Goal: Task Accomplishment & Management: Use online tool/utility

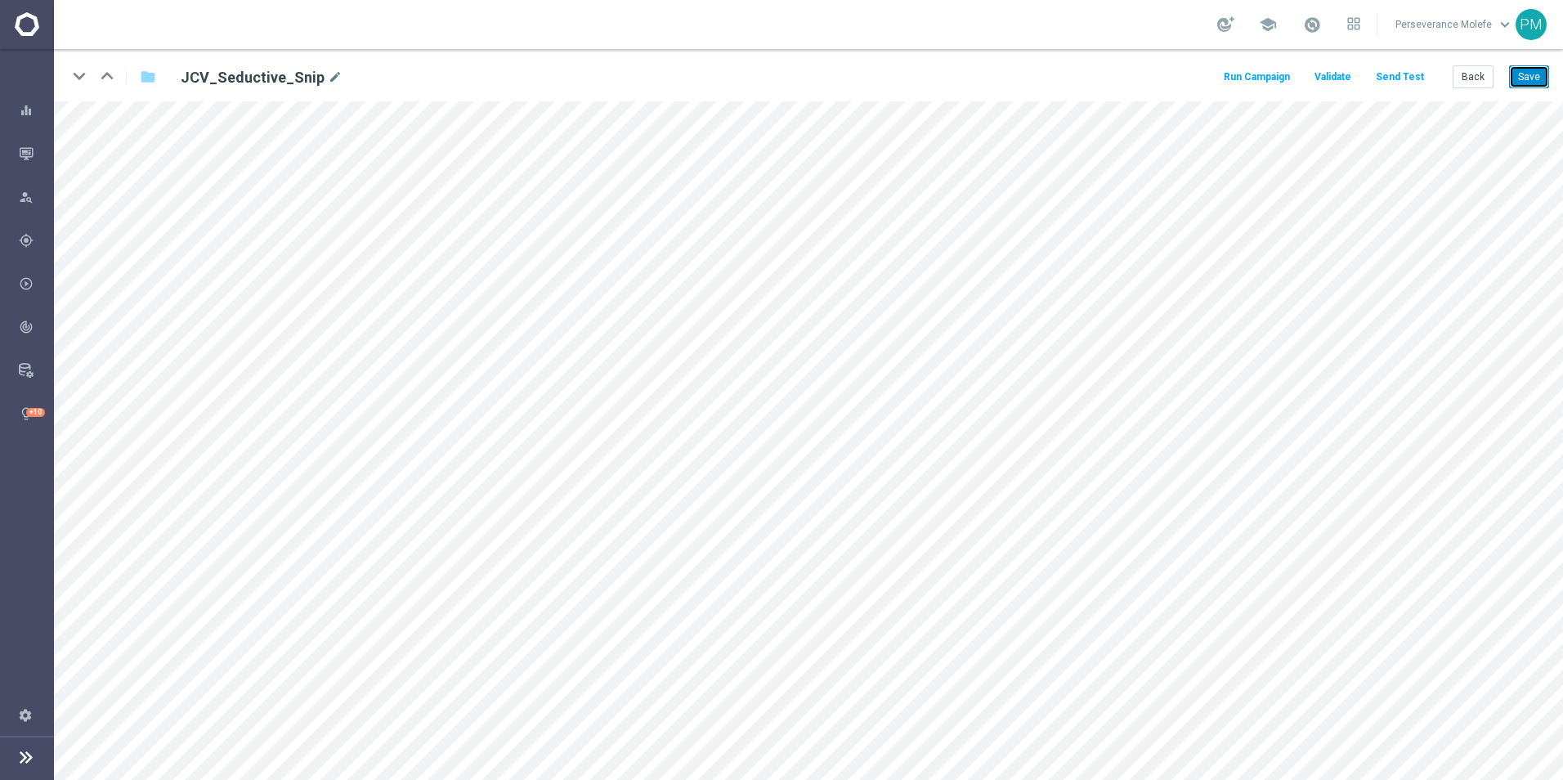
click at [1545, 78] on button "Save" at bounding box center [1529, 76] width 40 height 23
click at [1463, 80] on button "Back" at bounding box center [1473, 76] width 41 height 23
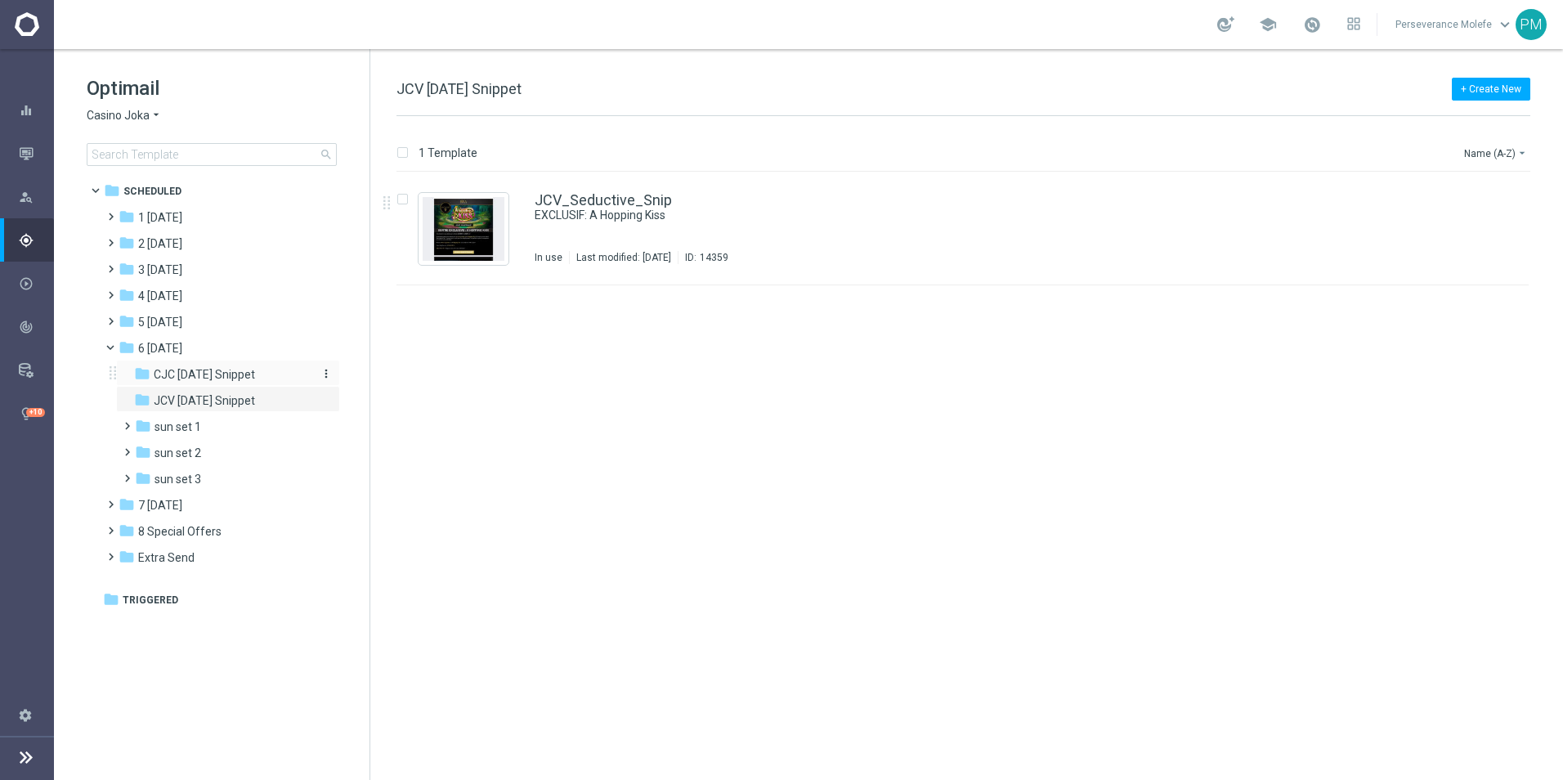
click at [244, 380] on span "CJC [DATE] Snippet" at bounding box center [204, 374] width 101 height 15
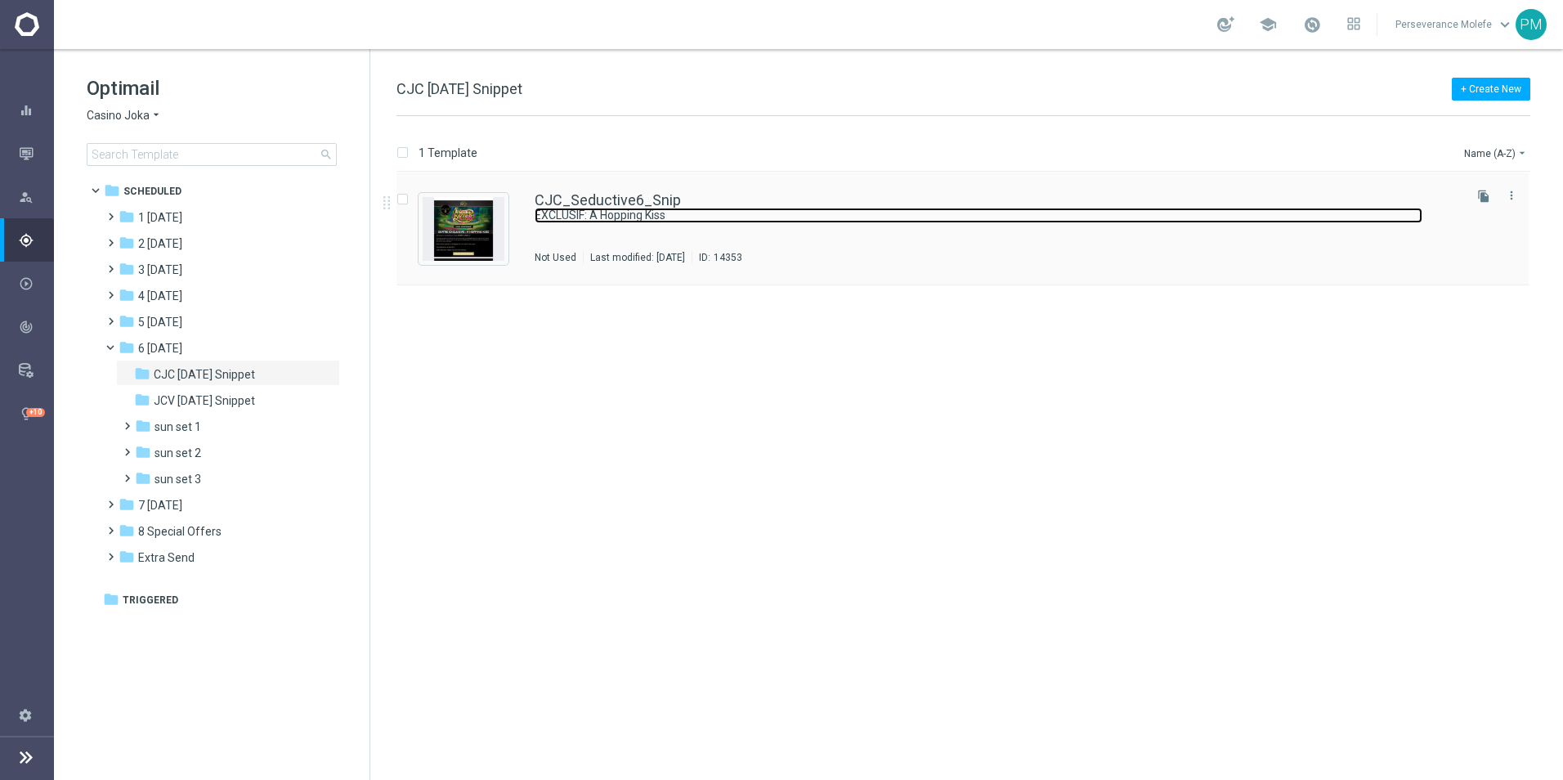
click at [635, 216] on link "EXCLUSIF: A Hopping Kiss" at bounding box center [979, 216] width 888 height 16
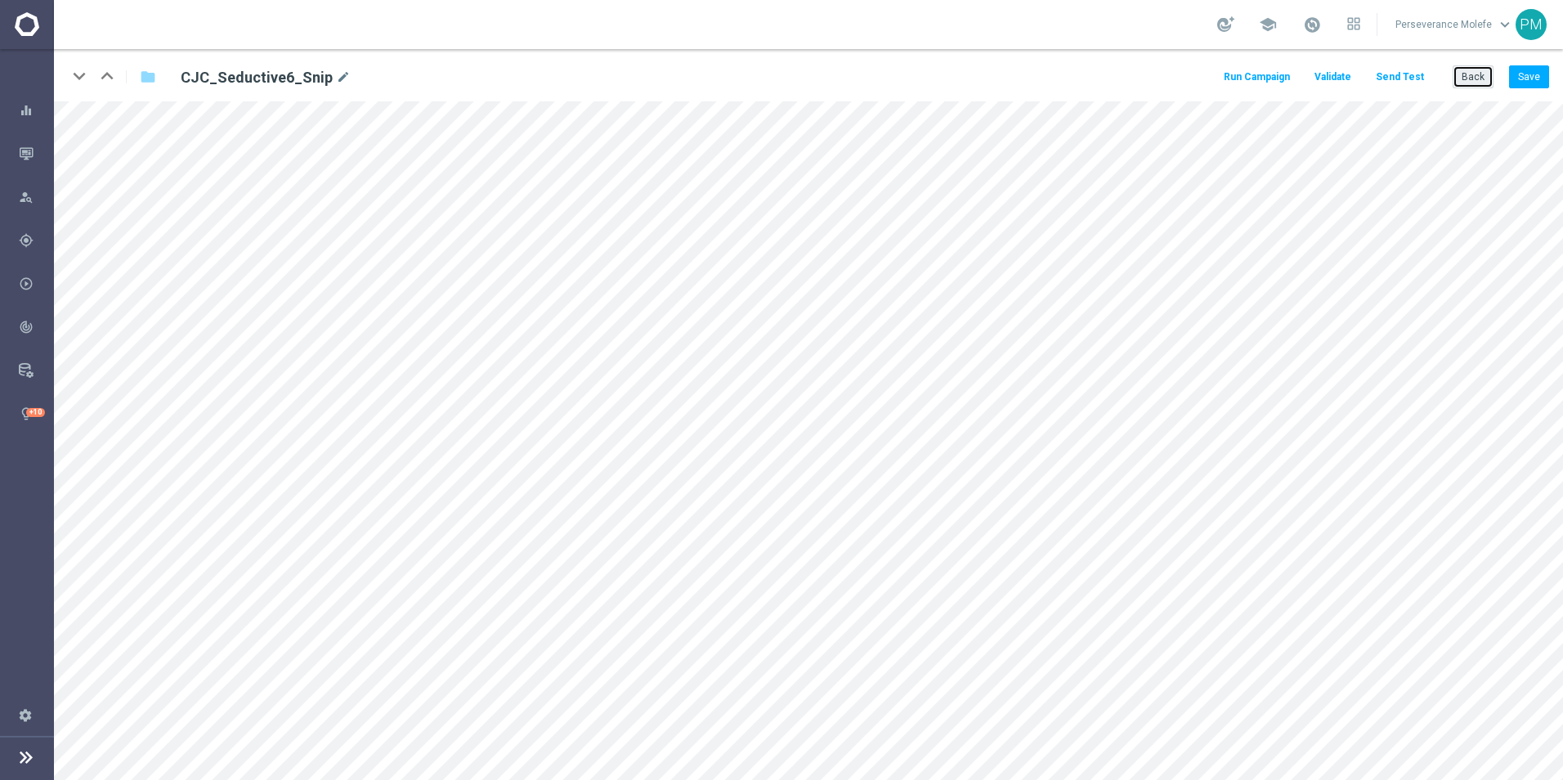
click at [1483, 84] on button "Back" at bounding box center [1473, 76] width 41 height 23
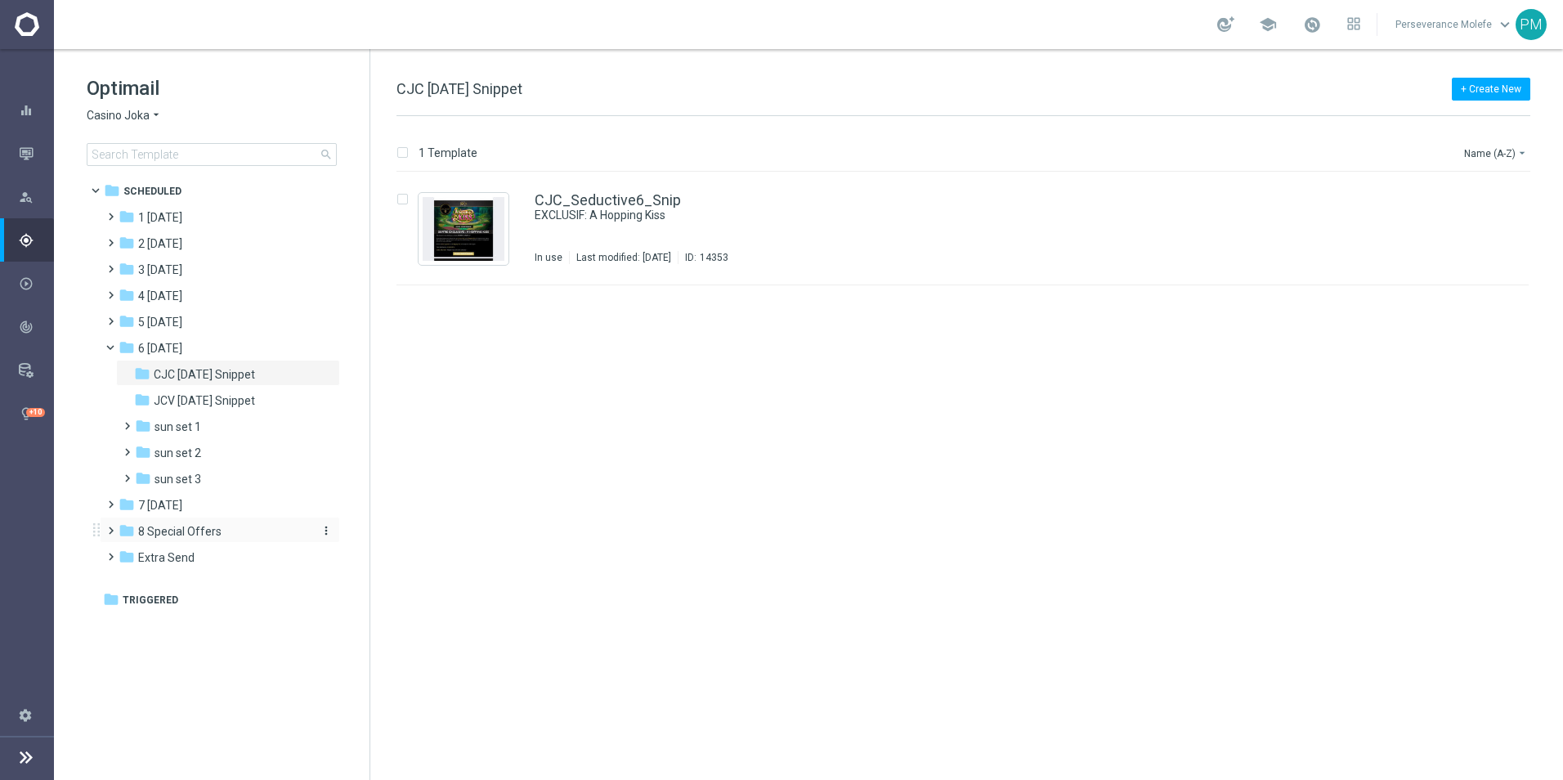
click at [191, 534] on span "8 Special Offers" at bounding box center [179, 531] width 83 height 15
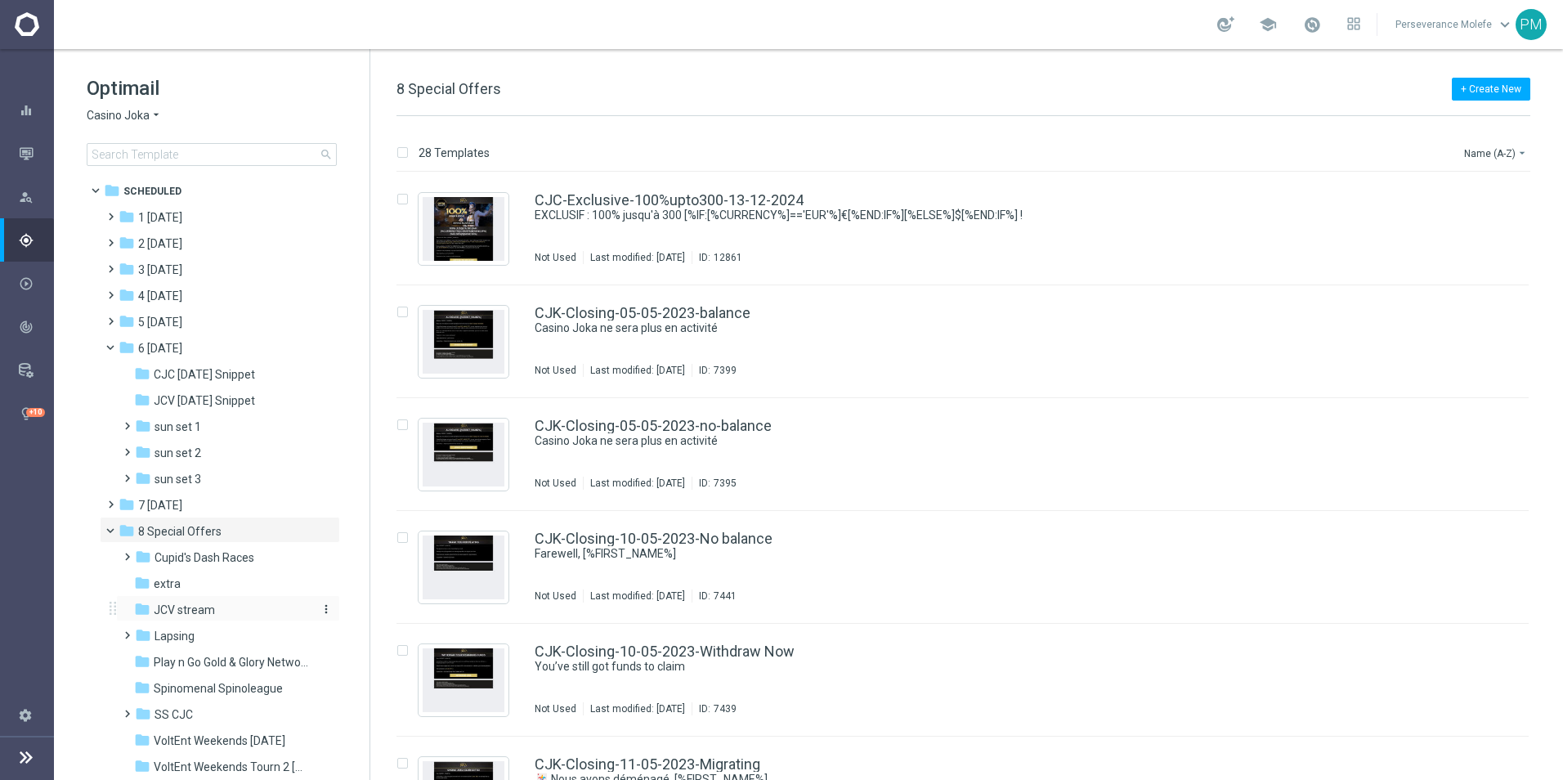
click at [211, 608] on span "JCV stream" at bounding box center [184, 610] width 61 height 15
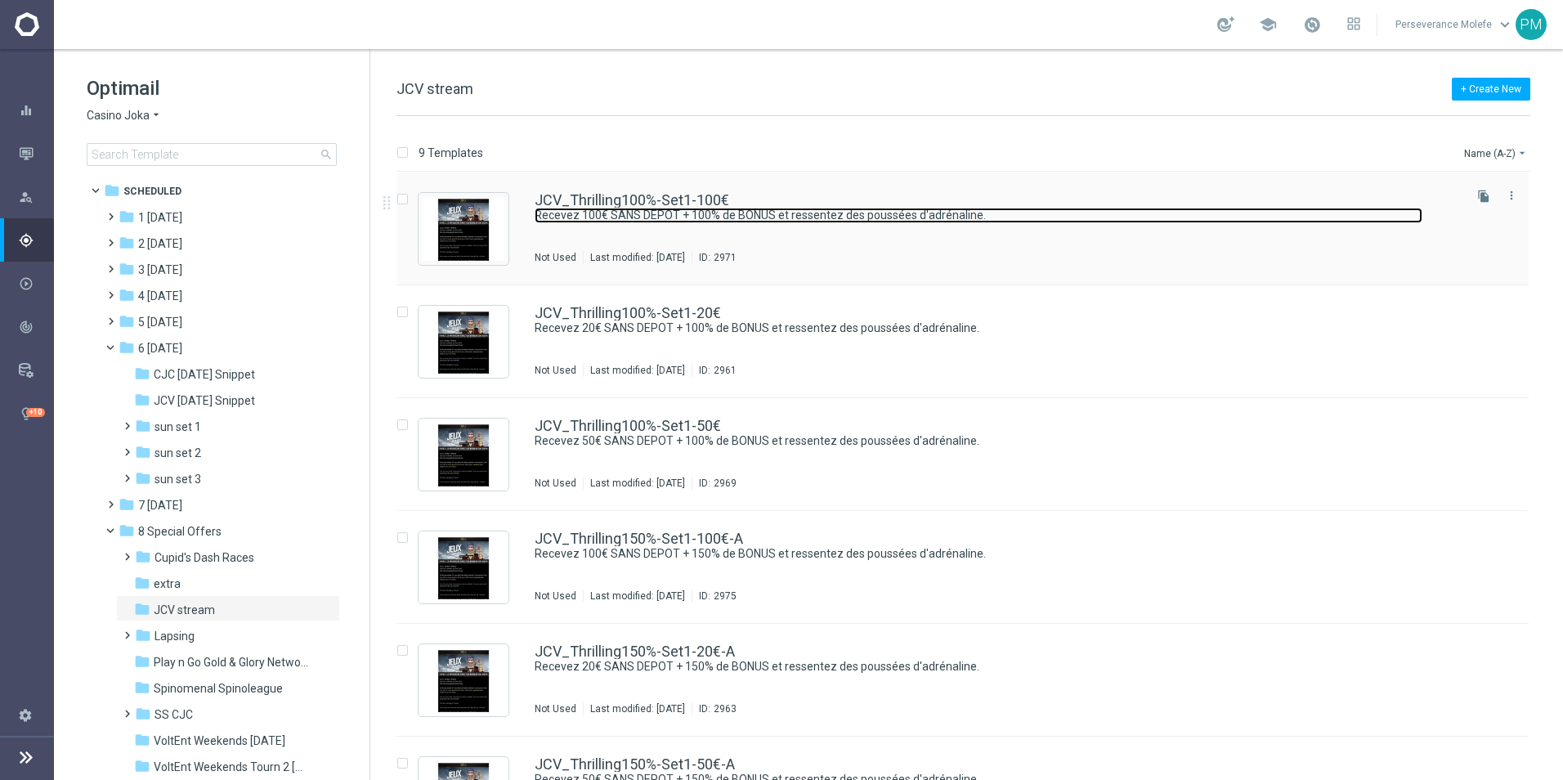
click at [653, 208] on link "Recevez 100€ SANS DEPOT + 100% de BONUS et ressentez des poussées d'adrénaline." at bounding box center [979, 216] width 888 height 16
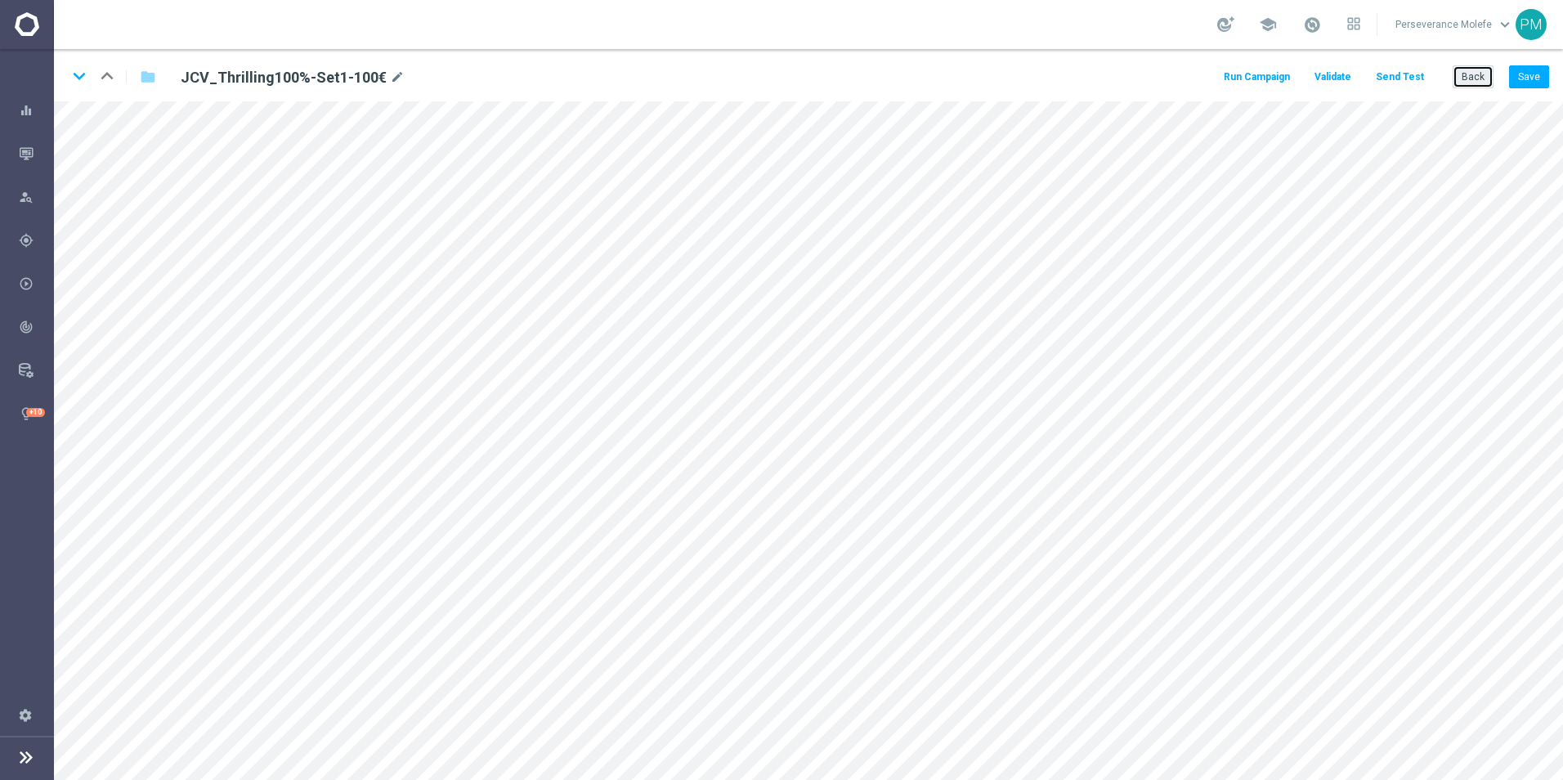
click at [1479, 83] on button "Back" at bounding box center [1473, 76] width 41 height 23
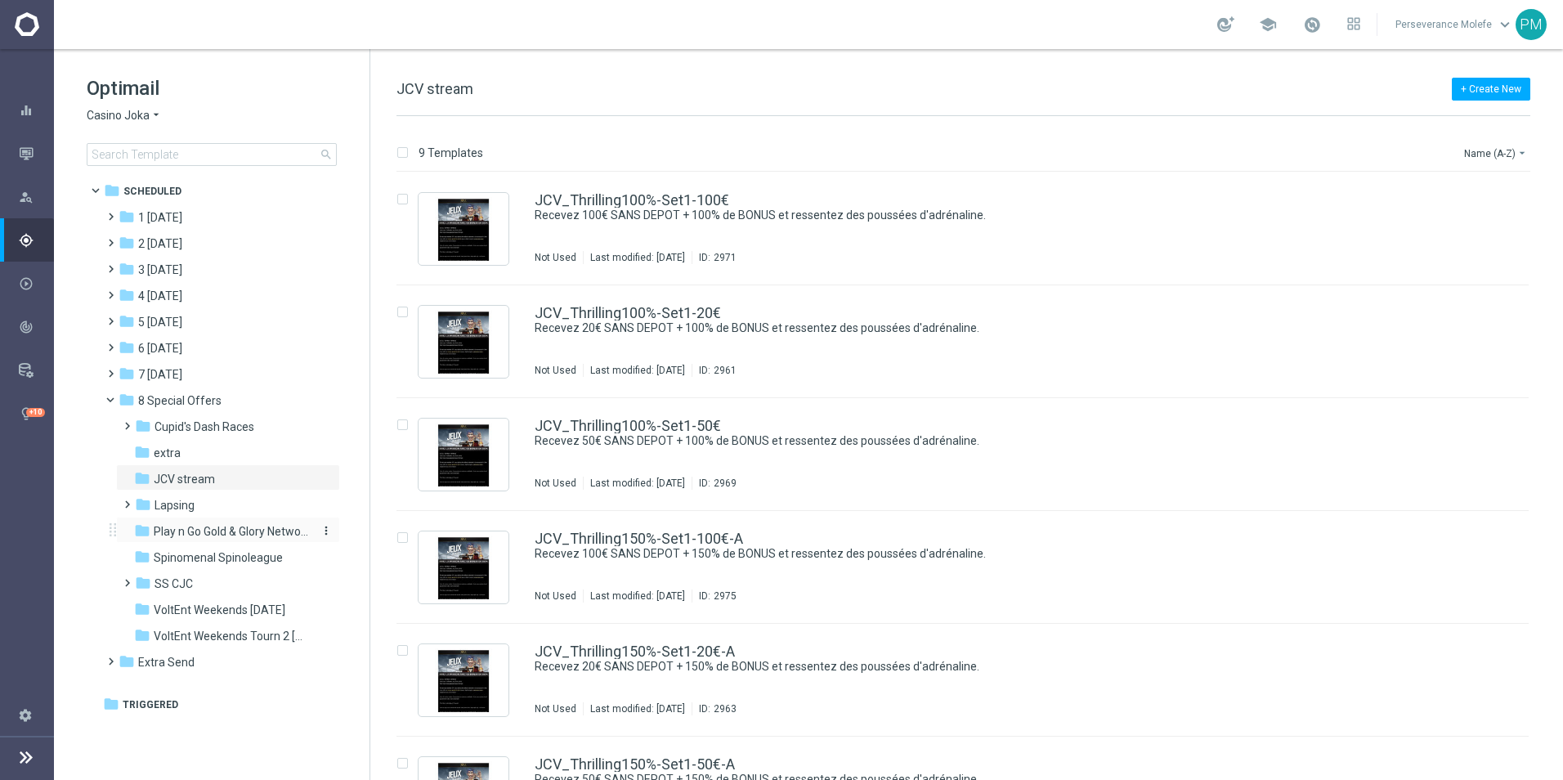
click at [205, 536] on span "Play n Go Gold & Glory Network Tournament" at bounding box center [231, 531] width 155 height 15
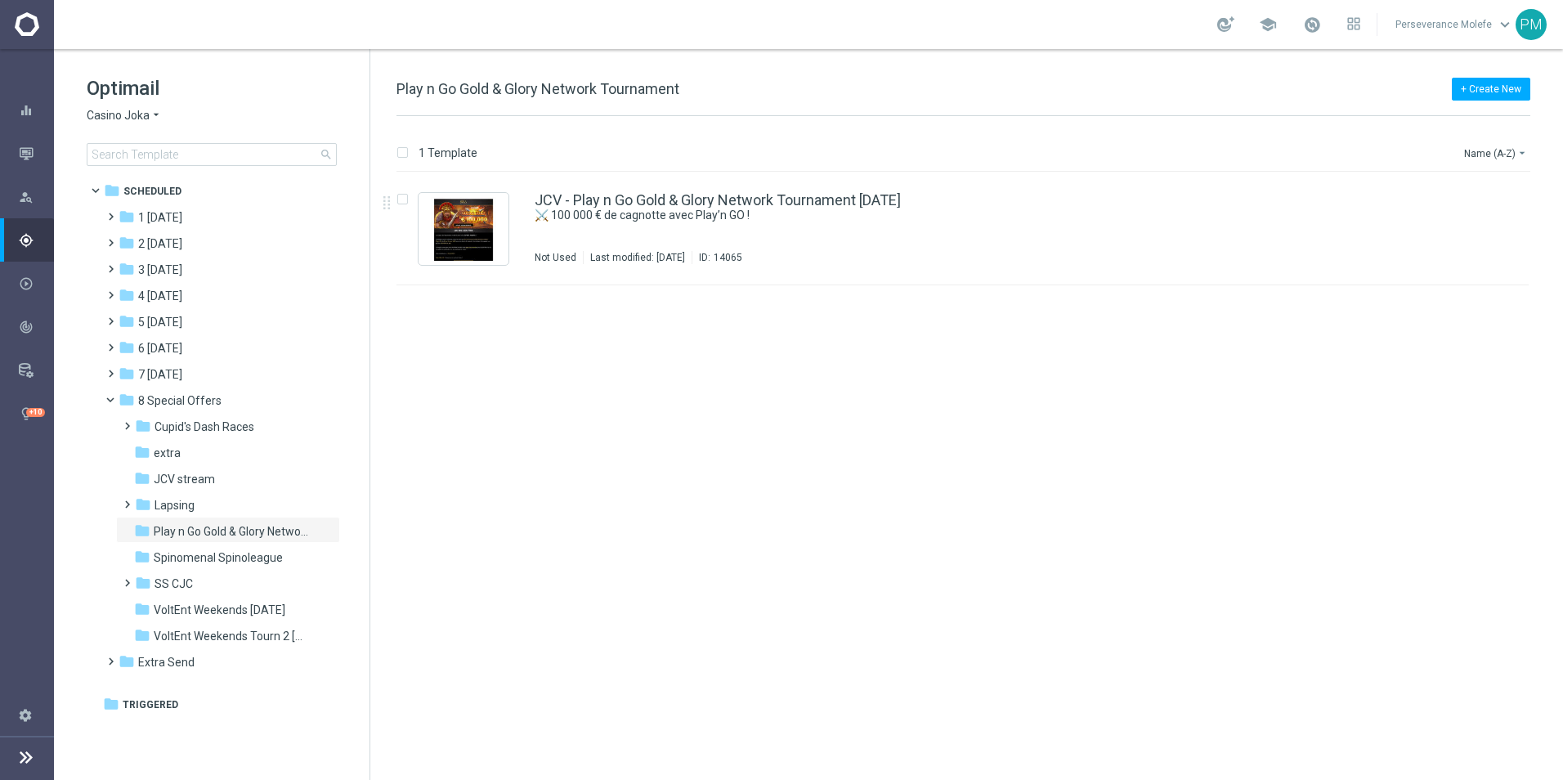
click at [620, 185] on div "JCV - Play n Go Gold & Glory Network Tournament 23.03.25 ⚔️ 100 000 € de cagnot…" at bounding box center [963, 229] width 1133 height 113
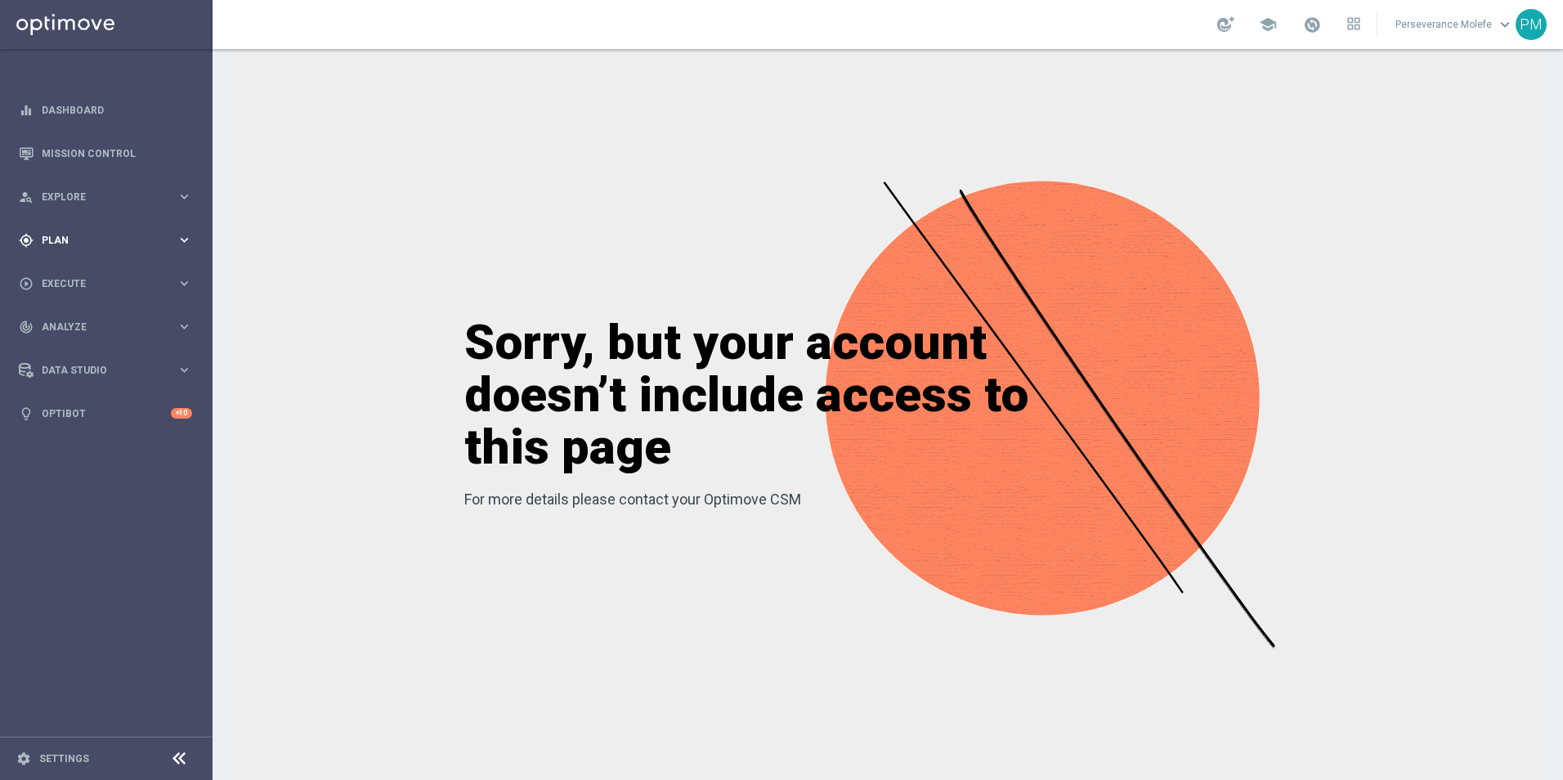
click at [86, 240] on span "Plan" at bounding box center [109, 241] width 135 height 10
click at [61, 329] on button "Templates keyboard_arrow_right" at bounding box center [118, 322] width 150 height 13
click at [68, 343] on link "Optimail" at bounding box center [110, 347] width 119 height 13
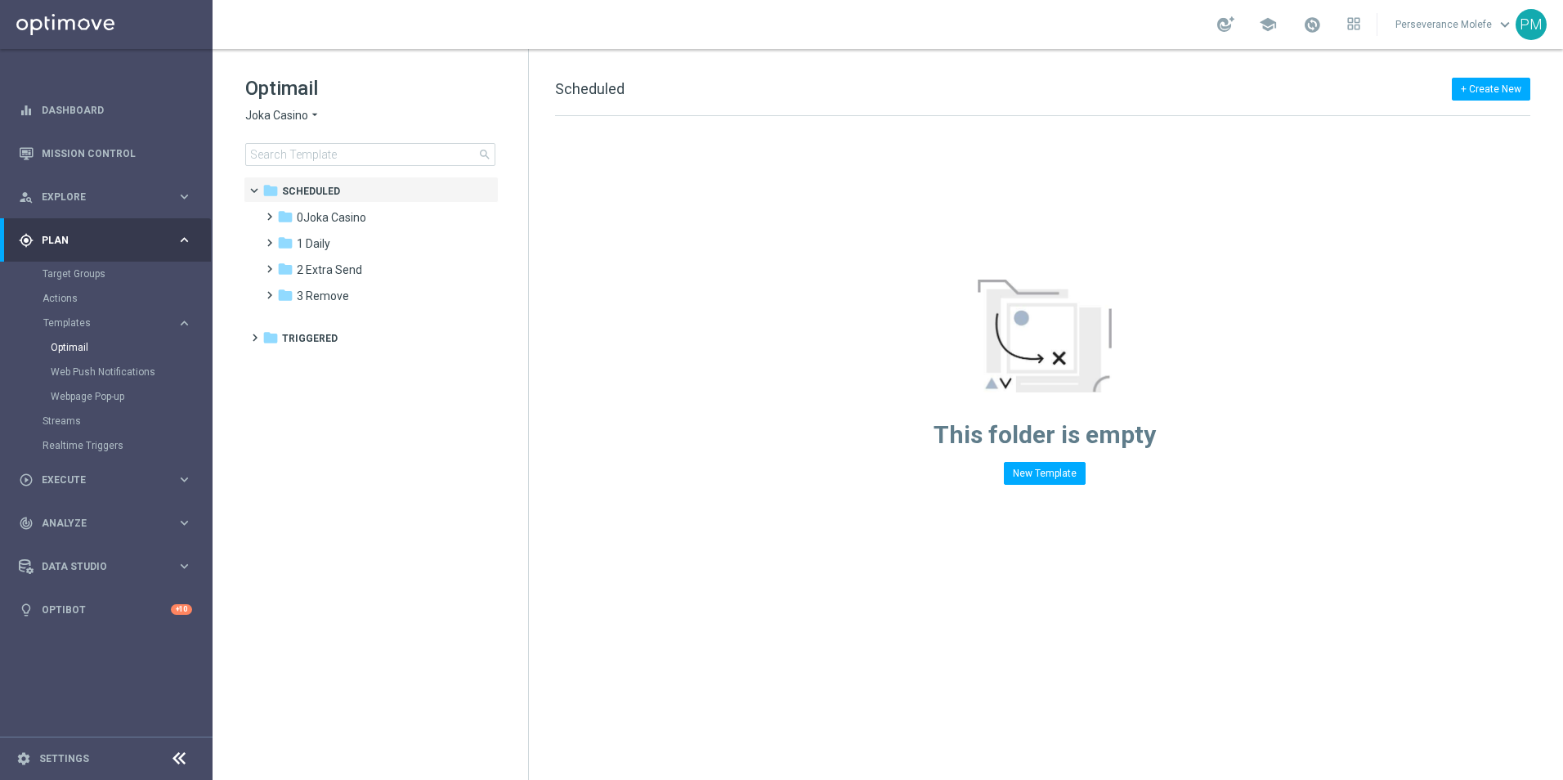
click at [295, 101] on div "Optimail Joka Casino arrow_drop_down × Joka Casino search" at bounding box center [386, 120] width 283 height 91
click at [289, 109] on span "Joka Casino" at bounding box center [276, 116] width 63 height 16
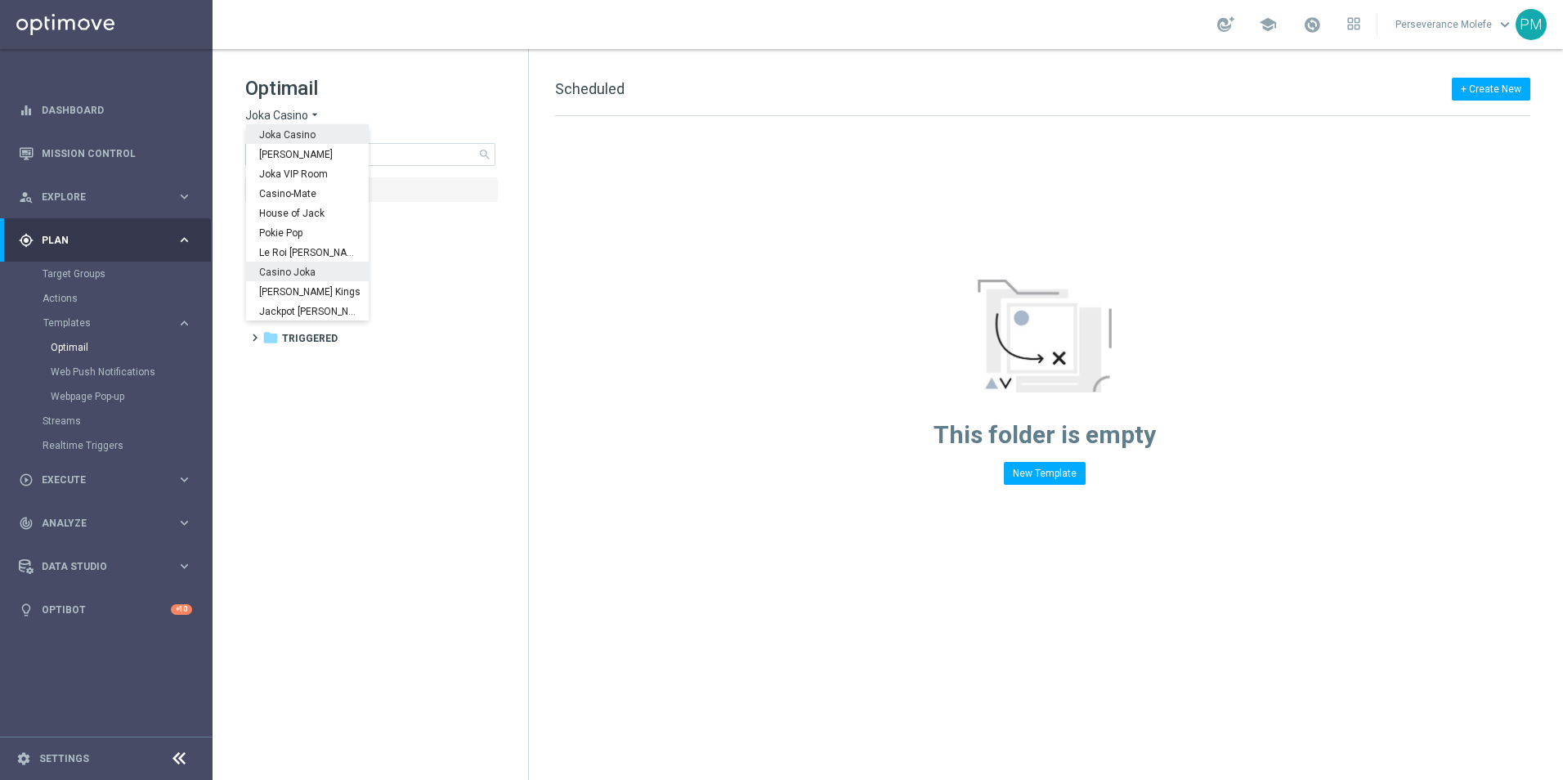
click at [278, 266] on div "Casino Joka" at bounding box center [307, 272] width 123 height 20
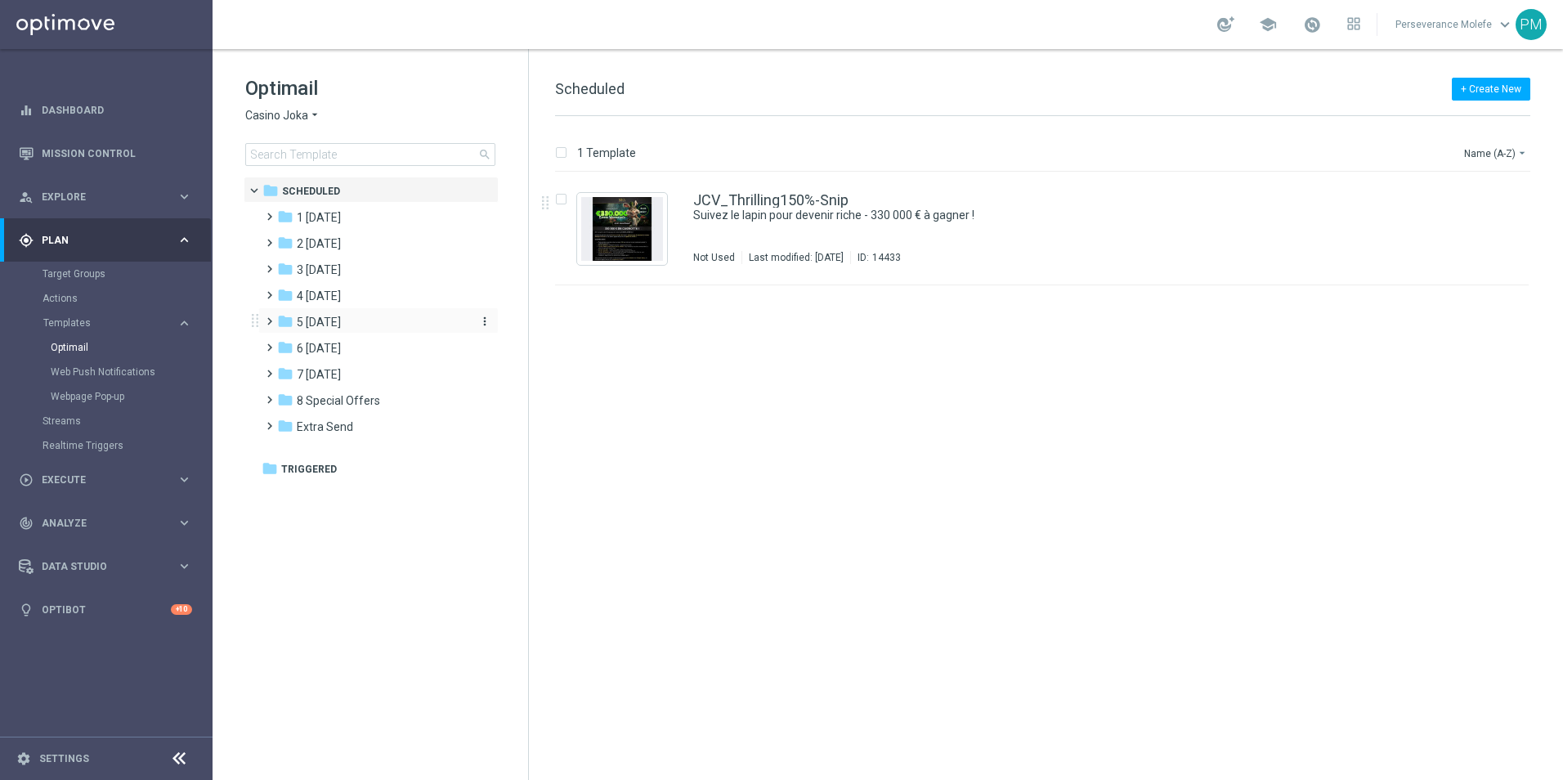
click at [379, 314] on div "folder 5 Saturday" at bounding box center [371, 322] width 188 height 19
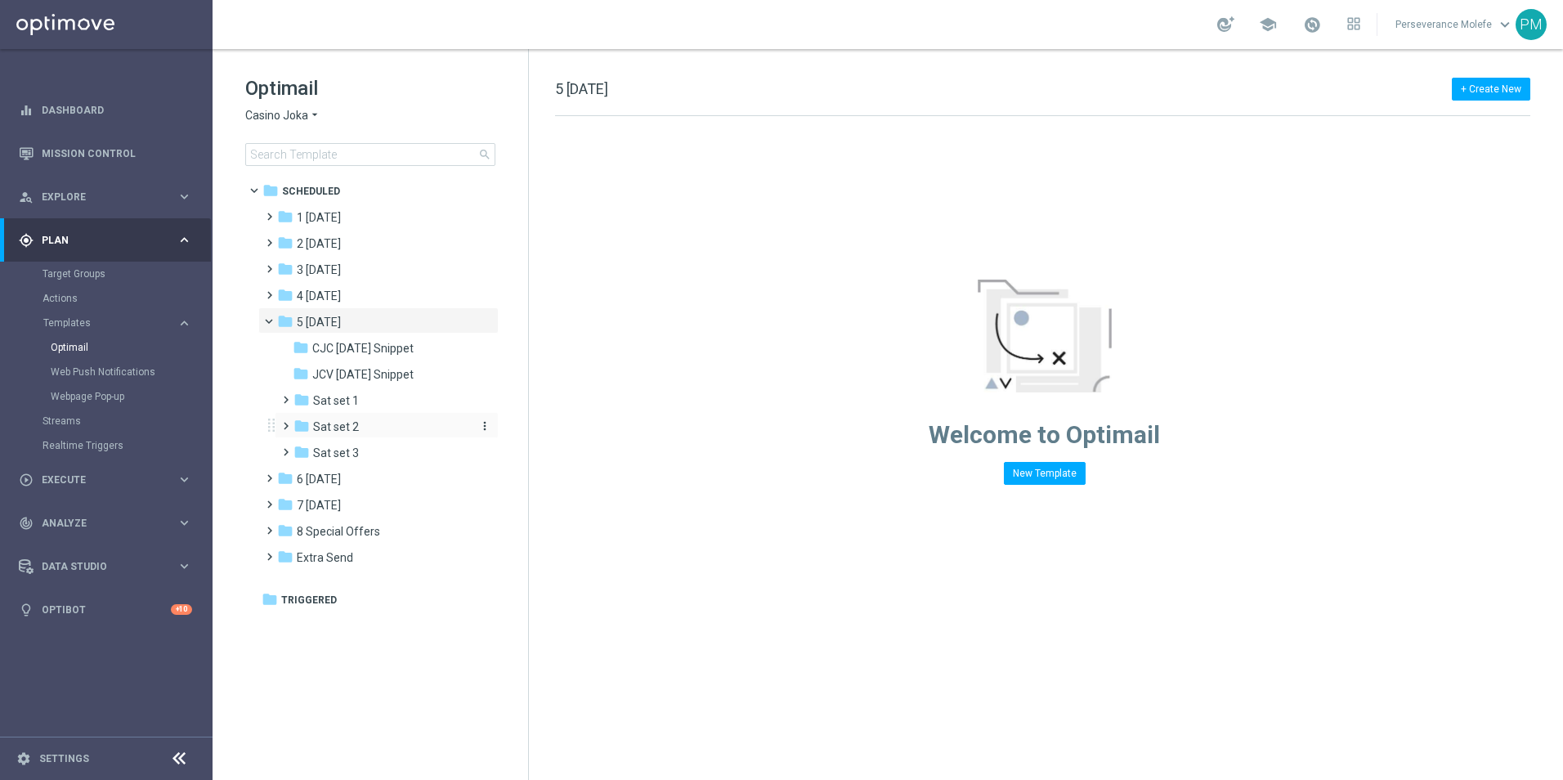
click at [331, 420] on span "Sat set 2" at bounding box center [336, 426] width 46 height 15
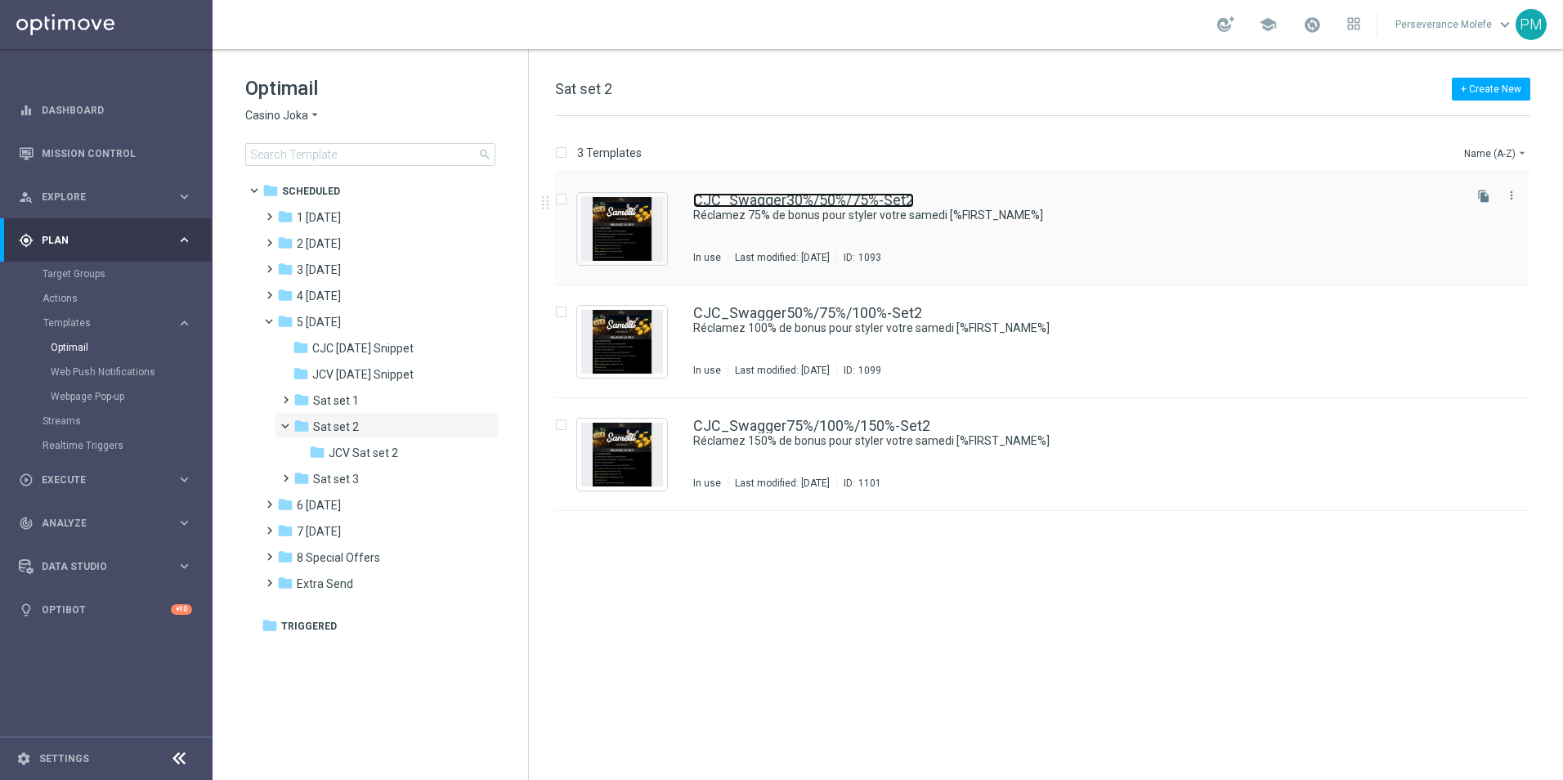
click at [746, 200] on link "CJC_Swagger30%/50%/75%-Set2" at bounding box center [803, 200] width 221 height 15
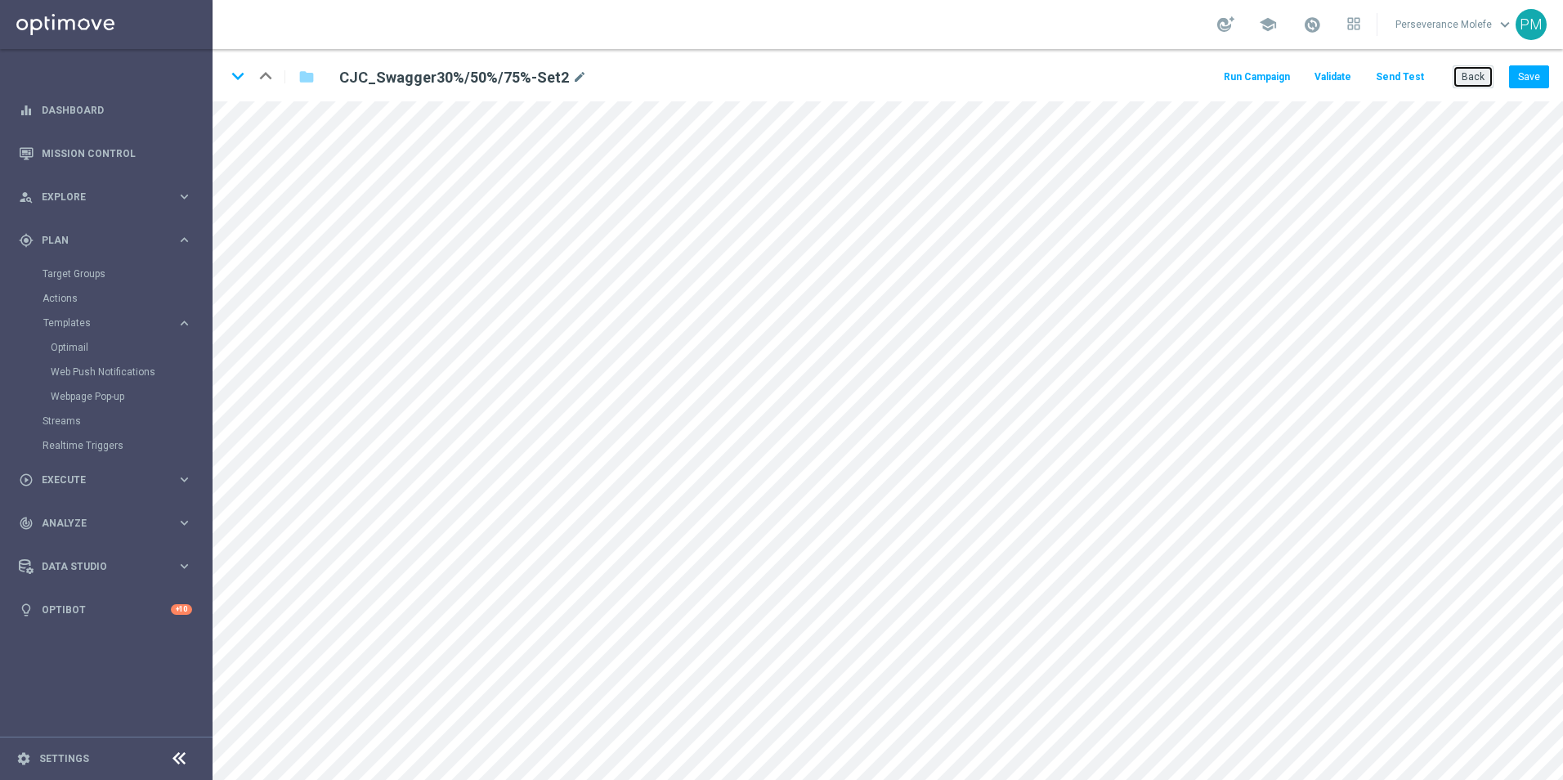
click at [1483, 80] on button "Back" at bounding box center [1473, 76] width 41 height 23
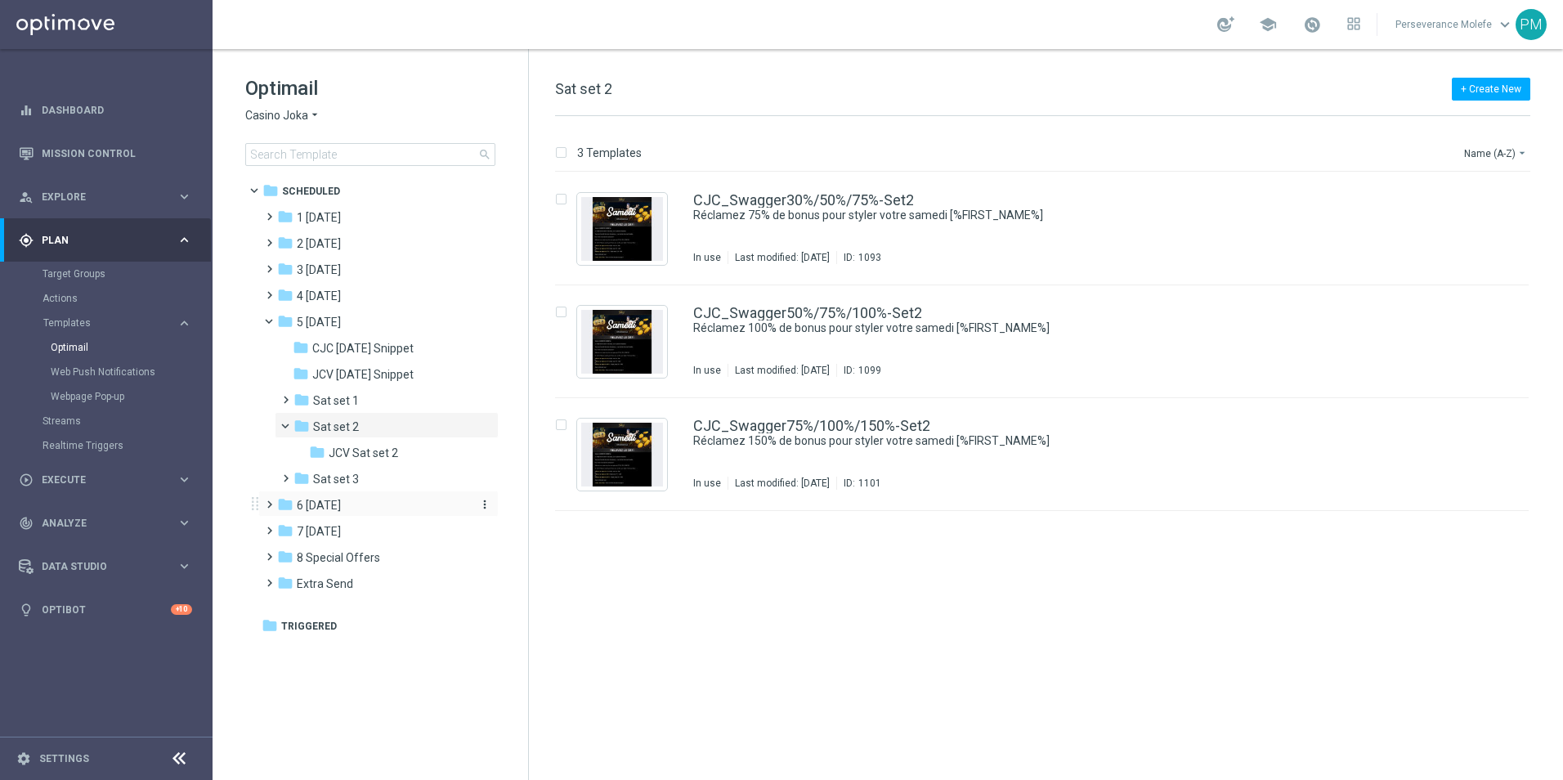
click at [354, 514] on div "folder 6 Sunday" at bounding box center [371, 505] width 188 height 19
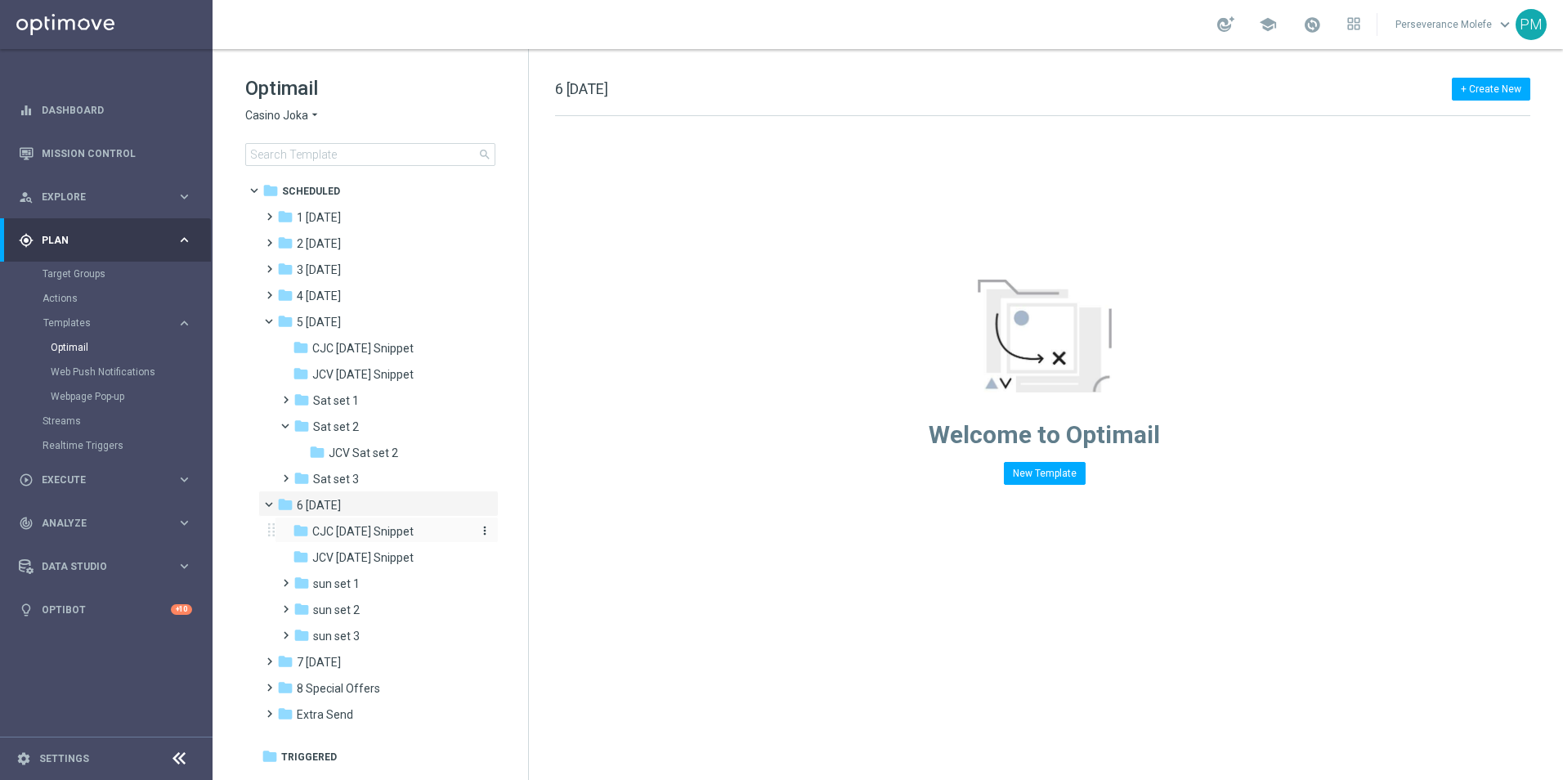
click at [391, 537] on span "CJC Sunday Snippet" at bounding box center [362, 531] width 101 height 15
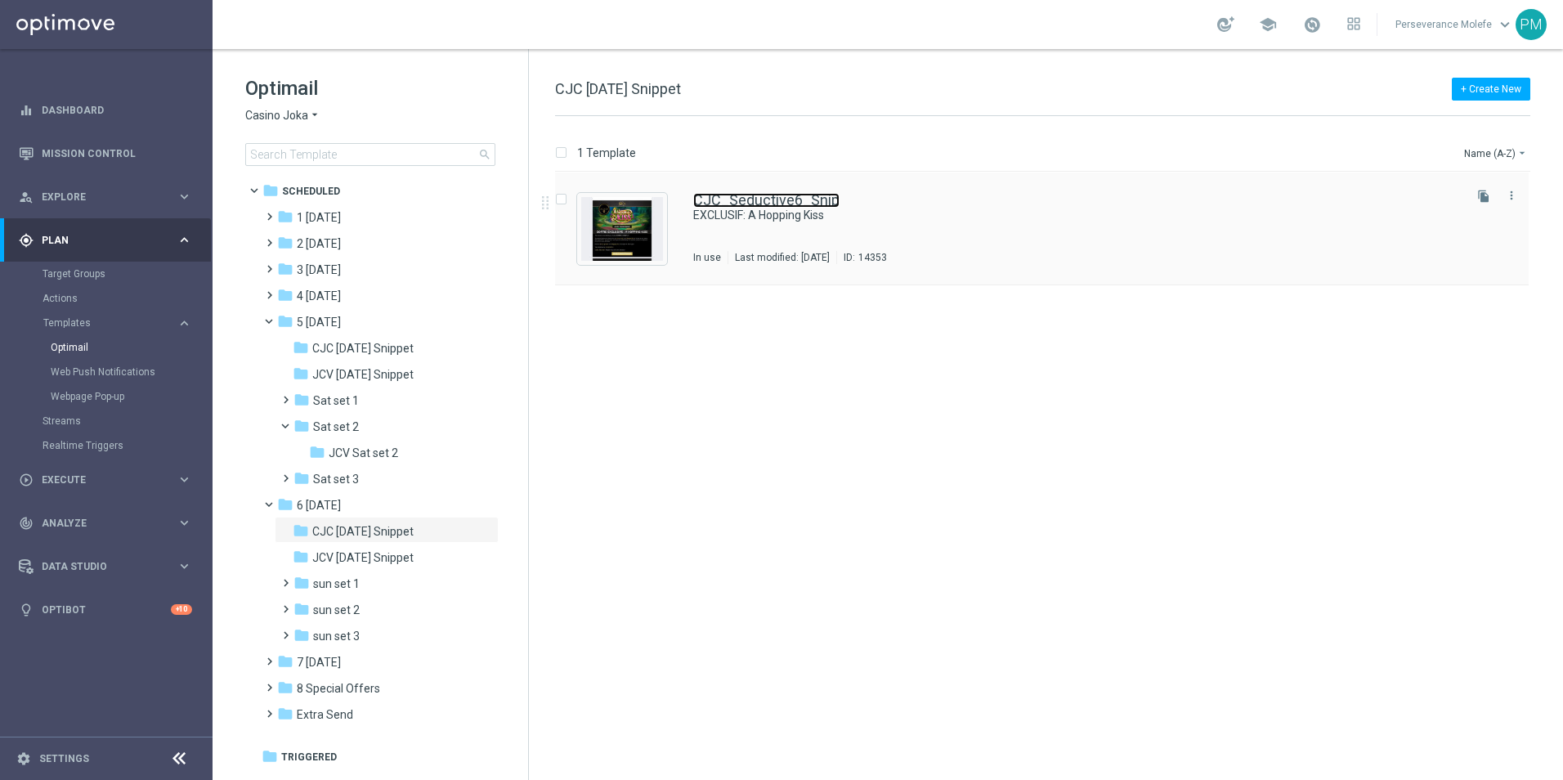
click at [739, 197] on link "CJC_Seductive6_Snip" at bounding box center [766, 200] width 146 height 15
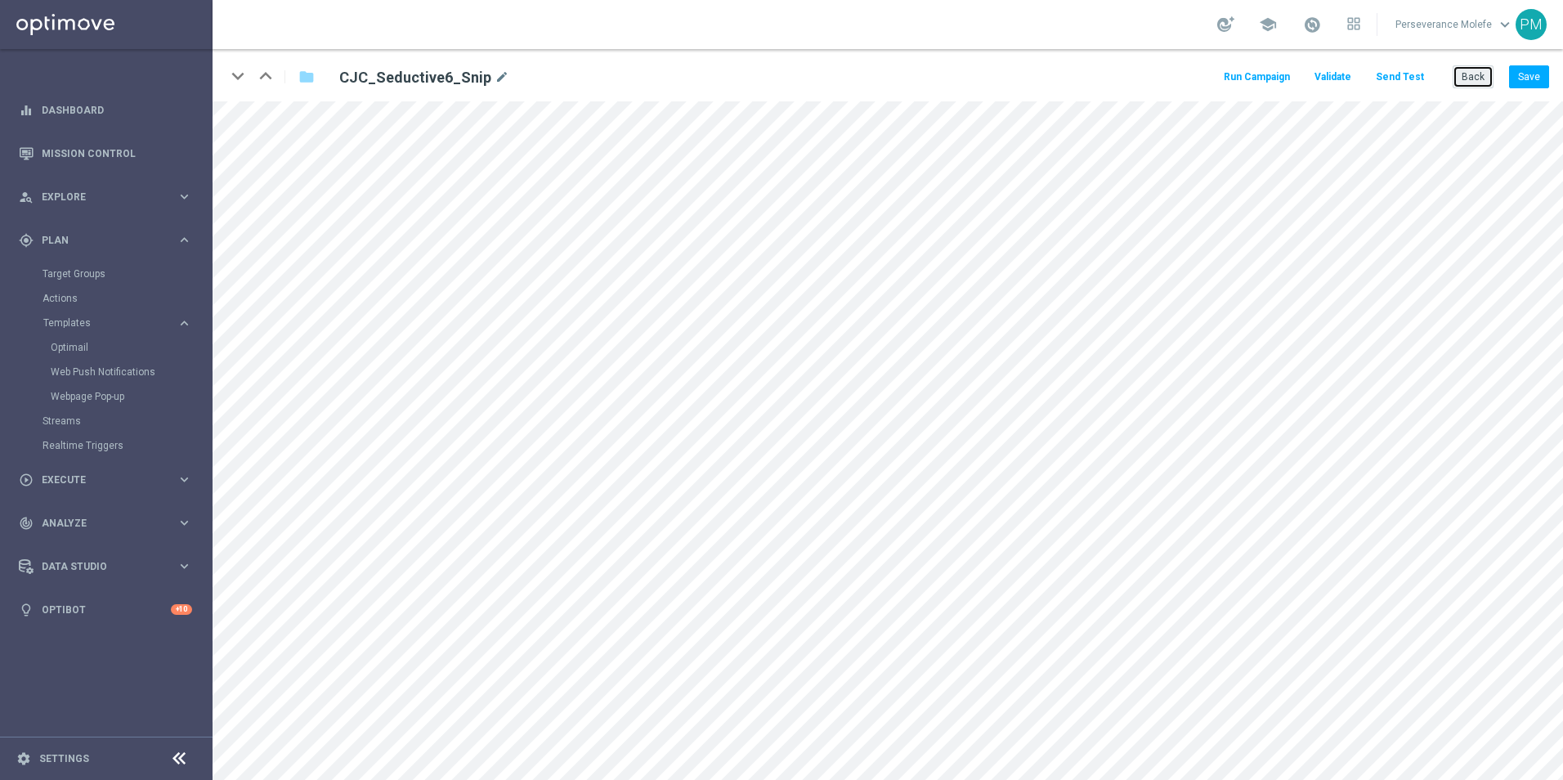
click at [1470, 81] on button "Back" at bounding box center [1473, 76] width 41 height 23
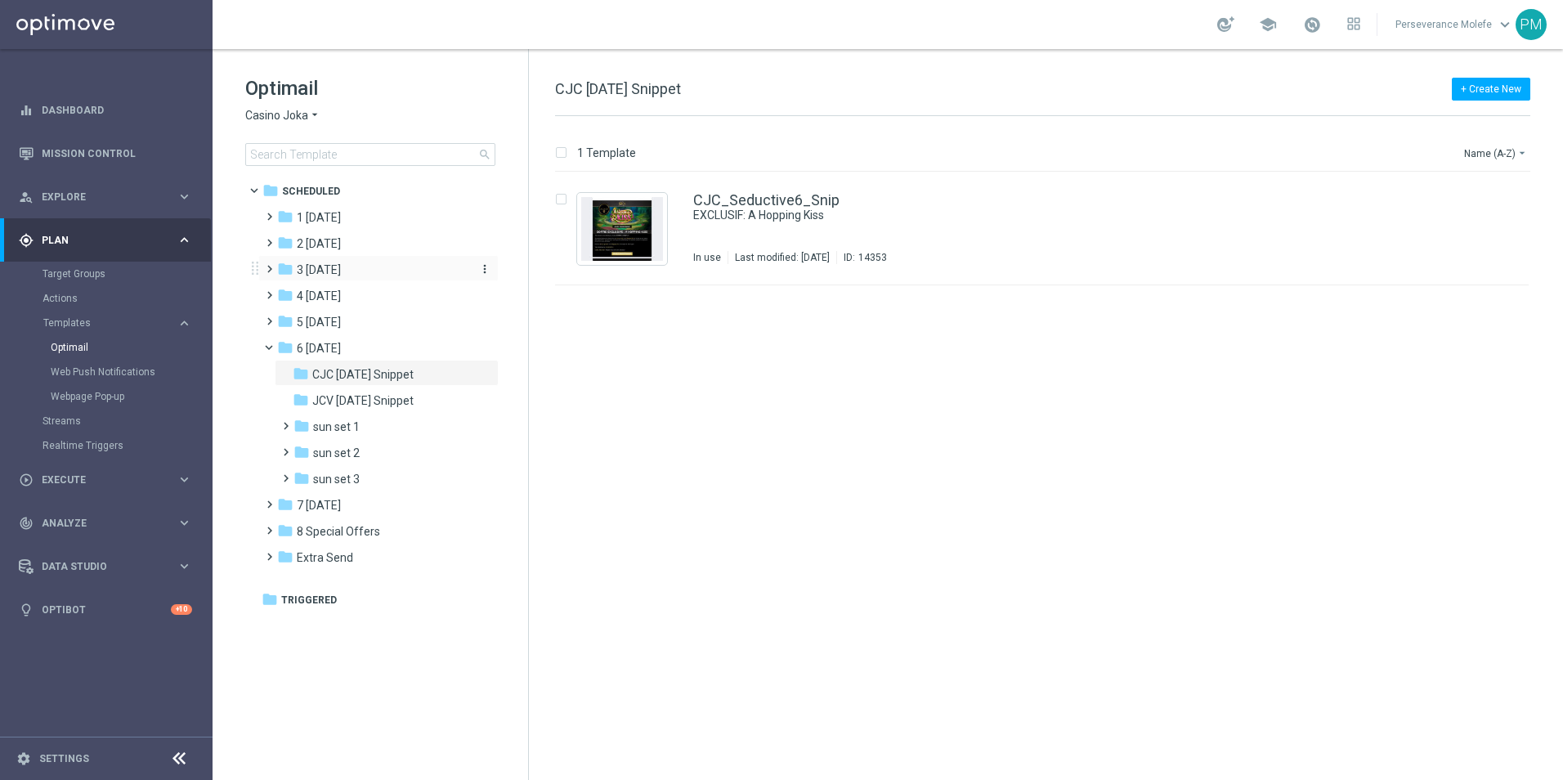
click at [374, 272] on div "folder 3 Thursday" at bounding box center [371, 270] width 188 height 19
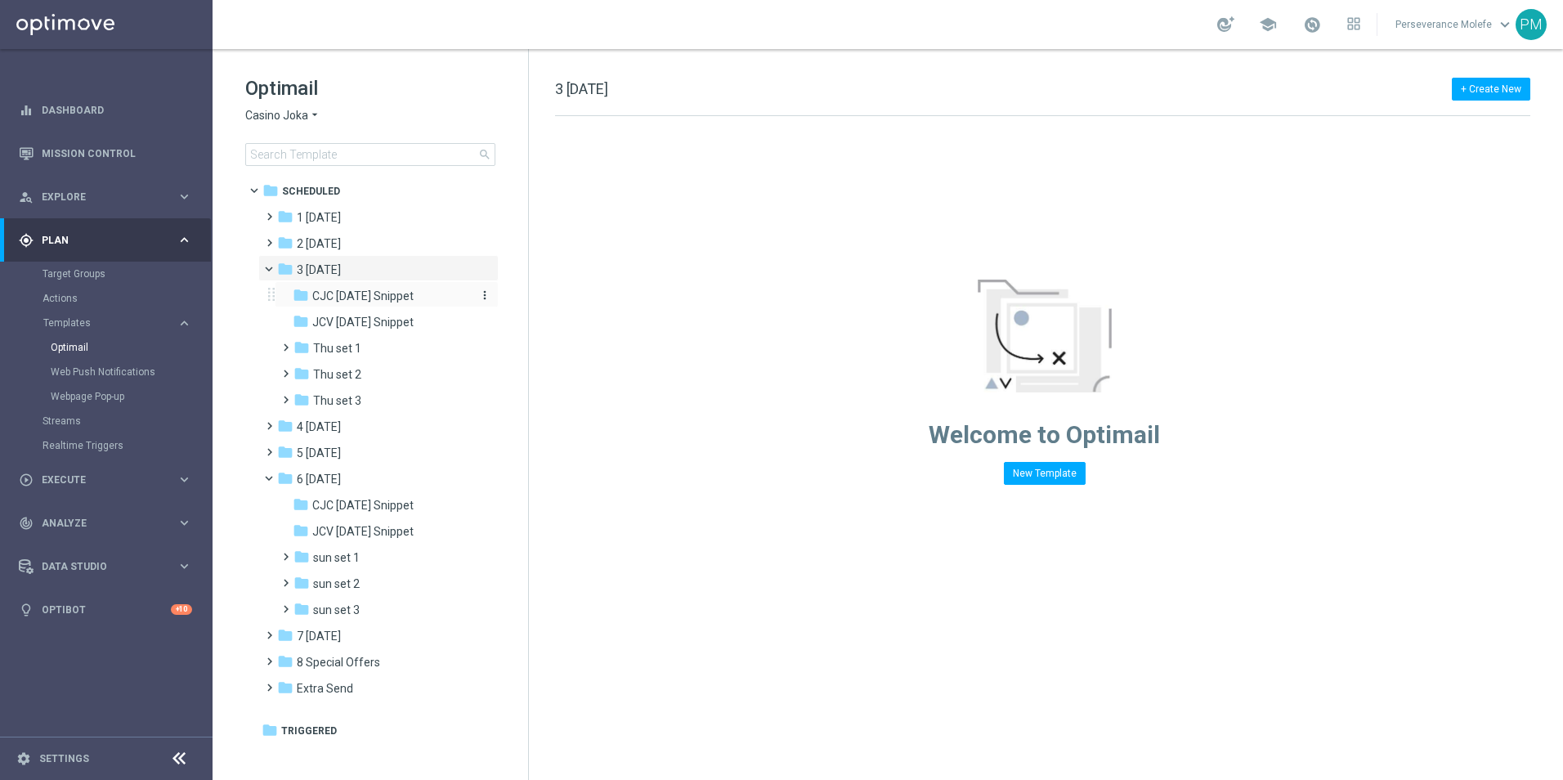
click at [414, 301] on span "CJC Thursday Snippet" at bounding box center [362, 296] width 101 height 15
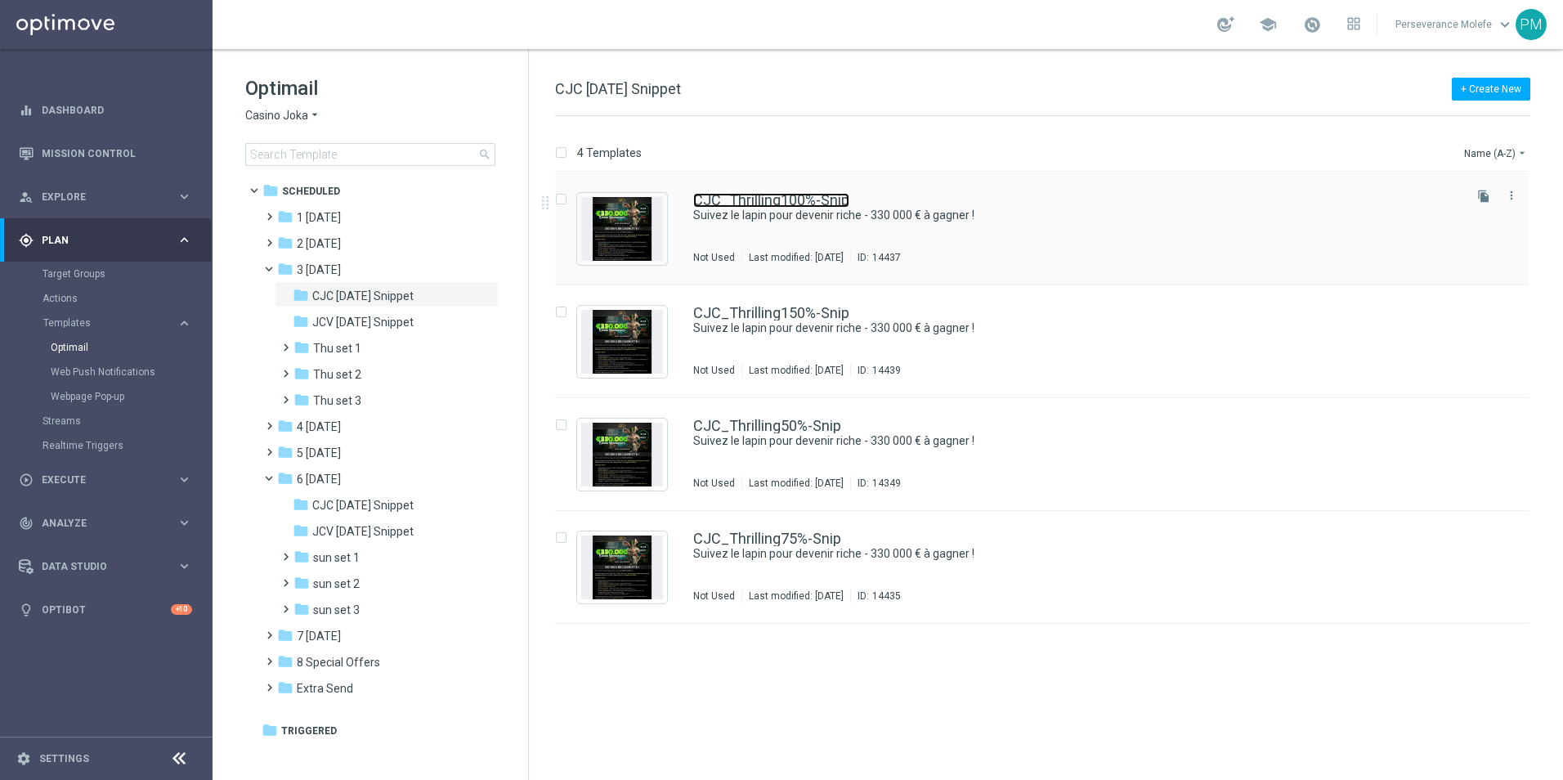
click at [783, 198] on link "CJC_Thrilling100%-Snip" at bounding box center [771, 200] width 156 height 15
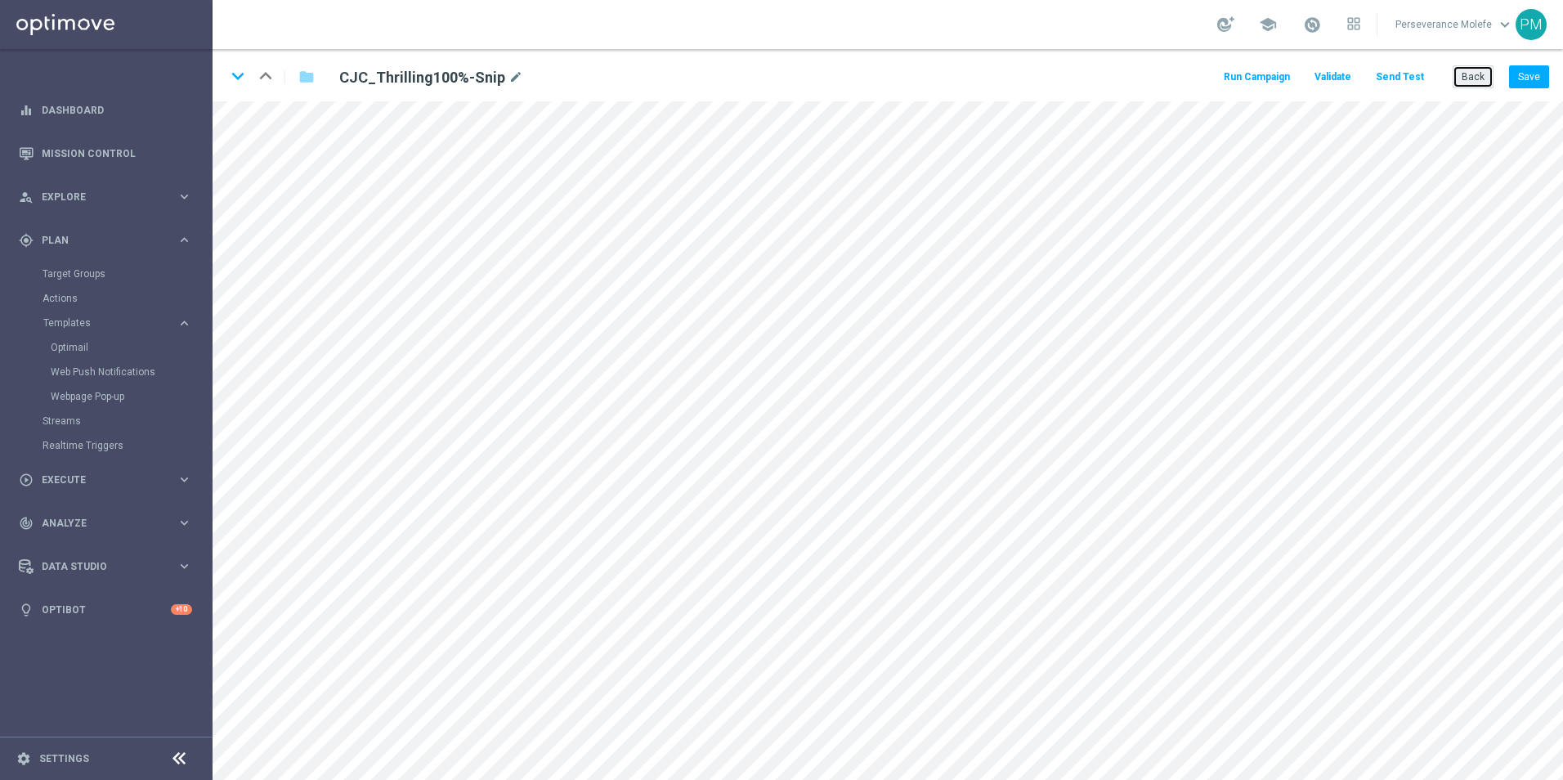
click at [1479, 78] on button "Back" at bounding box center [1473, 76] width 41 height 23
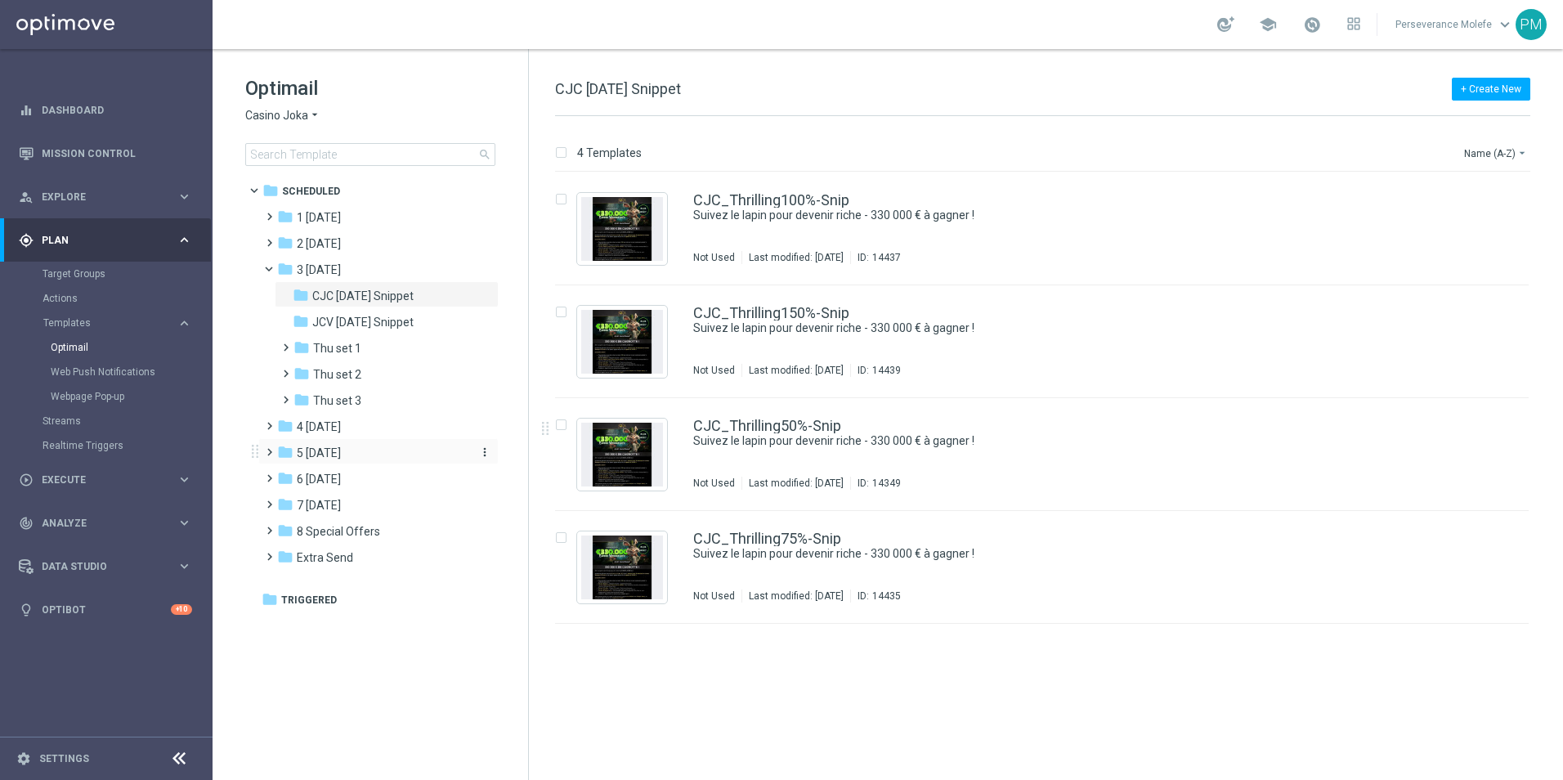
click at [369, 458] on div "folder 5 Saturday" at bounding box center [371, 453] width 188 height 19
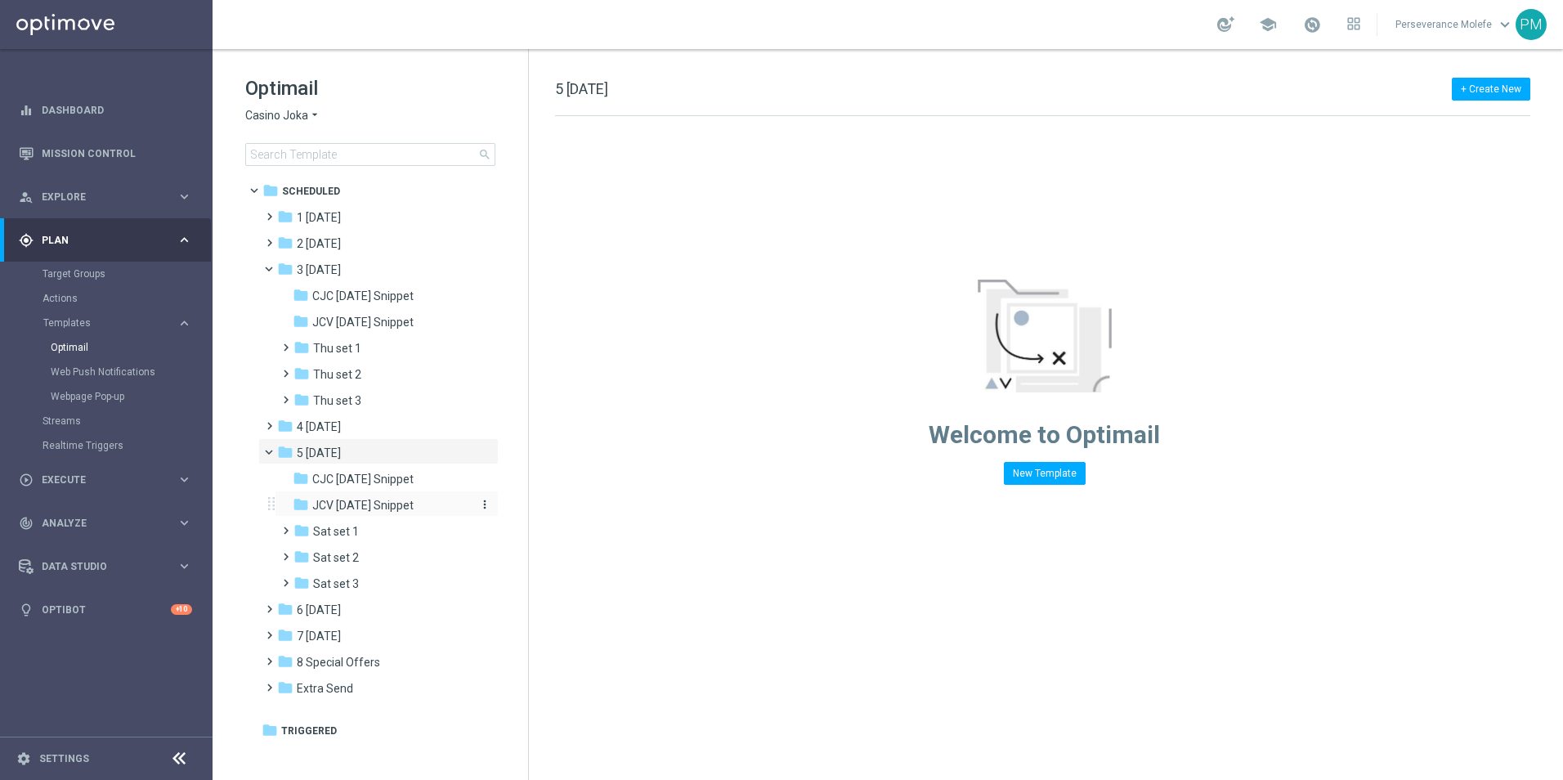
click at [353, 507] on span "JCV Saturday Snippet" at bounding box center [362, 505] width 101 height 15
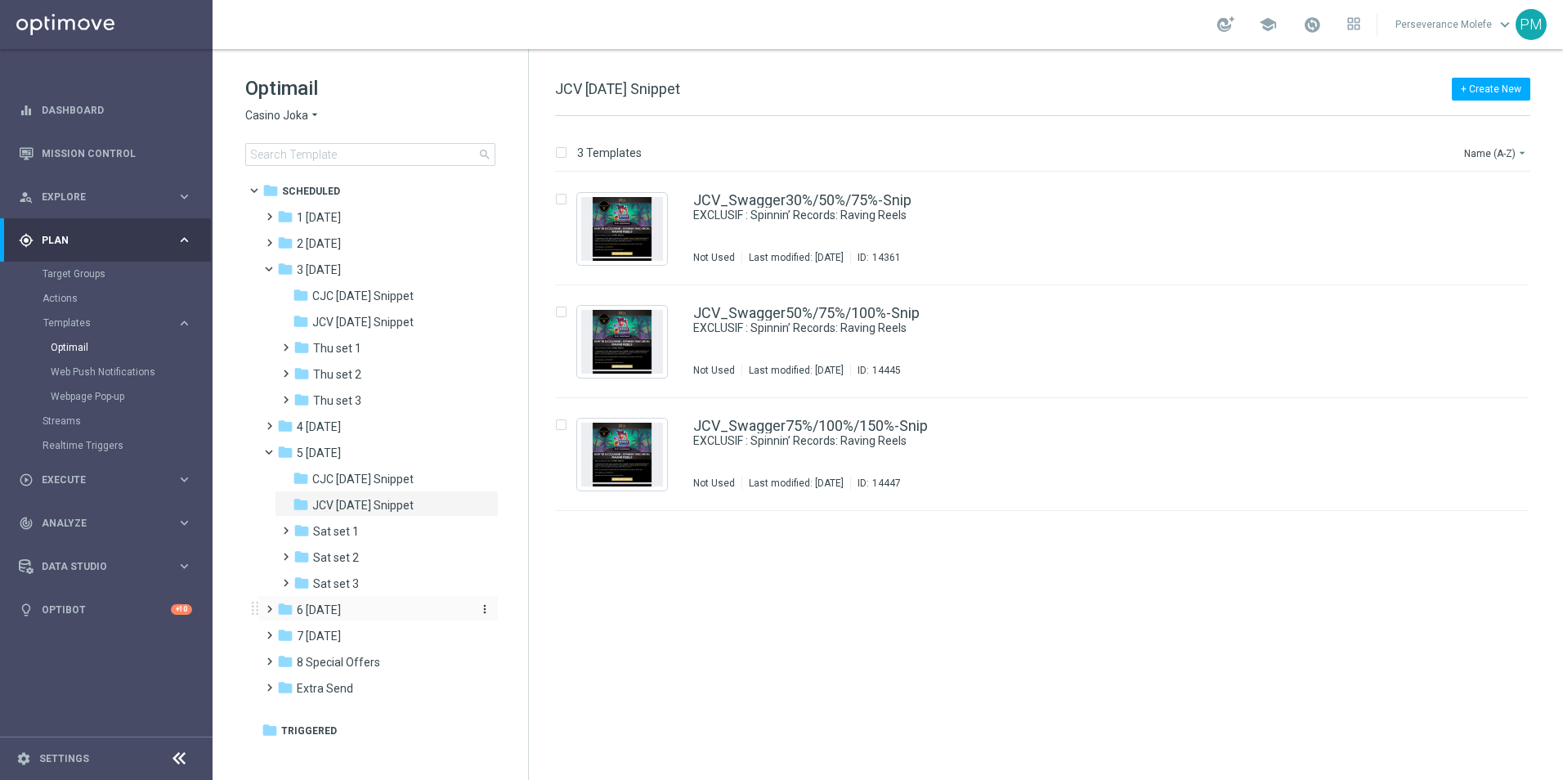
click at [345, 608] on div "folder 6 Sunday" at bounding box center [371, 610] width 188 height 19
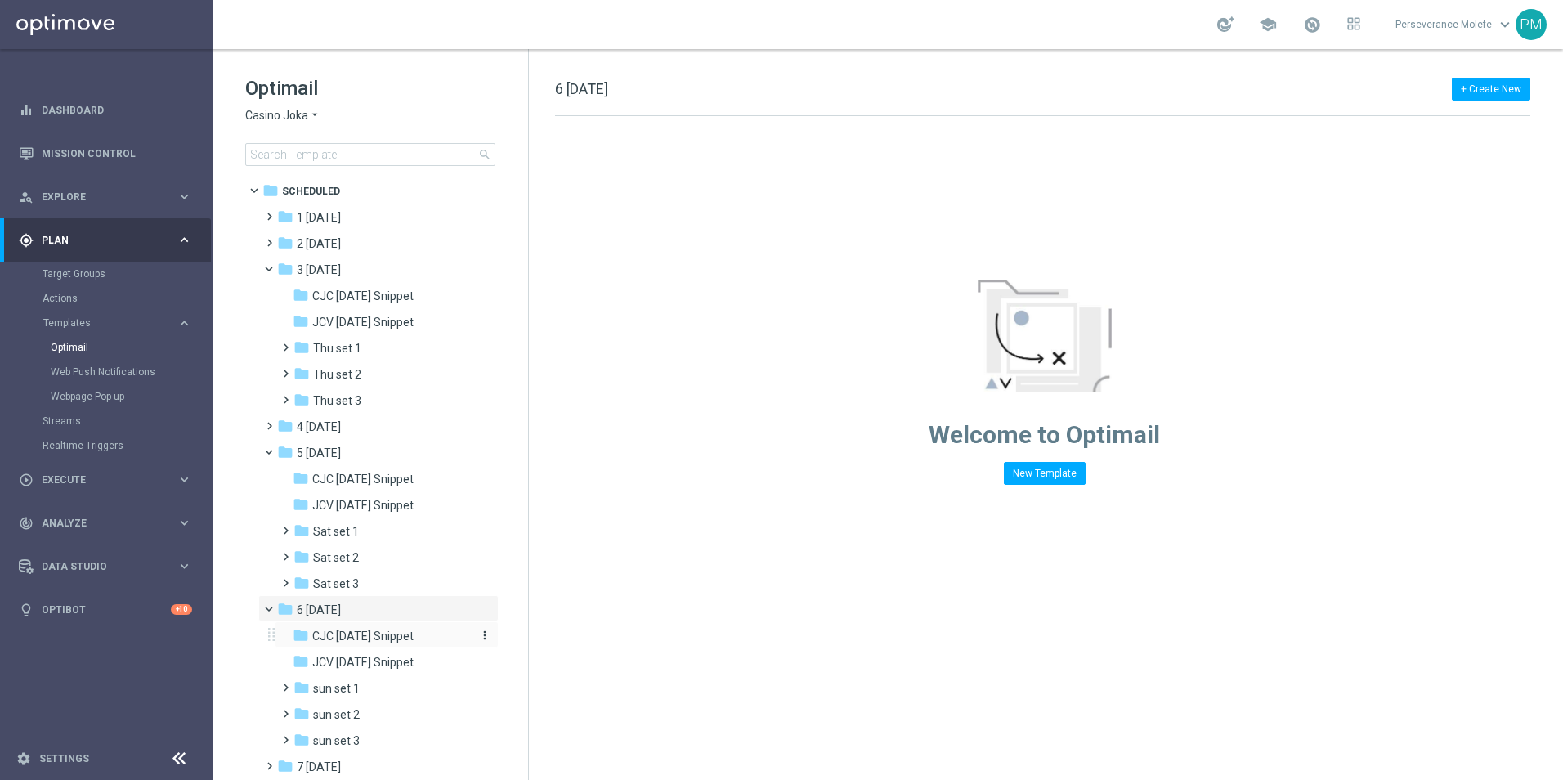
click at [389, 635] on span "CJC Sunday Snippet" at bounding box center [362, 636] width 101 height 15
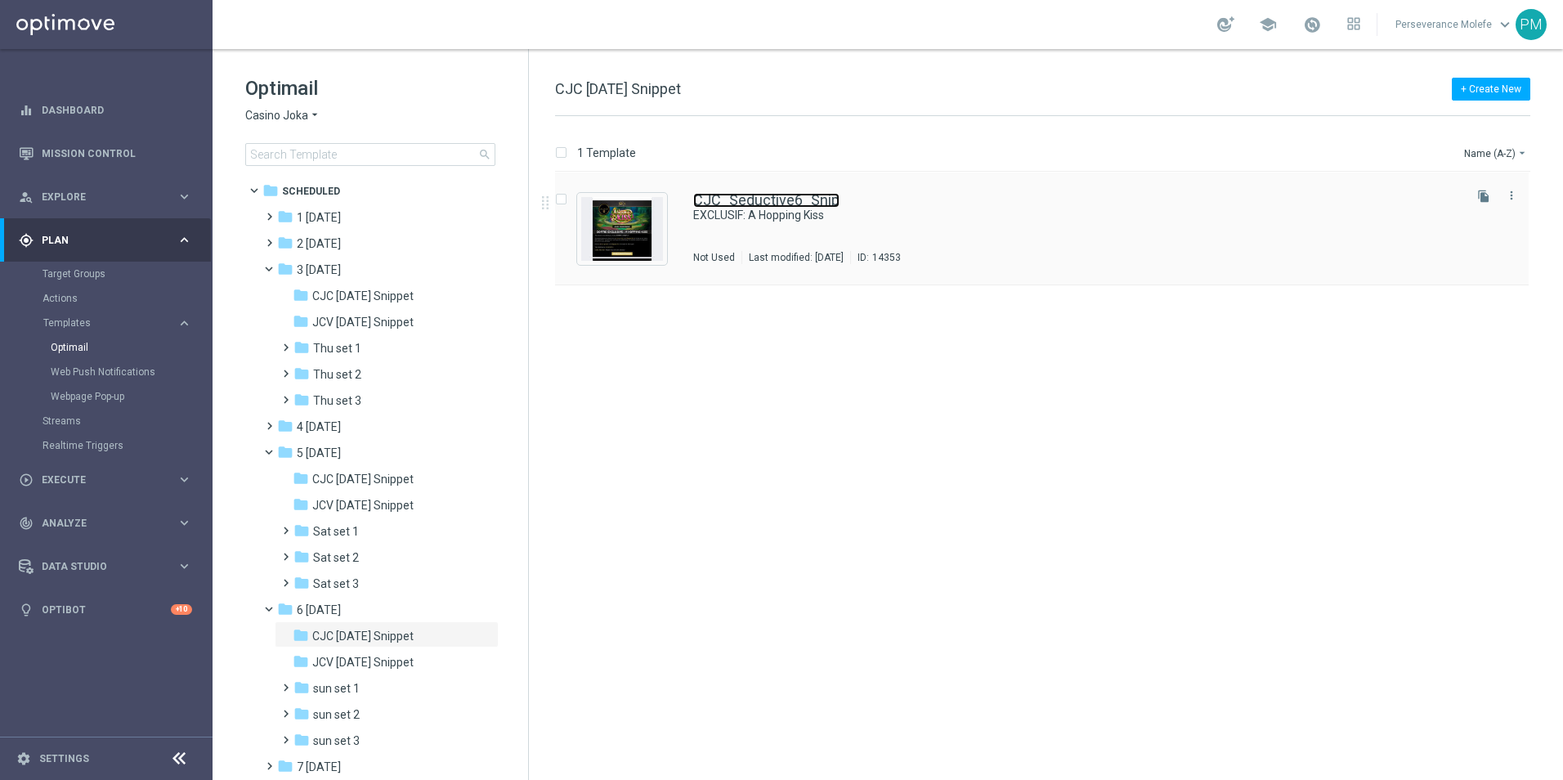
click at [771, 200] on link "CJC_Seductive6_Snip" at bounding box center [766, 200] width 146 height 15
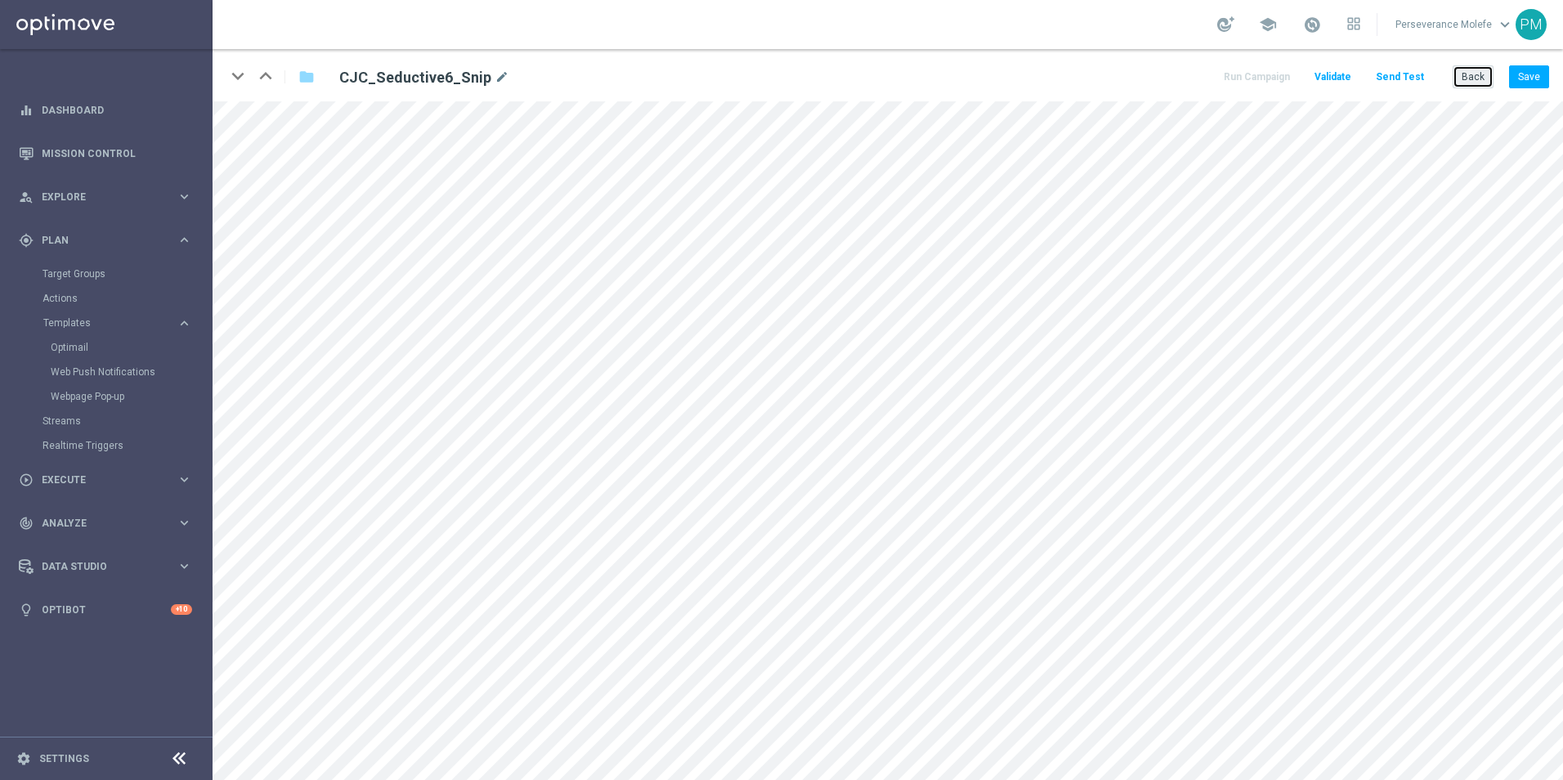
click at [1472, 79] on button "Back" at bounding box center [1473, 76] width 41 height 23
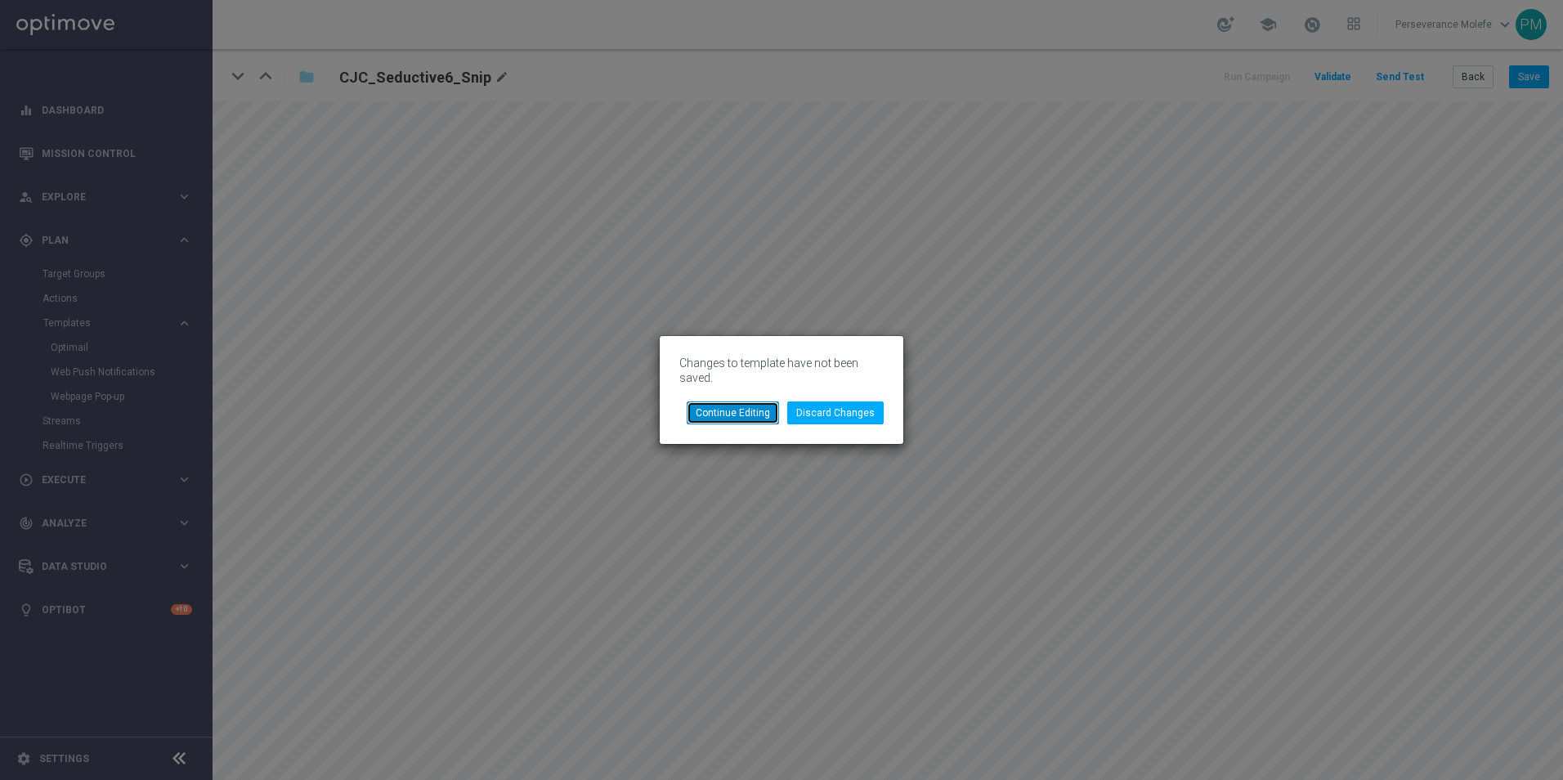
click at [765, 415] on button "Continue Editing" at bounding box center [733, 412] width 92 height 23
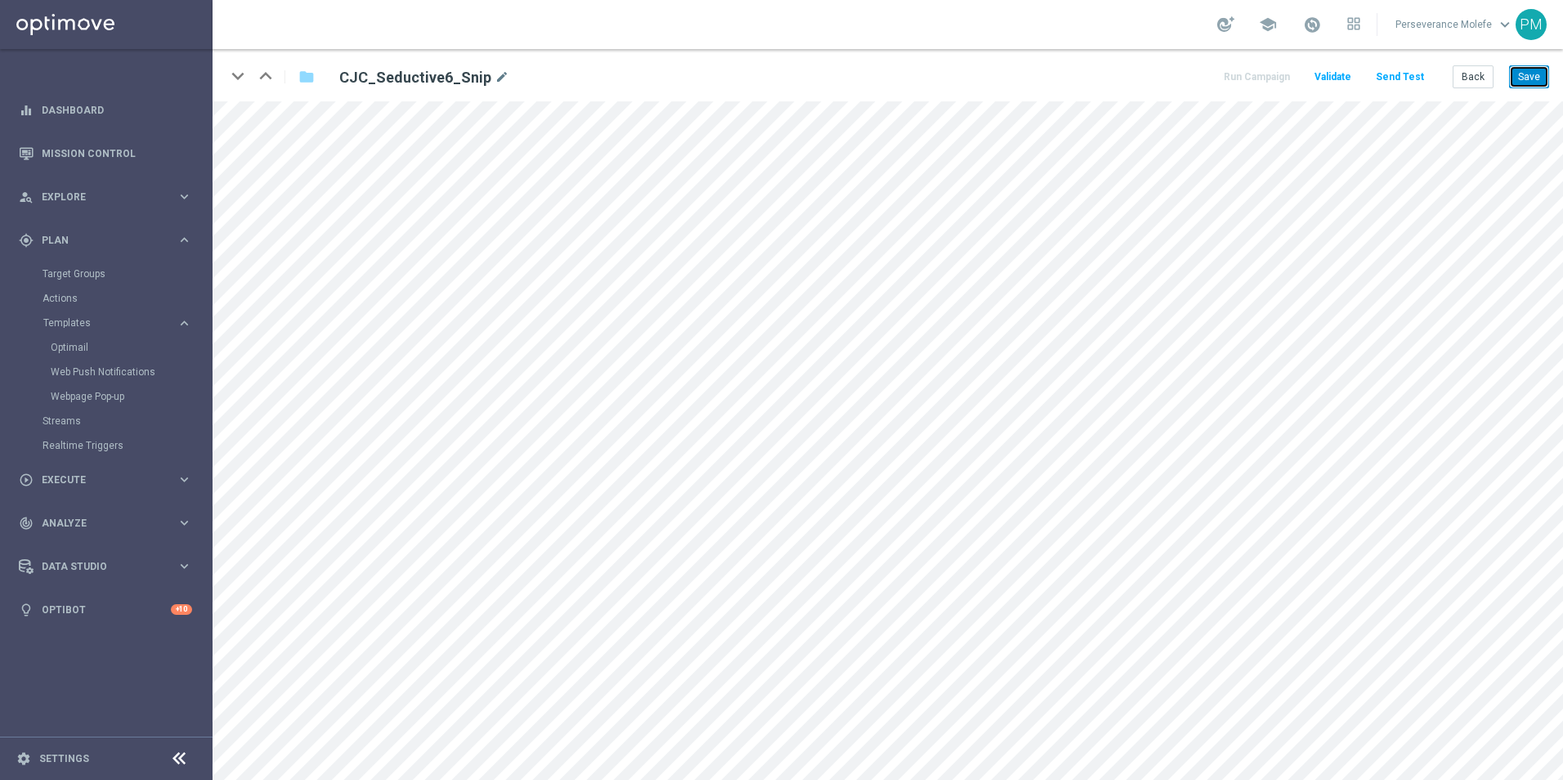
click at [1523, 75] on button "Save" at bounding box center [1529, 76] width 40 height 23
click at [1468, 78] on button "Back" at bounding box center [1473, 76] width 41 height 23
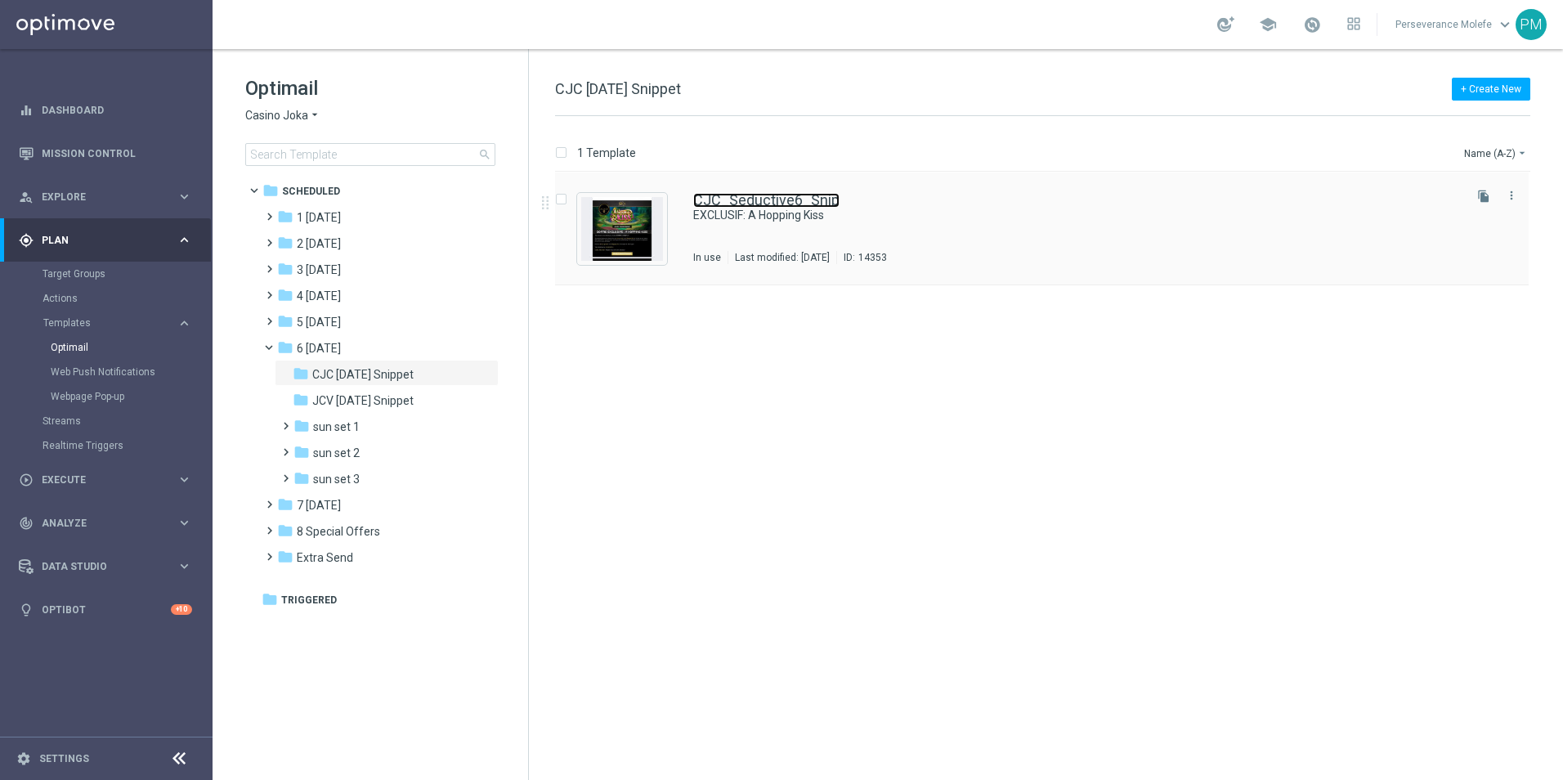
click at [756, 200] on link "CJC_Seductive6_Snip" at bounding box center [766, 200] width 146 height 15
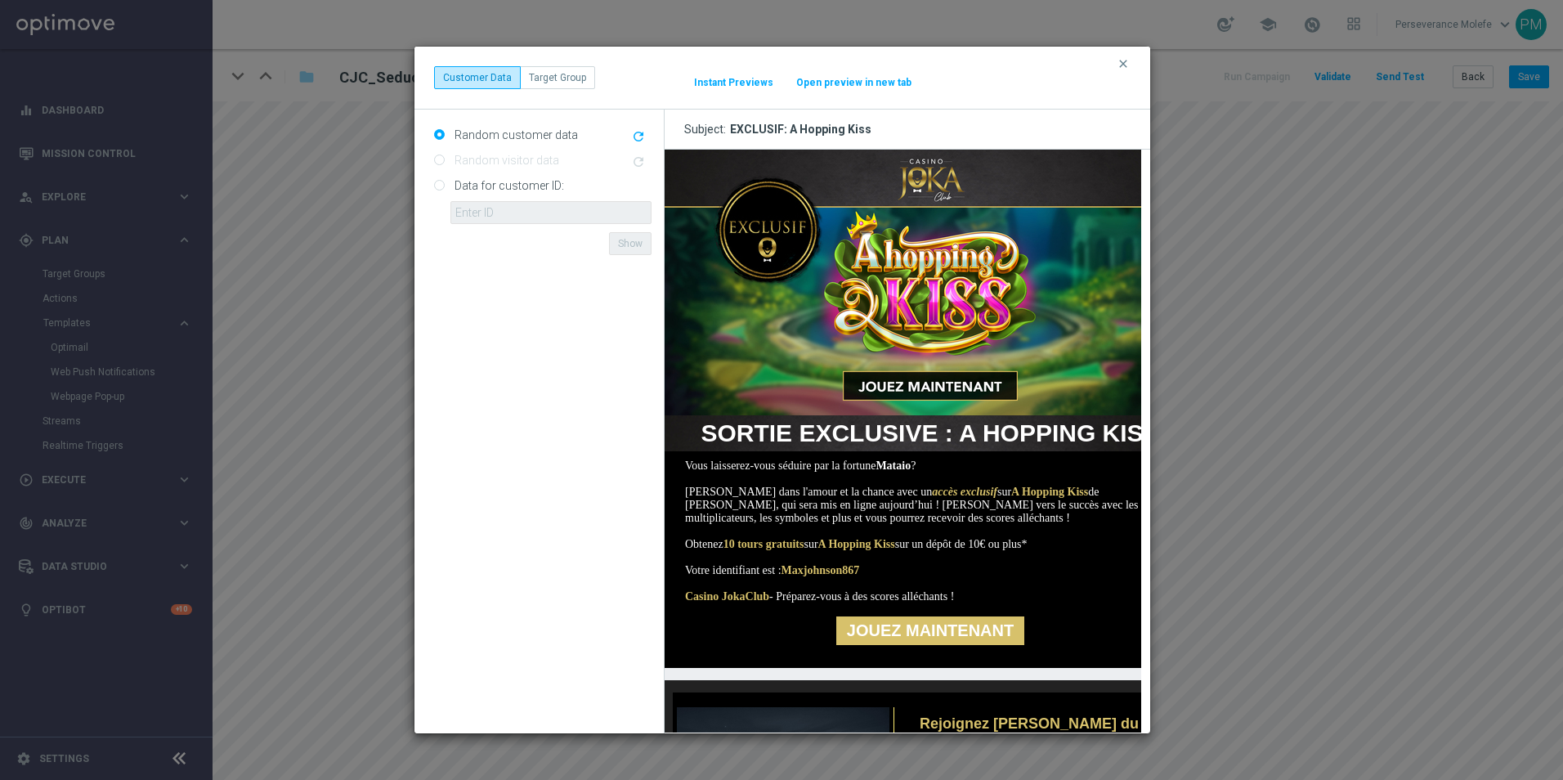
click at [829, 87] on button "Open preview in new tab" at bounding box center [854, 82] width 117 height 13
click at [1126, 61] on icon "clear" at bounding box center [1123, 63] width 13 height 13
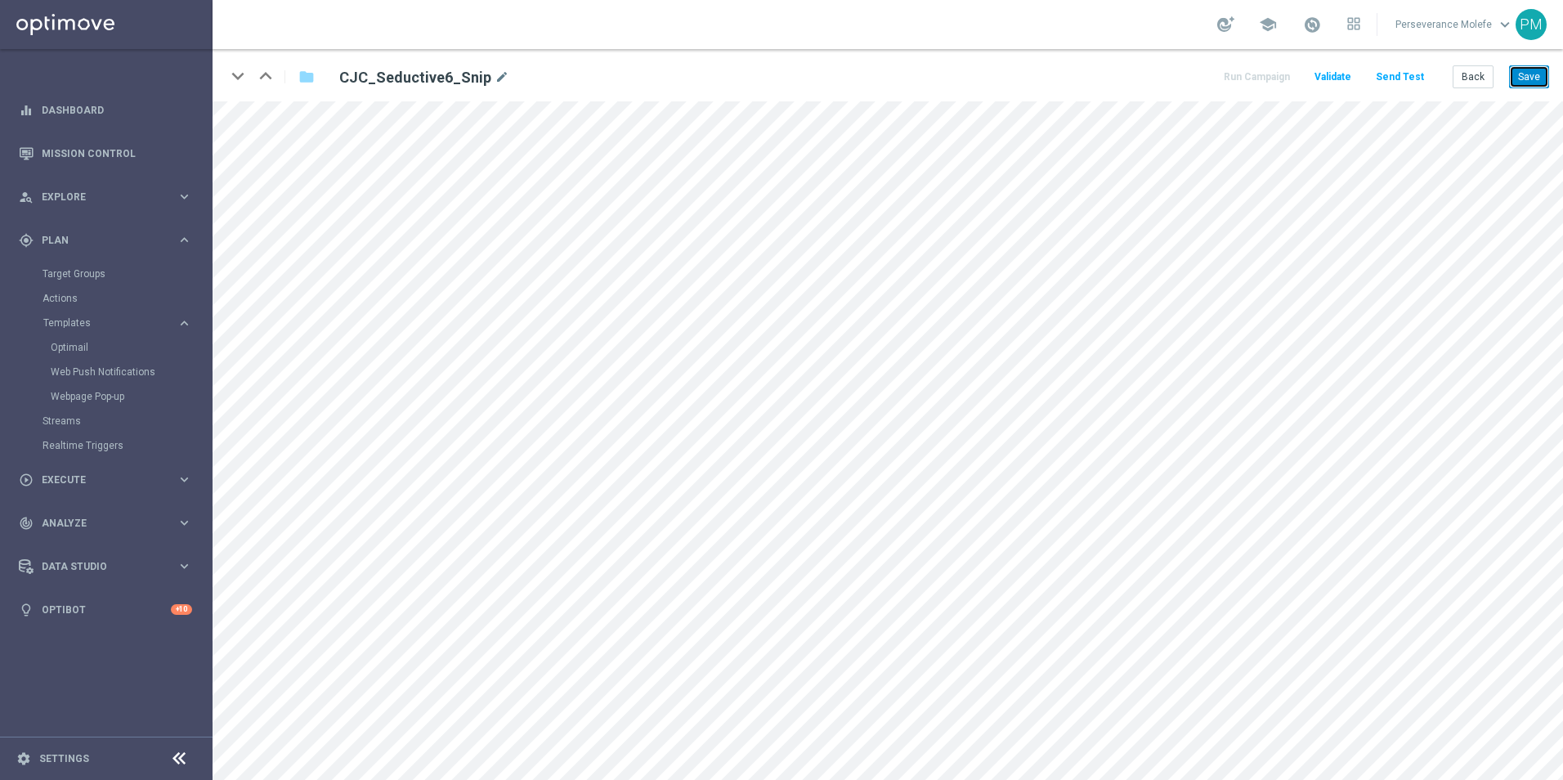
click at [1528, 75] on button "Save" at bounding box center [1529, 76] width 40 height 23
click at [1456, 76] on button "Back" at bounding box center [1473, 76] width 41 height 23
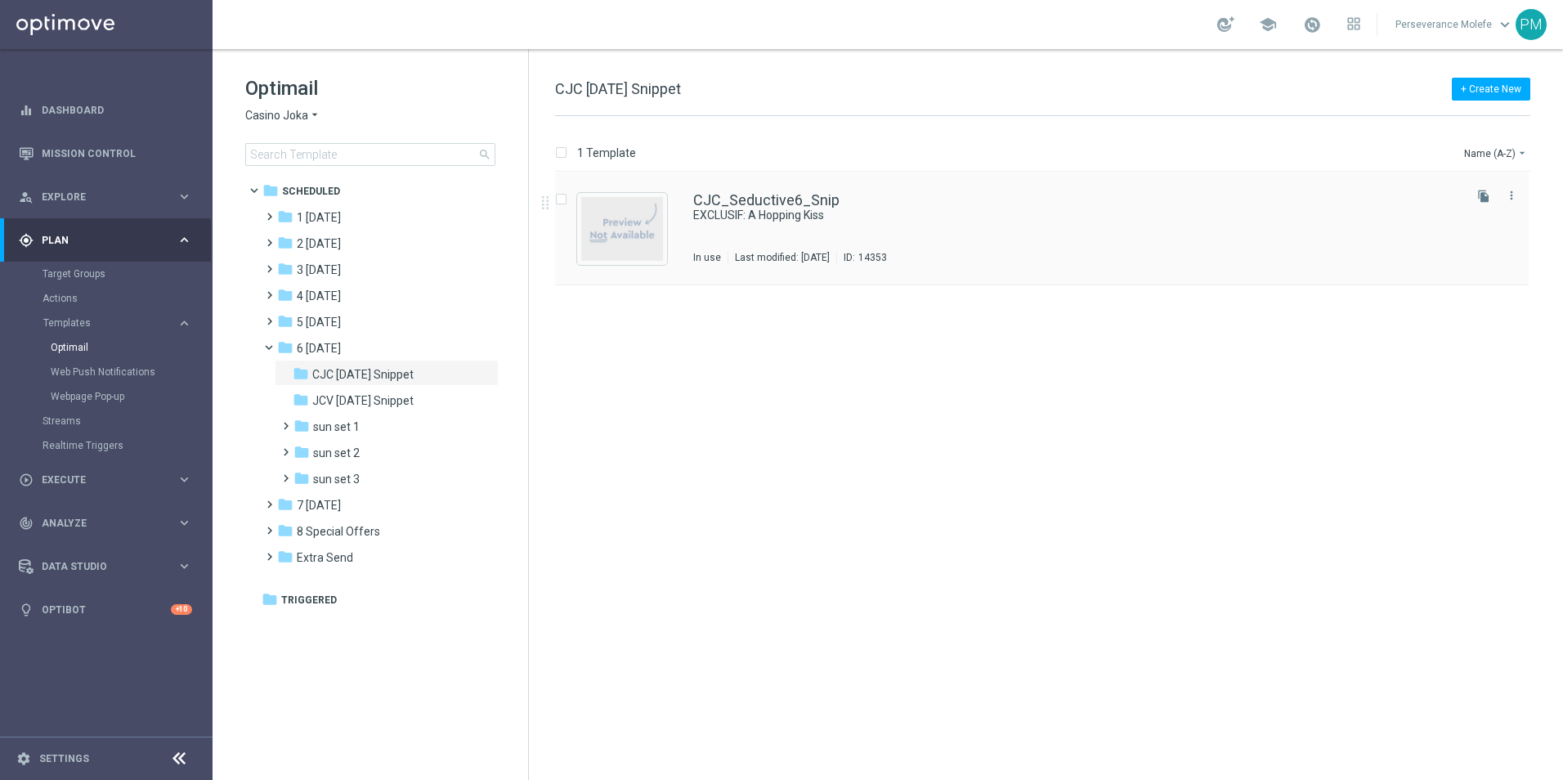
click at [751, 191] on div "CJC_Seductive6_Snip EXCLUSIF: A Hopping Kiss In use Last modified: Wednesday, A…" at bounding box center [1042, 229] width 974 height 113
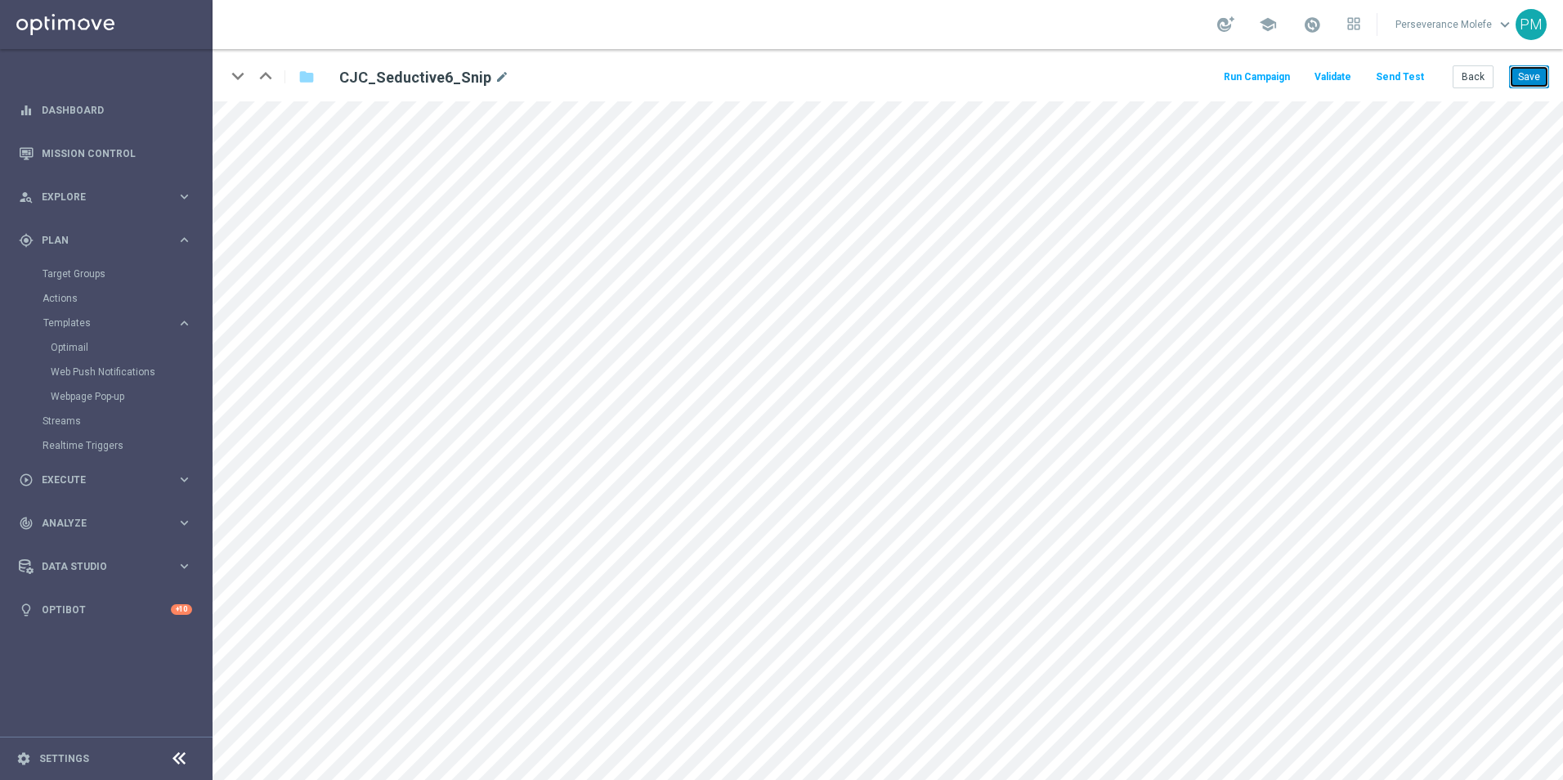
click at [1528, 83] on button "Save" at bounding box center [1529, 76] width 40 height 23
click at [1523, 75] on button "Save" at bounding box center [1529, 76] width 40 height 23
click at [1522, 80] on button "Save" at bounding box center [1529, 76] width 40 height 23
click at [1483, 81] on button "Back" at bounding box center [1473, 76] width 41 height 23
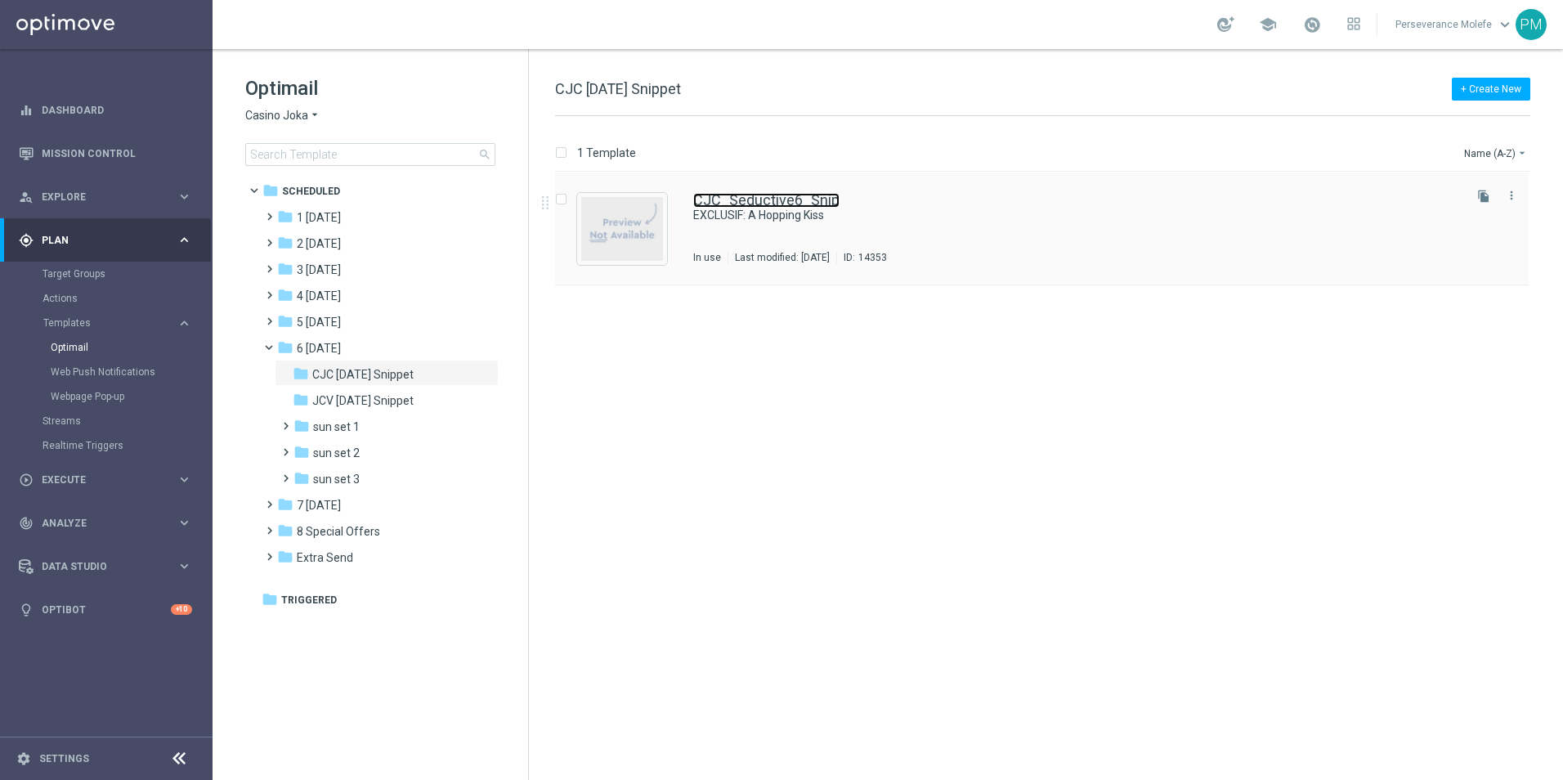
click at [776, 198] on link "CJC_Seductive6_Snip" at bounding box center [766, 200] width 146 height 15
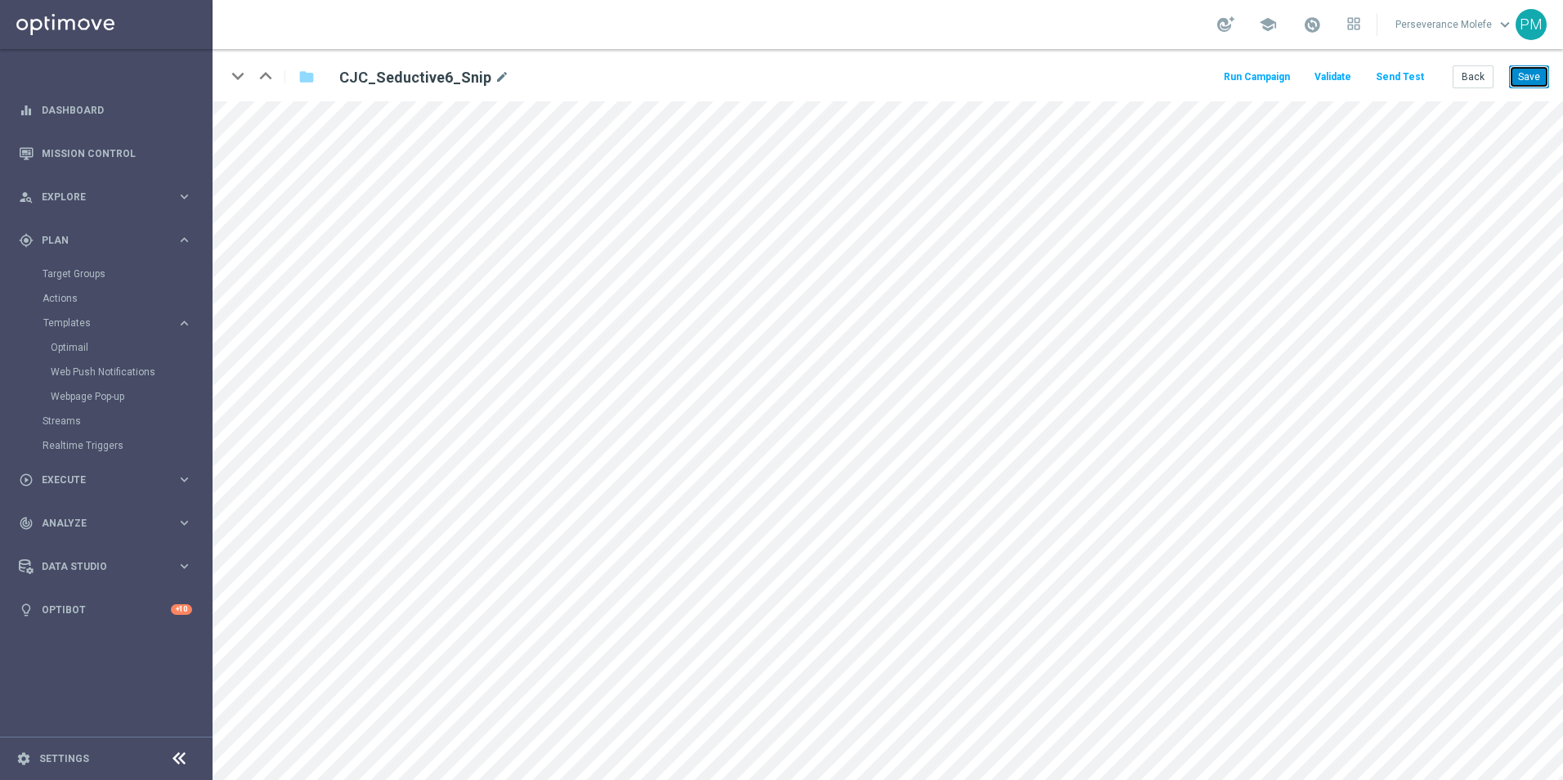
click at [1521, 76] on button "Save" at bounding box center [1529, 76] width 40 height 23
click at [1419, 76] on button "Send Test" at bounding box center [1400, 77] width 53 height 22
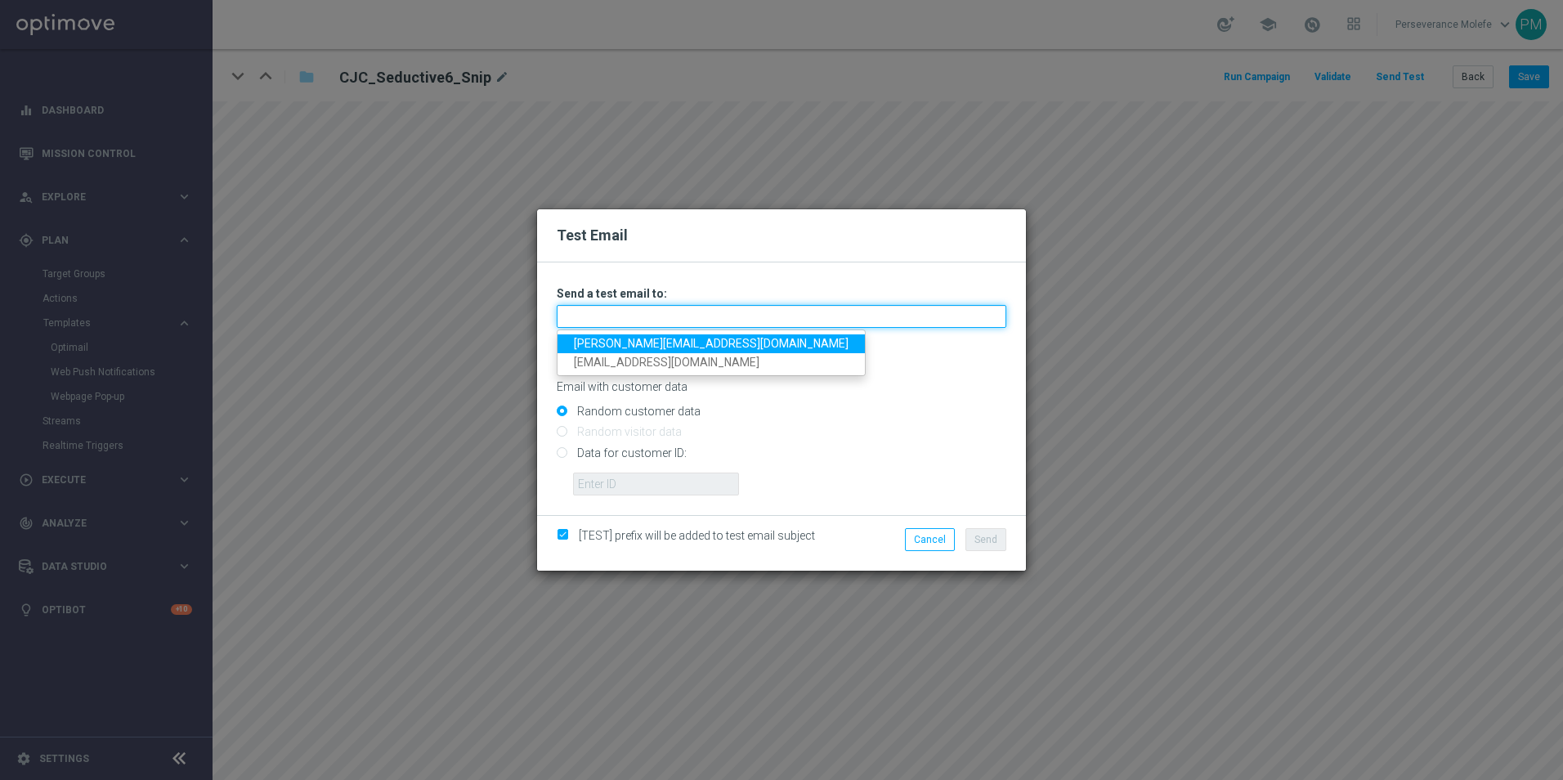
click at [612, 306] on input "text" at bounding box center [782, 316] width 450 height 23
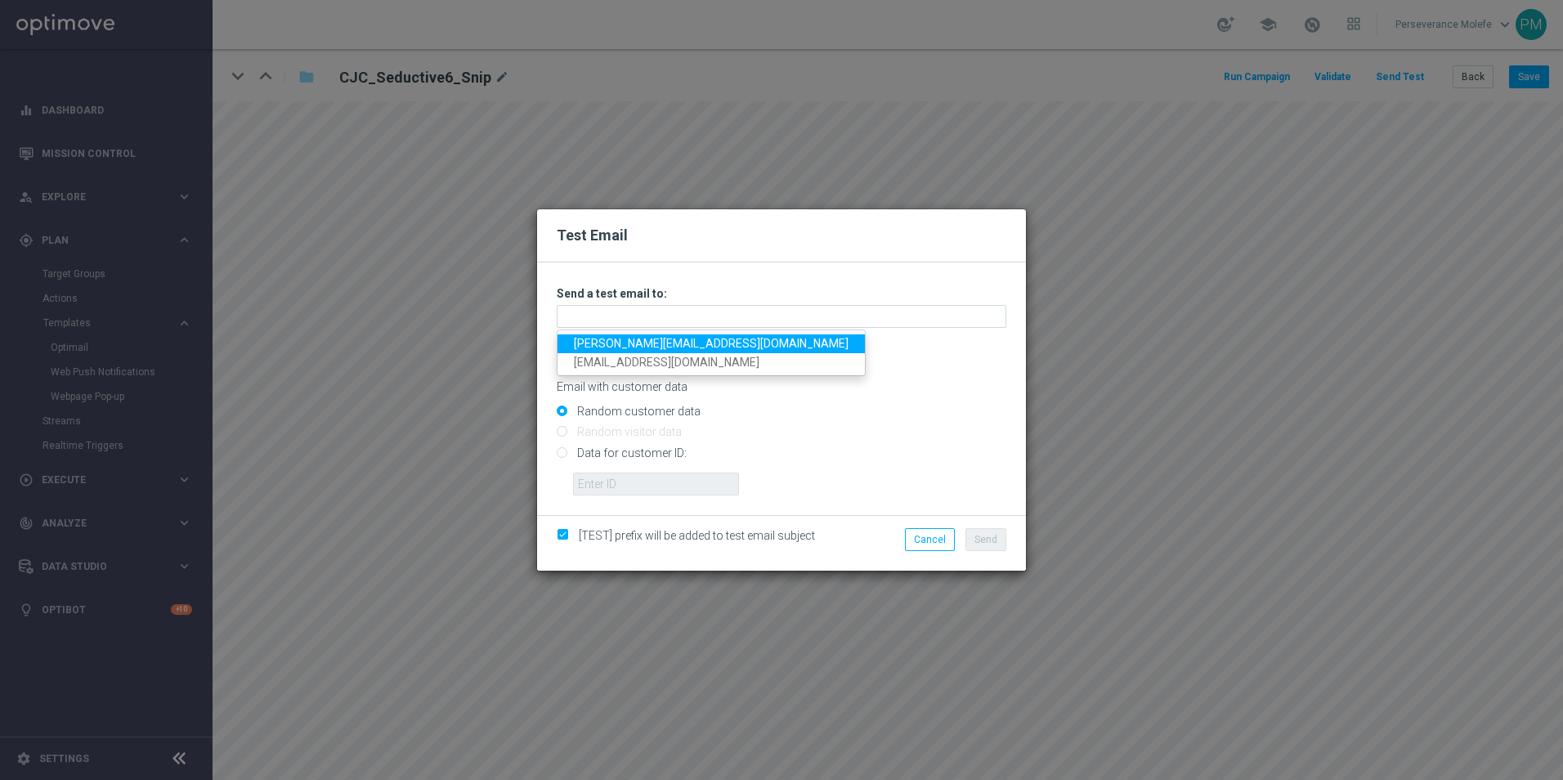
click at [603, 341] on link "Madeleine@viva-vision.net" at bounding box center [711, 343] width 307 height 19
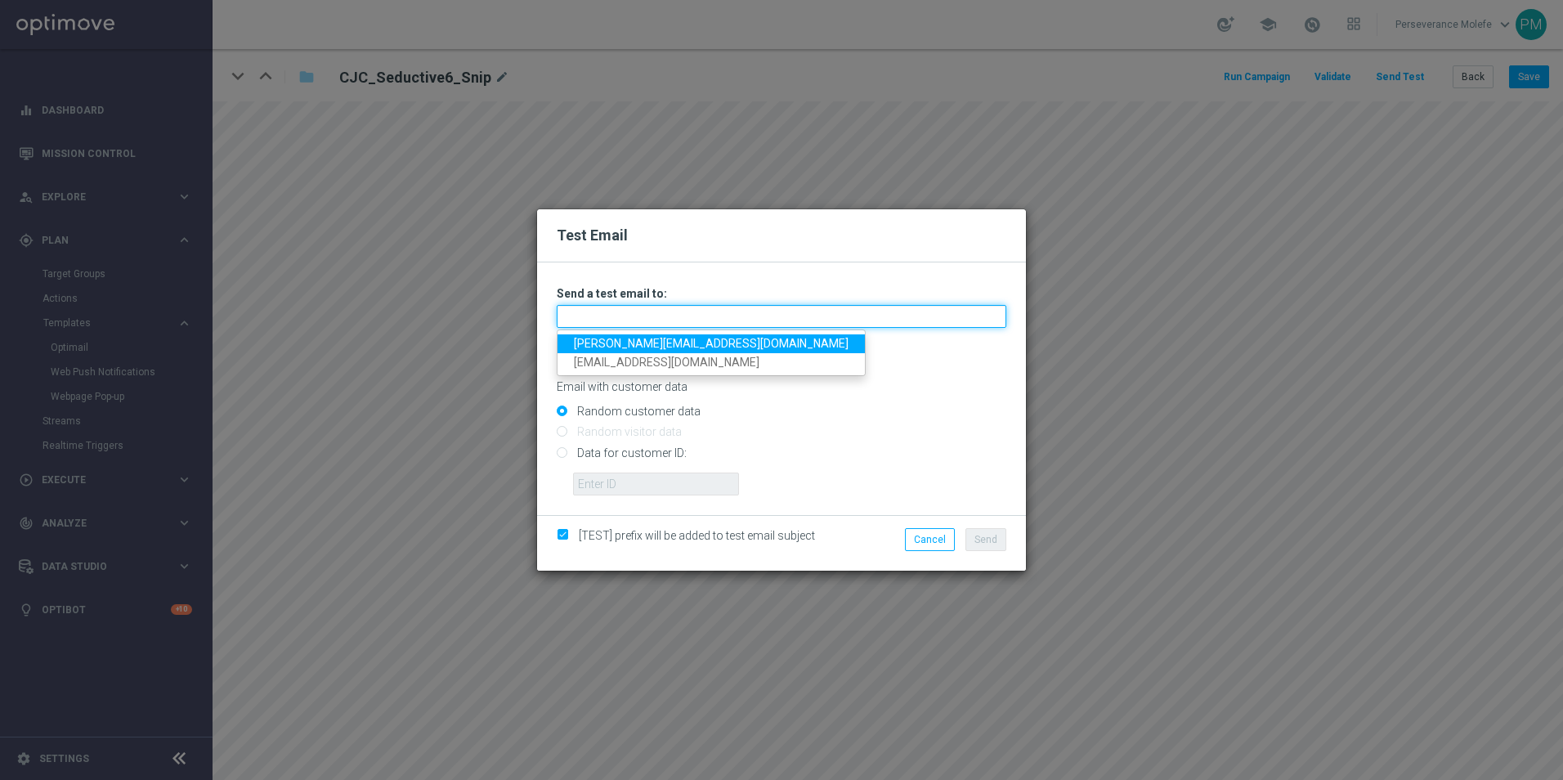
type input "Madeleine@viva-vision.net"
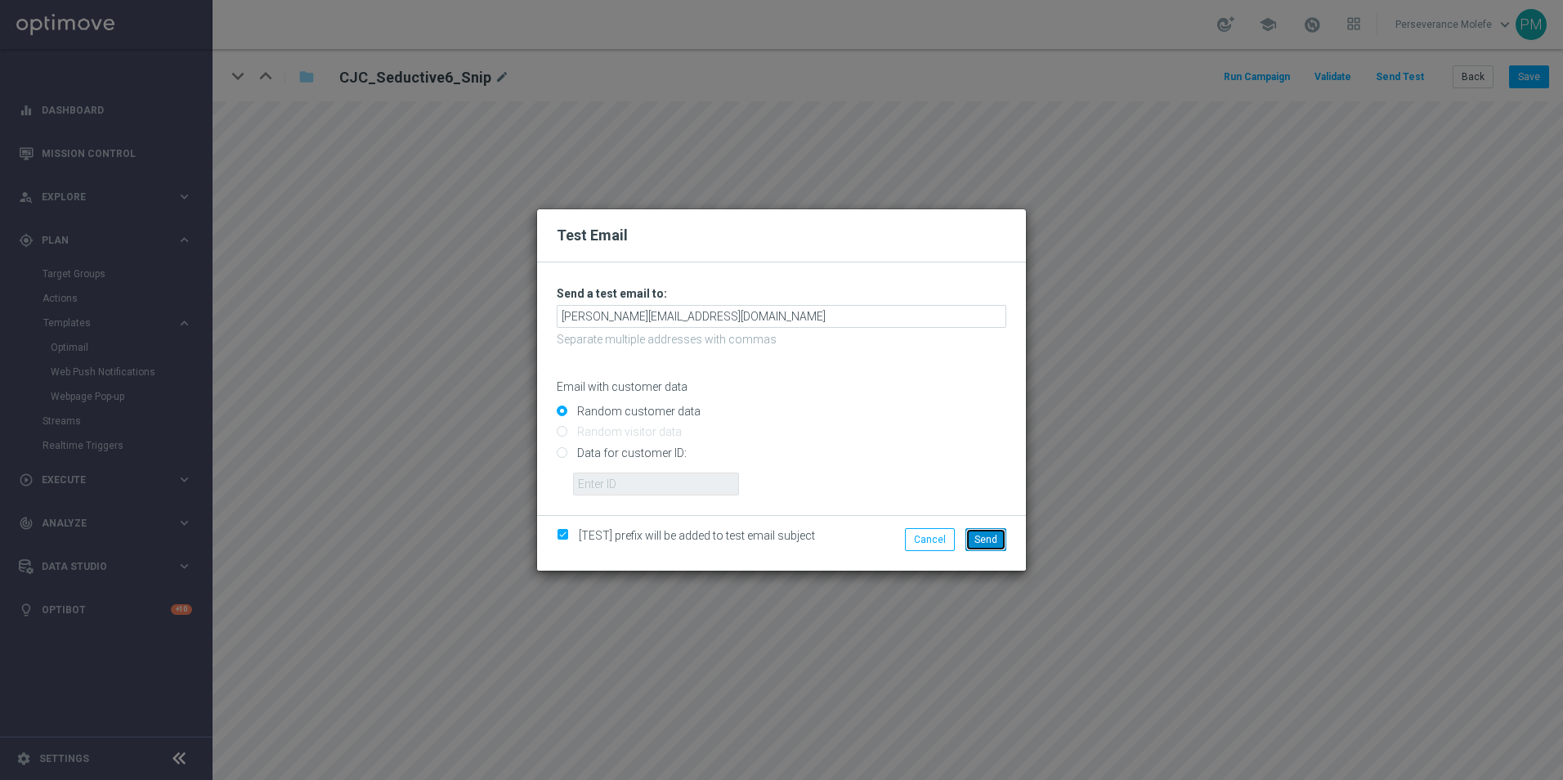
click at [983, 531] on button "Send" at bounding box center [986, 539] width 41 height 23
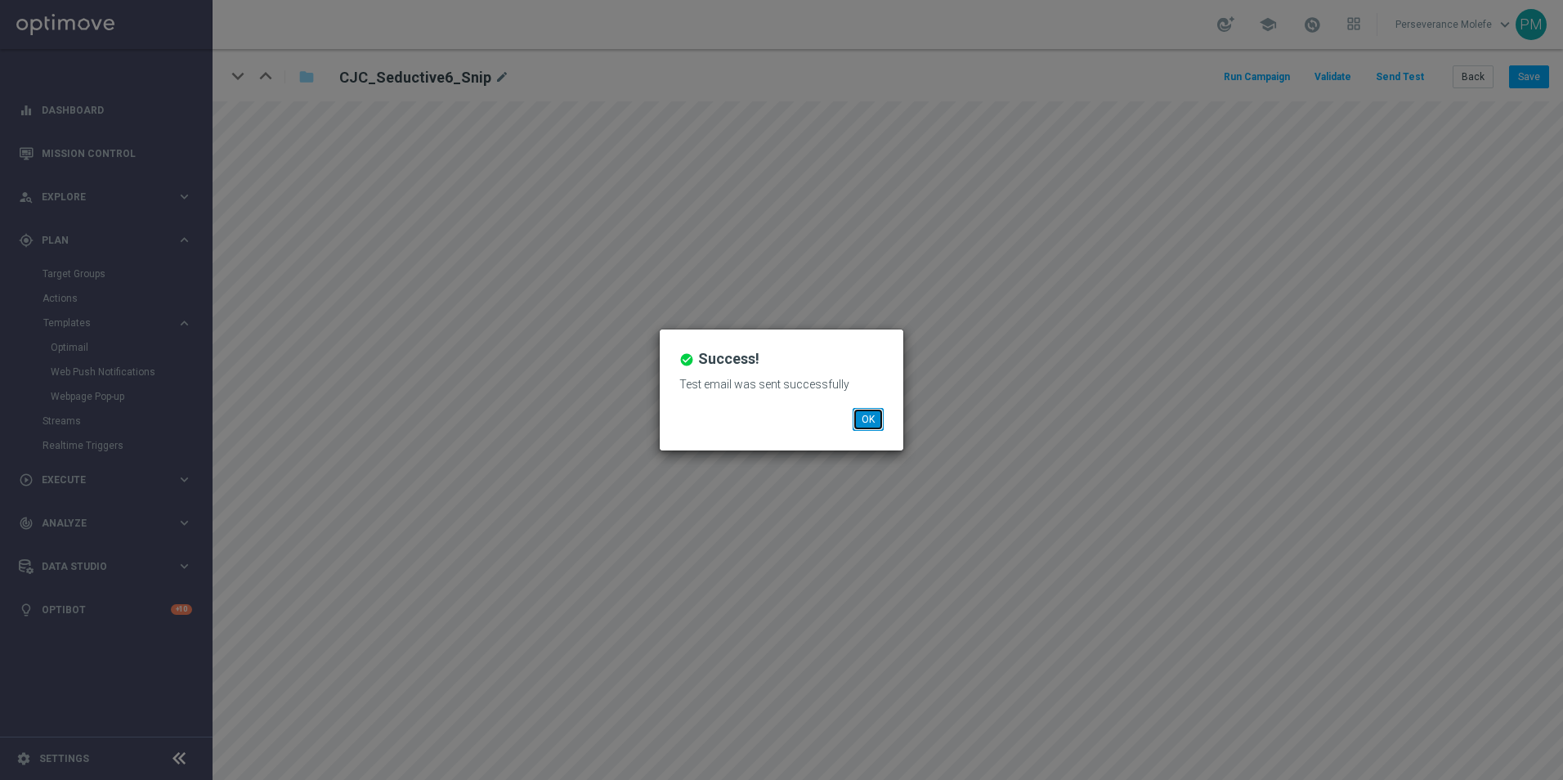
click at [860, 418] on button "OK" at bounding box center [868, 419] width 31 height 23
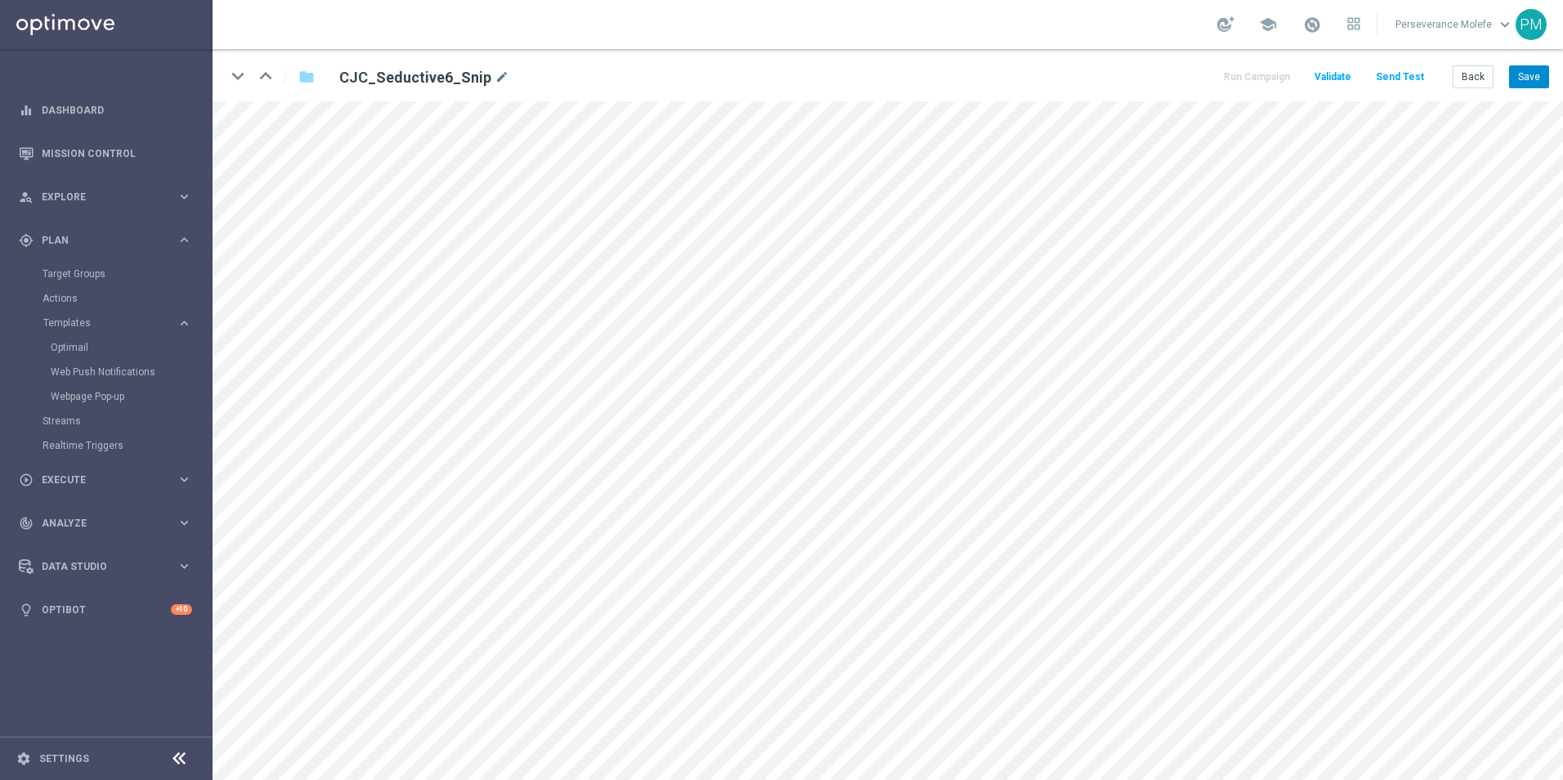
drag, startPoint x: 1555, startPoint y: 70, endPoint x: 1546, endPoint y: 70, distance: 9.0
click at [1554, 70] on div "keyboard_arrow_down keyboard_arrow_up folder CJC_Seductive6_Snip mode_edit Run …" at bounding box center [888, 75] width 1351 height 52
click at [1545, 71] on button "Save" at bounding box center [1529, 76] width 40 height 23
click at [1544, 71] on button "Save" at bounding box center [1529, 76] width 40 height 23
click at [1541, 72] on button "Save" at bounding box center [1529, 76] width 40 height 23
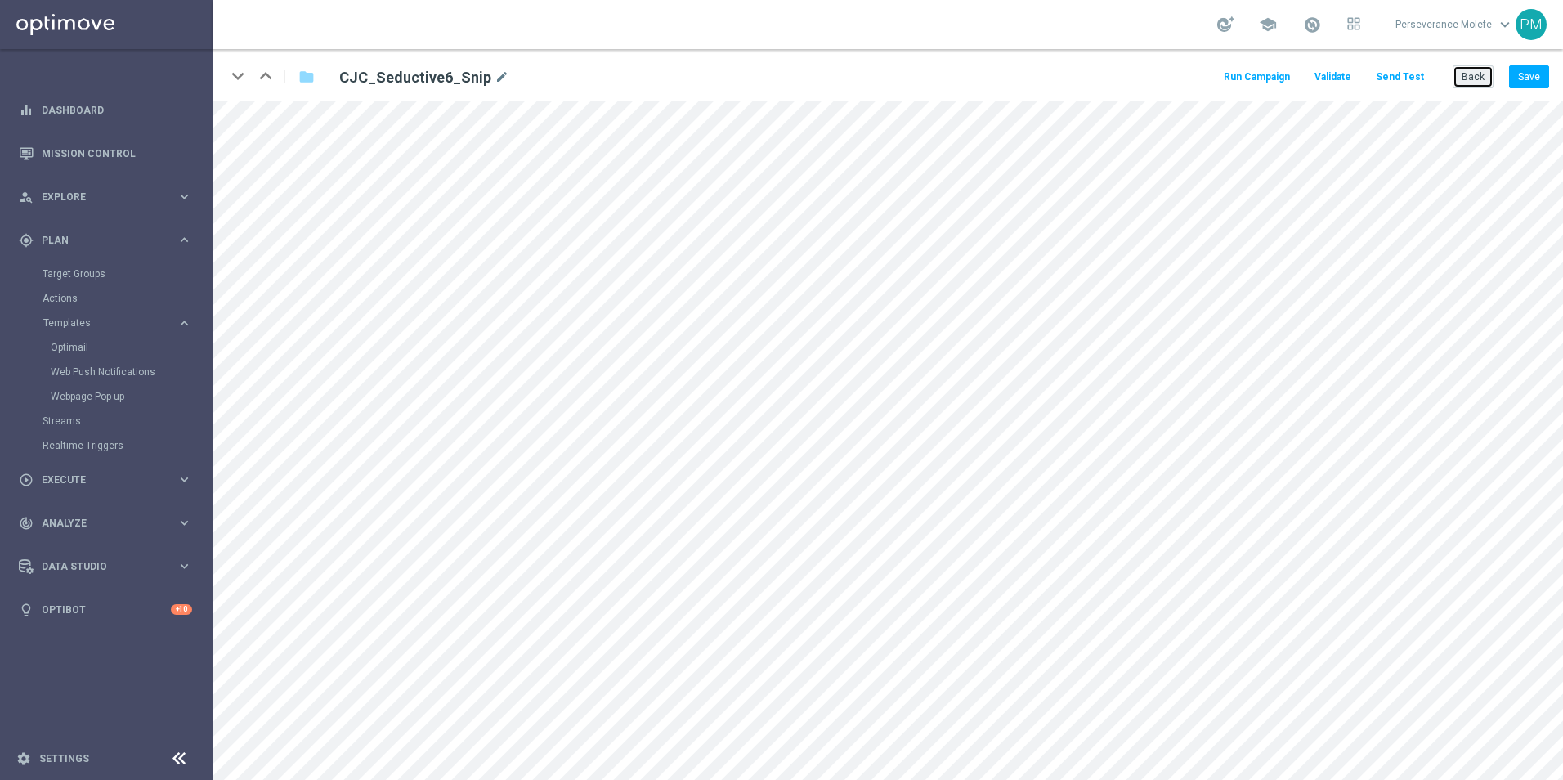
click at [1476, 74] on button "Back" at bounding box center [1473, 76] width 41 height 23
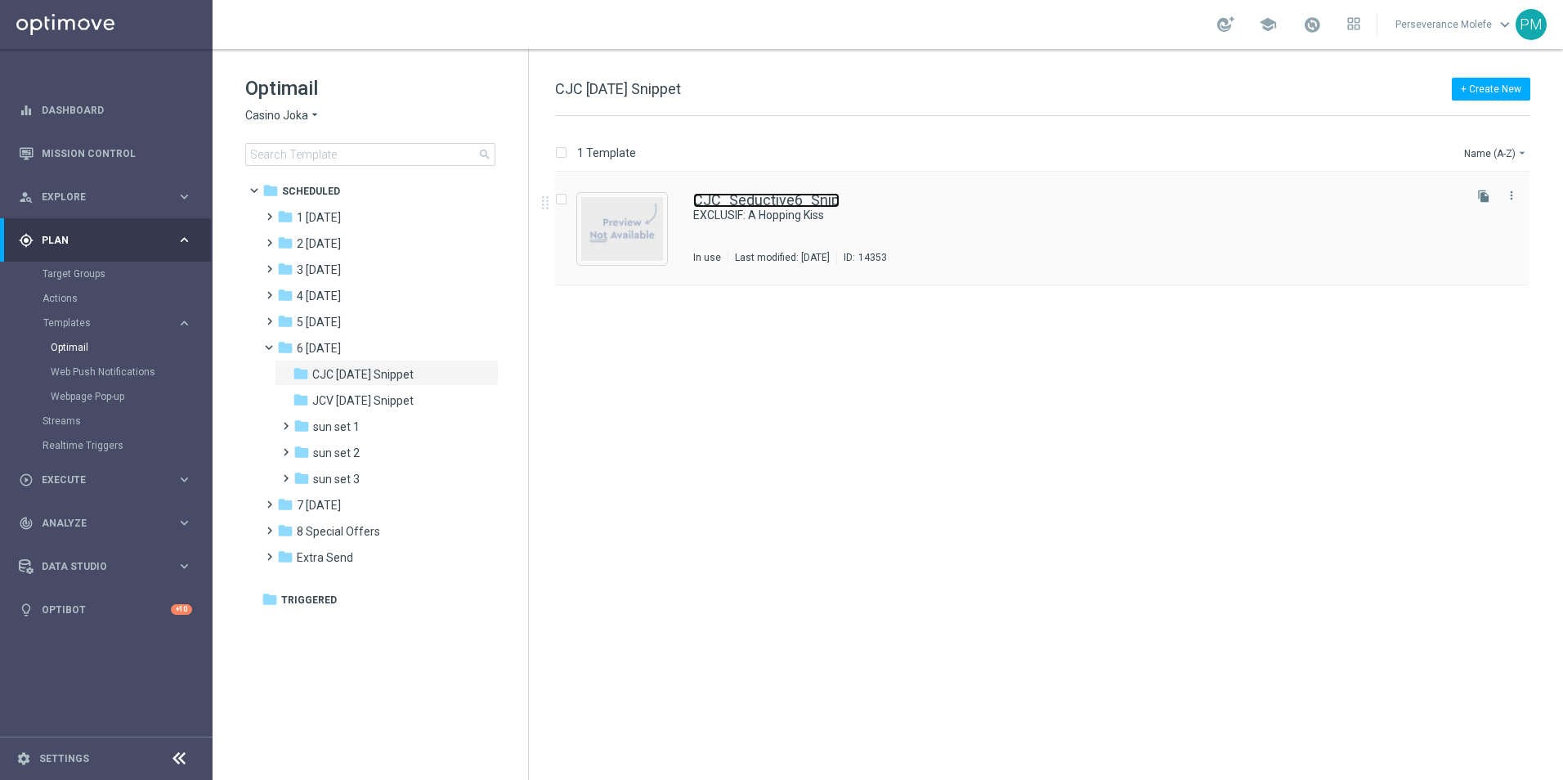
click at [723, 205] on link "CJC_Seductive6_Snip" at bounding box center [766, 200] width 146 height 15
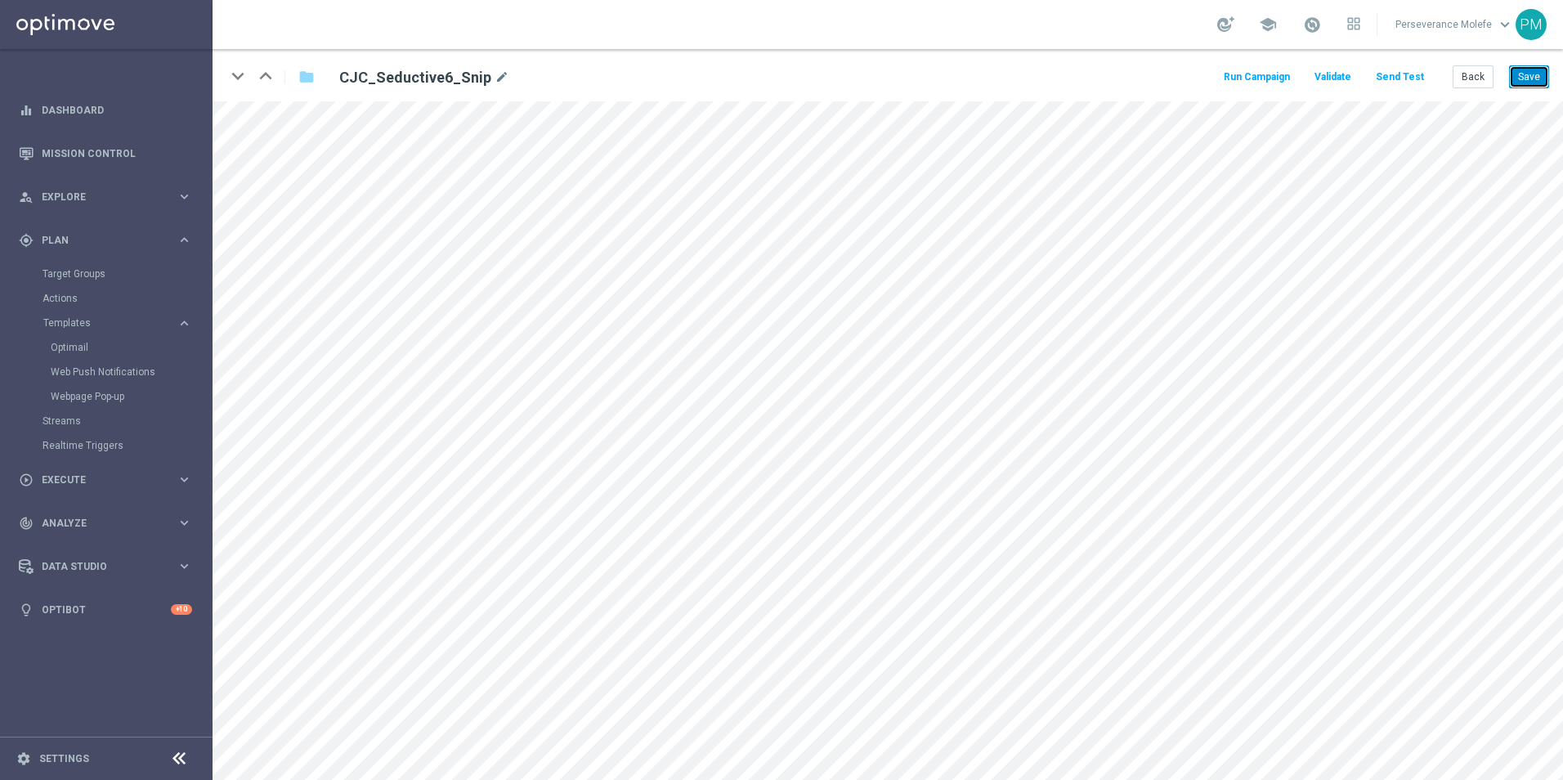
click at [1525, 79] on button "Save" at bounding box center [1529, 76] width 40 height 23
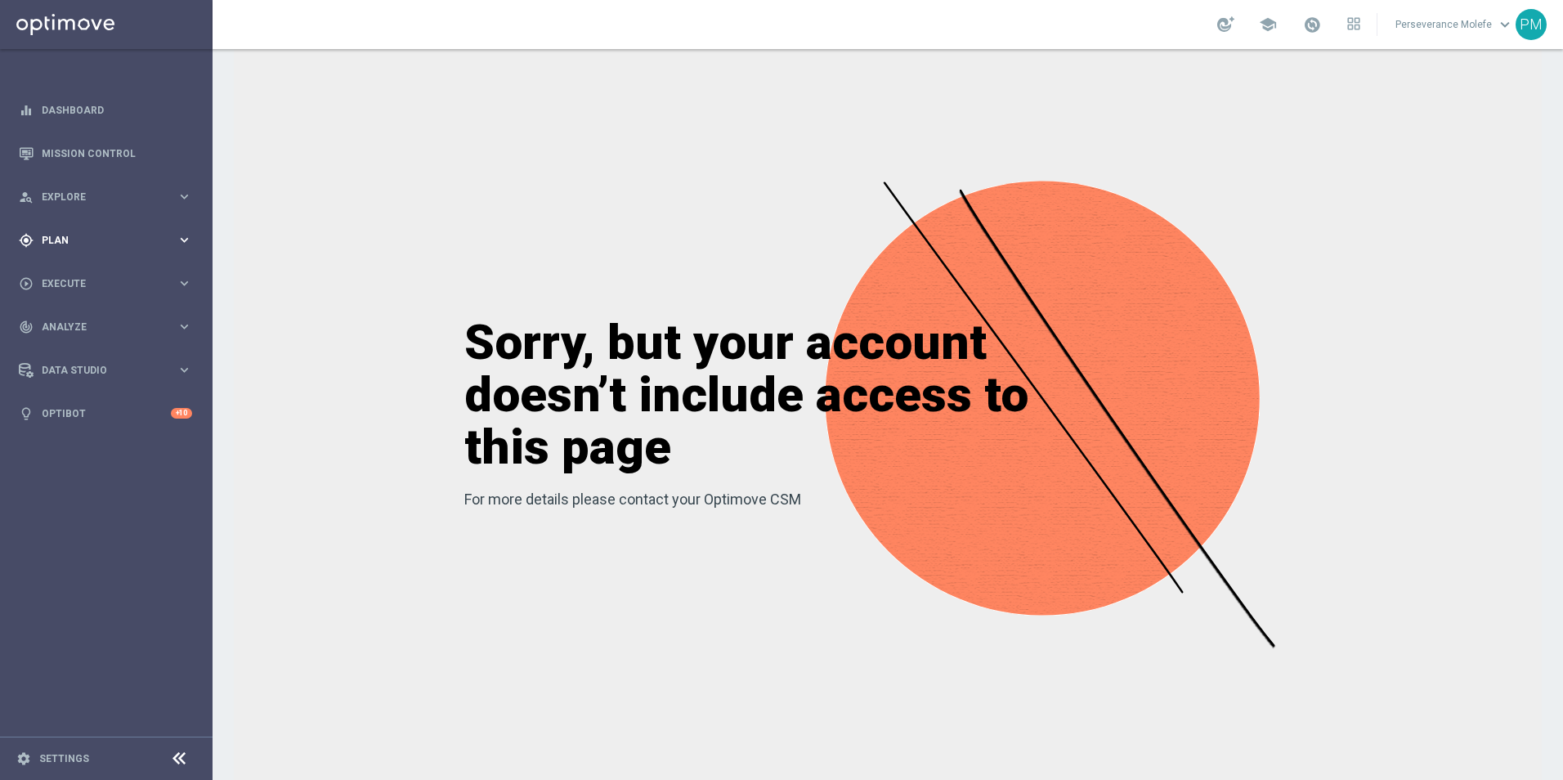
click at [161, 236] on span "Plan" at bounding box center [109, 241] width 135 height 10
click at [85, 323] on span "Templates" at bounding box center [101, 323] width 117 height 10
click at [87, 347] on link "Optimail" at bounding box center [110, 347] width 119 height 13
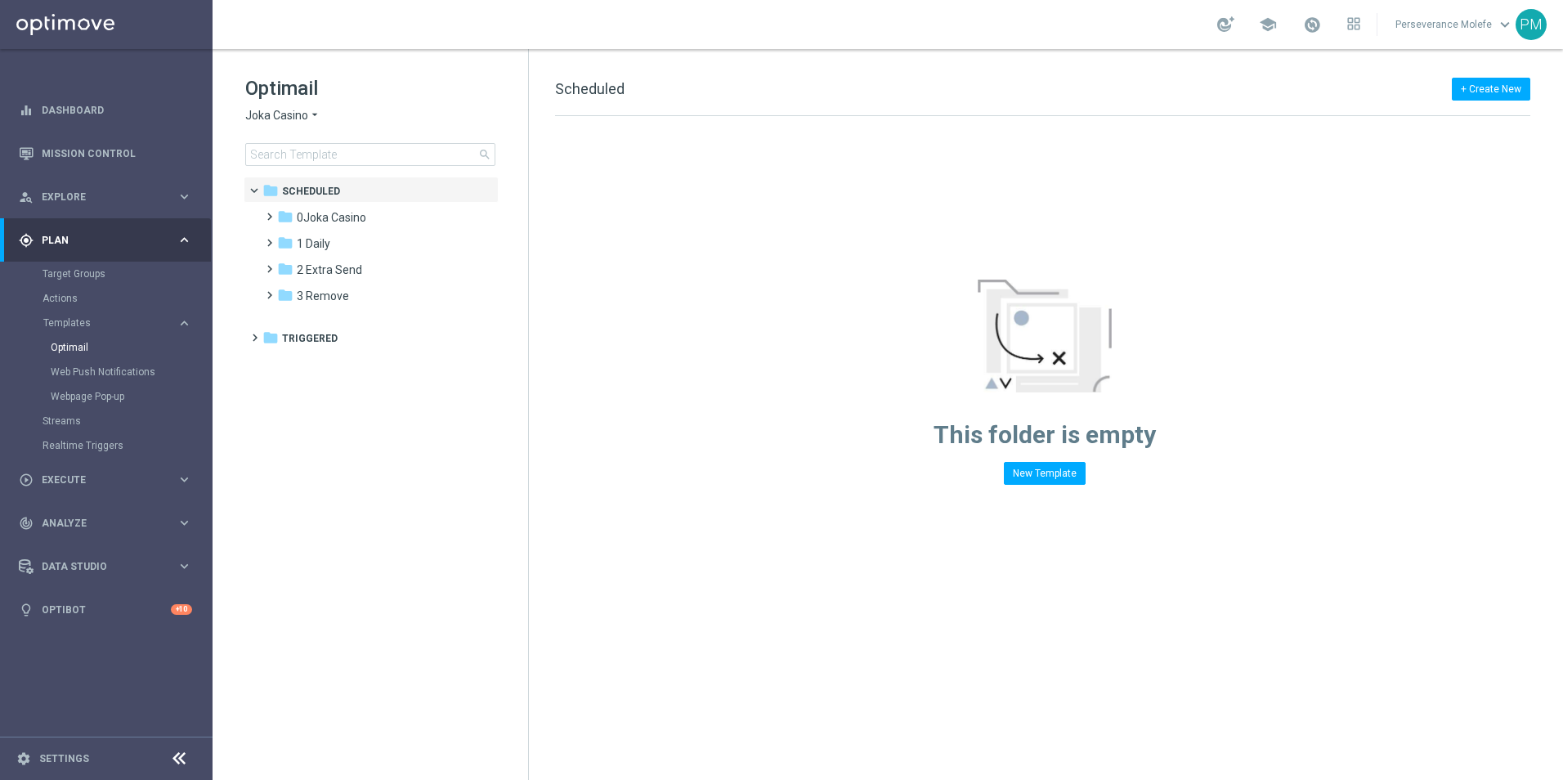
click at [271, 109] on span "Joka Casino" at bounding box center [276, 116] width 63 height 16
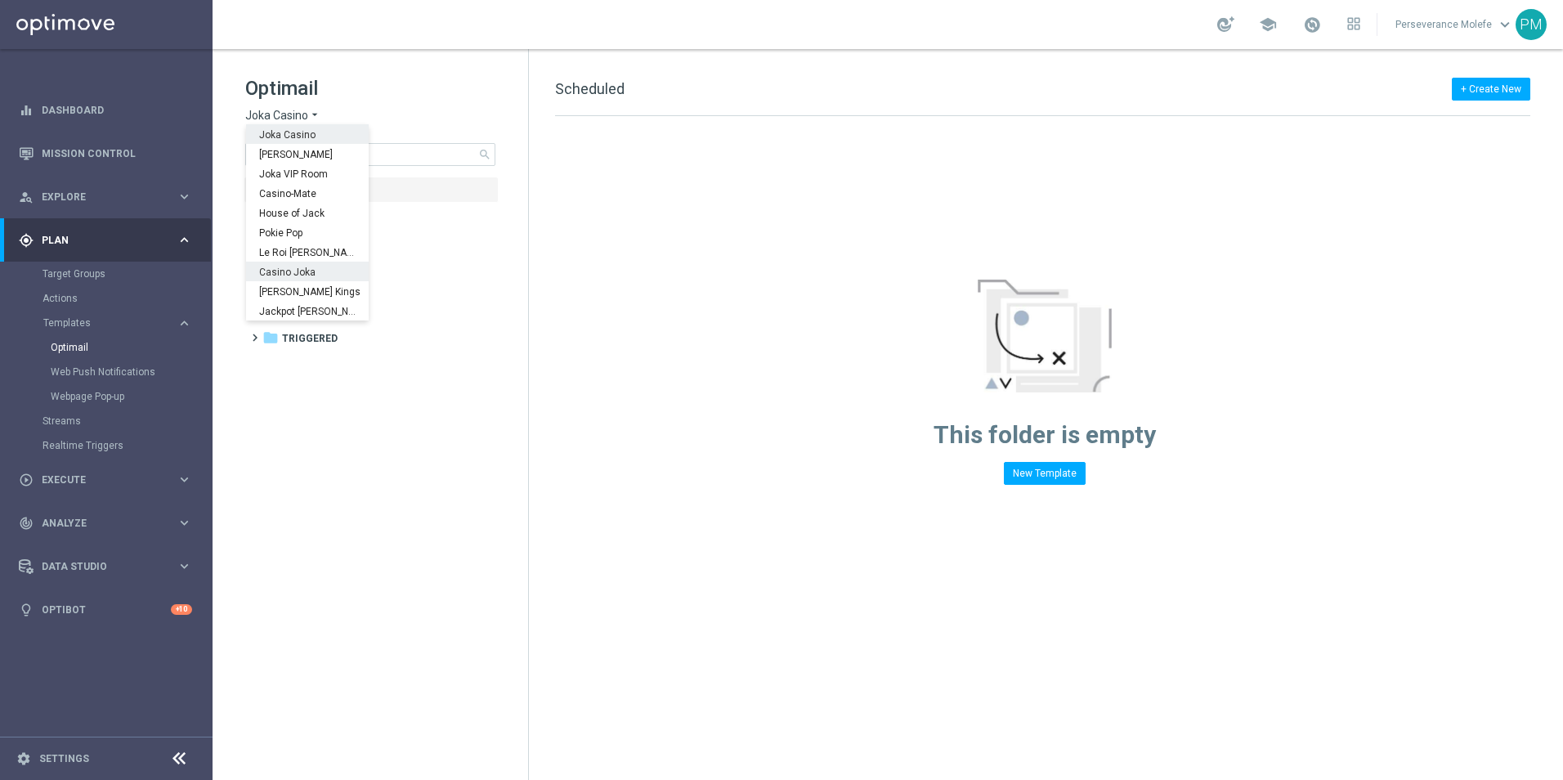
click at [0, 0] on span "Casino Joka" at bounding box center [0, 0] width 0 height 0
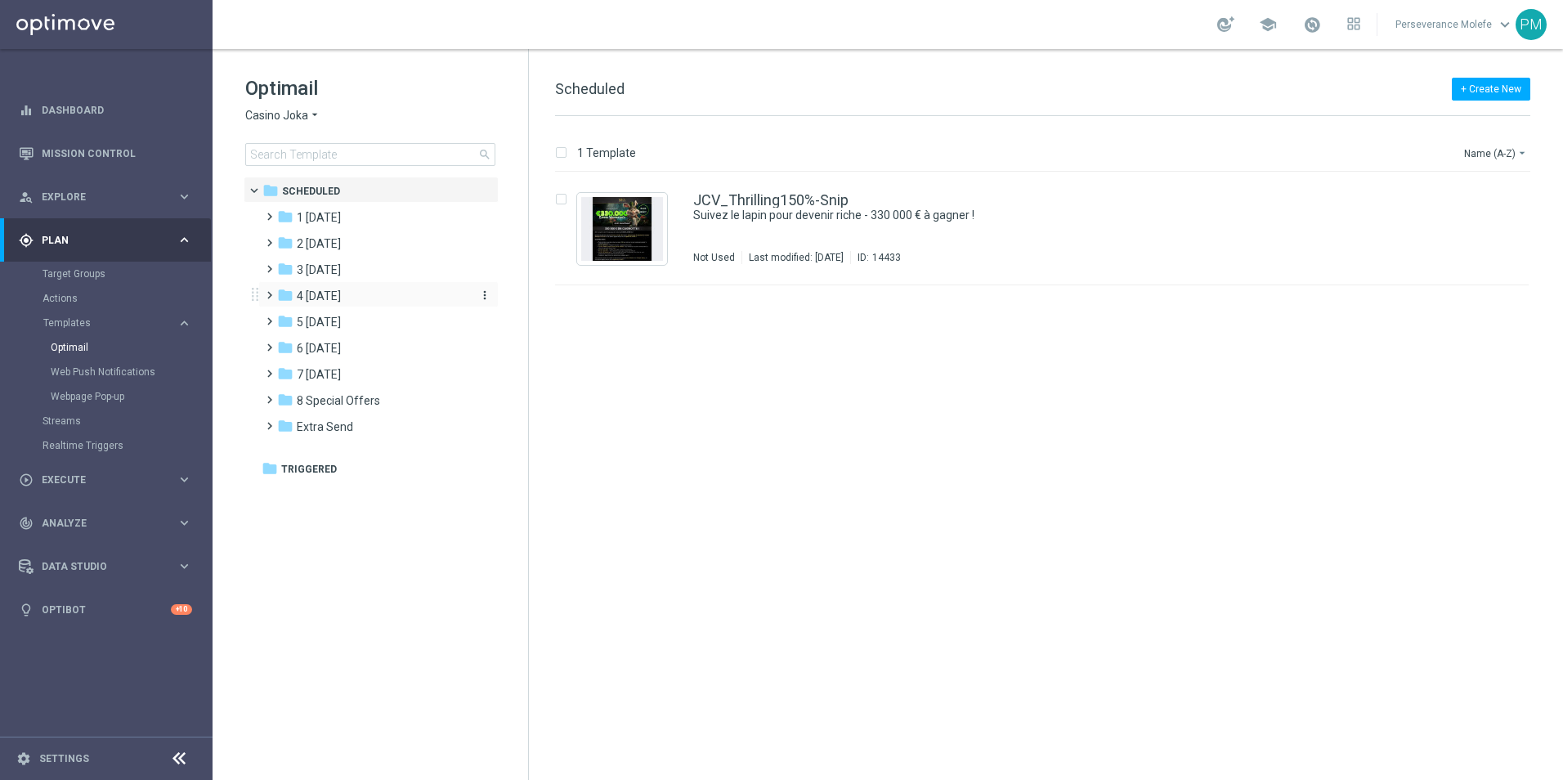
click at [333, 295] on span "4 [DATE]" at bounding box center [319, 296] width 44 height 15
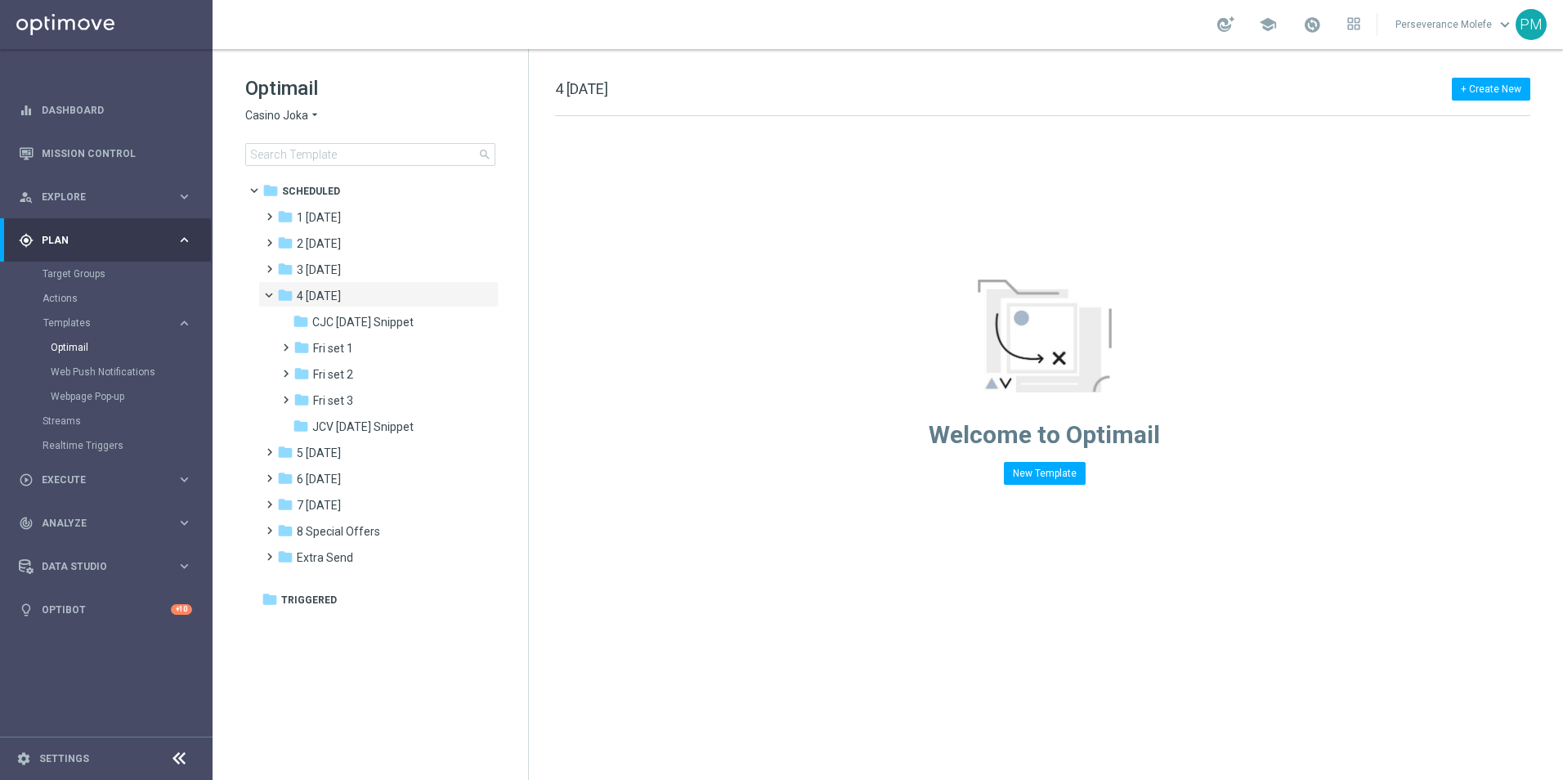
click at [333, 295] on span "4 [DATE]" at bounding box center [319, 296] width 44 height 15
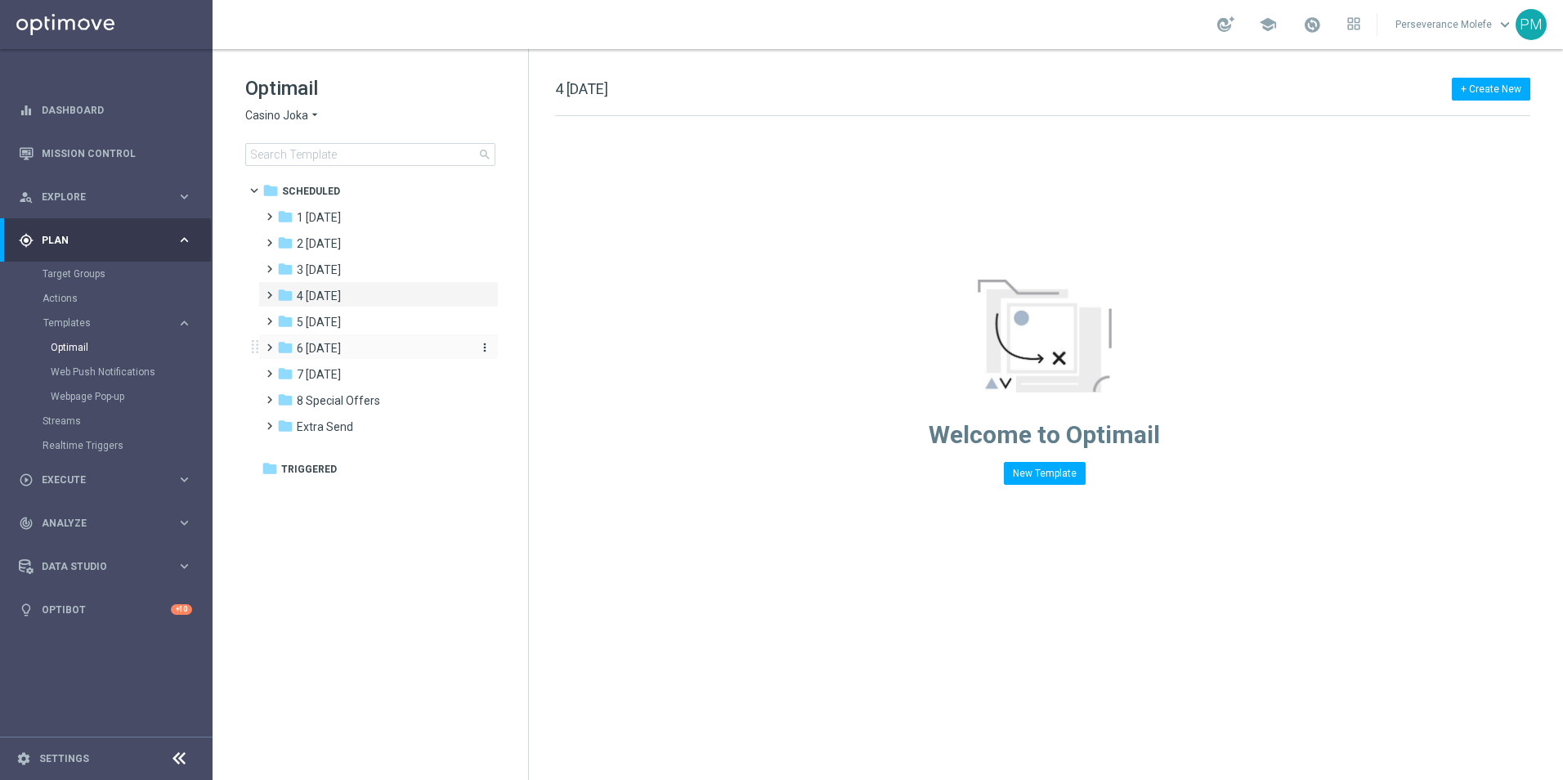
click at [348, 340] on div "folder 6 Sunday" at bounding box center [371, 348] width 188 height 19
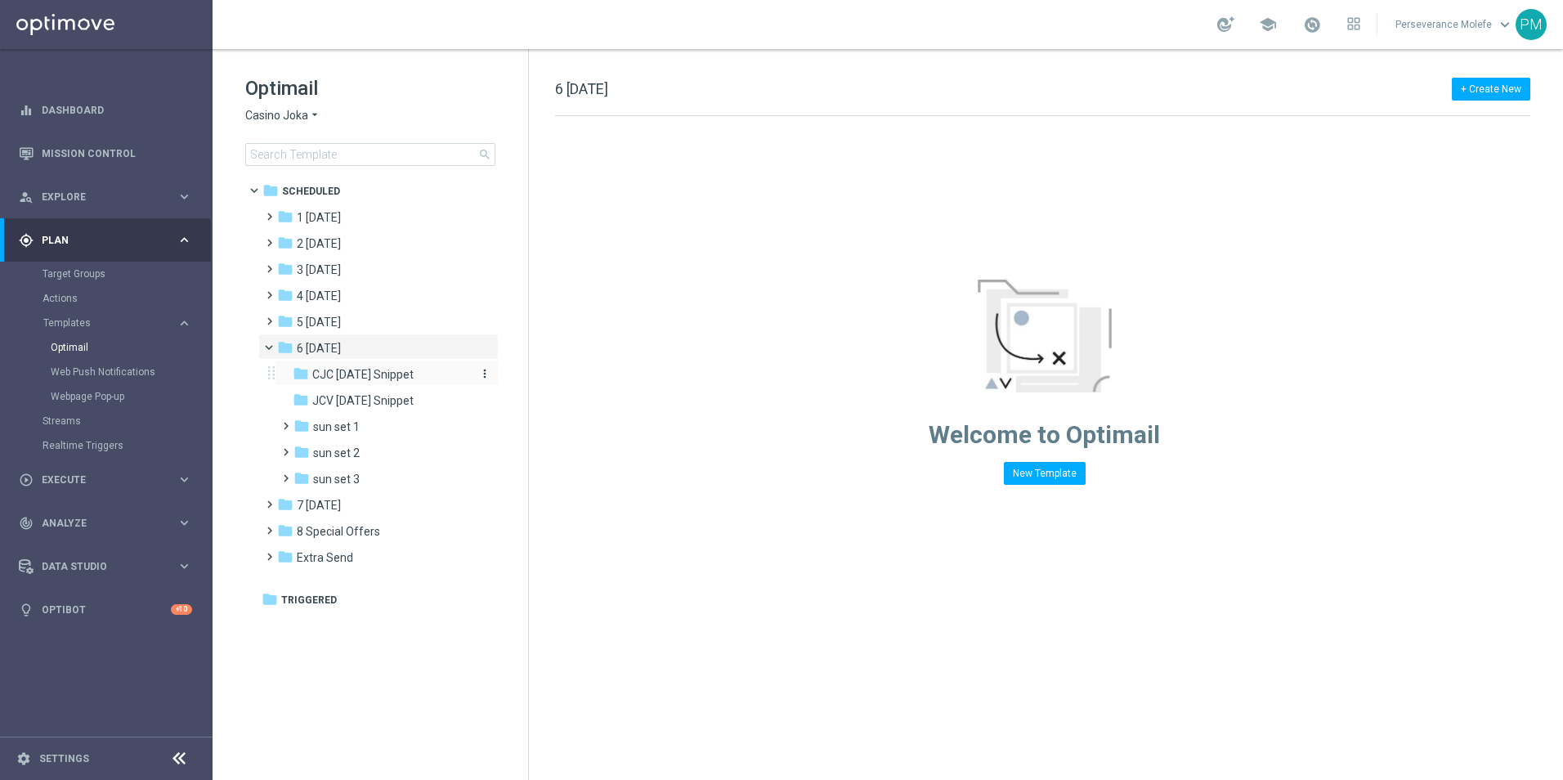
click at [378, 373] on span "CJC Sunday Snippet" at bounding box center [362, 374] width 101 height 15
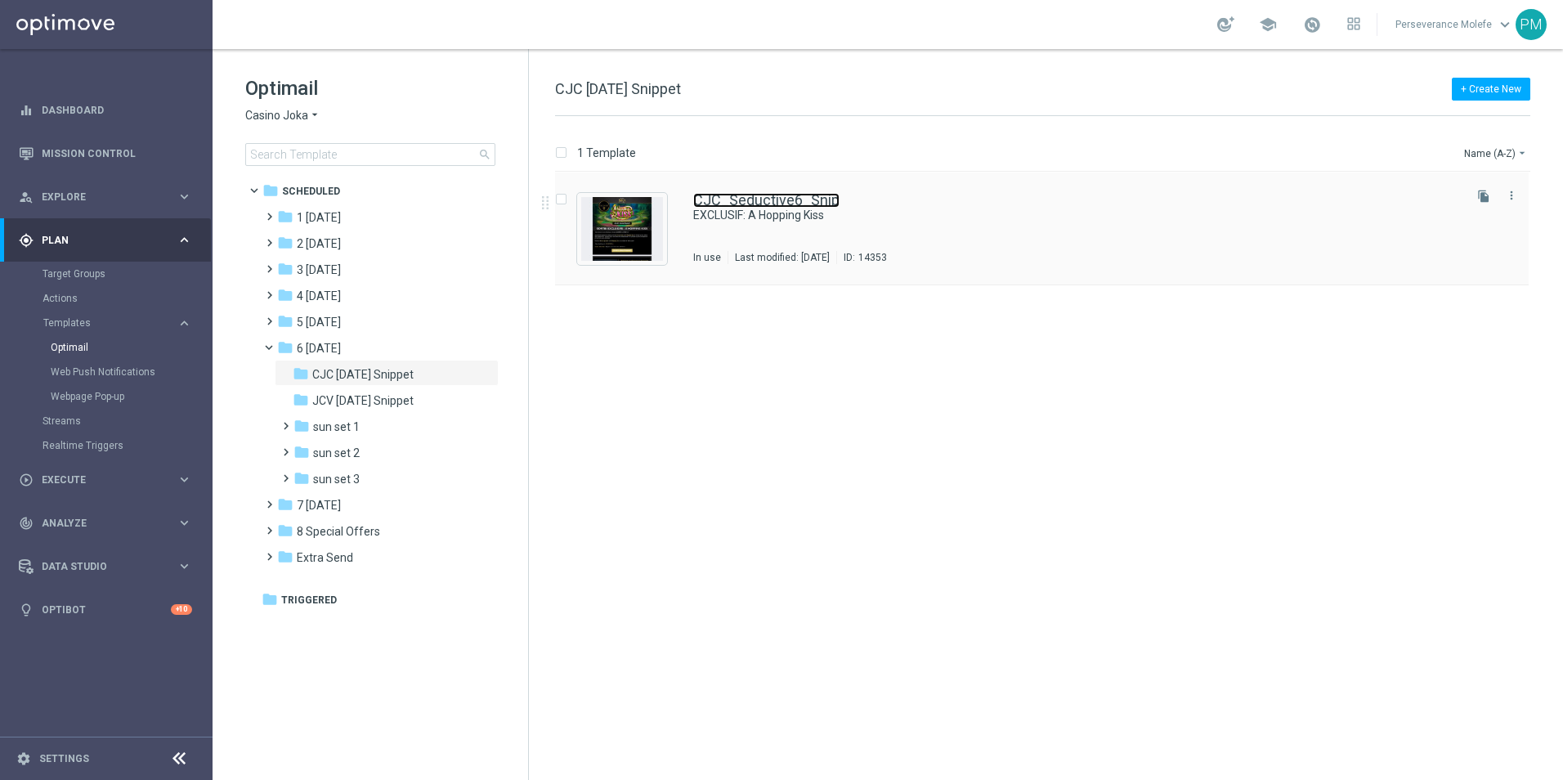
click at [752, 204] on link "CJC_Seductive6_Snip" at bounding box center [766, 200] width 146 height 15
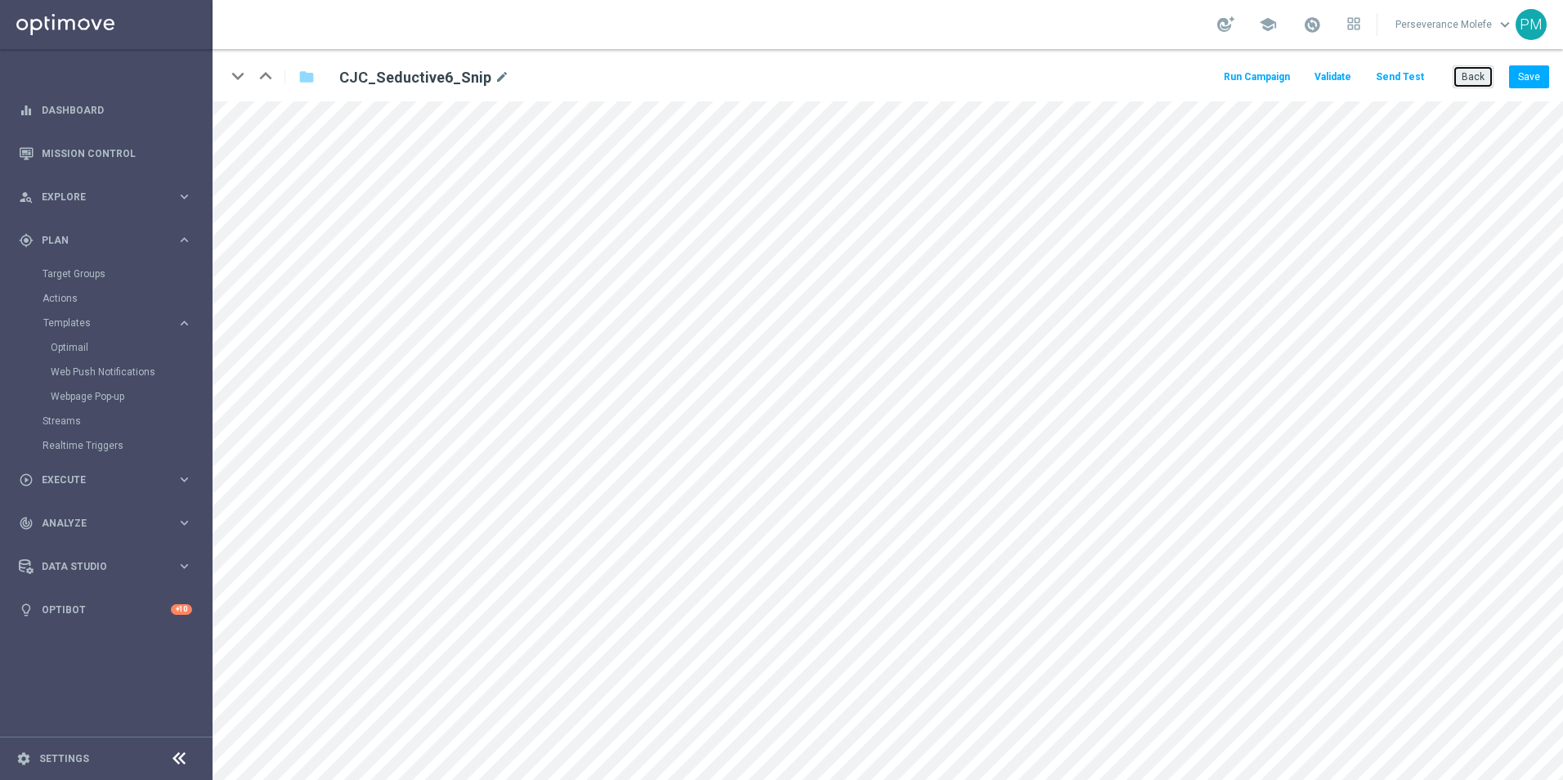
click at [1470, 75] on button "Back" at bounding box center [1473, 76] width 41 height 23
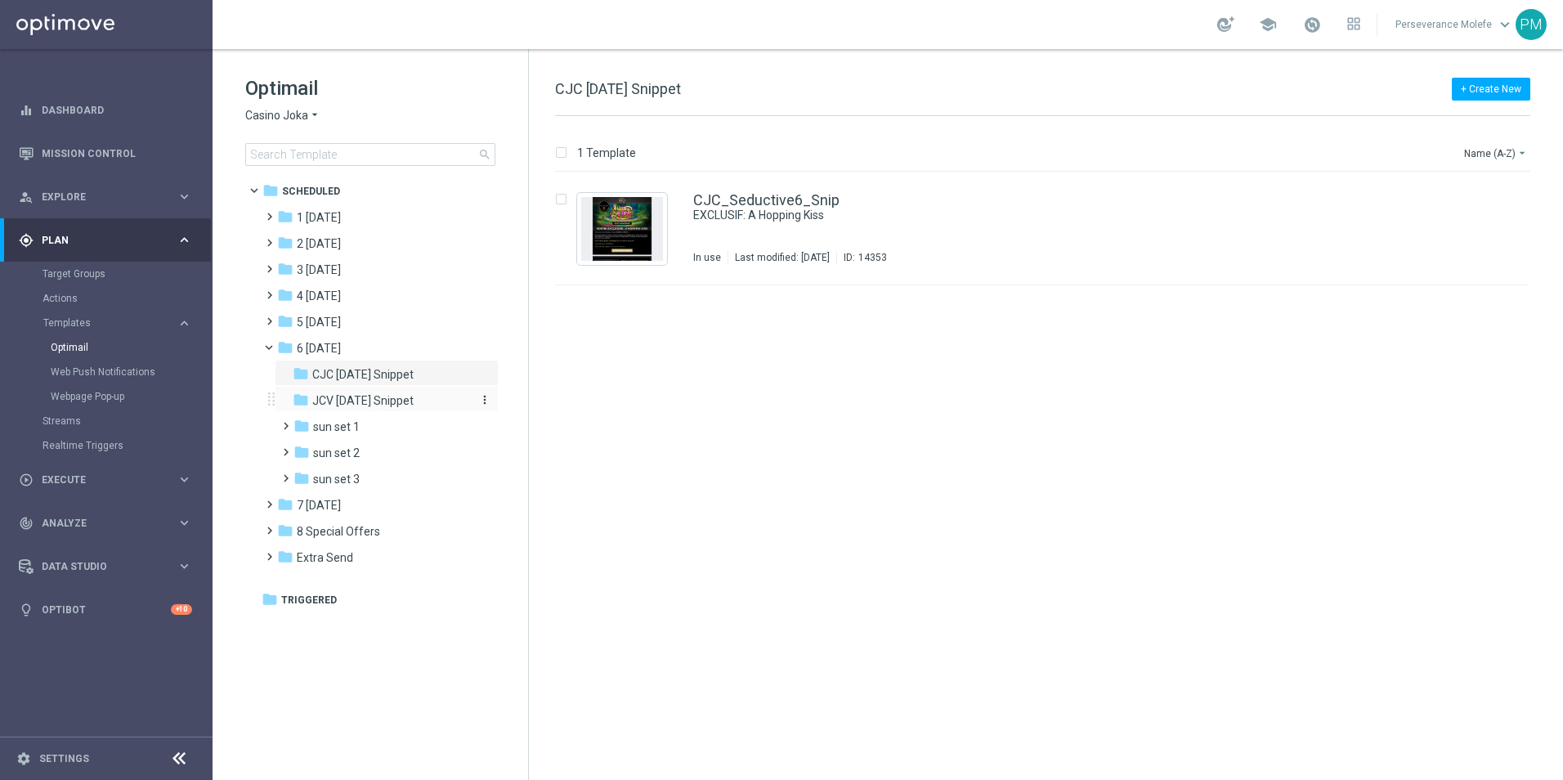
click at [406, 405] on span "JCV Sunday Snippet" at bounding box center [362, 400] width 101 height 15
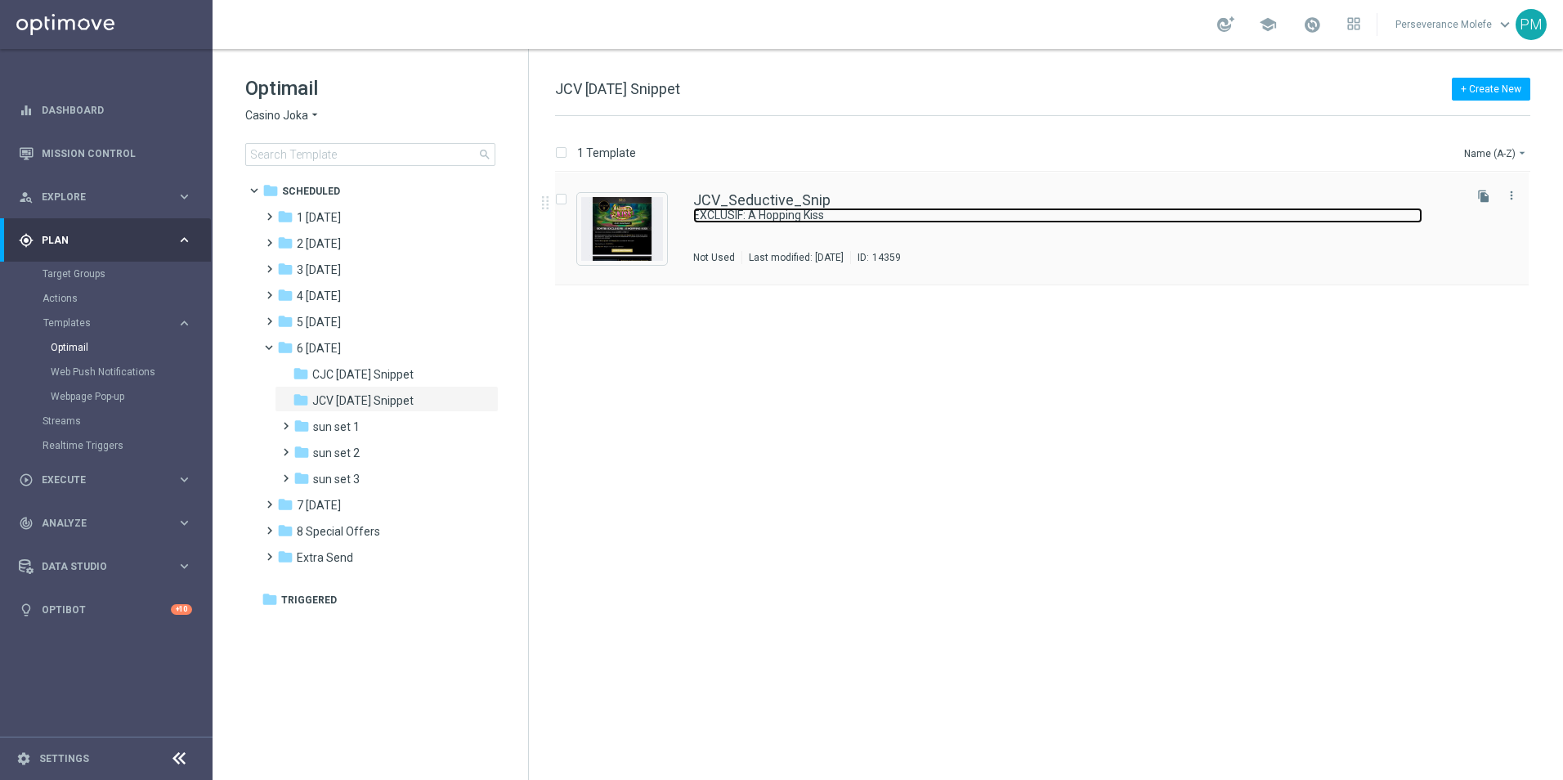
click at [785, 222] on link "EXCLUSIF: A Hopping Kiss" at bounding box center [1057, 216] width 729 height 16
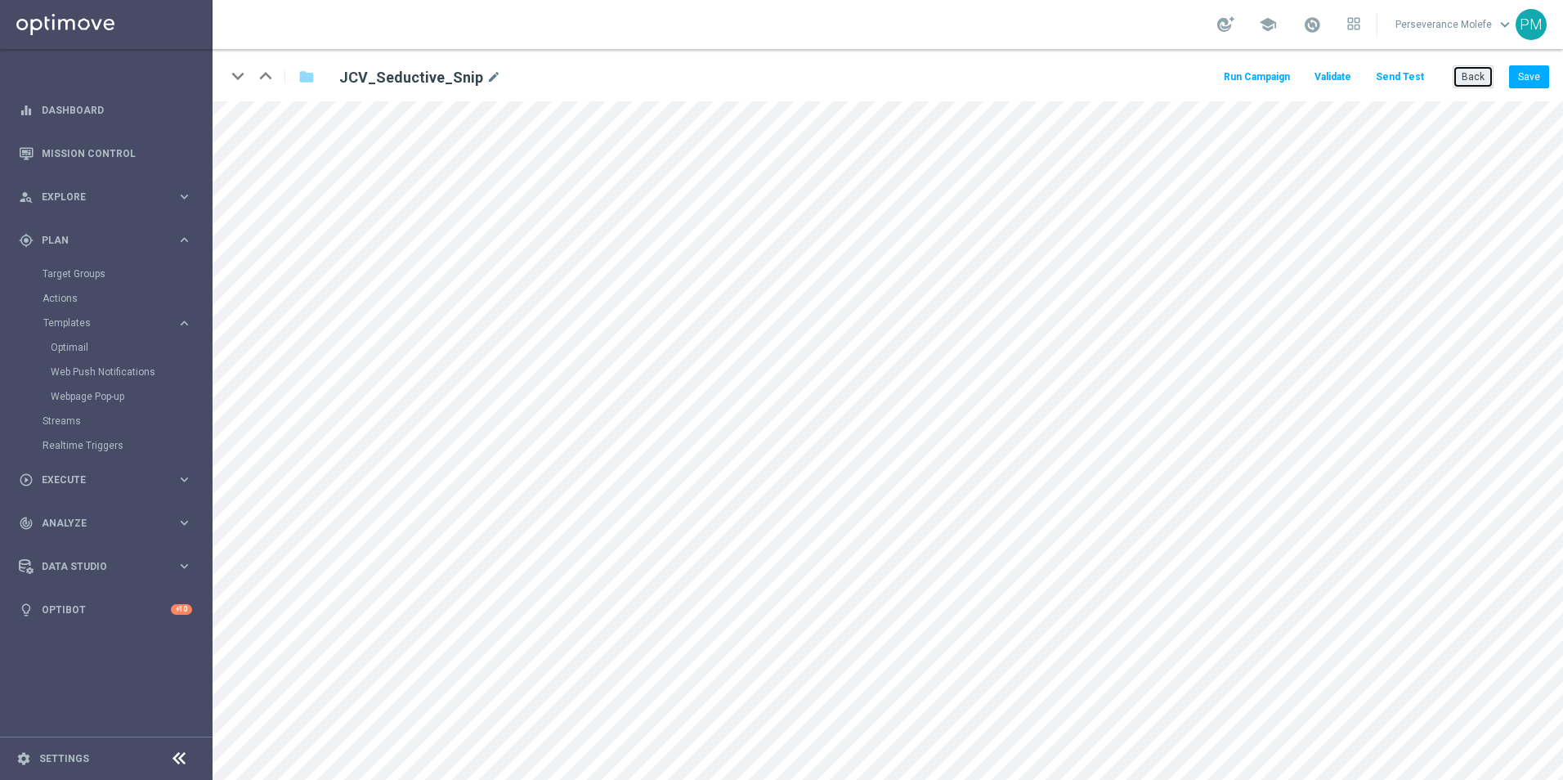
click at [1464, 79] on button "Back" at bounding box center [1473, 76] width 41 height 23
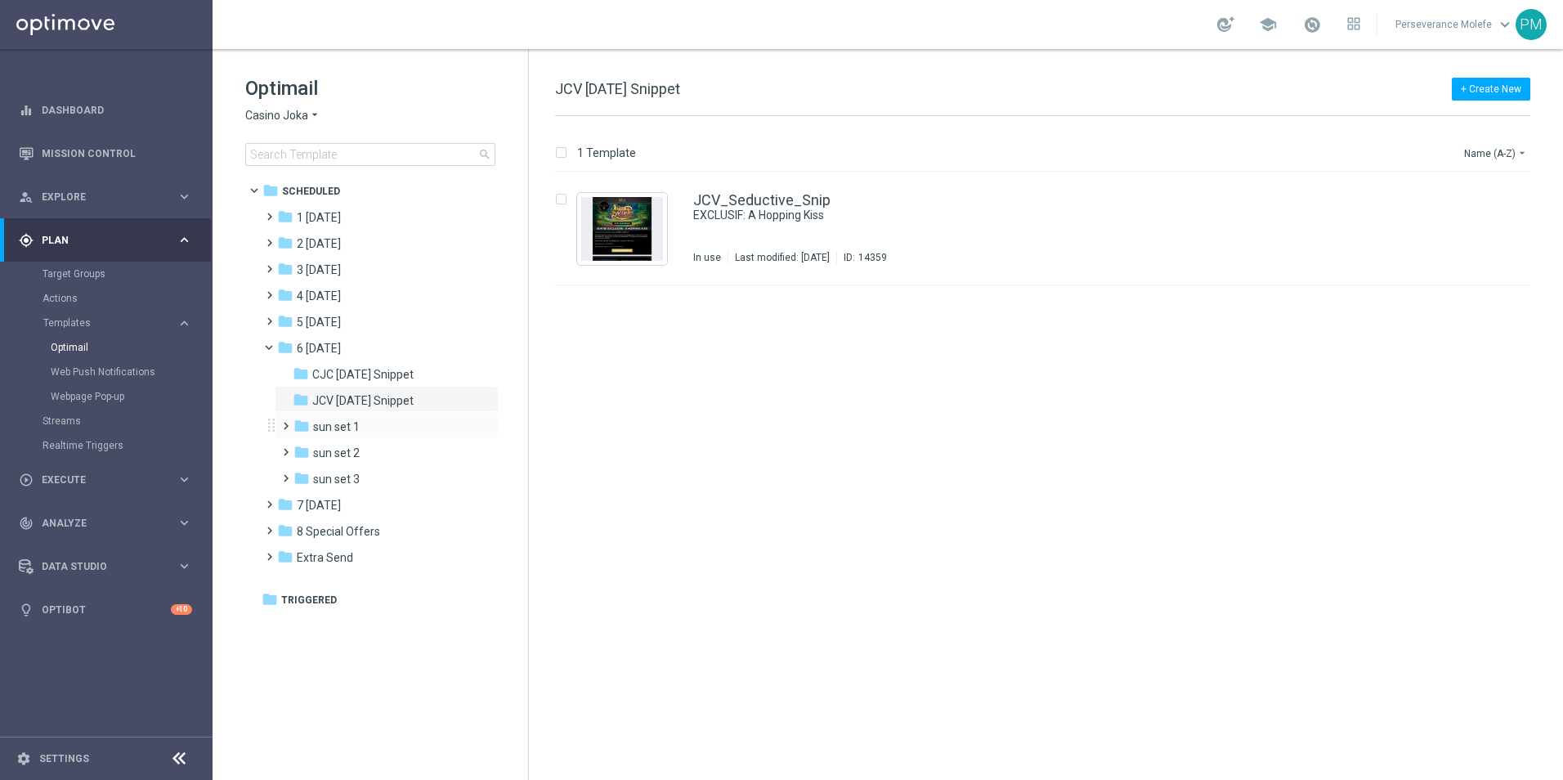
click at [408, 437] on div "folder sun set 1 more_vert" at bounding box center [387, 425] width 224 height 26
click at [401, 429] on div "folder sun set 1" at bounding box center [381, 427] width 174 height 19
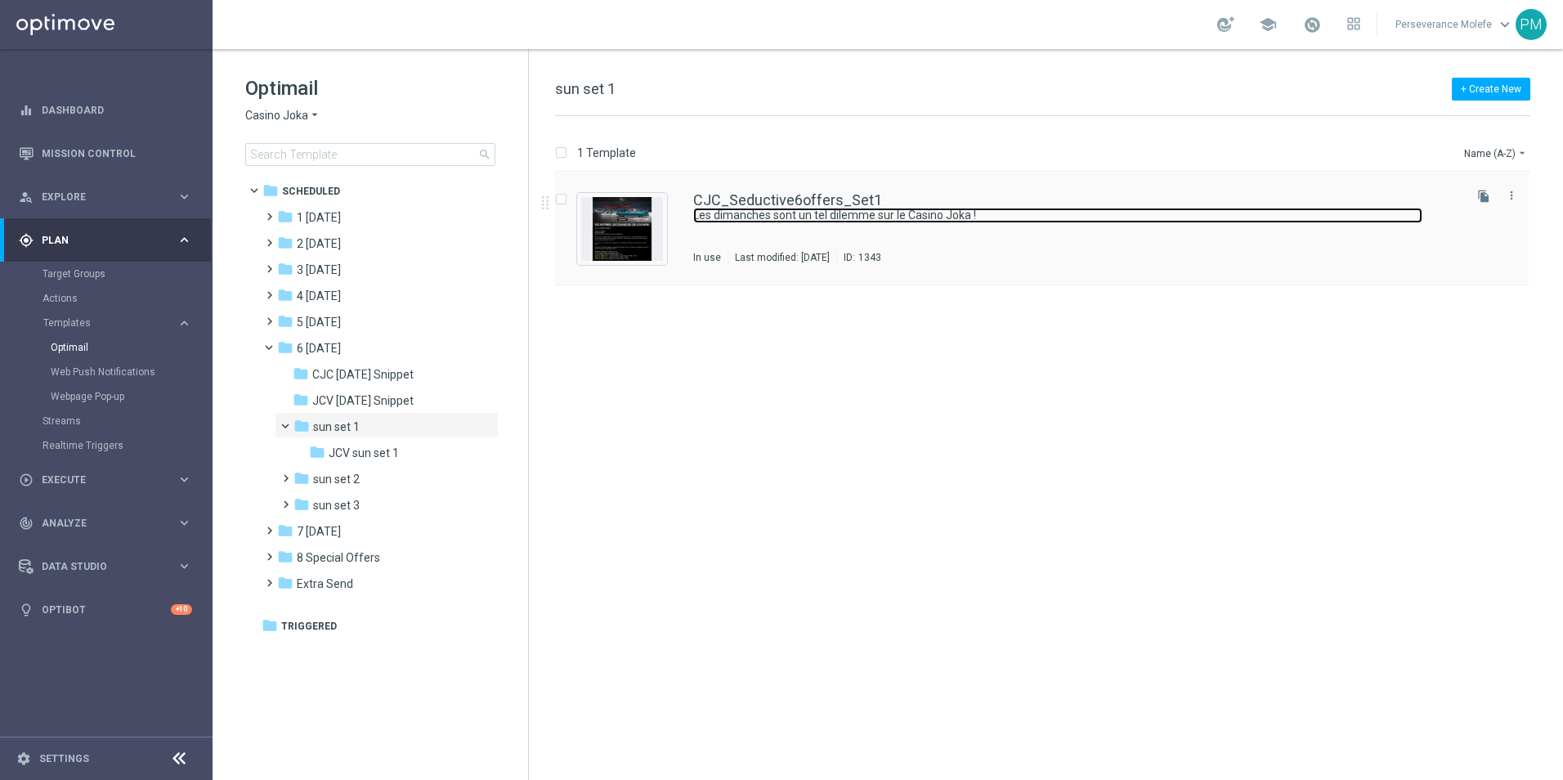
click at [736, 213] on link "Les dimanches sont un tel dilemme sur le Casino Joka !" at bounding box center [1057, 216] width 729 height 16
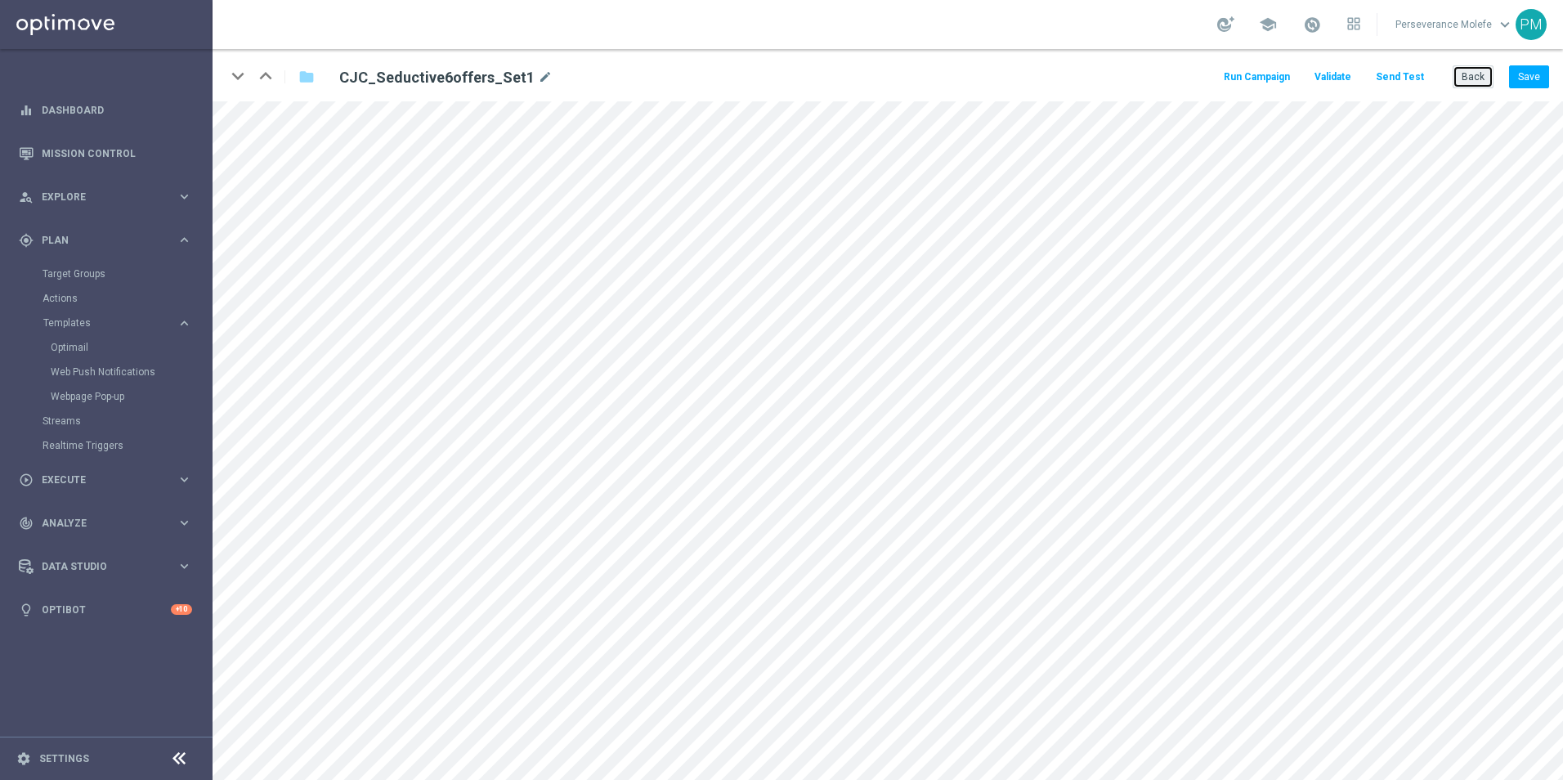
click at [1478, 79] on button "Back" at bounding box center [1473, 76] width 41 height 23
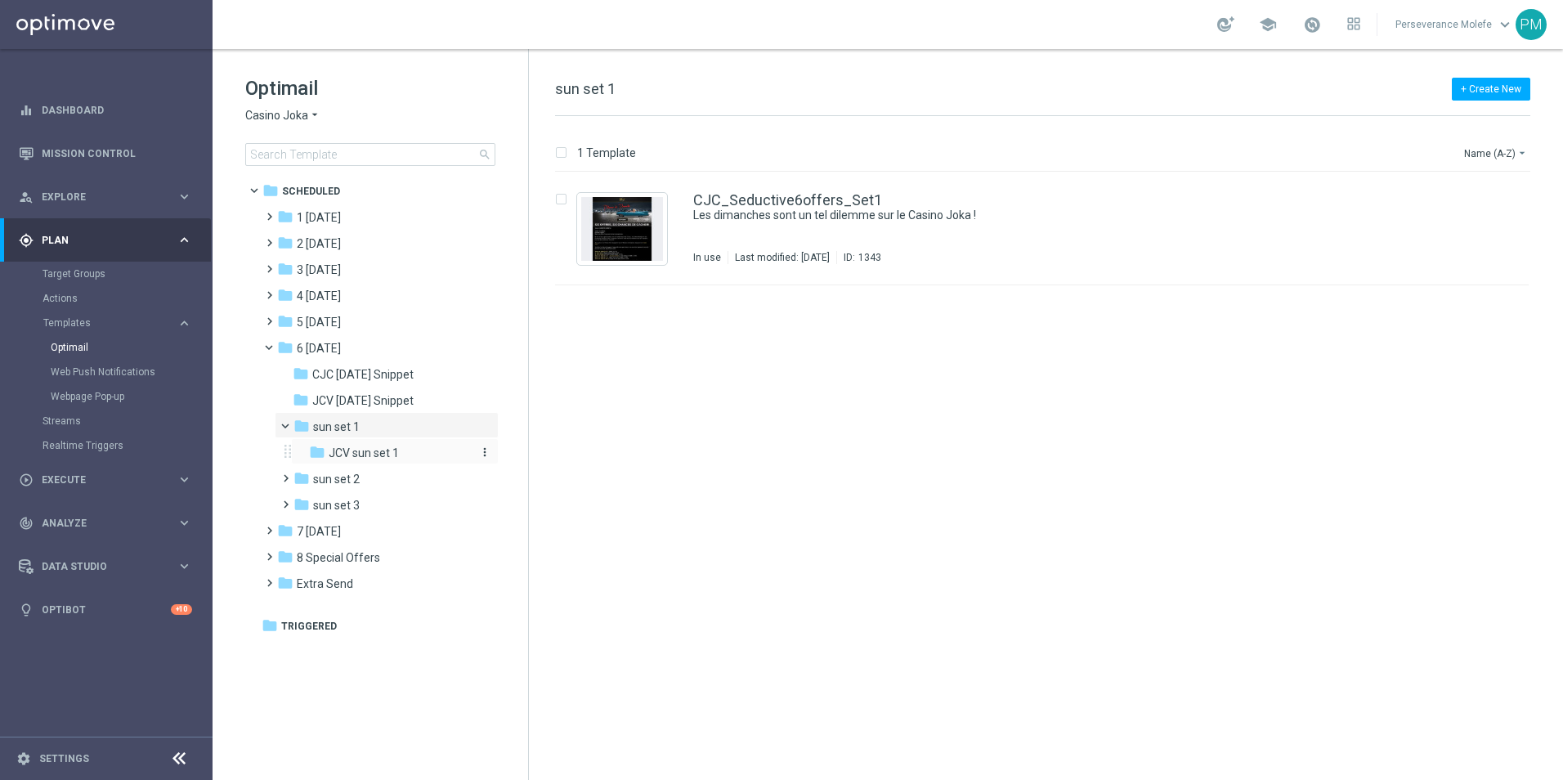
click at [384, 451] on span "JCV sun set 1" at bounding box center [364, 453] width 70 height 15
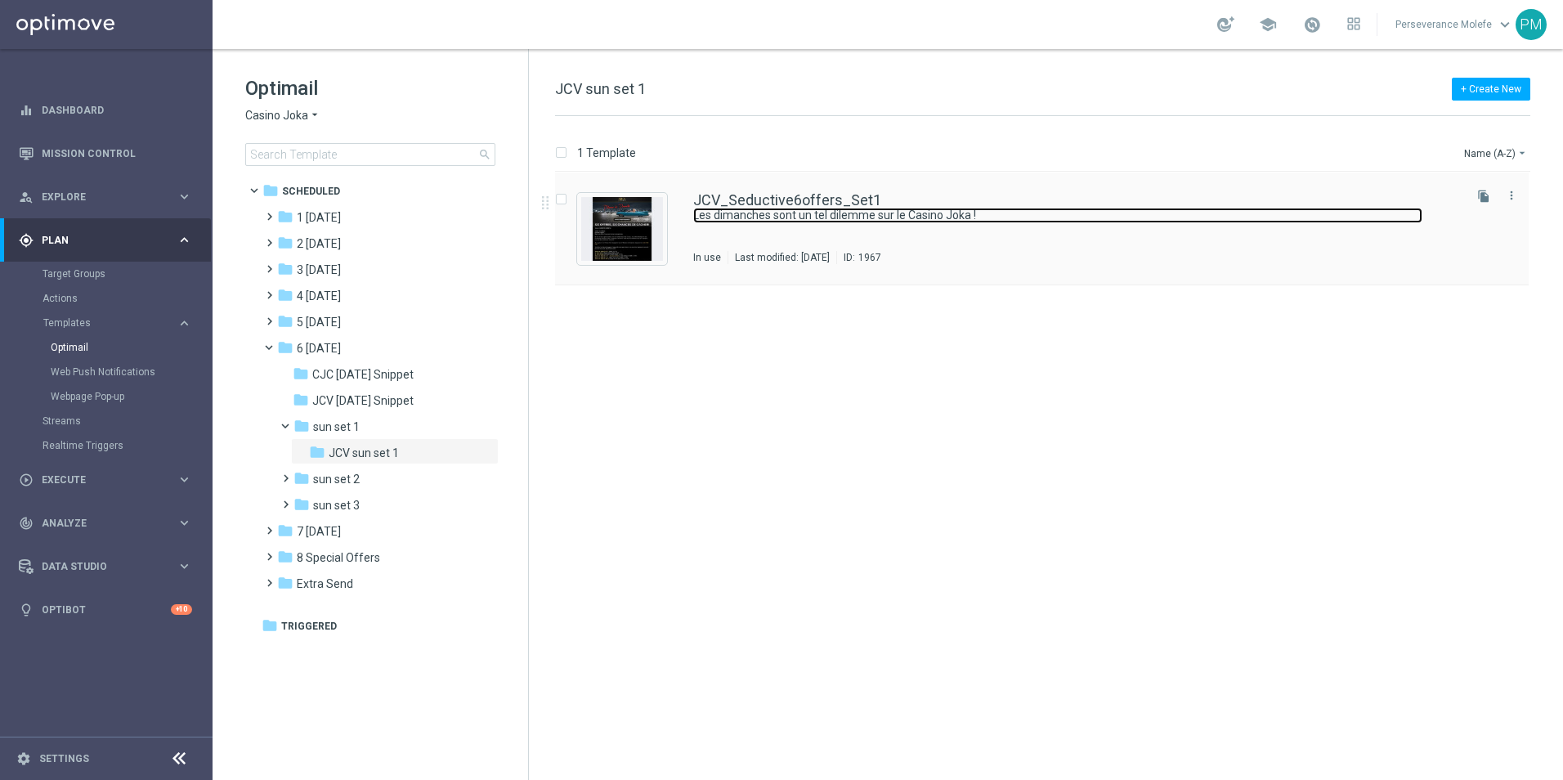
click at [740, 217] on link "Les dimanches sont un tel dilemme sur le Casino Joka !" at bounding box center [1057, 216] width 729 height 16
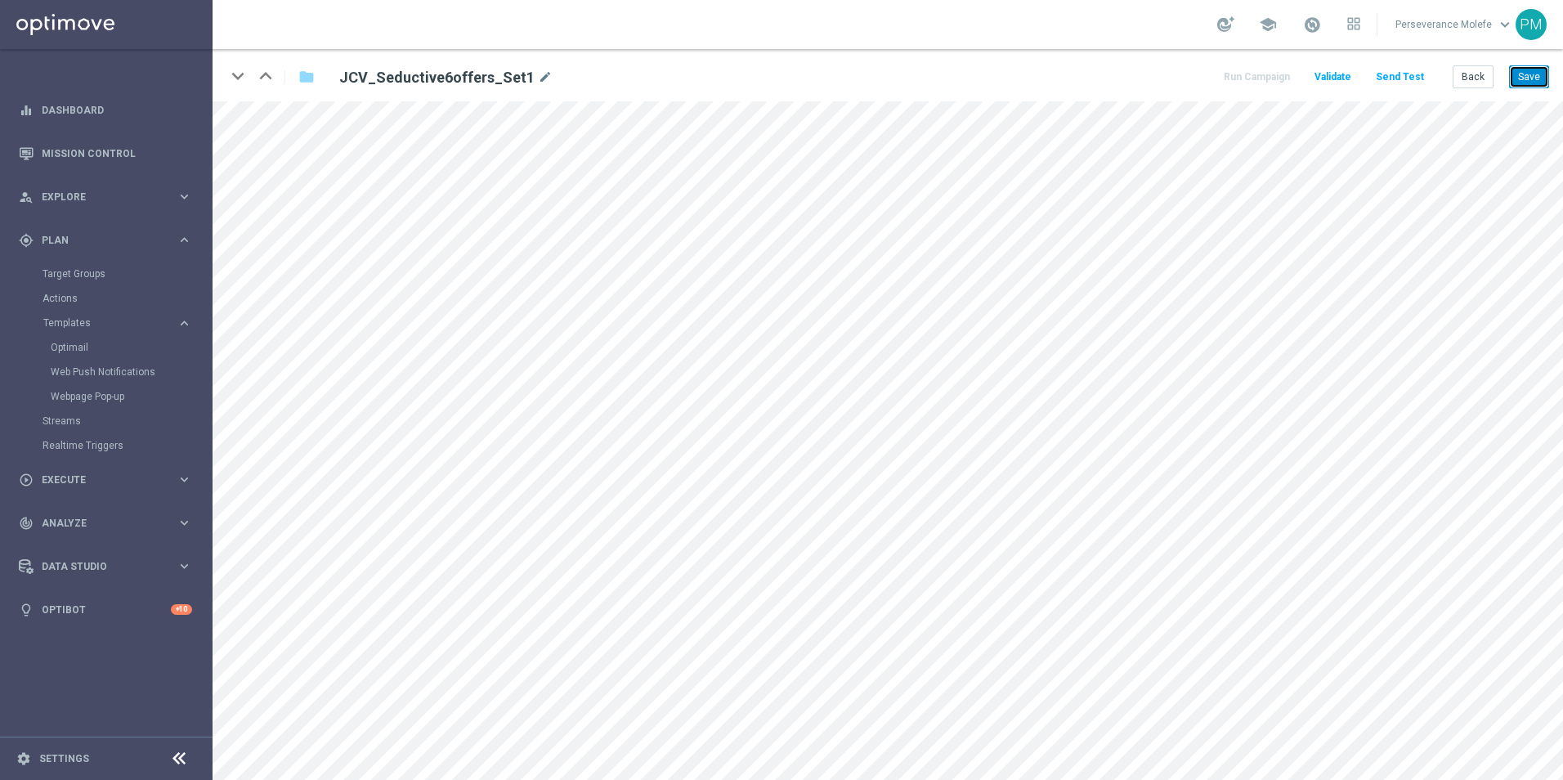
click at [1527, 72] on button "Save" at bounding box center [1529, 76] width 40 height 23
click at [1523, 79] on button "Save" at bounding box center [1529, 76] width 40 height 23
click at [1478, 83] on button "Back" at bounding box center [1473, 76] width 41 height 23
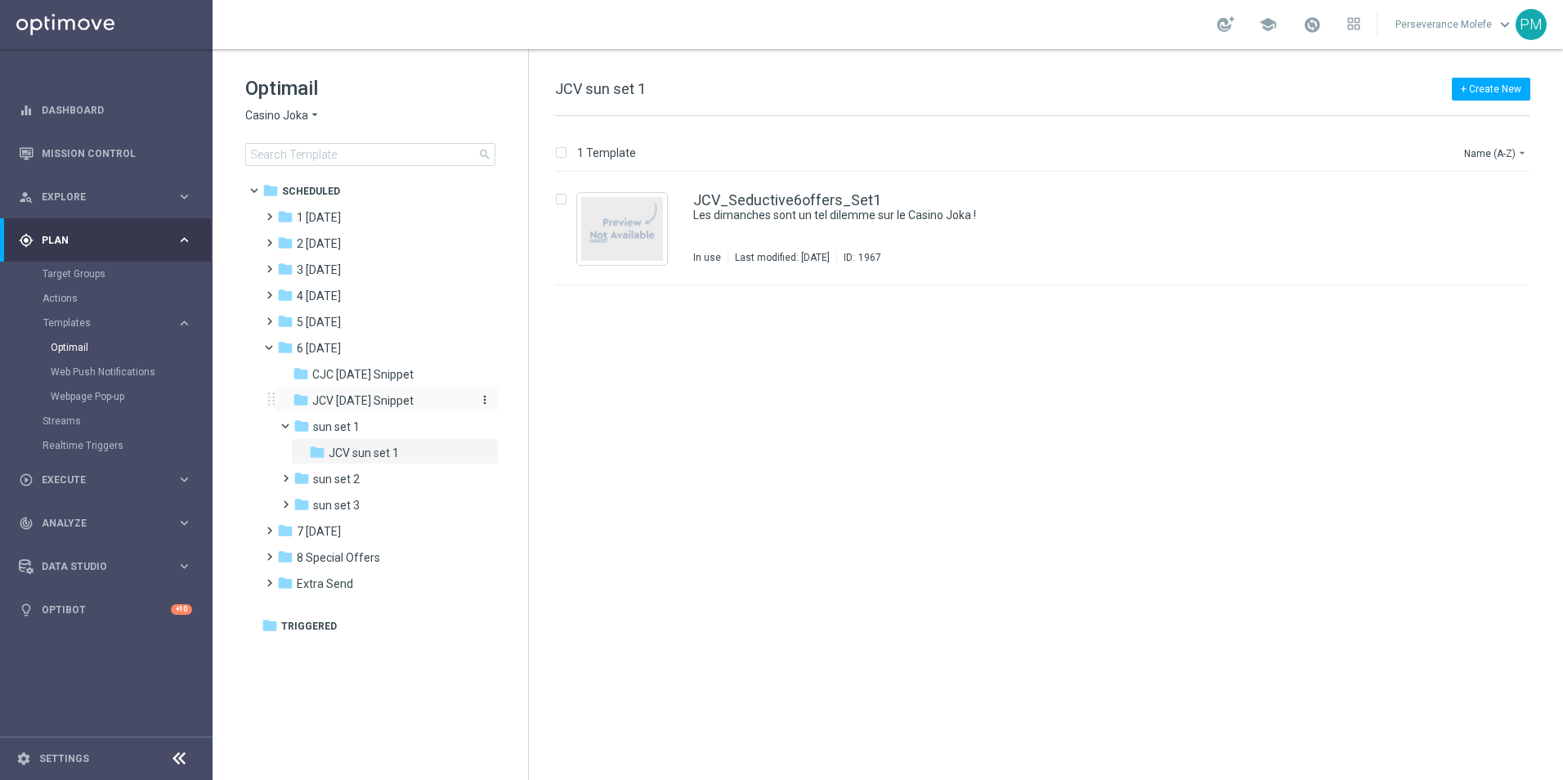
click at [372, 398] on span "JCV [DATE] Snippet" at bounding box center [362, 400] width 101 height 15
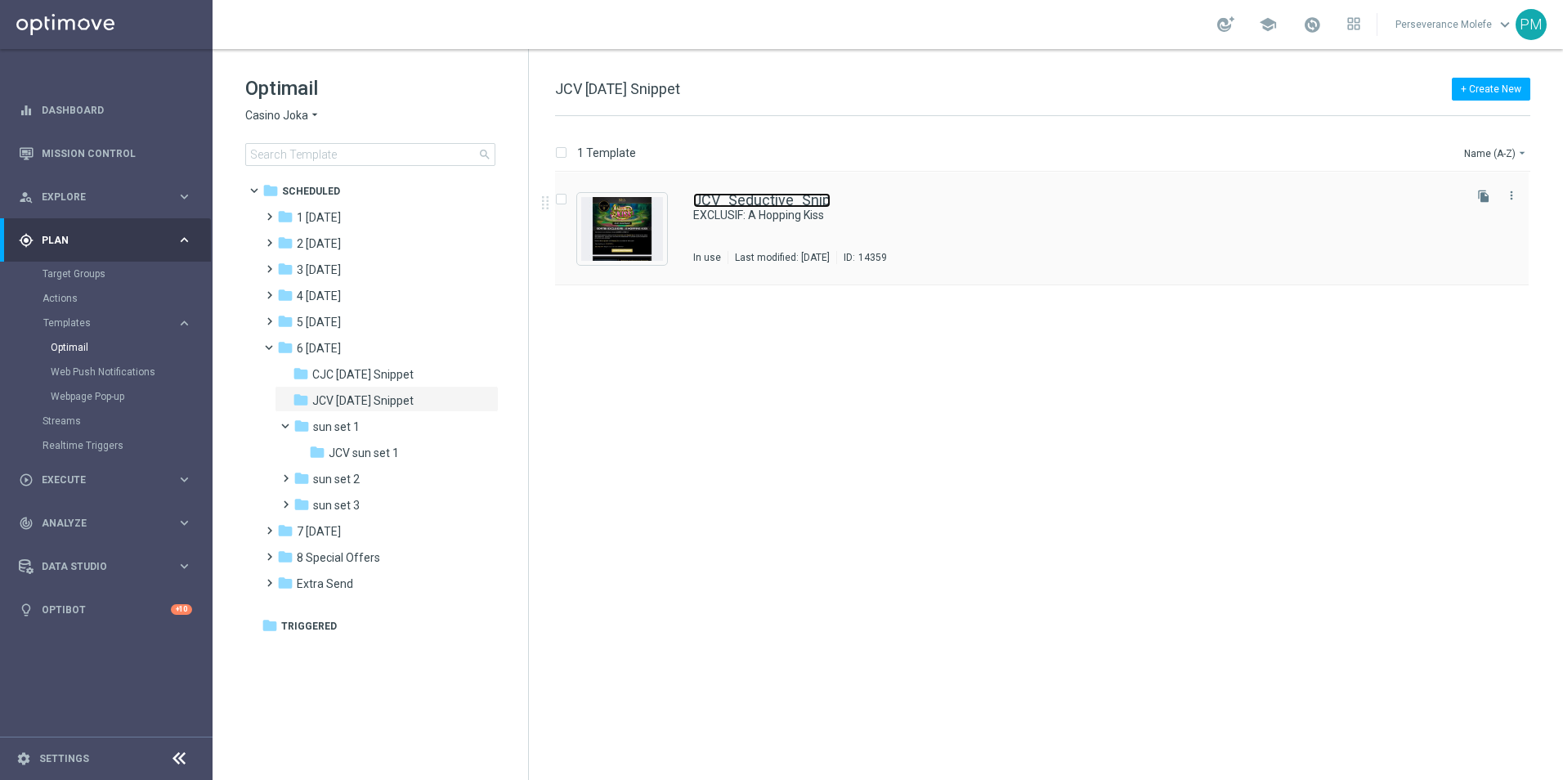
click at [779, 193] on link "JCV_Seductive_Snip" at bounding box center [761, 200] width 137 height 15
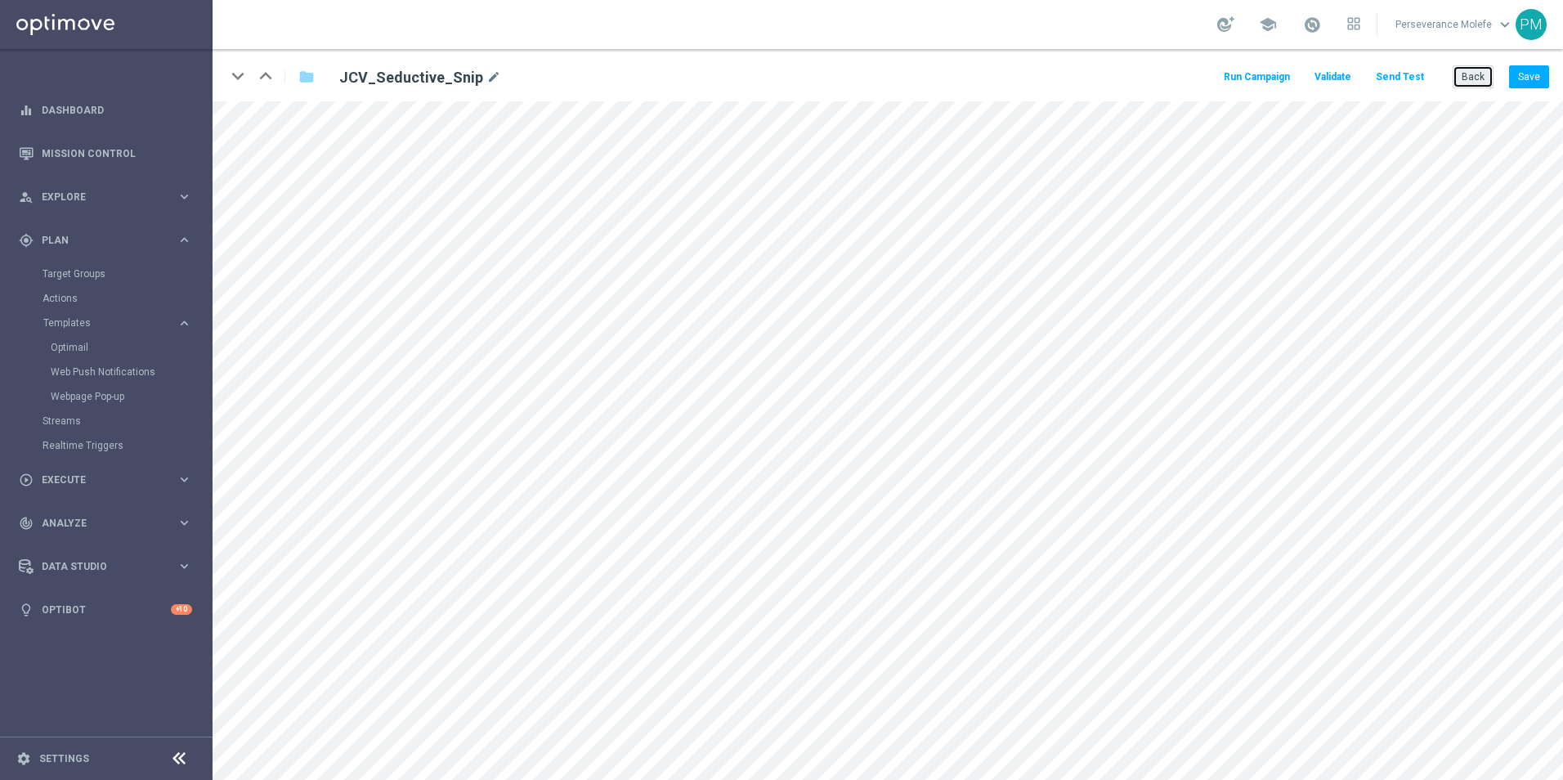
click at [1478, 83] on button "Back" at bounding box center [1473, 76] width 41 height 23
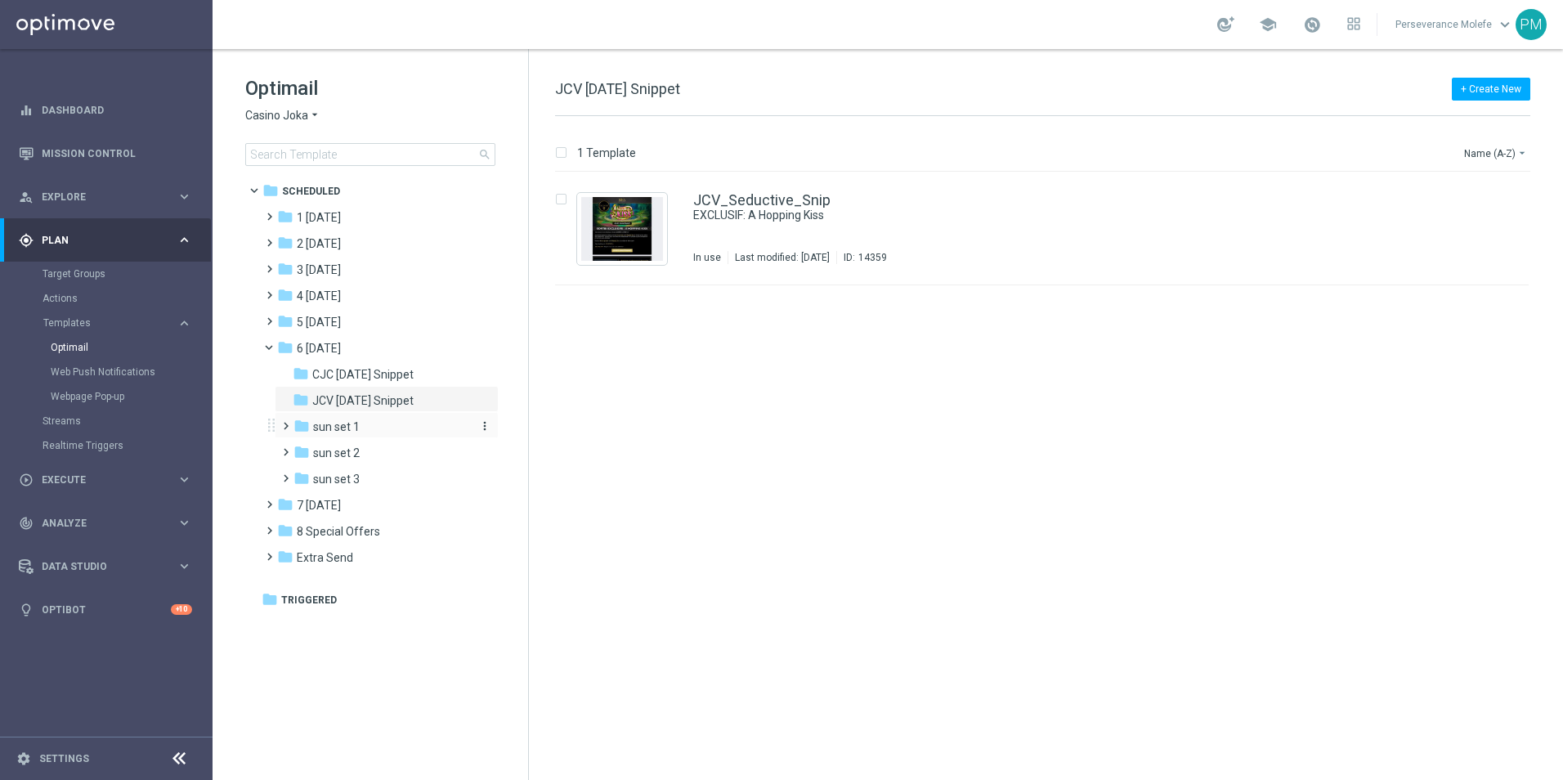
click at [384, 424] on div "folder sun set 1" at bounding box center [381, 427] width 174 height 19
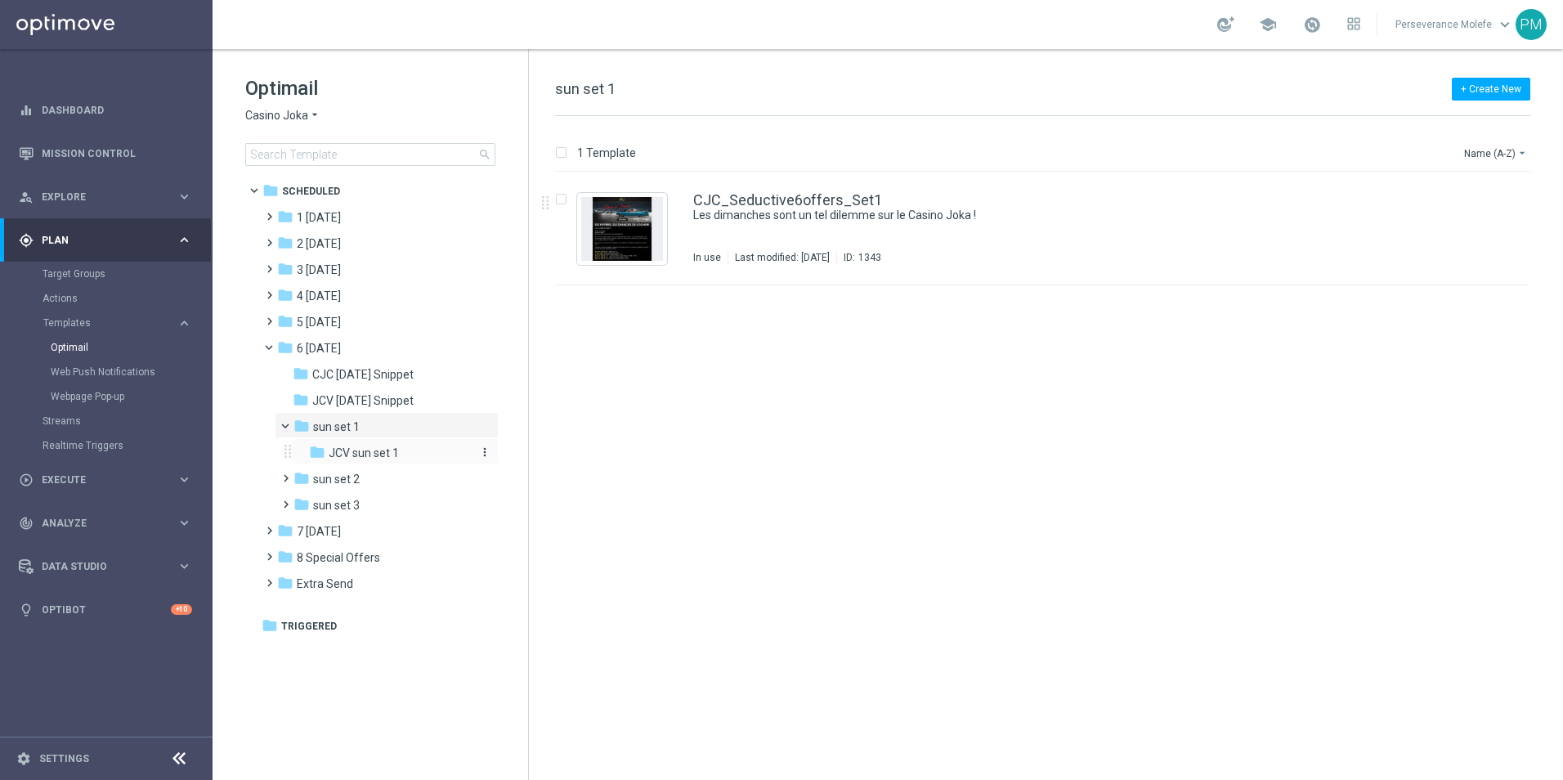
click at [370, 453] on span "JCV sun set 1" at bounding box center [364, 453] width 70 height 15
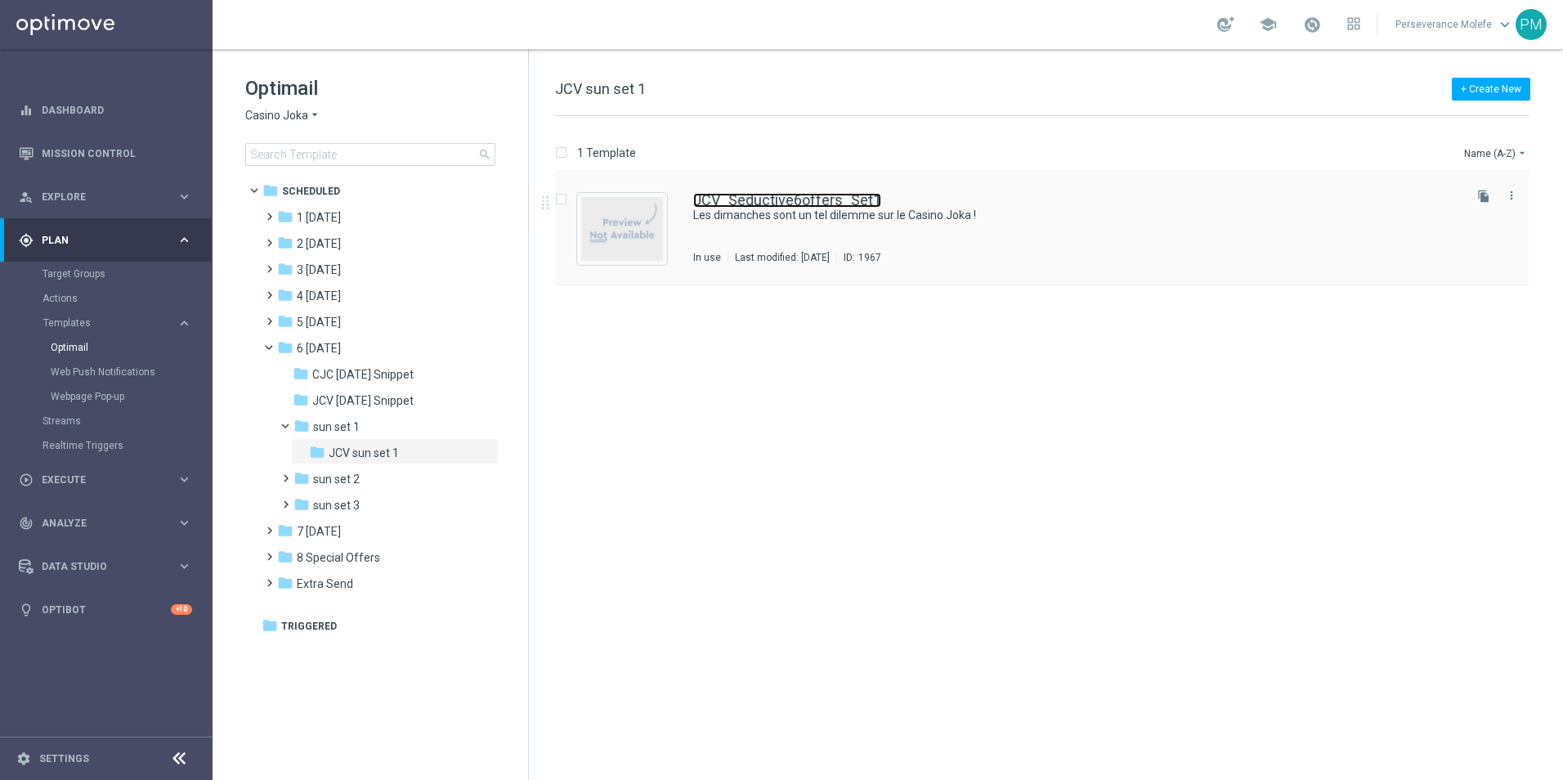
click at [781, 203] on link "JCV_Seductive6offers_Set1" at bounding box center [787, 200] width 188 height 15
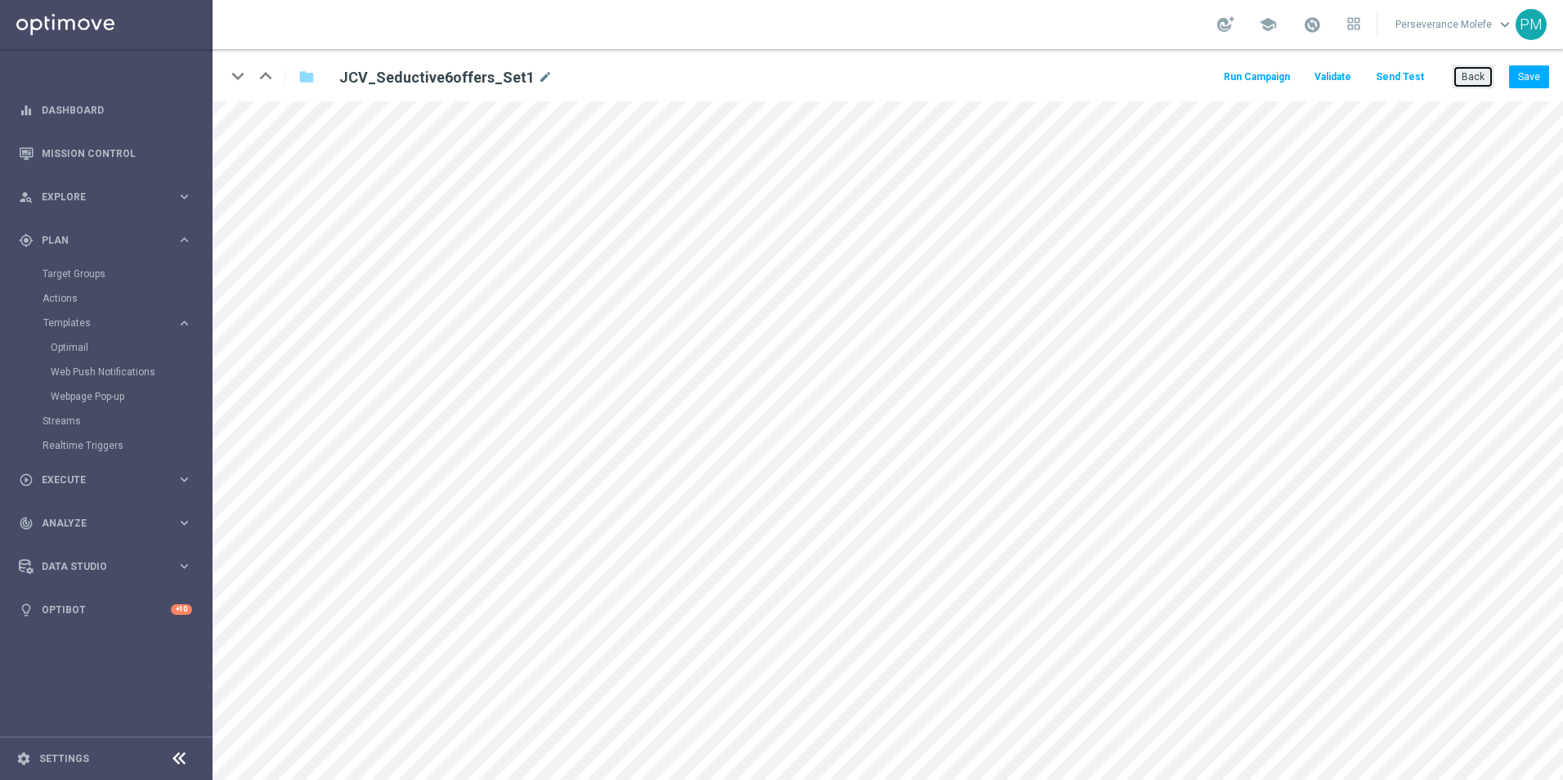
click at [1474, 77] on button "Back" at bounding box center [1473, 76] width 41 height 23
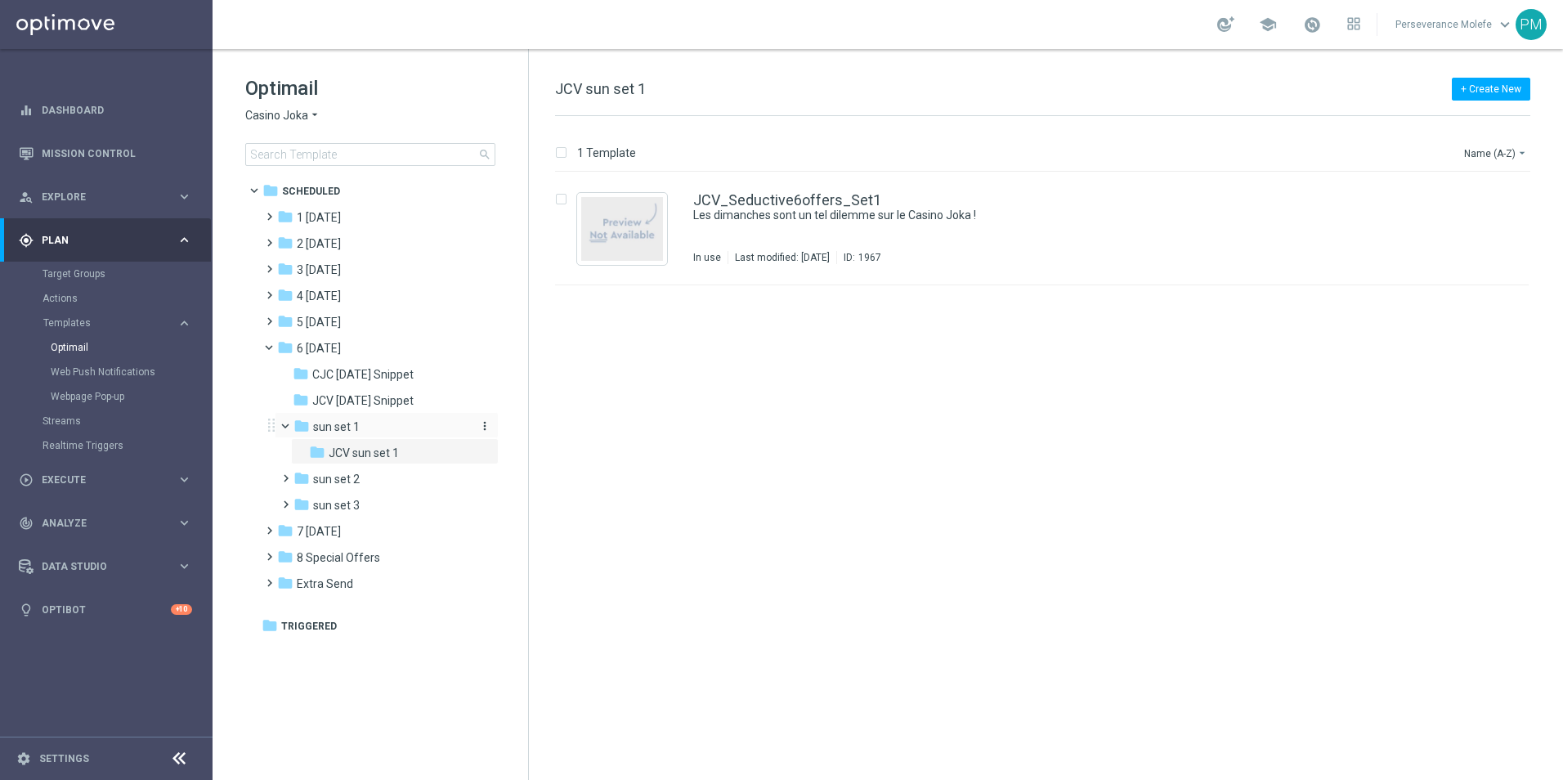
click at [385, 429] on div "folder sun set 1" at bounding box center [381, 427] width 174 height 19
click at [411, 452] on div "folder JCV sun set 1" at bounding box center [389, 453] width 161 height 19
click at [434, 401] on div "folder JCV [DATE] Snippet" at bounding box center [380, 401] width 174 height 19
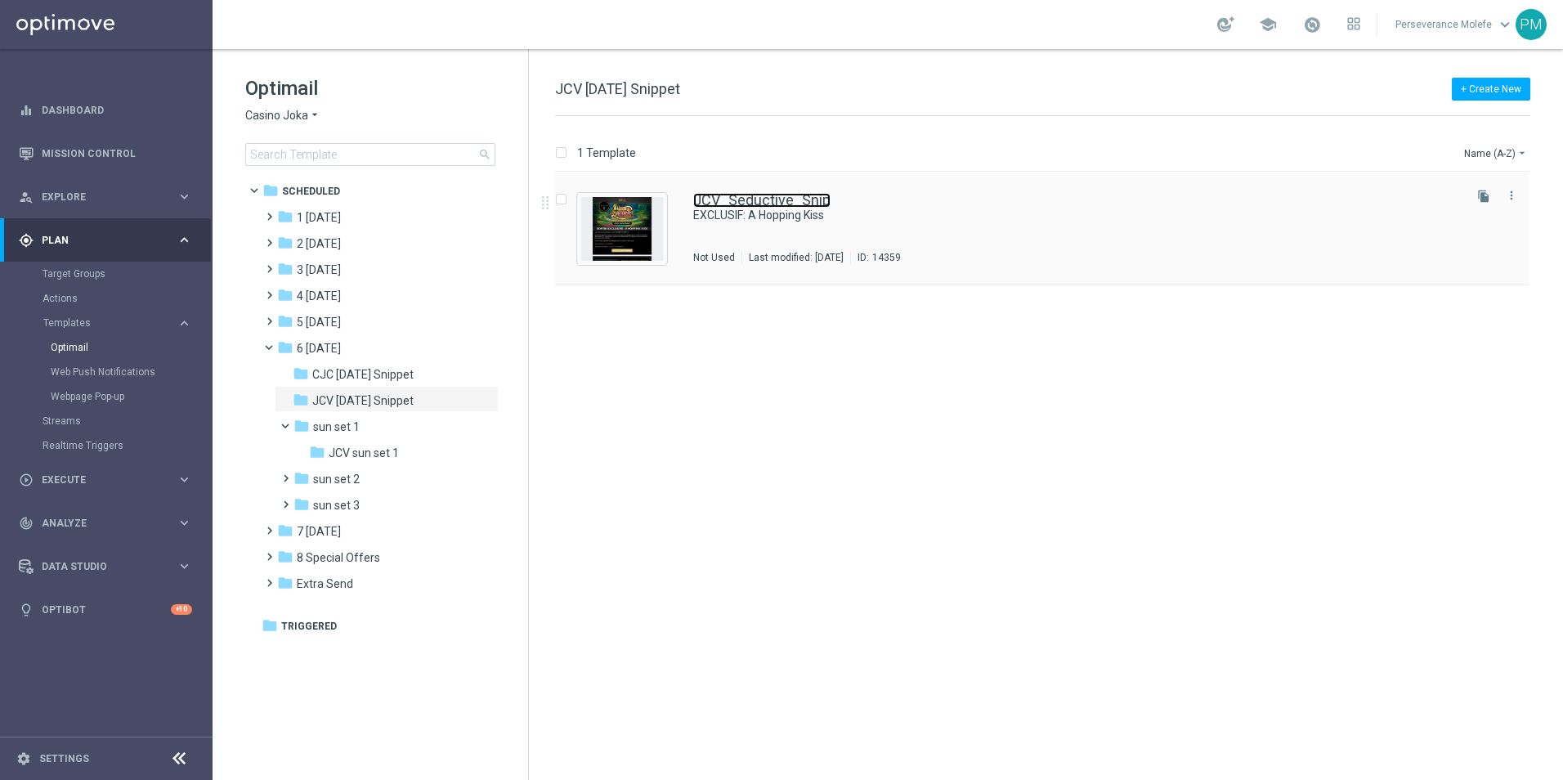
click at [793, 199] on link "JCV_Seductive_Snip" at bounding box center [761, 200] width 137 height 15
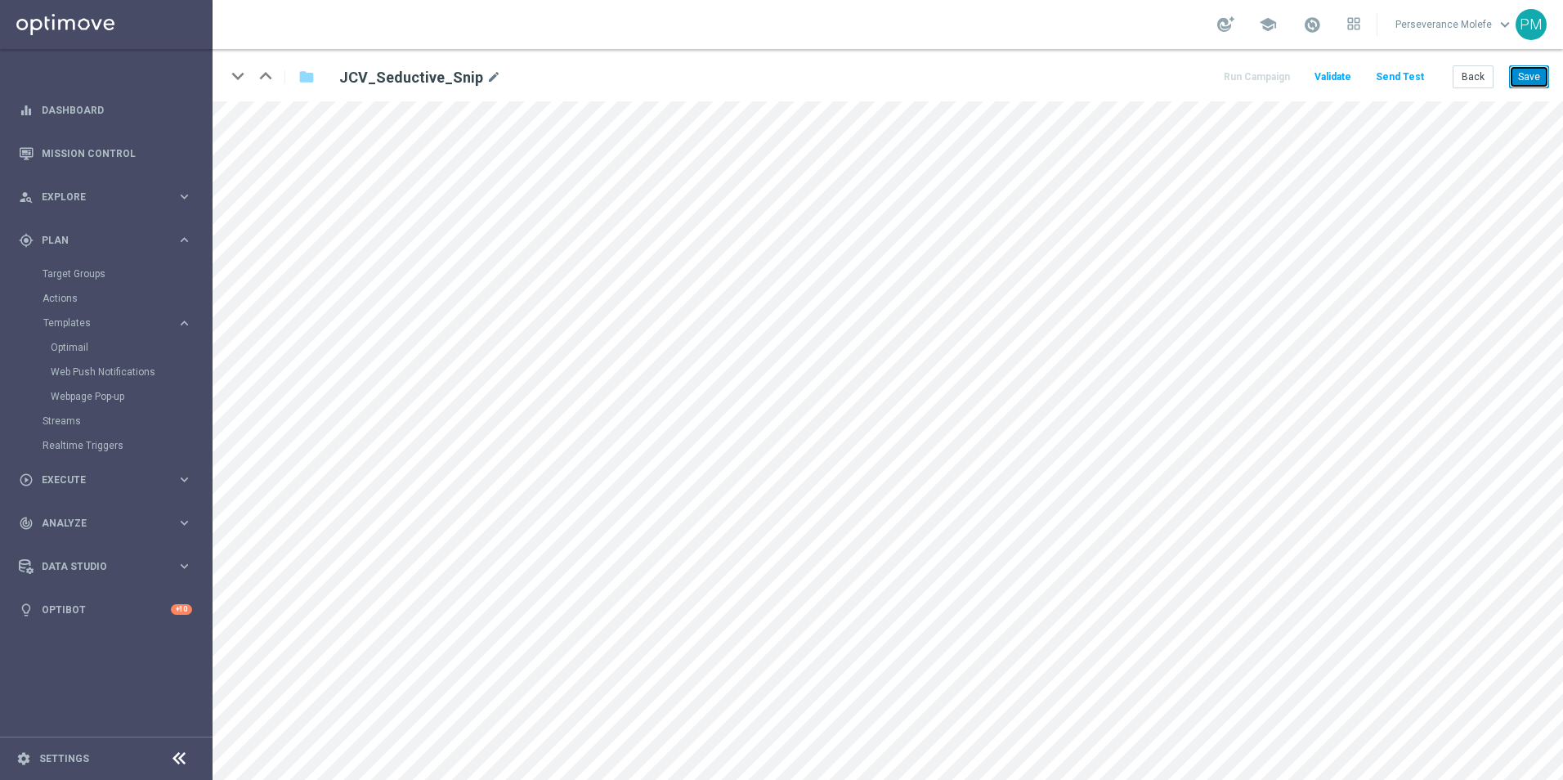
click at [1519, 83] on button "Save" at bounding box center [1529, 76] width 40 height 23
click at [1474, 72] on button "Back" at bounding box center [1473, 76] width 41 height 23
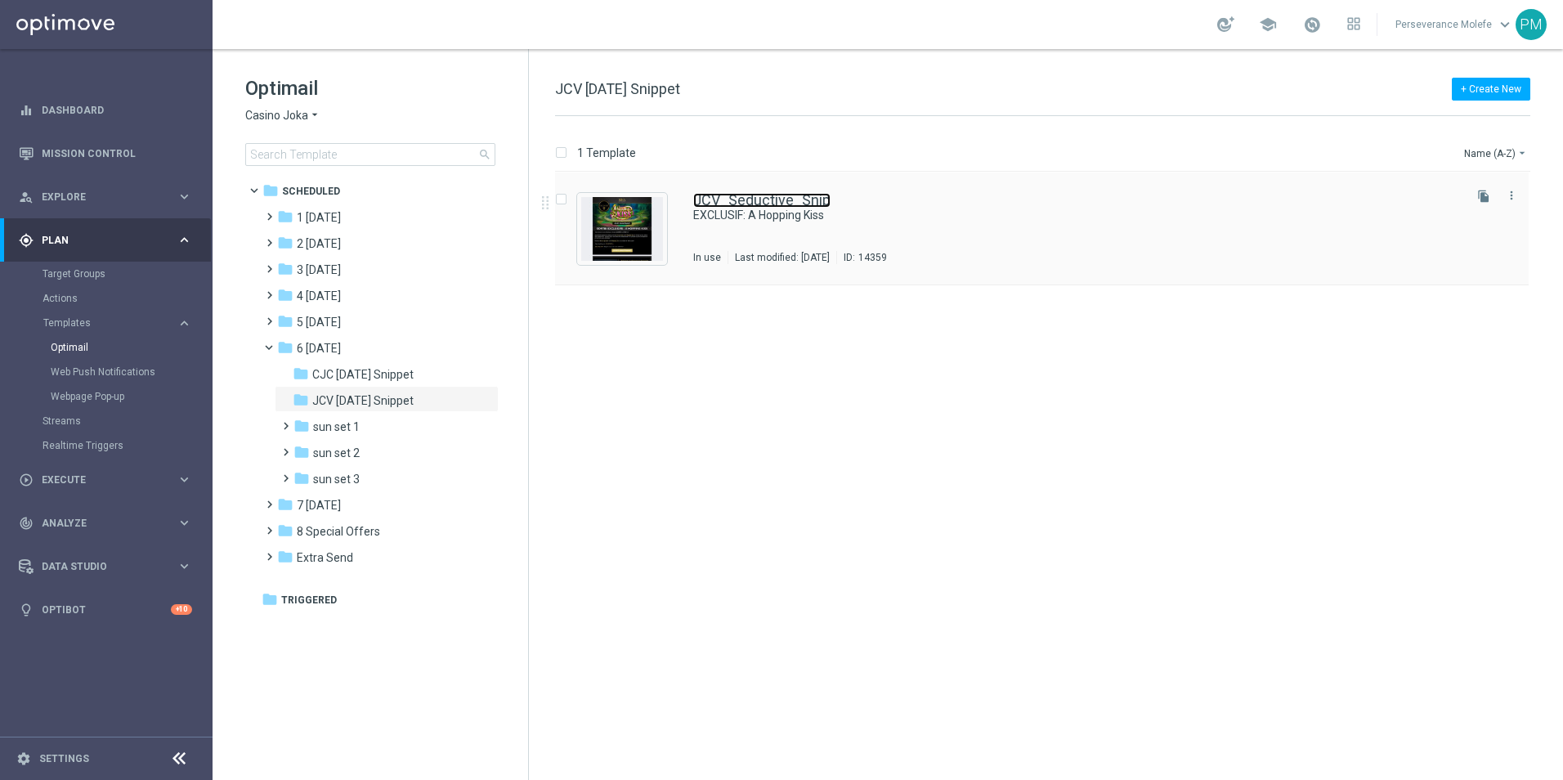
click at [768, 200] on link "JCV_Seductive_Snip" at bounding box center [761, 200] width 137 height 15
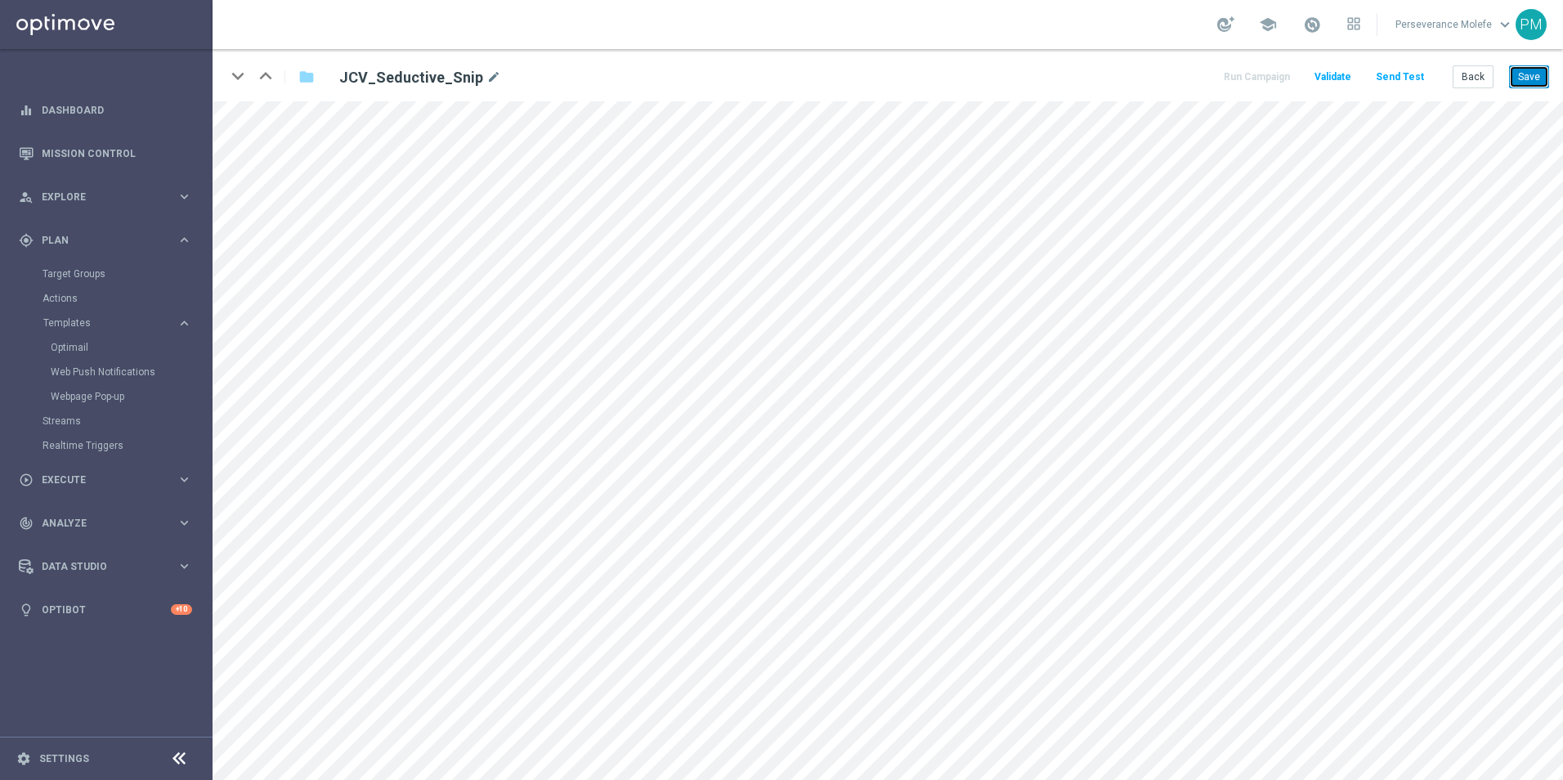
click at [1519, 79] on button "Save" at bounding box center [1529, 76] width 40 height 23
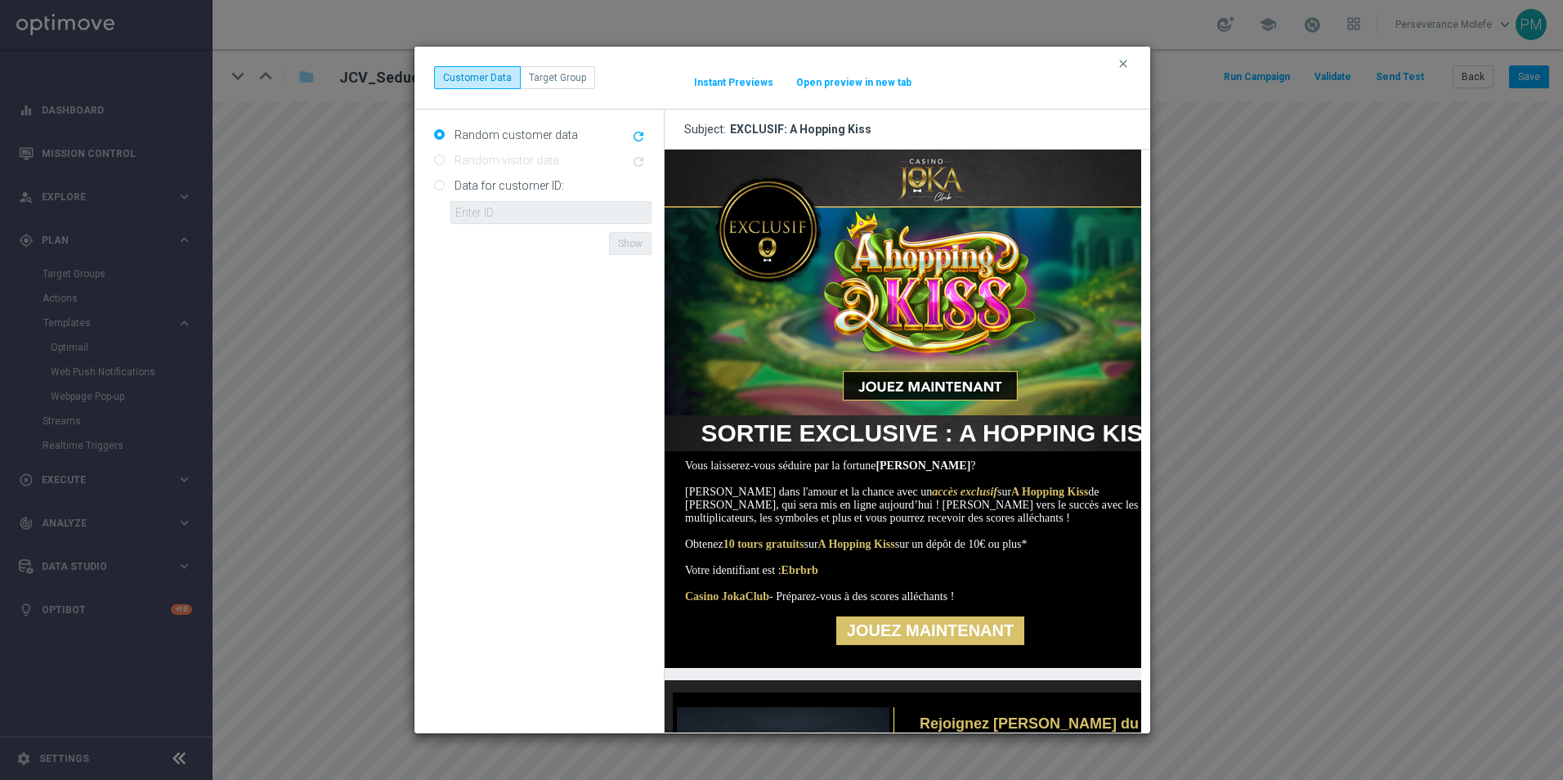
click at [846, 88] on button "Open preview in new tab" at bounding box center [854, 82] width 117 height 13
drag, startPoint x: 1120, startPoint y: 63, endPoint x: 1136, endPoint y: 63, distance: 15.5
click at [1124, 62] on icon "clear" at bounding box center [1123, 63] width 13 height 13
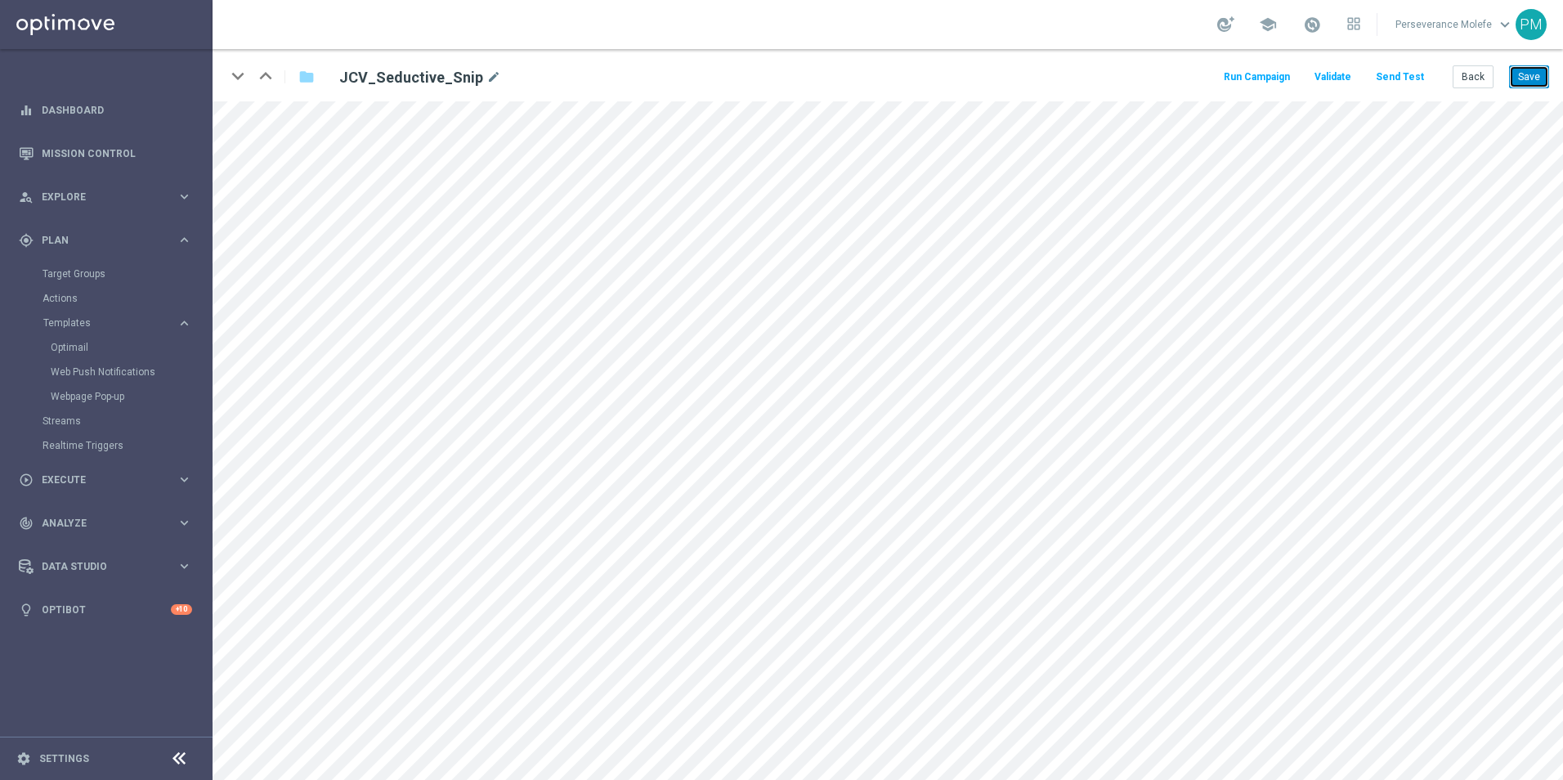
click at [1514, 77] on button "Save" at bounding box center [1529, 76] width 40 height 23
click at [1481, 78] on button "Back" at bounding box center [1473, 76] width 41 height 23
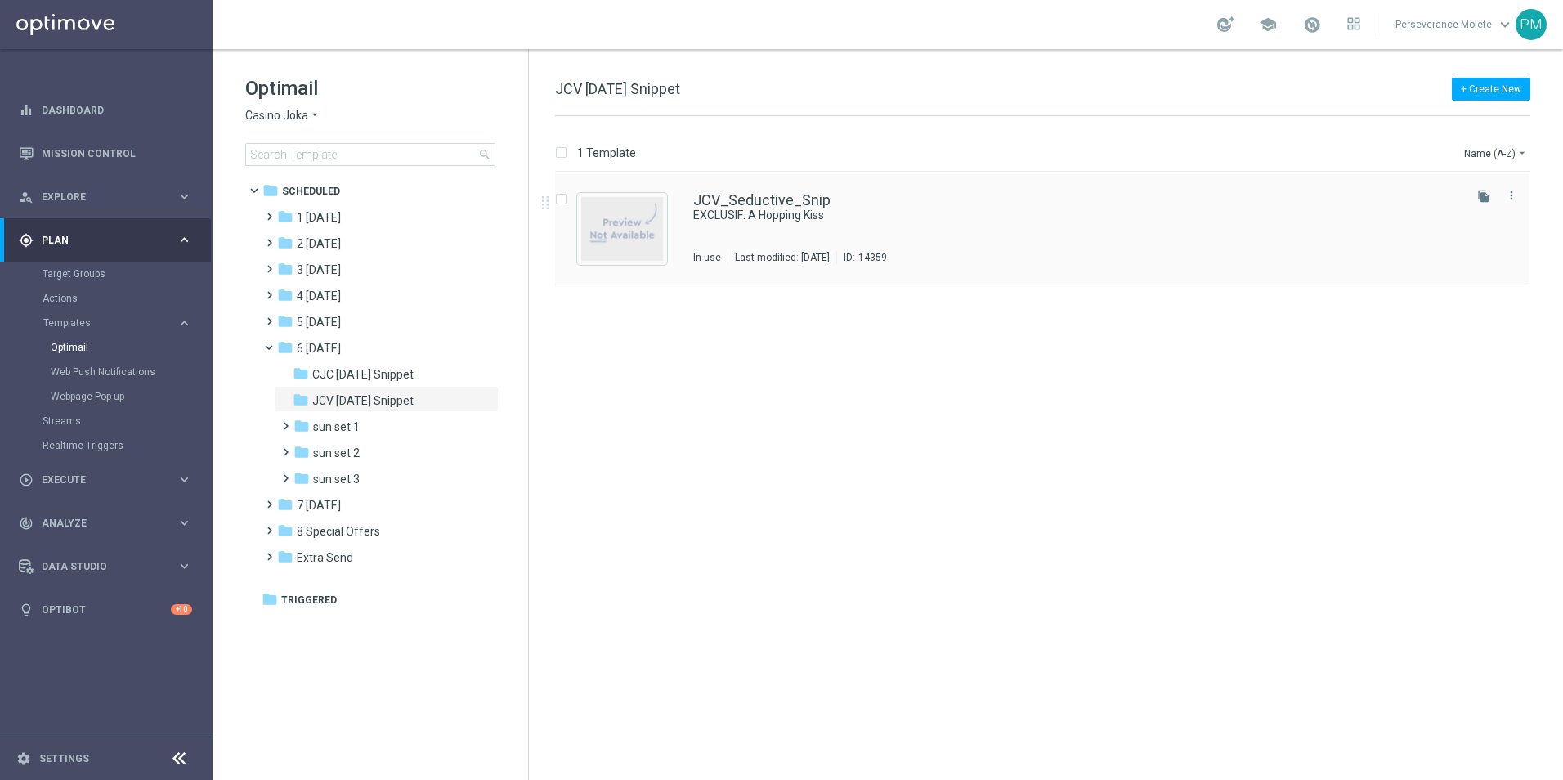
click at [810, 188] on div "JCV_Seductive_Snip EXCLUSIF: A Hopping Kiss In use Last modified: Wednesday, Au…" at bounding box center [1042, 229] width 974 height 113
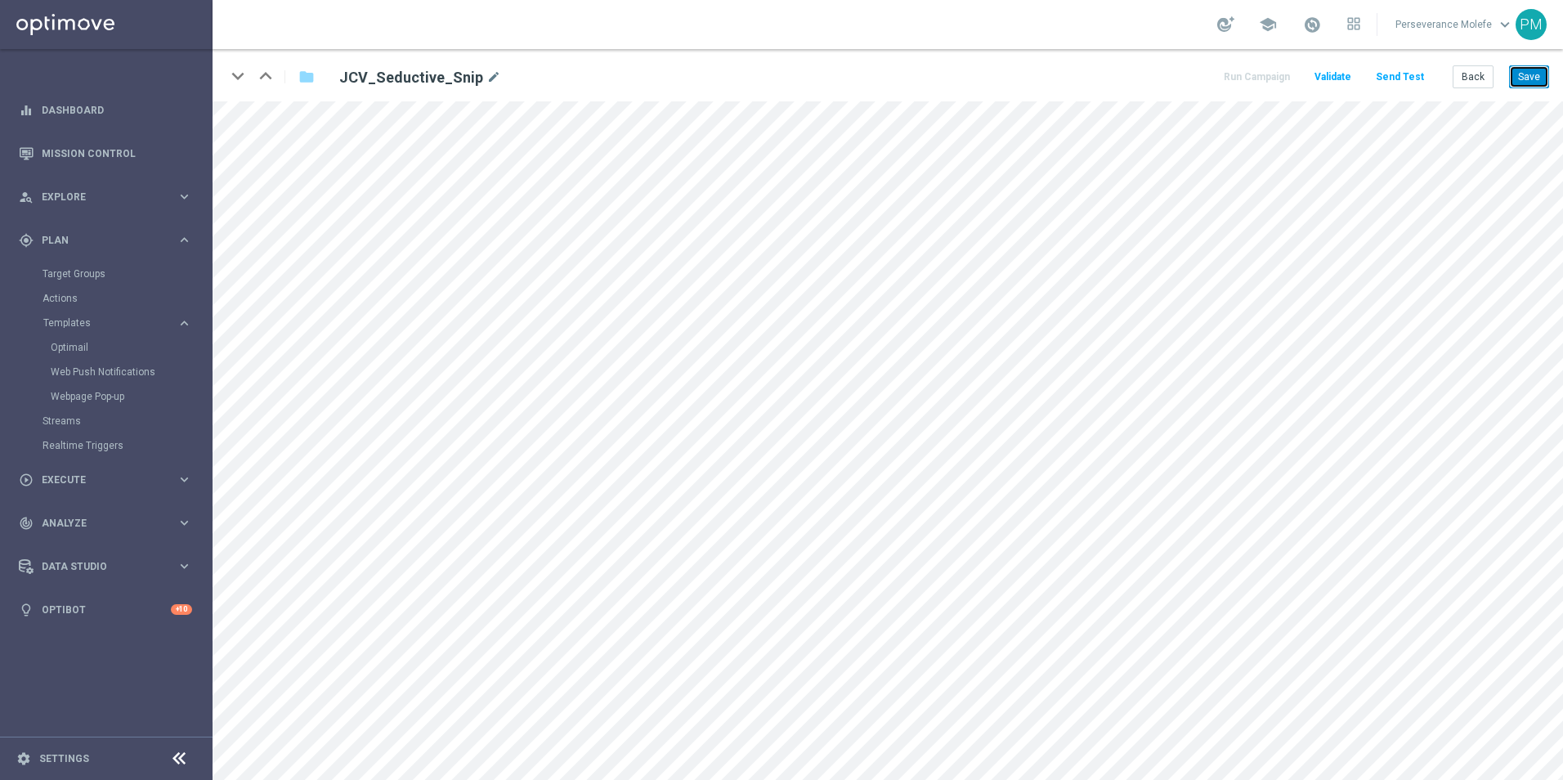
click at [1533, 87] on button "Save" at bounding box center [1529, 76] width 40 height 23
click at [1533, 74] on button "Save" at bounding box center [1529, 76] width 40 height 23
click at [1476, 79] on button "Back" at bounding box center [1473, 76] width 41 height 23
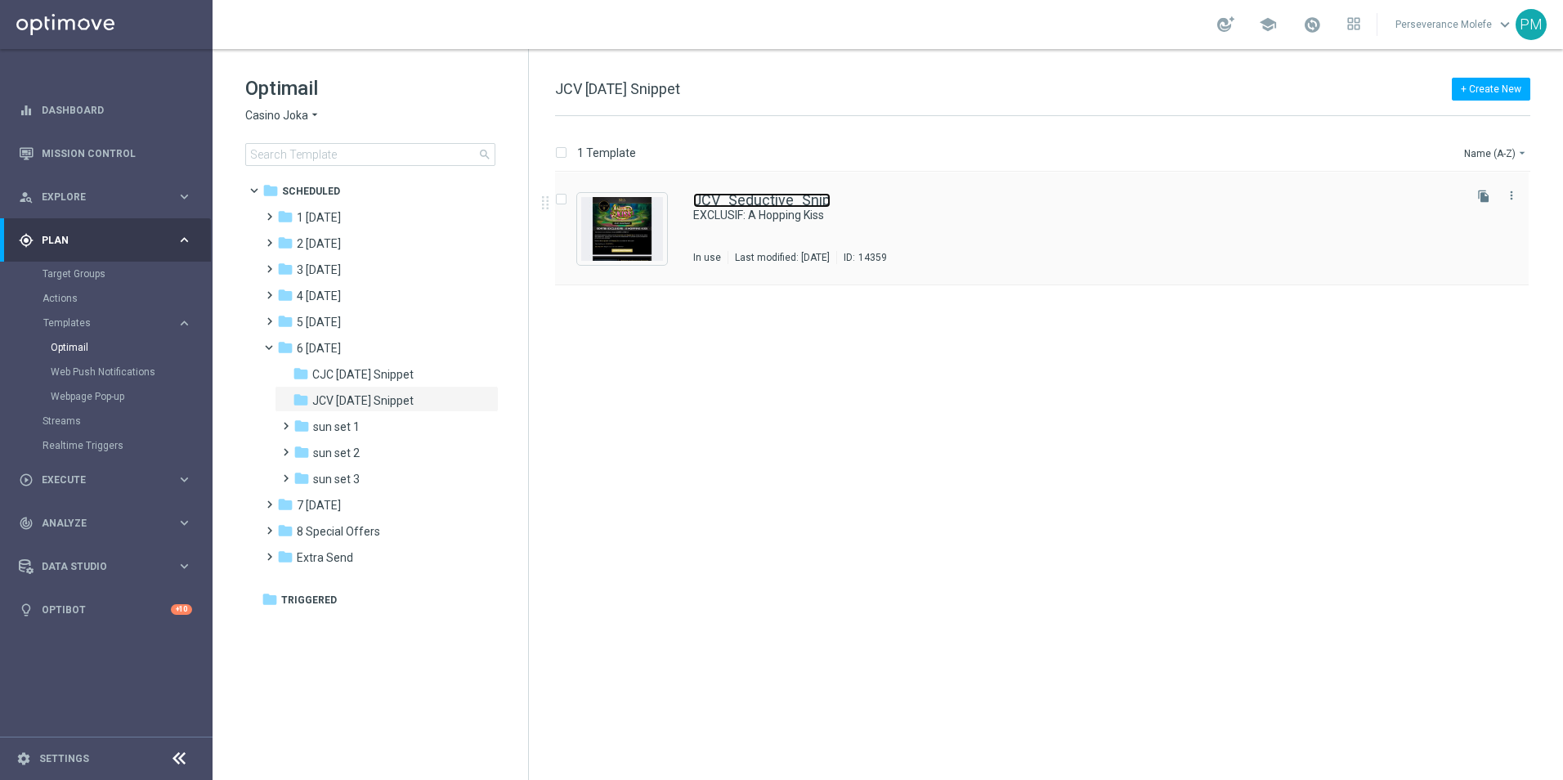
click at [755, 204] on link "JCV_Seductive_Snip" at bounding box center [761, 200] width 137 height 15
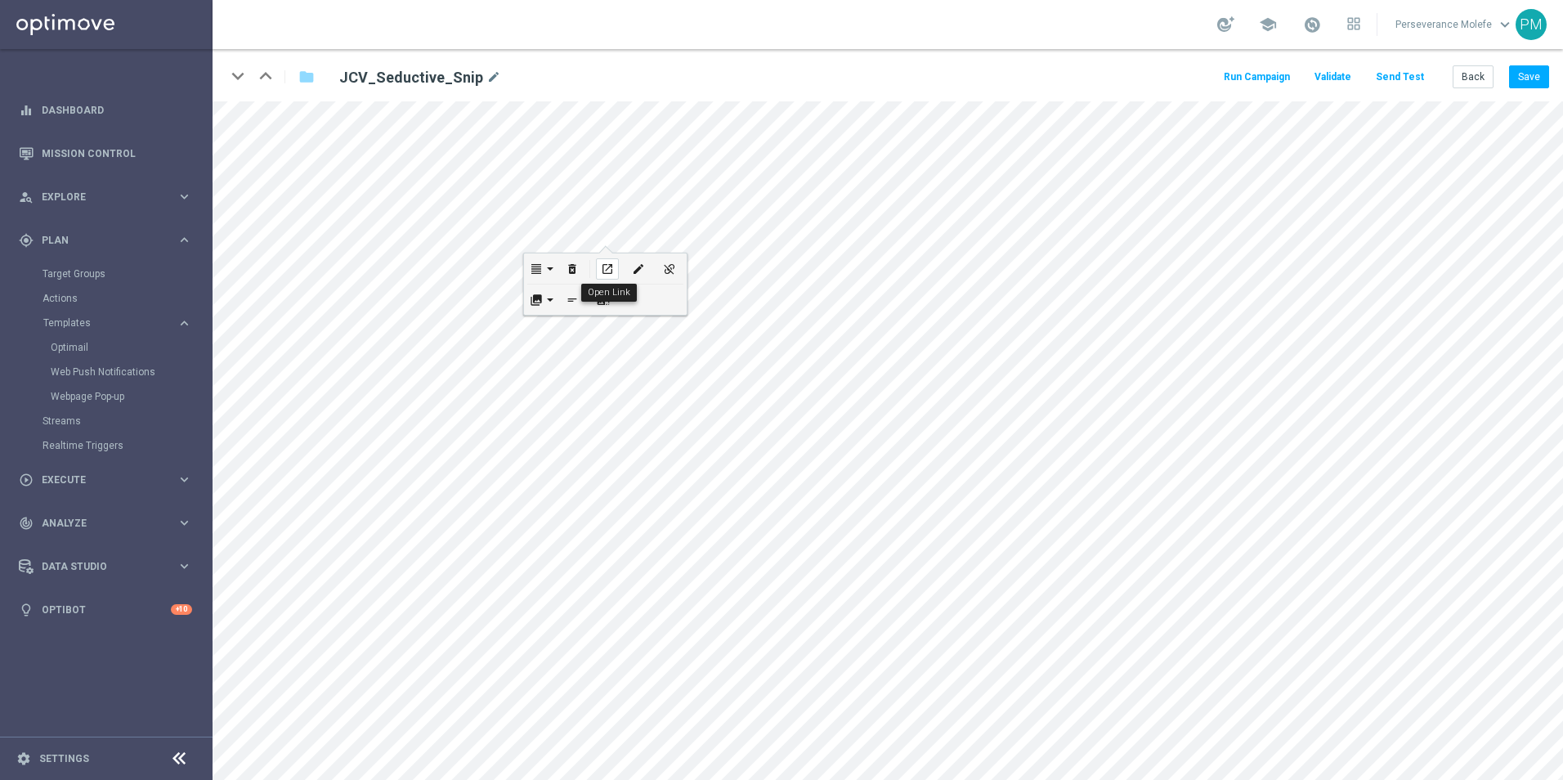
click at [613, 273] on icon "open_in_new" at bounding box center [607, 268] width 12 height 13
click at [604, 614] on div "open_in_new" at bounding box center [605, 622] width 23 height 21
click at [723, 320] on icon "edit" at bounding box center [729, 319] width 12 height 13
click at [756, 370] on button "Update" at bounding box center [759, 372] width 50 height 23
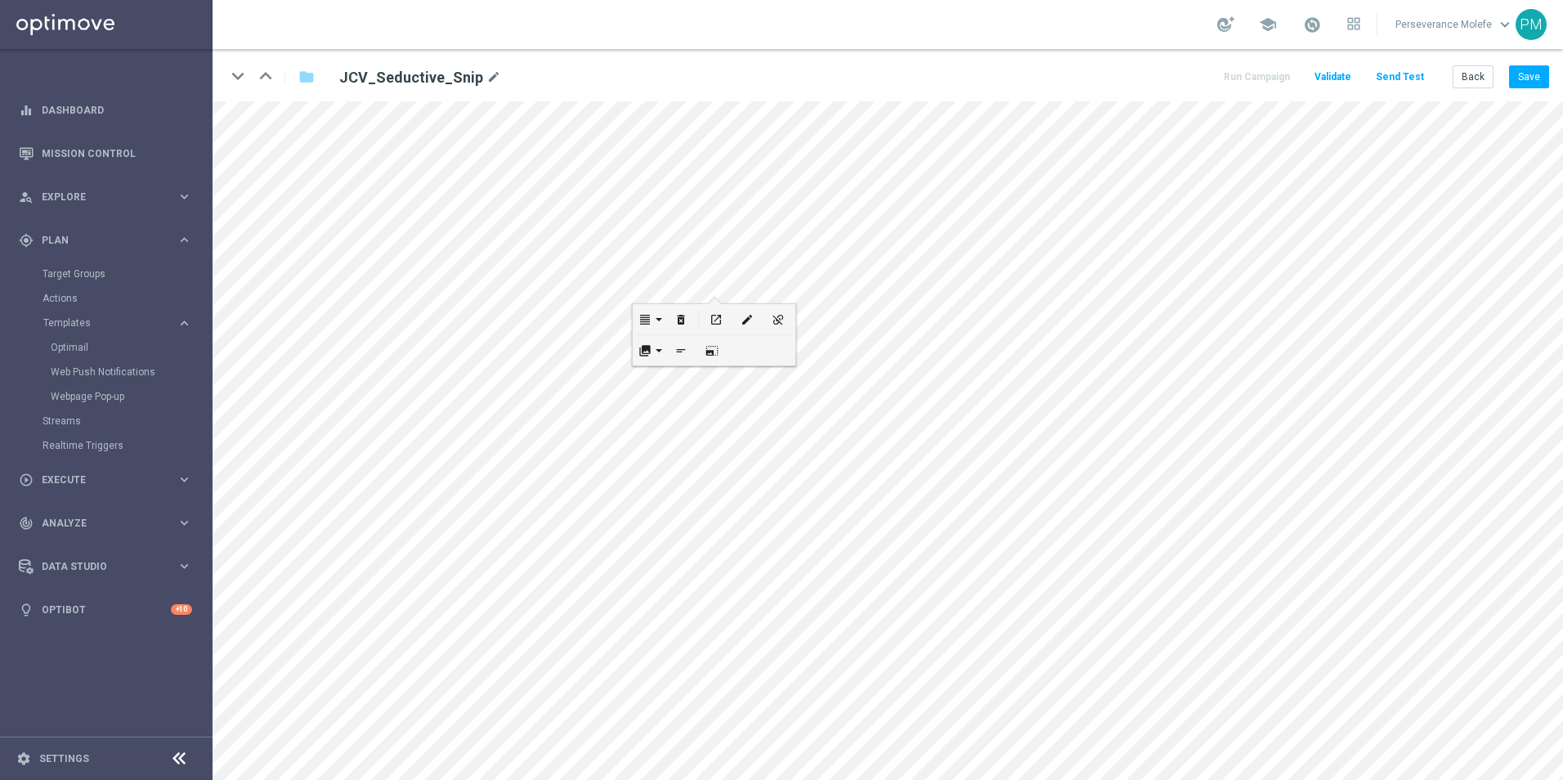
scroll to position [0, 0]
click at [1536, 74] on button "Save" at bounding box center [1529, 76] width 40 height 23
click at [721, 698] on div "edit" at bounding box center [714, 704] width 23 height 21
type input "https://www.casinojokaclub.net/fr"
type input "JOUEZ MAINTENANT"
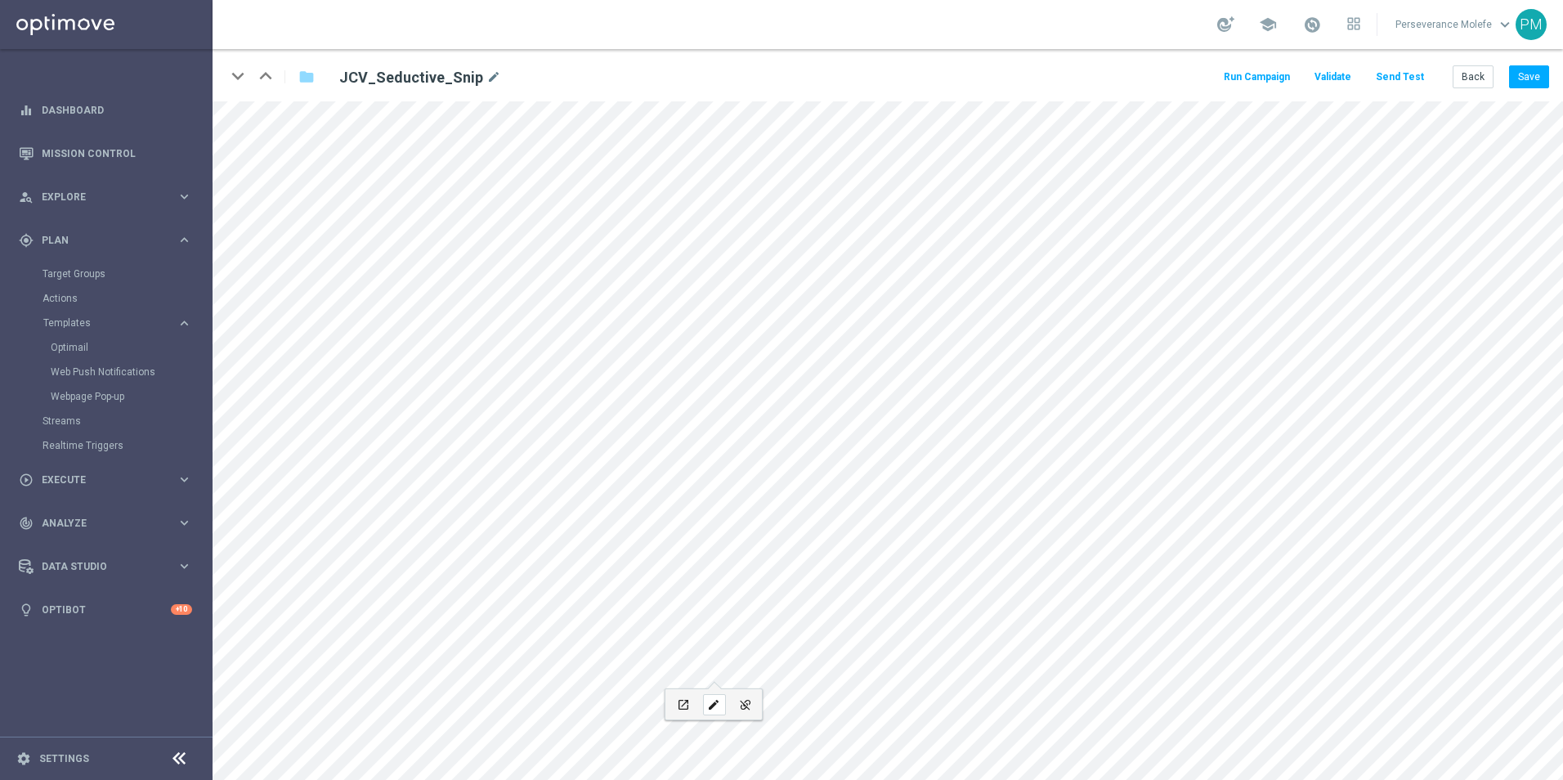
checkbox input "true"
paste input "jokaclubvip.net/fr/login"
type input "https://www.jokaclubvip.net/fr/login"
click at [828, 653] on button "Update" at bounding box center [808, 650] width 50 height 23
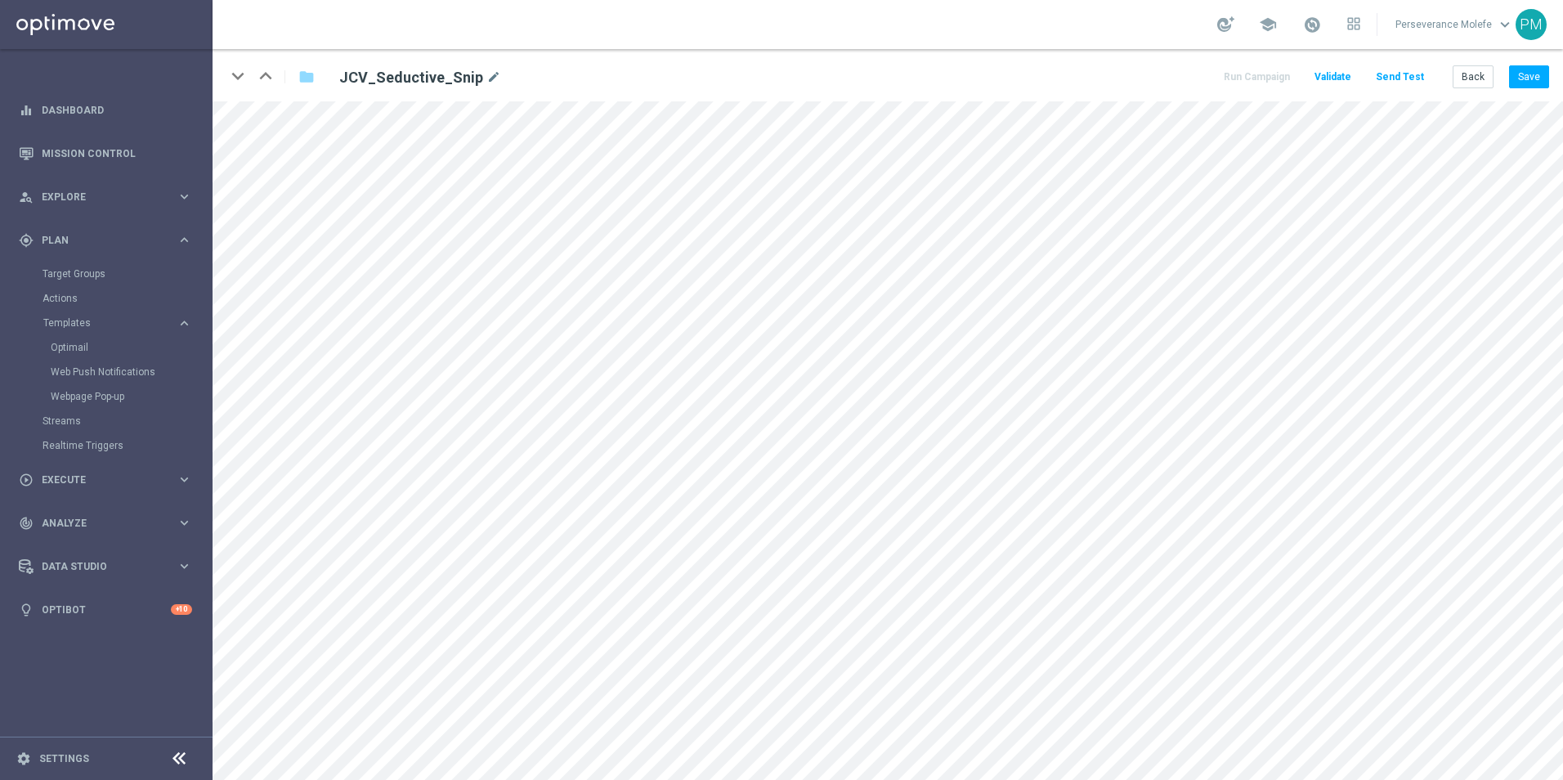
click at [1548, 92] on div "keyboard_arrow_down keyboard_arrow_up folder JCV_Seductive_Snip mode_edit Run C…" at bounding box center [888, 75] width 1351 height 52
click at [1536, 81] on button "Save" at bounding box center [1529, 76] width 40 height 23
click at [1536, 80] on button "Save" at bounding box center [1529, 76] width 40 height 23
click at [1531, 77] on button "Save" at bounding box center [1529, 76] width 40 height 23
click at [1529, 76] on button "Save" at bounding box center [1529, 76] width 40 height 23
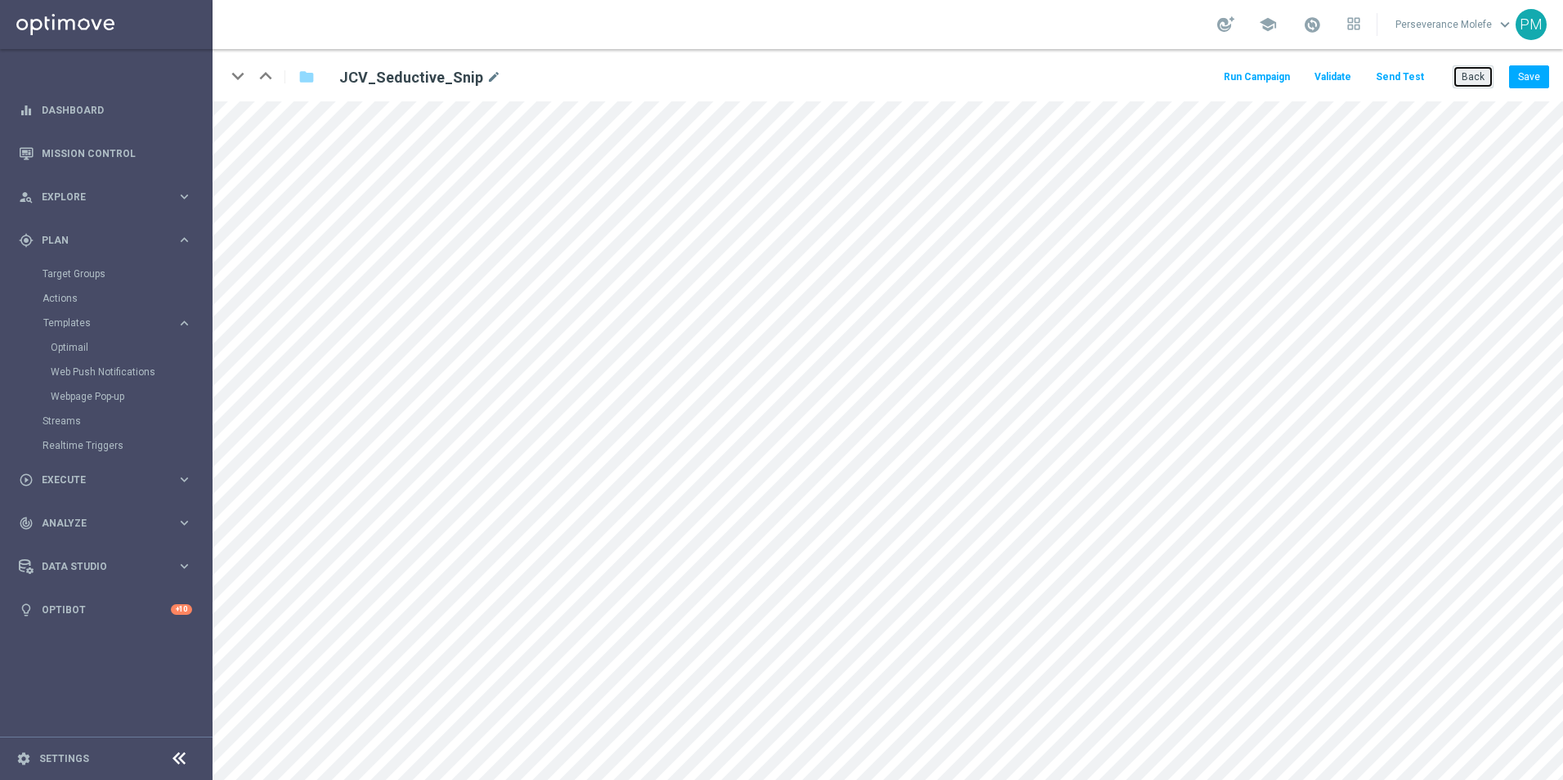
click at [1478, 83] on button "Back" at bounding box center [1473, 76] width 41 height 23
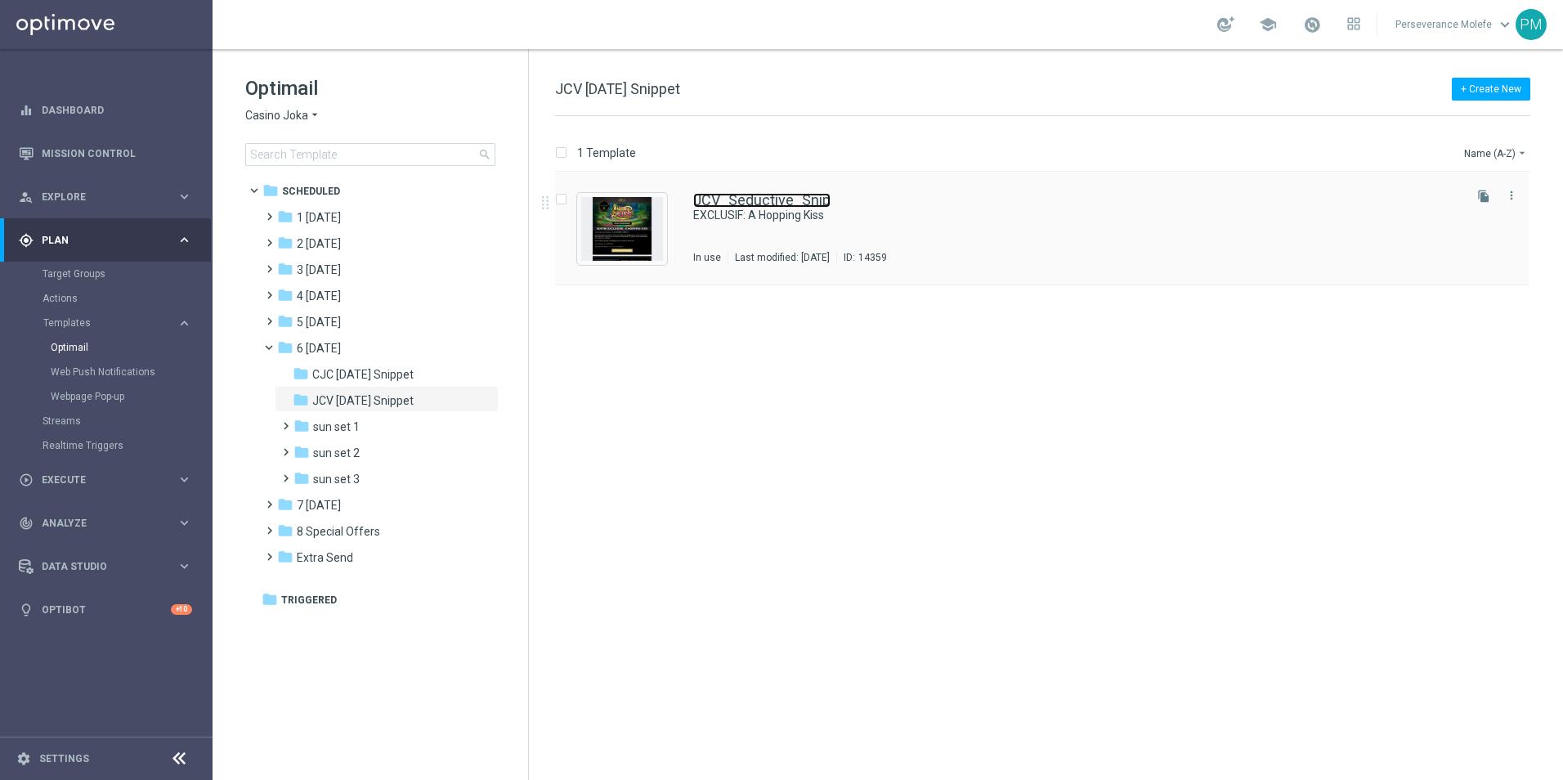
click at [805, 193] on link "JCV_Seductive_Snip" at bounding box center [761, 200] width 137 height 15
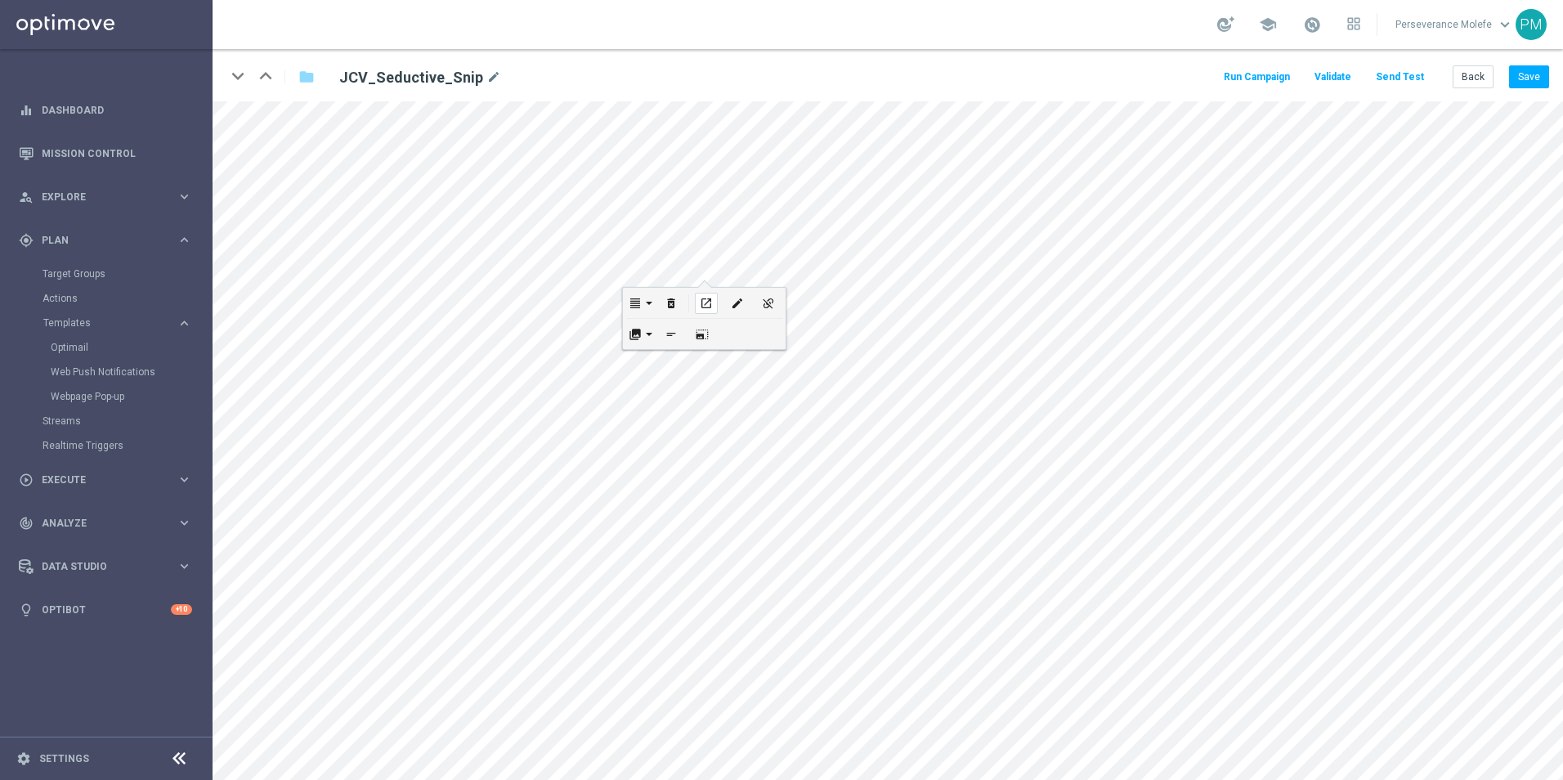
click at [713, 301] on div "open_in_new" at bounding box center [706, 303] width 23 height 21
click at [543, 660] on icon "open_in_new" at bounding box center [544, 664] width 12 height 13
click at [1410, 78] on button "Send Test" at bounding box center [1400, 77] width 53 height 22
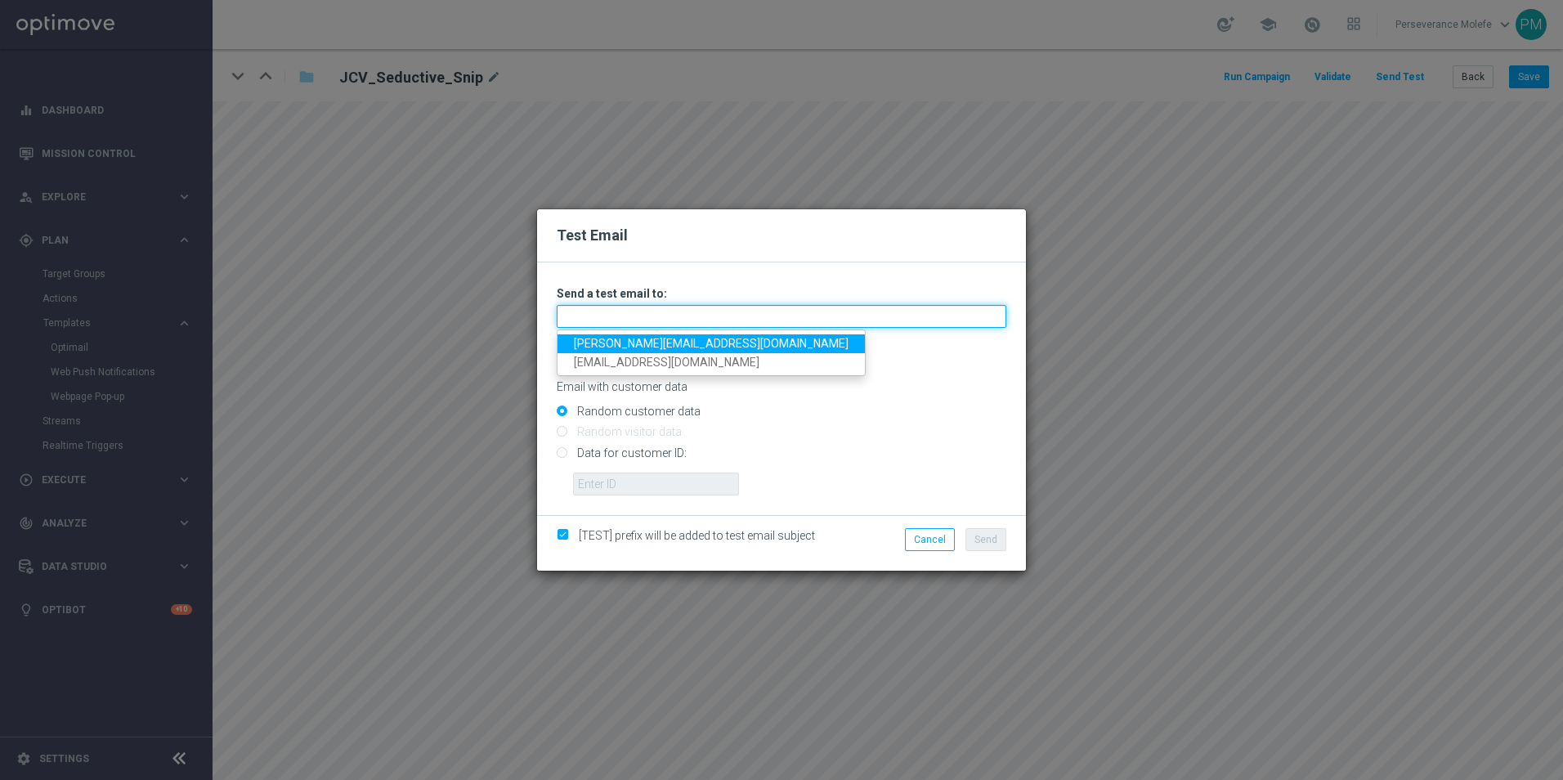
click at [659, 309] on input "text" at bounding box center [782, 316] width 450 height 23
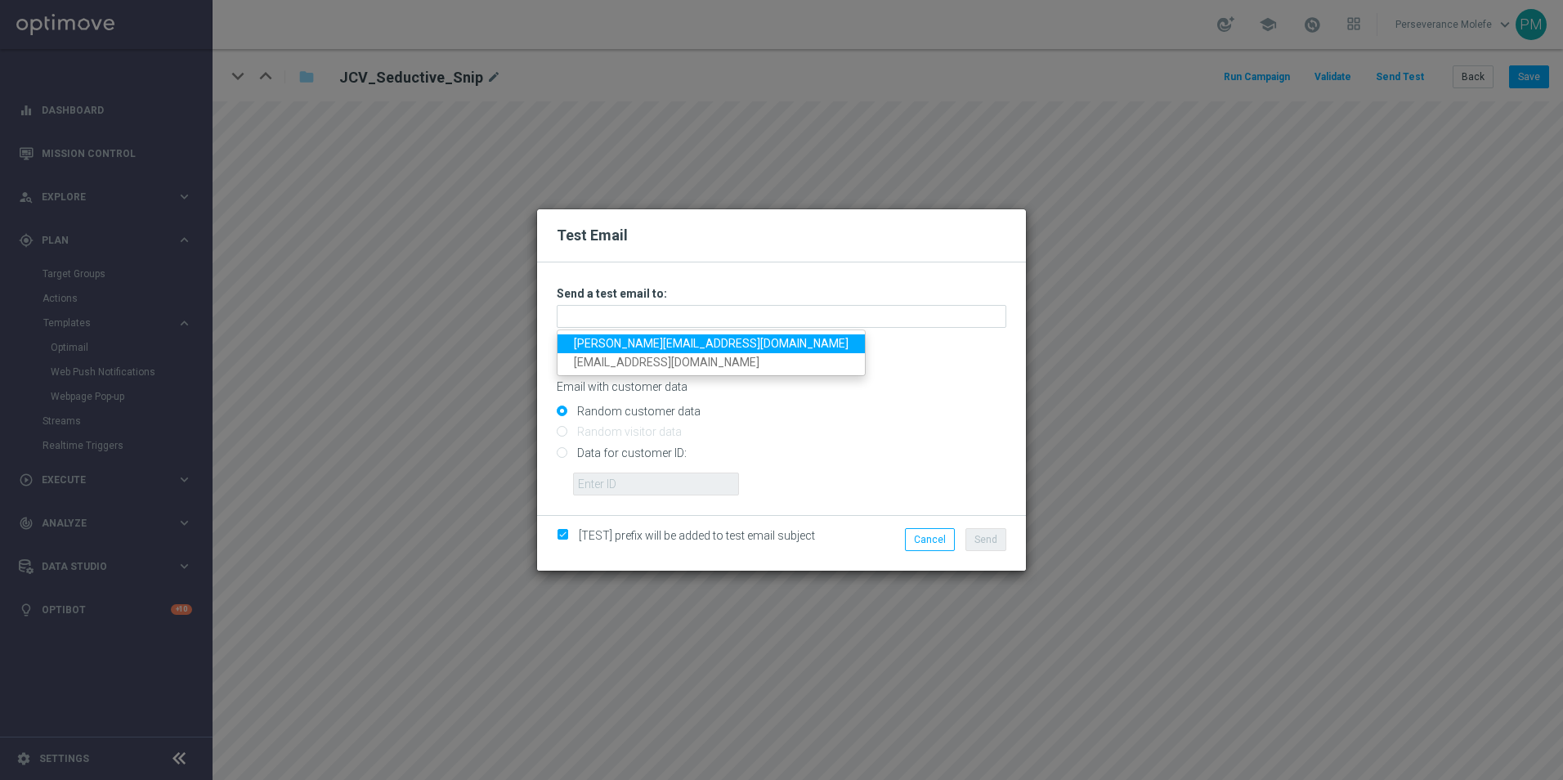
click at [638, 343] on link "Madeleine@viva-vision.net" at bounding box center [711, 343] width 307 height 19
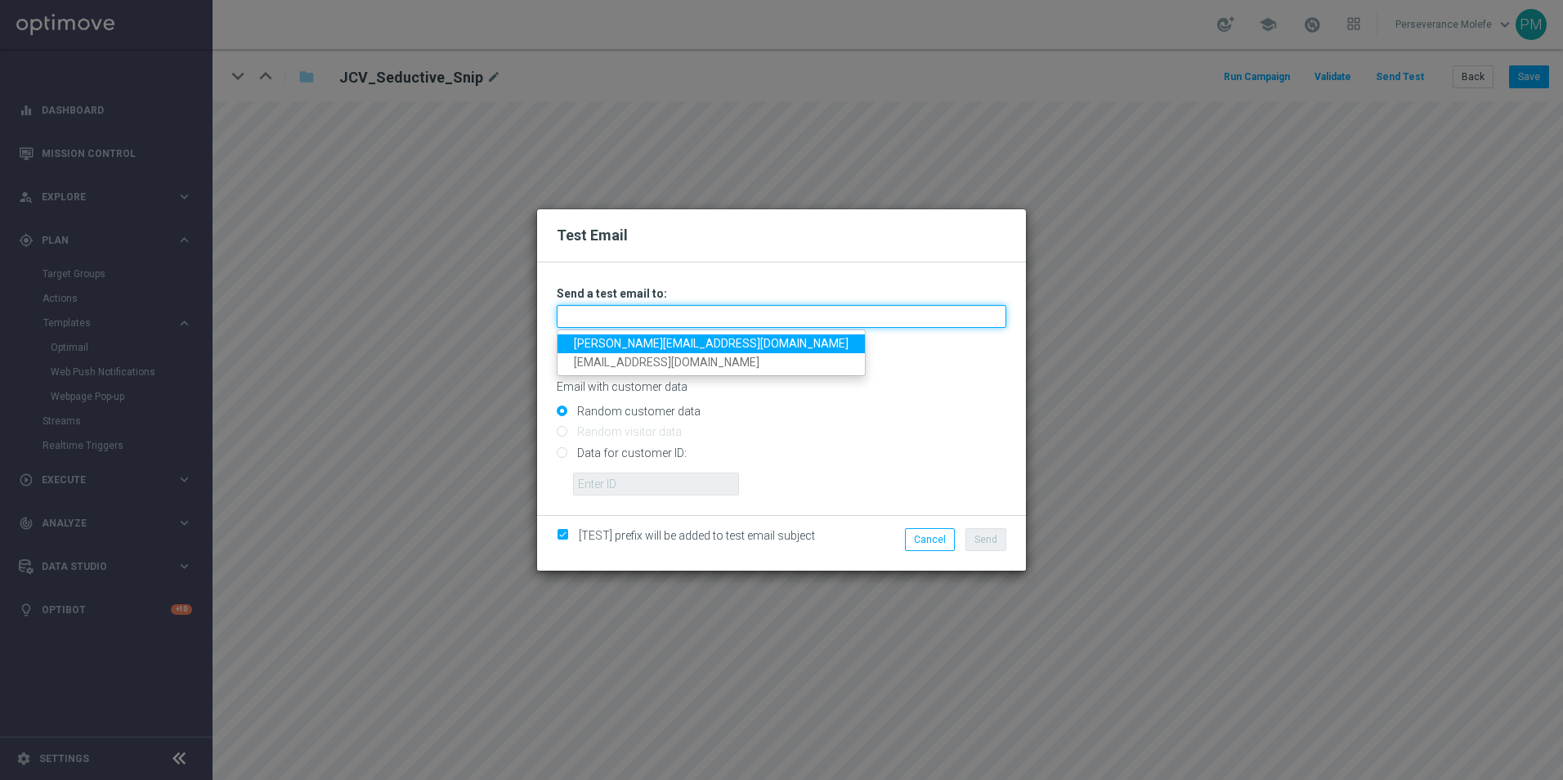
type input "Madeleine@viva-vision.net"
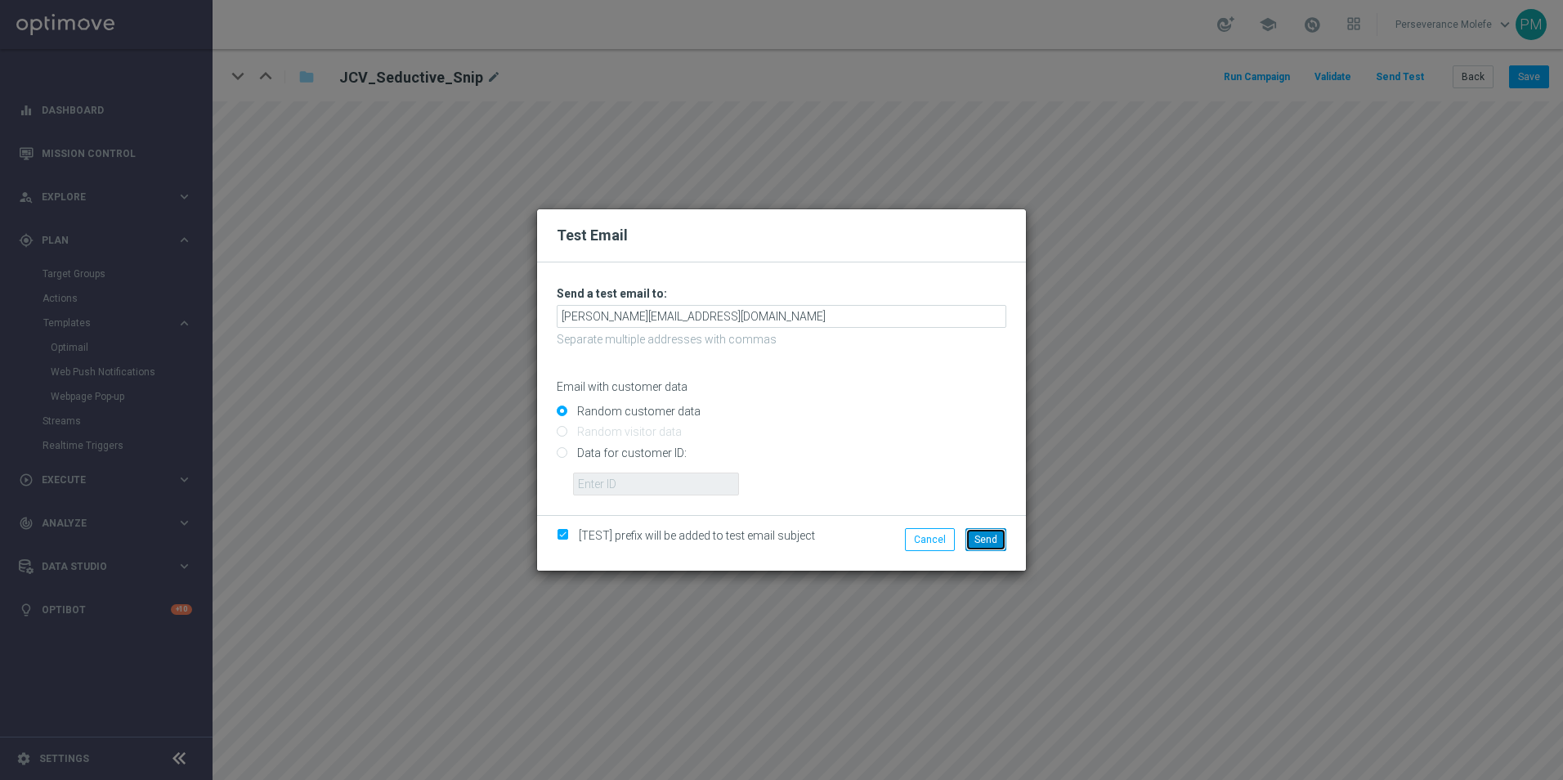
click at [988, 536] on span "Send" at bounding box center [986, 539] width 23 height 11
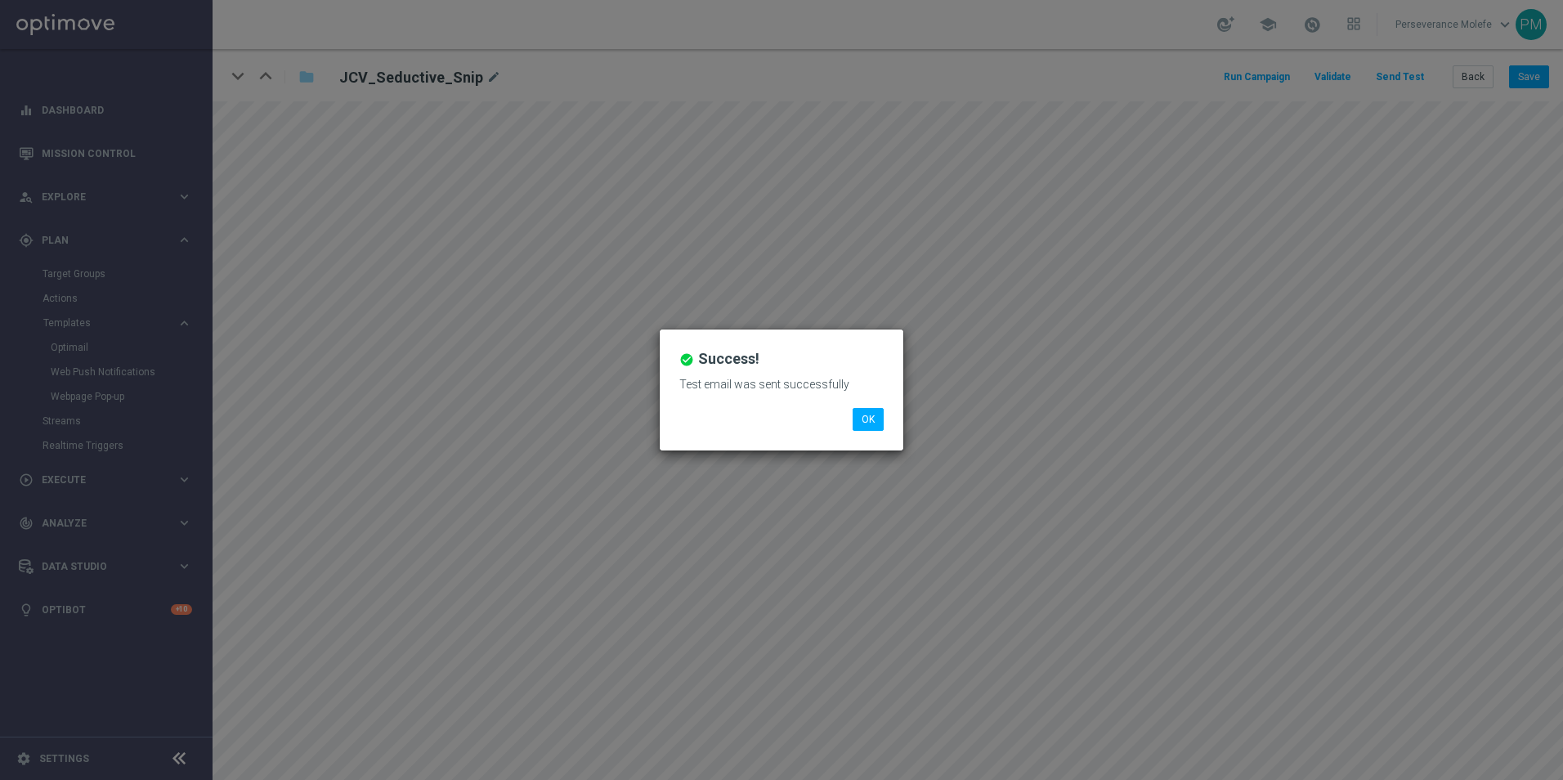
click at [884, 424] on li "OK" at bounding box center [868, 419] width 39 height 23
click at [855, 421] on button "OK" at bounding box center [868, 419] width 31 height 23
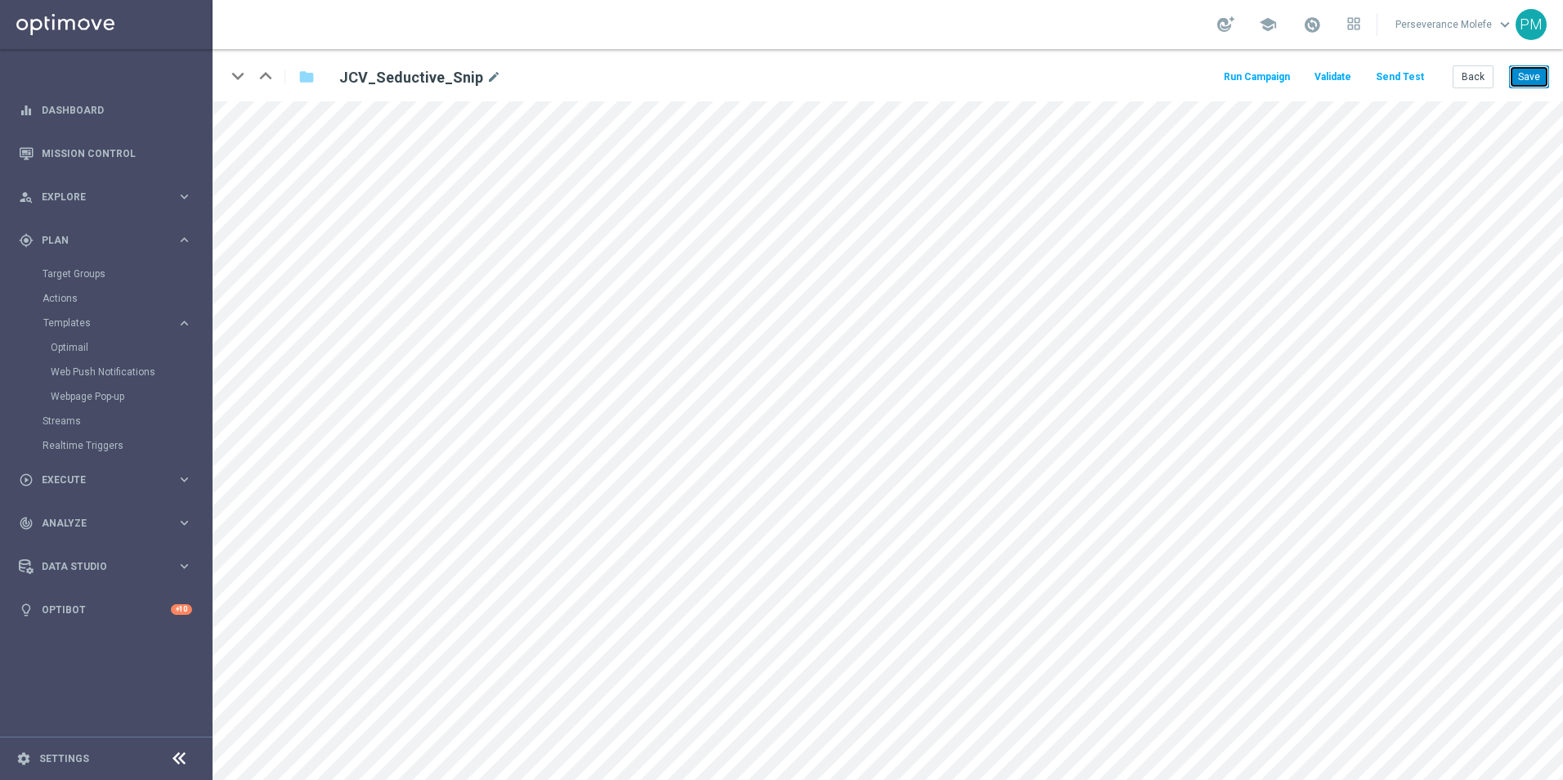
click at [1534, 73] on button "Save" at bounding box center [1529, 76] width 40 height 23
click at [1464, 79] on button "Back" at bounding box center [1473, 76] width 41 height 23
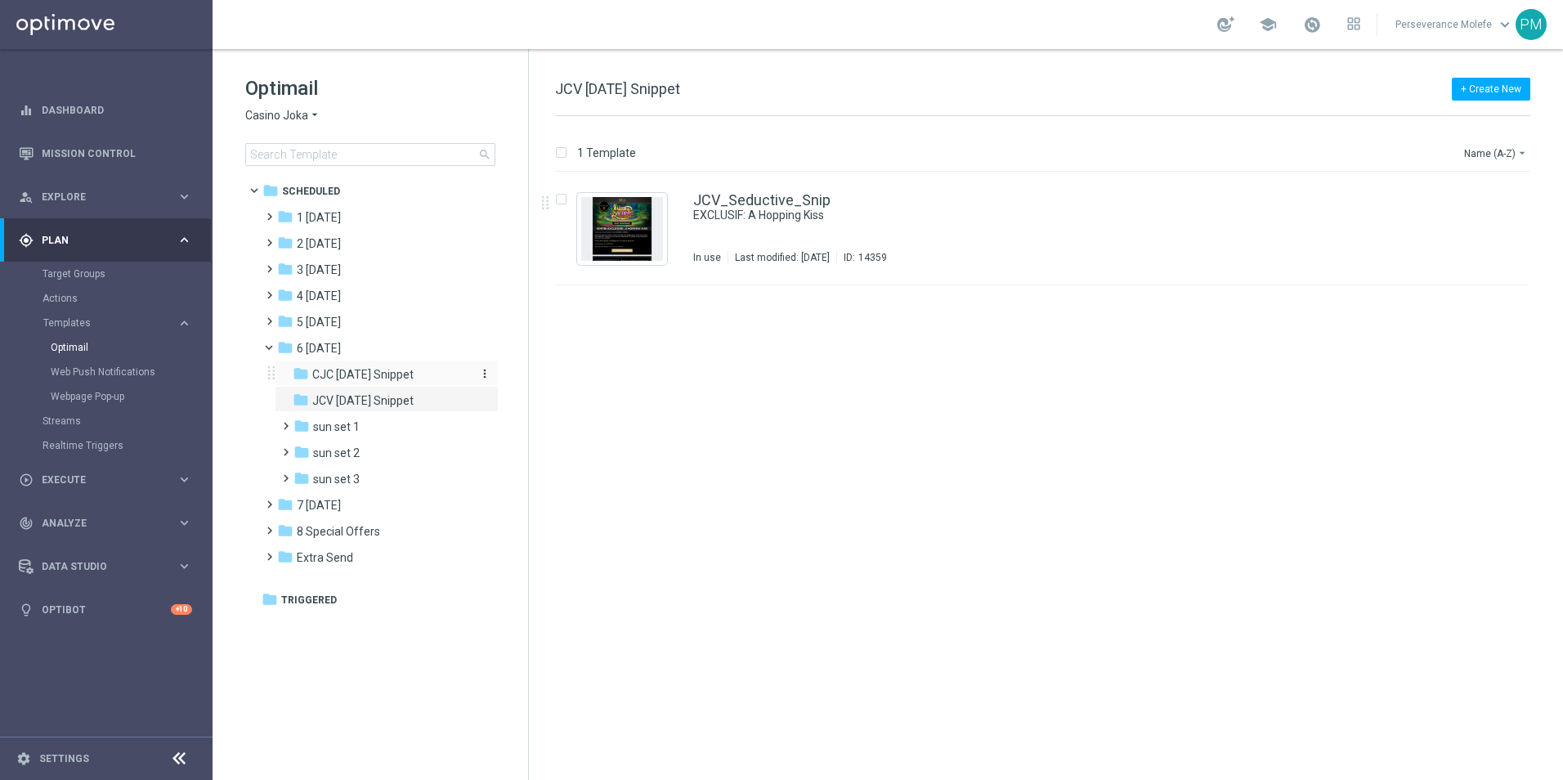
click at [384, 378] on span "CJC [DATE] Snippet" at bounding box center [362, 374] width 101 height 15
click at [695, 201] on link "CJC_Seductive6_Snip" at bounding box center [766, 200] width 146 height 15
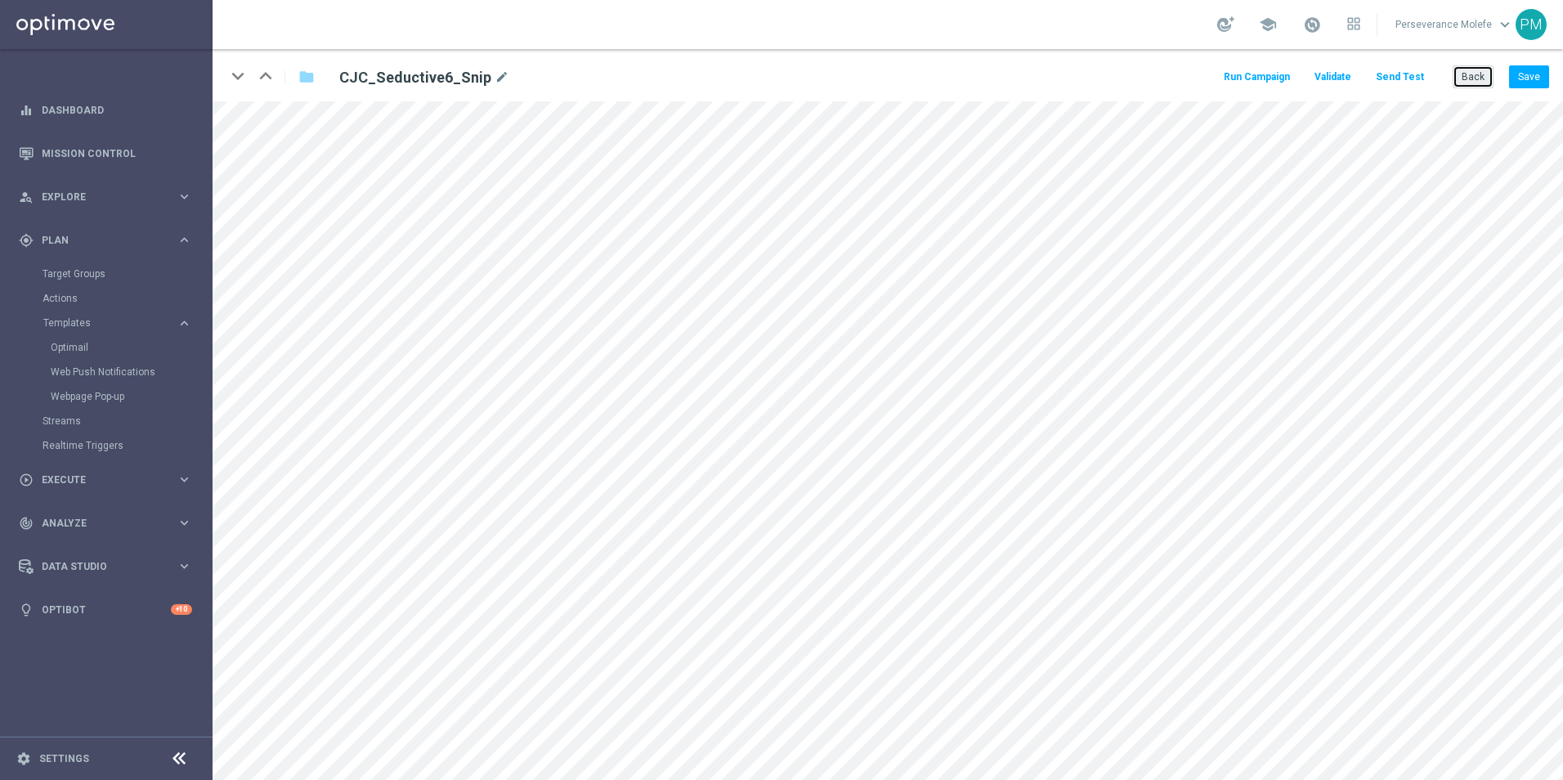
click at [1481, 87] on button "Back" at bounding box center [1473, 76] width 41 height 23
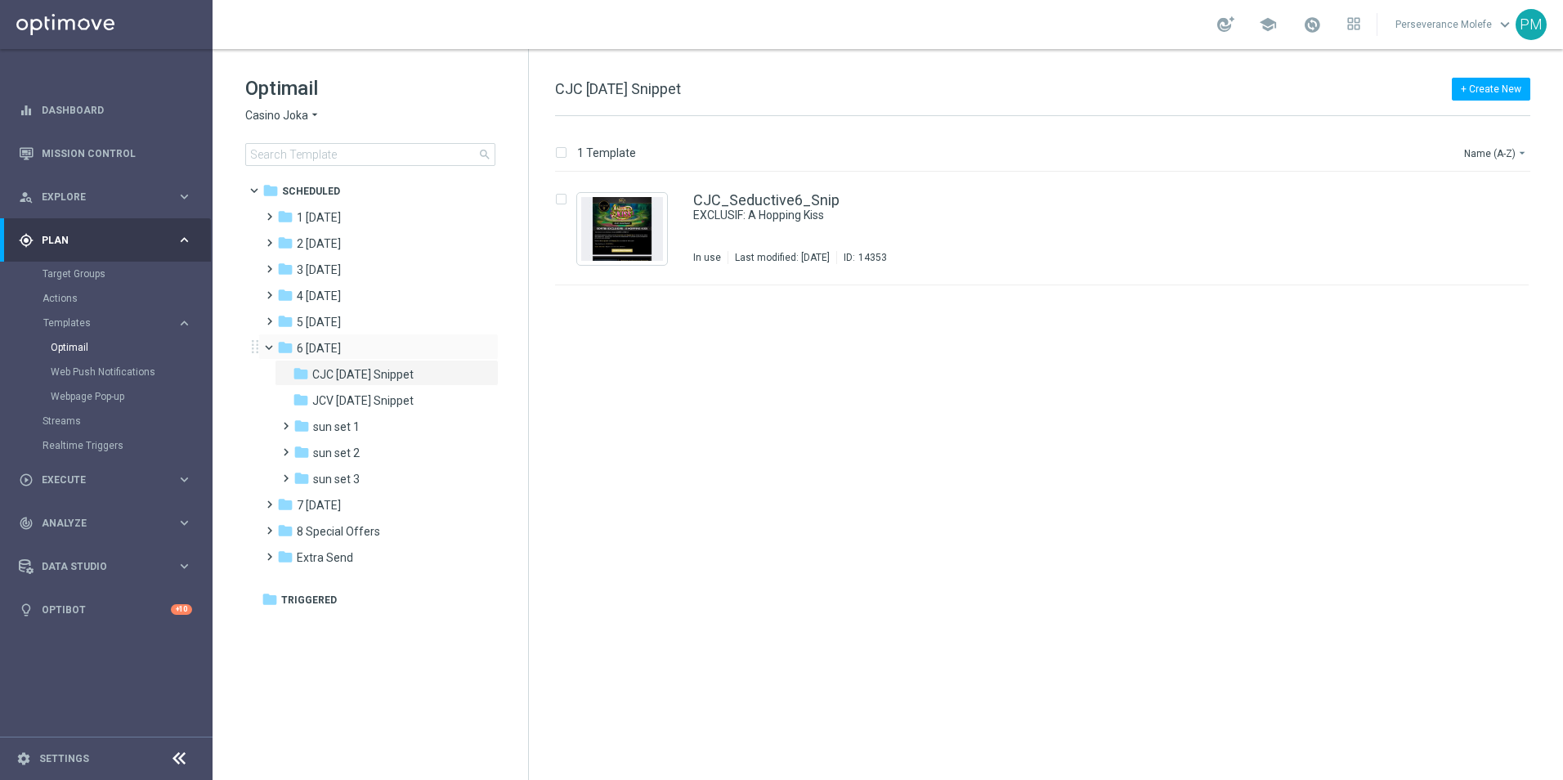
click at [273, 343] on span at bounding box center [276, 343] width 7 height 7
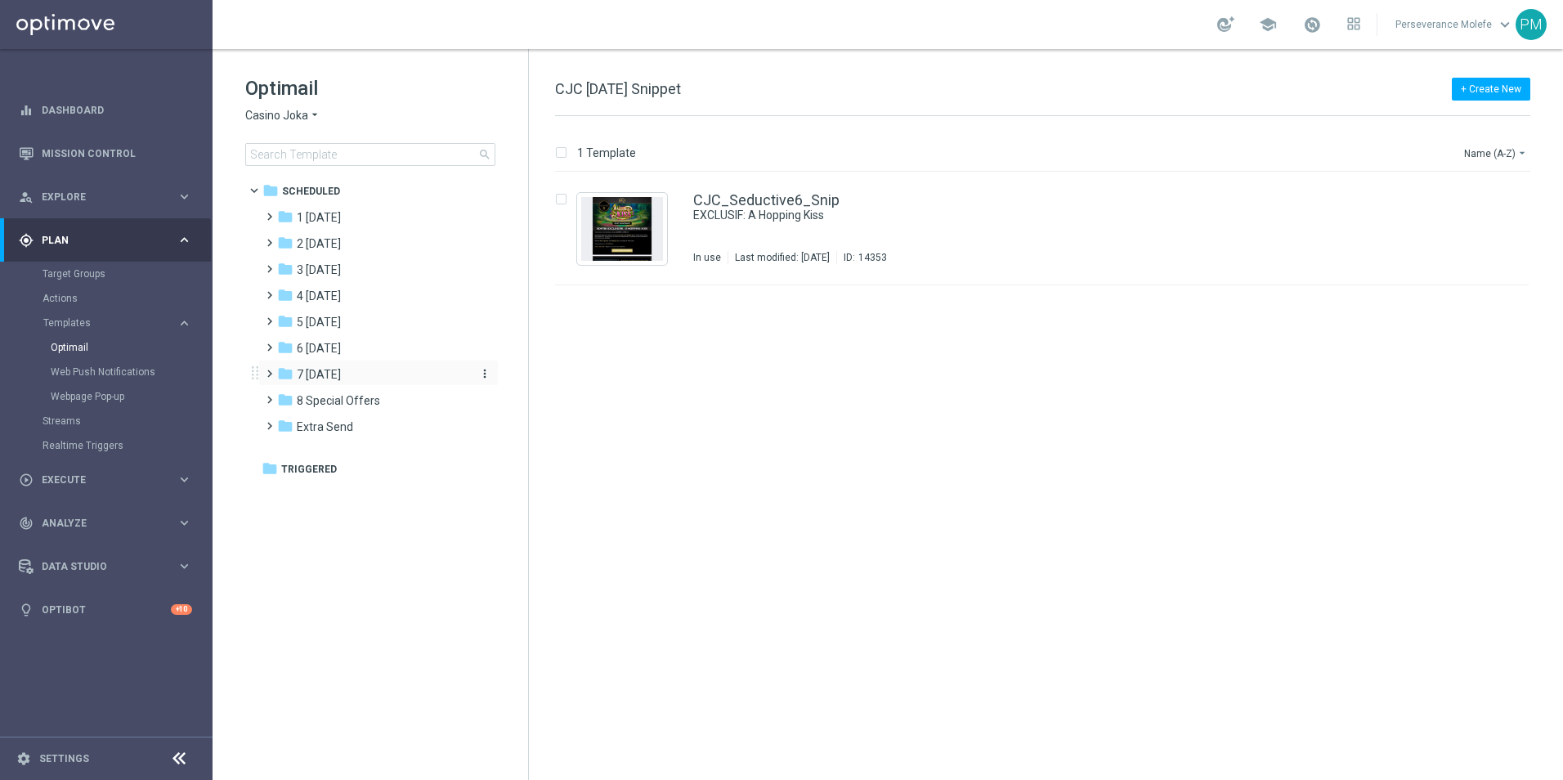
click at [329, 377] on span "7 [DATE]" at bounding box center [319, 374] width 44 height 15
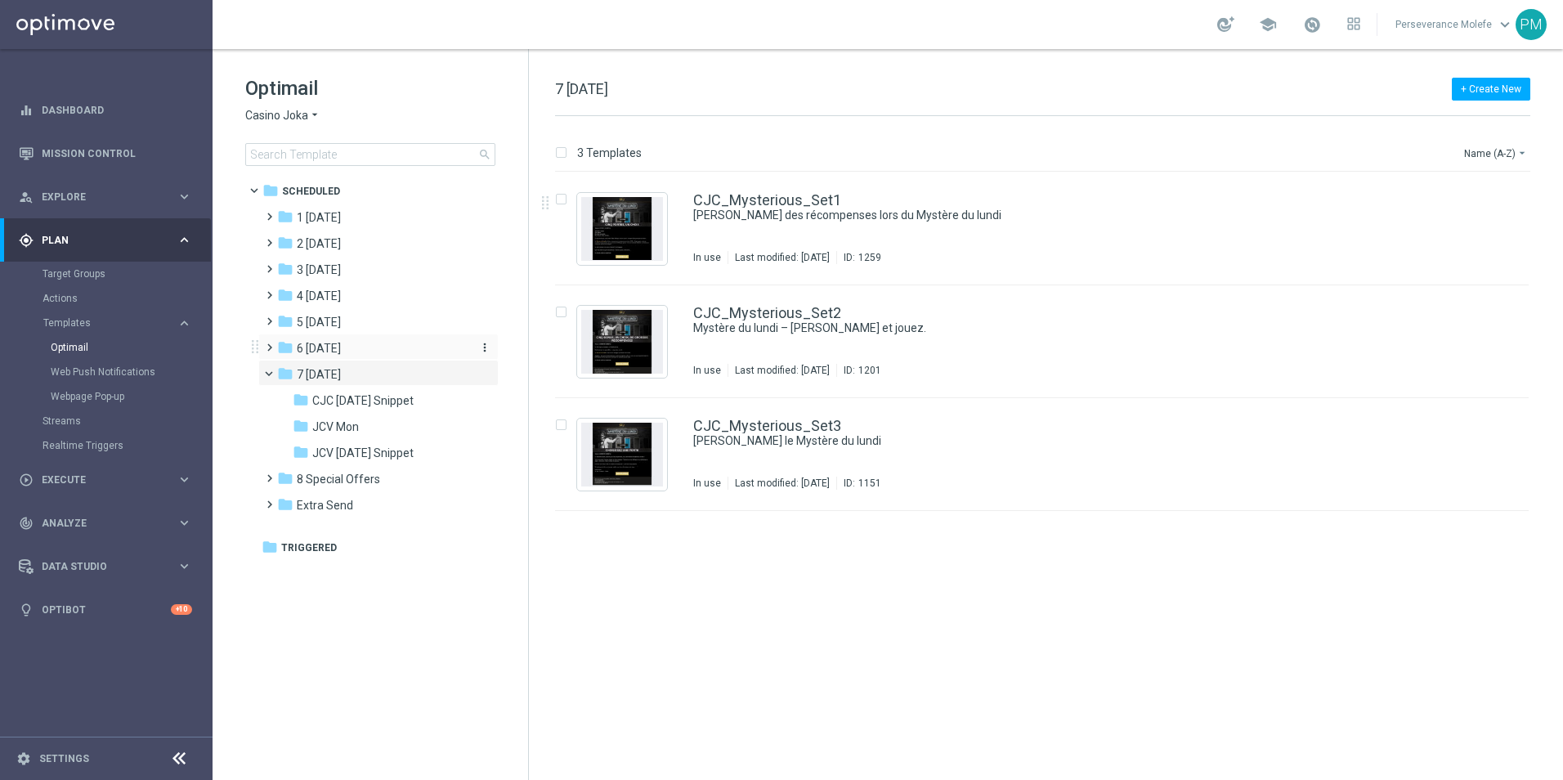
click at [362, 340] on div "folder 6 [DATE]" at bounding box center [371, 348] width 188 height 19
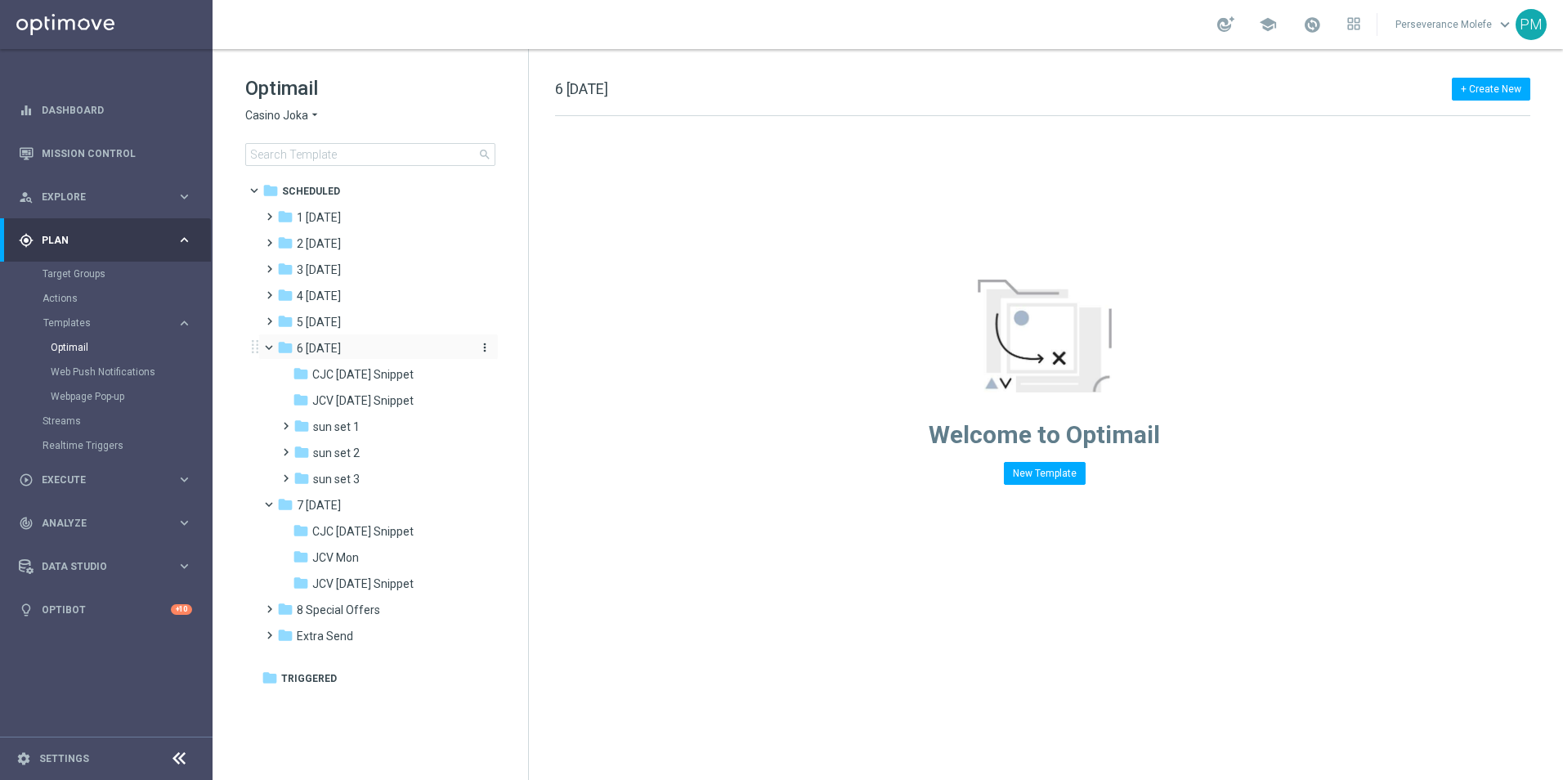
click at [346, 348] on div "folder 6 [DATE]" at bounding box center [371, 348] width 188 height 19
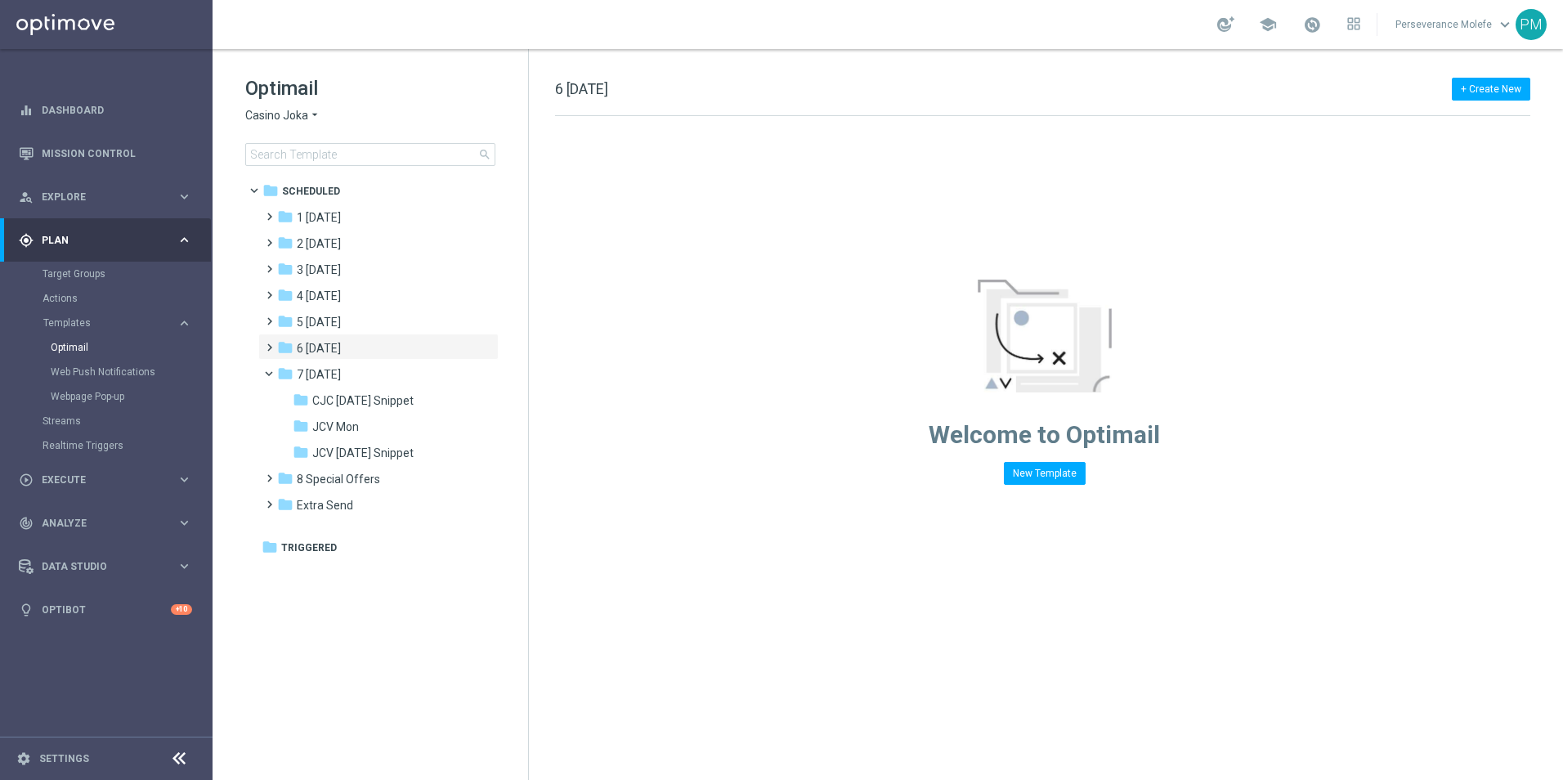
click at [346, 348] on div "folder 6 [DATE]" at bounding box center [371, 348] width 188 height 19
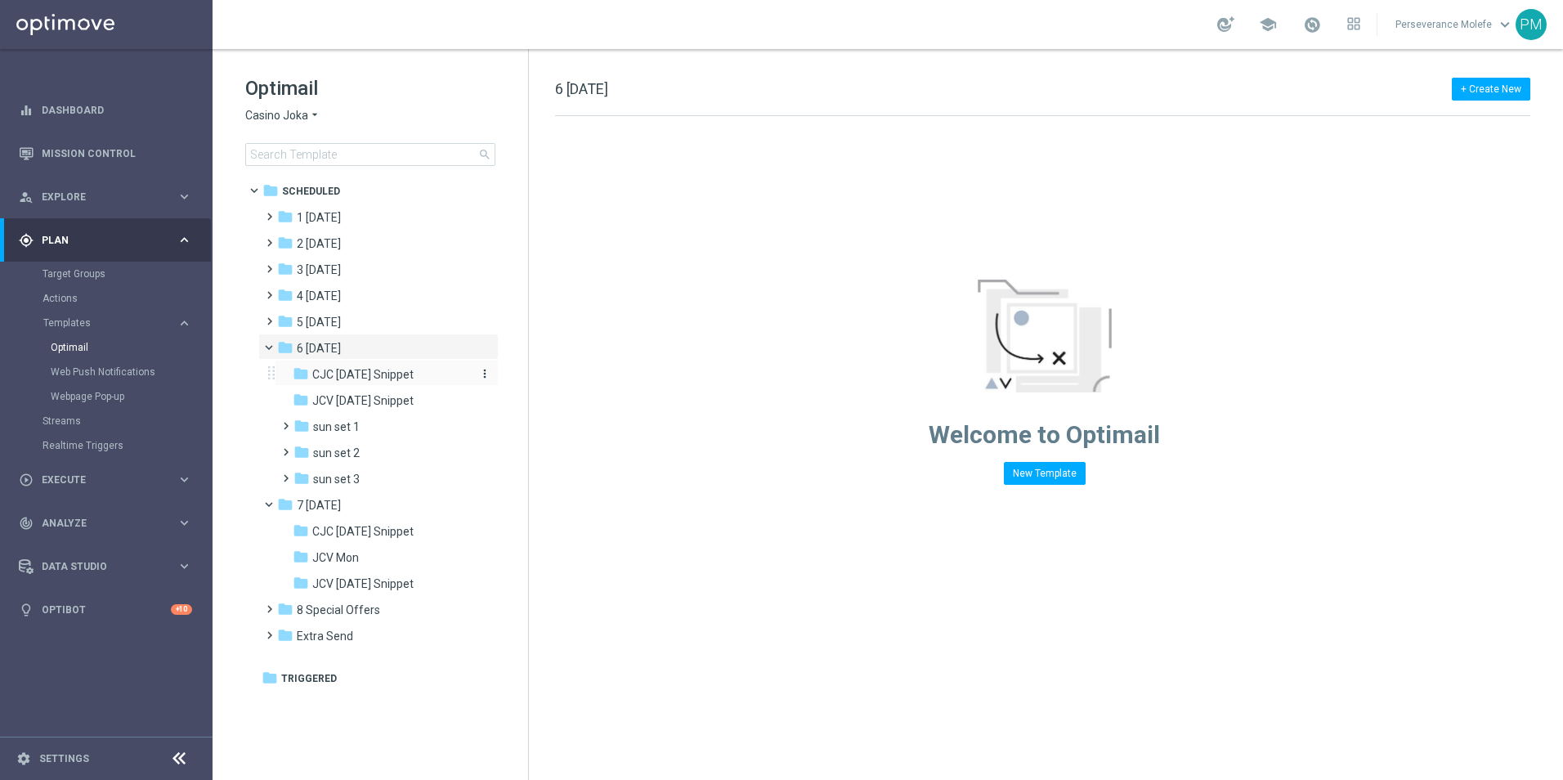
click at [370, 370] on span "CJC [DATE] Snippet" at bounding box center [362, 374] width 101 height 15
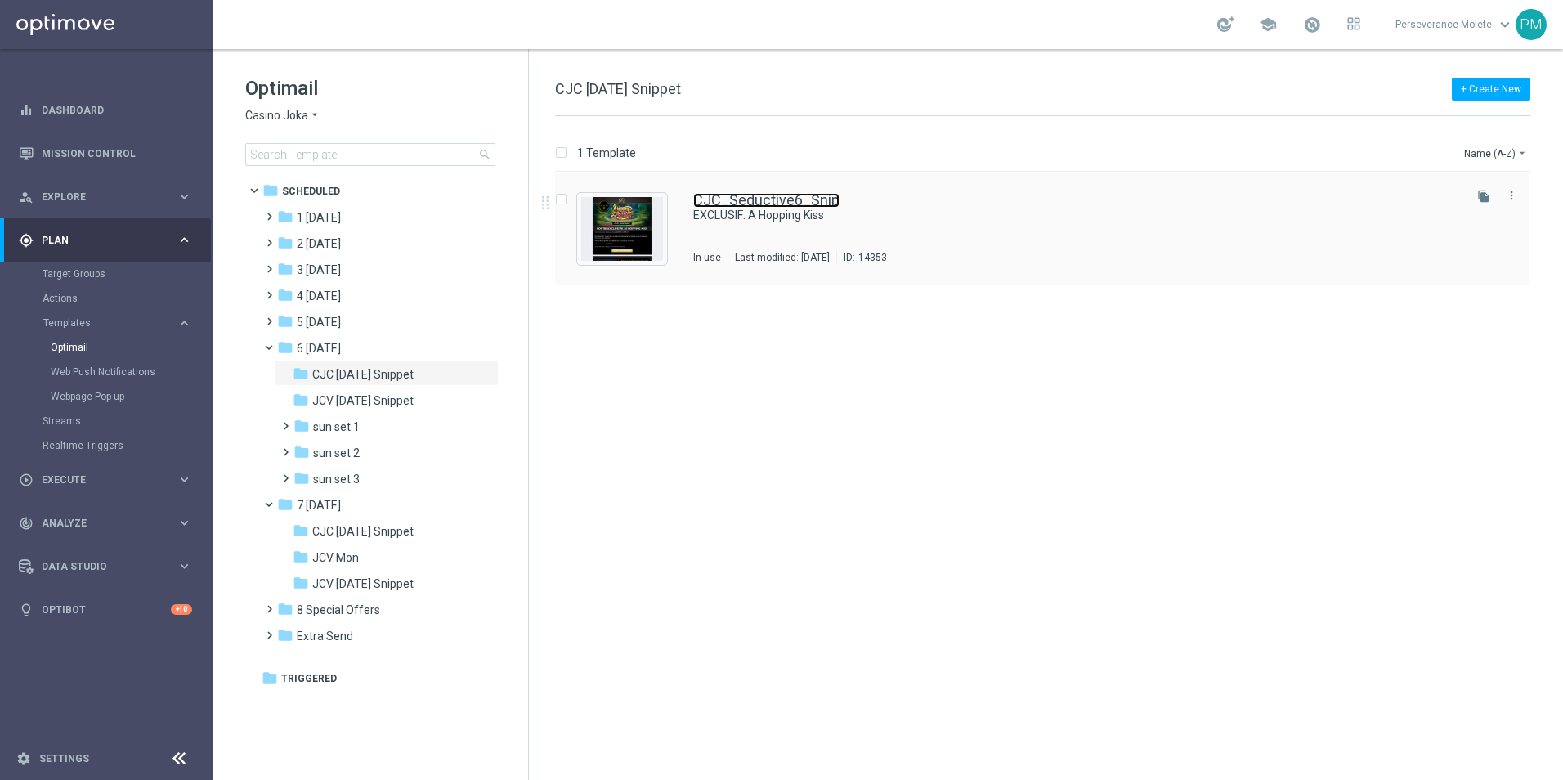
click at [808, 204] on link "CJC_Seductive6_Snip" at bounding box center [766, 200] width 146 height 15
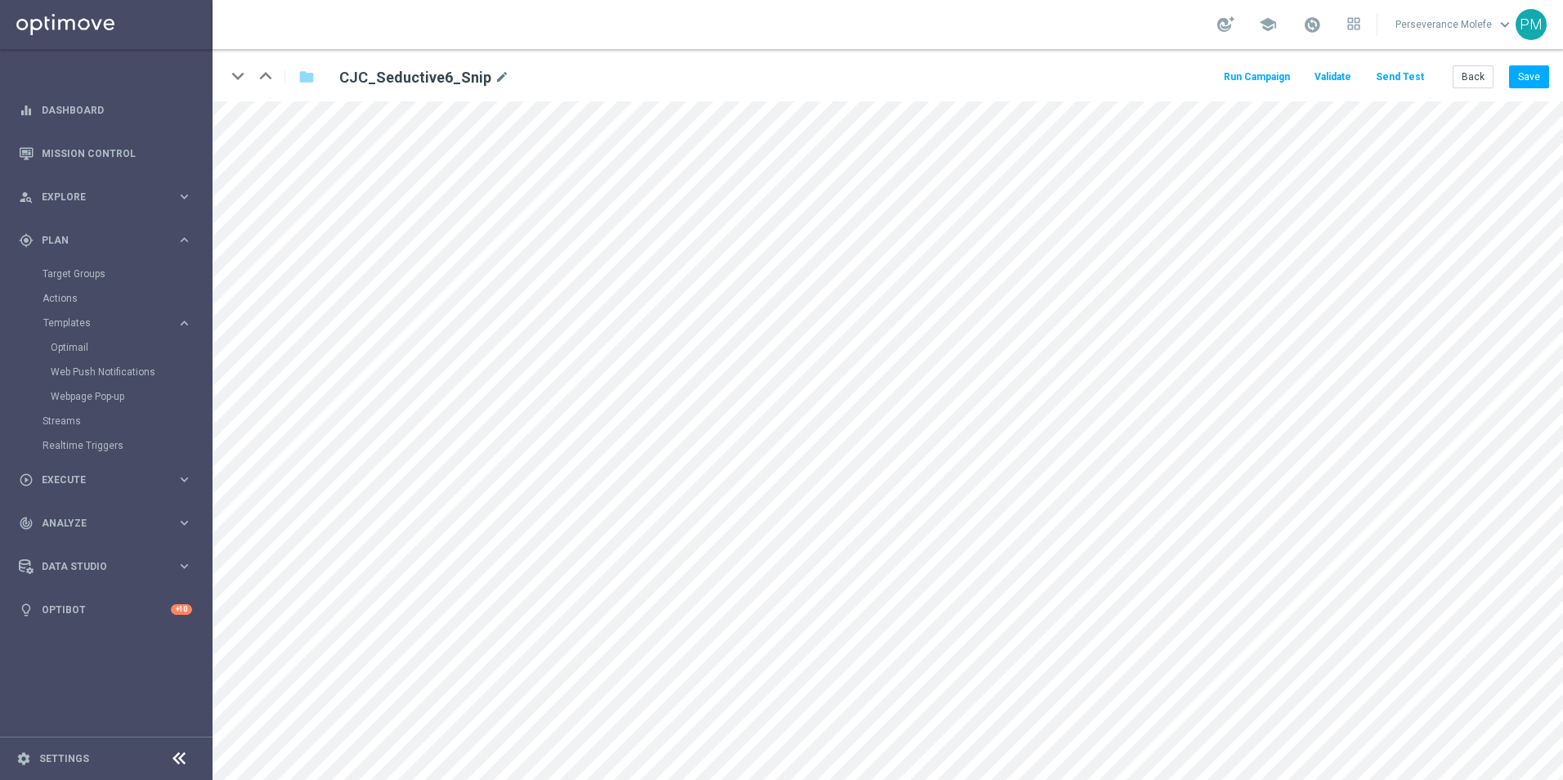
click at [1406, 79] on button "Send Test" at bounding box center [1400, 77] width 53 height 22
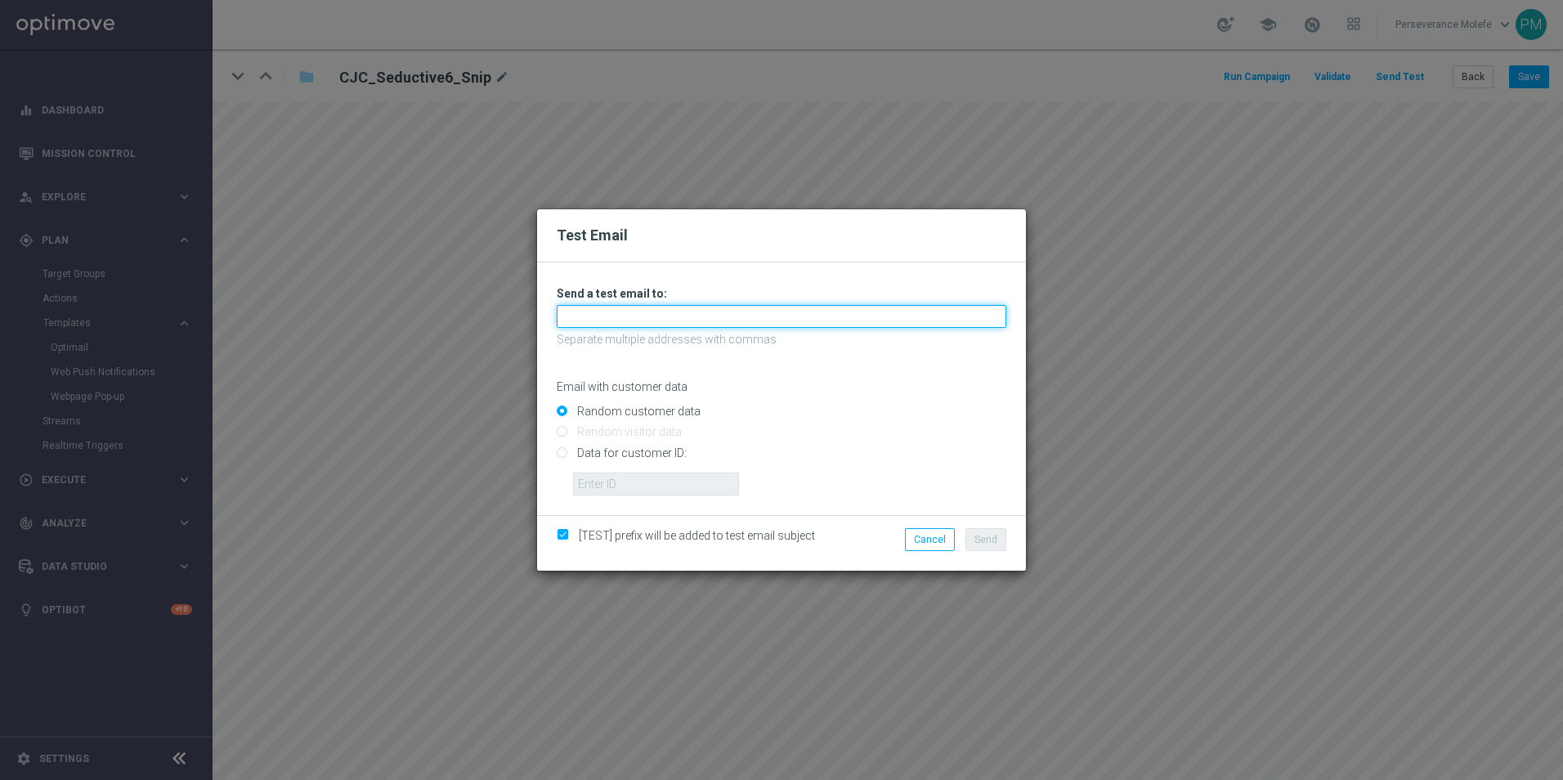
click at [662, 321] on input "text" at bounding box center [782, 316] width 450 height 23
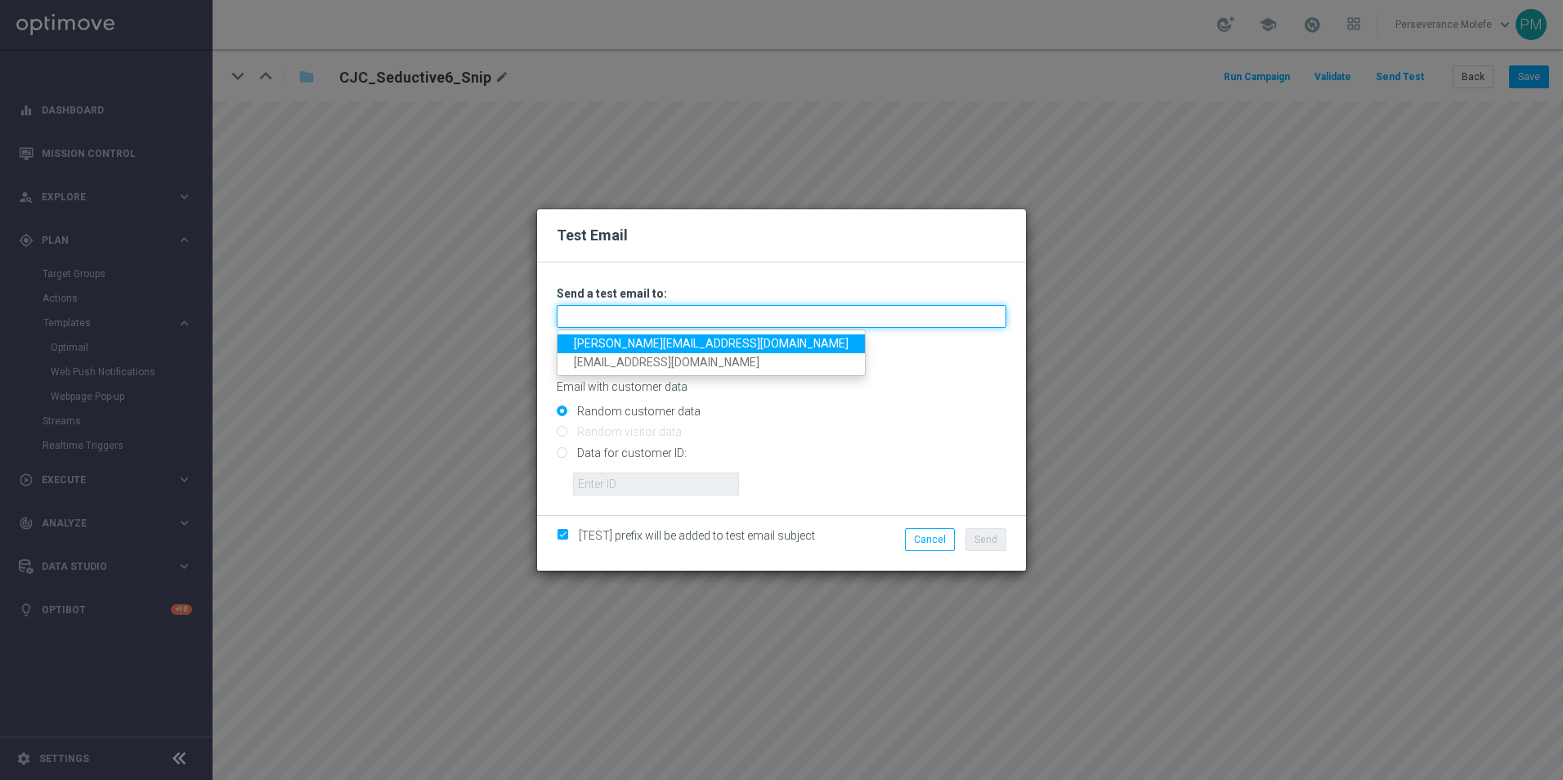
paste input "Maledjadji@viva-vision.net"
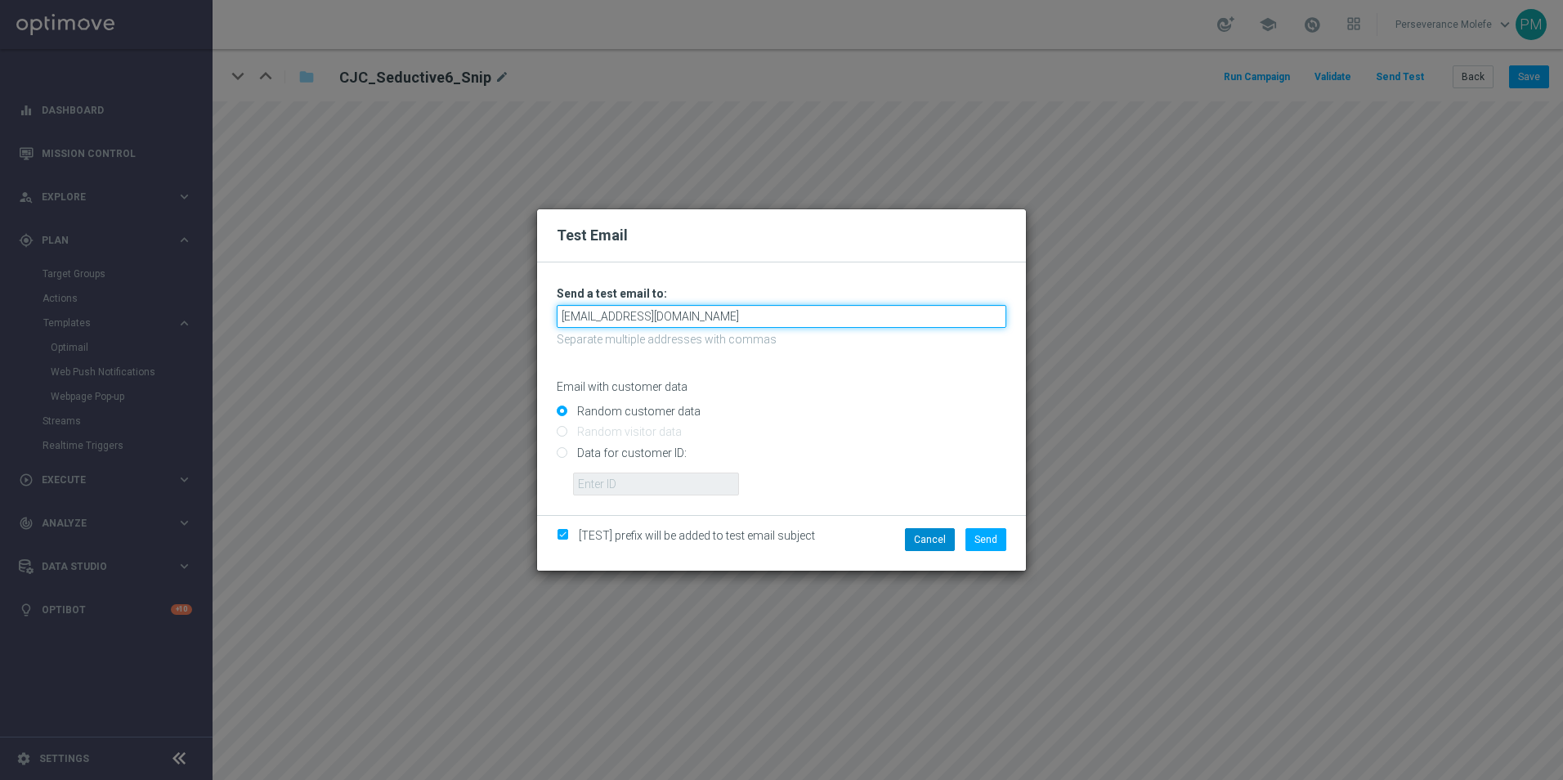
type input "Maledjadji@viva-vision.net"
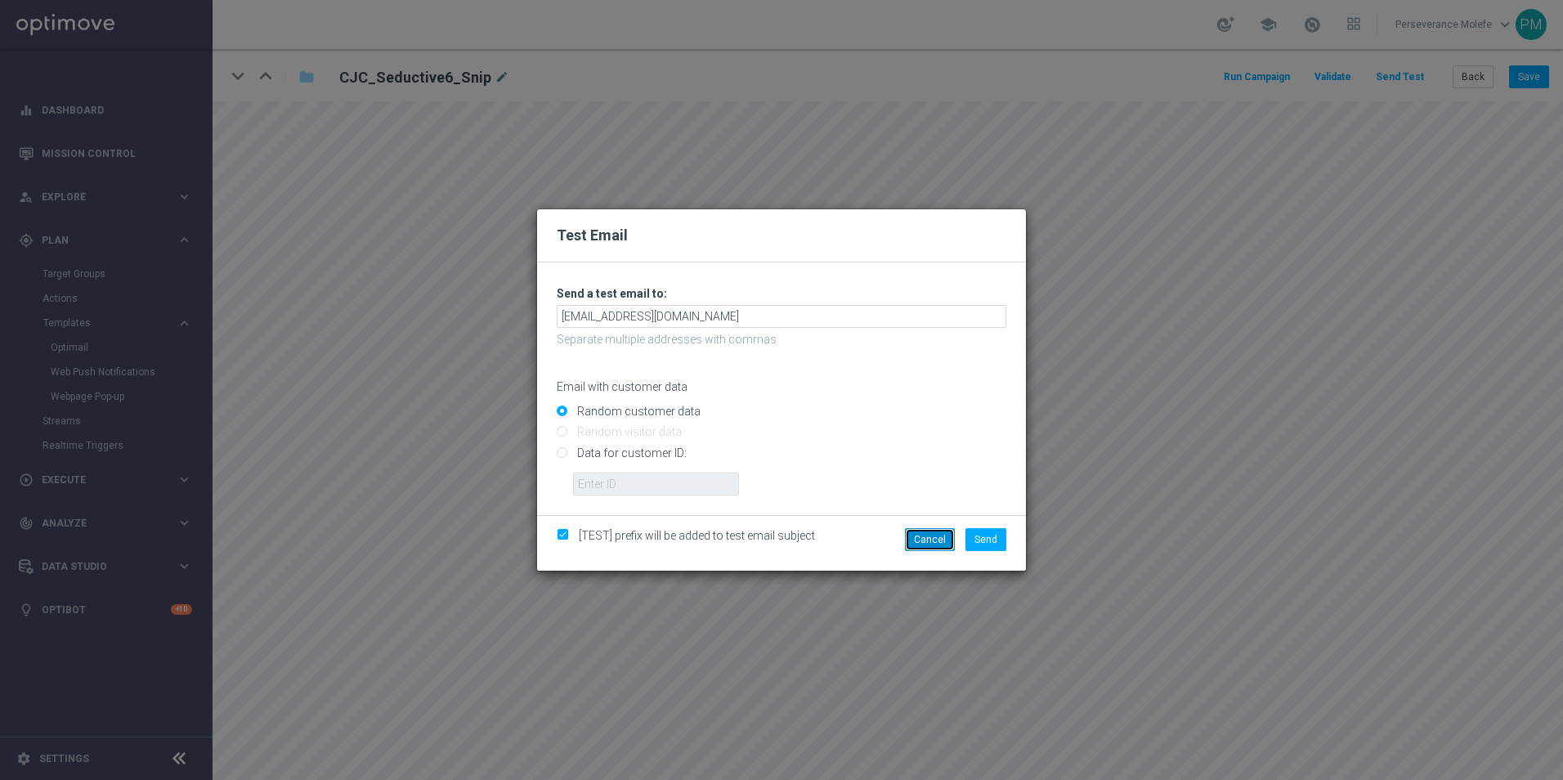
click at [931, 546] on button "Cancel" at bounding box center [930, 539] width 50 height 23
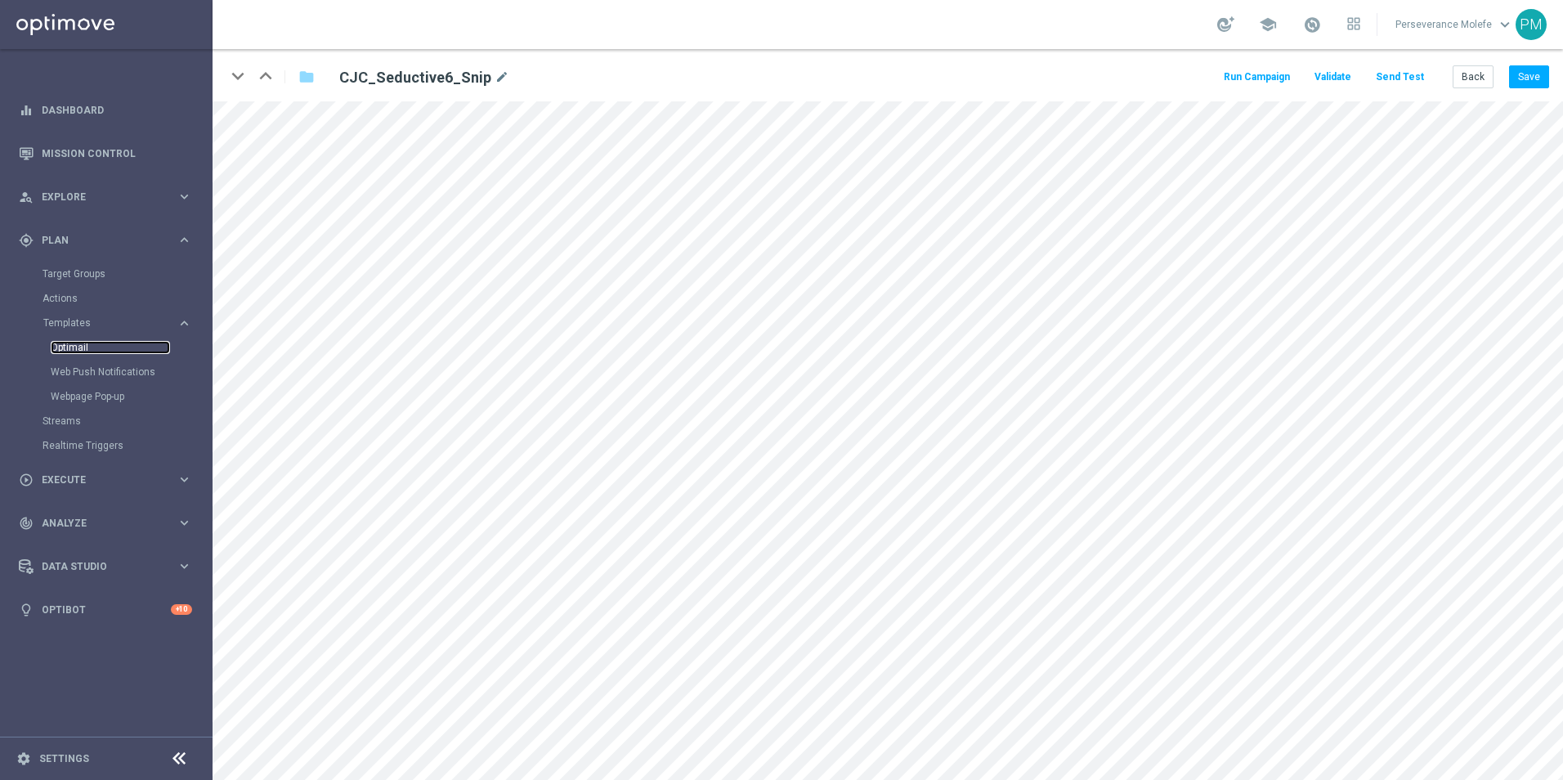
click at [81, 344] on link "Optimail" at bounding box center [110, 347] width 119 height 13
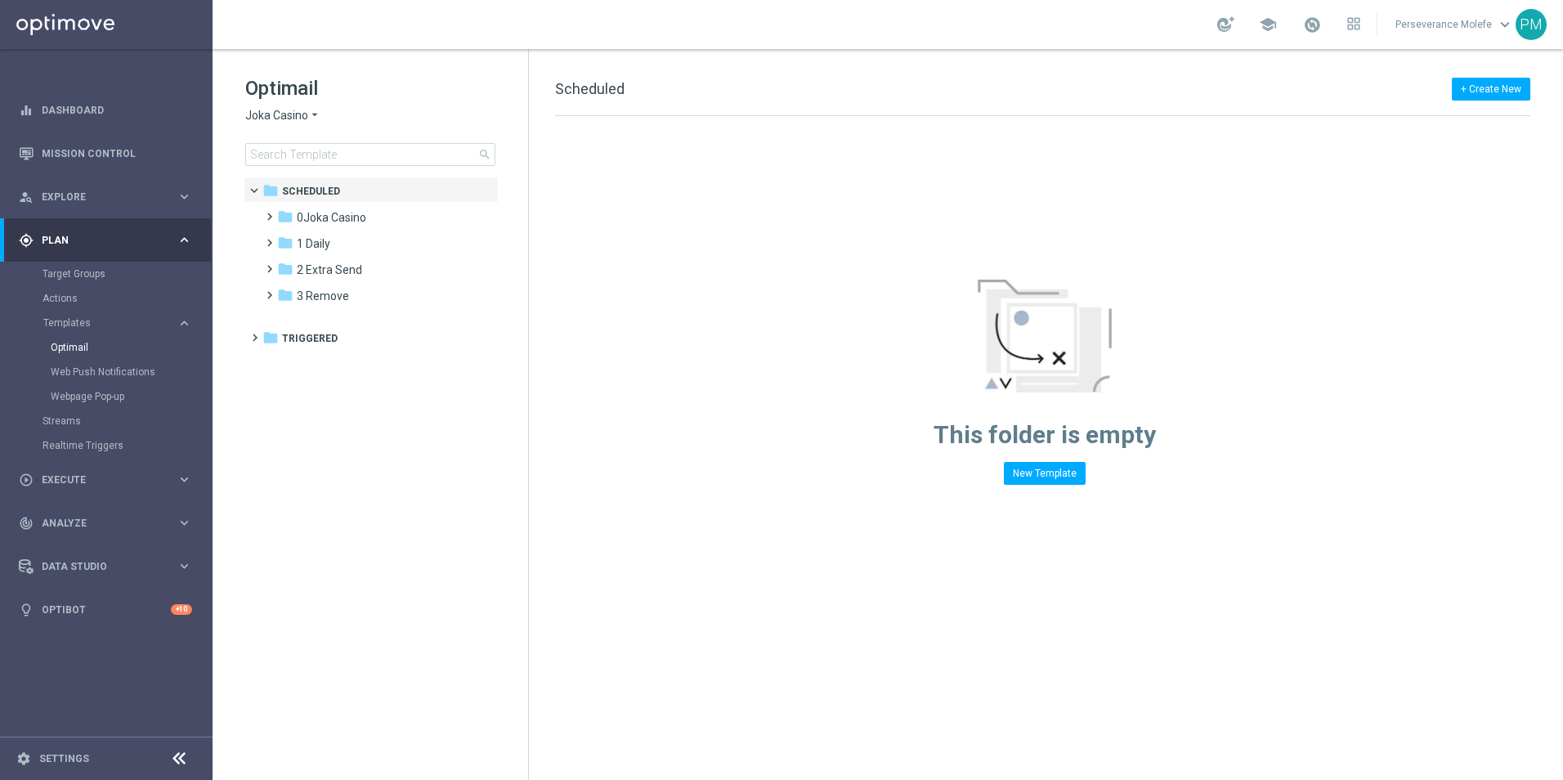
click at [299, 112] on span "Joka Casino" at bounding box center [276, 116] width 63 height 16
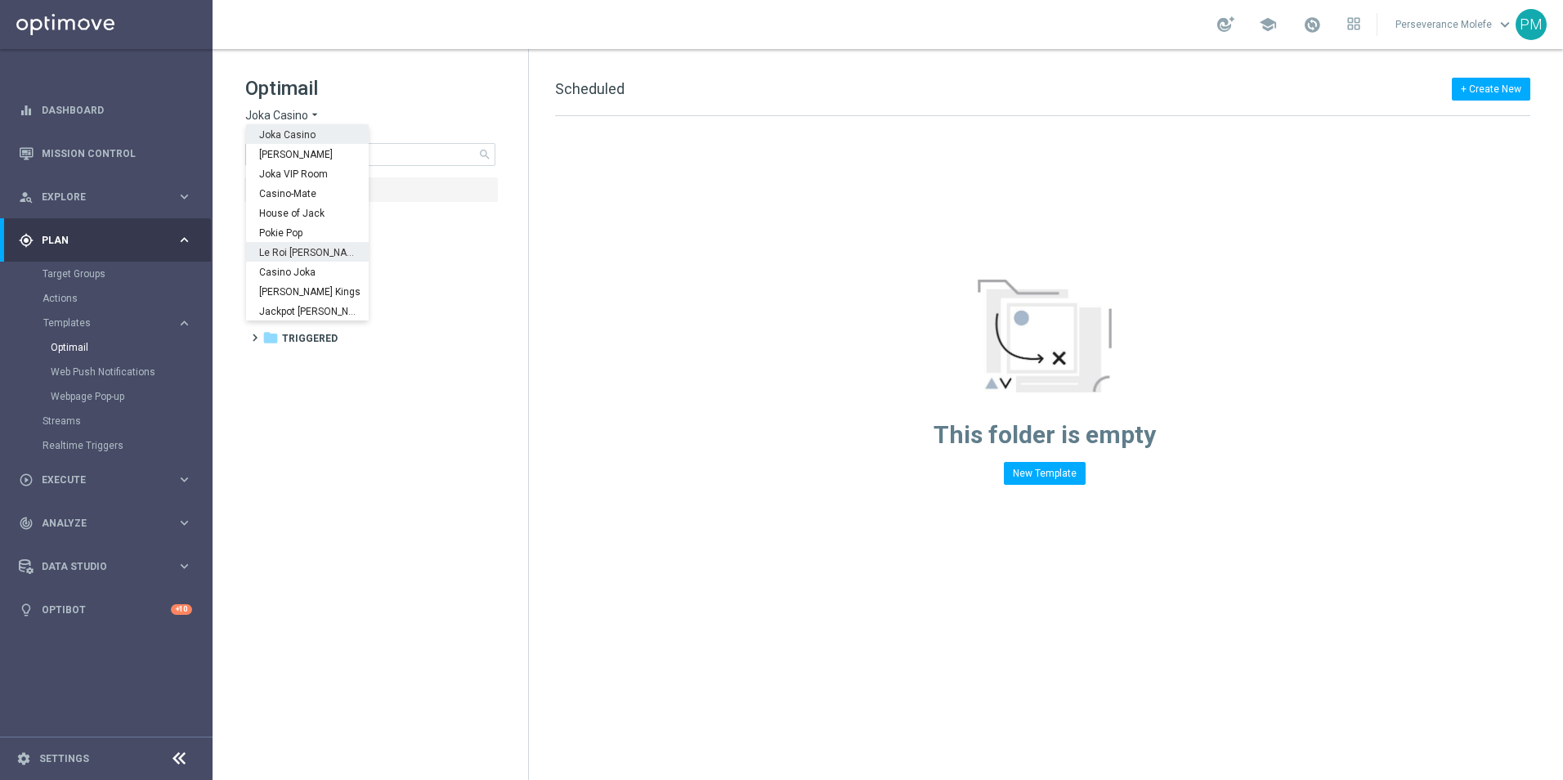
click at [289, 243] on div "Le Roi [PERSON_NAME]" at bounding box center [307, 252] width 123 height 20
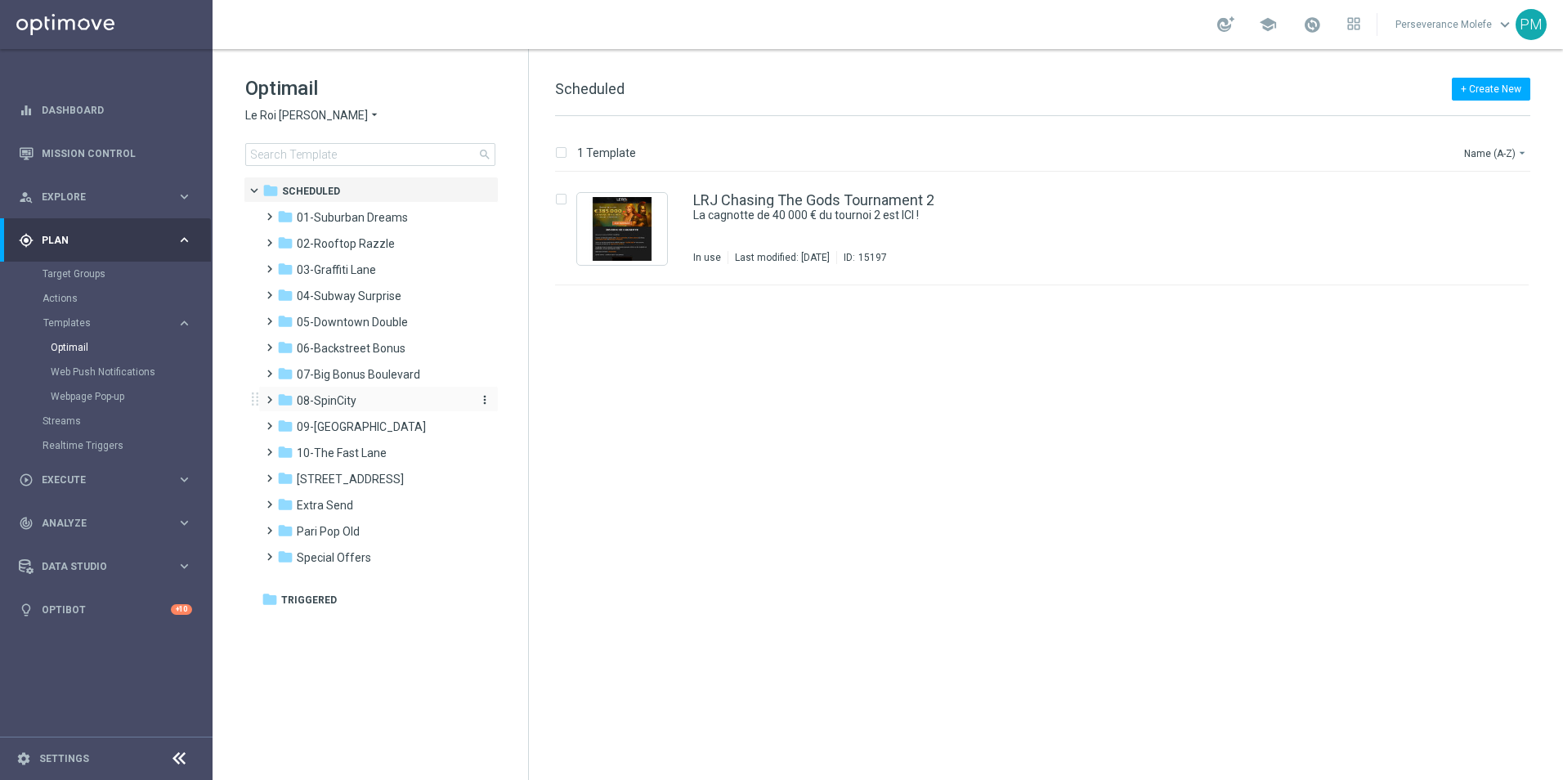
click at [380, 397] on div "folder 08-SpinCity" at bounding box center [371, 401] width 188 height 19
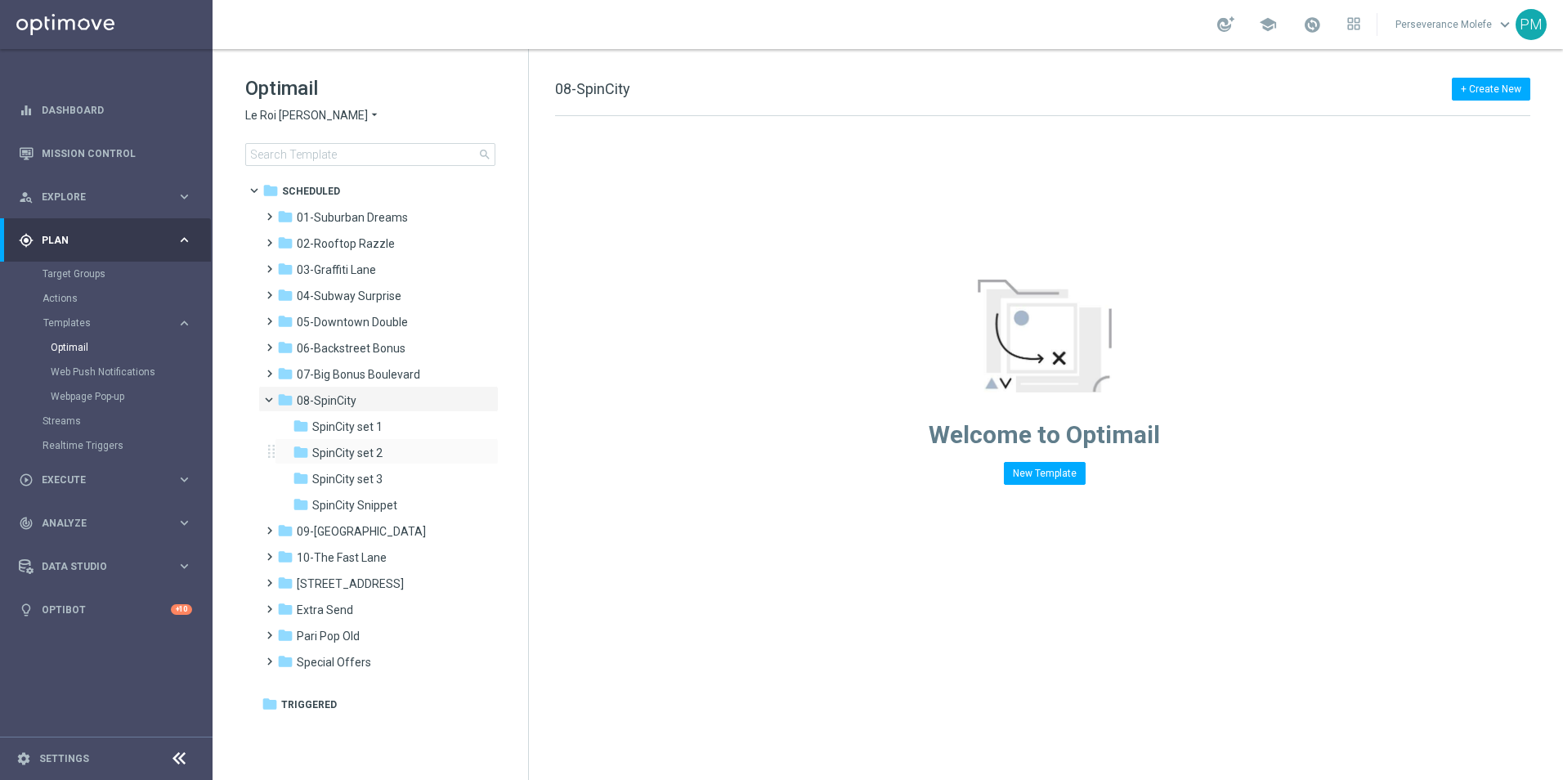
click at [393, 440] on div "folder SpinCity set 2 more_vert" at bounding box center [387, 451] width 224 height 26
click at [393, 451] on div "folder SpinCity set 2" at bounding box center [380, 453] width 174 height 19
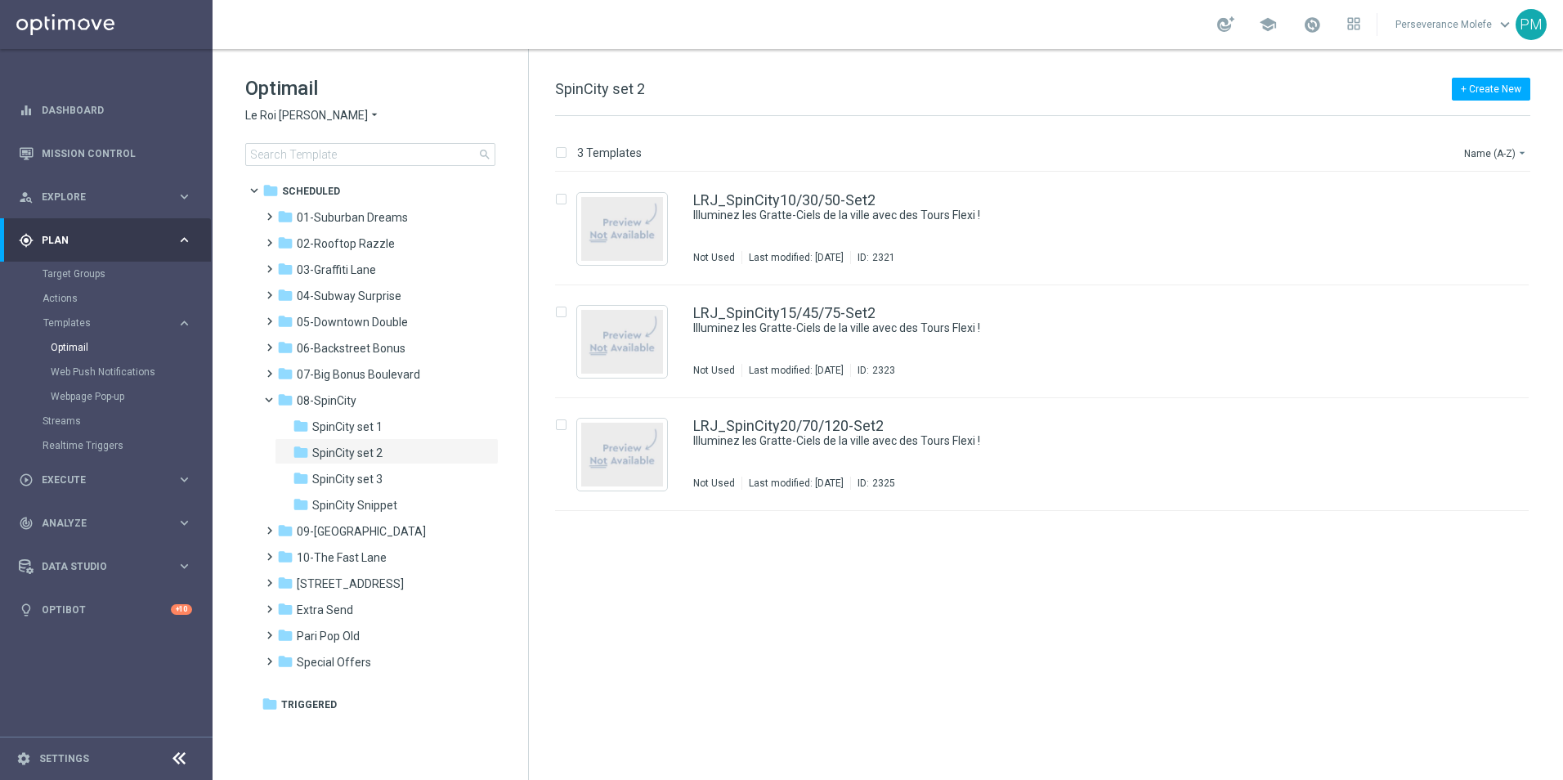
click at [298, 113] on span "Le Roi [PERSON_NAME]" at bounding box center [306, 116] width 123 height 16
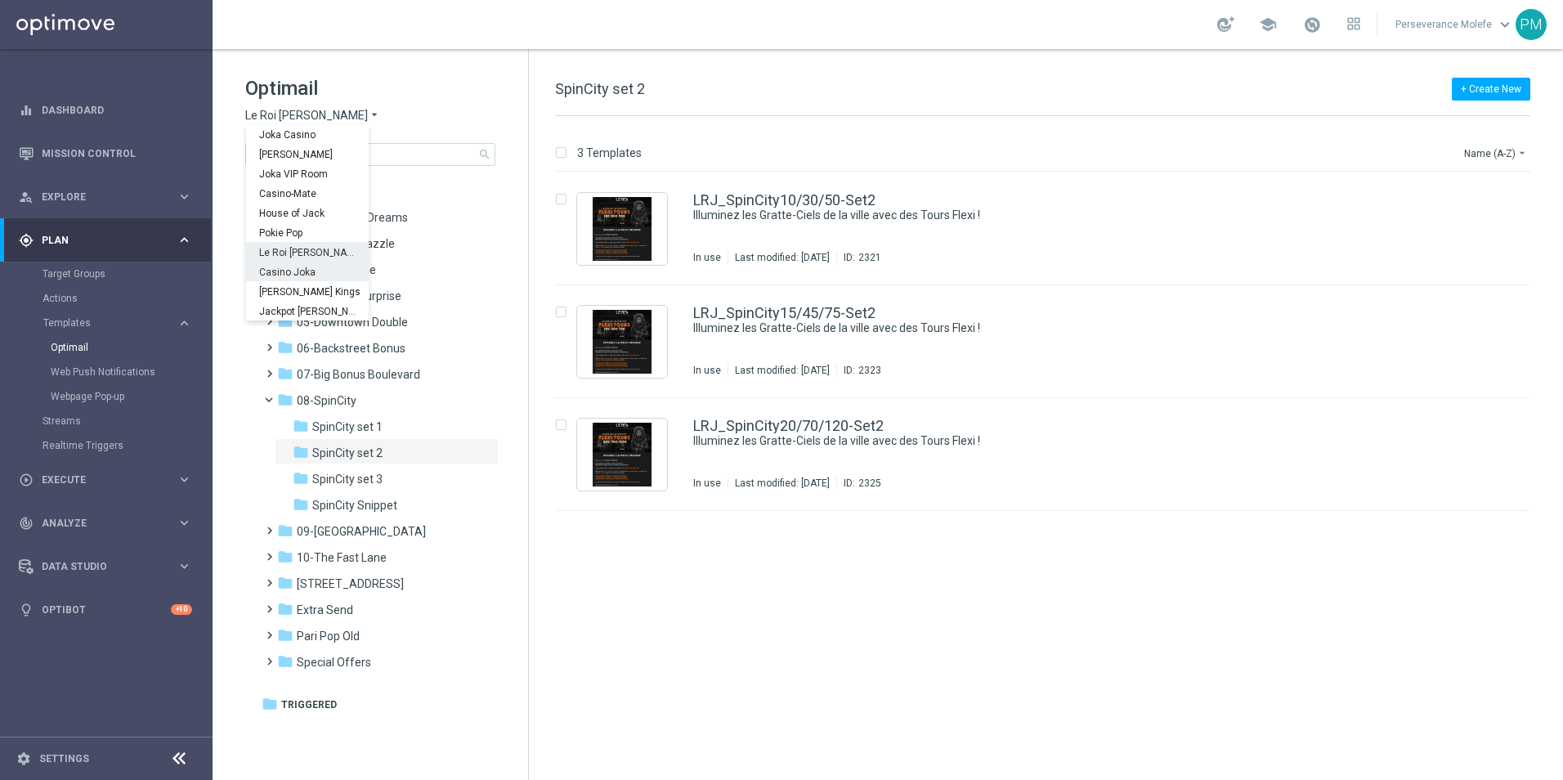
click at [318, 271] on div "Casino Joka" at bounding box center [307, 272] width 123 height 20
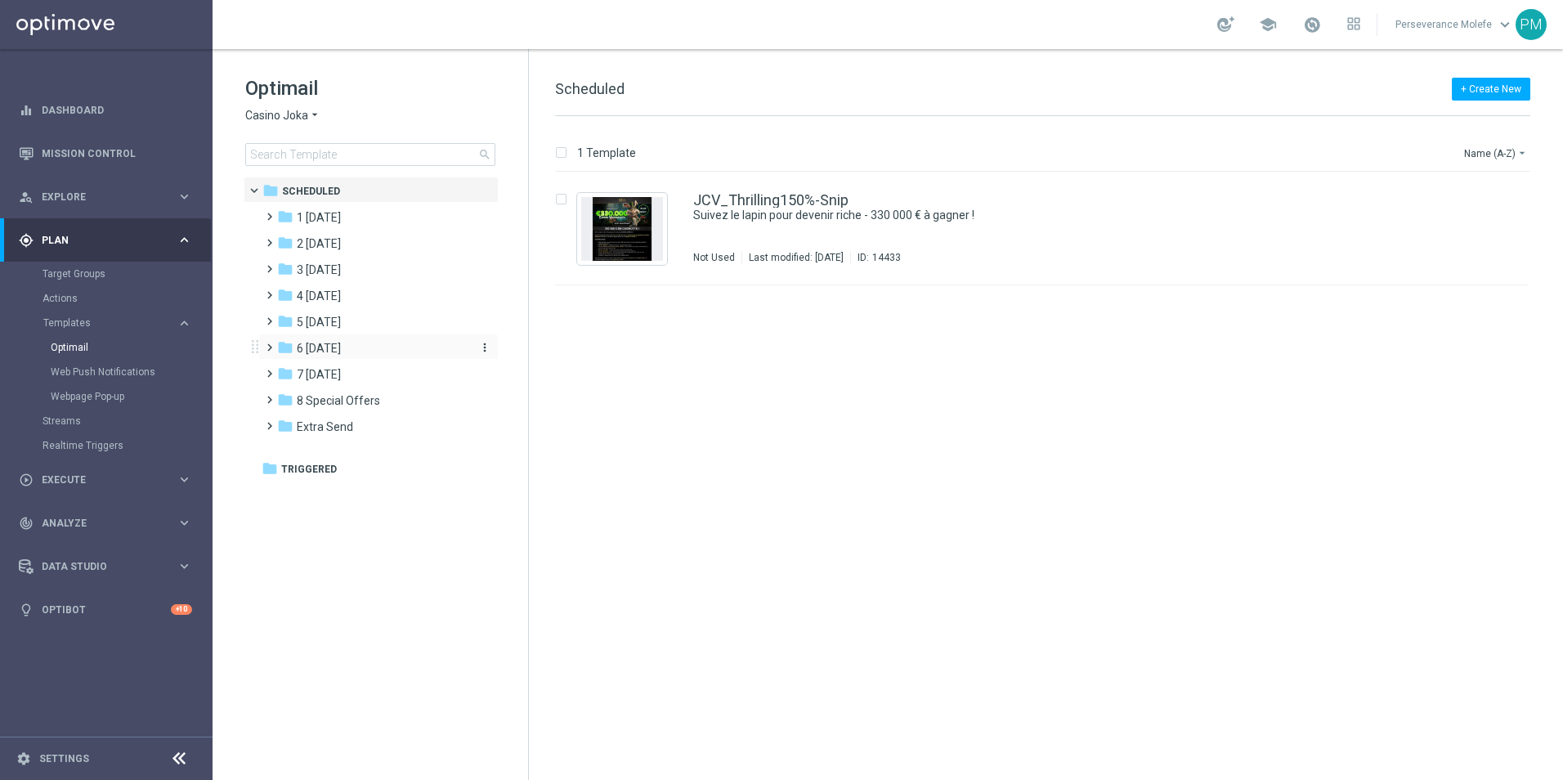
click at [348, 351] on div "folder 6 [DATE]" at bounding box center [371, 348] width 188 height 19
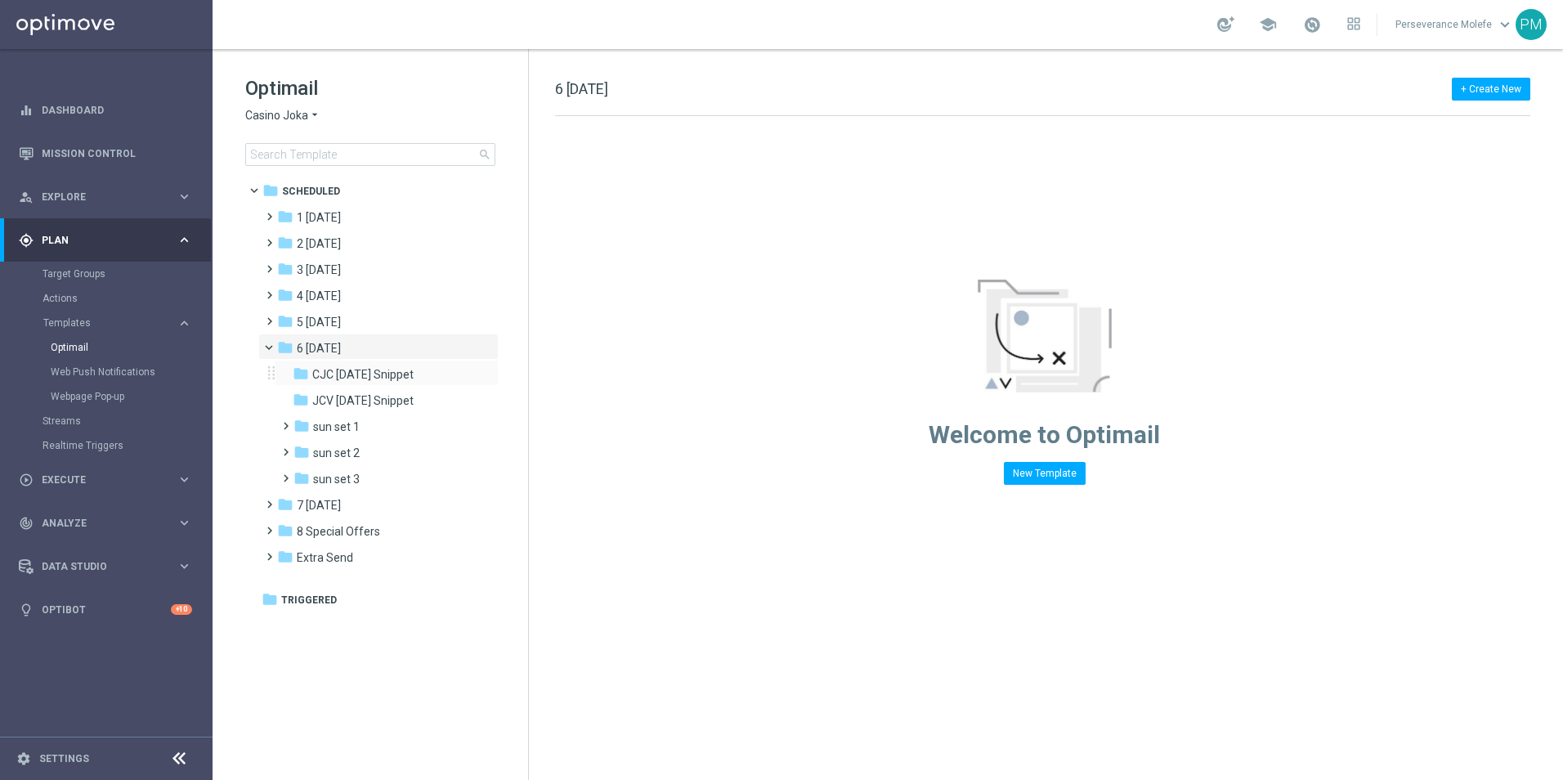
click at [383, 385] on div "folder CJC Sunday Snippet more_vert" at bounding box center [387, 373] width 224 height 26
click at [387, 374] on span "CJC [DATE] Snippet" at bounding box center [362, 374] width 101 height 15
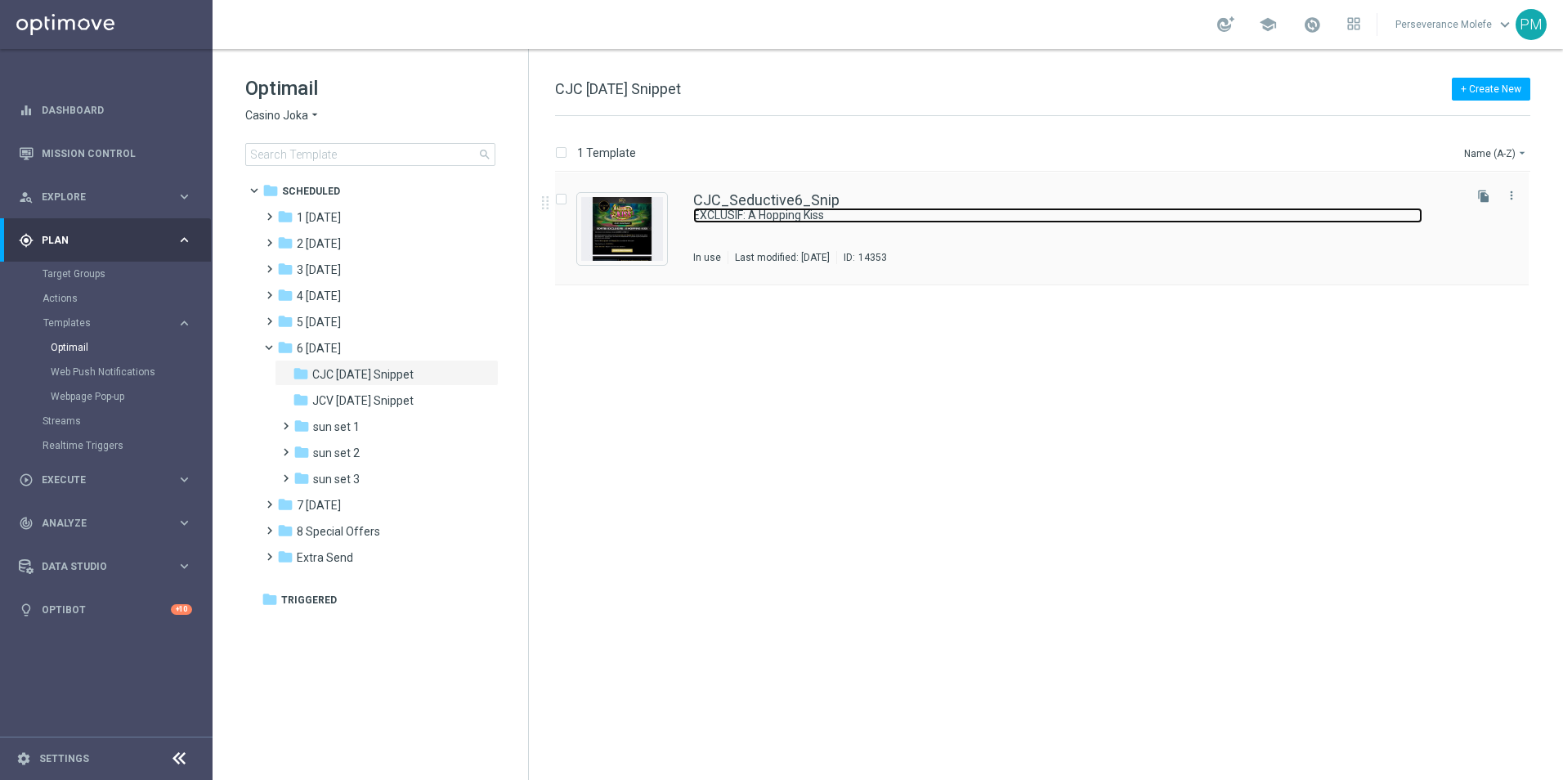
click at [743, 209] on link "EXCLUSIF: A Hopping Kiss" at bounding box center [1057, 216] width 729 height 16
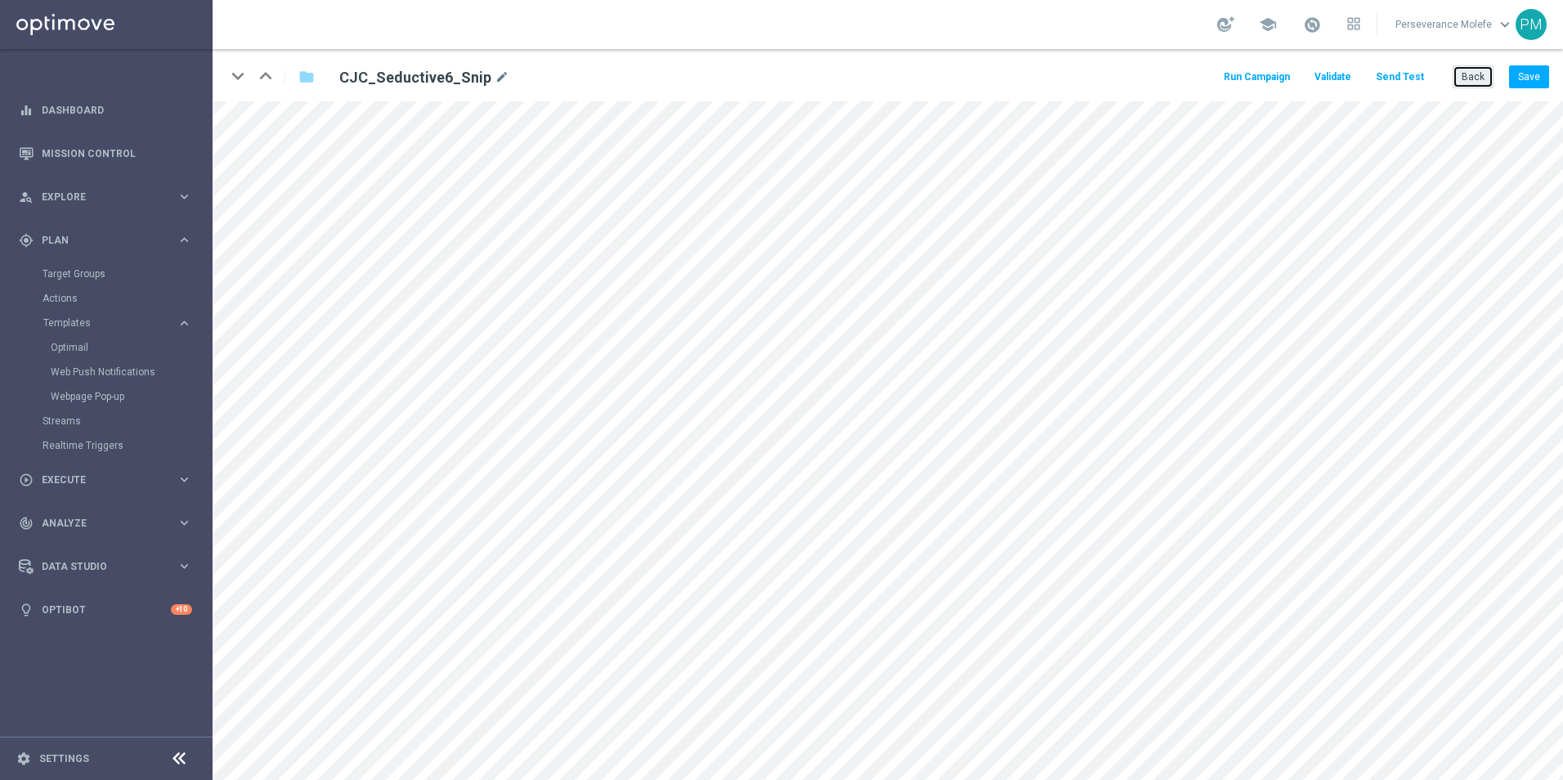
click at [1475, 77] on button "Back" at bounding box center [1473, 76] width 41 height 23
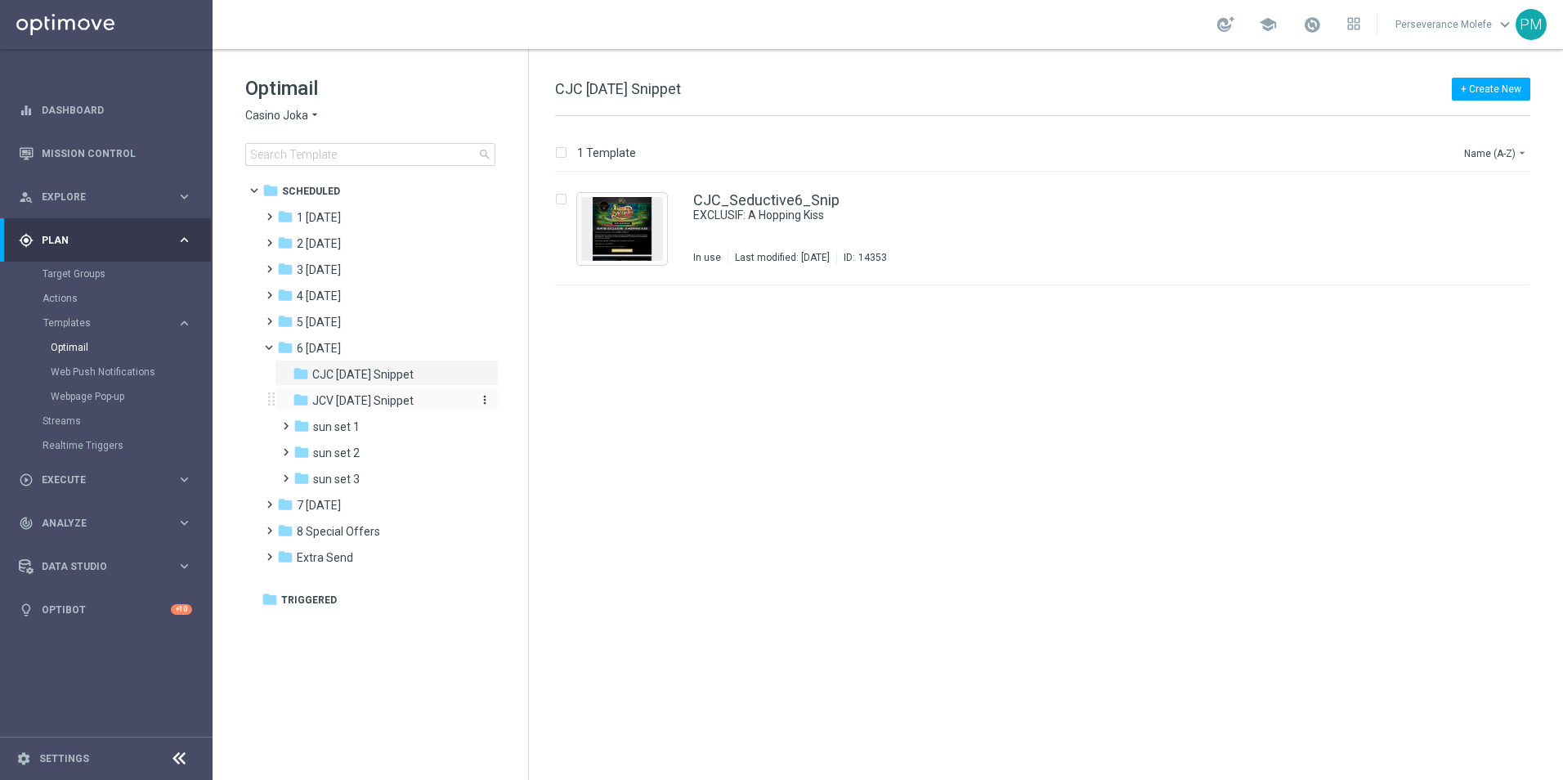
click at [387, 395] on span "JCV [DATE] Snippet" at bounding box center [362, 400] width 101 height 15
click at [406, 369] on span "CJC [DATE] Snippet" at bounding box center [362, 374] width 101 height 15
click at [350, 513] on div "folder 7 [DATE]" at bounding box center [371, 505] width 188 height 19
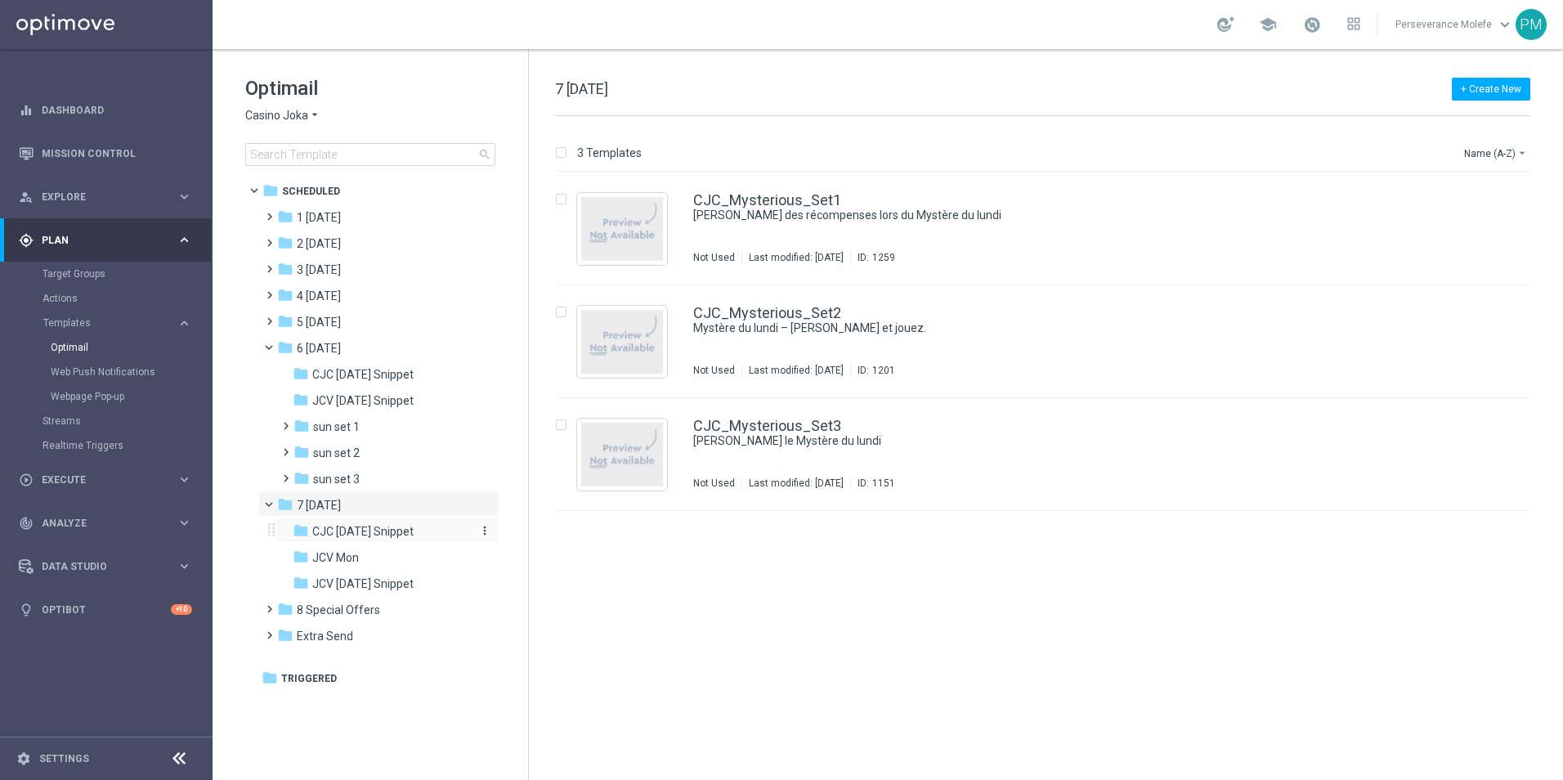
click at [388, 528] on span "CJC [DATE] Snippet" at bounding box center [362, 531] width 101 height 15
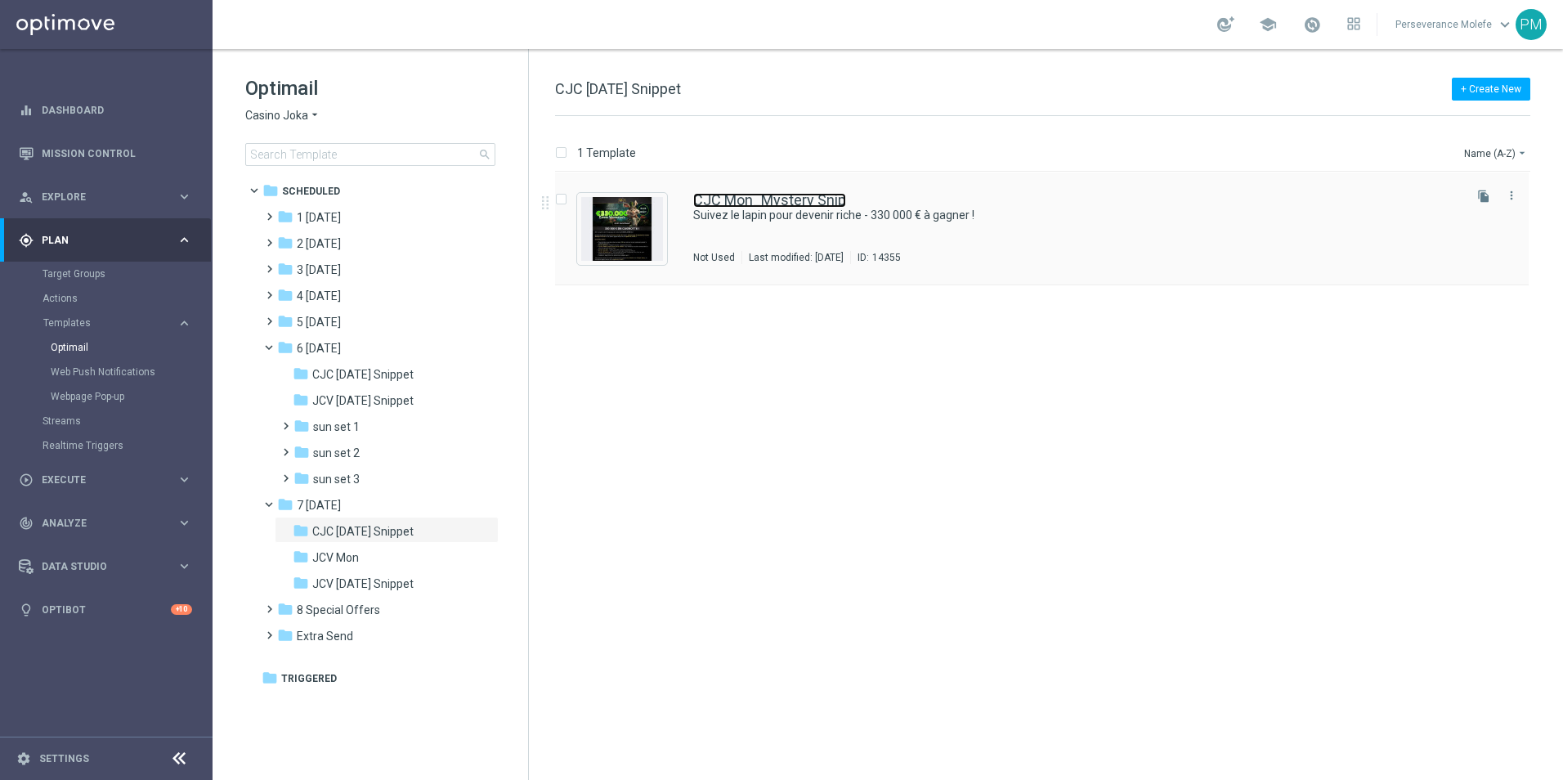
click at [776, 195] on link "CJC Mon_Mystery Snip" at bounding box center [769, 200] width 153 height 15
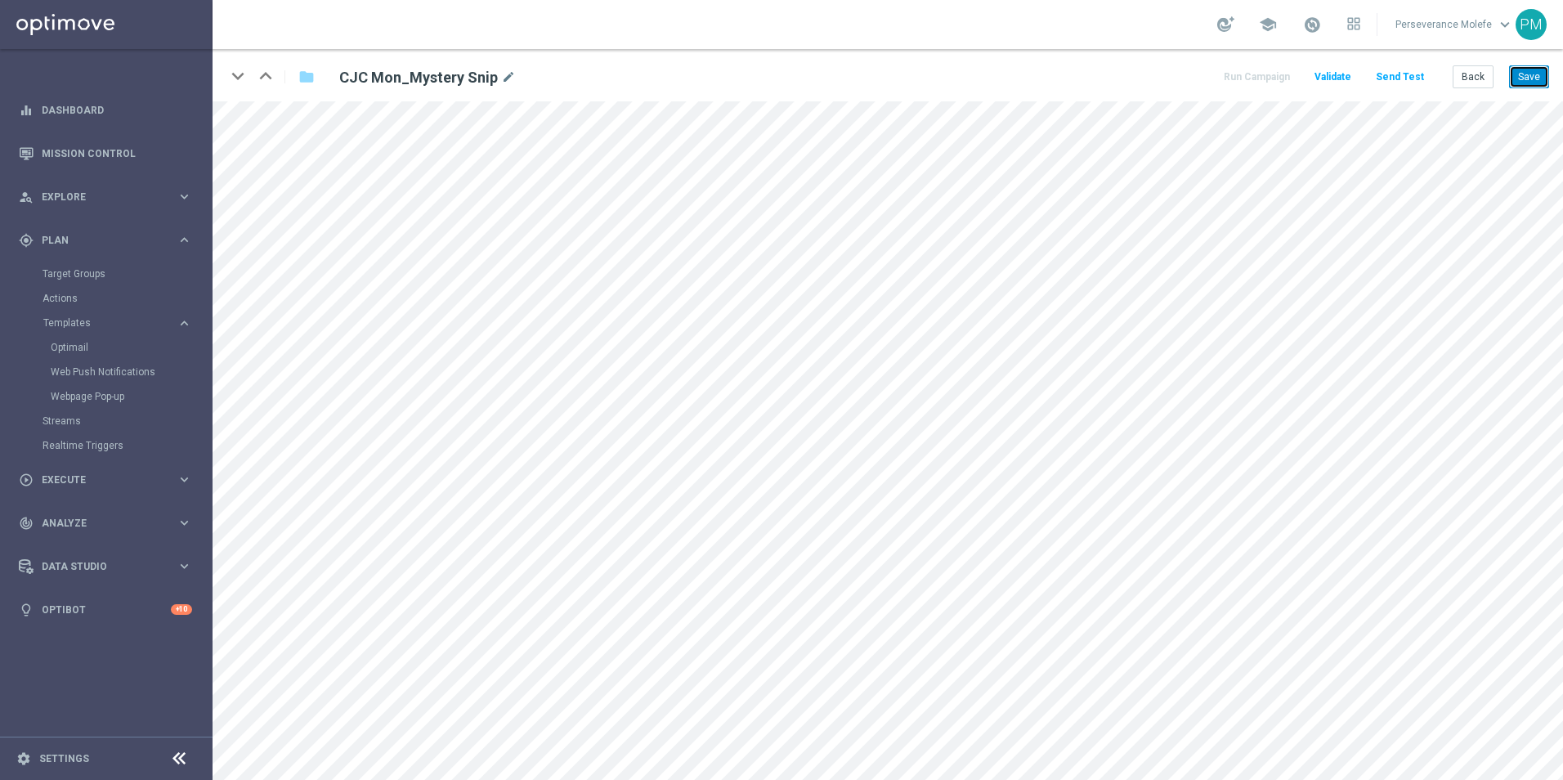
click at [1527, 79] on button "Save" at bounding box center [1529, 76] width 40 height 23
click at [1476, 84] on button "Back" at bounding box center [1473, 76] width 41 height 23
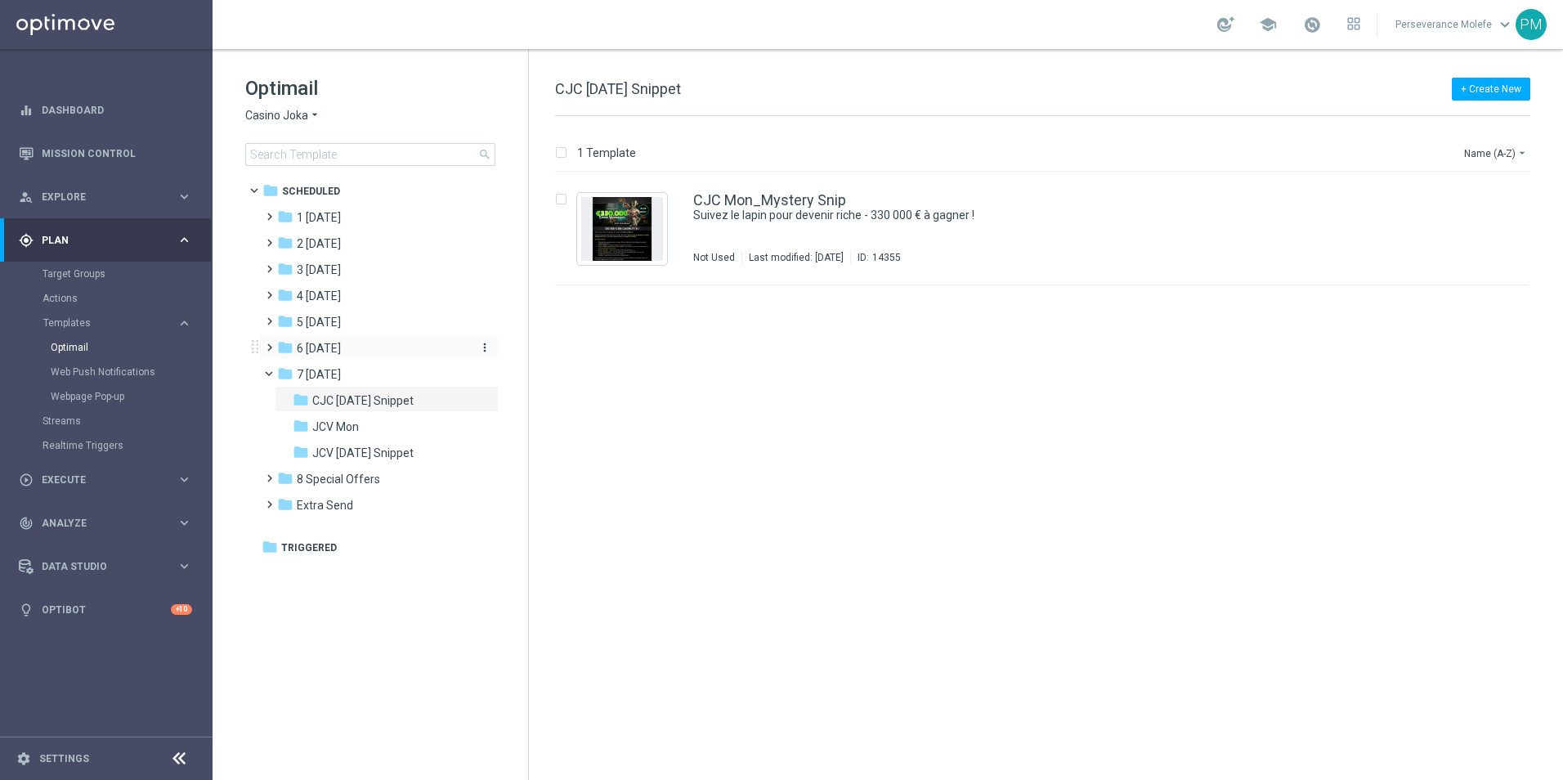
click at [357, 356] on div "folder 6 [DATE]" at bounding box center [371, 348] width 188 height 19
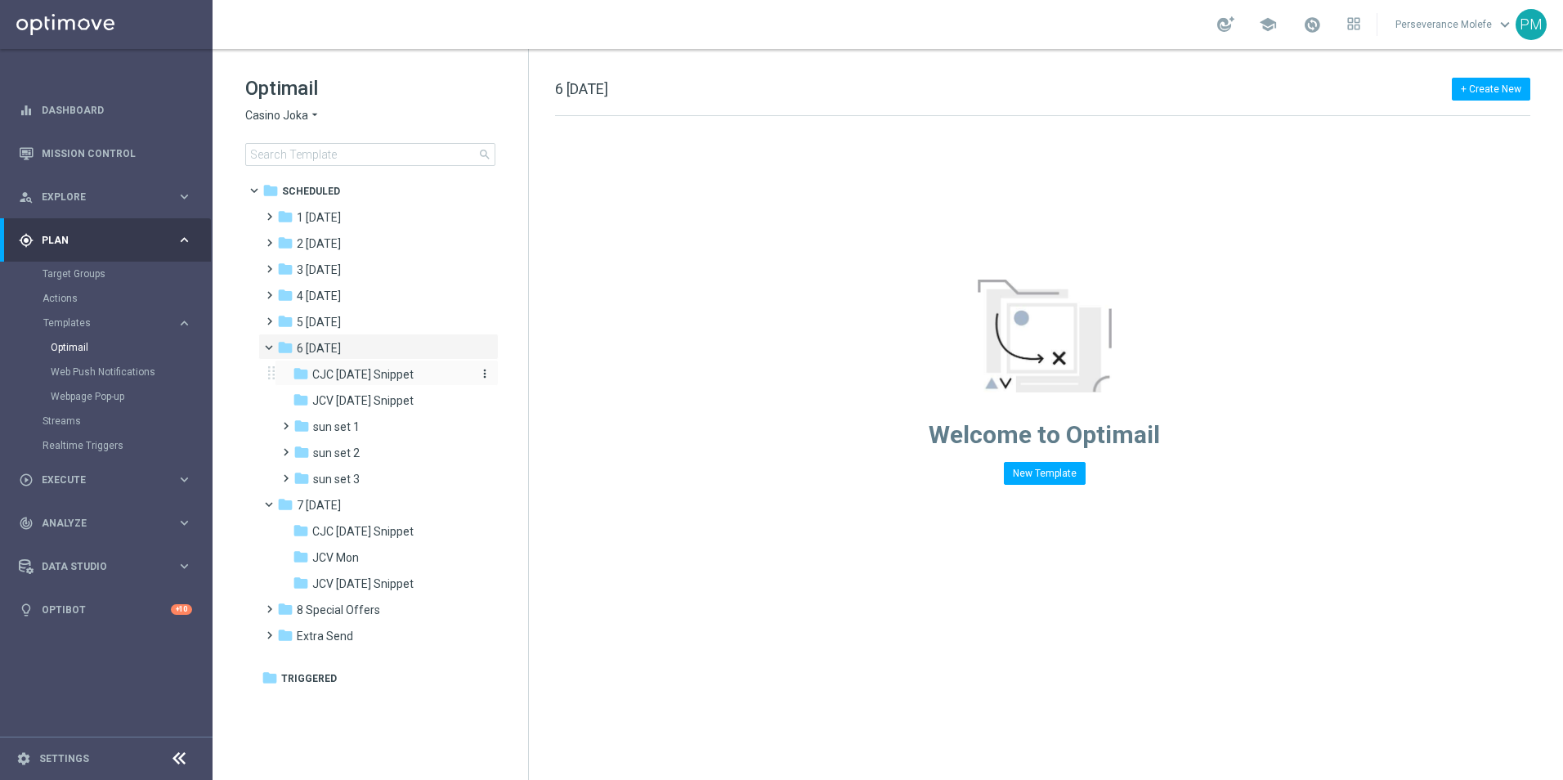
click at [393, 373] on span "CJC [DATE] Snippet" at bounding box center [362, 374] width 101 height 15
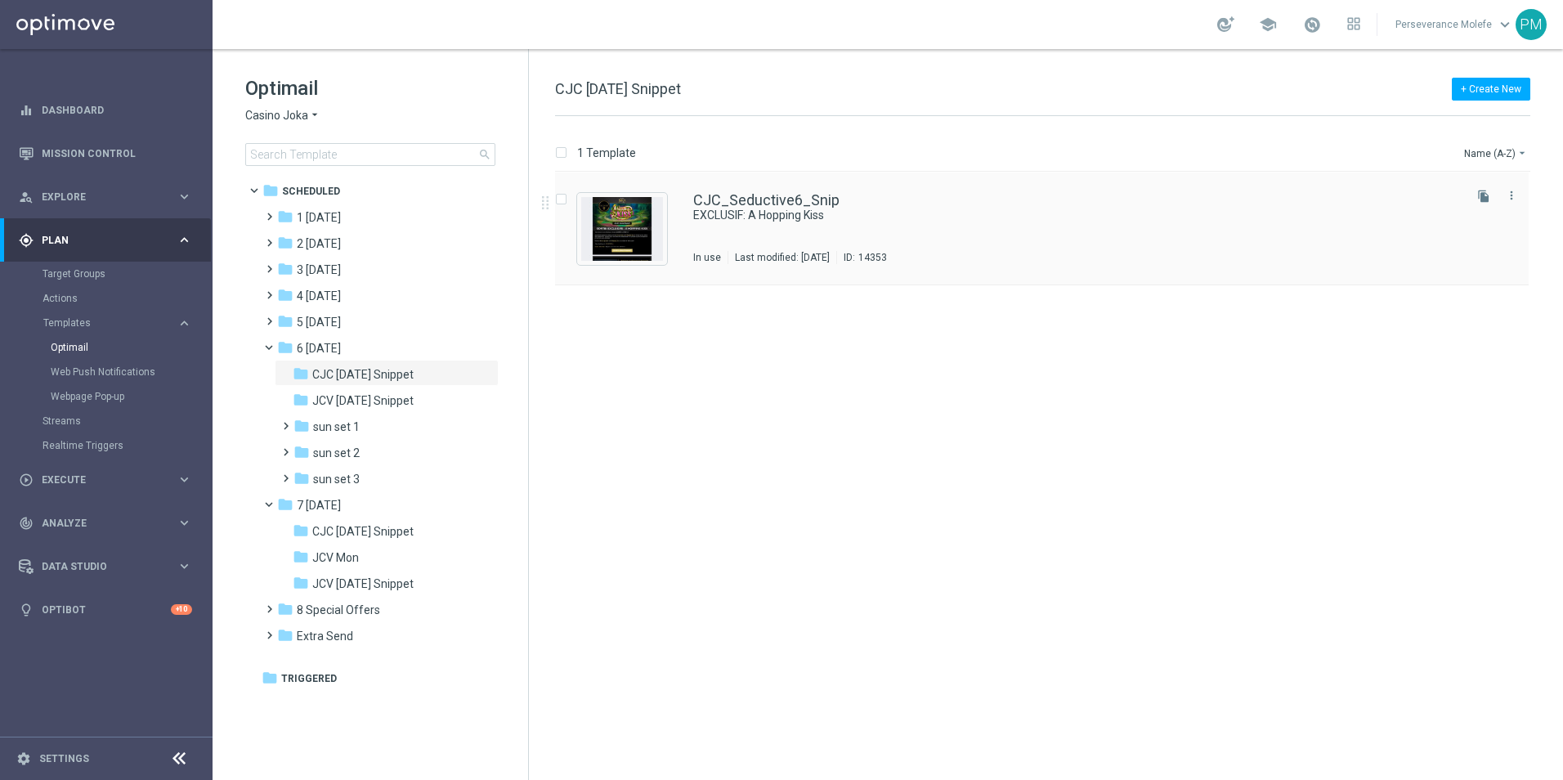
click at [809, 191] on div "CJC_Seductive6_Snip EXCLUSIF: A Hopping Kiss In use Last modified: Wednesday, A…" at bounding box center [1042, 229] width 974 height 113
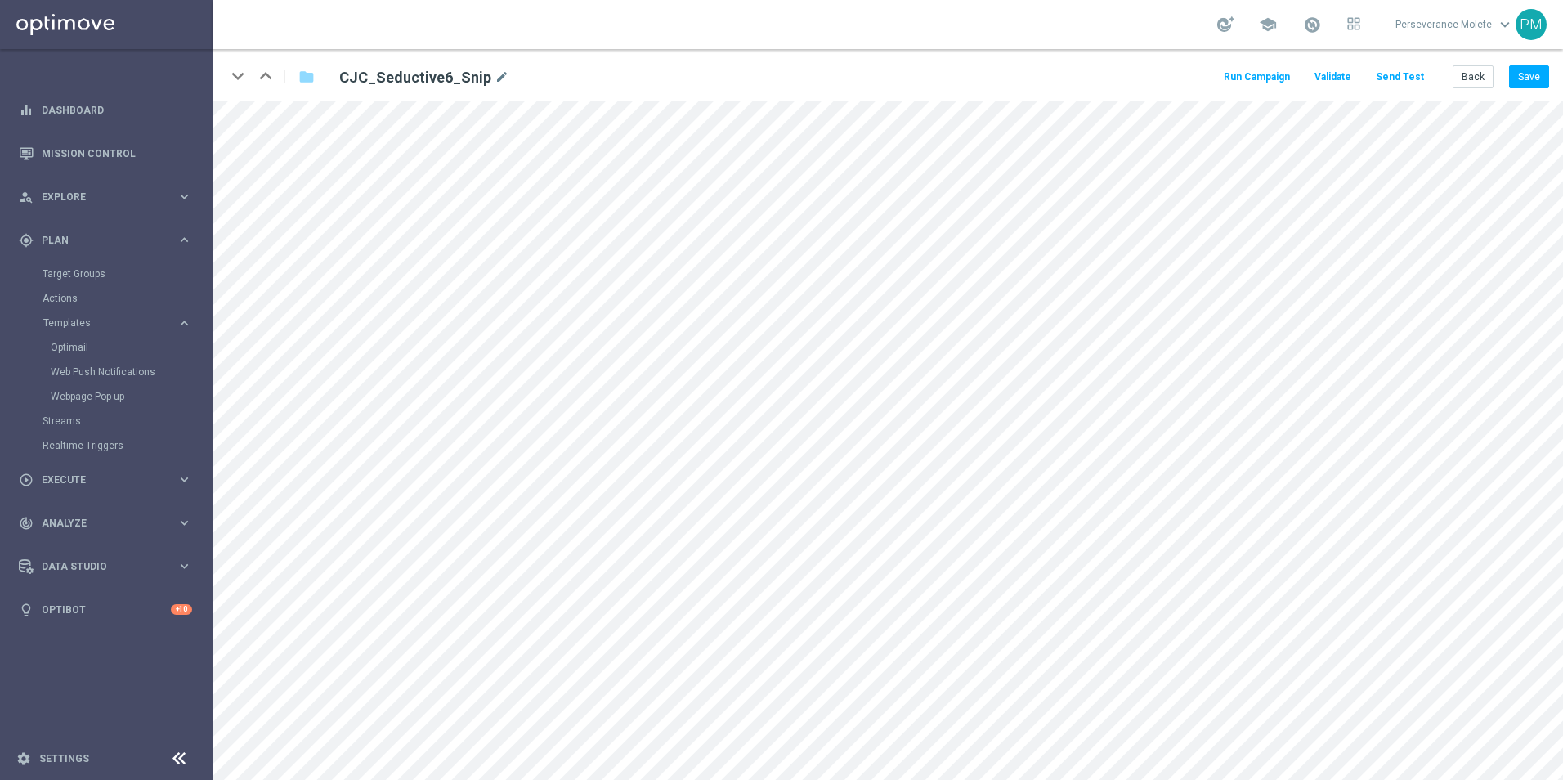
click at [1397, 76] on button "Send Test" at bounding box center [1400, 77] width 53 height 22
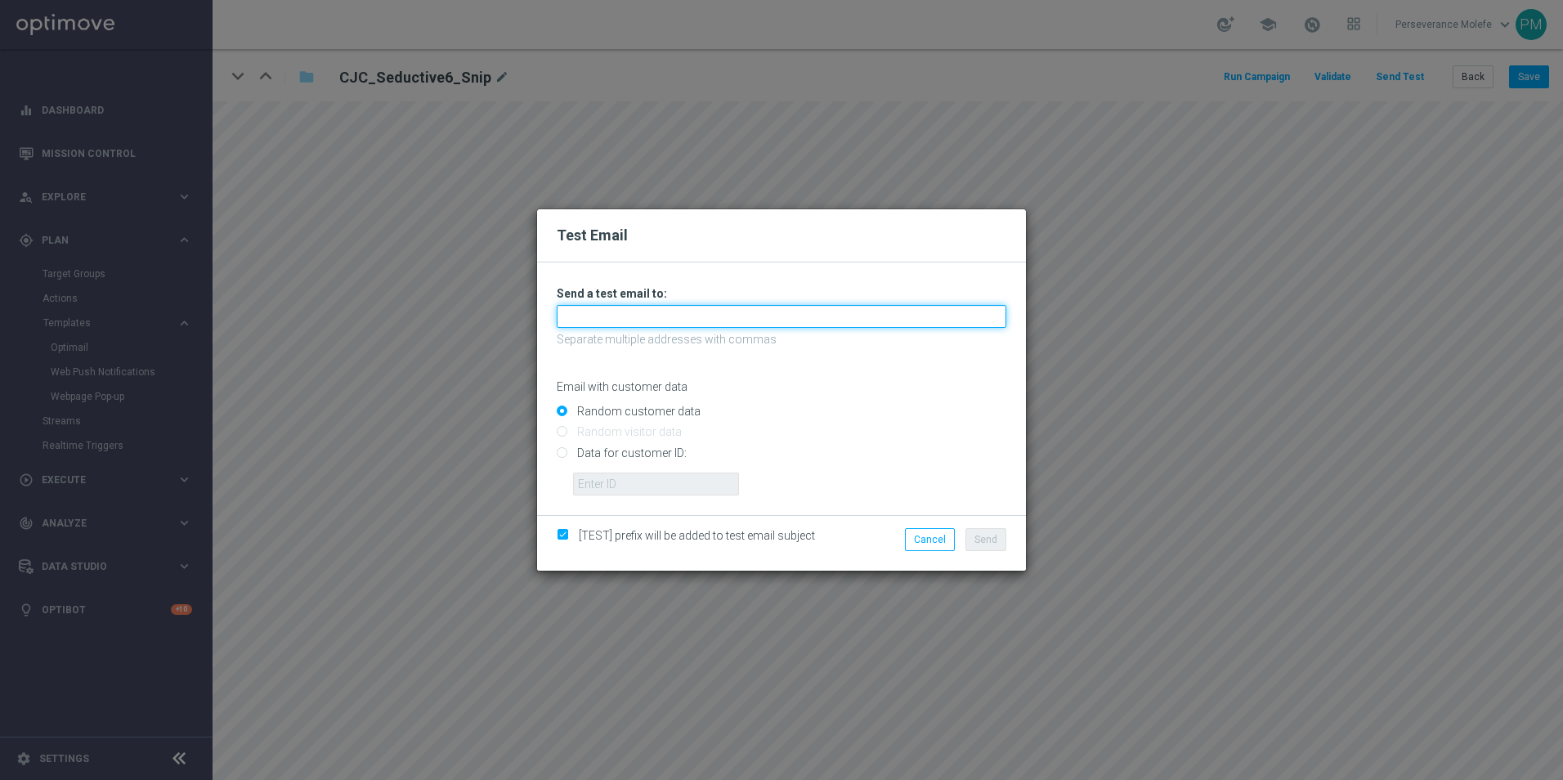
click at [587, 305] on input "text" at bounding box center [782, 316] width 450 height 23
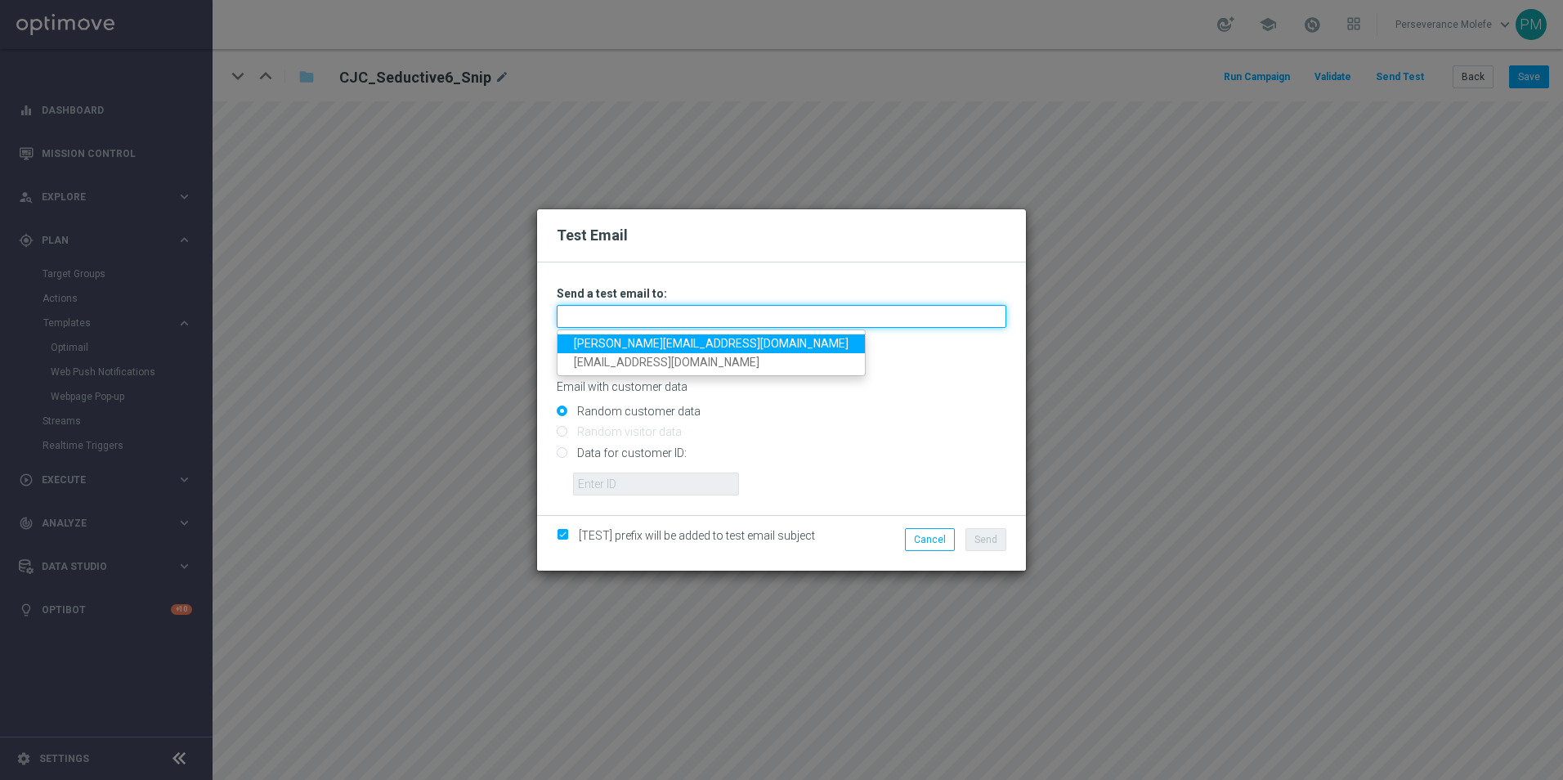
click at [657, 310] on input "text" at bounding box center [782, 316] width 450 height 23
paste input "perseverance@viva-vision.net"
type input "perseverance@viva-vision.net"
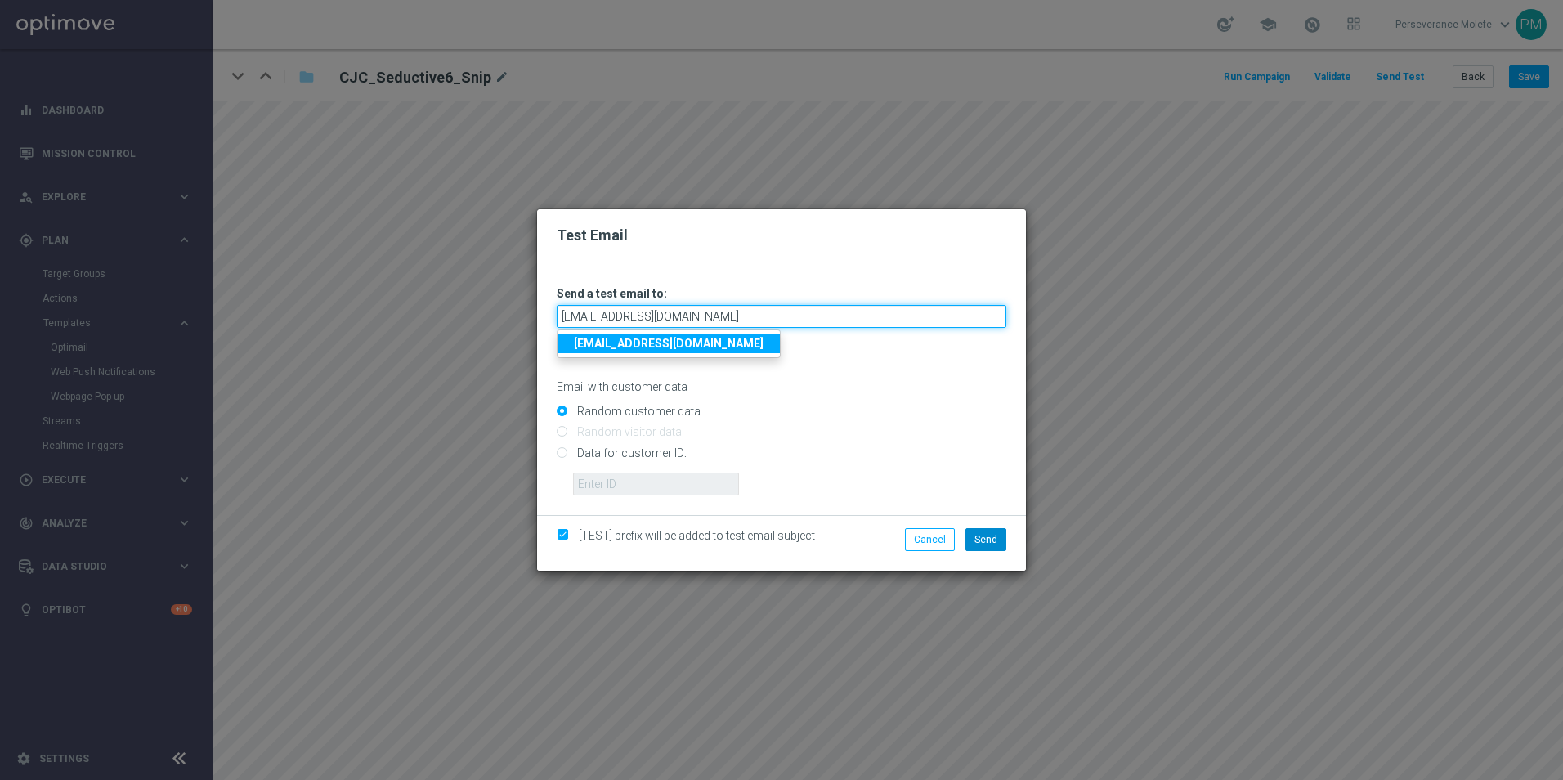
type input "perseverance@viva-vision.net"
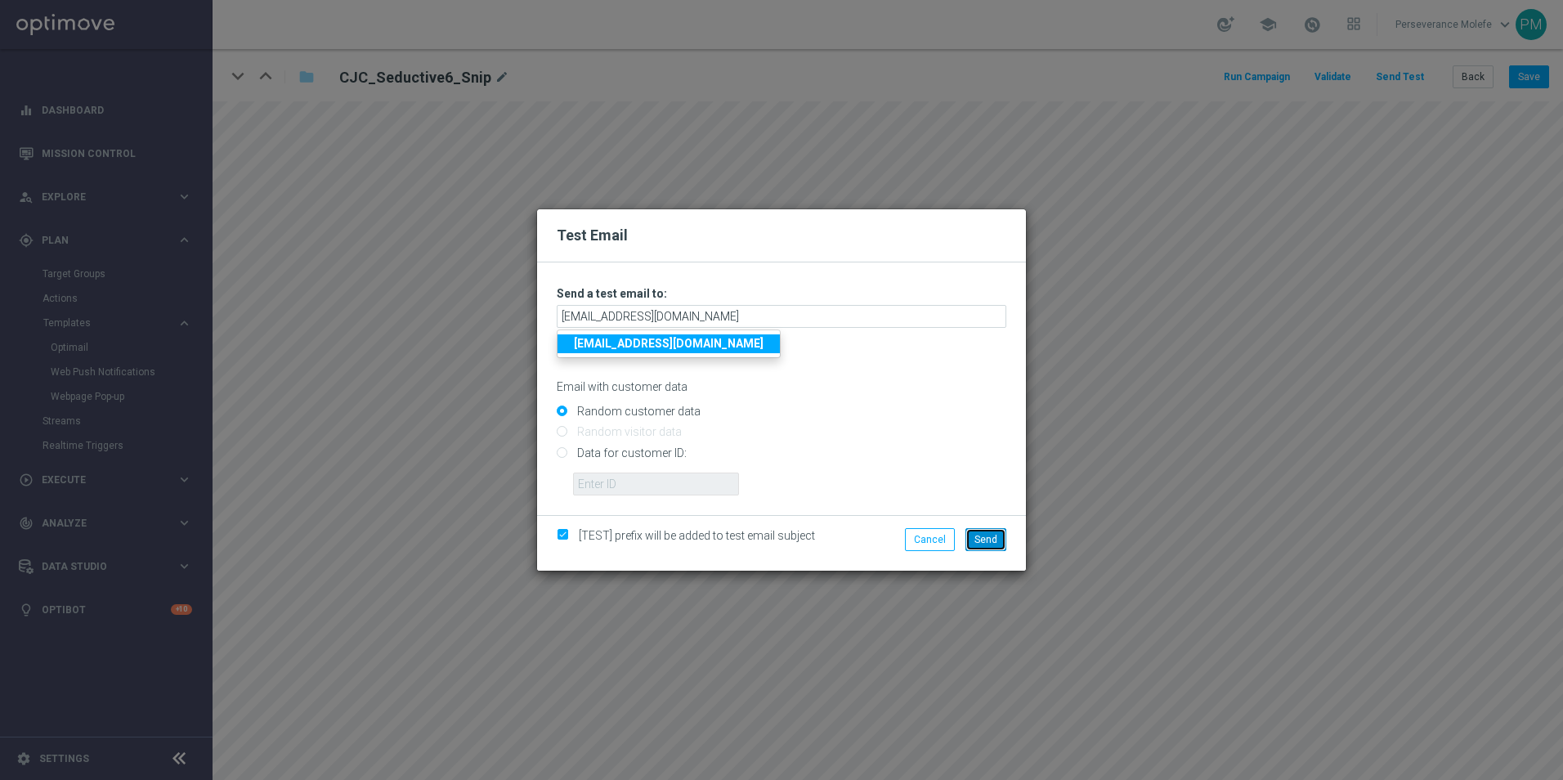
click at [995, 545] on button "Send" at bounding box center [986, 539] width 41 height 23
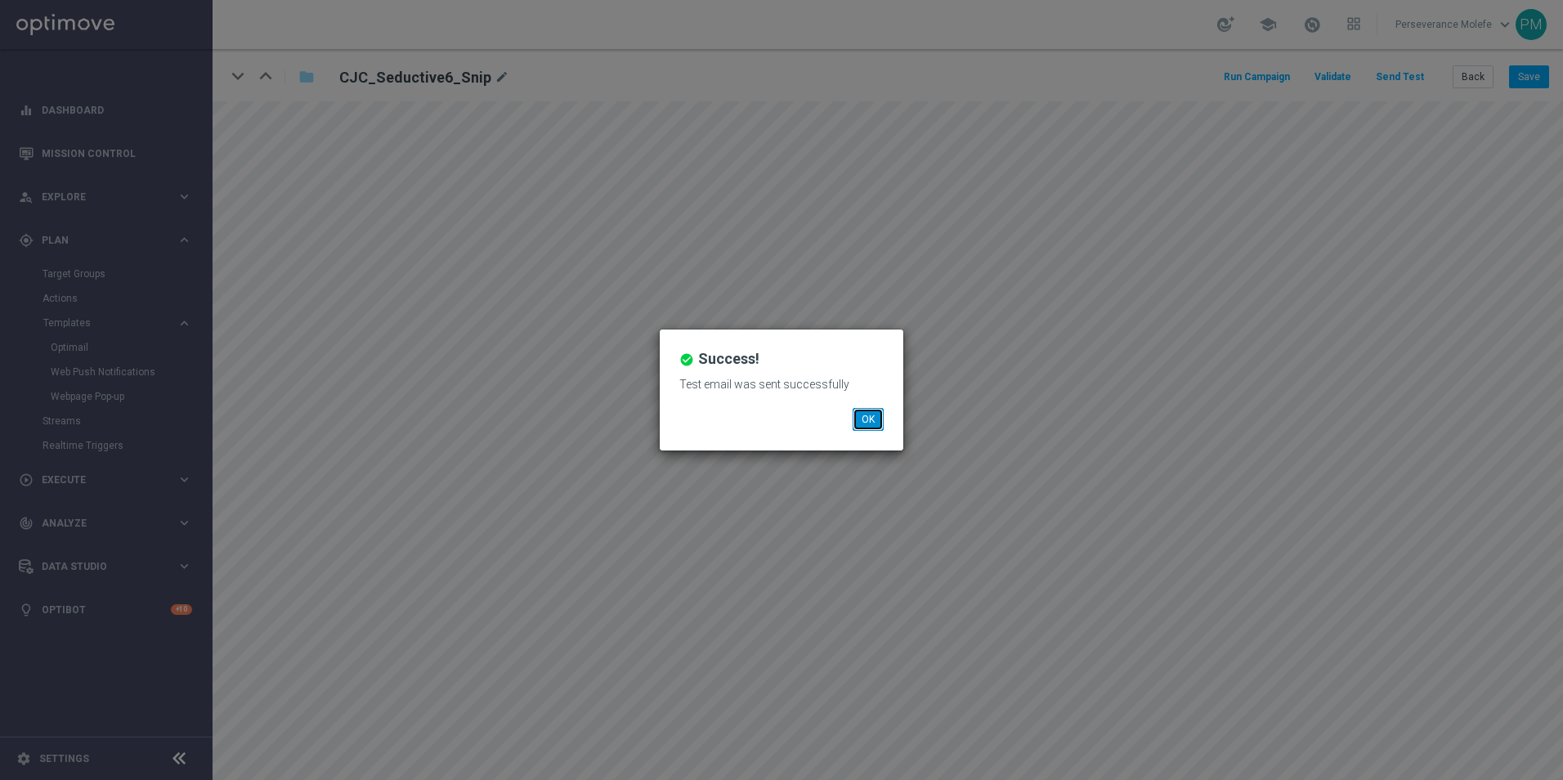
click at [870, 423] on button "OK" at bounding box center [868, 419] width 31 height 23
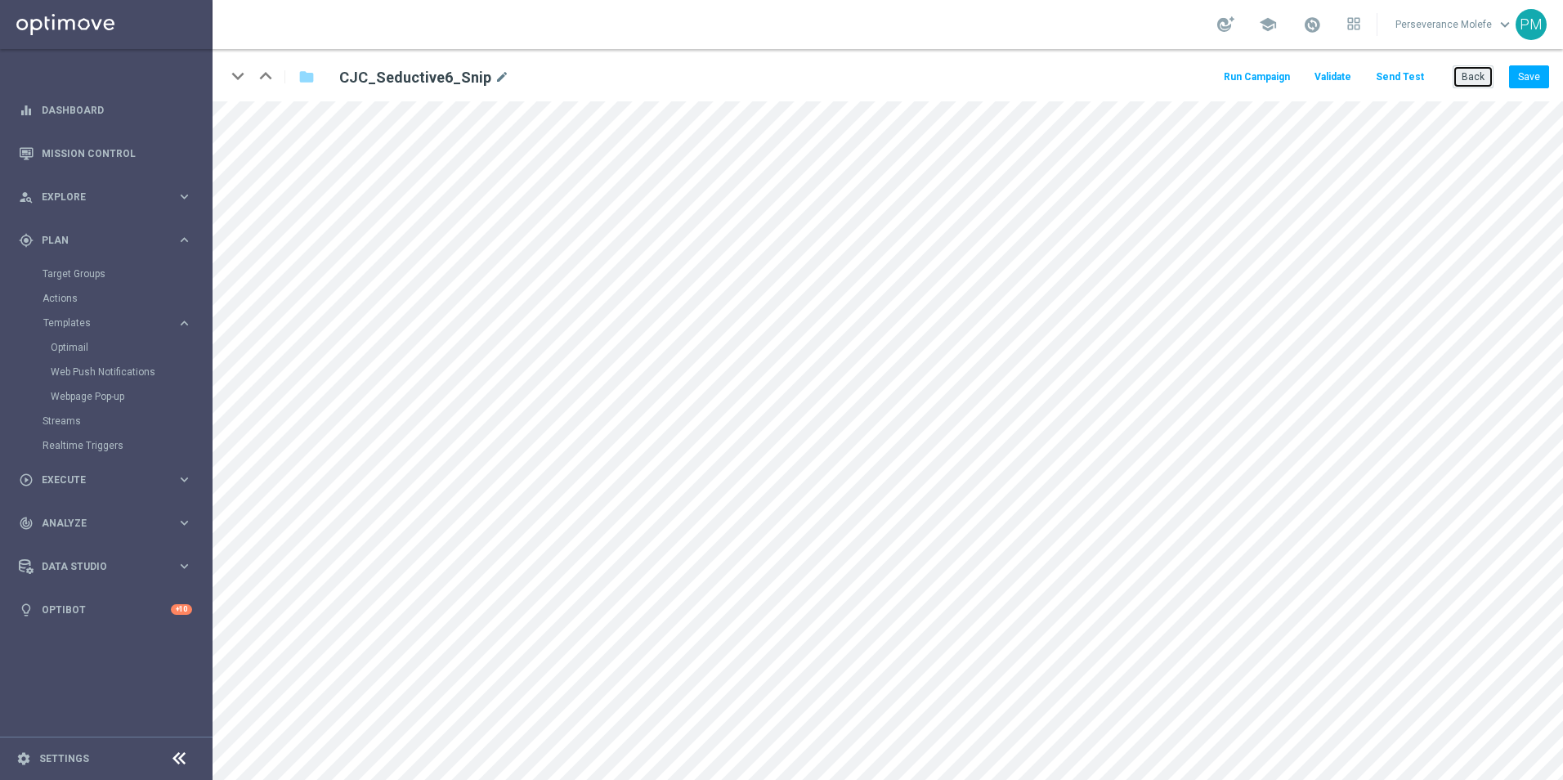
click at [1482, 79] on button "Back" at bounding box center [1473, 76] width 41 height 23
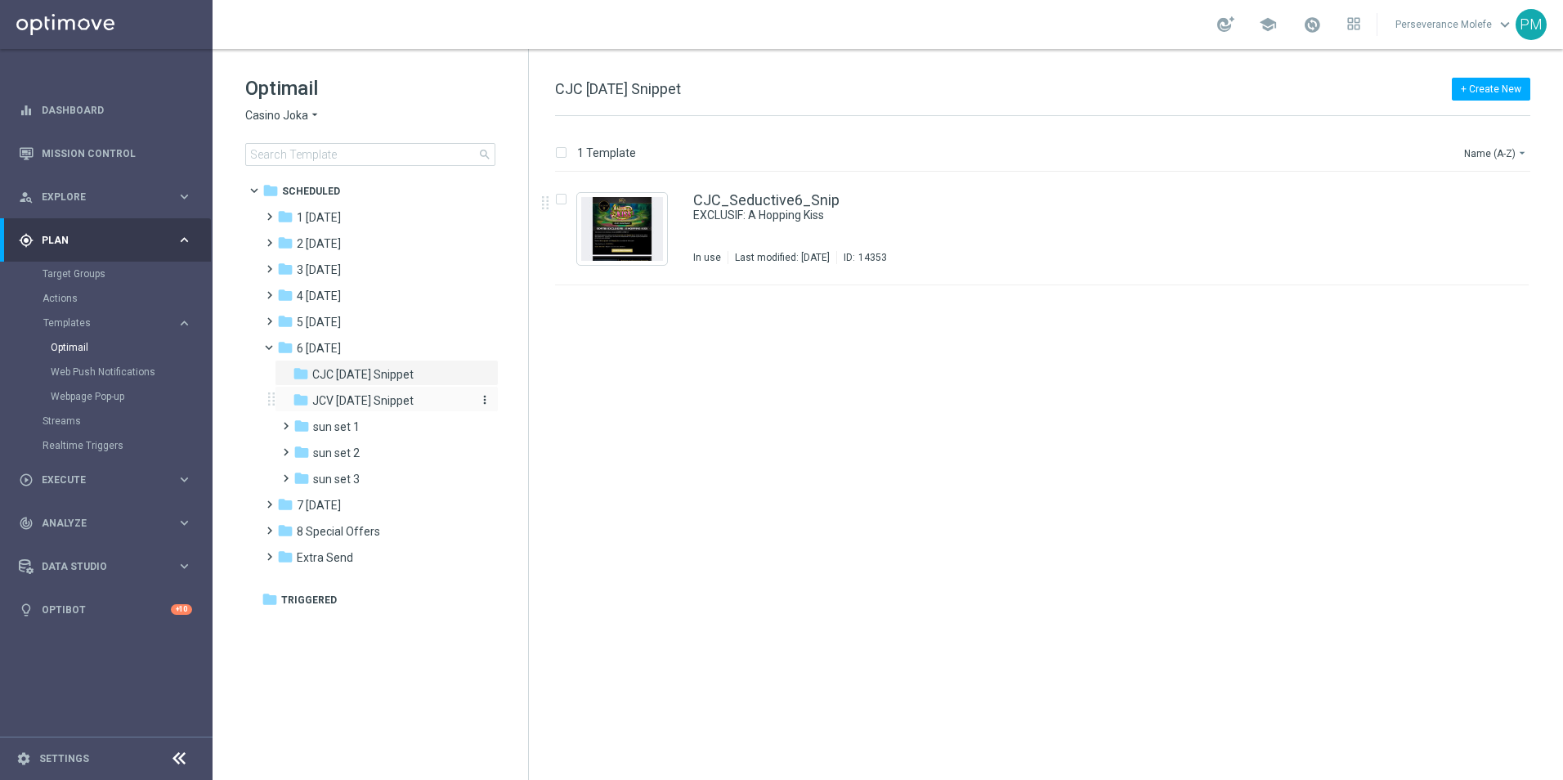
click at [404, 400] on span "JCV [DATE] Snippet" at bounding box center [362, 400] width 101 height 15
click at [312, 352] on span "6 [DATE]" at bounding box center [319, 348] width 44 height 15
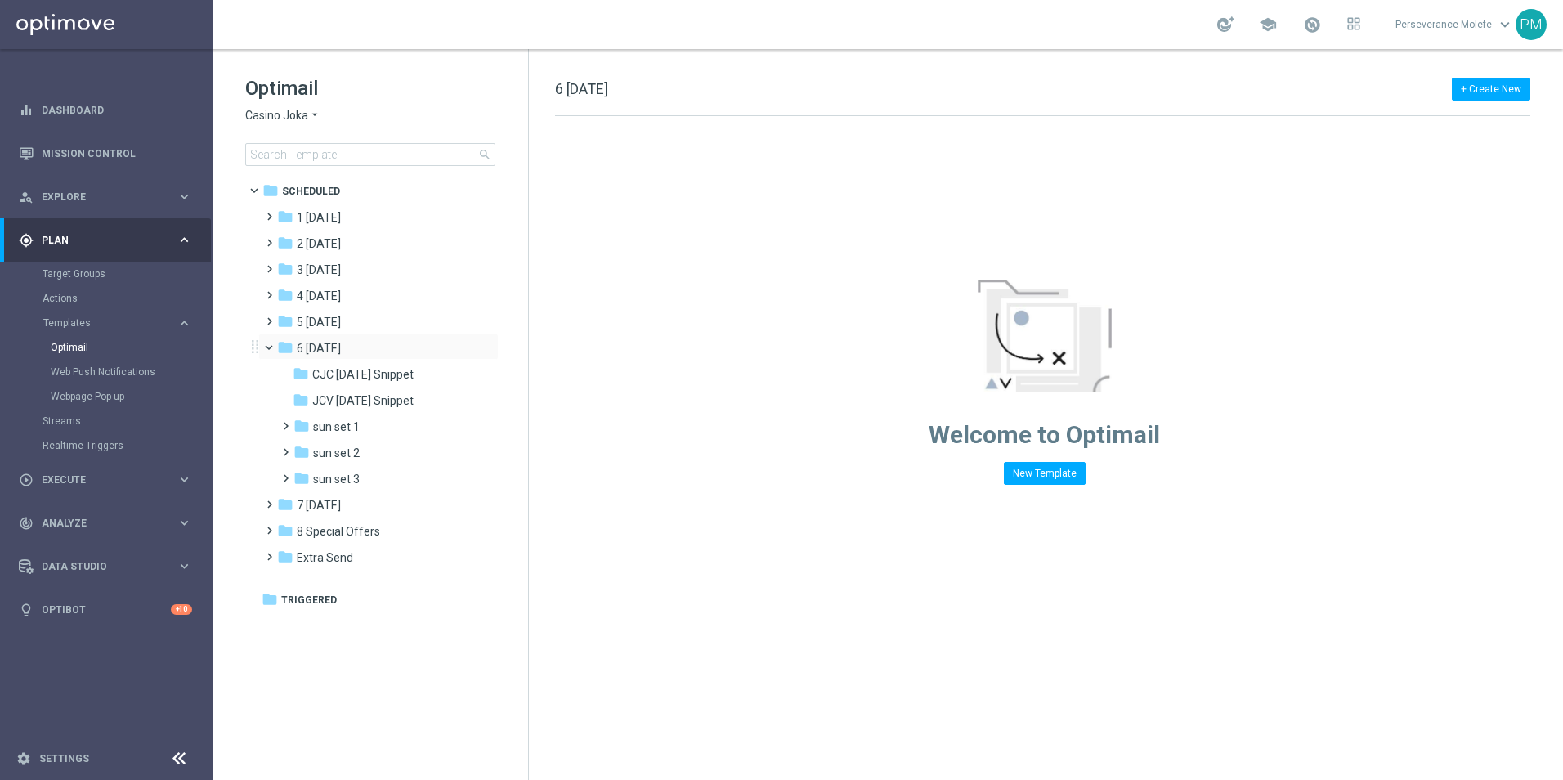
click at [273, 347] on span at bounding box center [276, 343] width 7 height 7
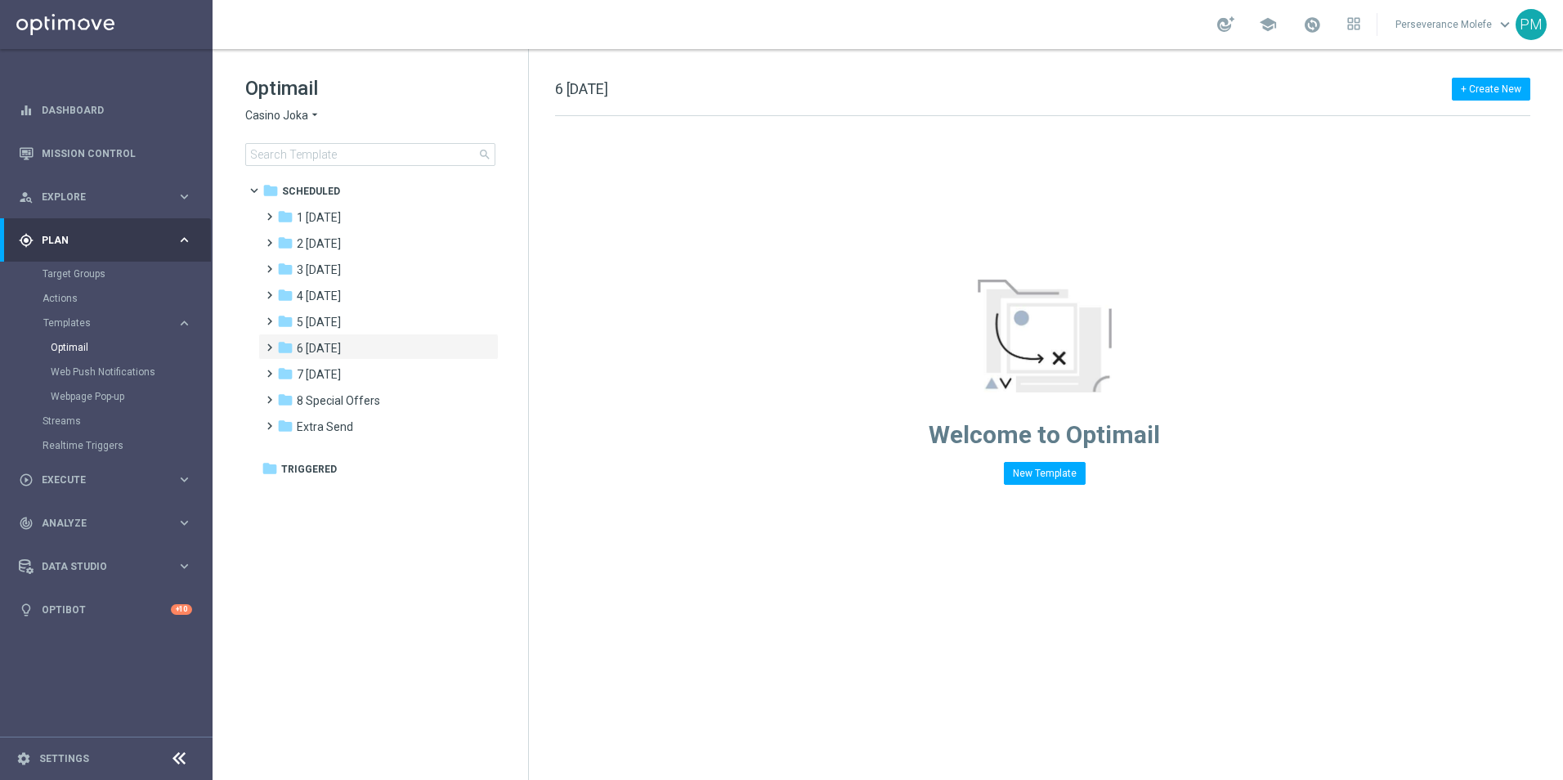
click at [313, 114] on icon "arrow_drop_down" at bounding box center [314, 116] width 13 height 16
click at [0, 0] on span "Le Roi [PERSON_NAME]" at bounding box center [0, 0] width 0 height 0
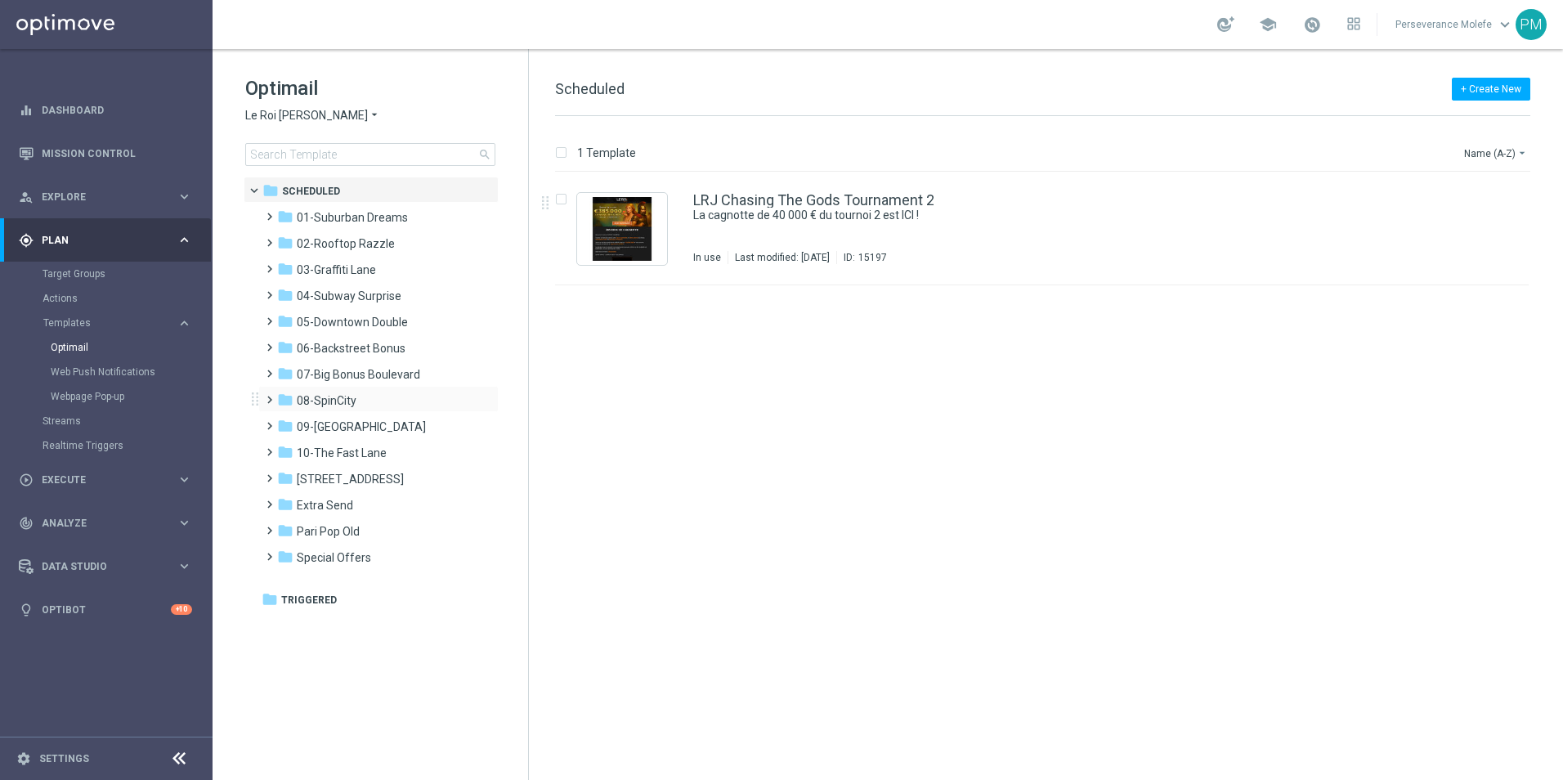
click at [315, 390] on div "folder 08-SpinCity more_vert" at bounding box center [378, 399] width 240 height 26
click at [335, 403] on span "08-SpinCity" at bounding box center [327, 400] width 60 height 15
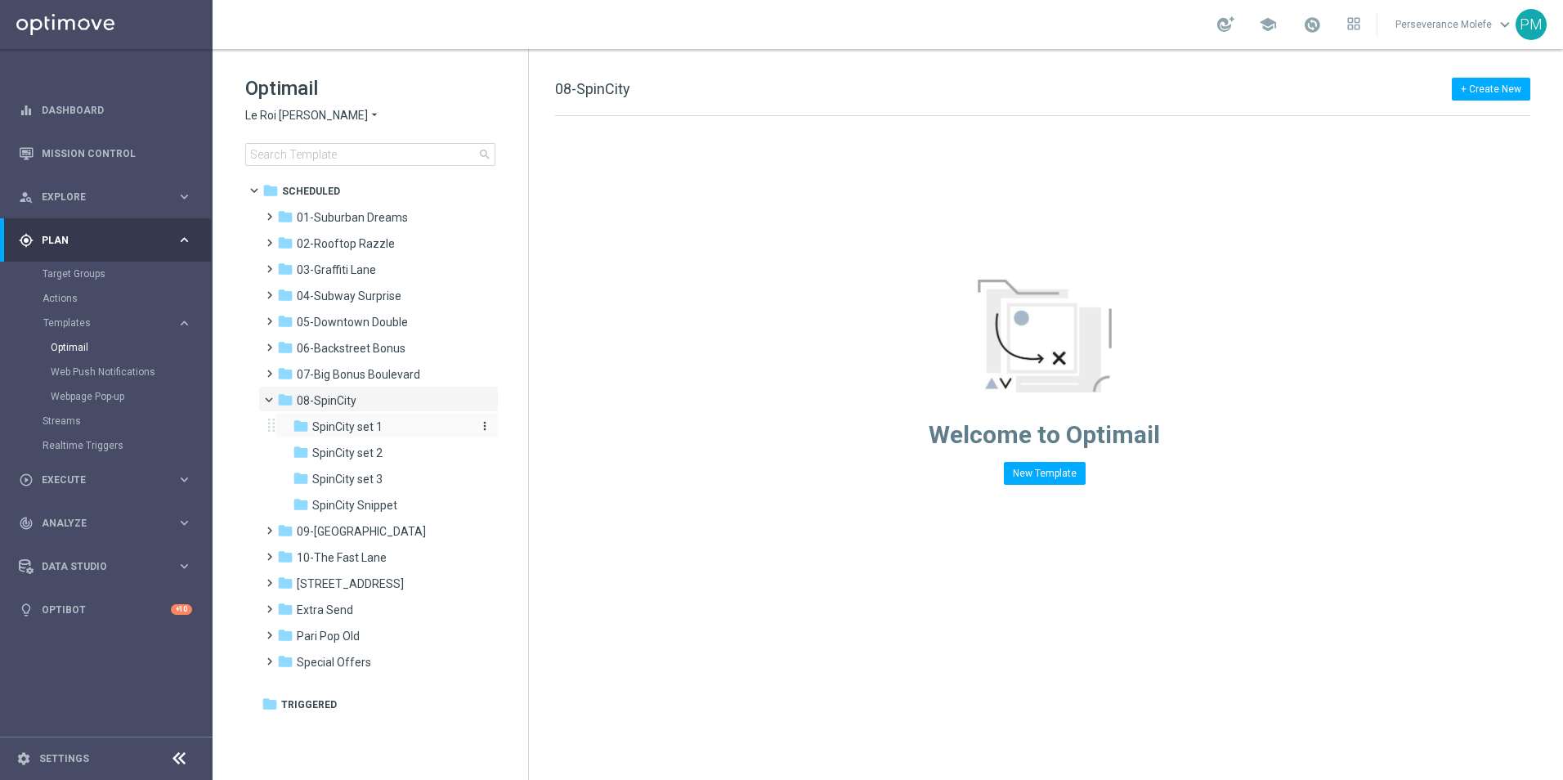
click at [406, 433] on div "folder SpinCity set 1" at bounding box center [380, 427] width 174 height 19
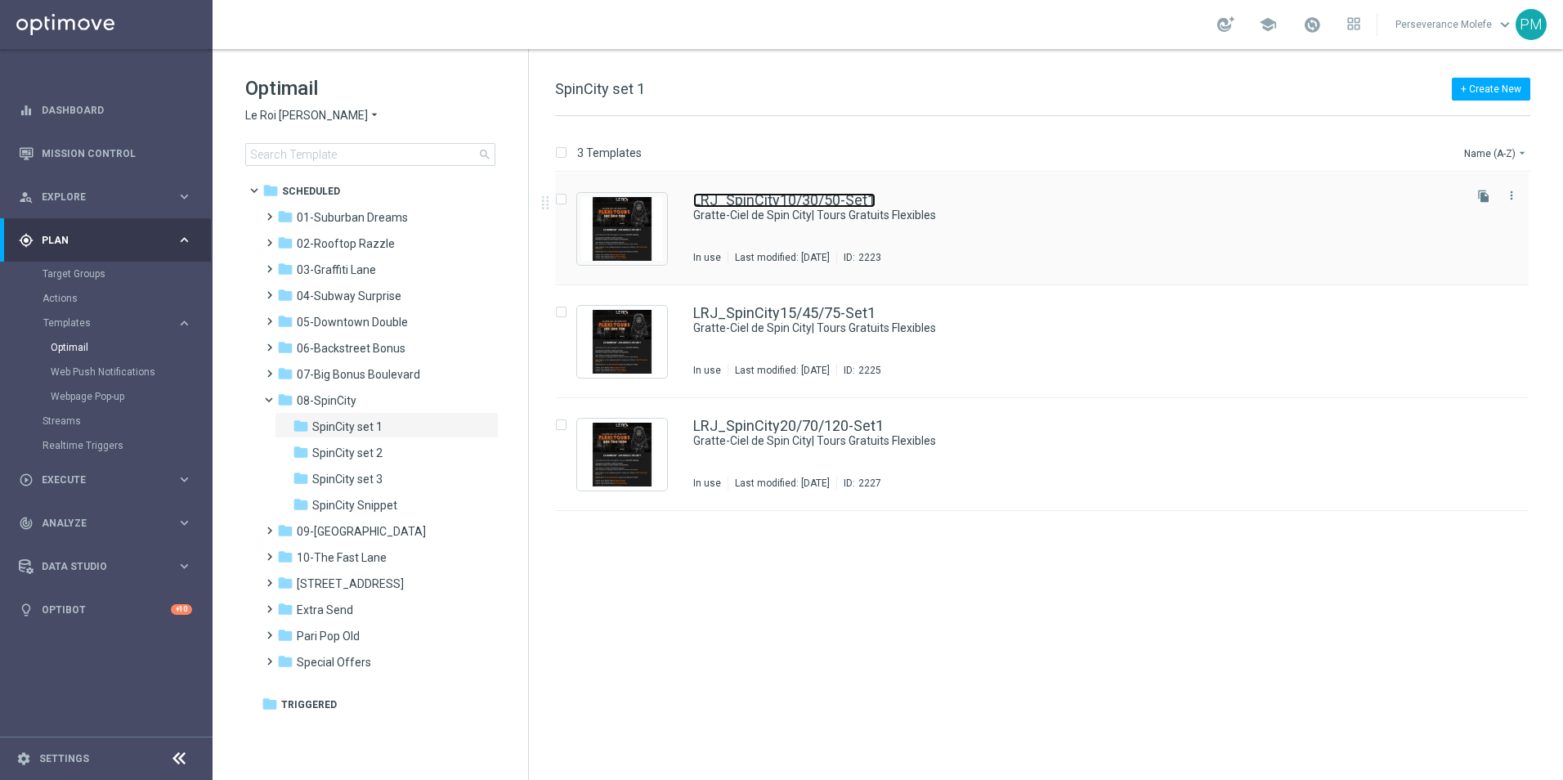
click at [742, 193] on link "LRJ_SpinCity10/30/50-Set1" at bounding box center [784, 200] width 182 height 15
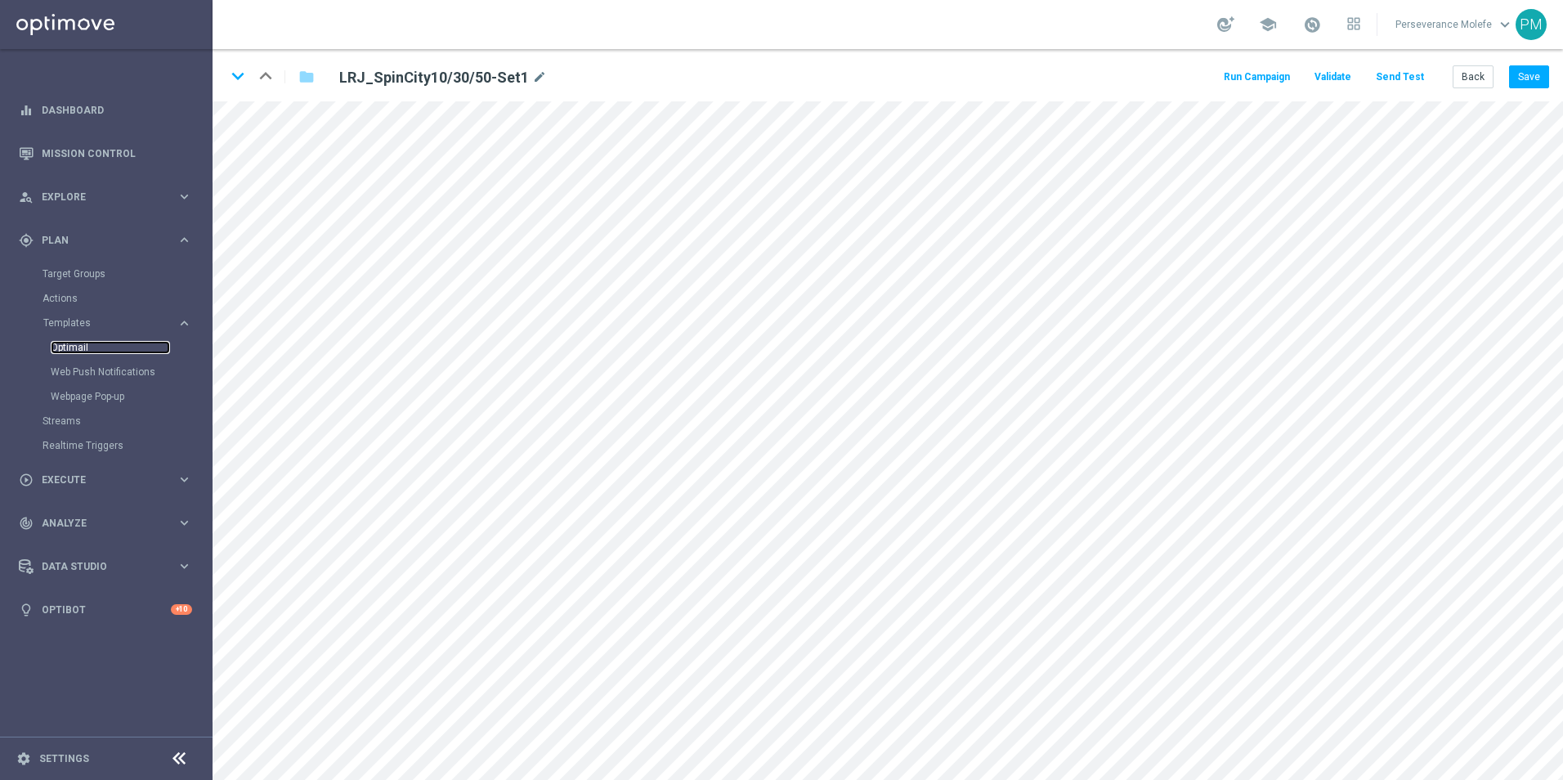
click at [87, 348] on link "Optimail" at bounding box center [110, 347] width 119 height 13
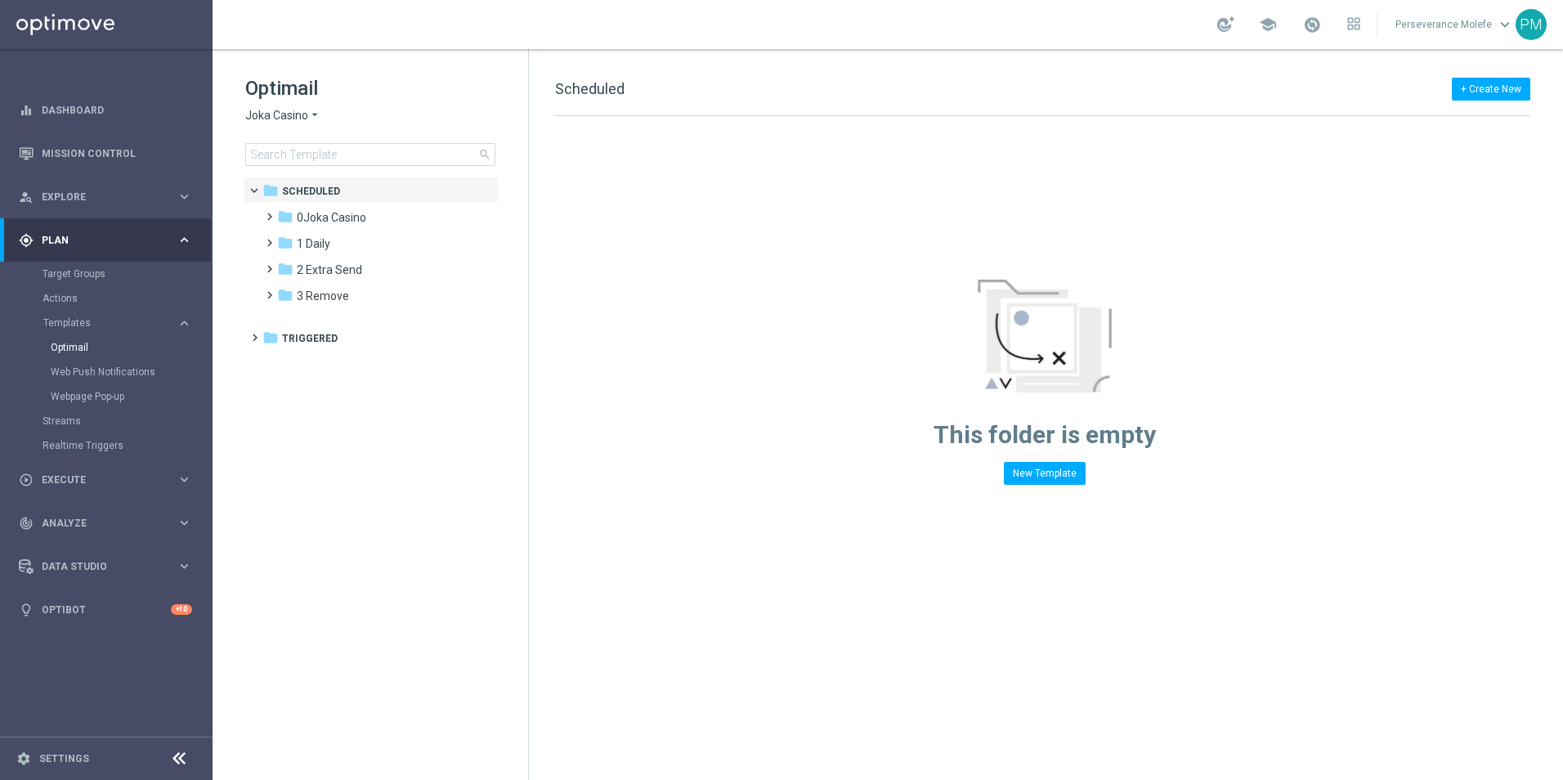
click at [291, 120] on span "Joka Casino" at bounding box center [276, 116] width 63 height 16
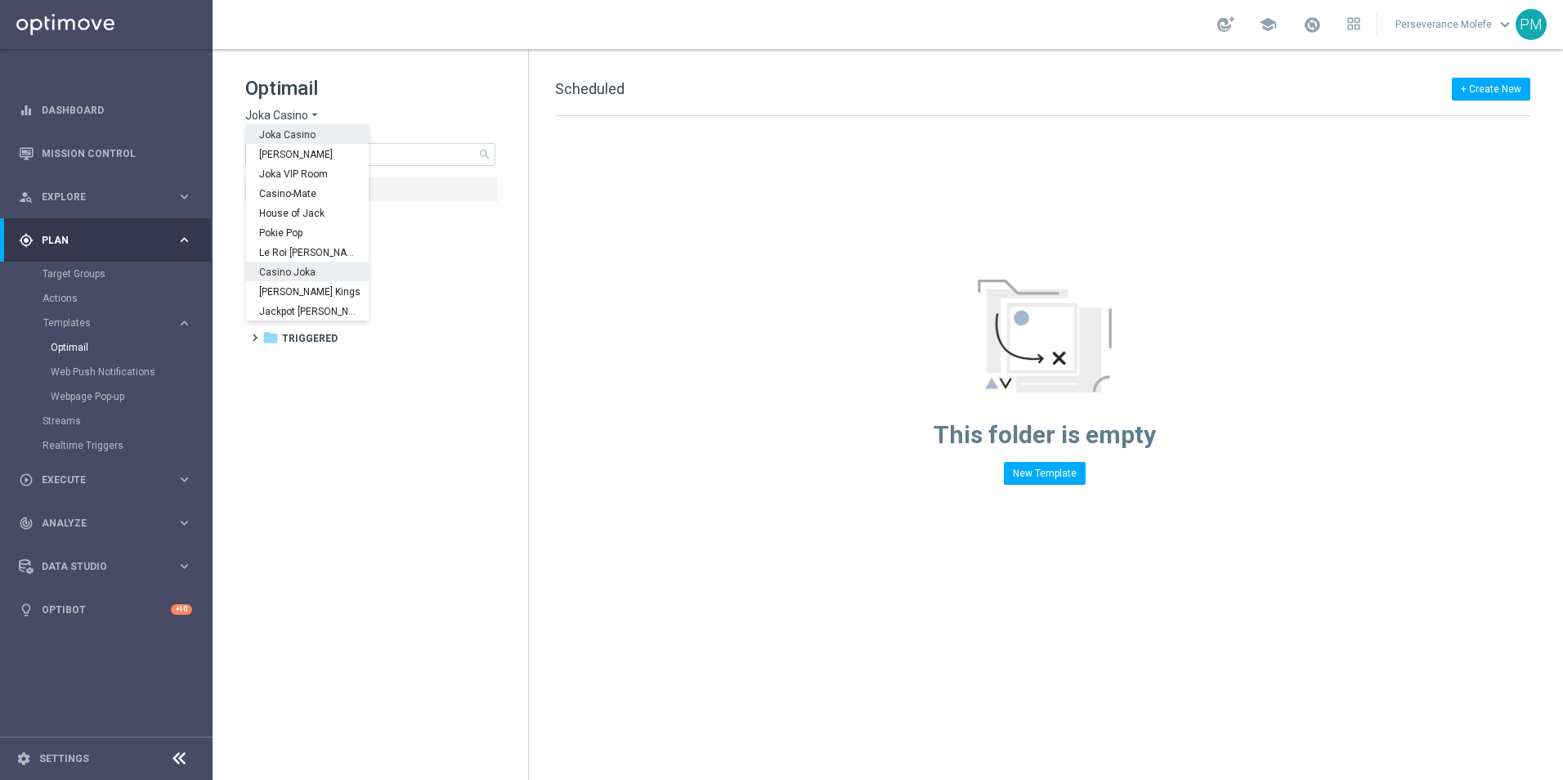
click at [0, 0] on span "Casino Joka" at bounding box center [0, 0] width 0 height 0
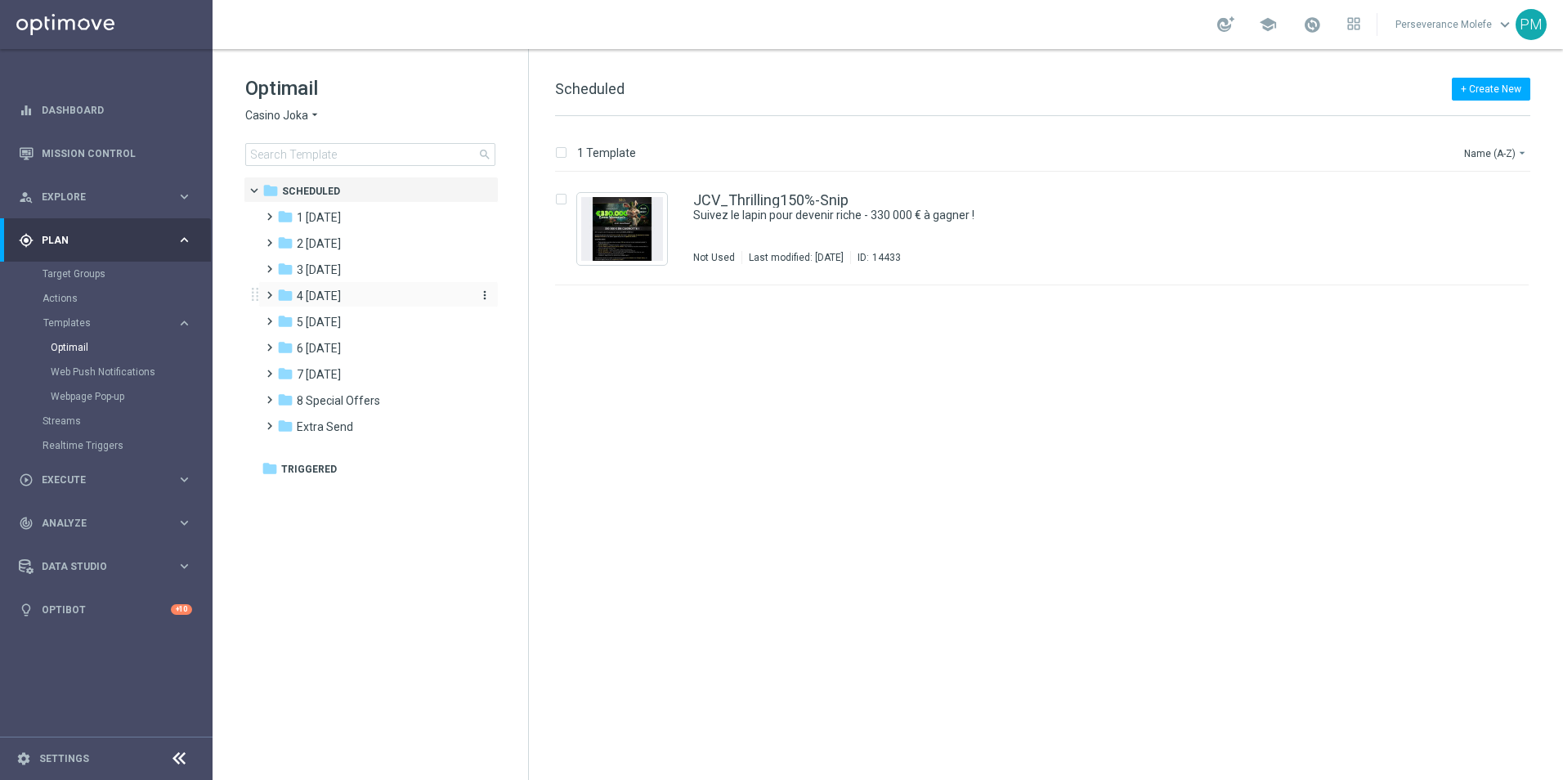
click at [327, 292] on span "4 [DATE]" at bounding box center [319, 296] width 44 height 15
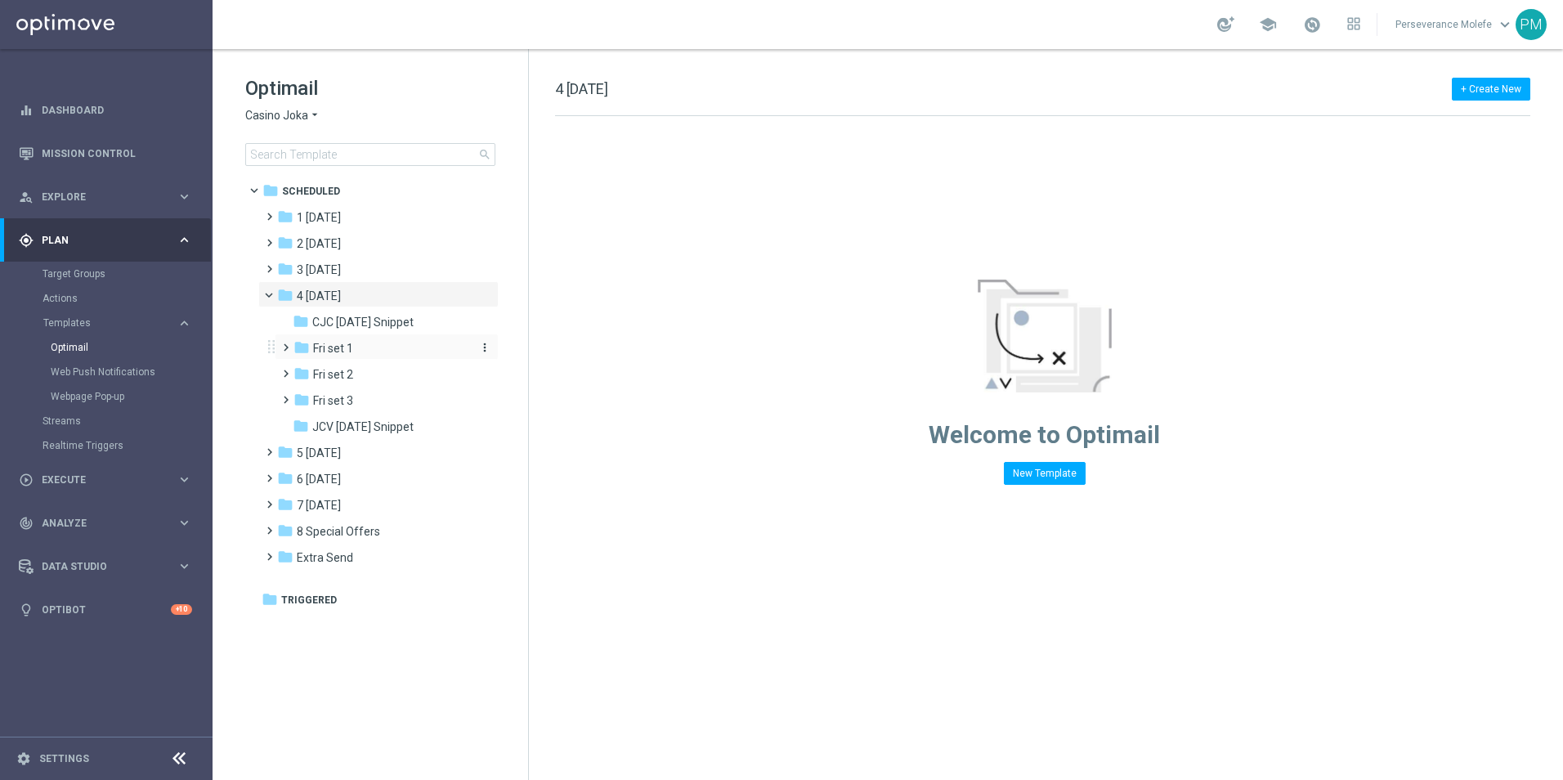
click at [372, 351] on div "folder Fri set 1" at bounding box center [381, 348] width 174 height 19
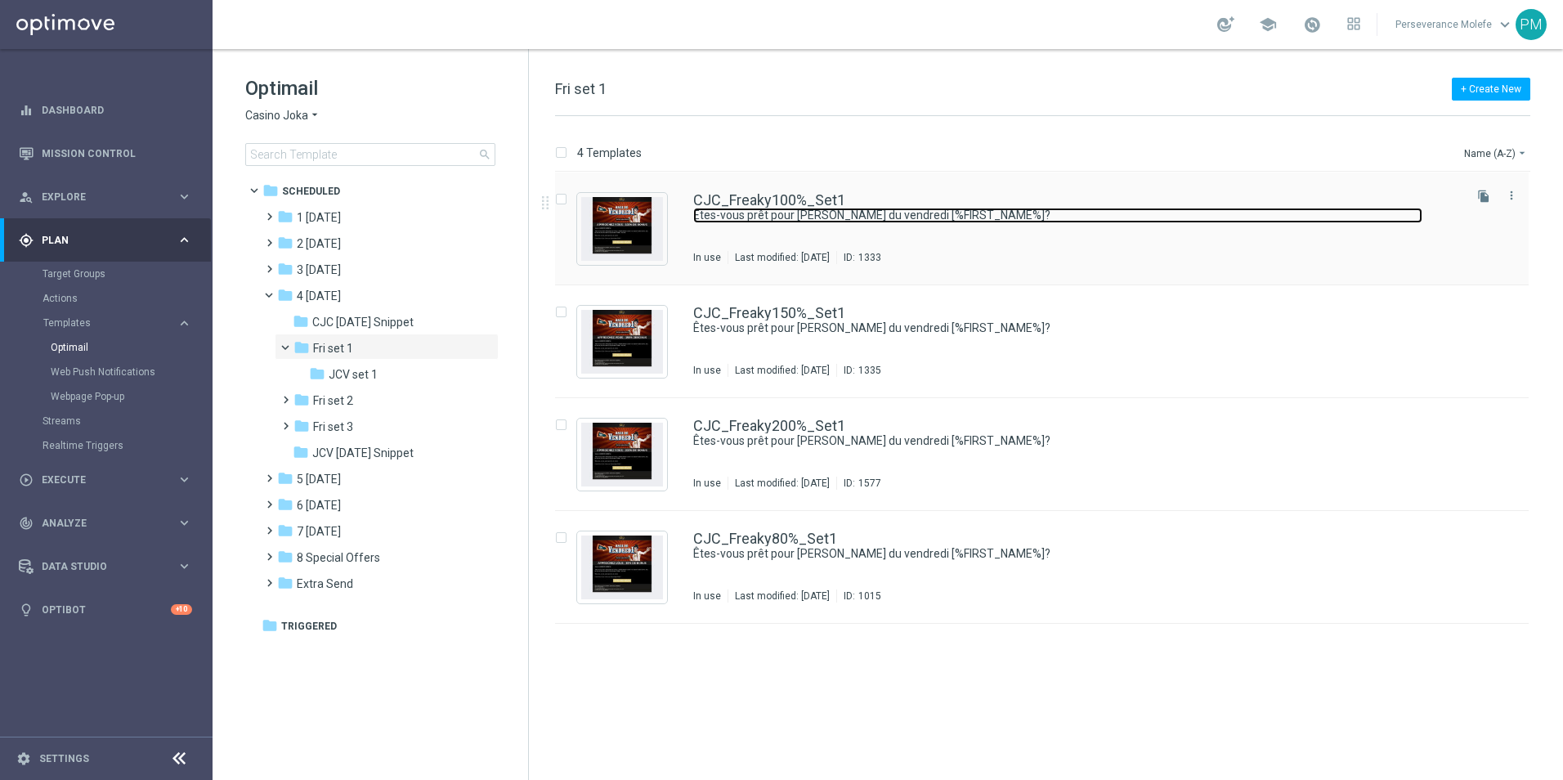
click at [758, 208] on link "Êtes-vous prêt pour la Magie du vendredi [%FIRST_NAME%]?" at bounding box center [1057, 216] width 729 height 16
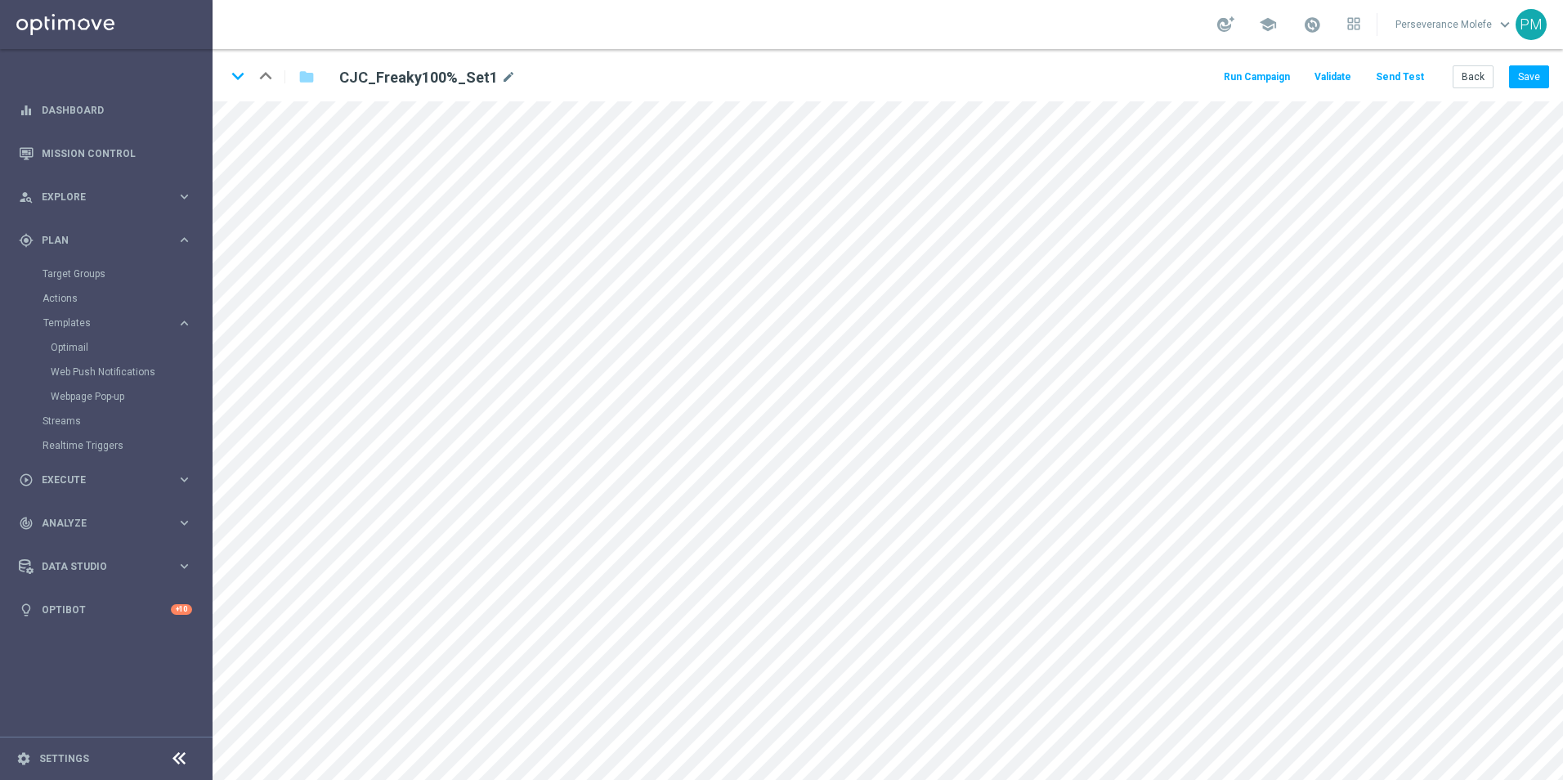
click at [1402, 73] on button "Send Test" at bounding box center [1400, 77] width 53 height 22
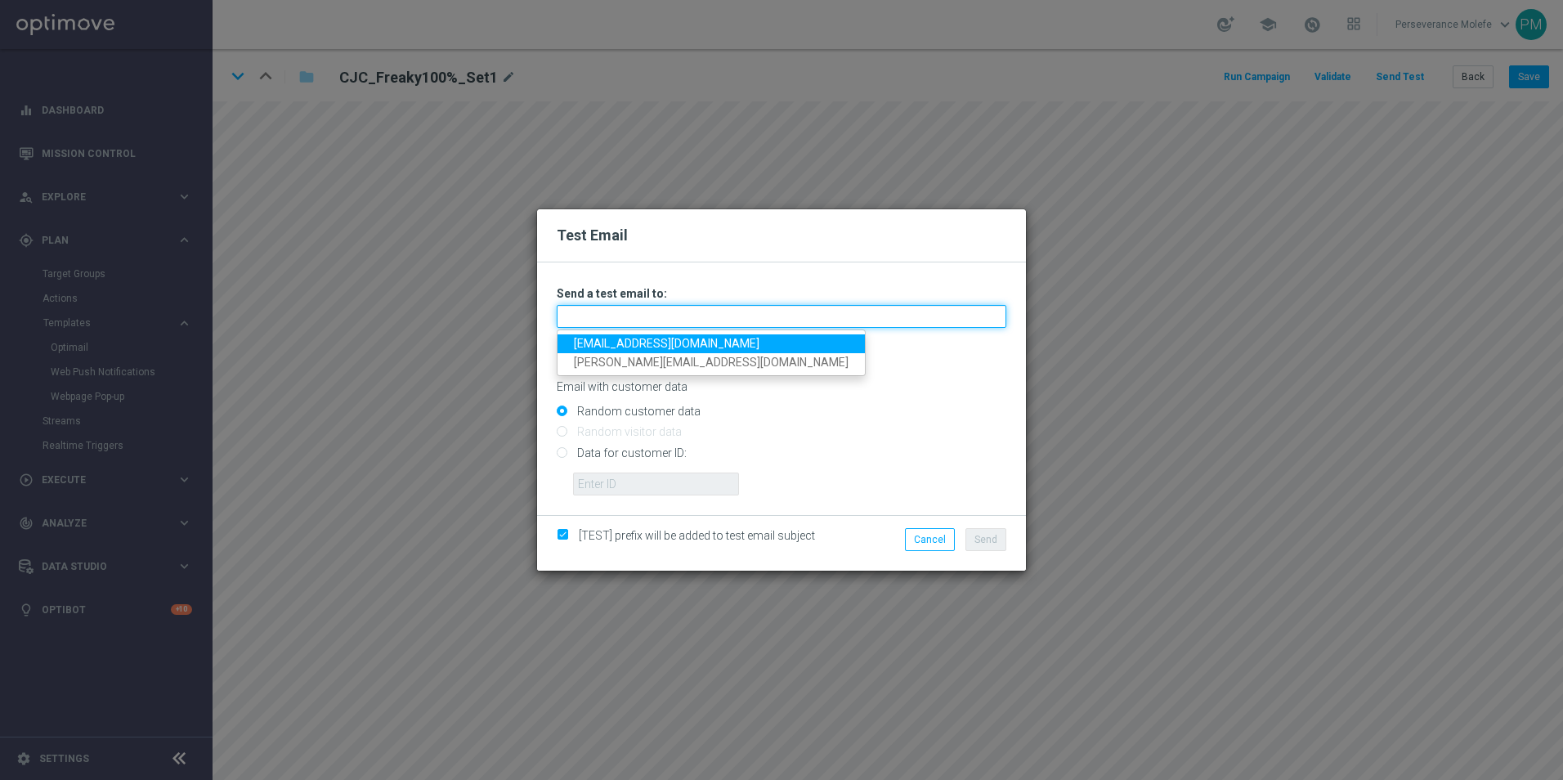
click at [715, 316] on input "text" at bounding box center [782, 316] width 450 height 23
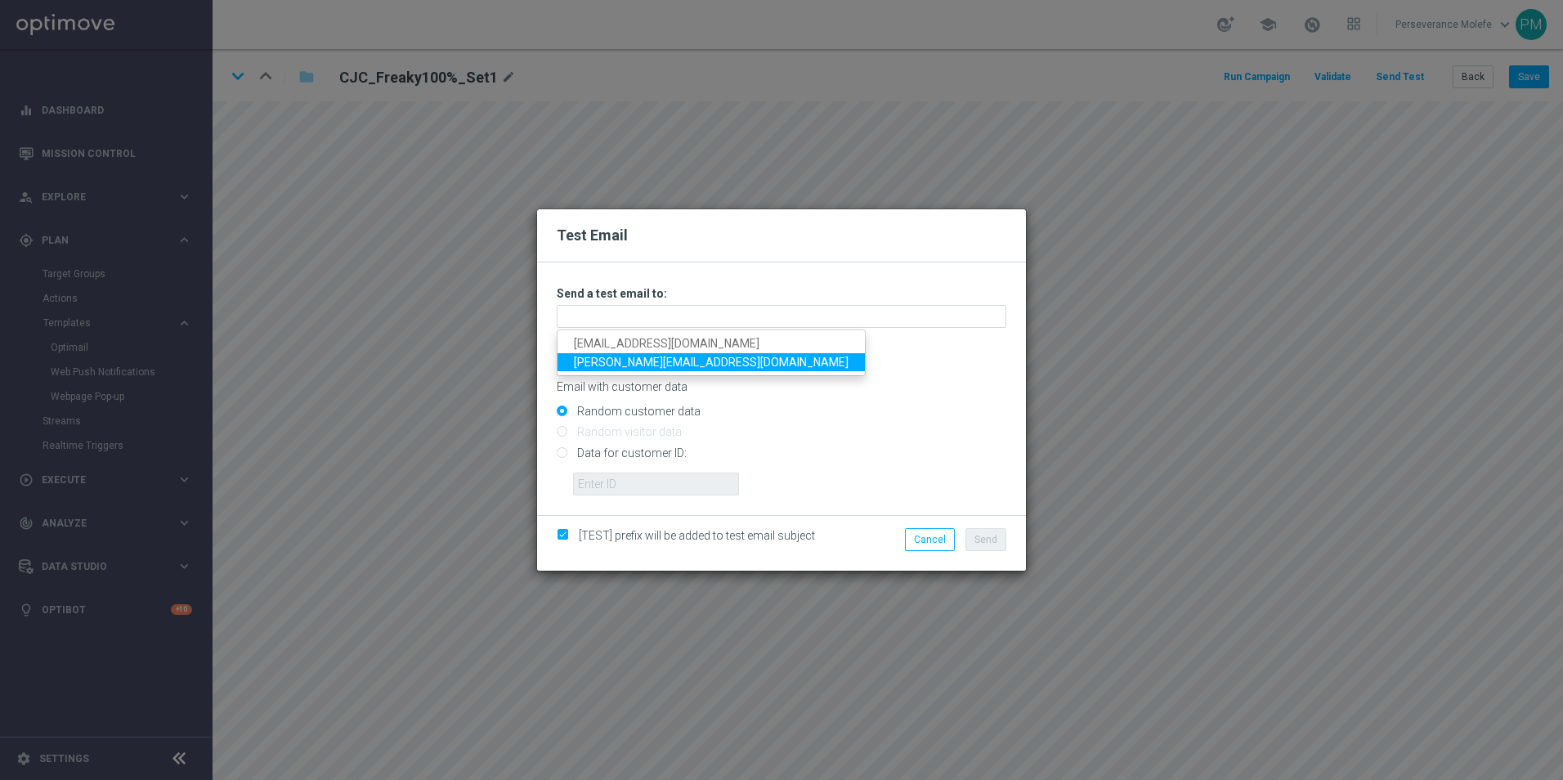
click at [653, 355] on link "Madeleine@viva-vision.net" at bounding box center [711, 362] width 307 height 19
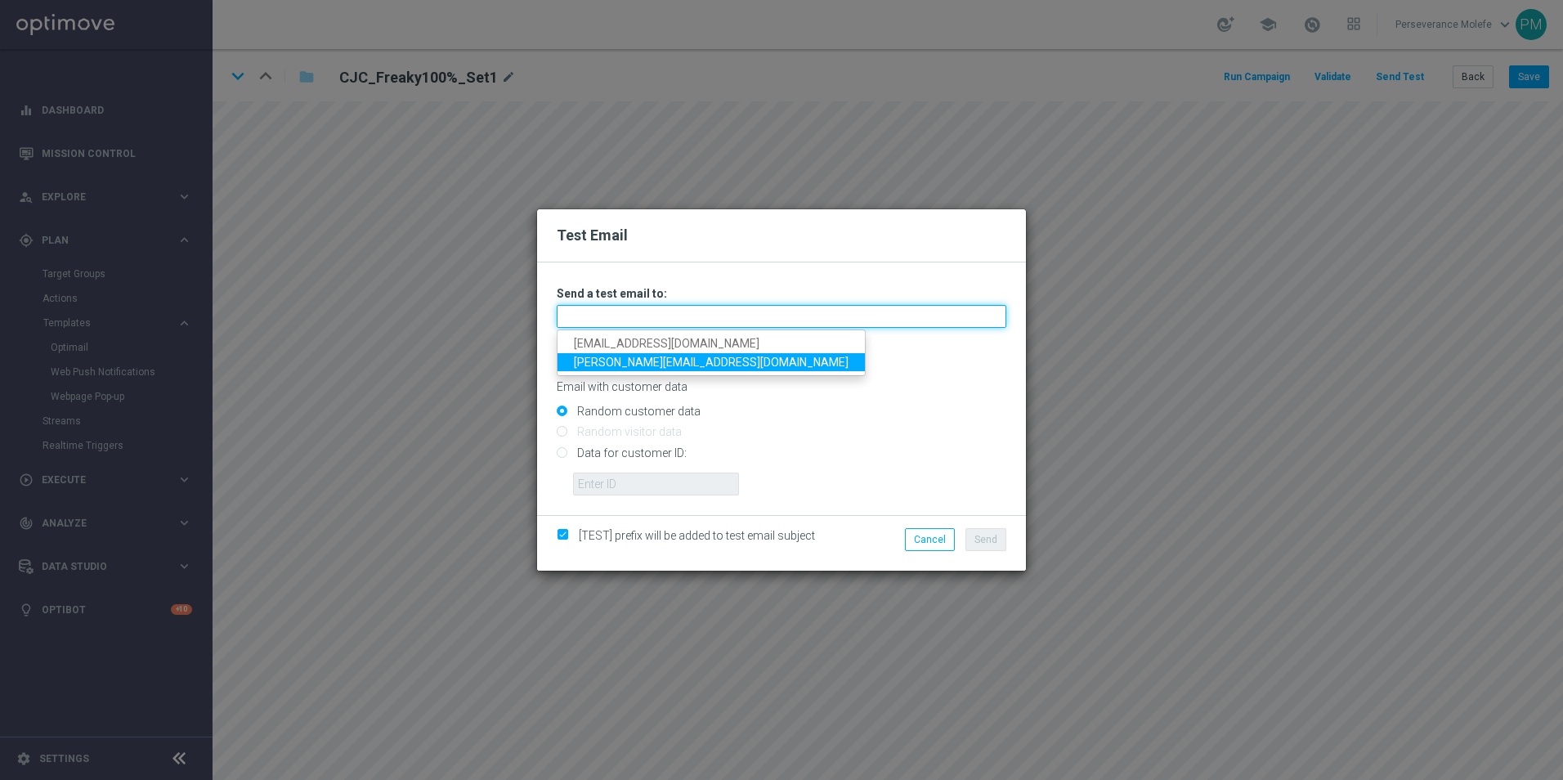
type input "Madeleine@viva-vision.net"
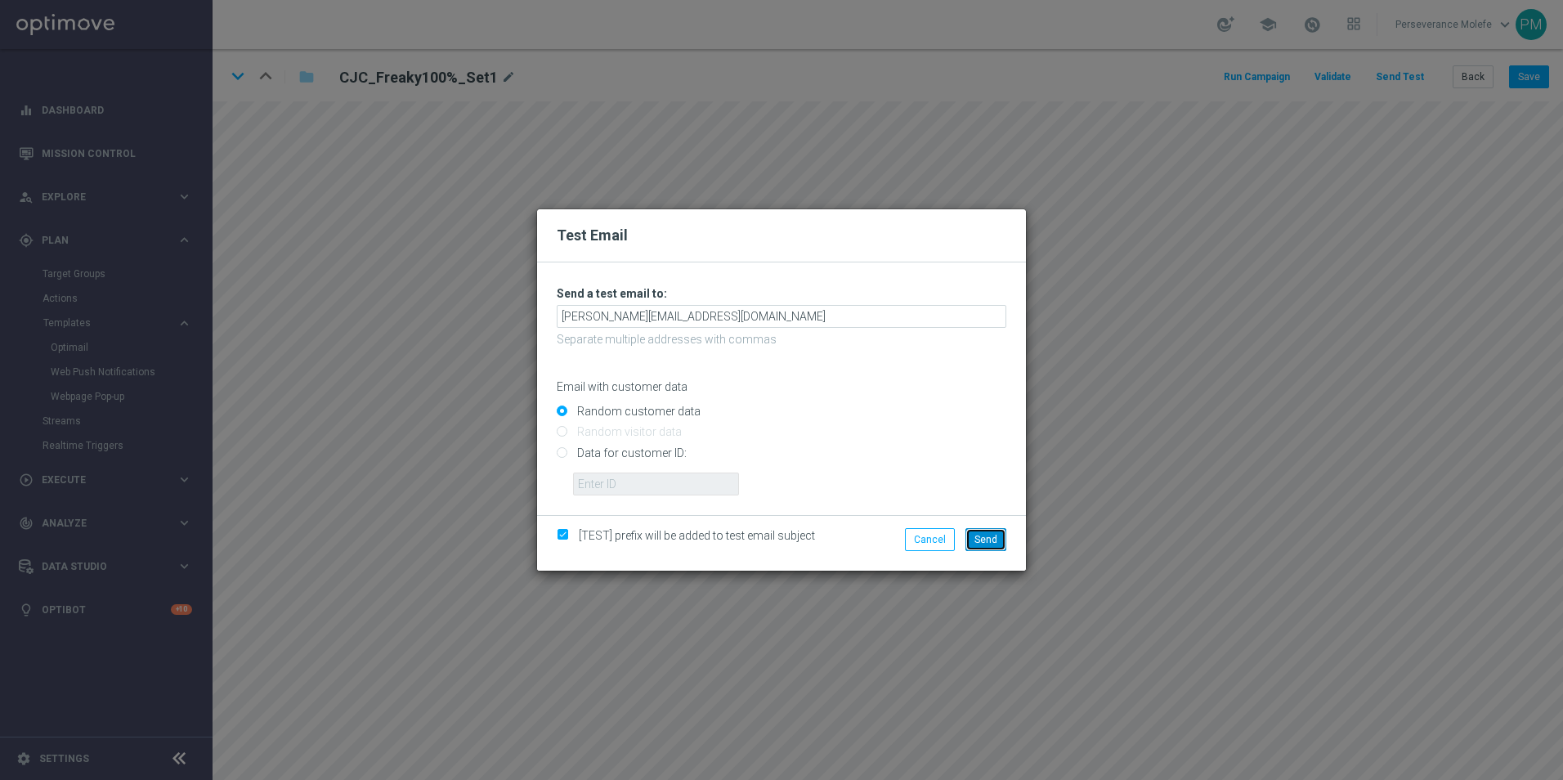
click at [971, 535] on button "Send" at bounding box center [986, 539] width 41 height 23
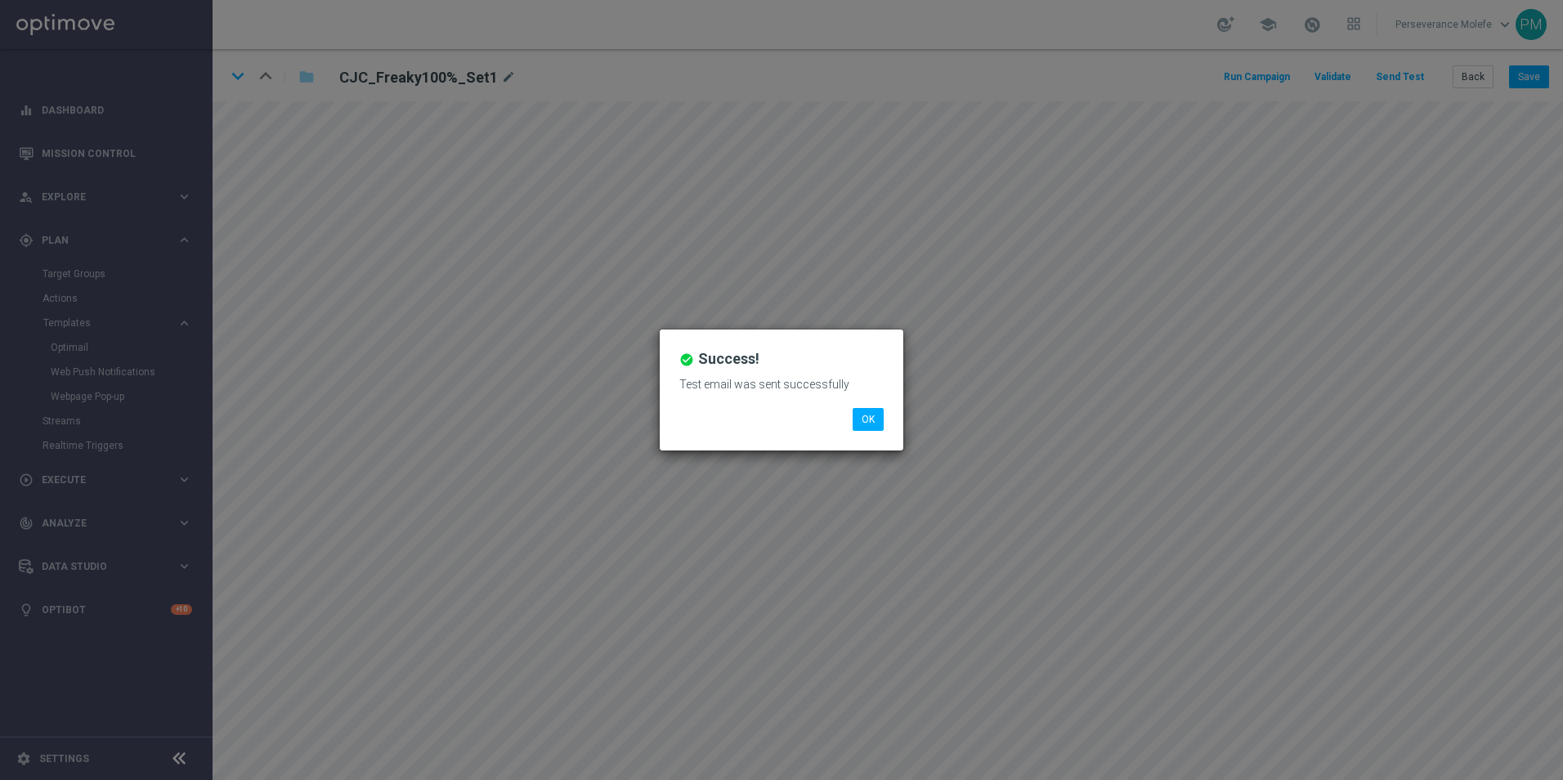
click at [877, 401] on div "Test email was sent successfully" at bounding box center [781, 390] width 229 height 35
click at [879, 410] on button "OK" at bounding box center [868, 419] width 31 height 23
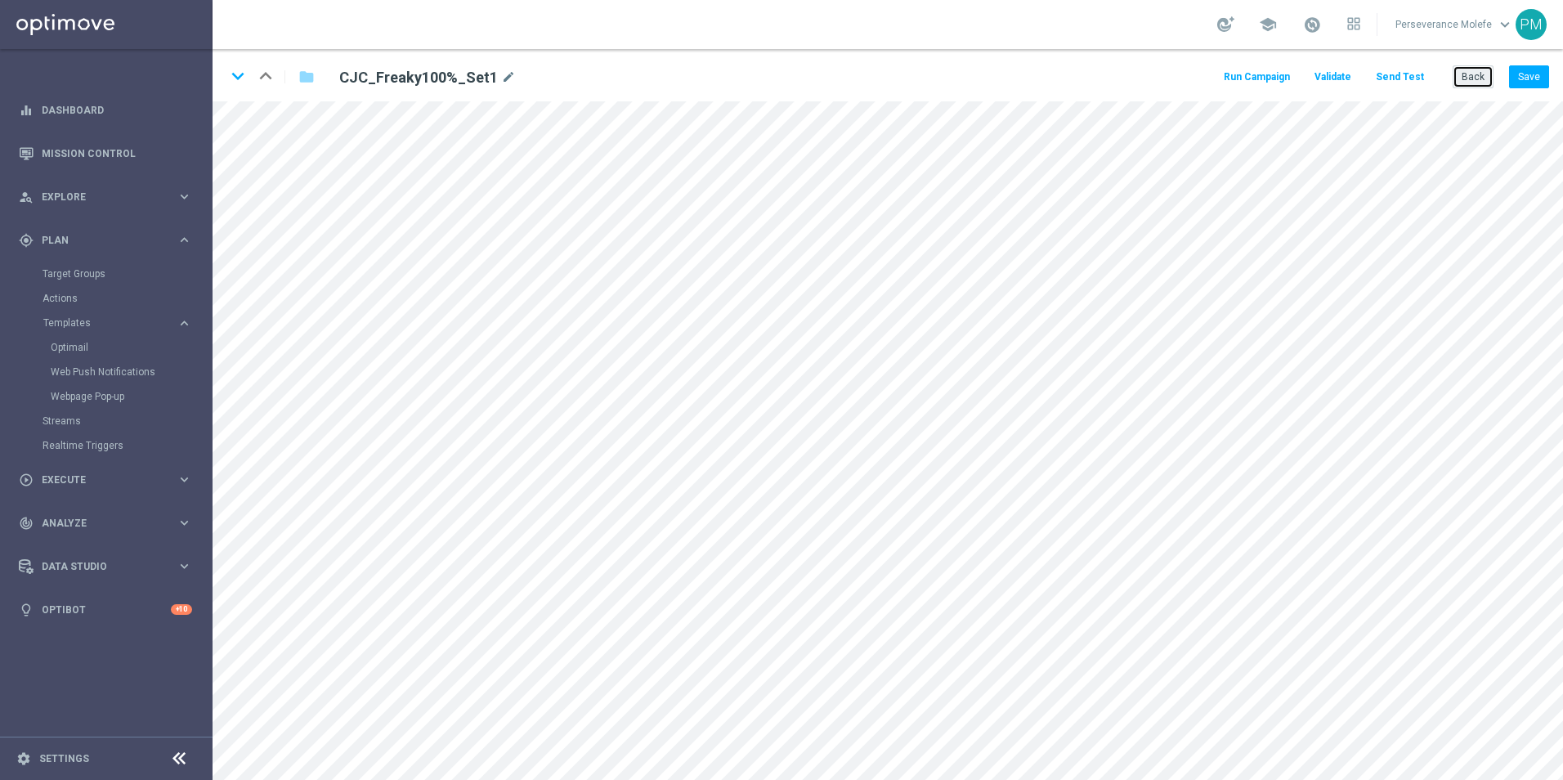
click at [1460, 78] on button "Back" at bounding box center [1473, 76] width 41 height 23
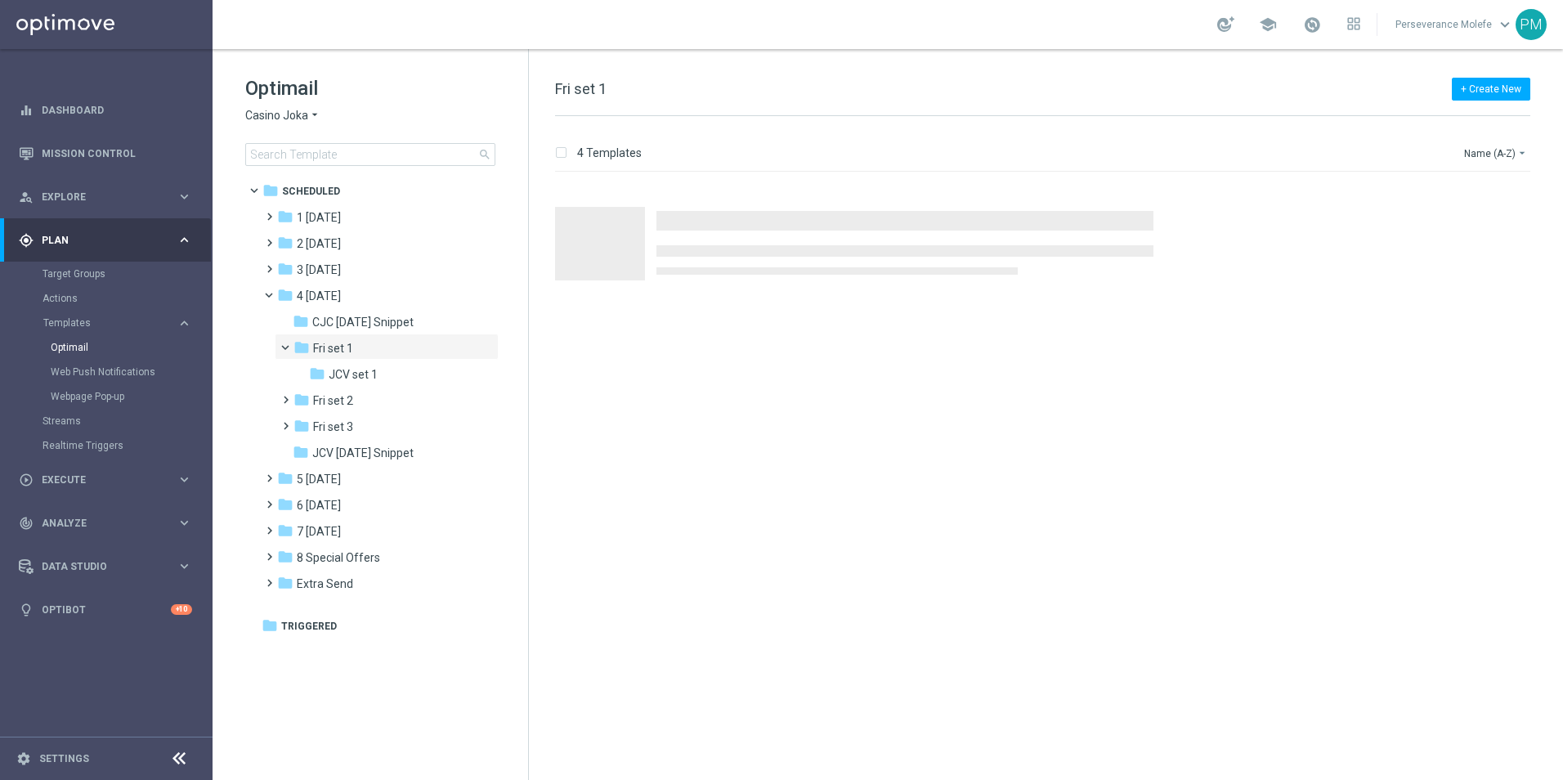
click at [306, 119] on span "Casino Joka" at bounding box center [276, 116] width 63 height 16
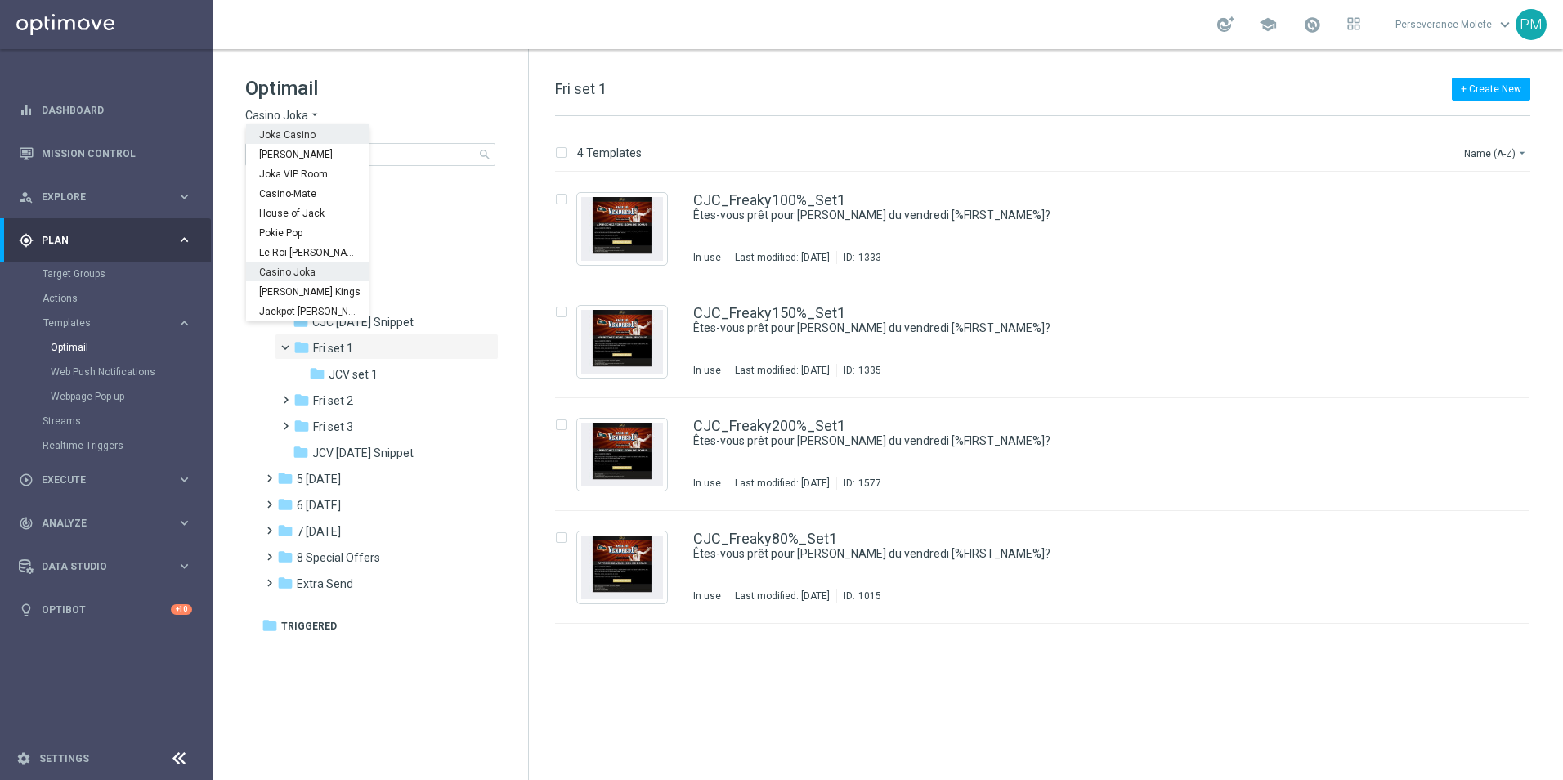
click at [0, 0] on span "Joka Casino" at bounding box center [0, 0] width 0 height 0
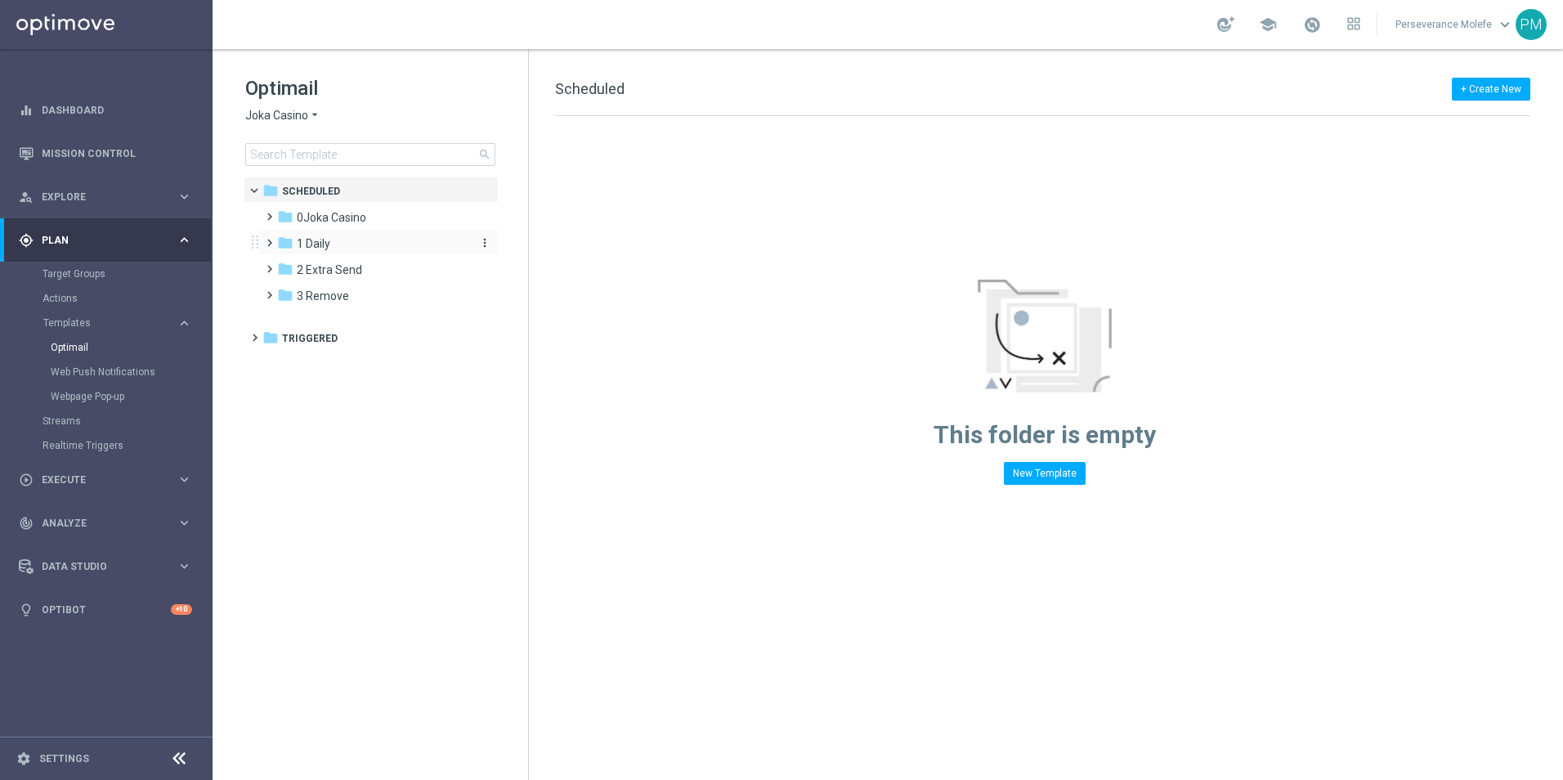
click at [343, 243] on div "folder 1 Daily" at bounding box center [371, 244] width 188 height 19
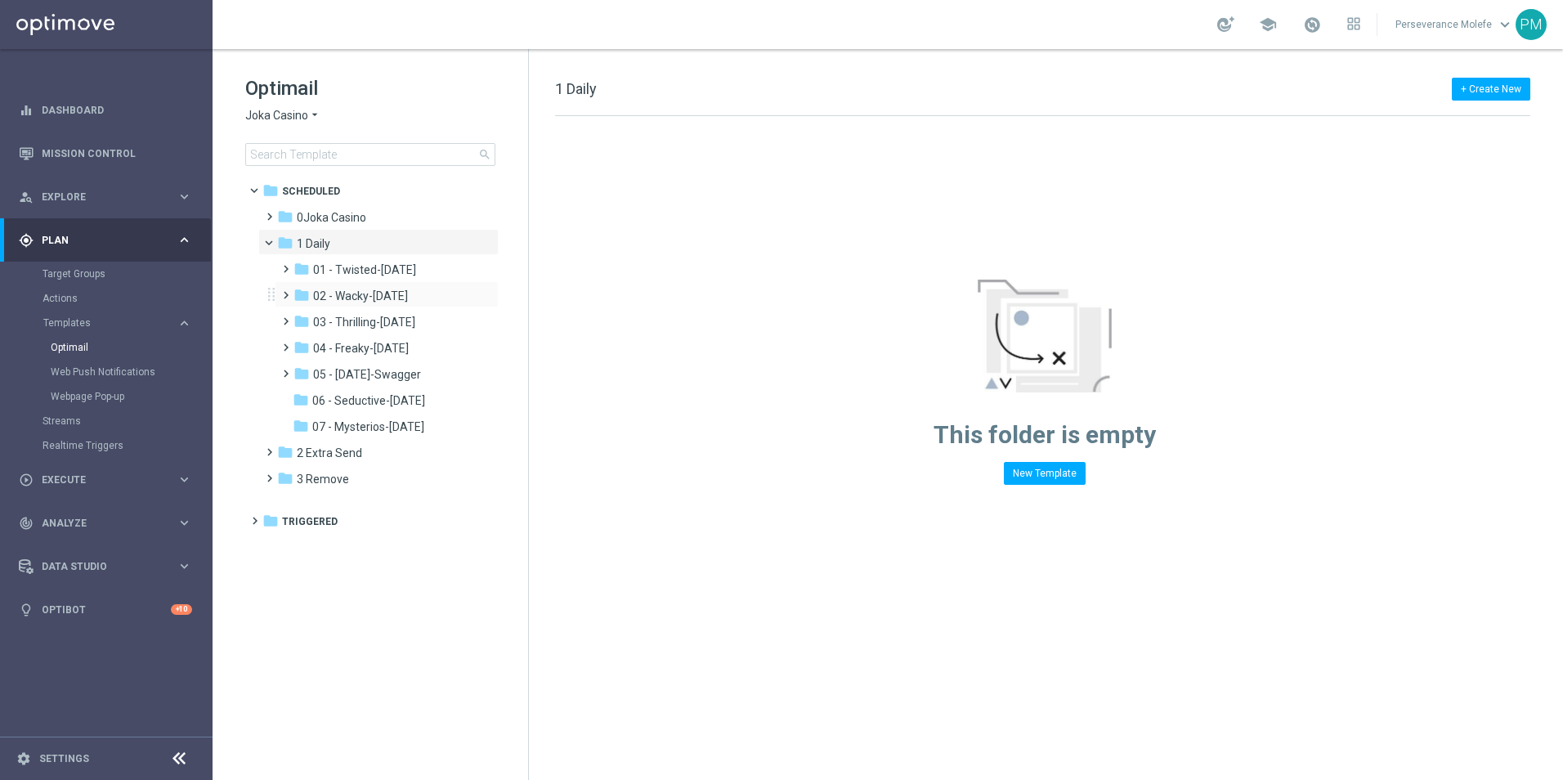
click at [373, 281] on div "folder 02 - Wacky-Wednesday more_vert" at bounding box center [387, 294] width 224 height 26
click at [379, 291] on span "02 - Wacky-[DATE]" at bounding box center [360, 296] width 95 height 15
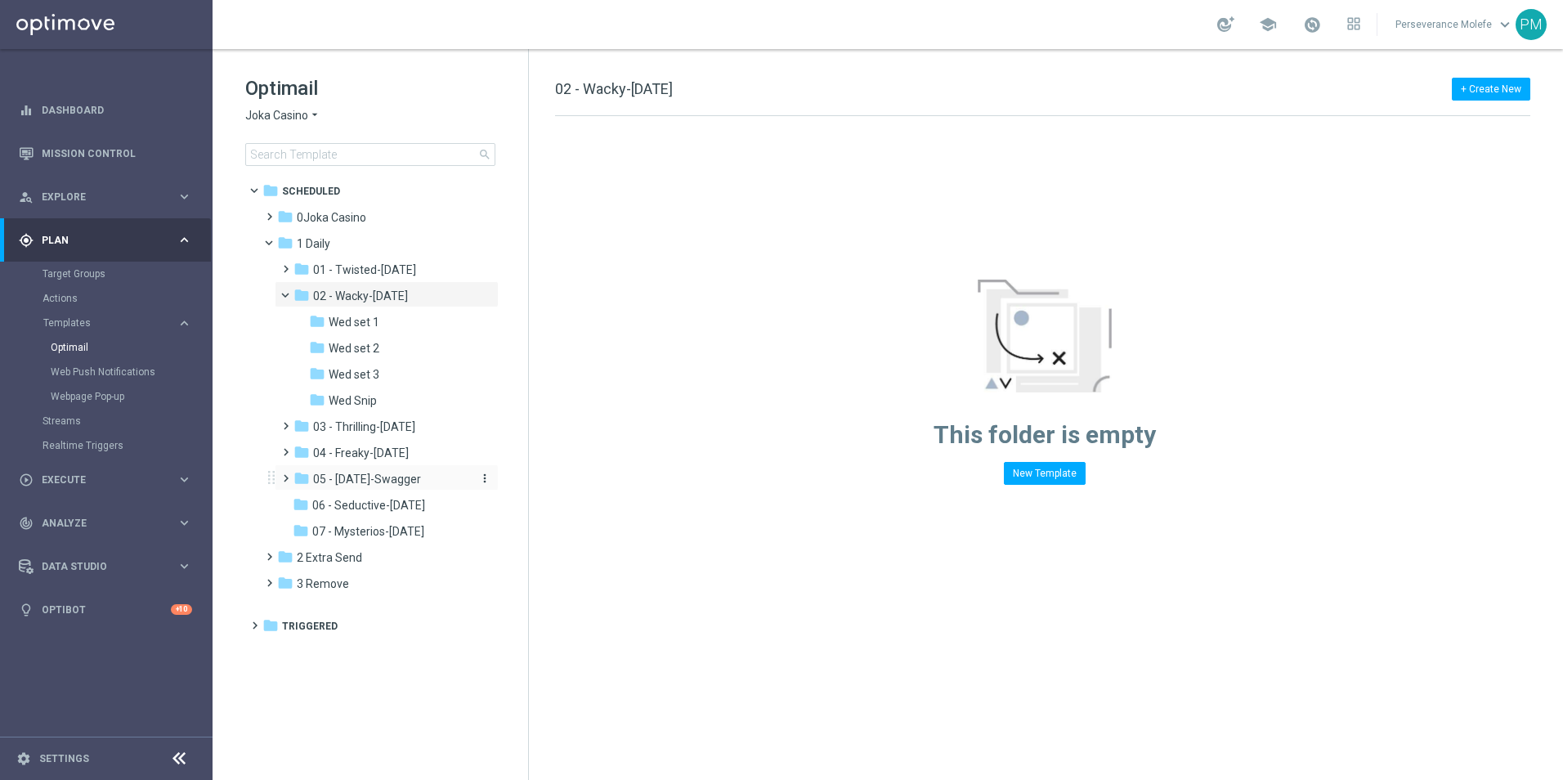
click at [395, 488] on div "folder 05 - Saturday-Swagger" at bounding box center [381, 479] width 174 height 19
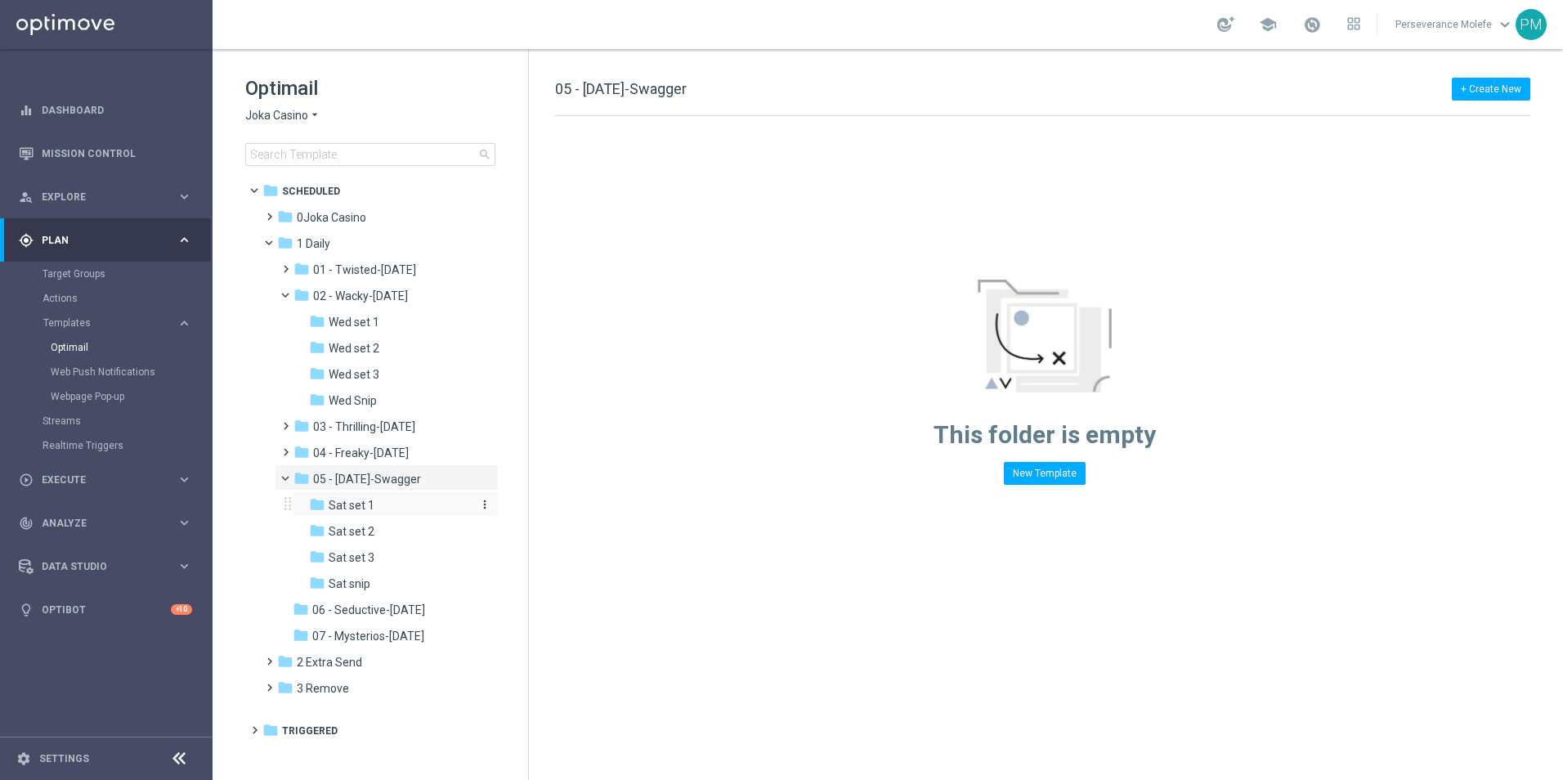
click at [401, 504] on div "folder Sat set 1" at bounding box center [389, 505] width 161 height 19
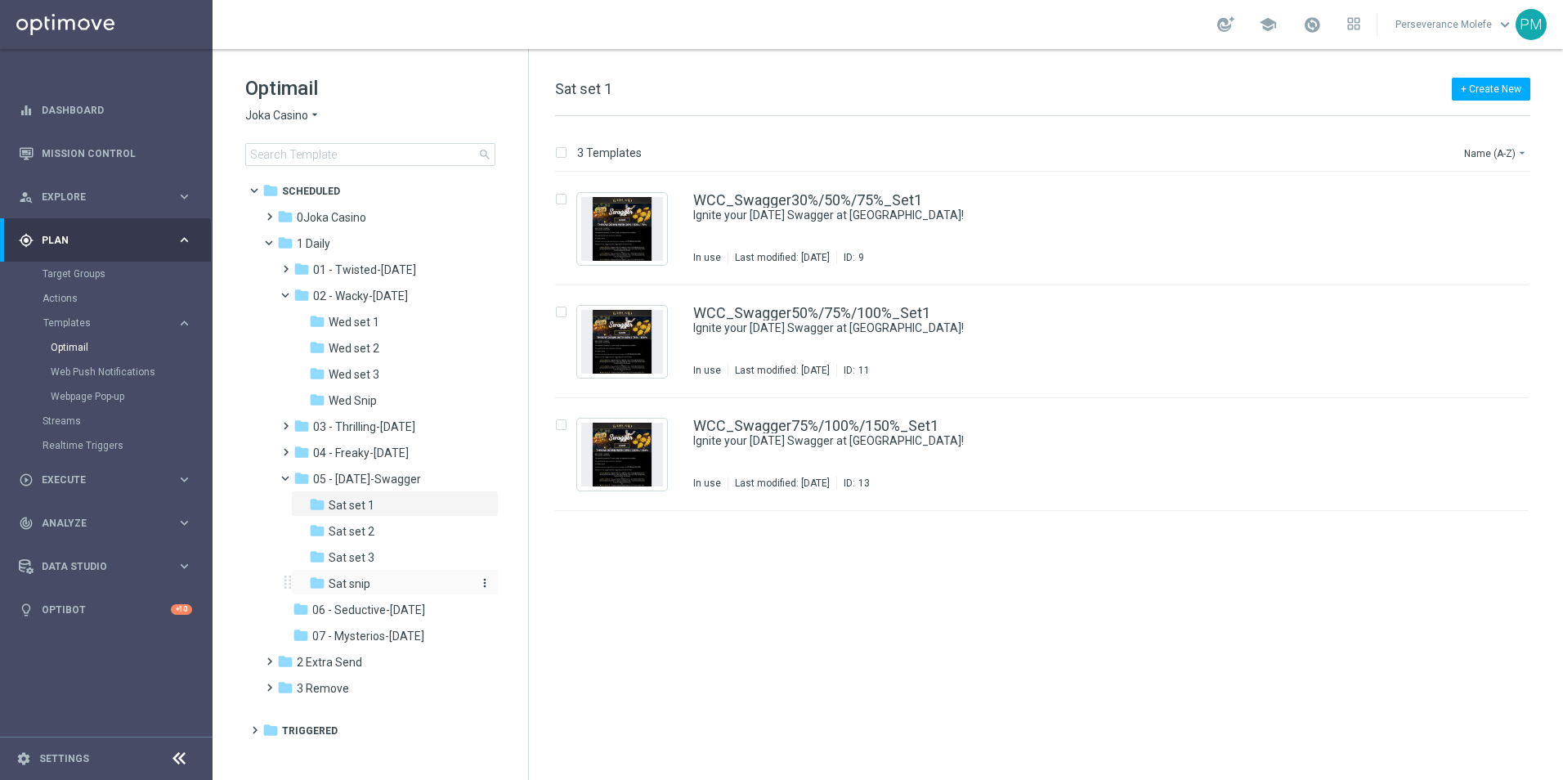
click at [386, 583] on div "folder Sat snip" at bounding box center [389, 584] width 161 height 19
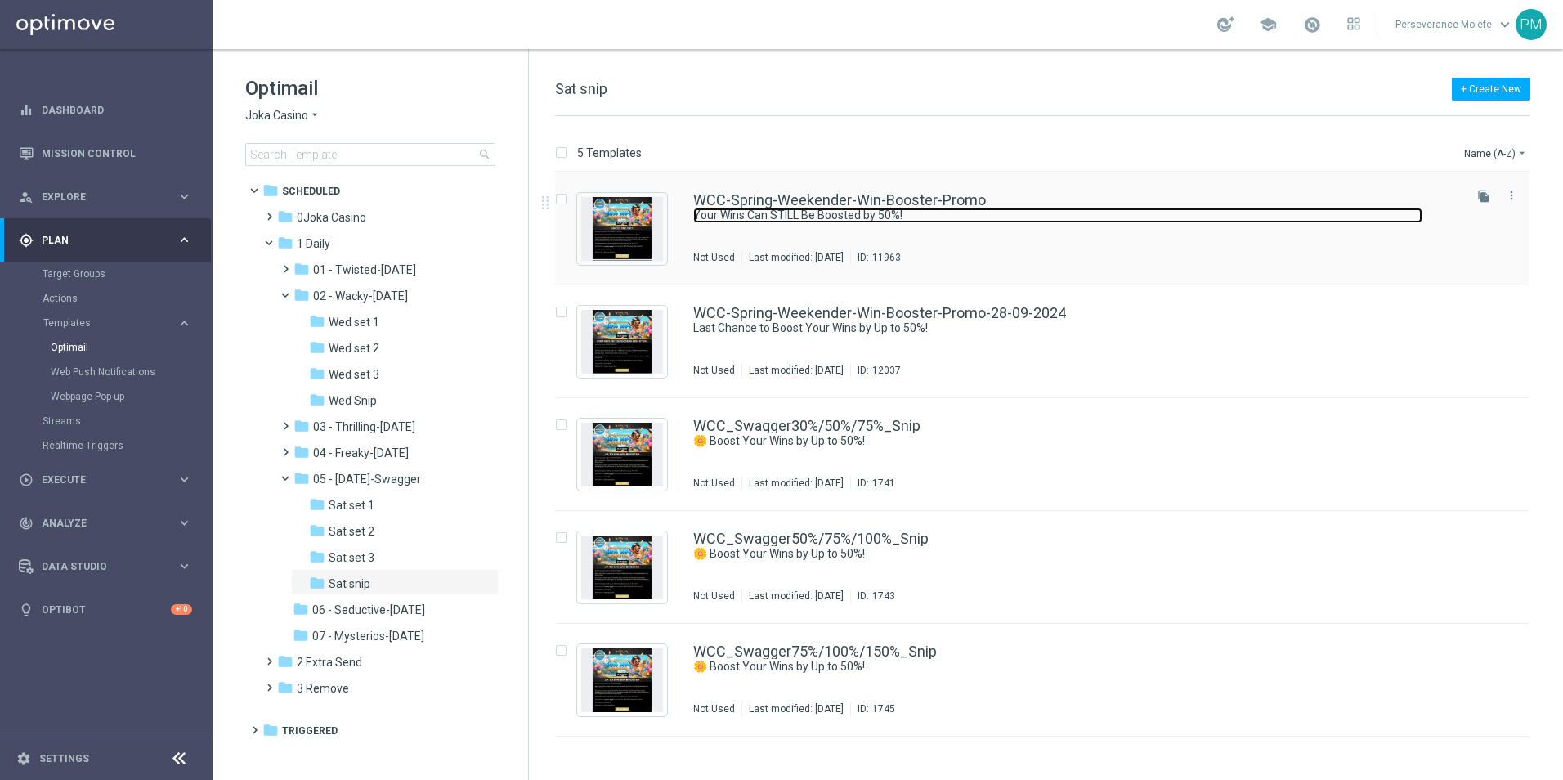
click at [751, 213] on link "Your Wins Can STILL Be Boosted by 50%!" at bounding box center [1057, 216] width 729 height 16
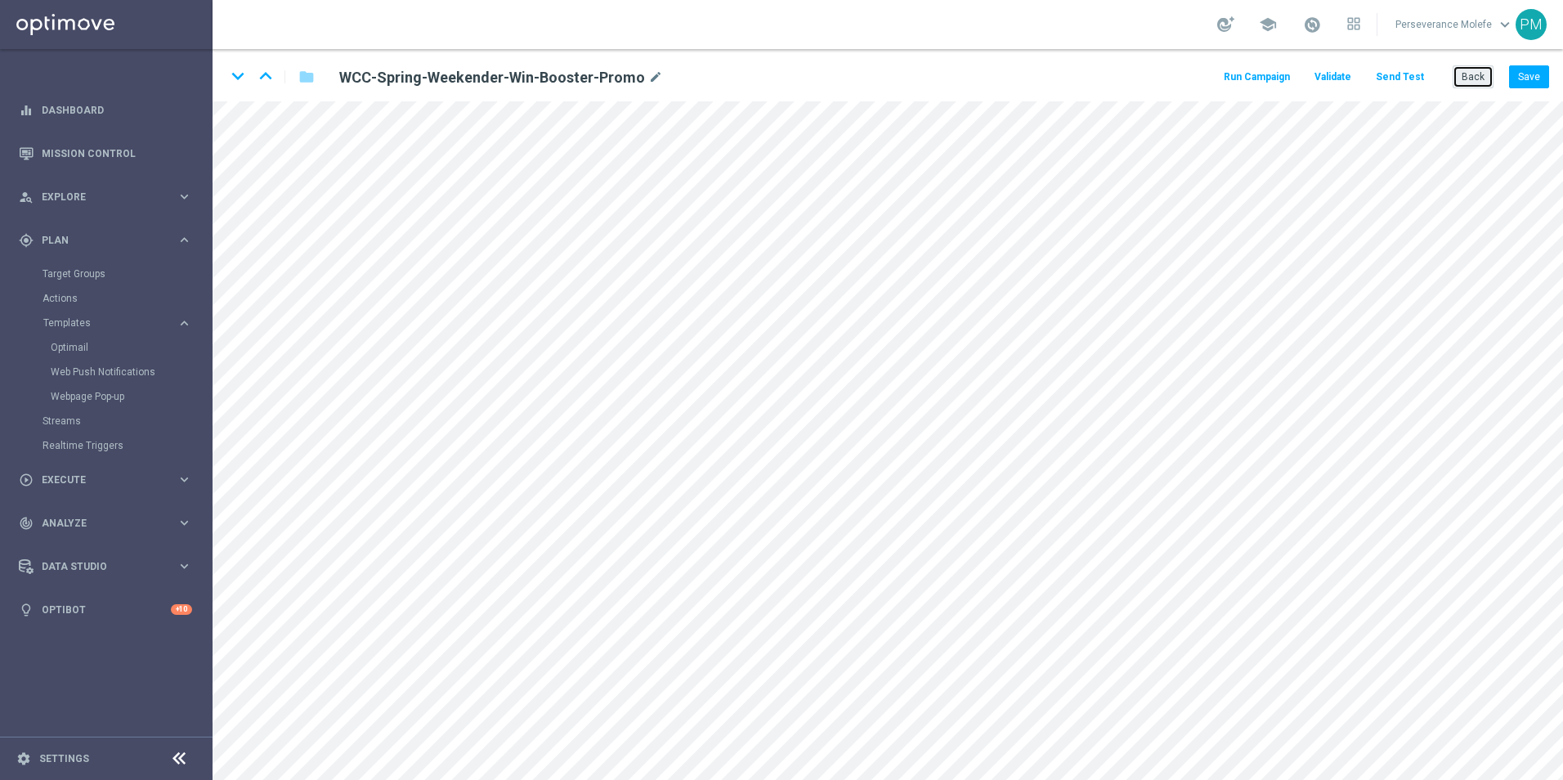
click at [1475, 86] on button "Back" at bounding box center [1473, 76] width 41 height 23
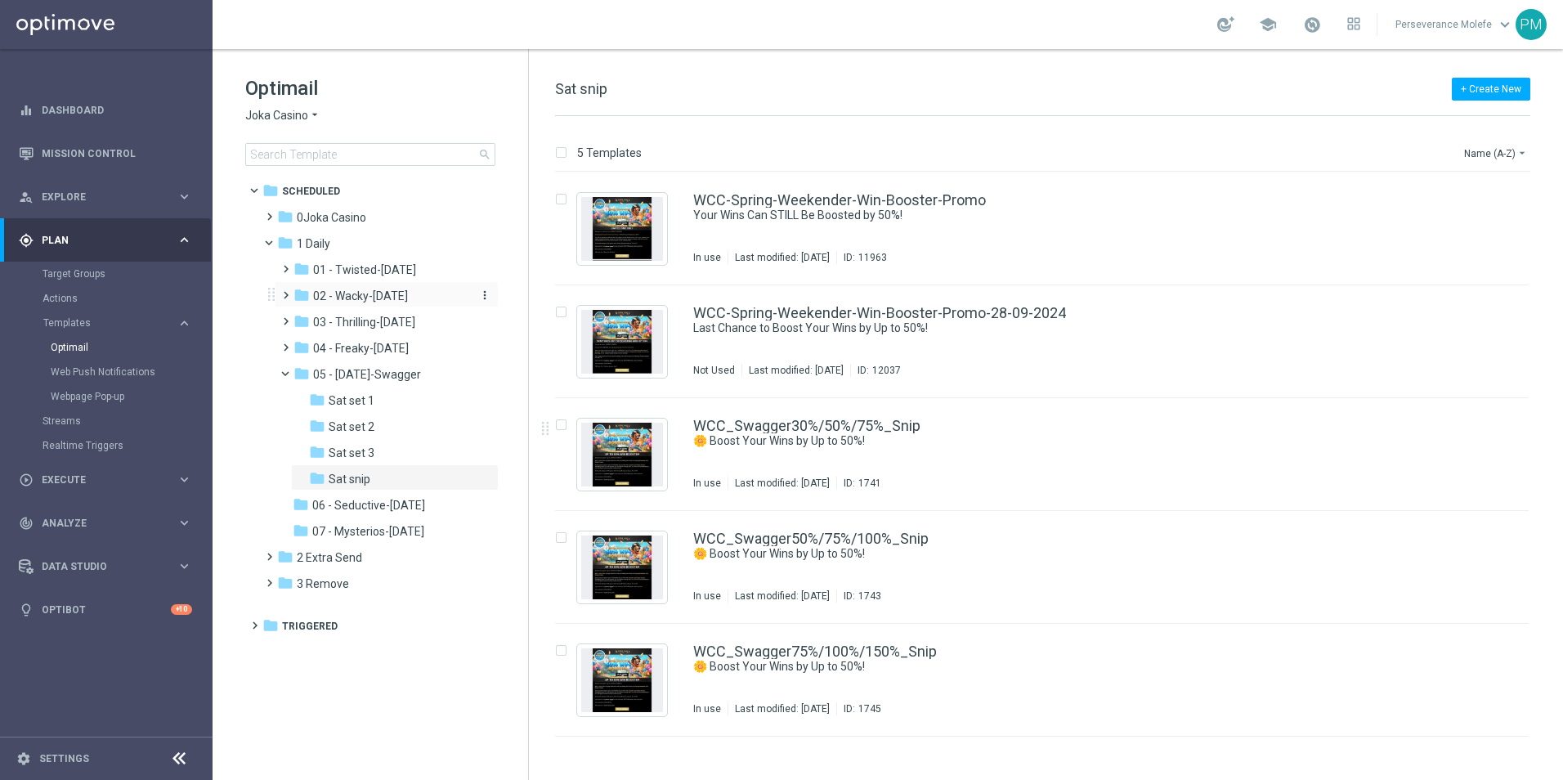
click at [427, 304] on div "folder 02 - Wacky-Wednesday" at bounding box center [381, 296] width 174 height 19
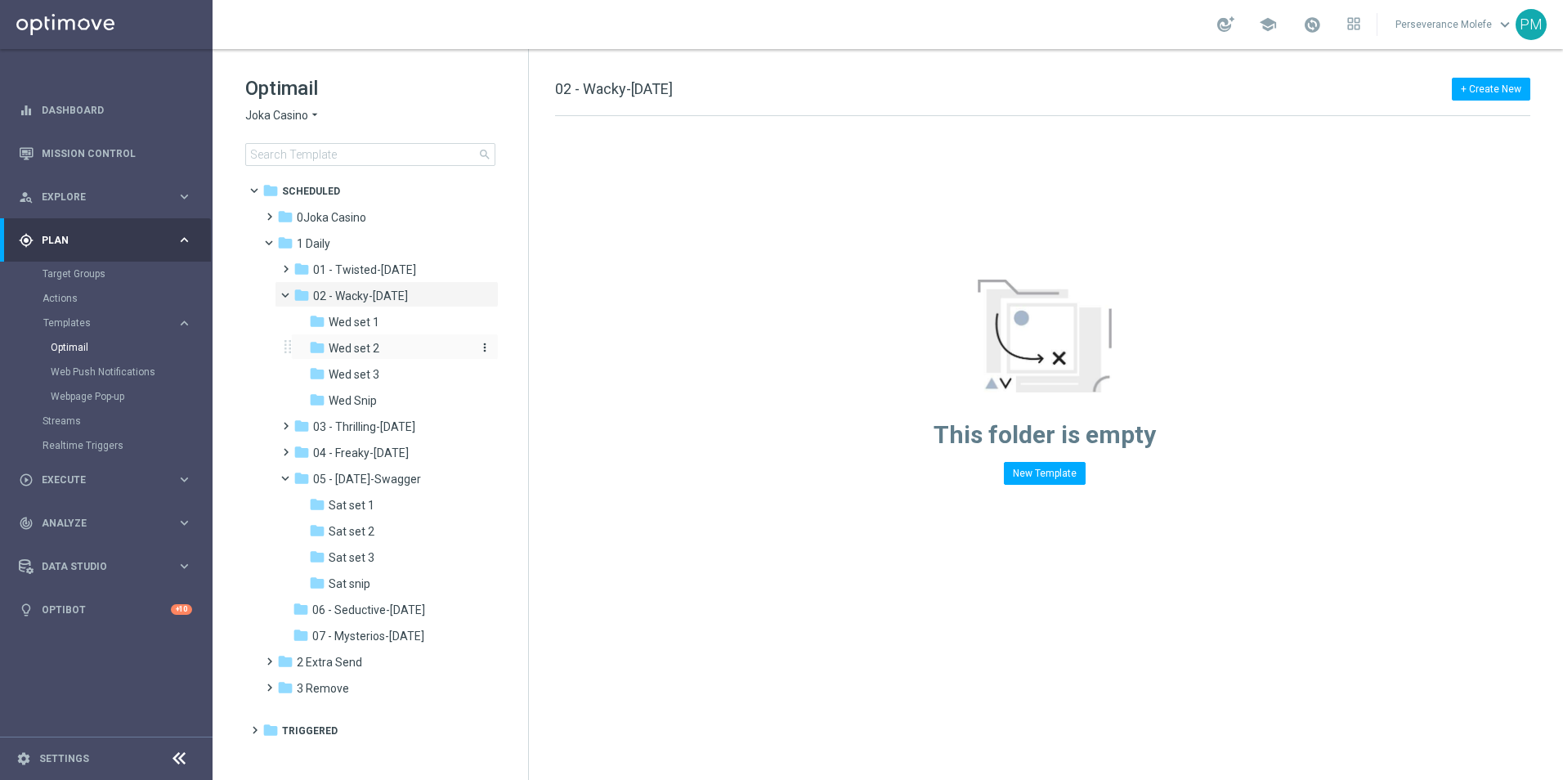
click at [413, 340] on div "folder Wed set 2" at bounding box center [389, 348] width 161 height 19
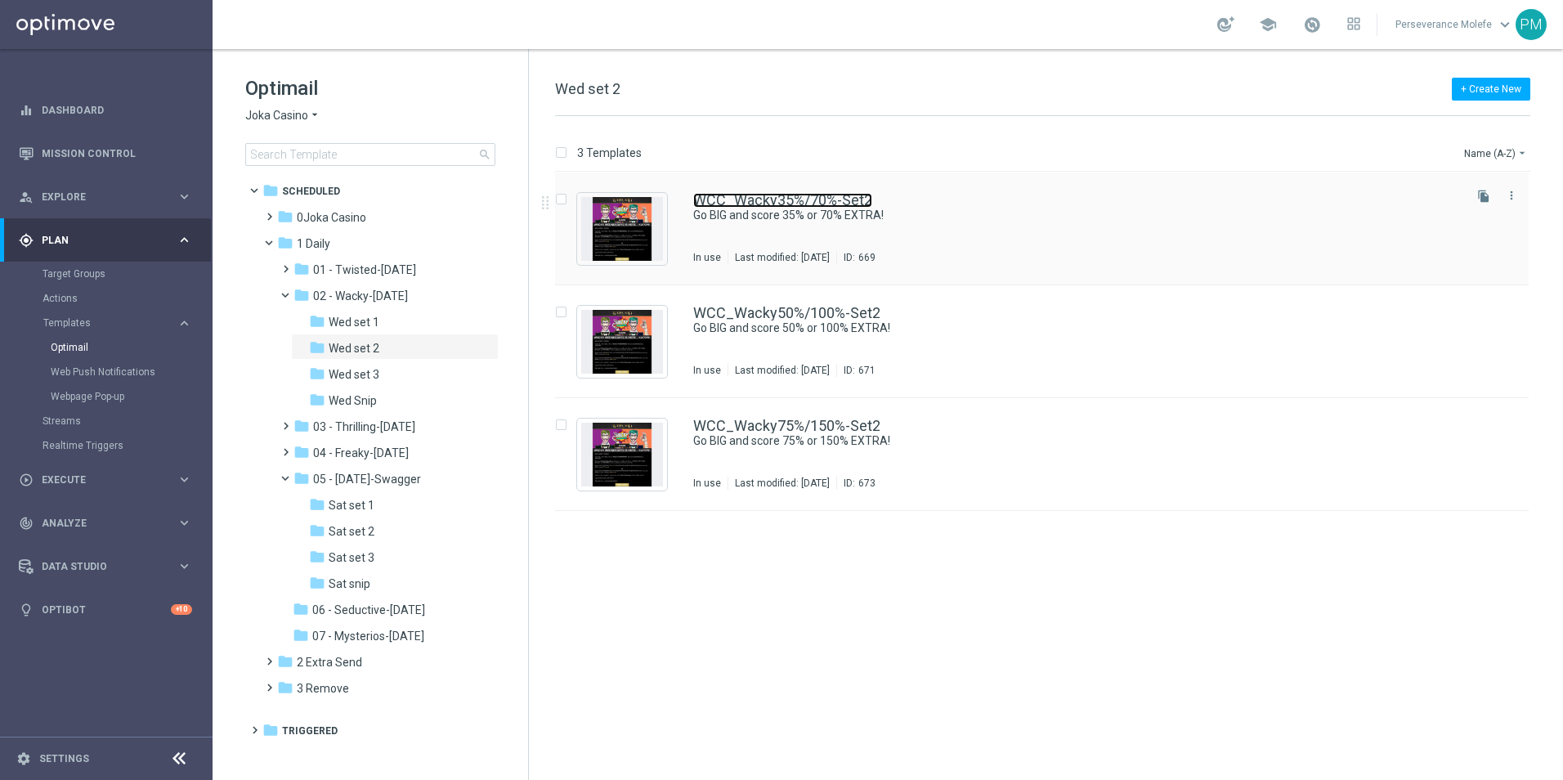
click at [738, 204] on link "WCC_Wacky35%/70%-Set2" at bounding box center [782, 200] width 179 height 15
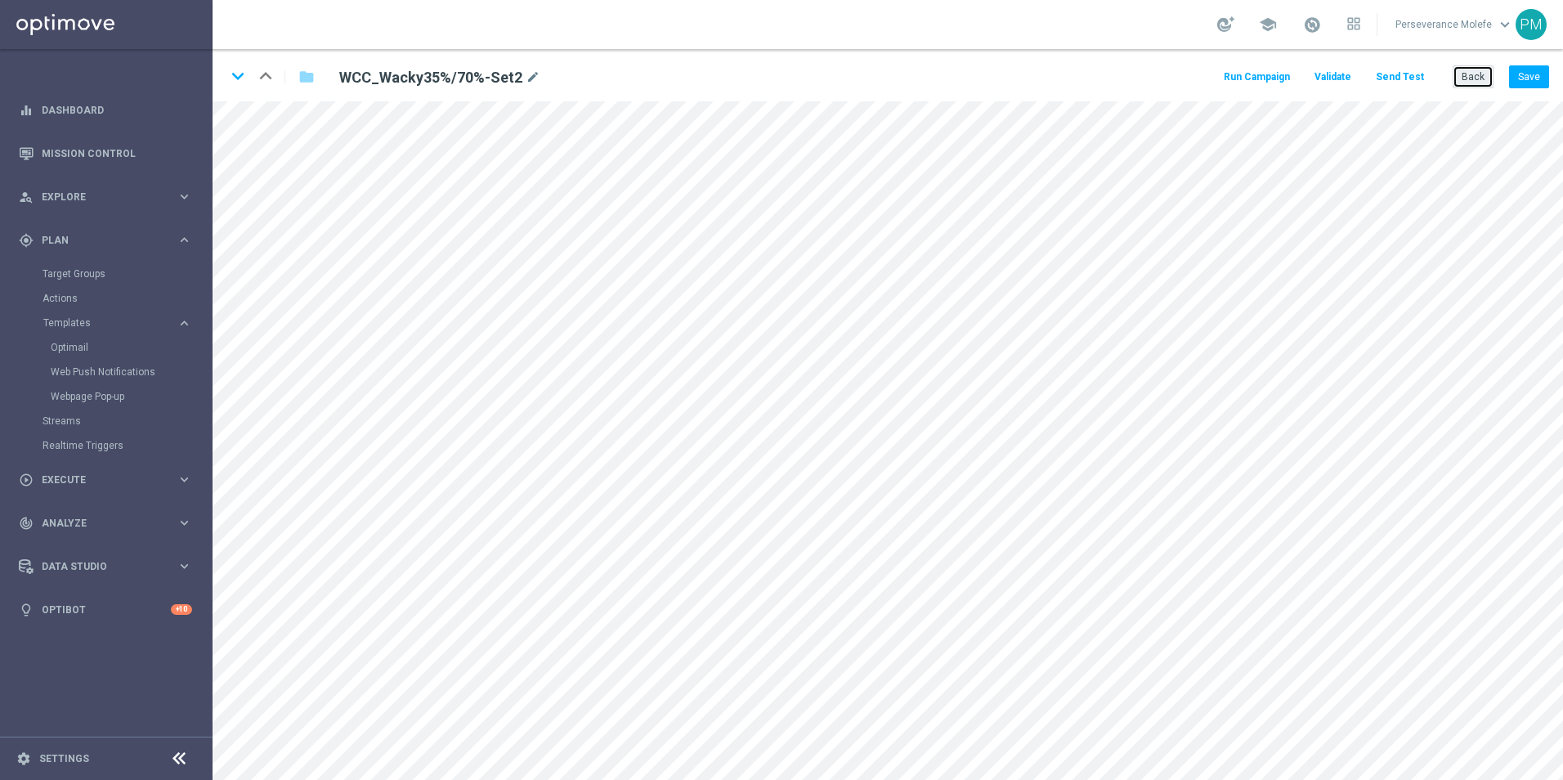
click at [1463, 79] on button "Back" at bounding box center [1473, 76] width 41 height 23
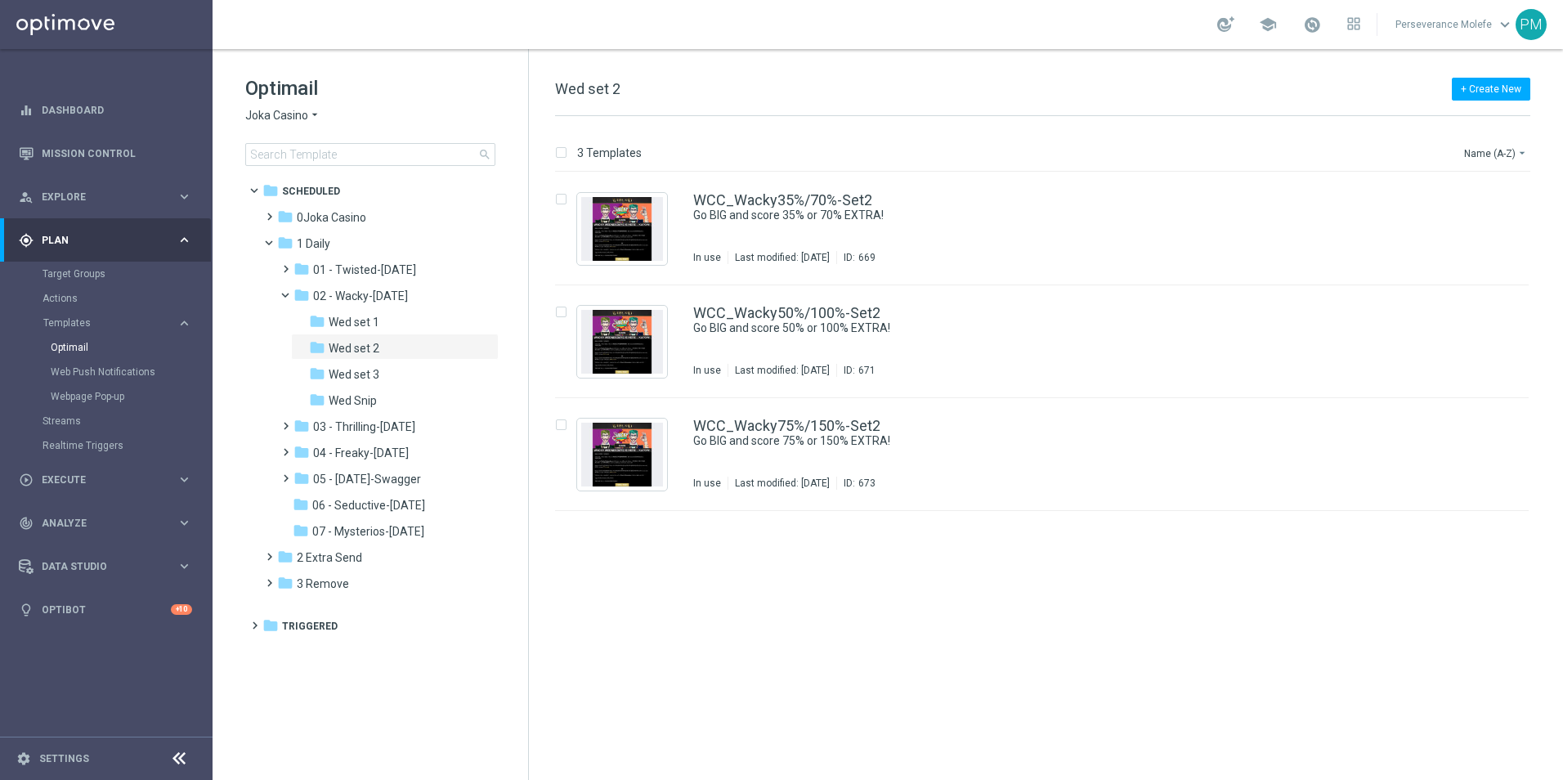
click at [294, 112] on span "Joka Casino" at bounding box center [276, 116] width 63 height 16
click at [301, 263] on div "Casino Joka" at bounding box center [307, 272] width 123 height 20
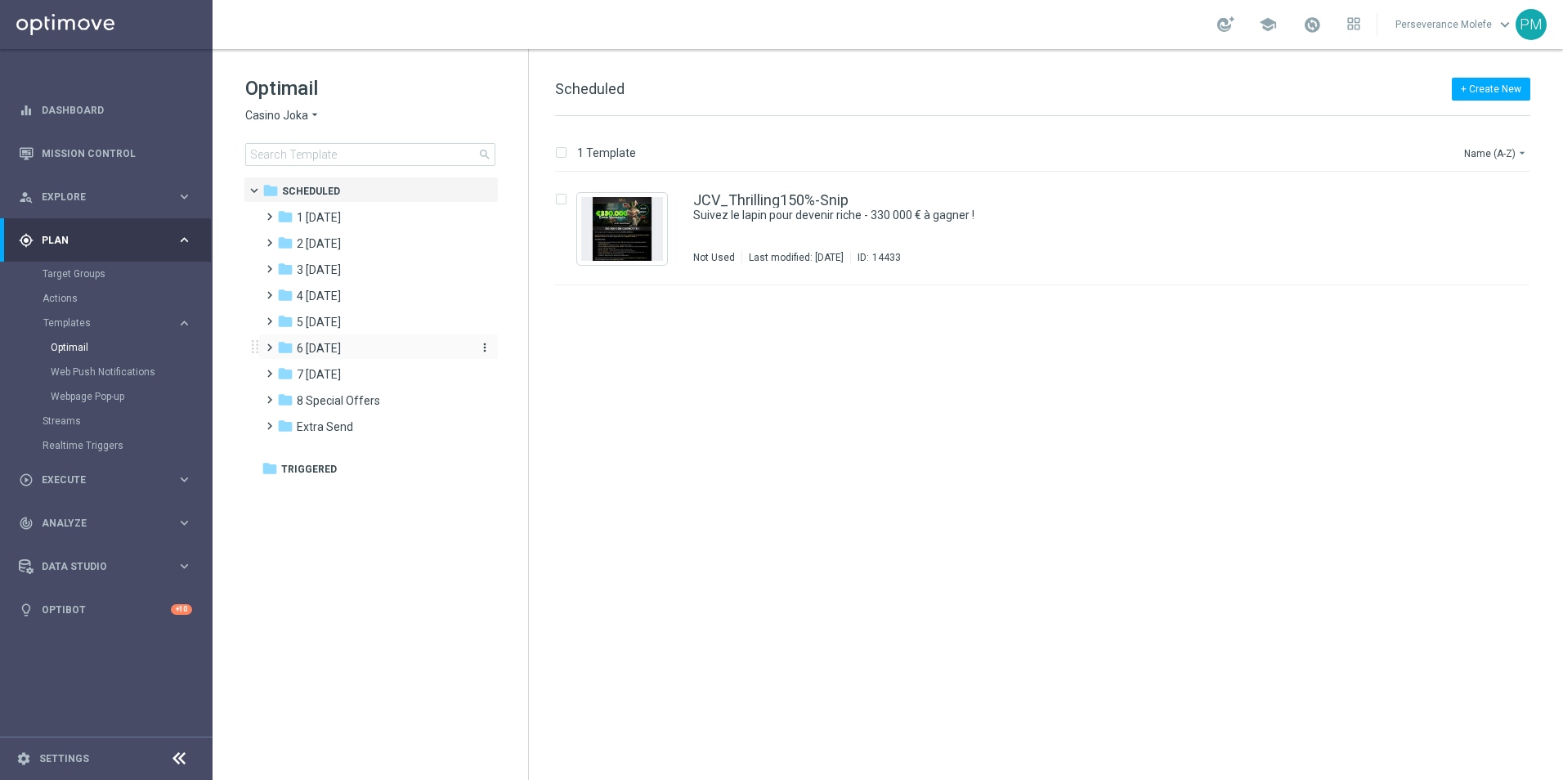
click at [353, 351] on div "folder 6 [DATE]" at bounding box center [371, 348] width 188 height 19
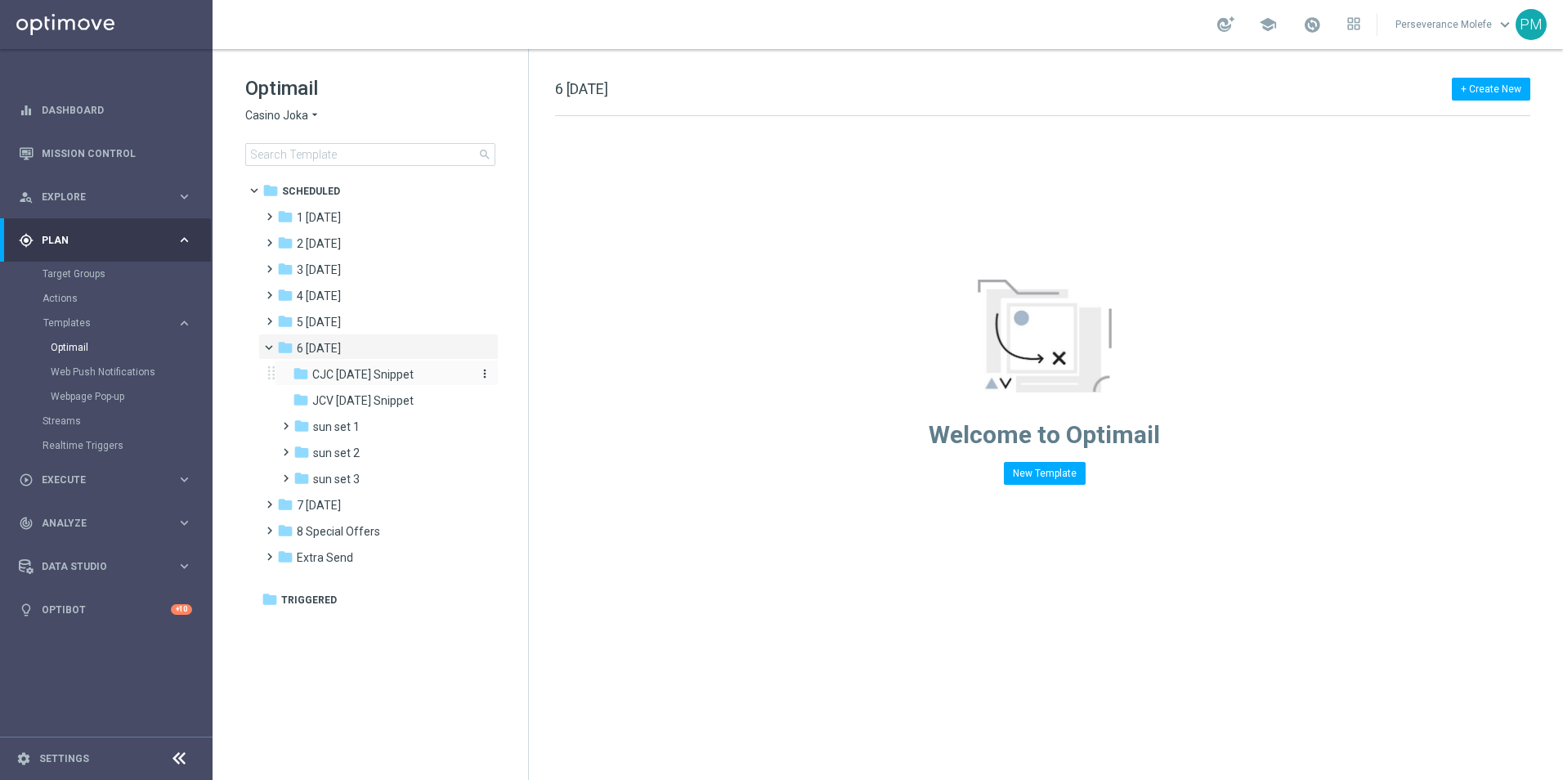
click at [378, 375] on span "CJC [DATE] Snippet" at bounding box center [362, 374] width 101 height 15
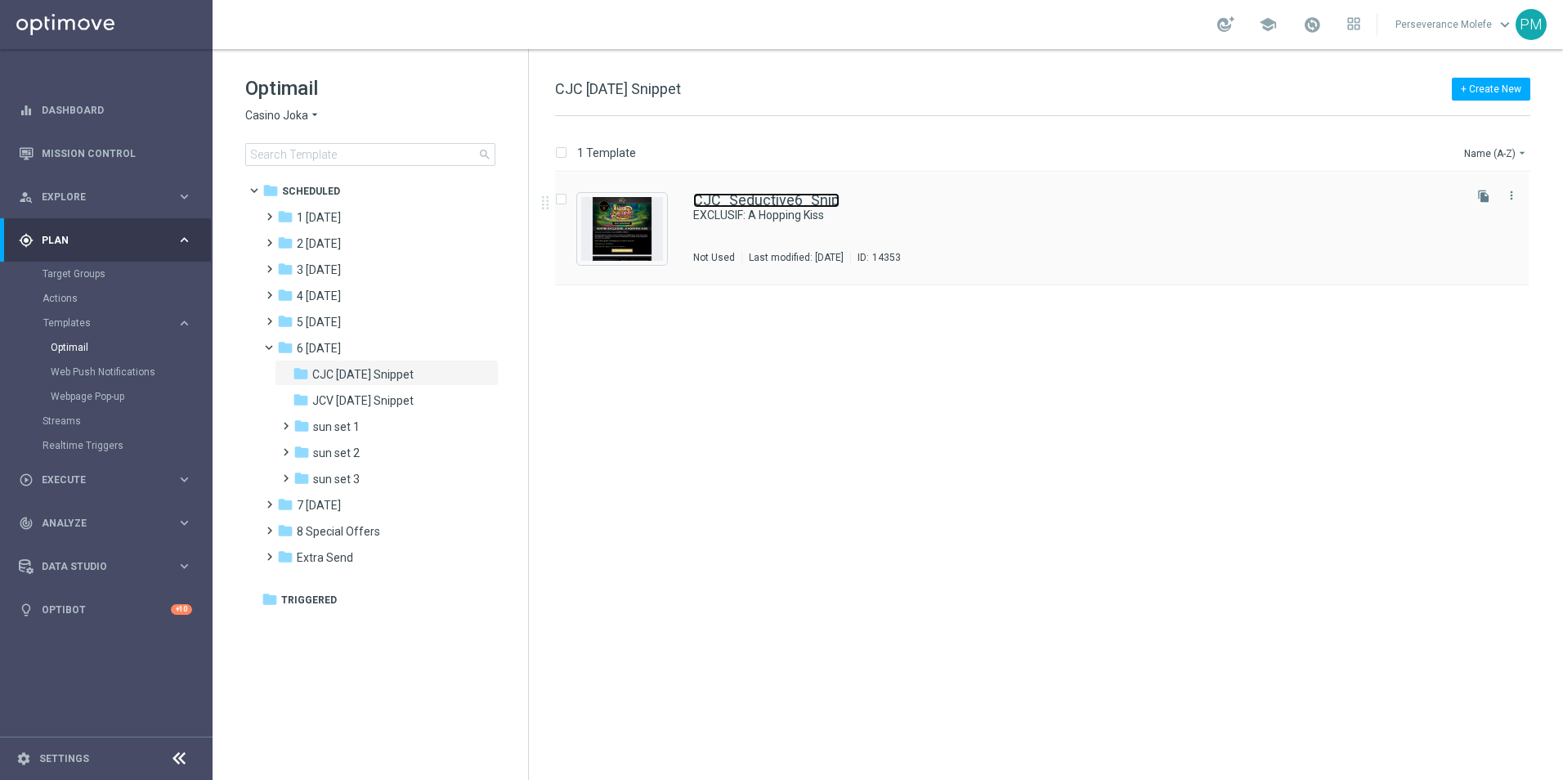
click at [751, 203] on link "CJC_Seductive6_Snip" at bounding box center [766, 200] width 146 height 15
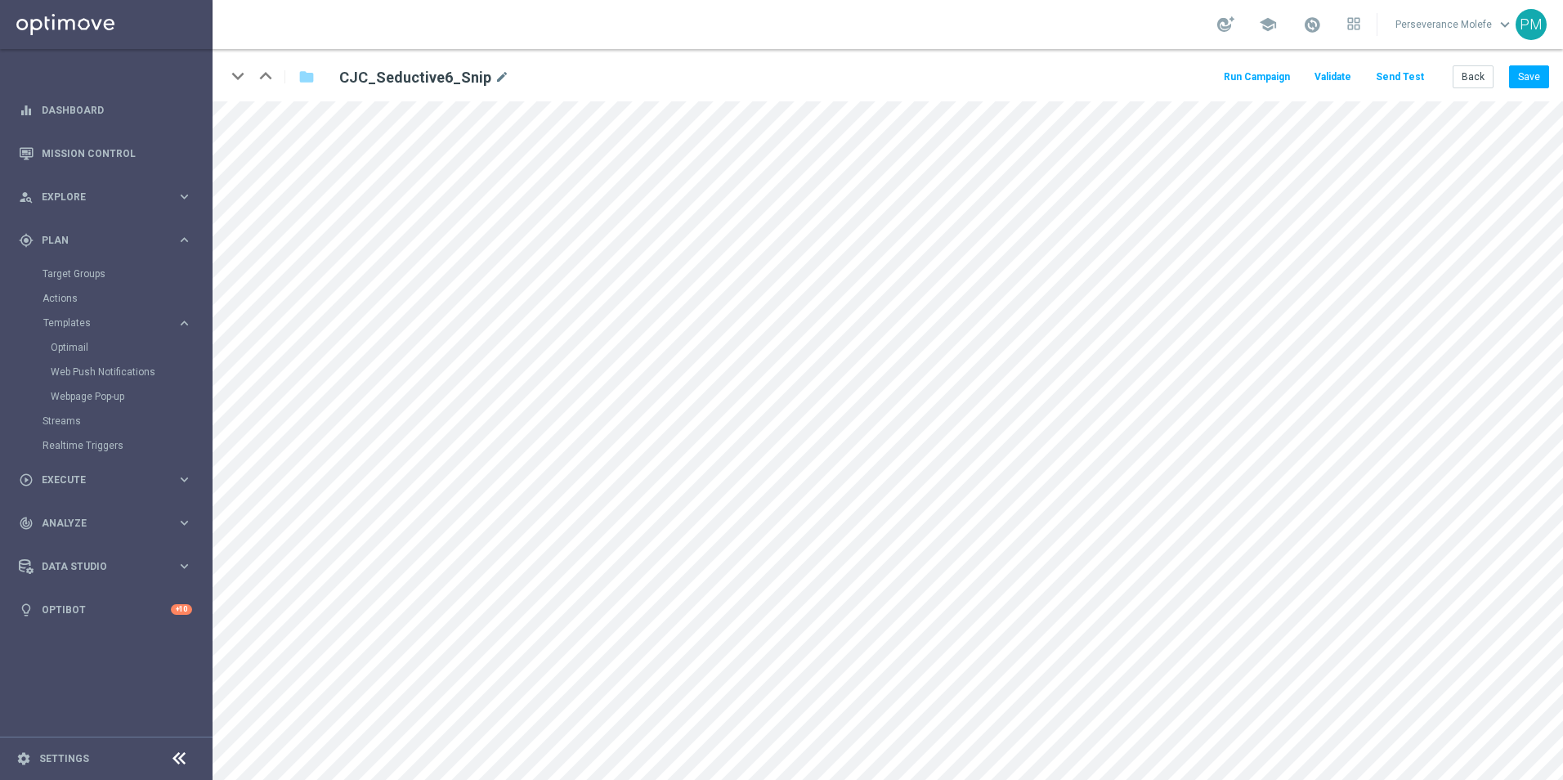
click at [1401, 83] on button "Send Test" at bounding box center [1400, 77] width 53 height 22
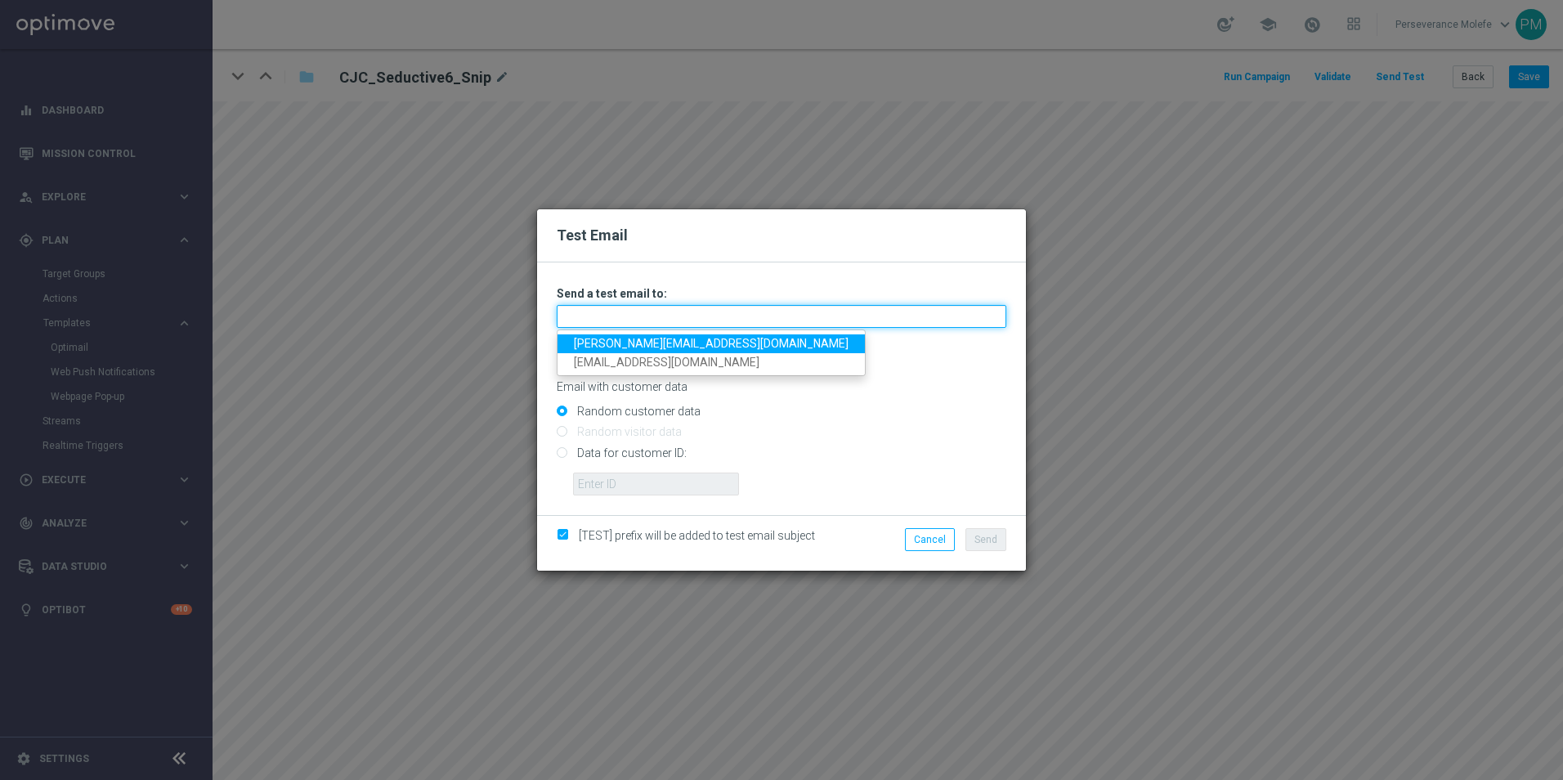
drag, startPoint x: 692, startPoint y: 310, endPoint x: 680, endPoint y: 315, distance: 12.5
click at [681, 314] on input "text" at bounding box center [782, 316] width 450 height 23
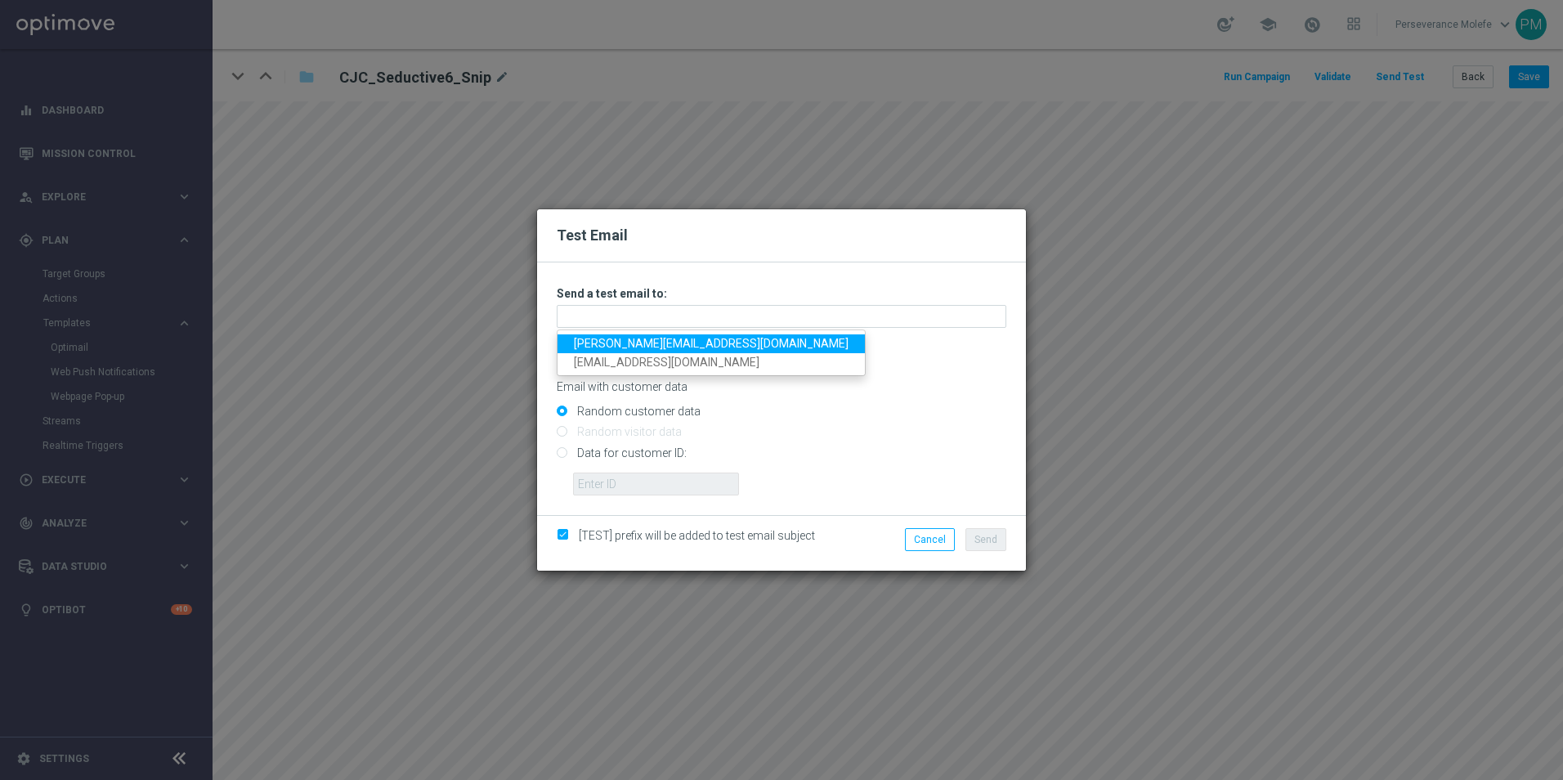
click at [664, 347] on link "Madeleine@viva-vision.net" at bounding box center [711, 343] width 307 height 19
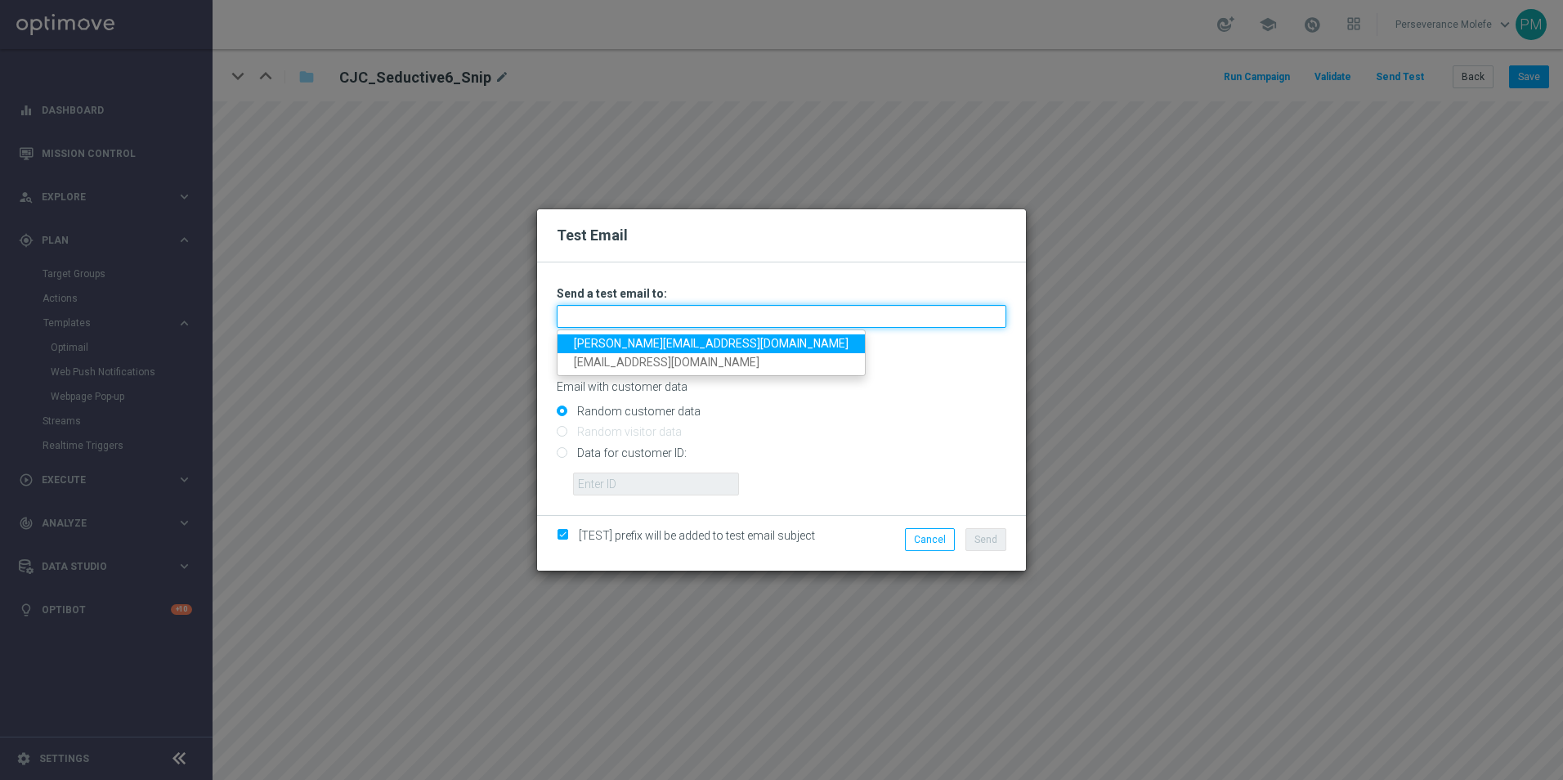
type input "Madeleine@viva-vision.net"
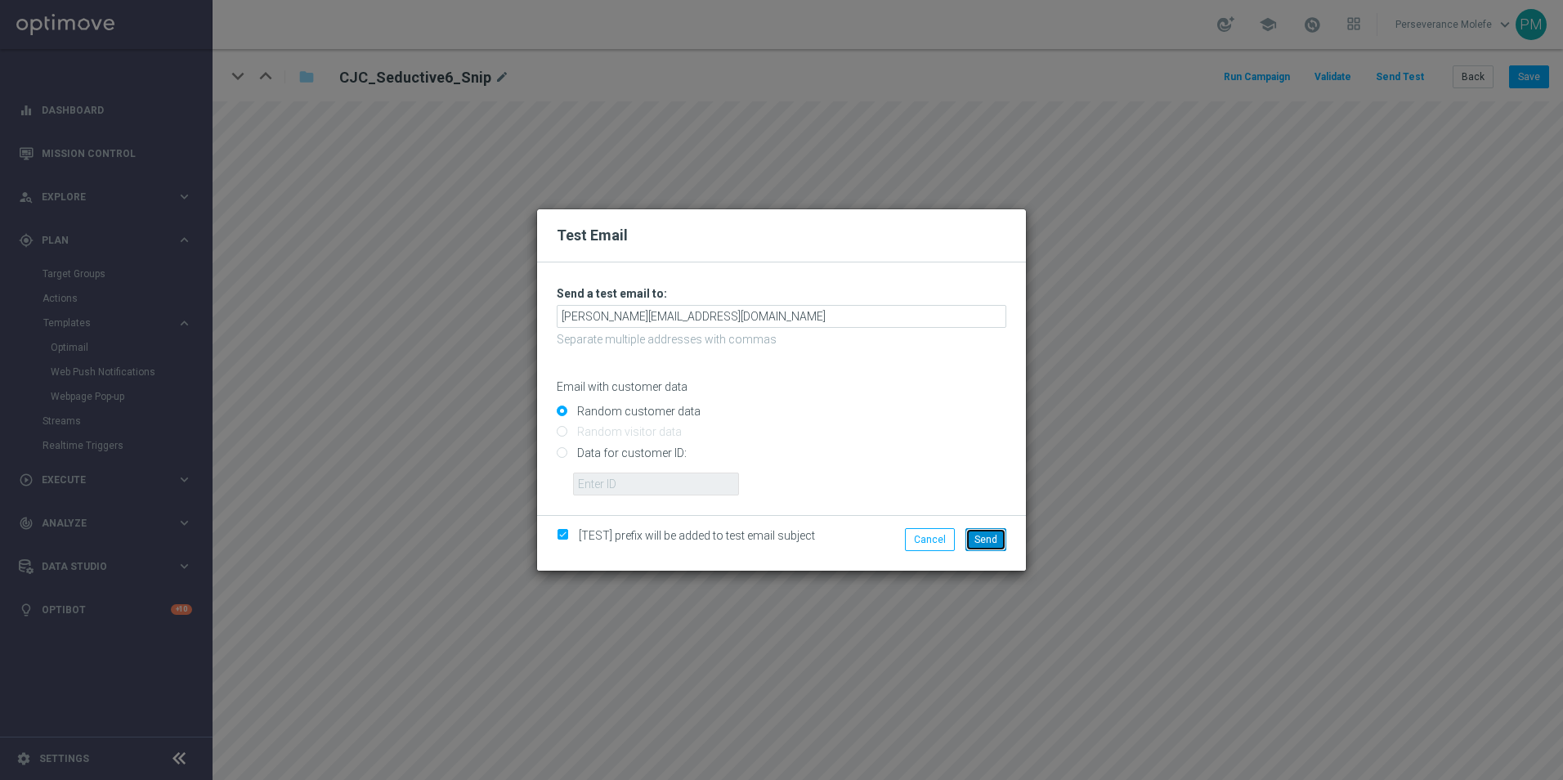
click at [986, 538] on span "Send" at bounding box center [986, 539] width 23 height 11
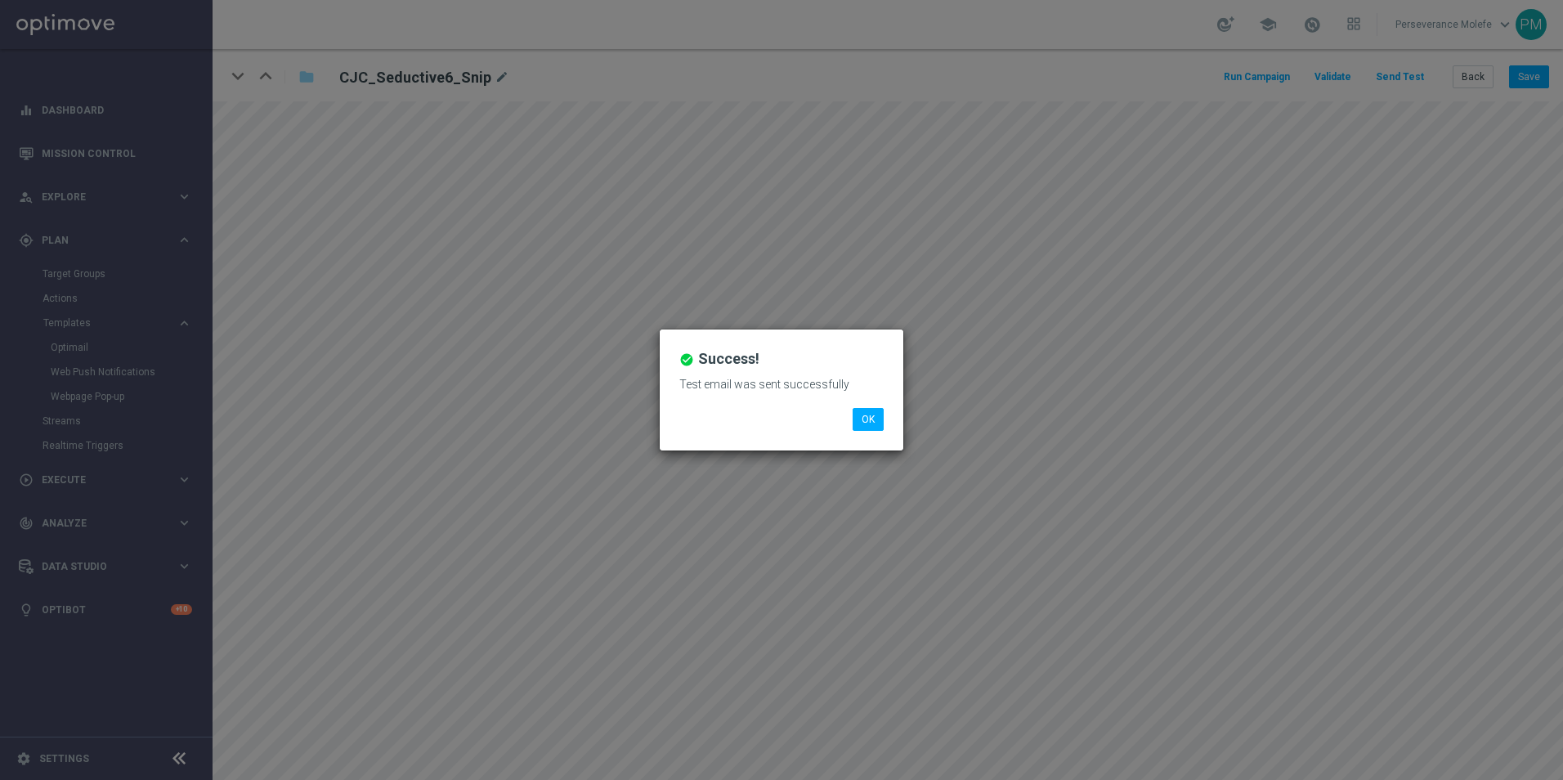
click at [886, 413] on li "OK" at bounding box center [868, 419] width 39 height 23
click at [882, 415] on button "OK" at bounding box center [868, 419] width 31 height 23
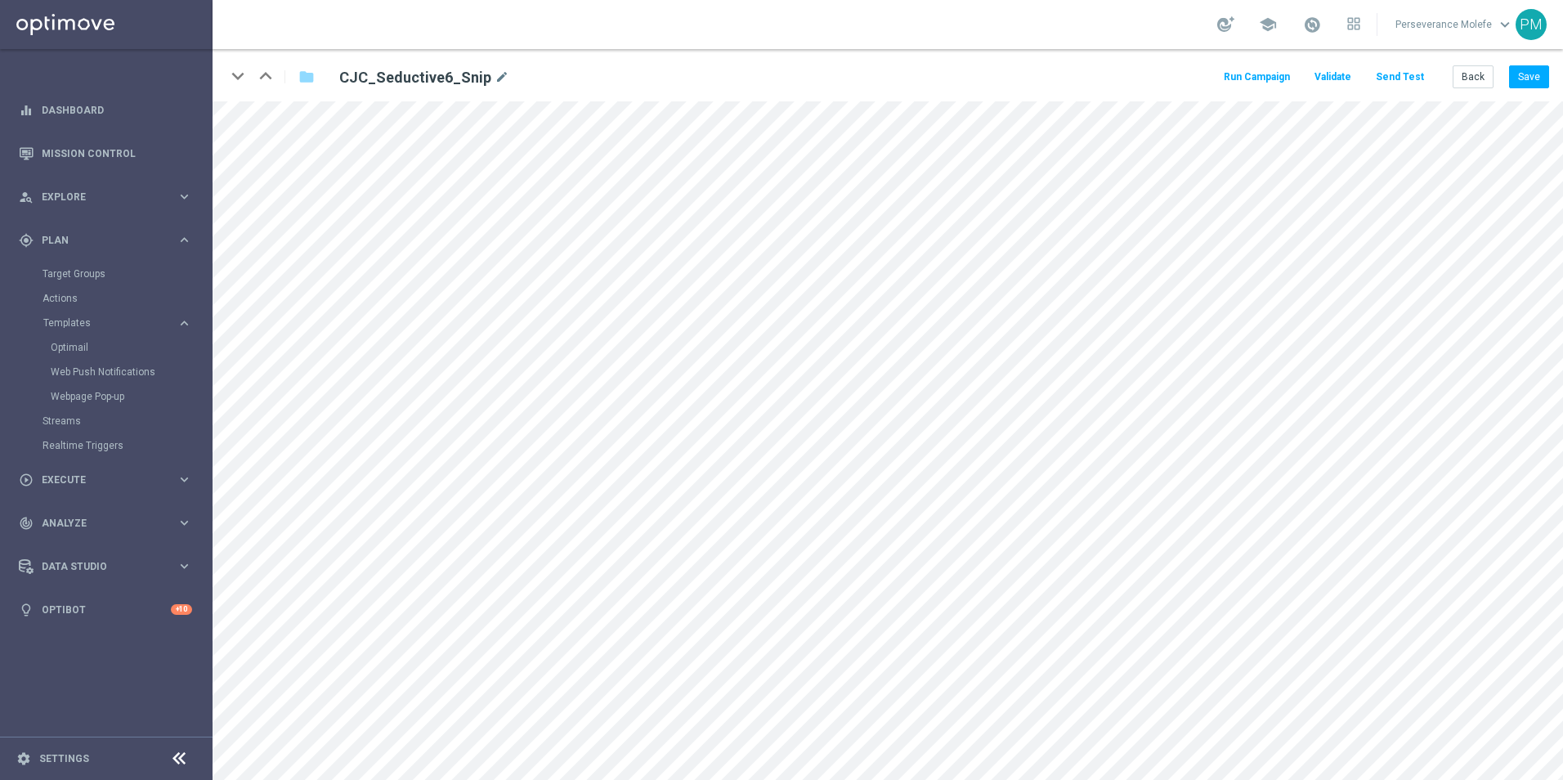
click at [1401, 82] on button "Send Test" at bounding box center [1400, 77] width 53 height 22
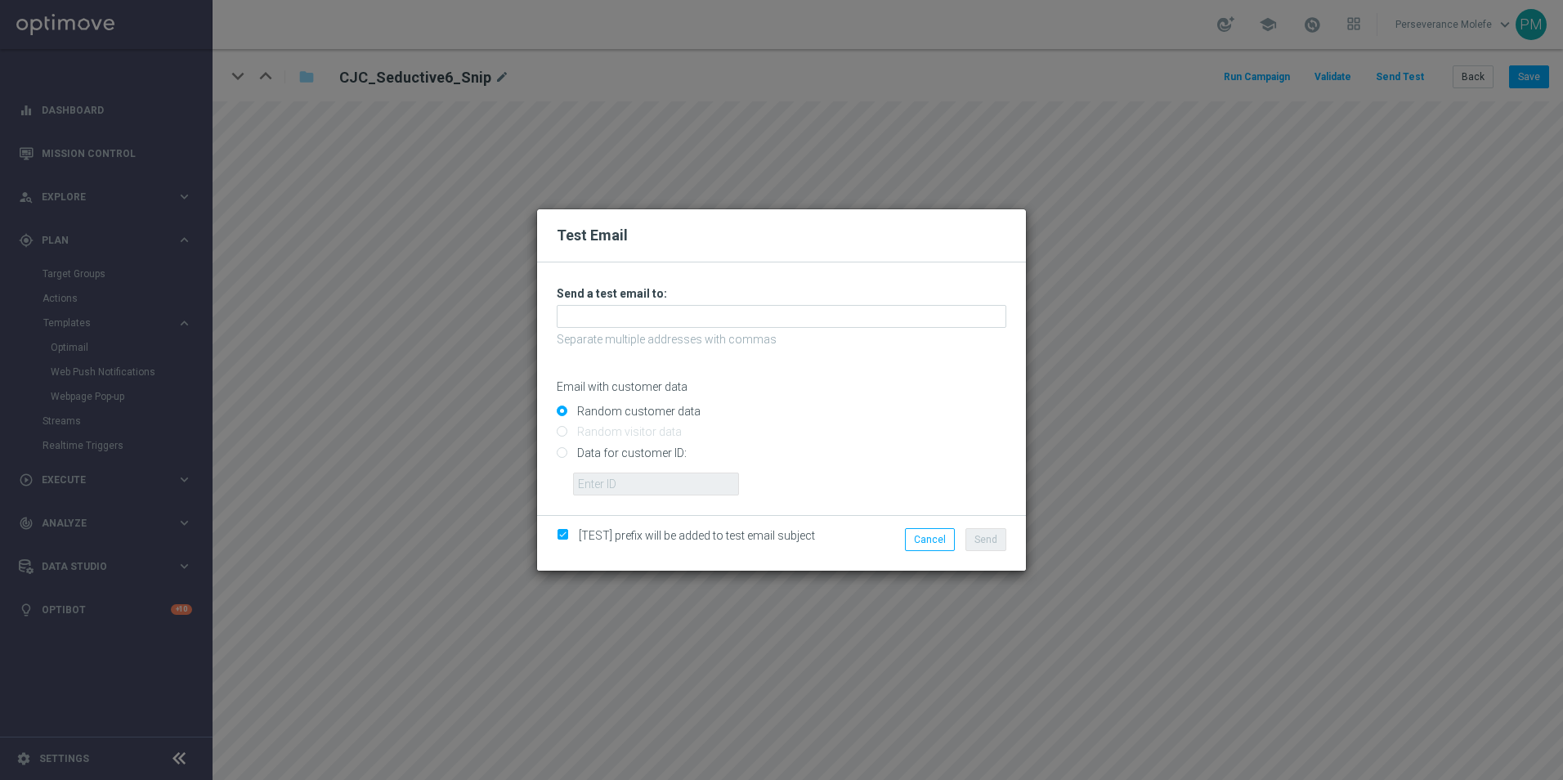
click at [599, 331] on div "Unable to send test email. If this problem persists, contact your CSM for assis…" at bounding box center [782, 390] width 450 height 209
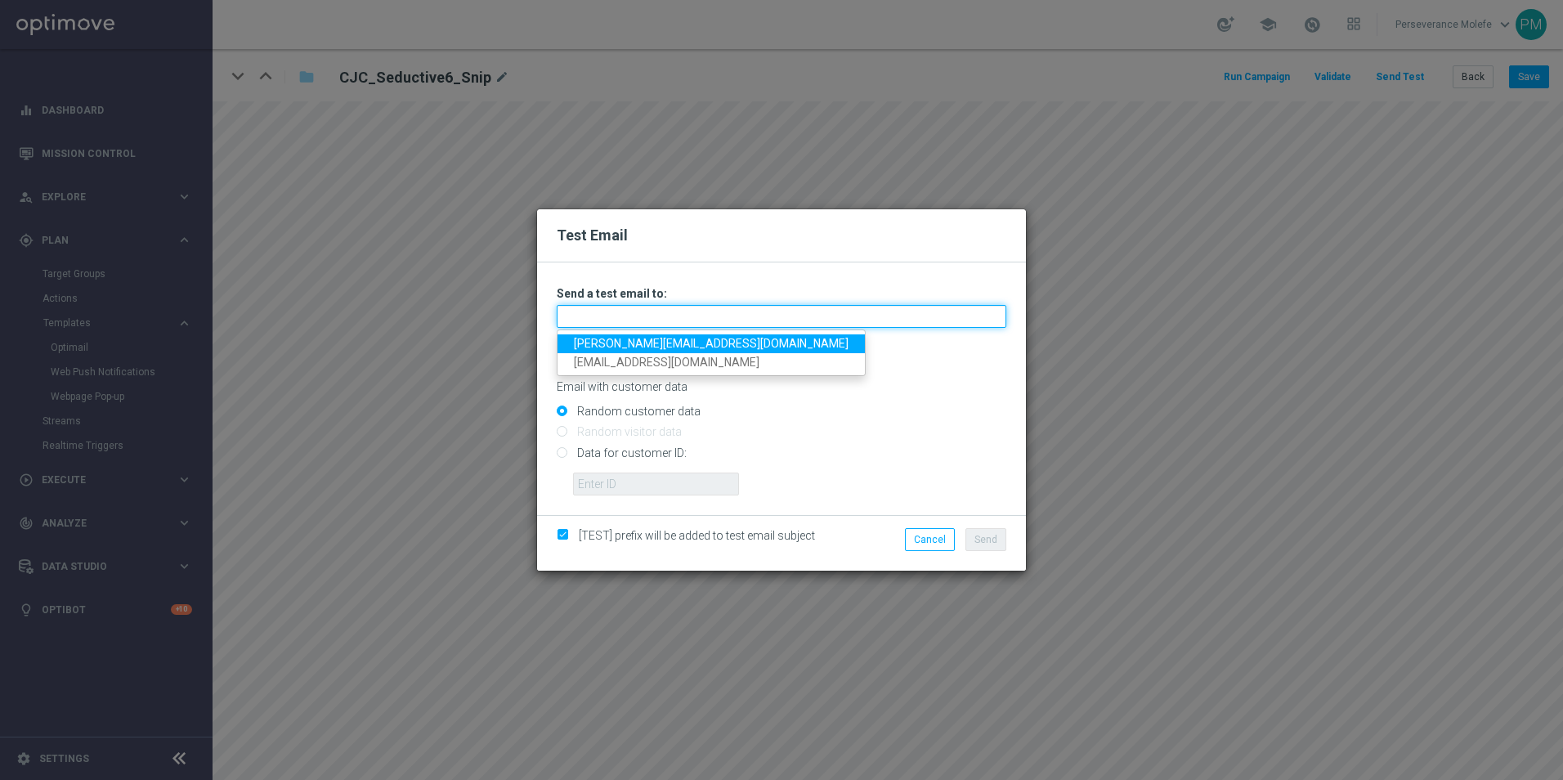
drag, startPoint x: 599, startPoint y: 331, endPoint x: 605, endPoint y: 323, distance: 10.5
click at [605, 323] on input "text" at bounding box center [782, 316] width 450 height 23
click at [752, 319] on input "text" at bounding box center [782, 316] width 450 height 23
paste input "Maledjadji@viva-vision.net"
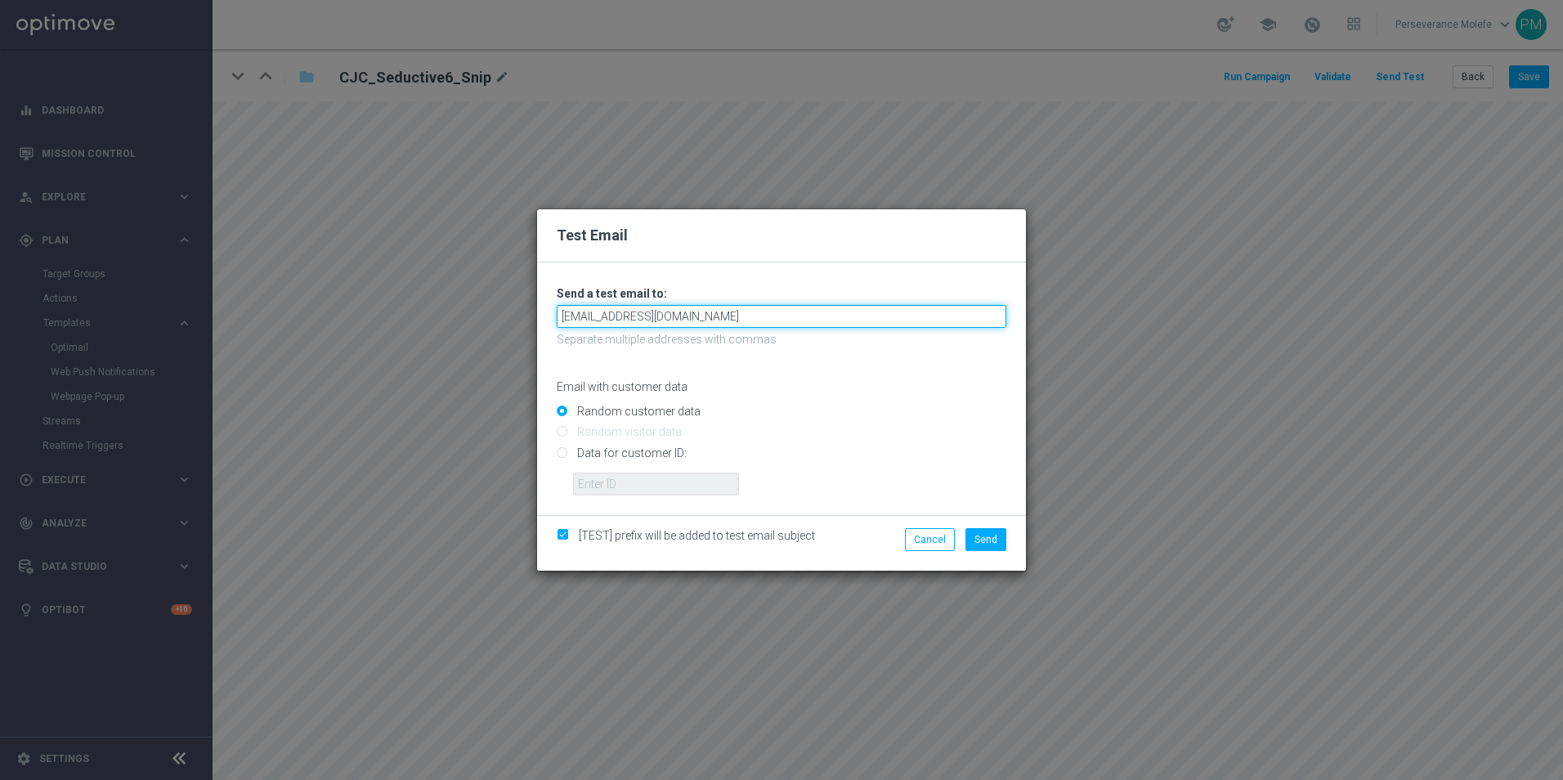
type input "Maledjadji@viva-vision.net"
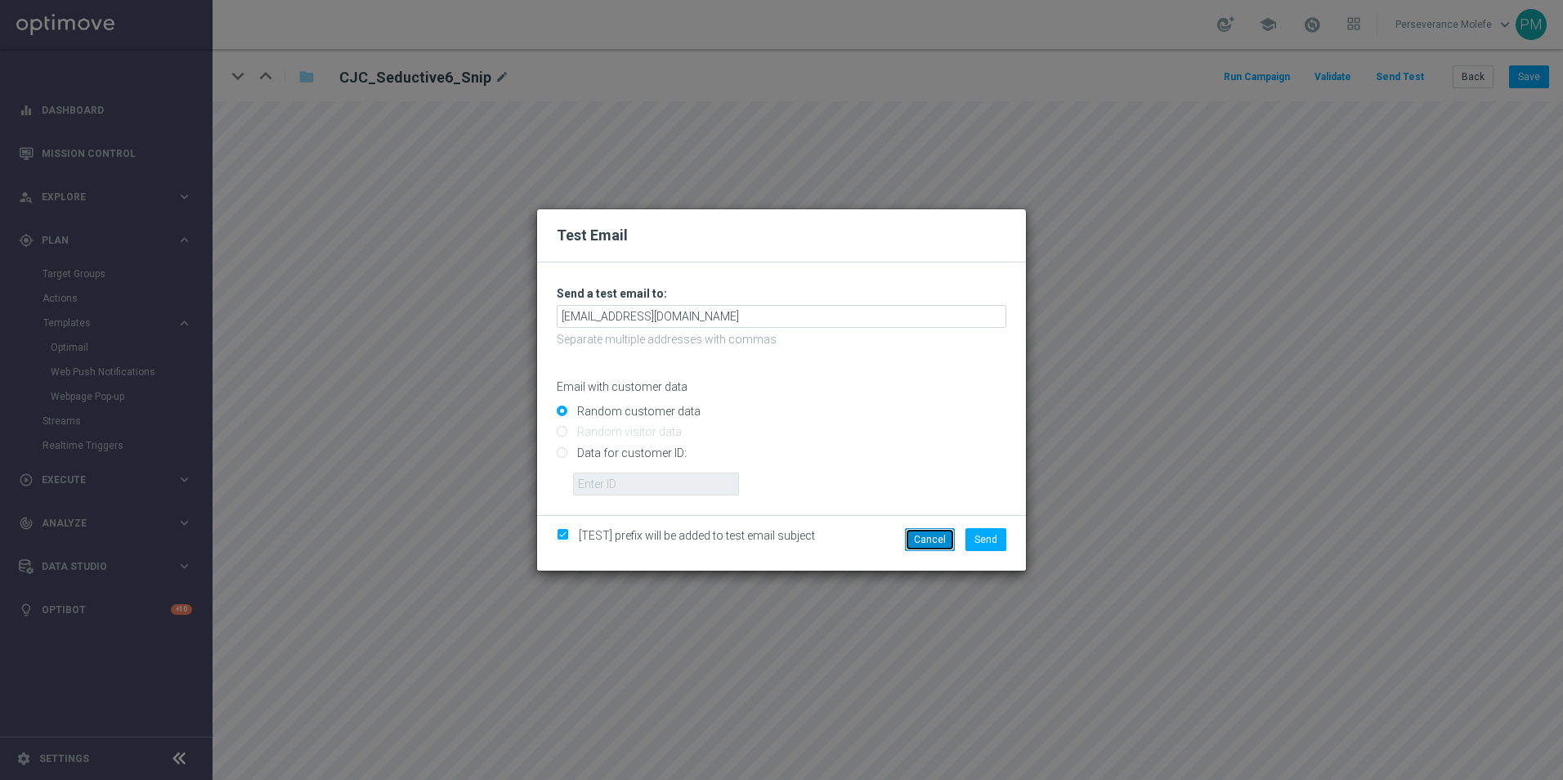
click at [955, 541] on button "Cancel" at bounding box center [930, 539] width 50 height 23
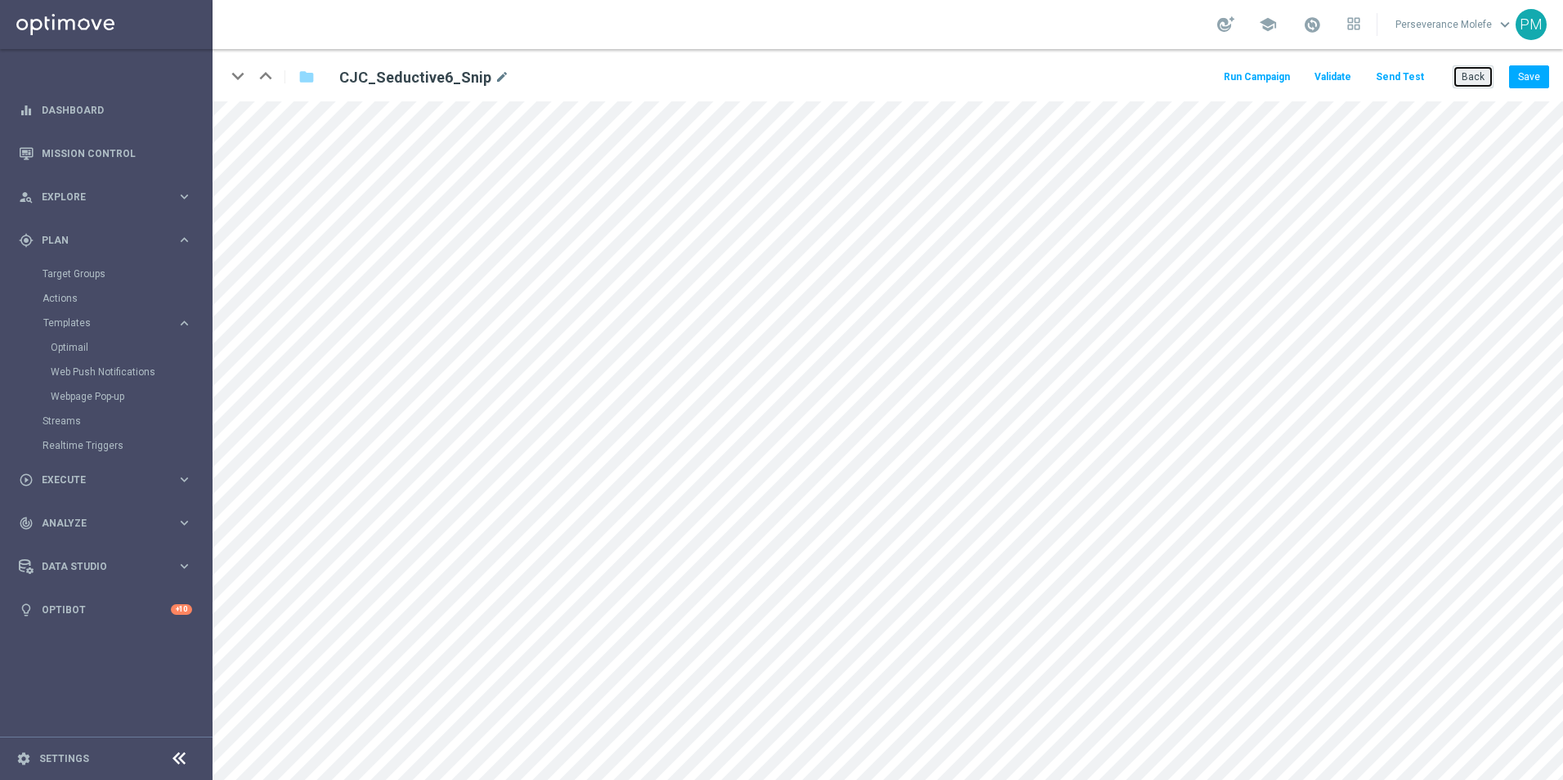
click at [1481, 71] on button "Back" at bounding box center [1473, 76] width 41 height 23
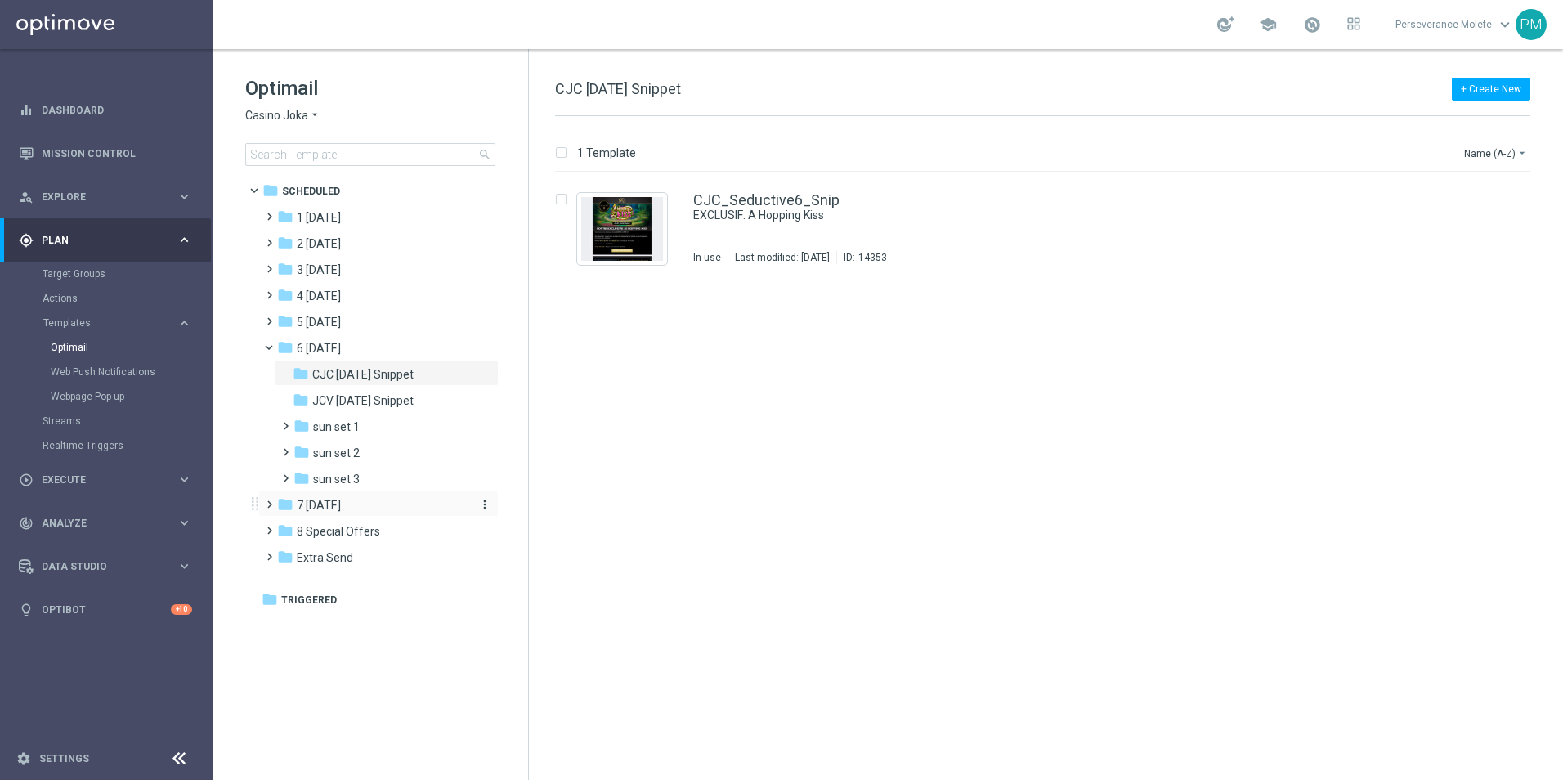
click at [360, 498] on div "folder 7 [DATE]" at bounding box center [371, 505] width 188 height 19
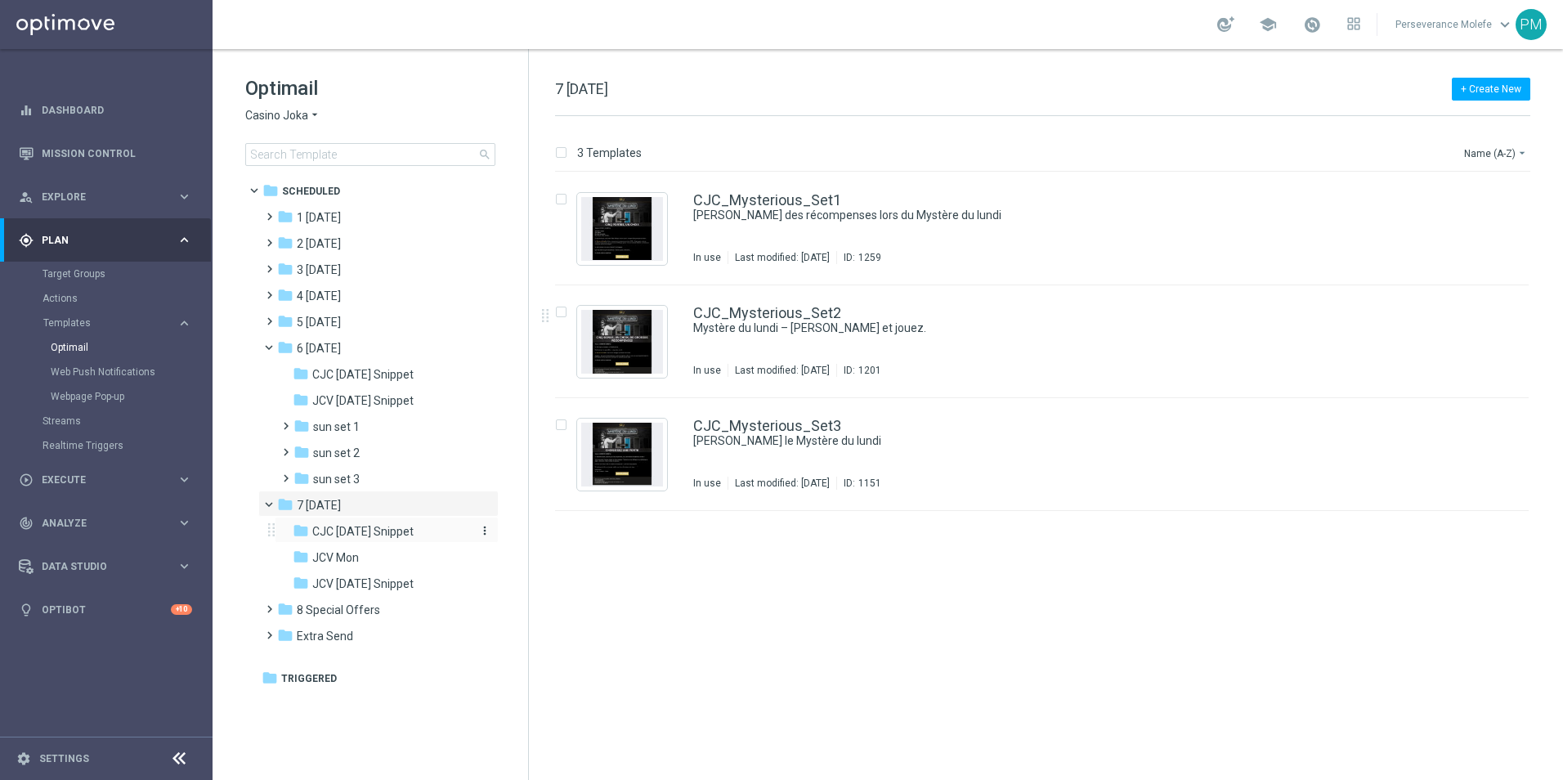
click at [369, 541] on div "folder CJC Monday Snippet" at bounding box center [380, 532] width 174 height 19
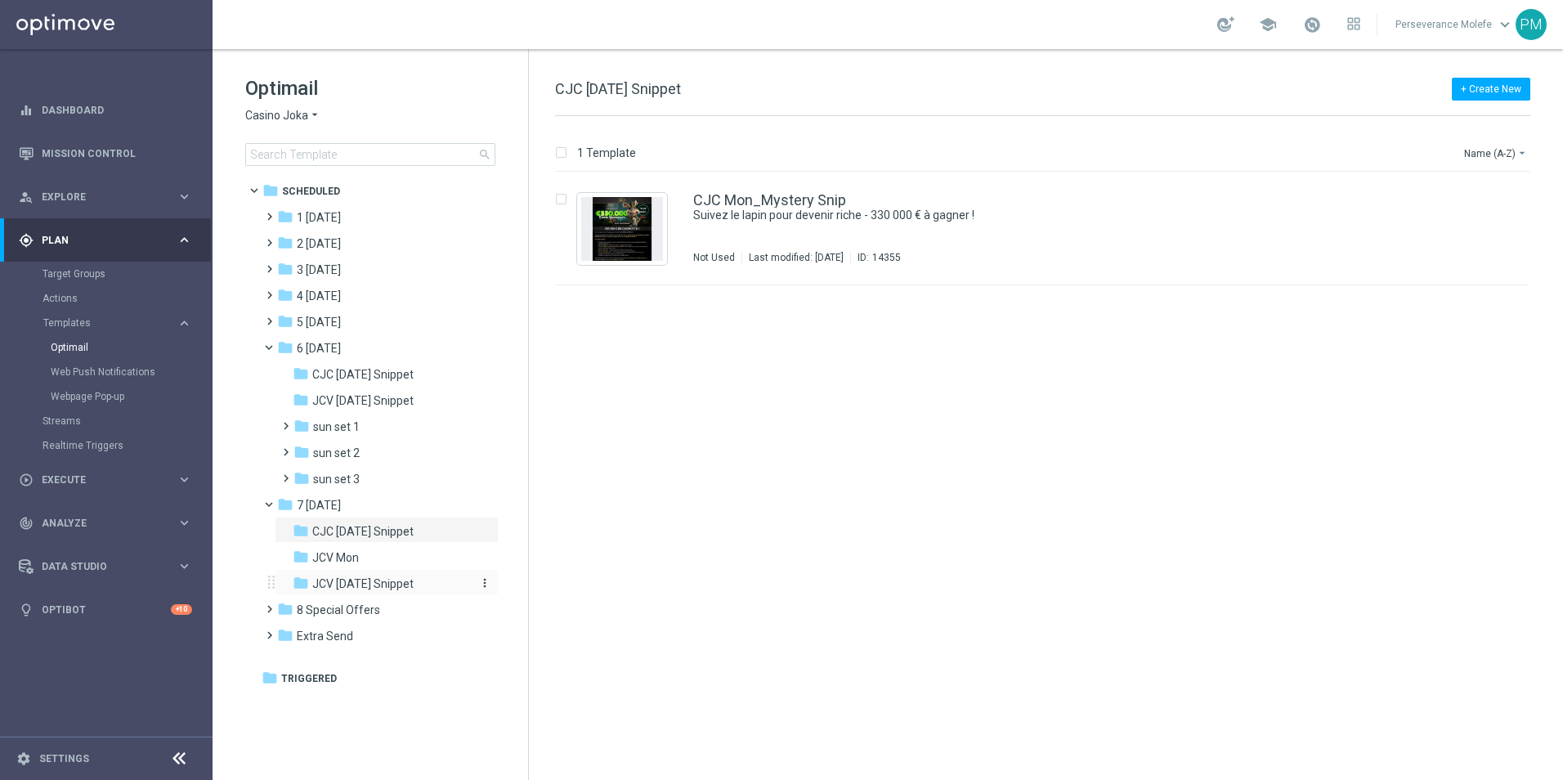
click at [399, 580] on span "JCV [DATE] Snippet" at bounding box center [362, 583] width 101 height 15
click at [412, 526] on span "CJC [DATE] Snippet" at bounding box center [362, 531] width 101 height 15
click at [781, 206] on link "CJC Mon_Mystery Snip" at bounding box center [769, 200] width 153 height 15
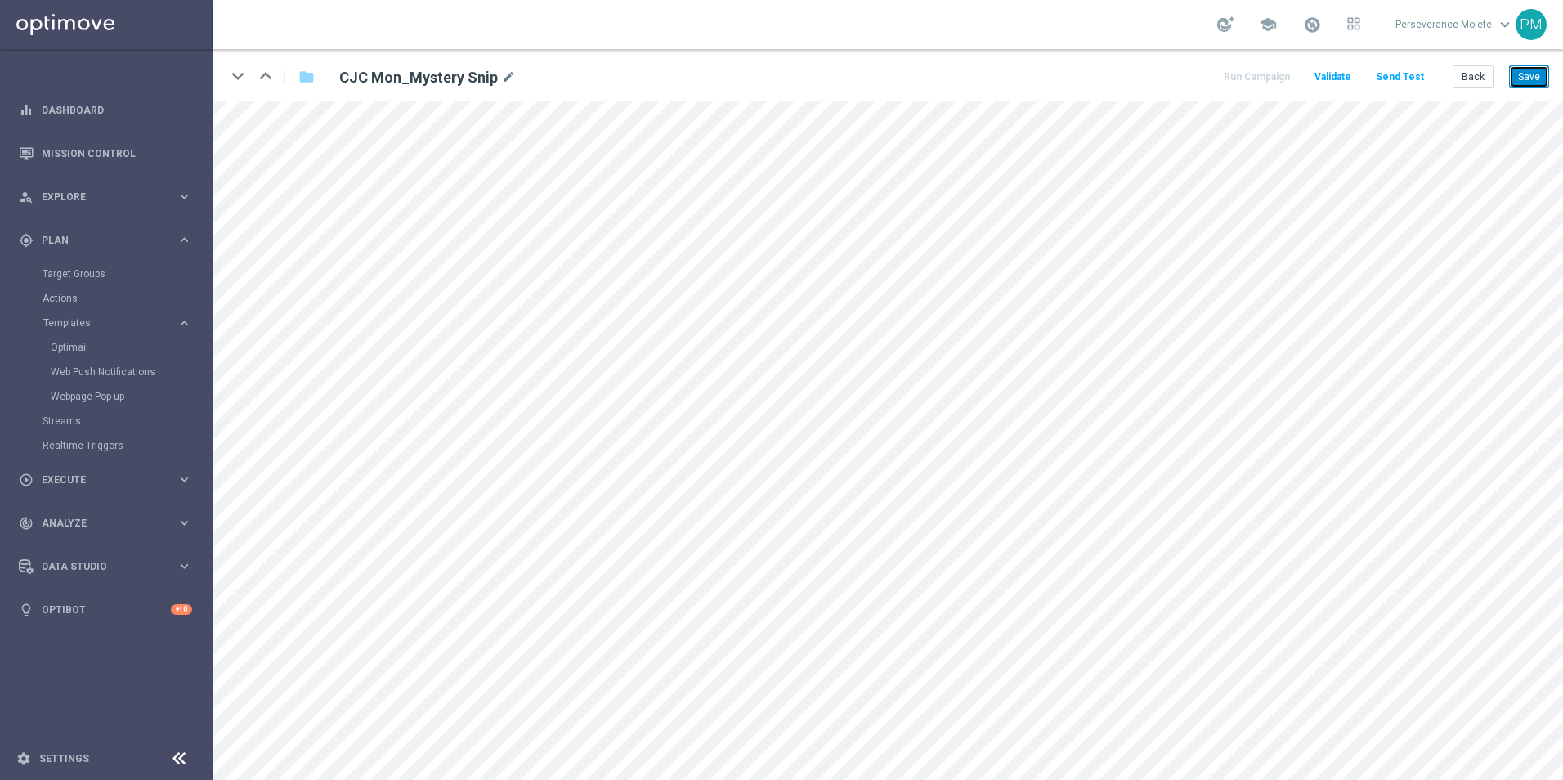
click at [1523, 79] on button "Save" at bounding box center [1529, 76] width 40 height 23
click at [1537, 83] on button "Save" at bounding box center [1529, 76] width 40 height 23
click at [1523, 87] on button "Save" at bounding box center [1529, 76] width 40 height 23
click at [1545, 73] on button "Save" at bounding box center [1529, 76] width 40 height 23
click at [1483, 81] on button "Back" at bounding box center [1473, 76] width 41 height 23
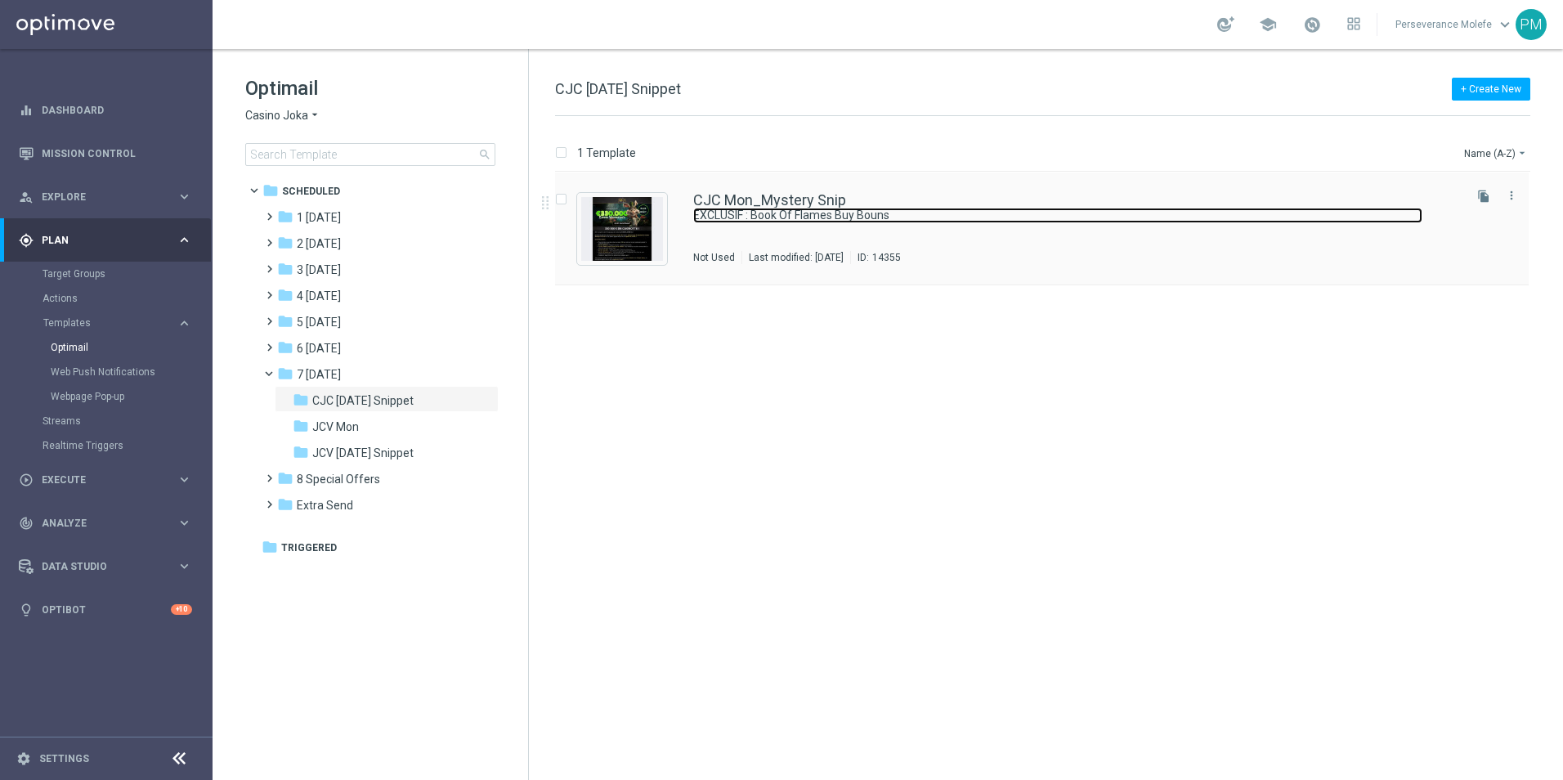
click at [753, 208] on link "EXCLUSIF : Book Of Flames Buy Bouns" at bounding box center [1057, 216] width 729 height 16
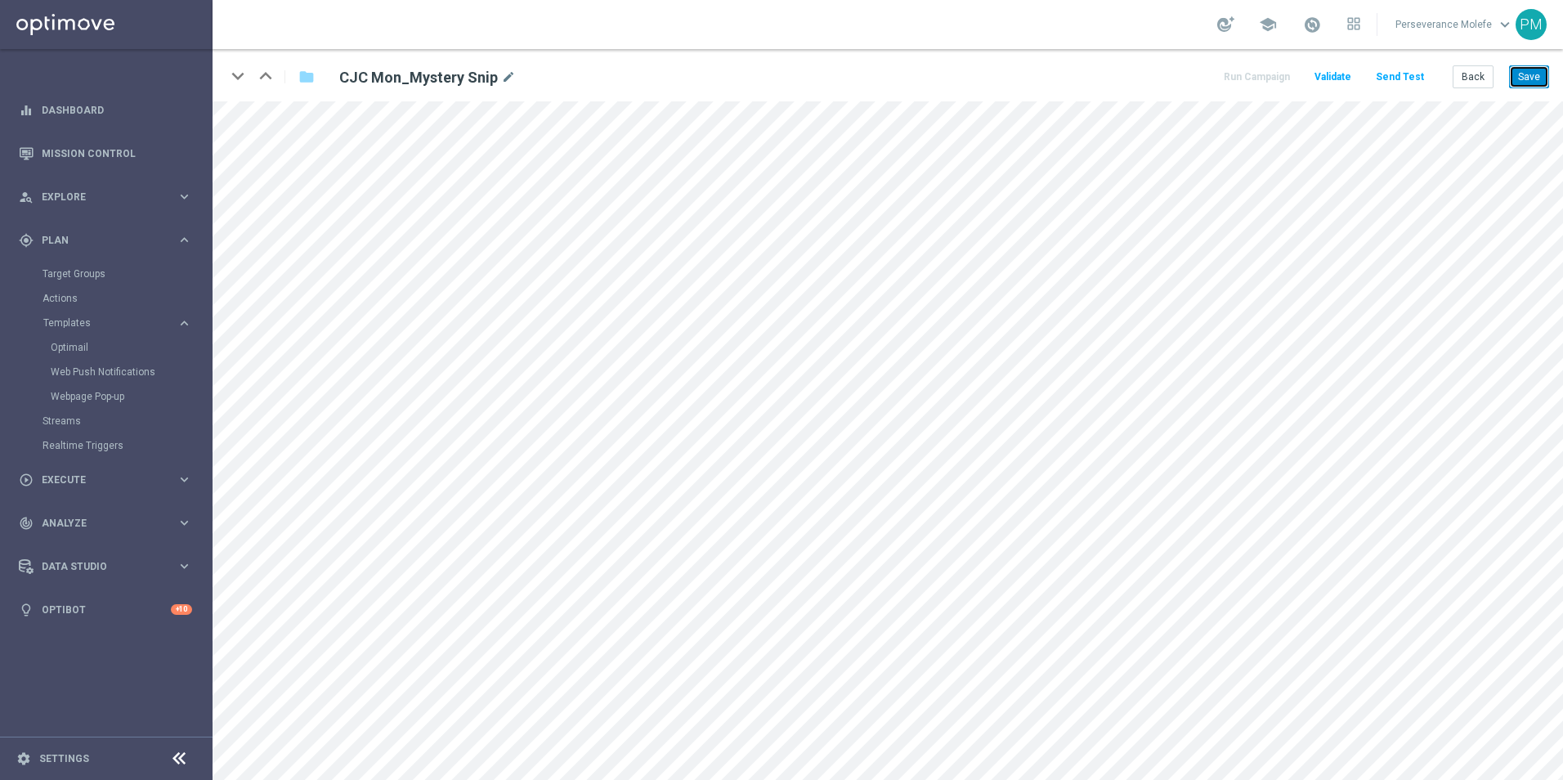
click at [1517, 79] on button "Save" at bounding box center [1529, 76] width 40 height 23
click at [1517, 81] on button "Save" at bounding box center [1529, 76] width 40 height 23
click at [1481, 86] on button "Back" at bounding box center [1473, 76] width 41 height 23
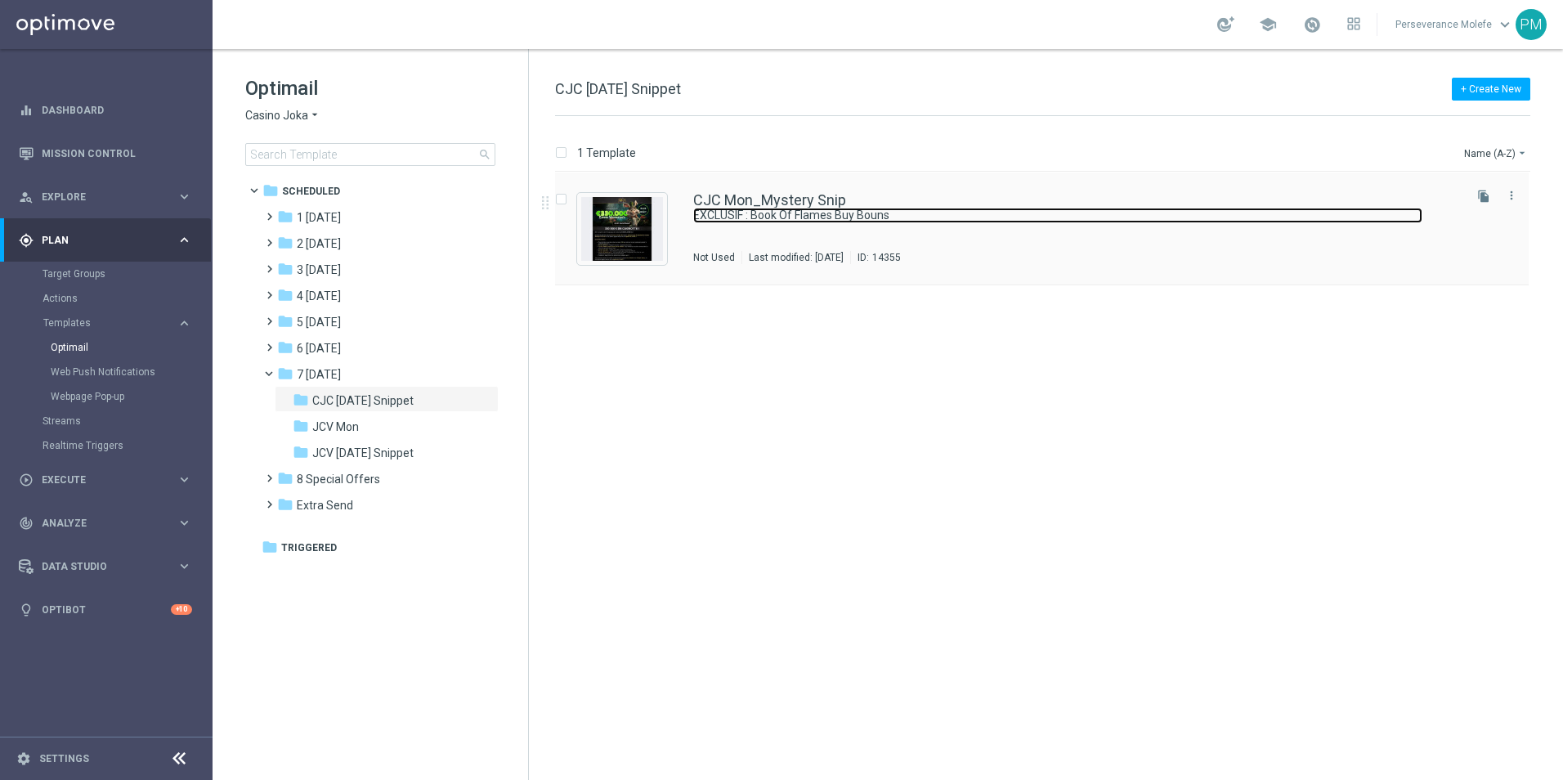
click at [838, 209] on link "EXCLUSIF : Book Of Flames Buy Bouns" at bounding box center [1057, 216] width 729 height 16
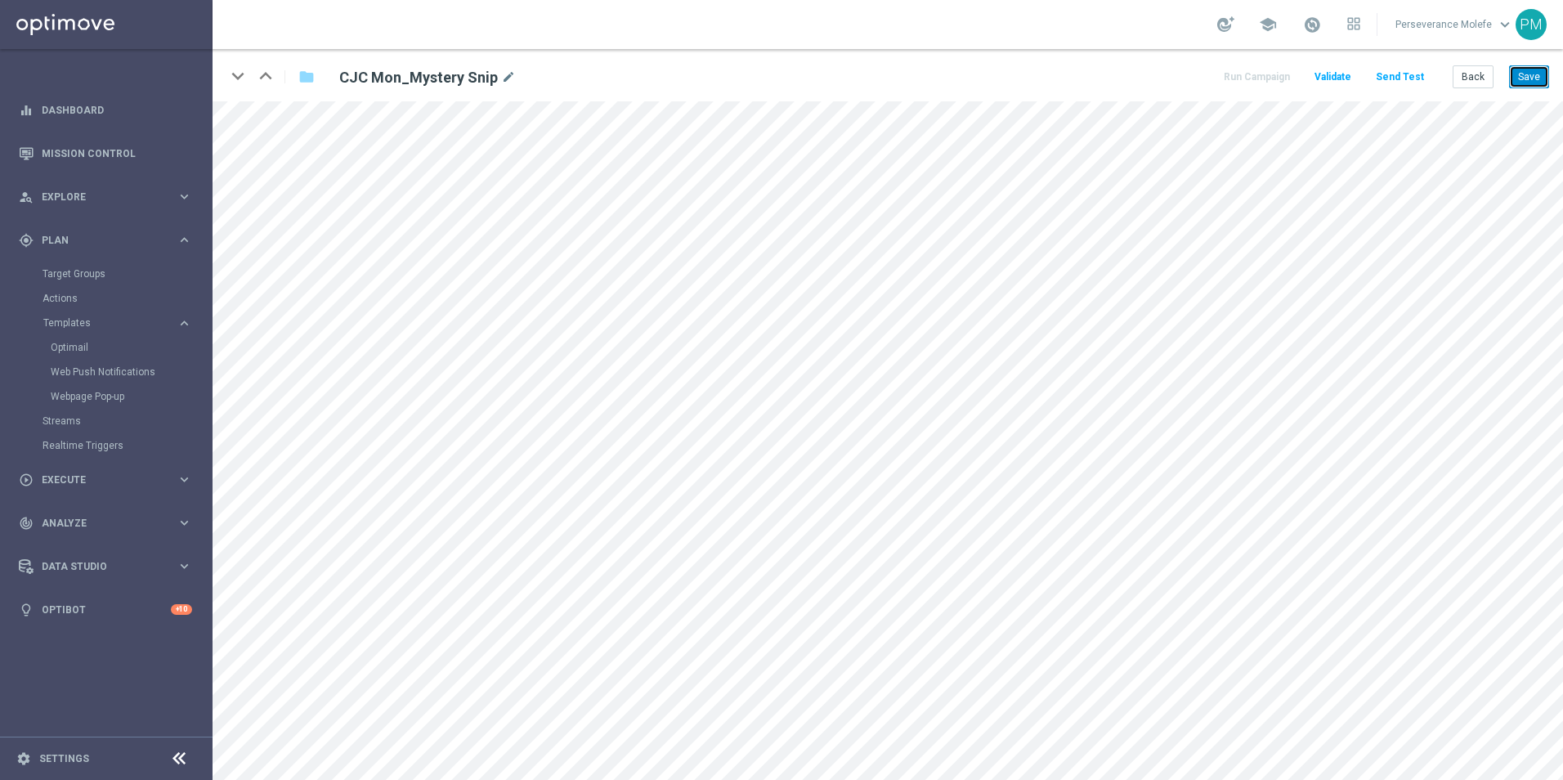
click at [1538, 65] on button "Save" at bounding box center [1529, 76] width 40 height 23
click at [684, 403] on icon "open_in_new" at bounding box center [682, 408] width 12 height 13
click at [545, 532] on div "open_in_new" at bounding box center [542, 540] width 23 height 21
click at [680, 315] on icon "open_in_new" at bounding box center [681, 312] width 12 height 13
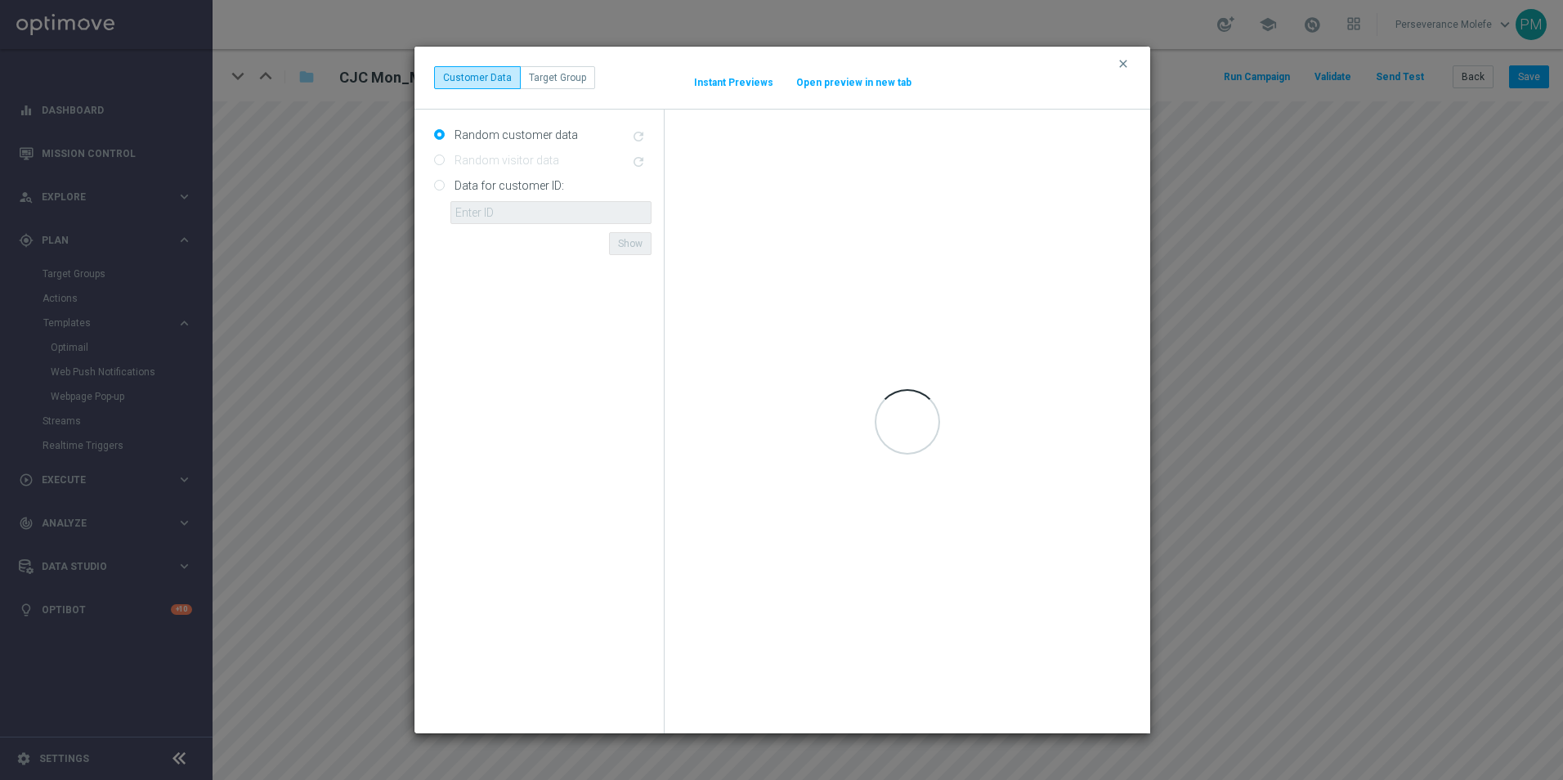
click at [826, 83] on button "Open preview in new tab" at bounding box center [854, 82] width 117 height 13
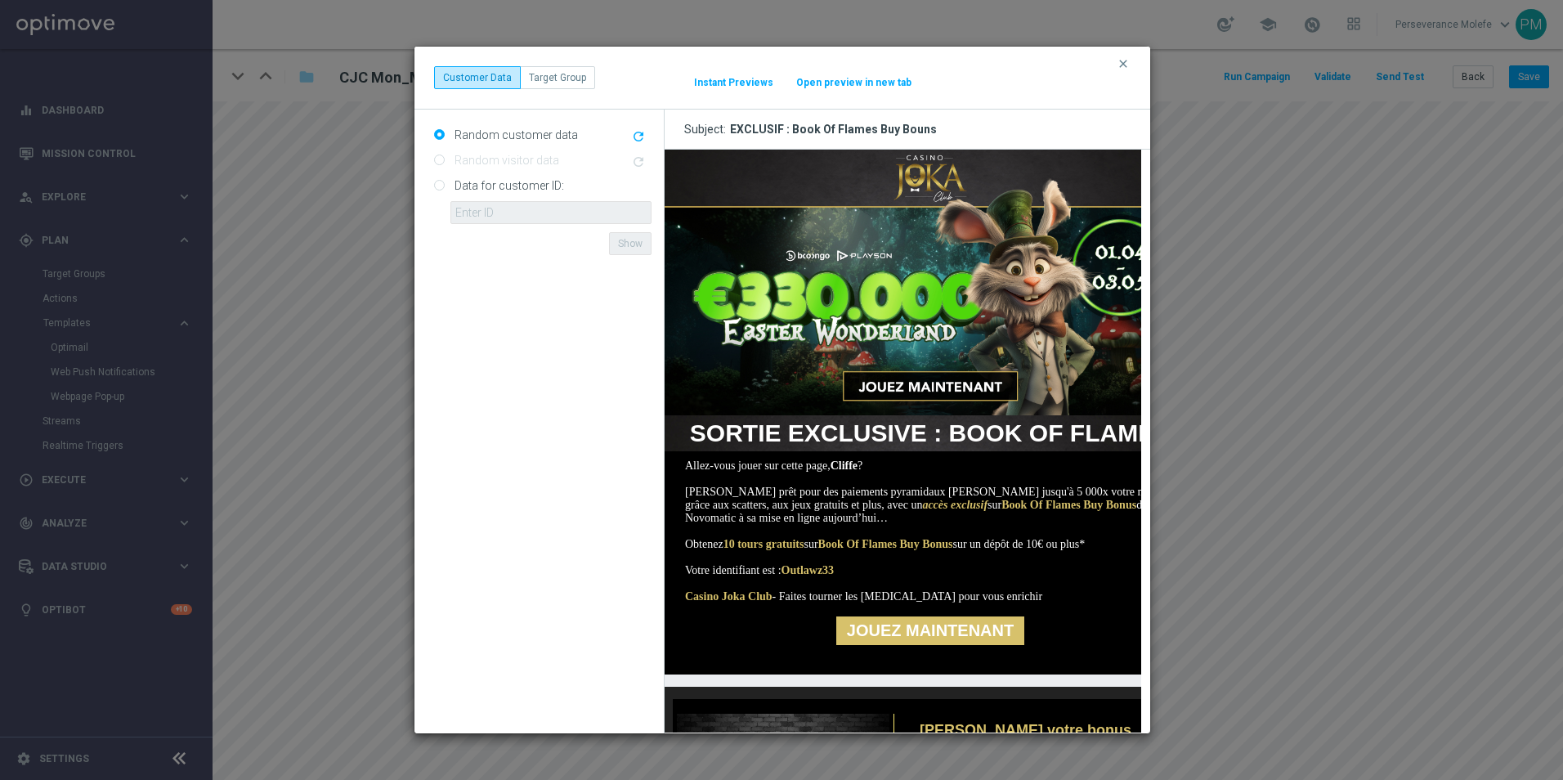
click at [855, 83] on button "Open preview in new tab" at bounding box center [854, 82] width 117 height 13
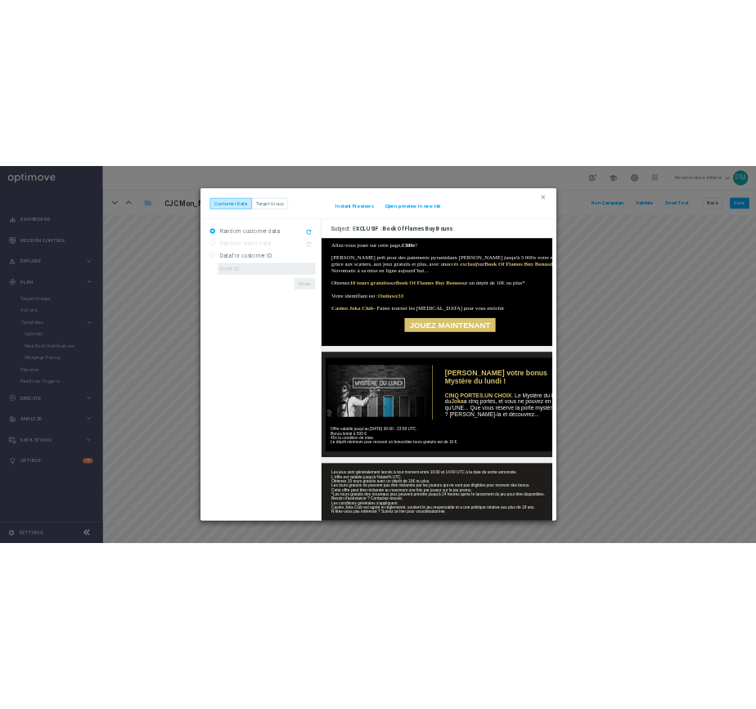
scroll to position [327, 0]
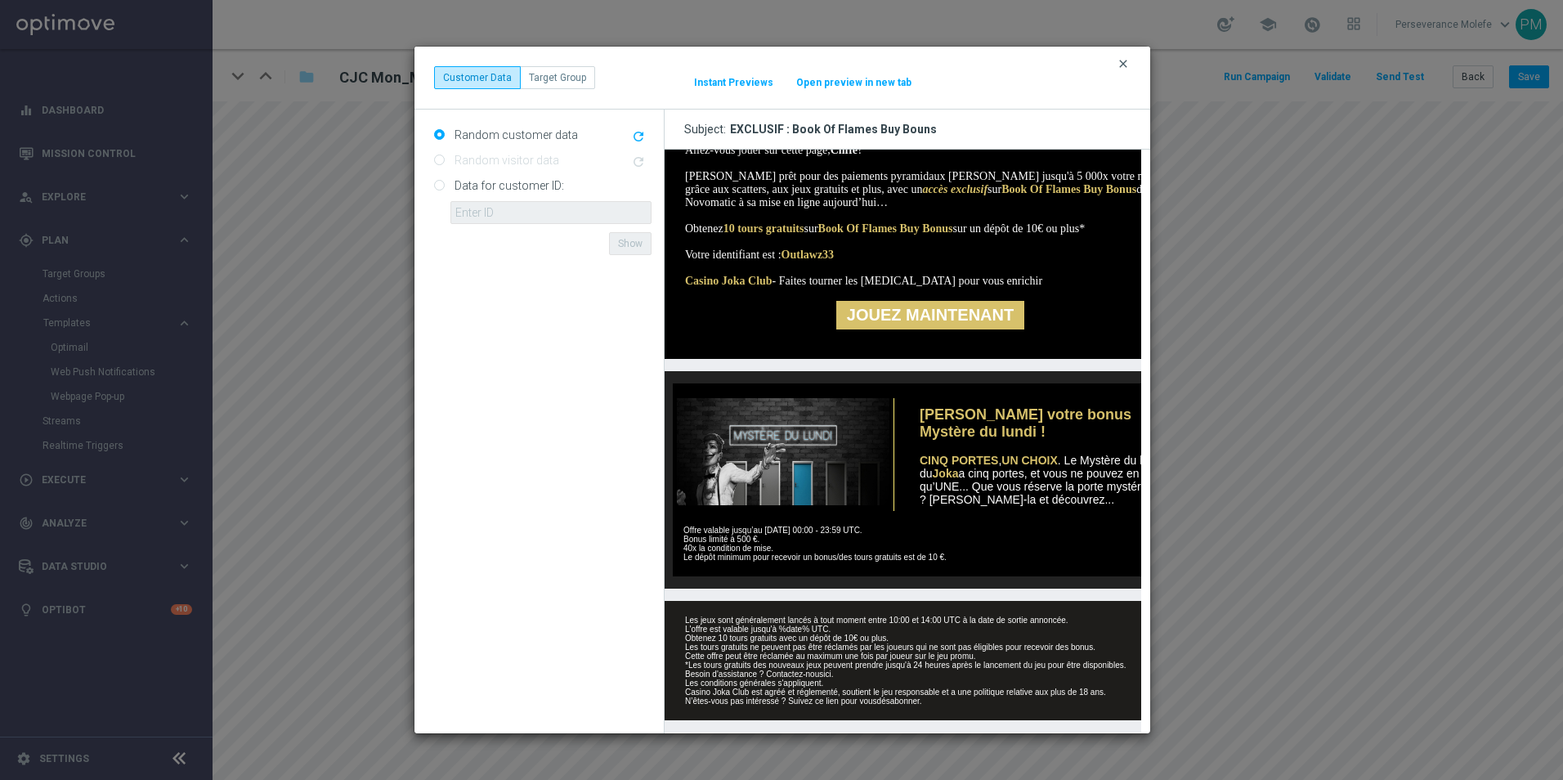
click at [1128, 60] on icon "clear" at bounding box center [1123, 63] width 13 height 13
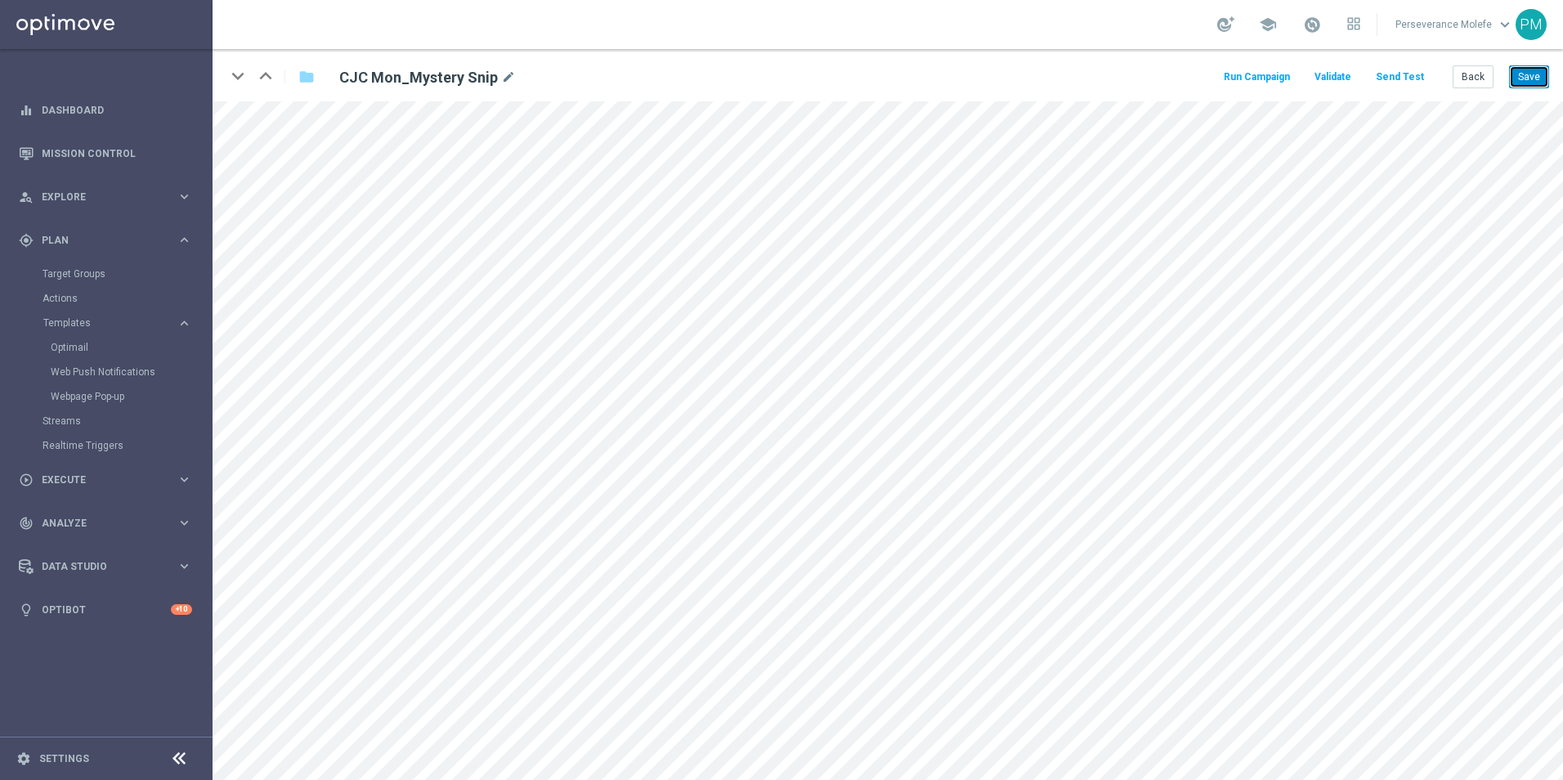
click at [1542, 74] on button "Save" at bounding box center [1529, 76] width 40 height 23
click at [1480, 74] on button "Back" at bounding box center [1473, 76] width 41 height 23
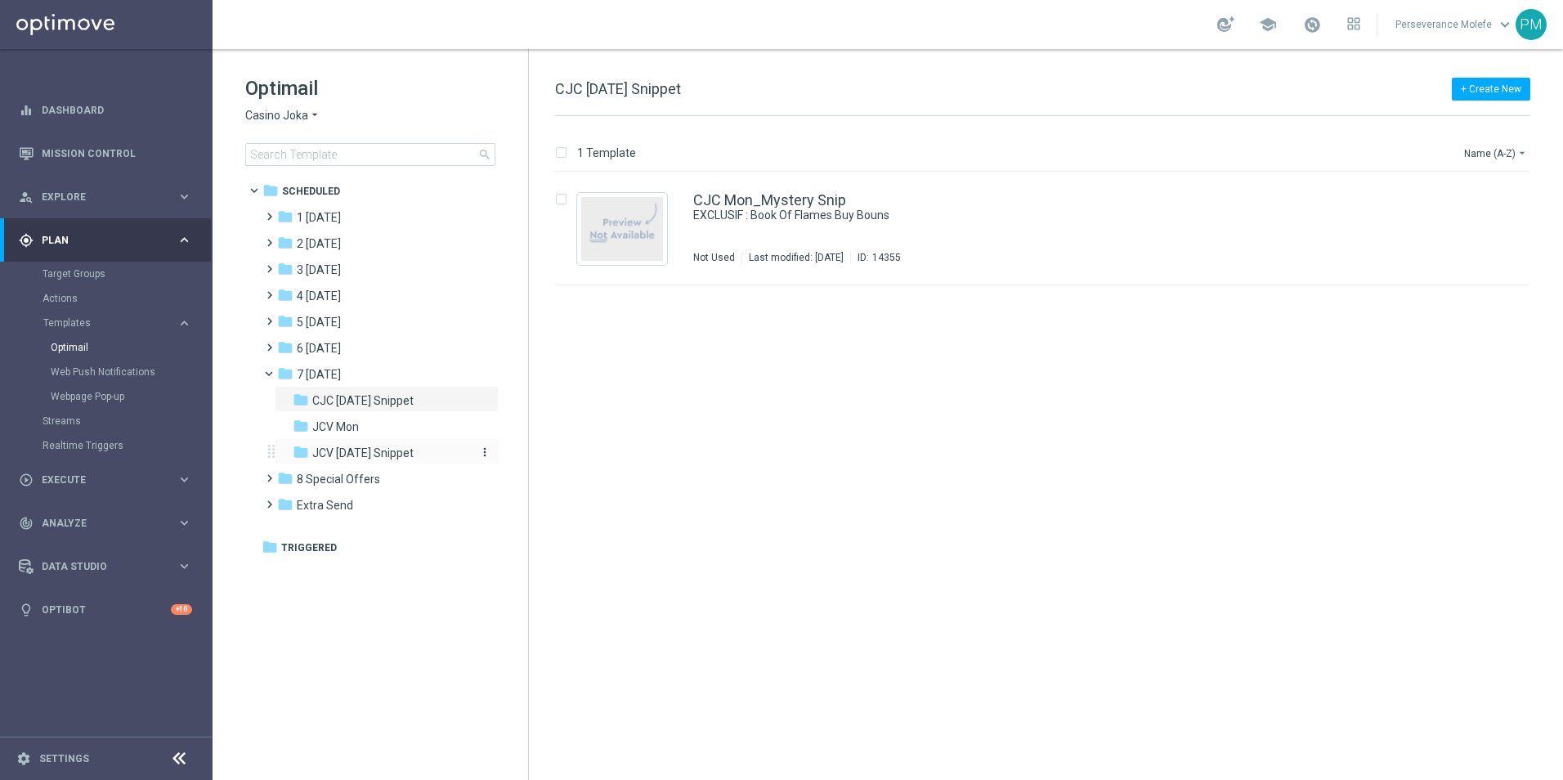
click at [370, 446] on span "JCV [DATE] Snippet" at bounding box center [362, 453] width 101 height 15
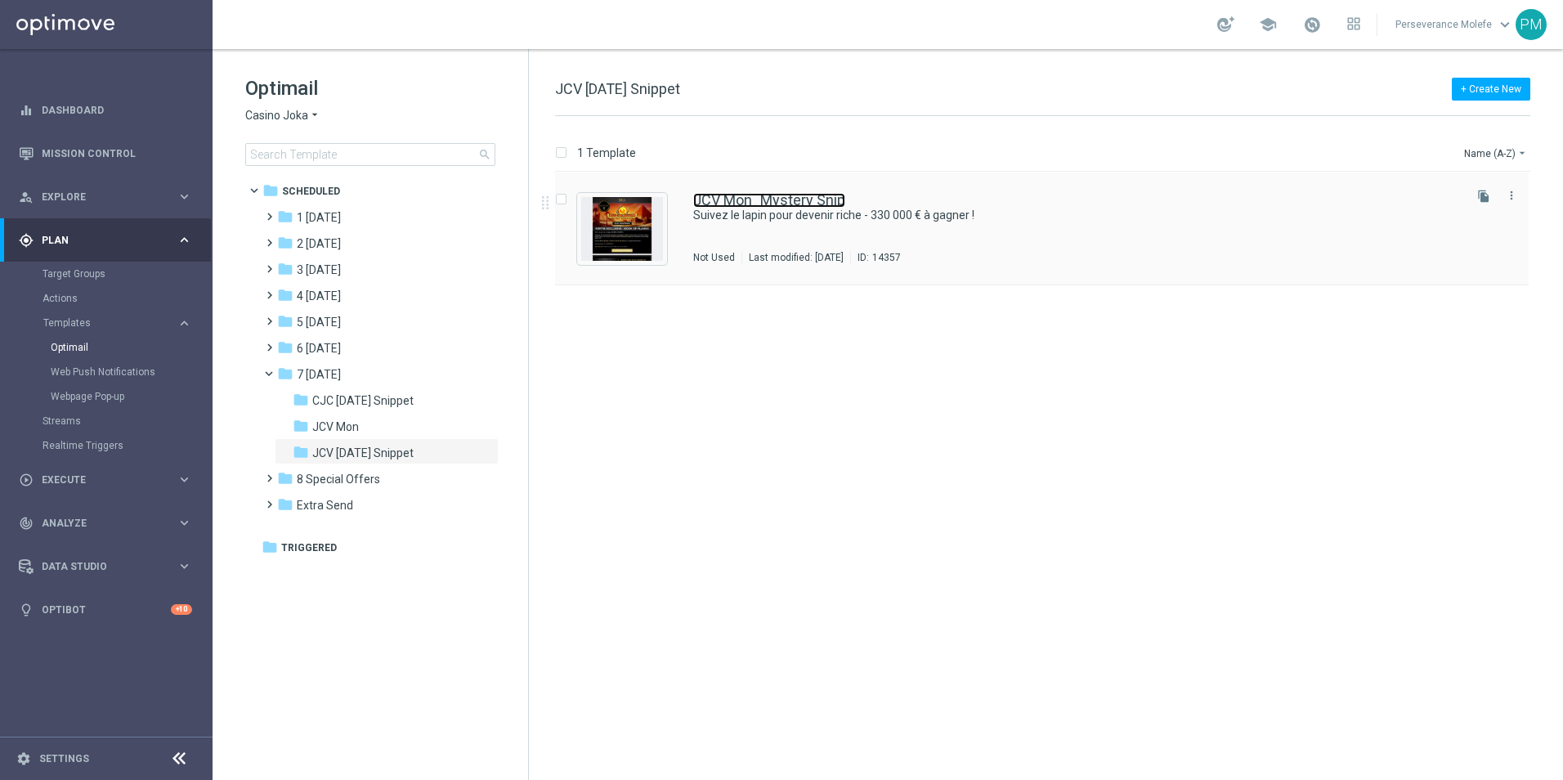
click at [735, 198] on link "JCV Mon_Mystery Snip" at bounding box center [769, 200] width 152 height 15
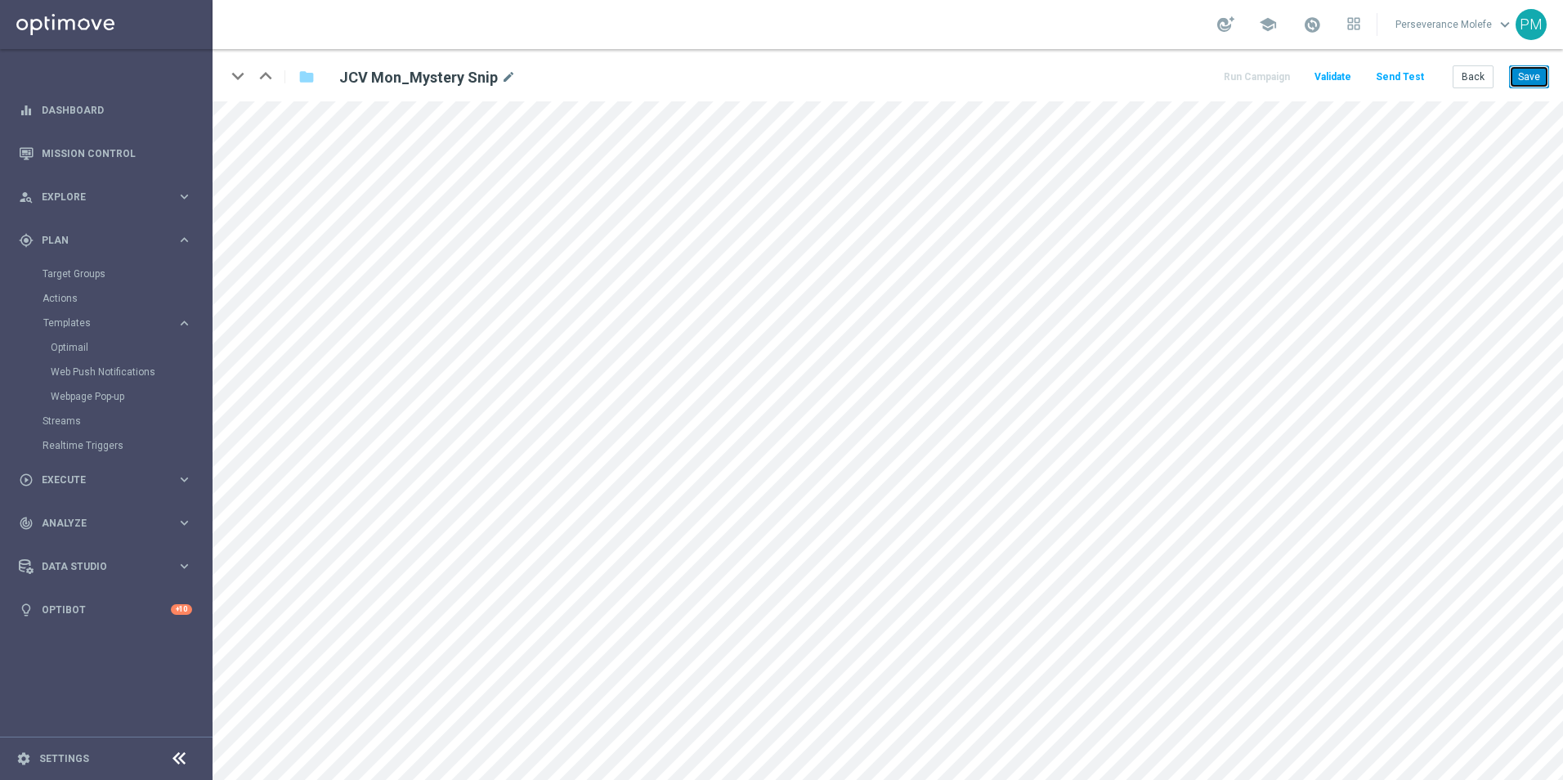
click at [1515, 88] on button "Save" at bounding box center [1529, 76] width 40 height 23
click at [1527, 92] on div "keyboard_arrow_down keyboard_arrow_up folder JCV Mon_Mystery Snip mode_edit Run…" at bounding box center [888, 75] width 1351 height 52
click at [1532, 69] on button "Save" at bounding box center [1529, 76] width 40 height 23
click at [1529, 85] on button "Save" at bounding box center [1529, 76] width 40 height 23
click at [1474, 75] on button "Back" at bounding box center [1473, 76] width 41 height 23
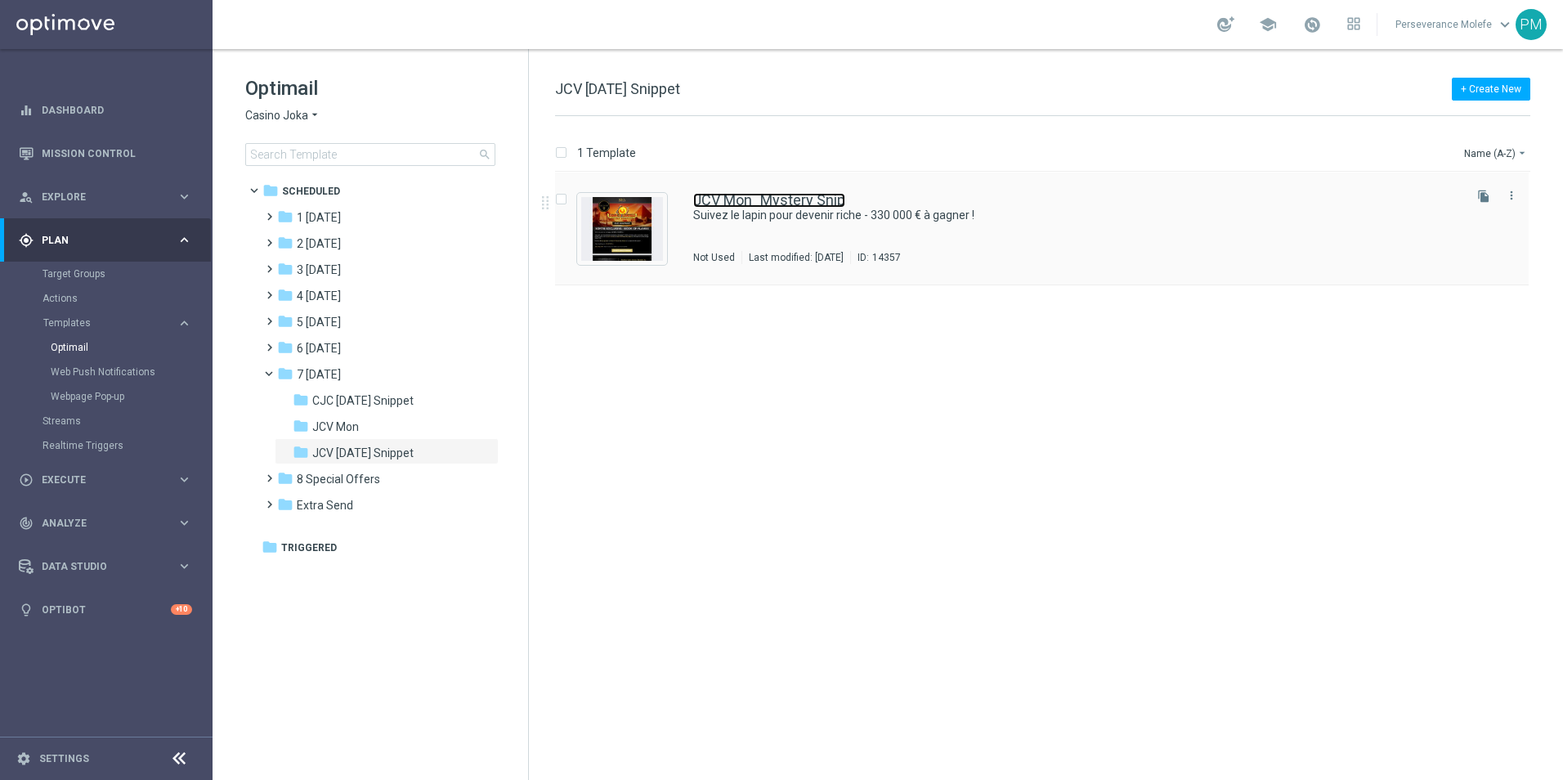
click at [774, 207] on link "JCV Mon_Mystery Snip" at bounding box center [769, 200] width 152 height 15
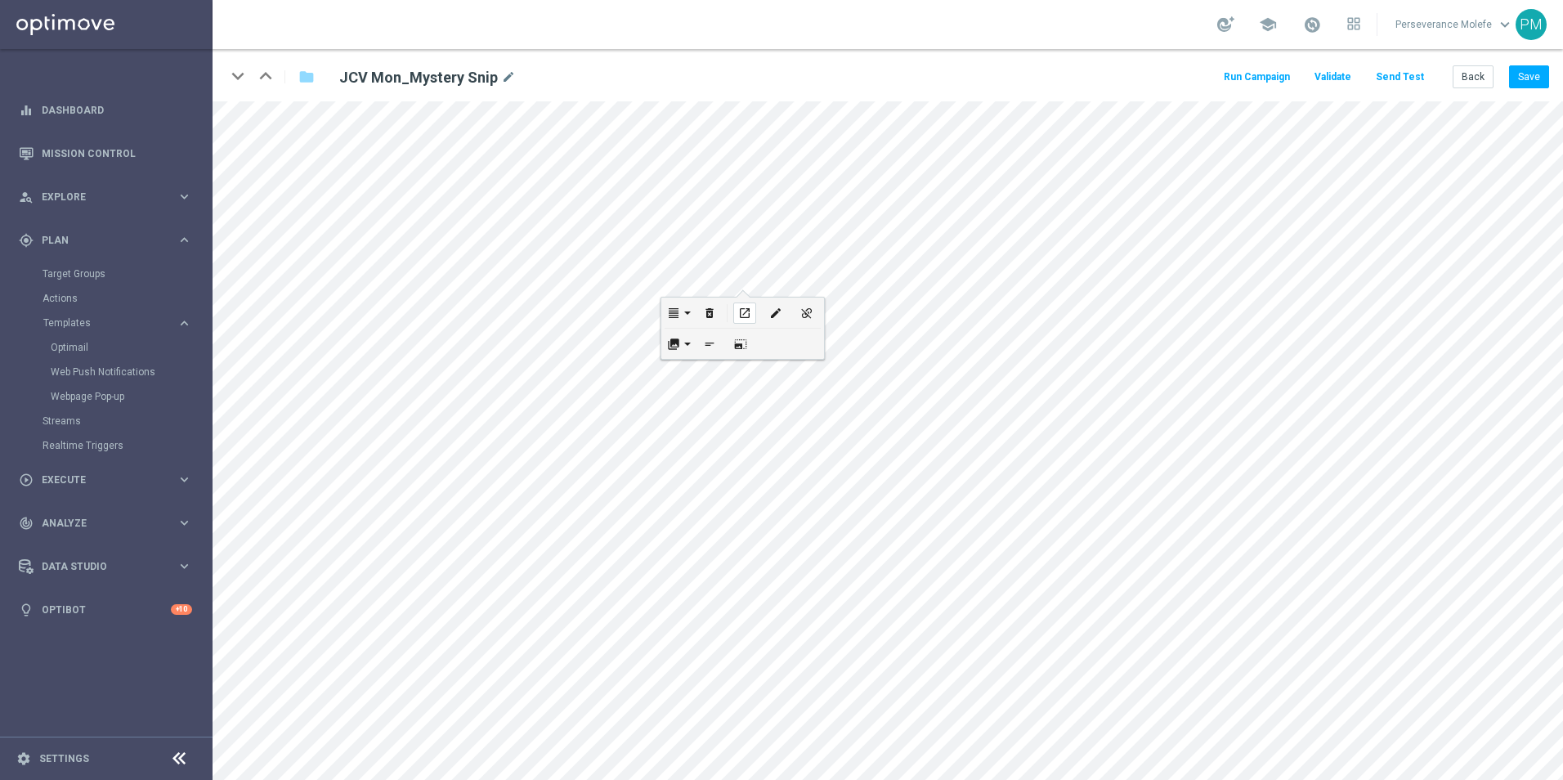
click at [751, 311] on div "open_in_new" at bounding box center [744, 313] width 23 height 21
click at [696, 715] on button "open_in_new" at bounding box center [682, 710] width 31 height 30
click at [1516, 72] on button "Save" at bounding box center [1529, 76] width 40 height 23
click at [1478, 84] on button "Back" at bounding box center [1473, 76] width 41 height 23
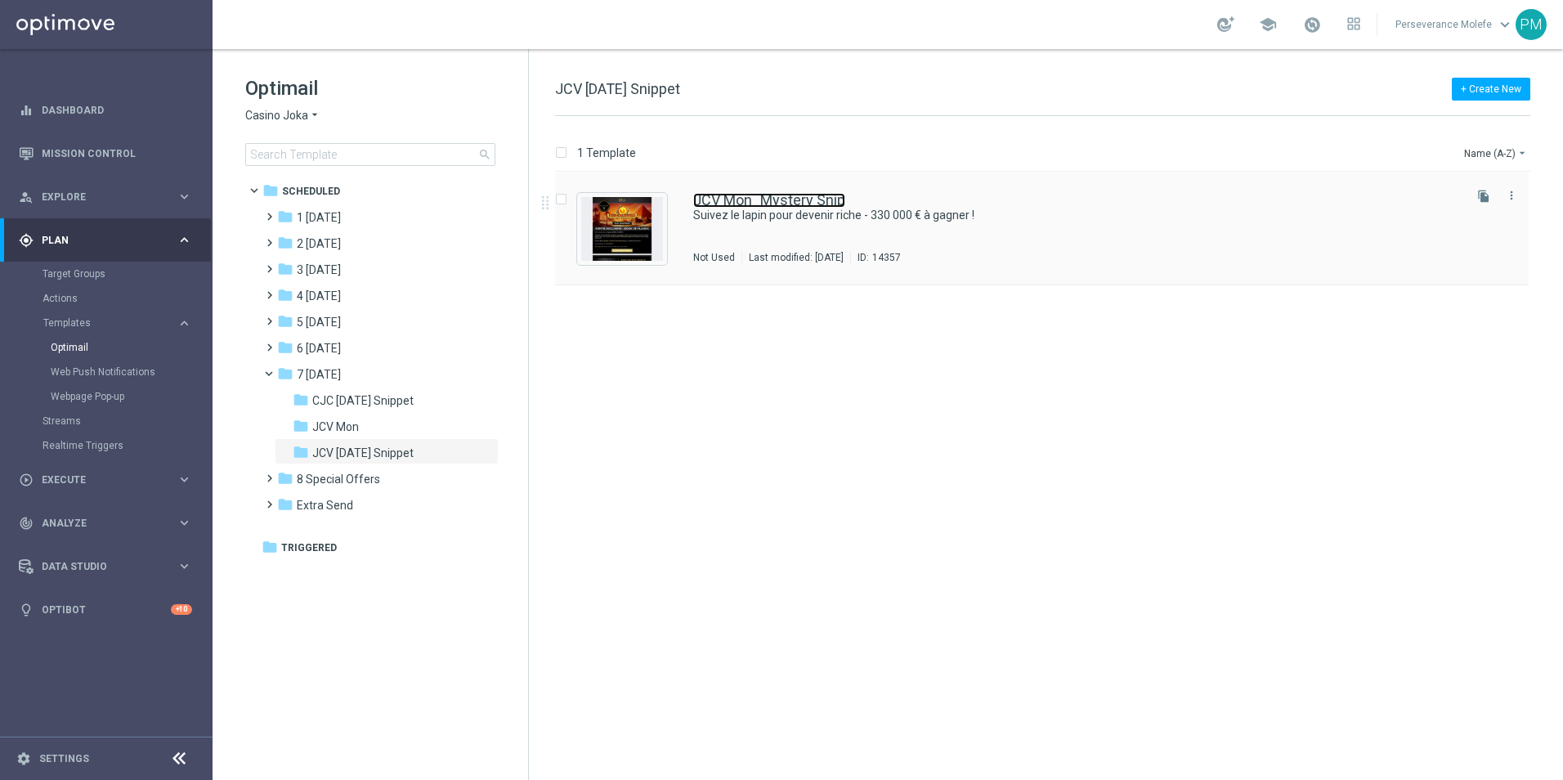
click at [777, 205] on link "JCV Mon_Mystery Snip" at bounding box center [769, 200] width 152 height 15
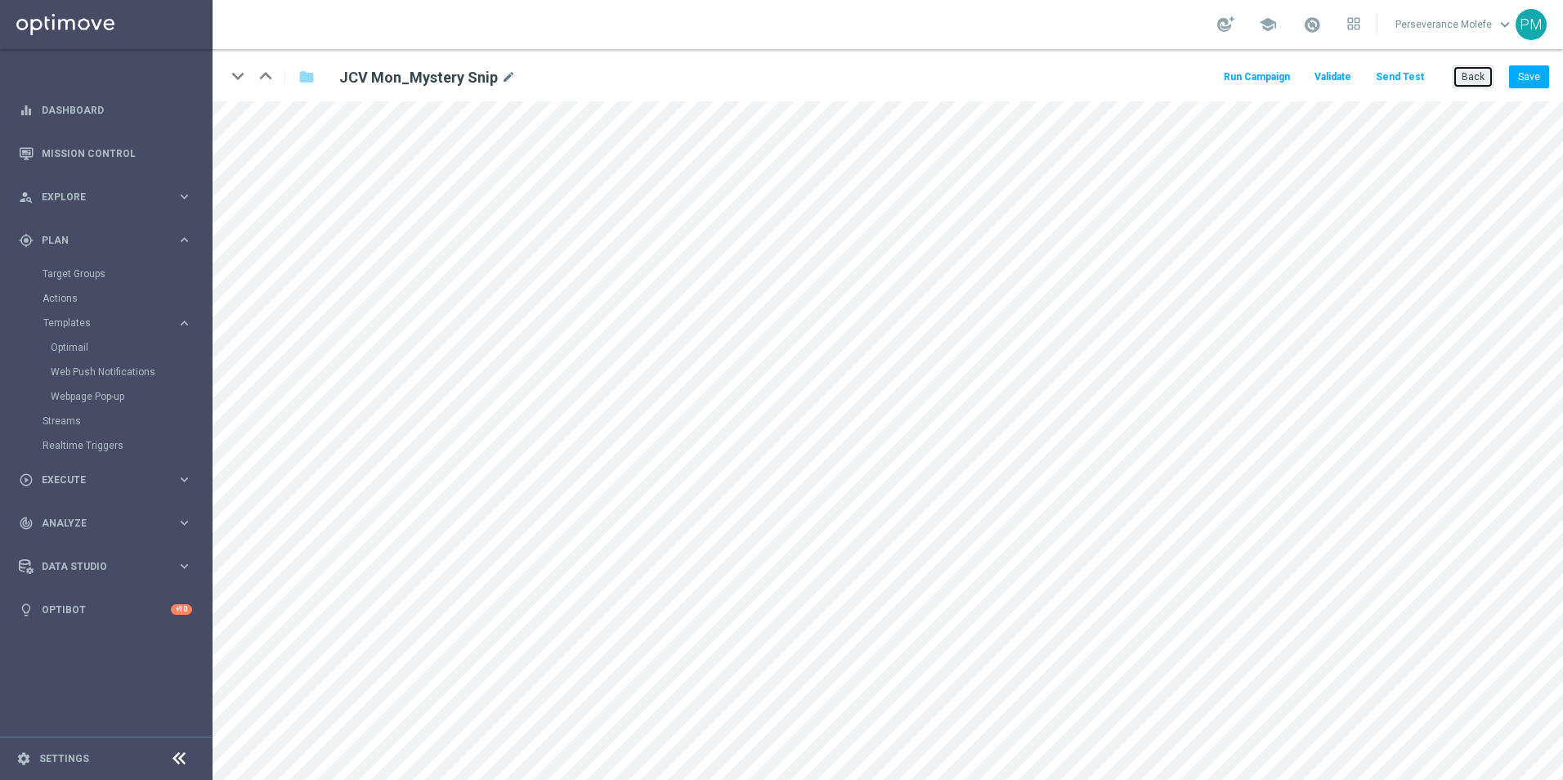
click at [1478, 77] on button "Back" at bounding box center [1473, 76] width 41 height 23
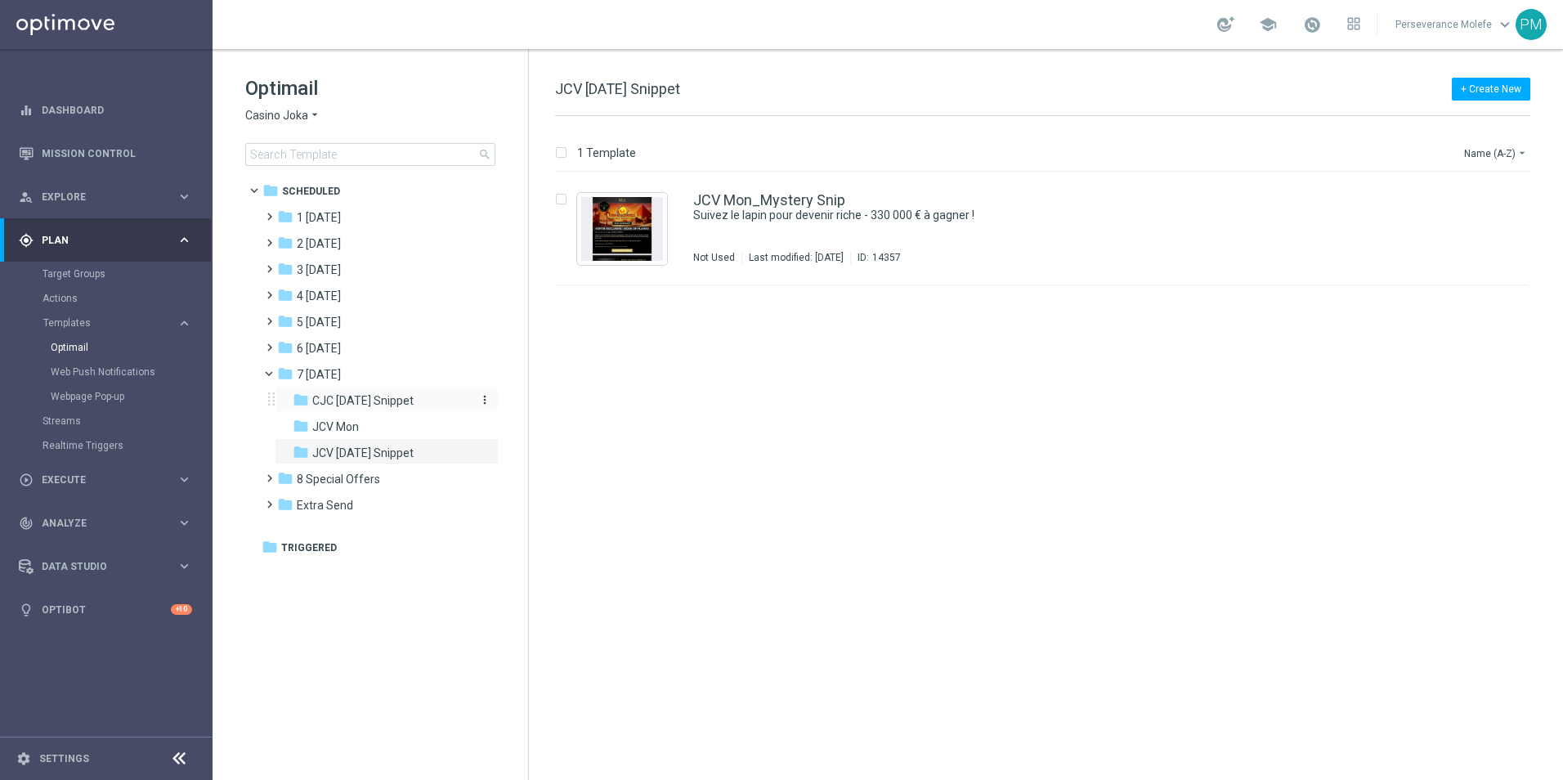
click at [407, 394] on span "CJC [DATE] Snippet" at bounding box center [362, 400] width 101 height 15
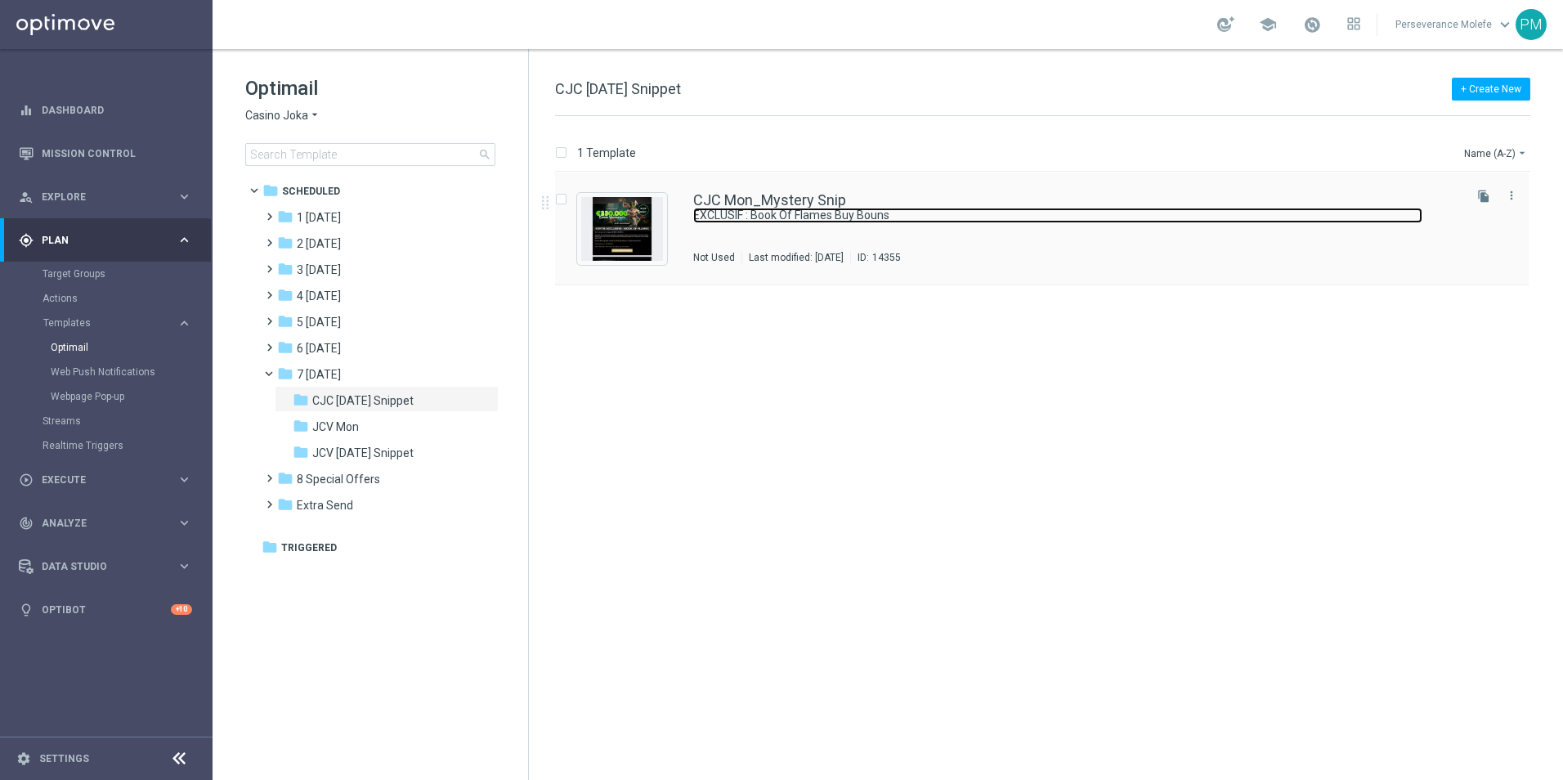
click at [766, 208] on link "EXCLUSIF : Book Of Flames Buy Bouns" at bounding box center [1057, 216] width 729 height 16
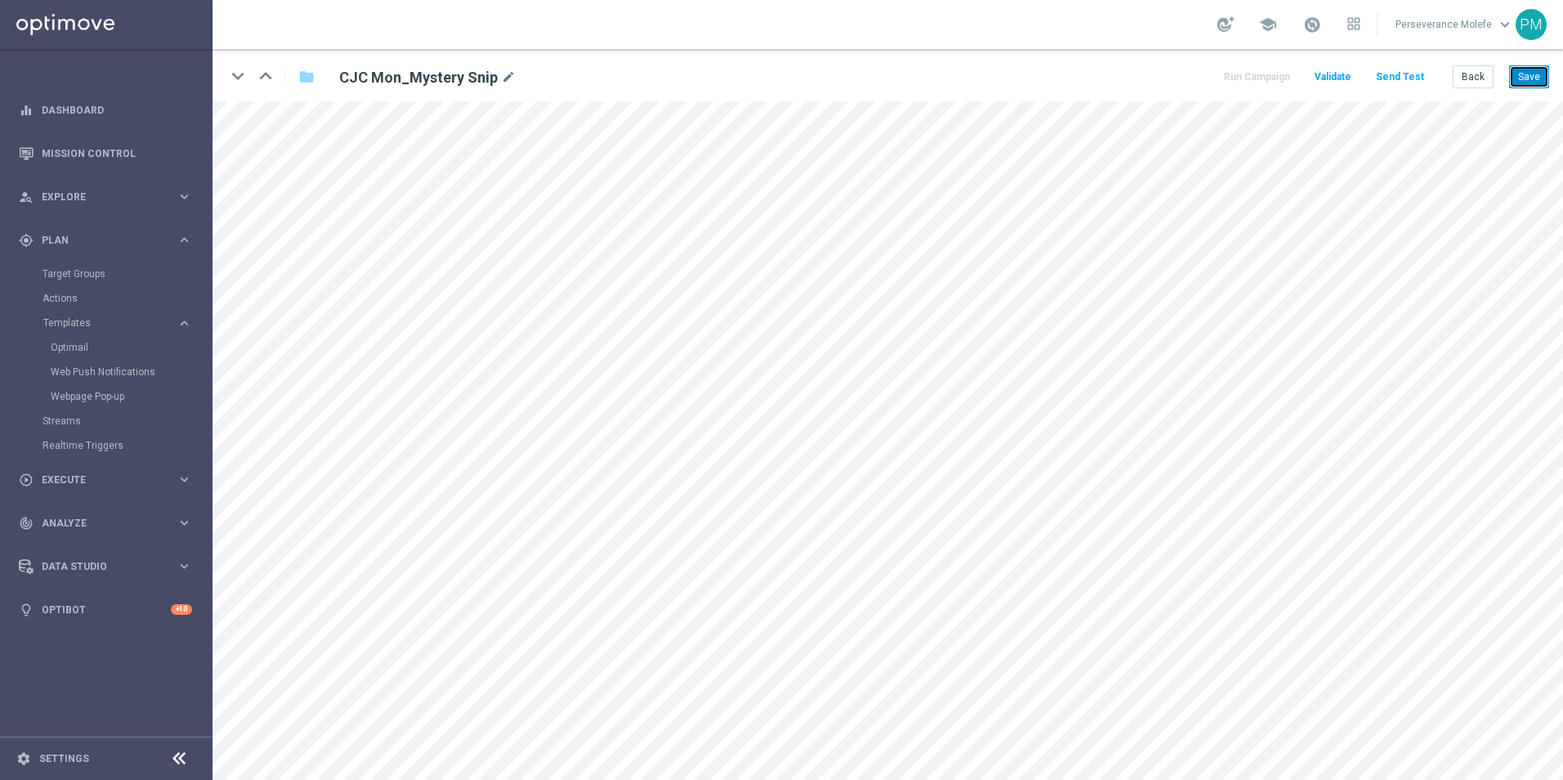
click at [1527, 83] on button "Save" at bounding box center [1529, 76] width 40 height 23
click at [1477, 69] on button "Back" at bounding box center [1473, 76] width 41 height 23
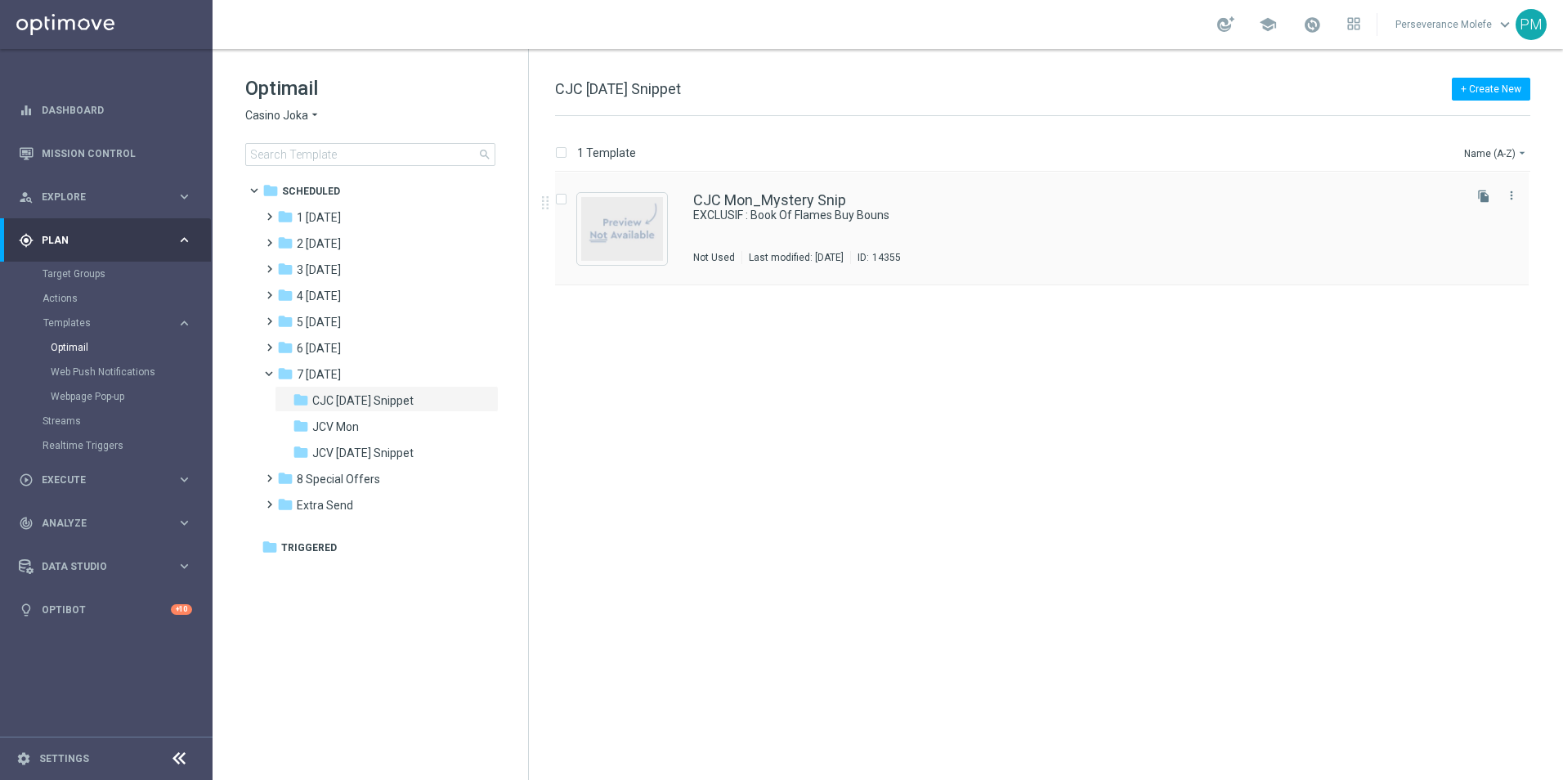
click at [778, 186] on div "CJC Mon_Mystery Snip EXCLUSIF : Book Of Flames Buy Bouns Not Used Last modified…" at bounding box center [1042, 229] width 974 height 113
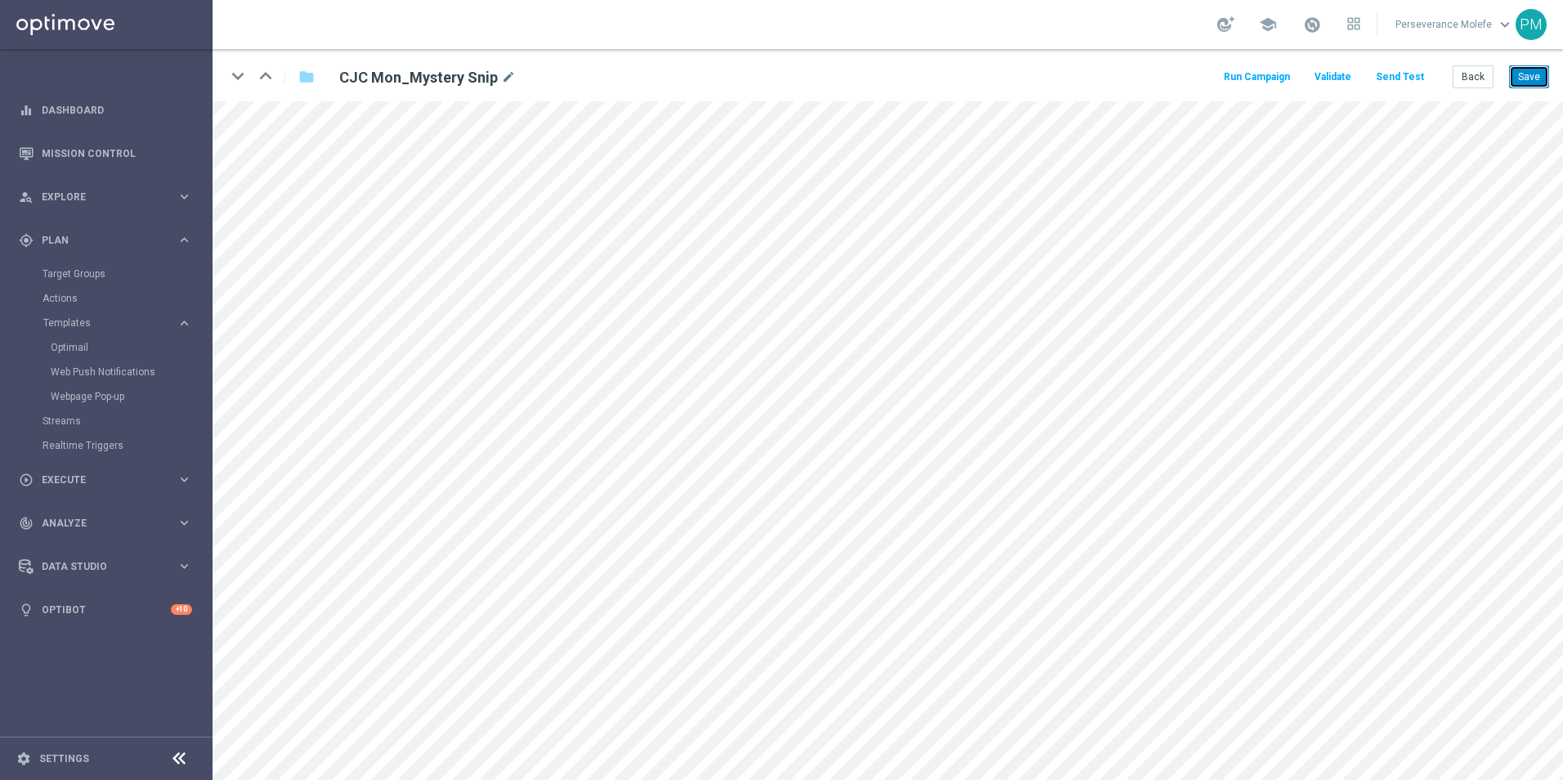
click at [1515, 87] on button "Save" at bounding box center [1529, 76] width 40 height 23
click at [1520, 79] on button "Save" at bounding box center [1529, 76] width 40 height 23
click at [1494, 77] on button "Back" at bounding box center [1473, 76] width 41 height 23
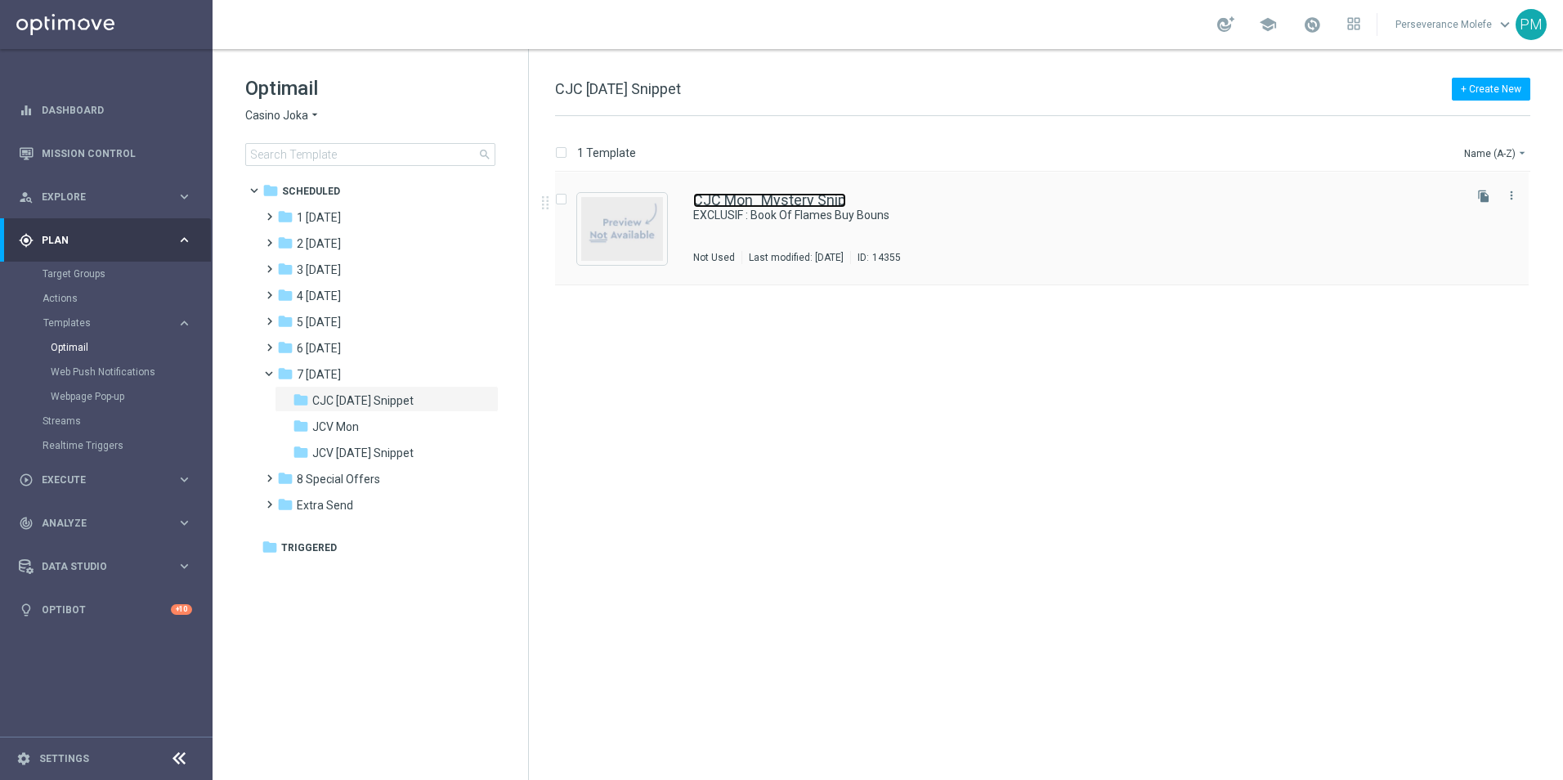
click at [740, 195] on link "CJC Mon_Mystery Snip" at bounding box center [769, 200] width 153 height 15
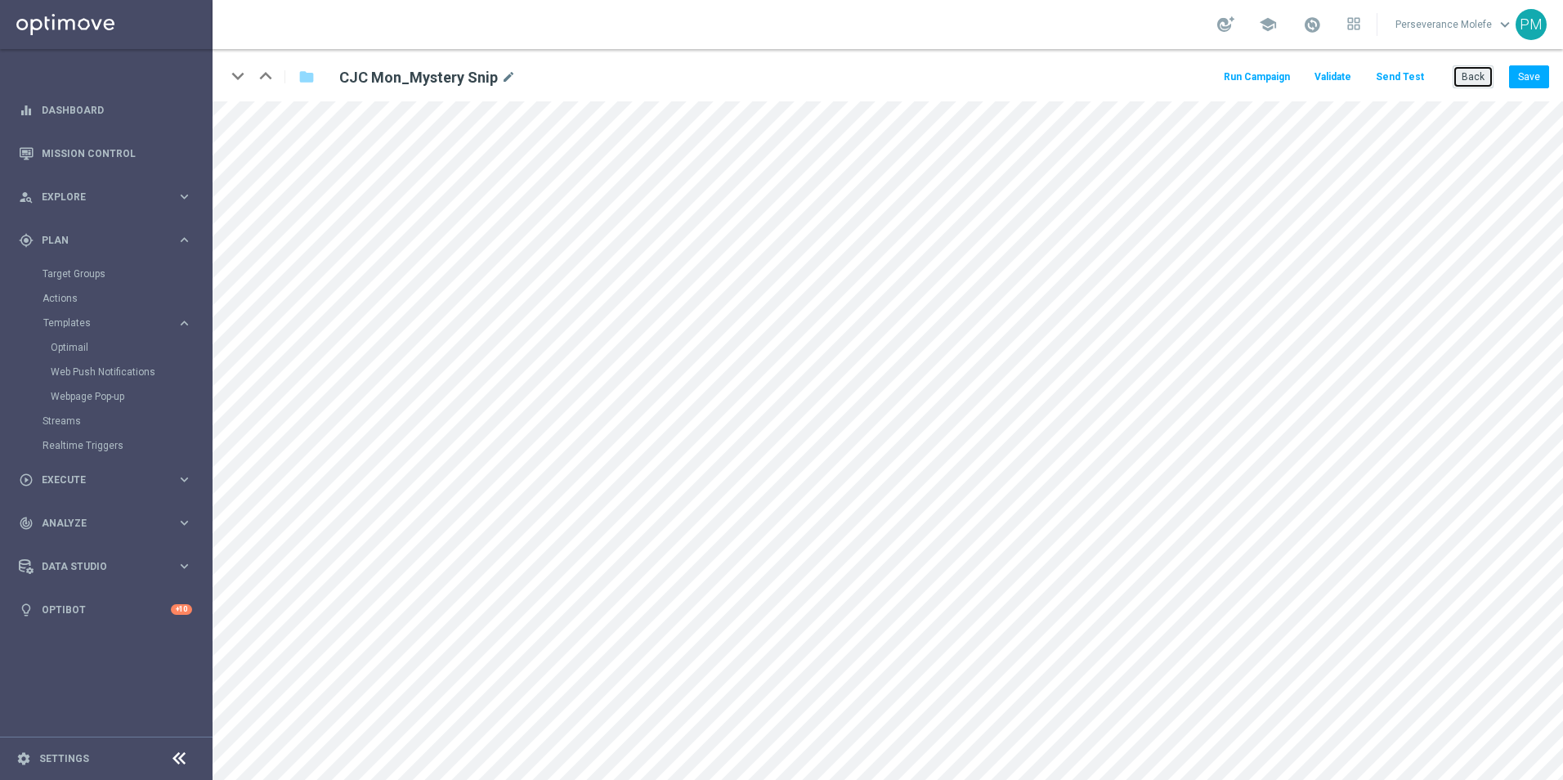
click at [1478, 65] on button "Back" at bounding box center [1473, 76] width 41 height 23
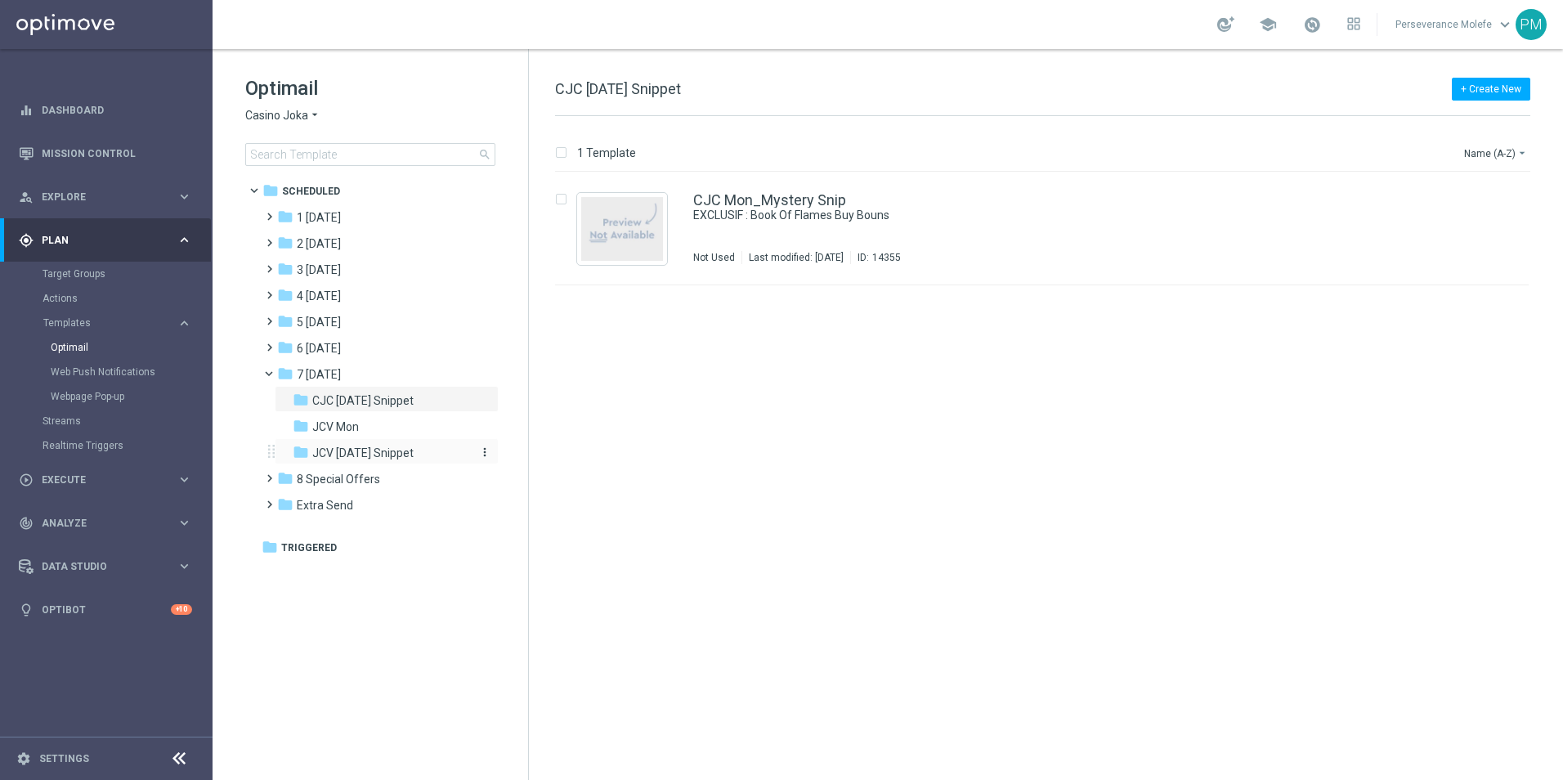
click at [369, 446] on span "JCV [DATE] Snippet" at bounding box center [362, 453] width 101 height 15
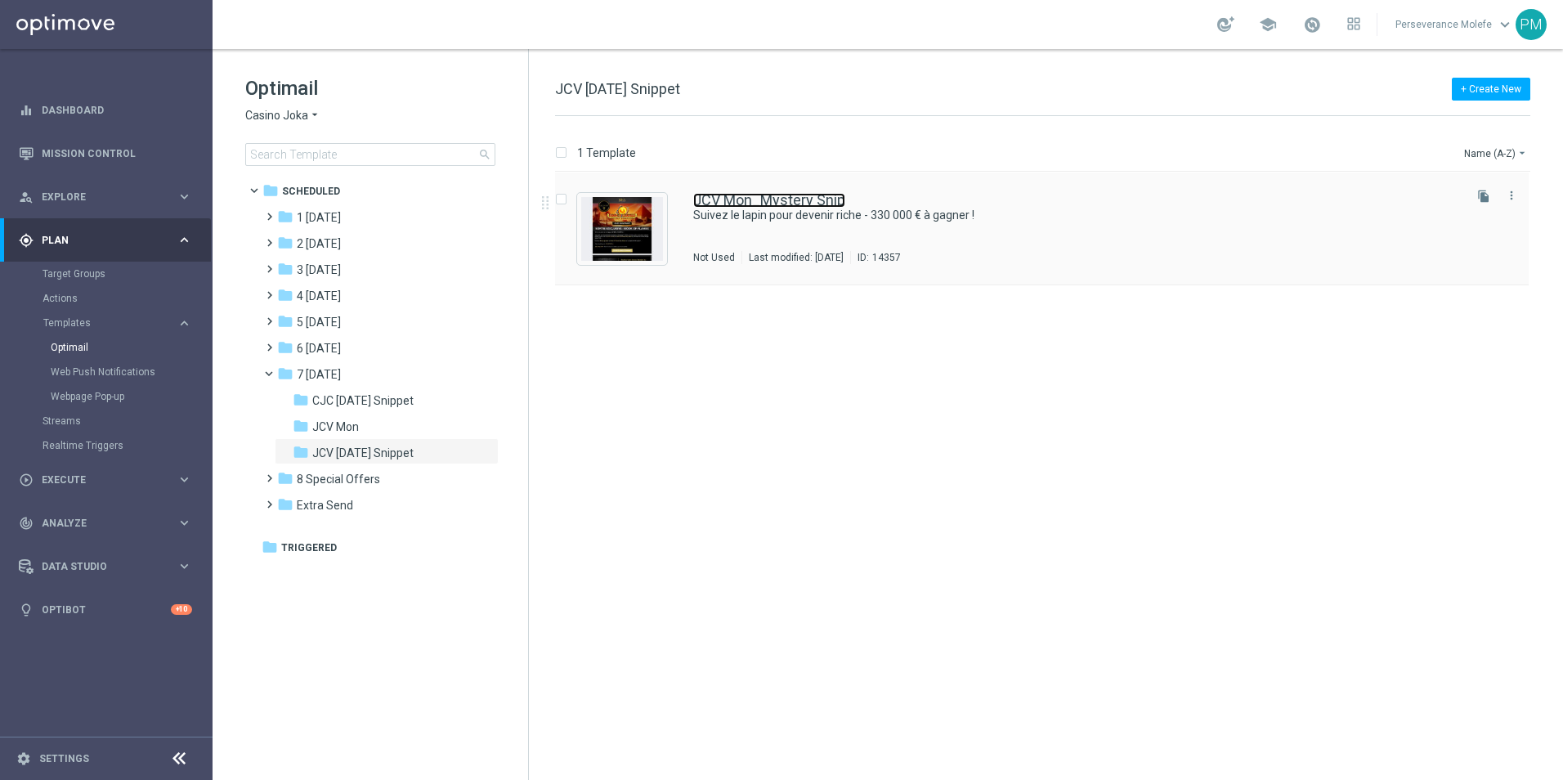
click at [751, 200] on link "JCV Mon_Mystery Snip" at bounding box center [769, 200] width 152 height 15
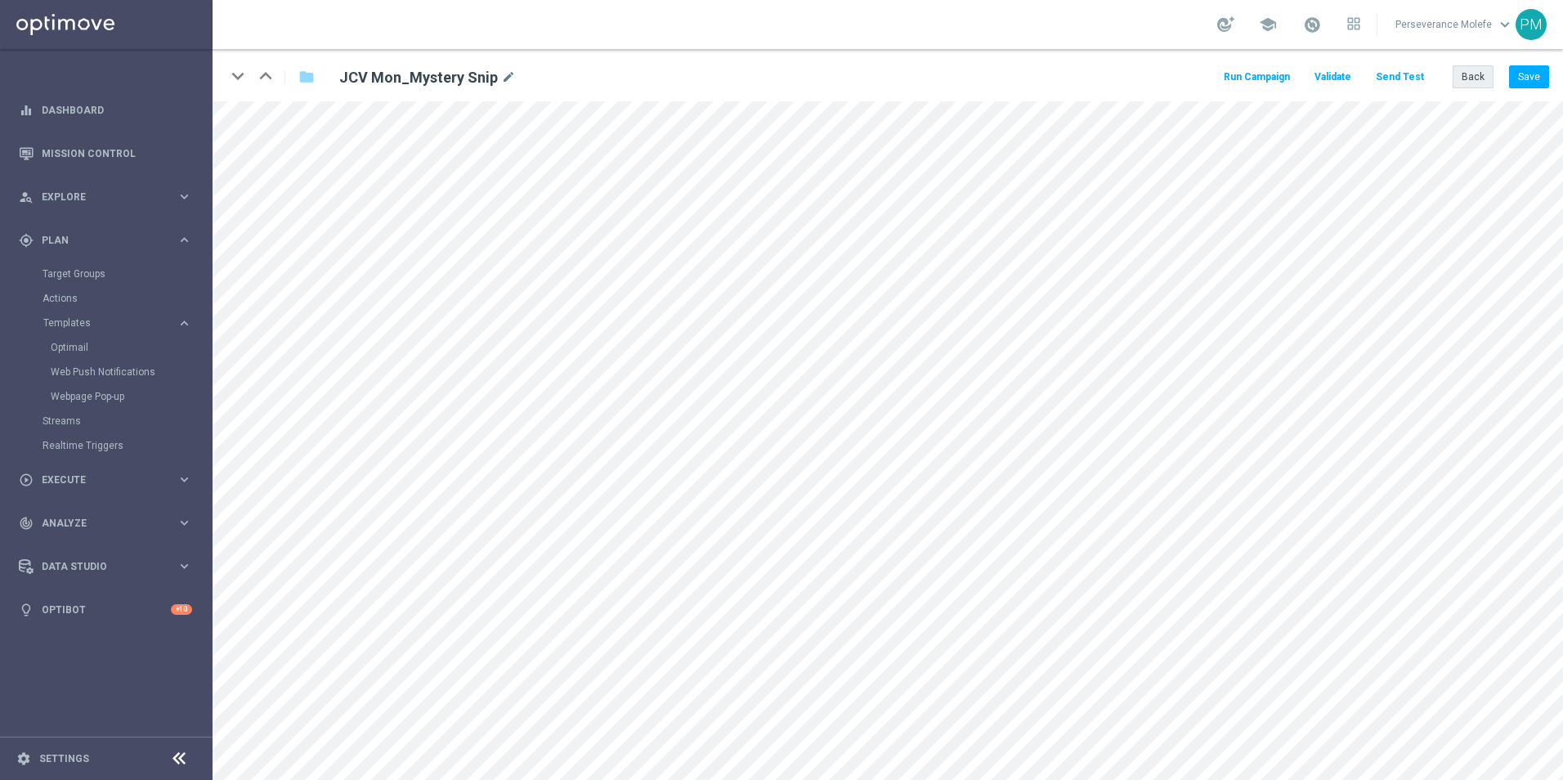
click at [1479, 65] on div "keyboard_arrow_down keyboard_arrow_up folder JCV Mon_Mystery Snip mode_edit Run…" at bounding box center [888, 75] width 1351 height 52
click at [1479, 71] on button "Back" at bounding box center [1473, 76] width 41 height 23
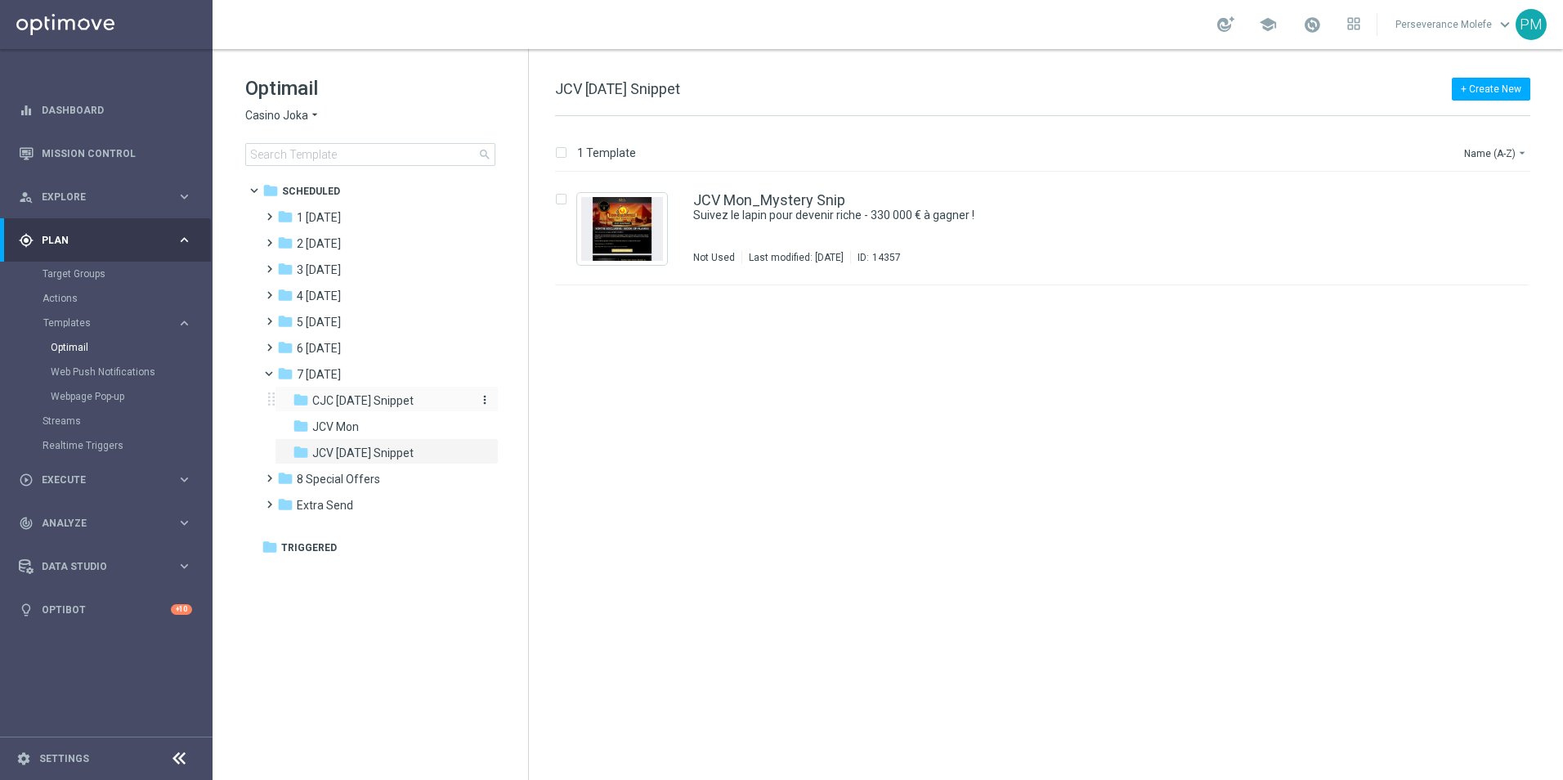
click at [370, 392] on div "folder CJC Monday Snippet" at bounding box center [380, 401] width 174 height 19
click at [425, 445] on div "folder JCV Monday Snippet" at bounding box center [380, 453] width 174 height 19
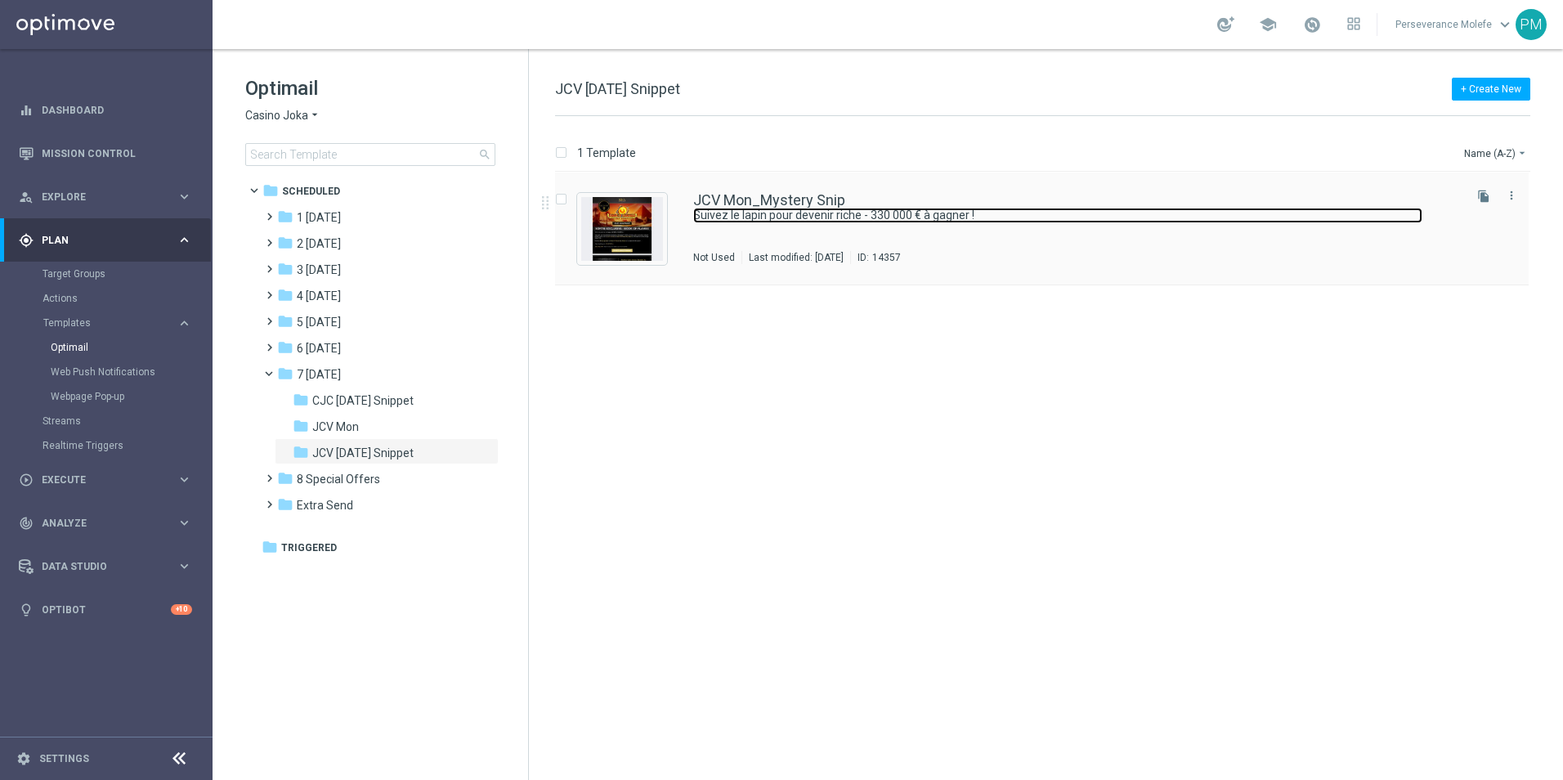
click at [814, 222] on link "Suivez le lapin pour devenir riche - 330 000 € à gagner !" at bounding box center [1057, 216] width 729 height 16
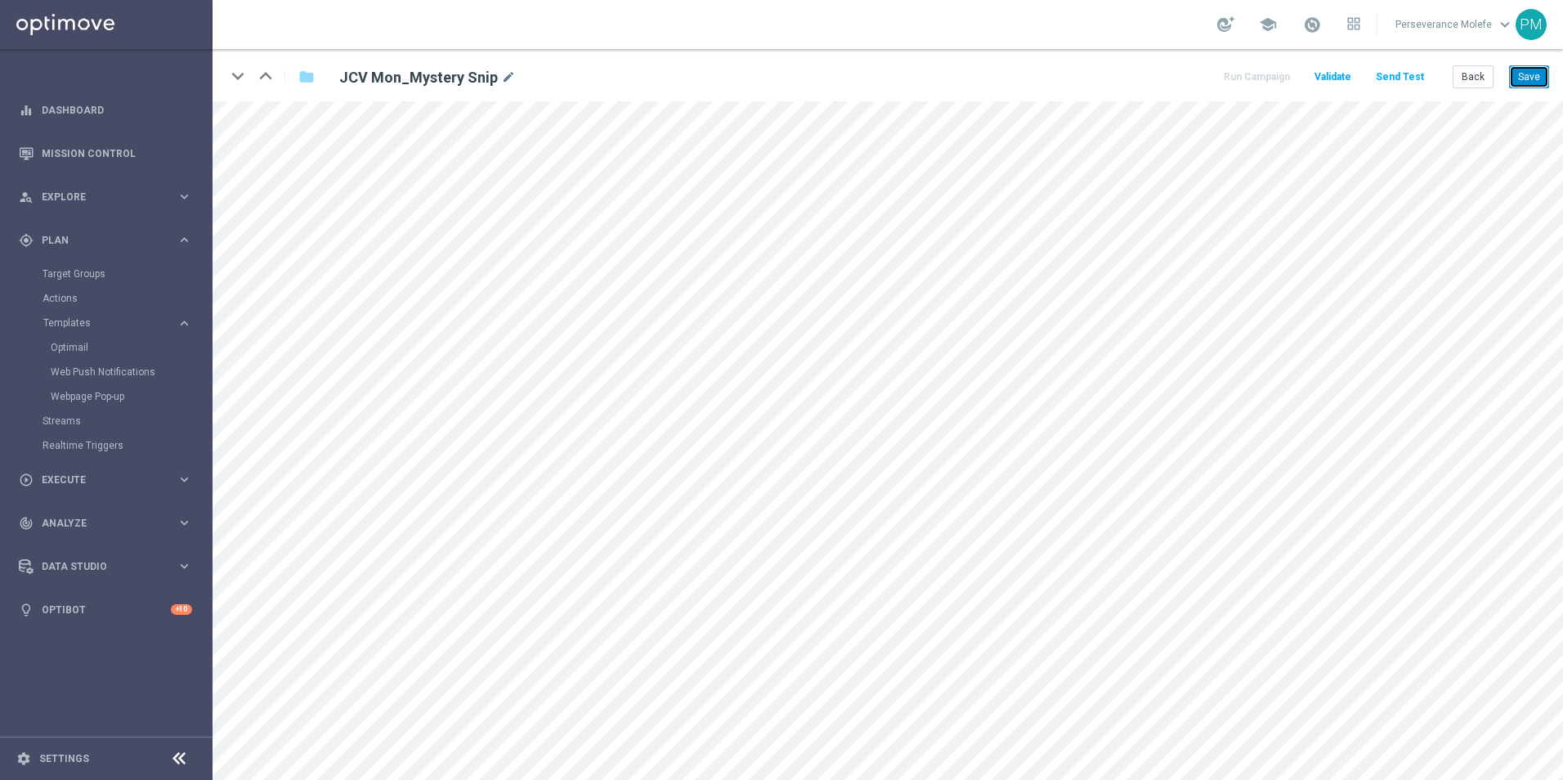
click at [1530, 74] on button "Save" at bounding box center [1529, 76] width 40 height 23
click at [1529, 79] on button "Save" at bounding box center [1529, 76] width 40 height 23
click at [1477, 83] on button "Back" at bounding box center [1473, 76] width 41 height 23
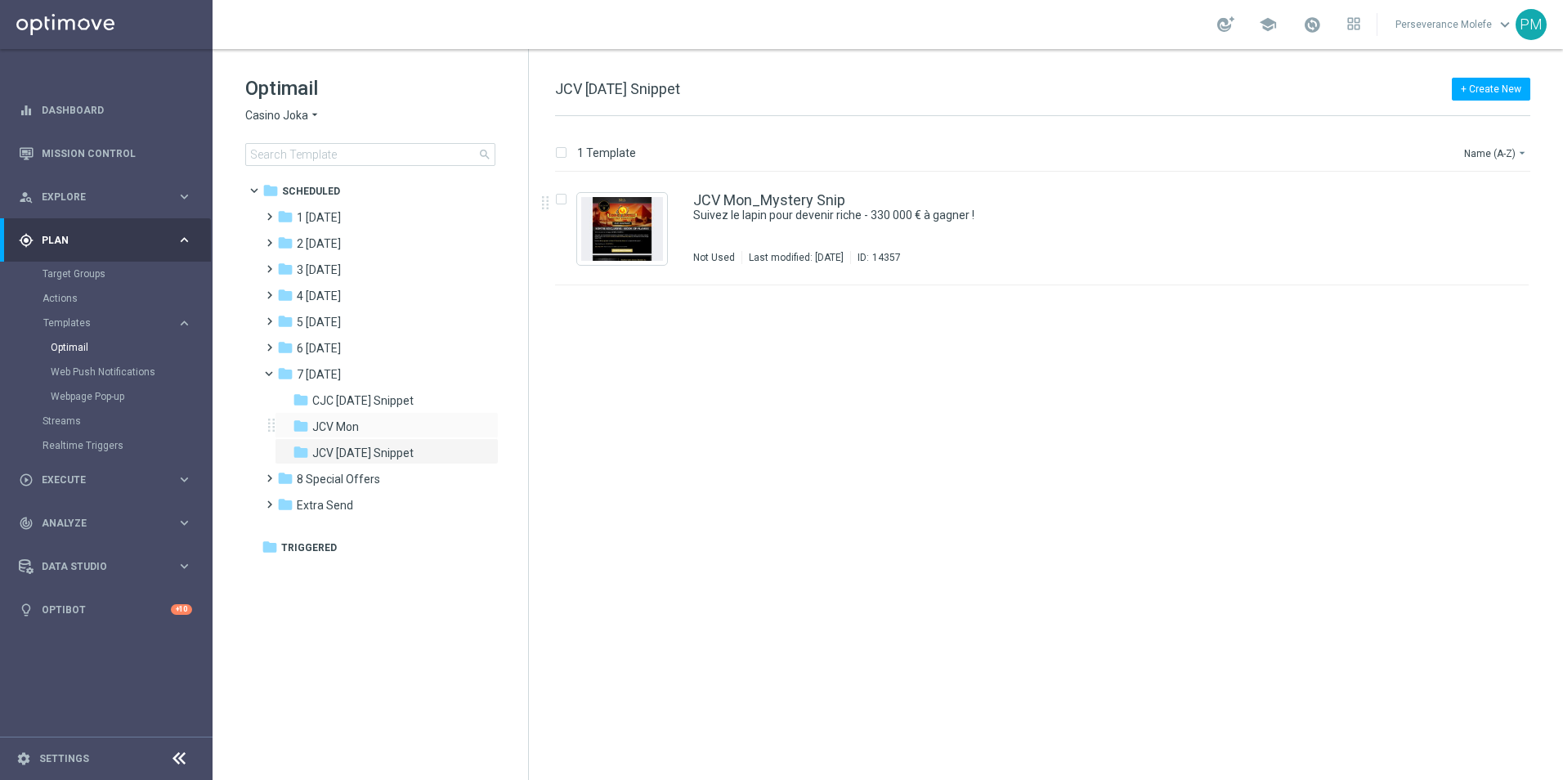
click at [390, 412] on div "folder JCV Mon more_vert" at bounding box center [387, 425] width 224 height 26
click at [399, 399] on span "CJC [DATE] Snippet" at bounding box center [362, 400] width 101 height 15
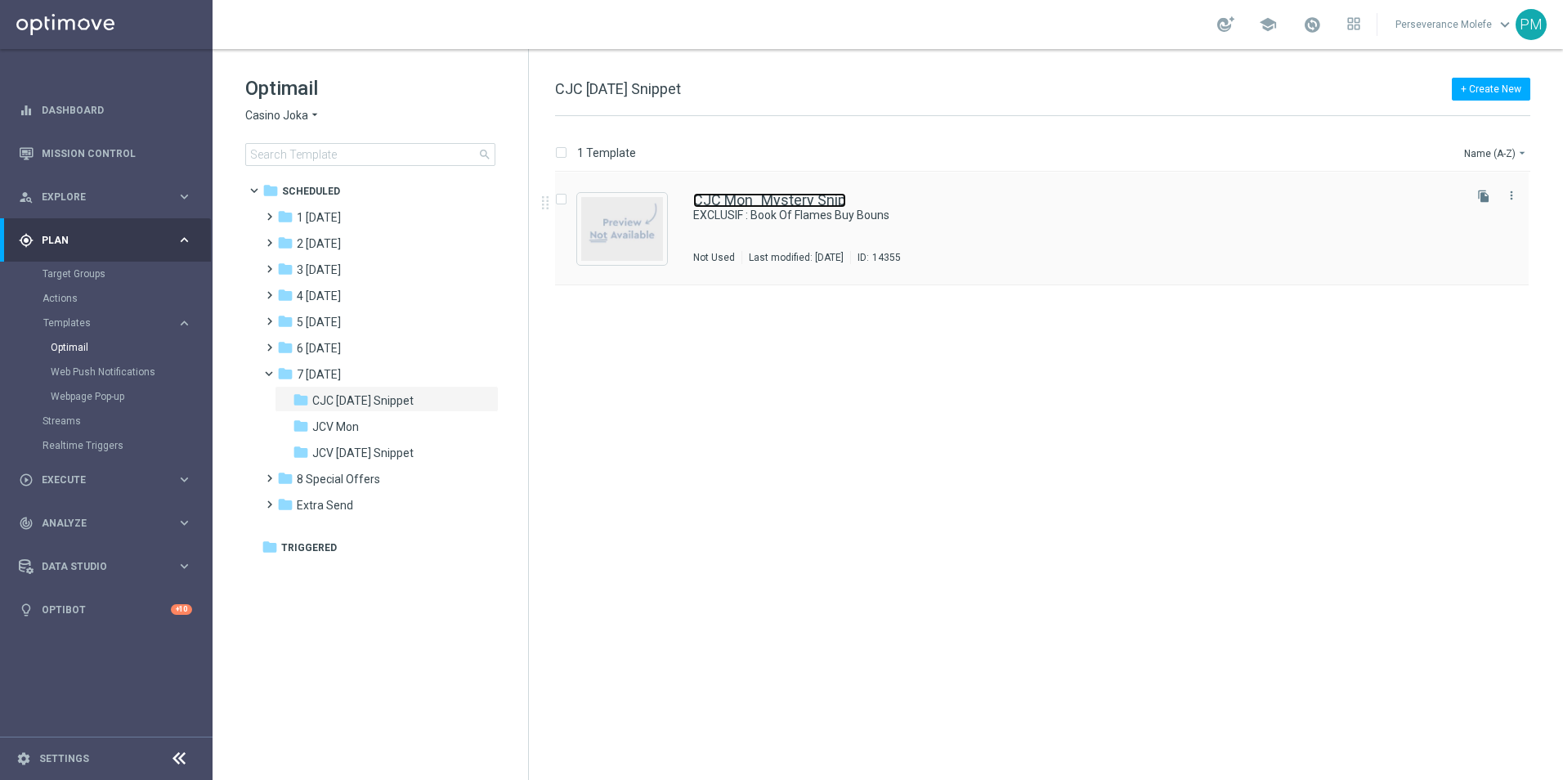
click at [756, 201] on link "CJC Mon_Mystery Snip" at bounding box center [769, 200] width 153 height 15
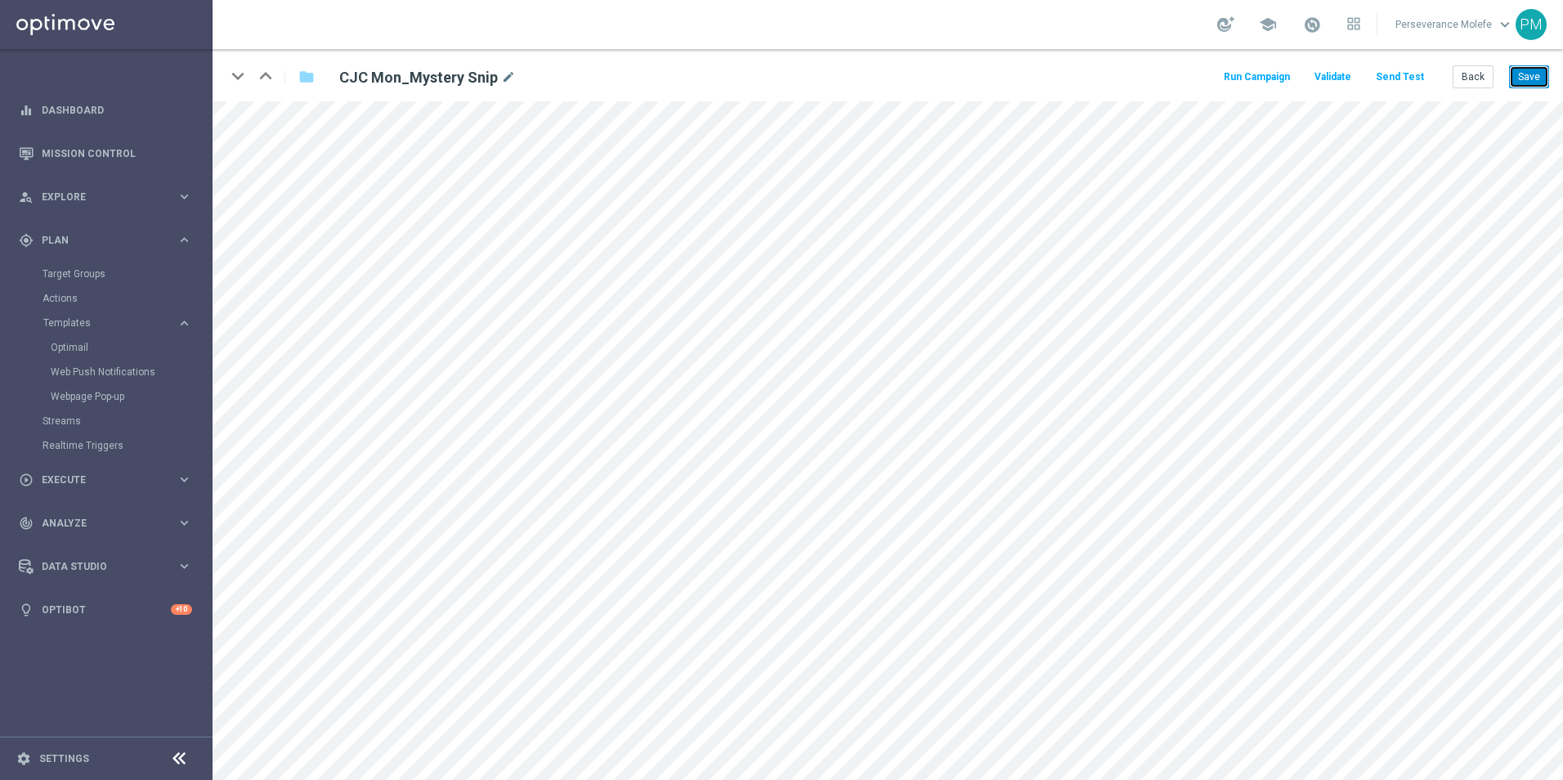
click at [1532, 83] on button "Save" at bounding box center [1529, 76] width 40 height 23
click at [1402, 84] on button "Send Test" at bounding box center [1400, 77] width 53 height 22
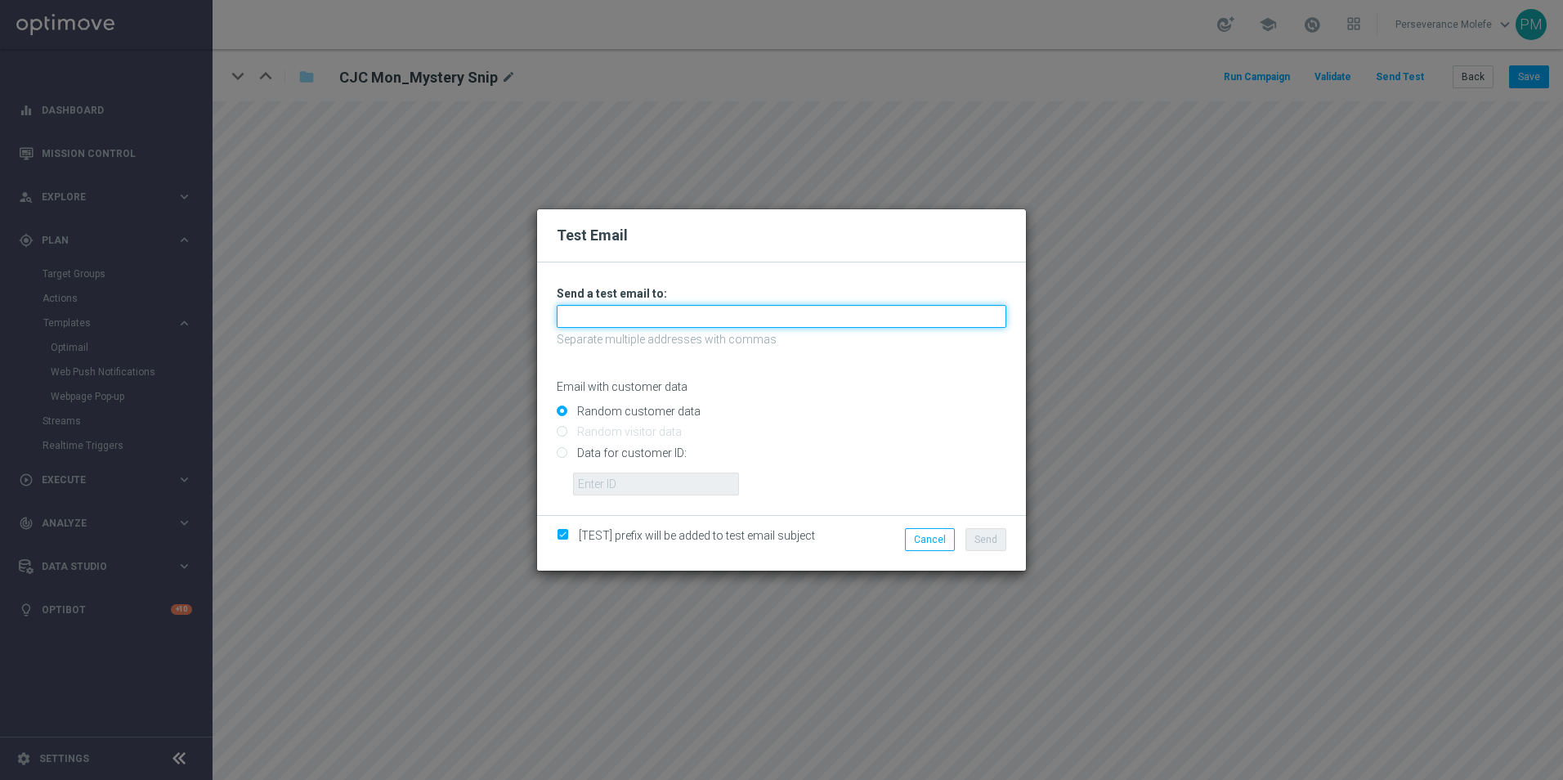
click at [737, 318] on input "text" at bounding box center [782, 316] width 450 height 23
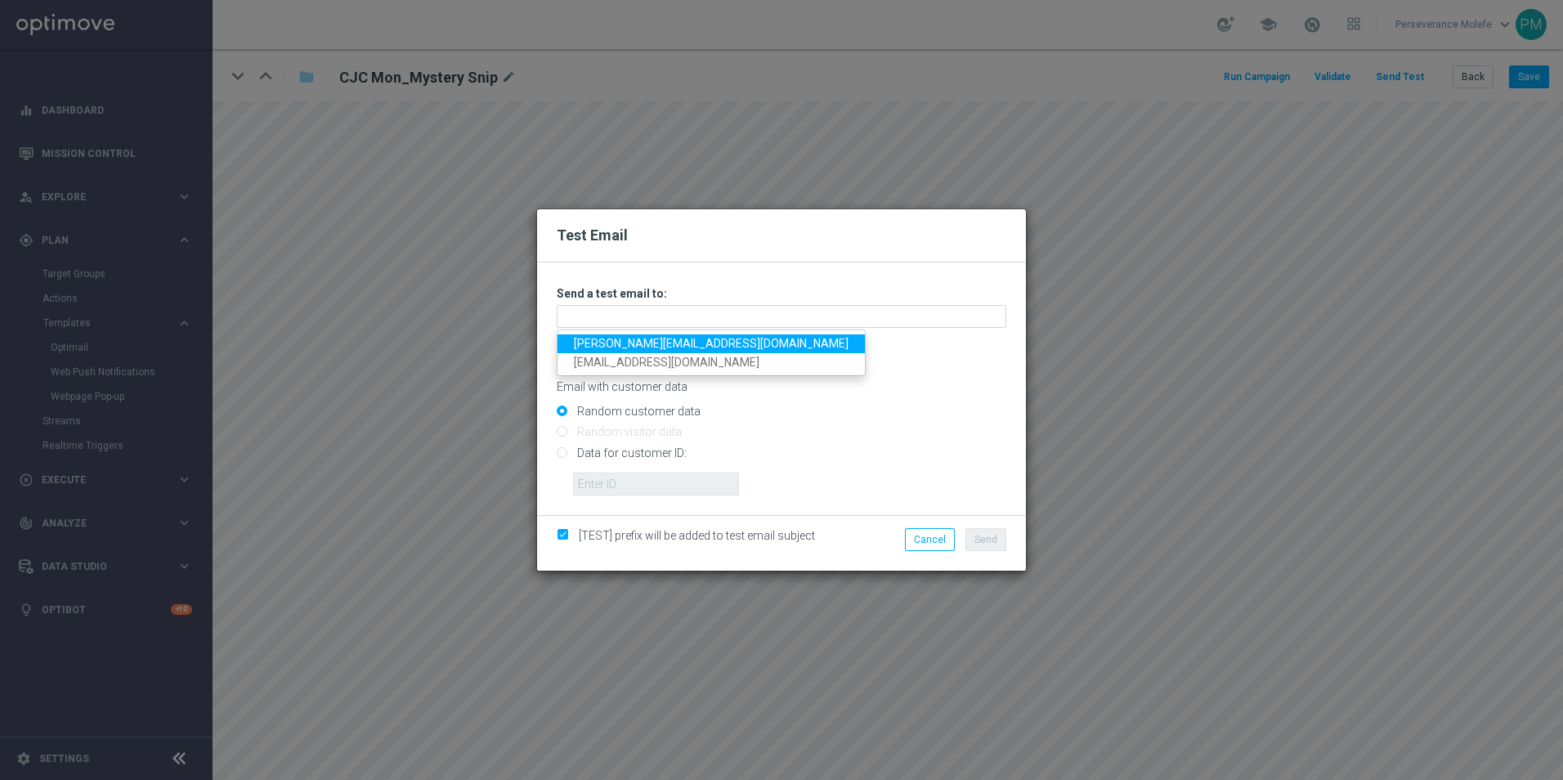
drag, startPoint x: 675, startPoint y: 346, endPoint x: 693, endPoint y: 348, distance: 18.2
click at [675, 346] on link "Madeleine@viva-vision.net" at bounding box center [711, 343] width 307 height 19
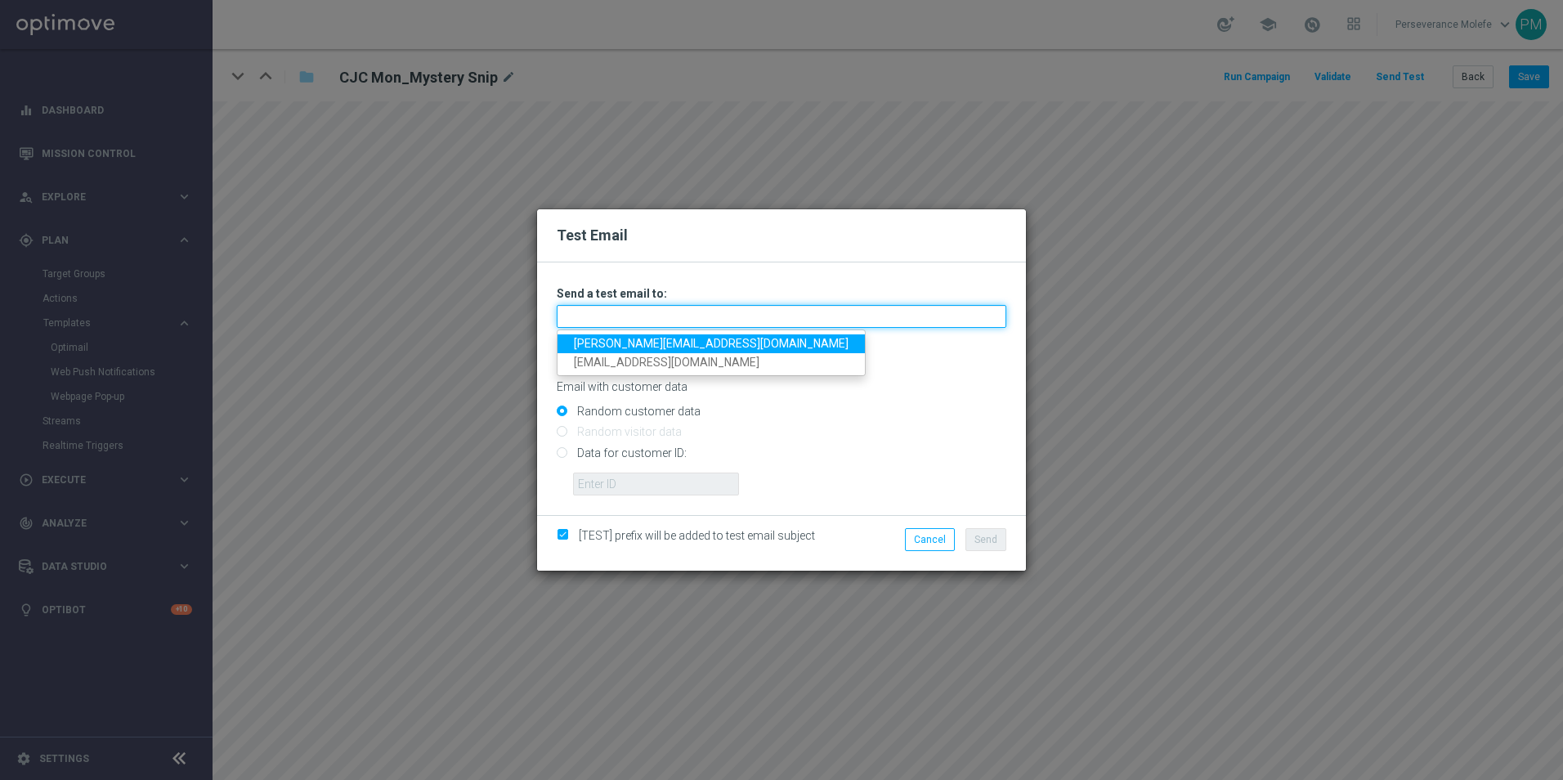
type input "Madeleine@viva-vision.net"
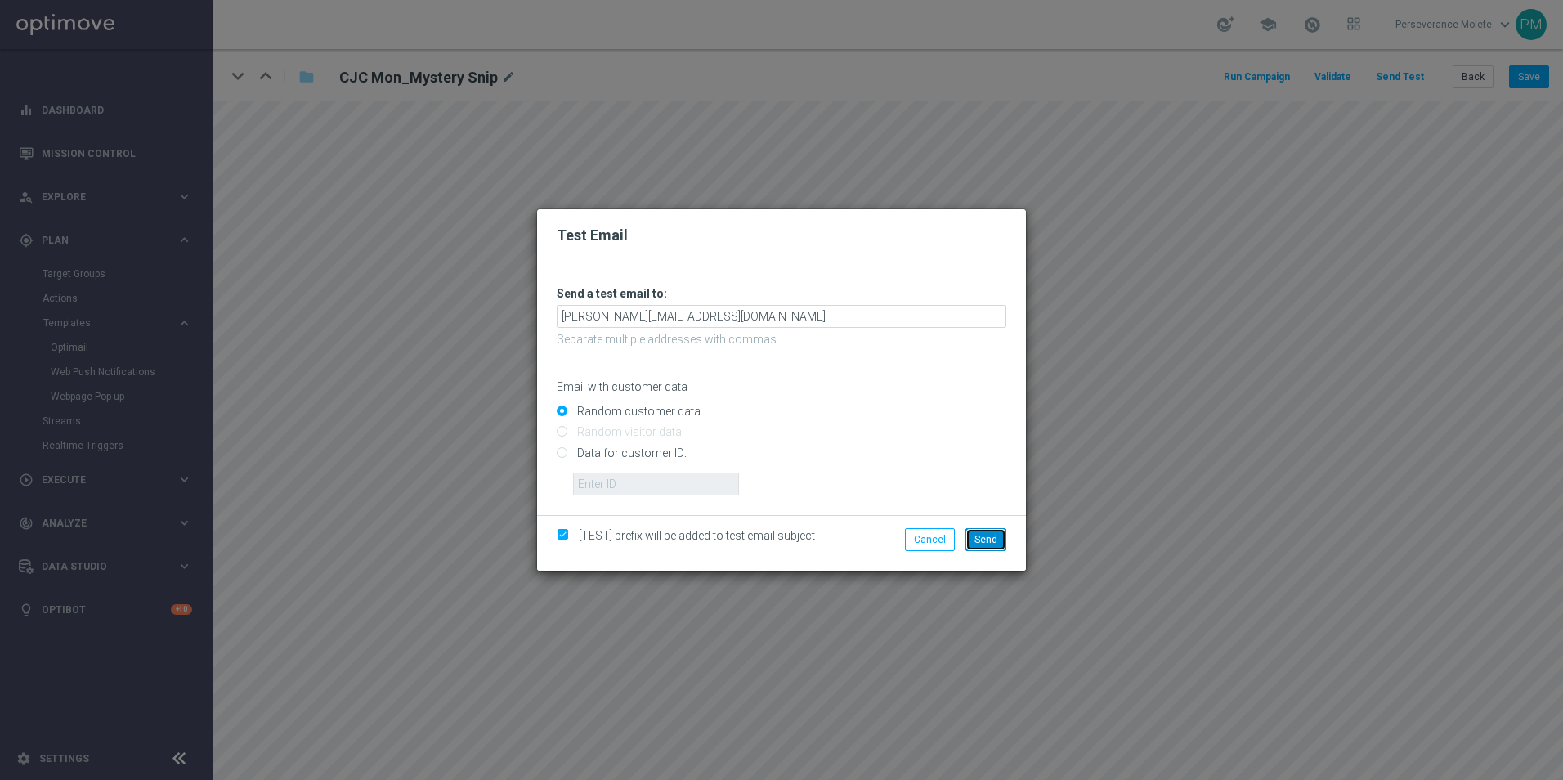
click at [992, 535] on span "Send" at bounding box center [986, 539] width 23 height 11
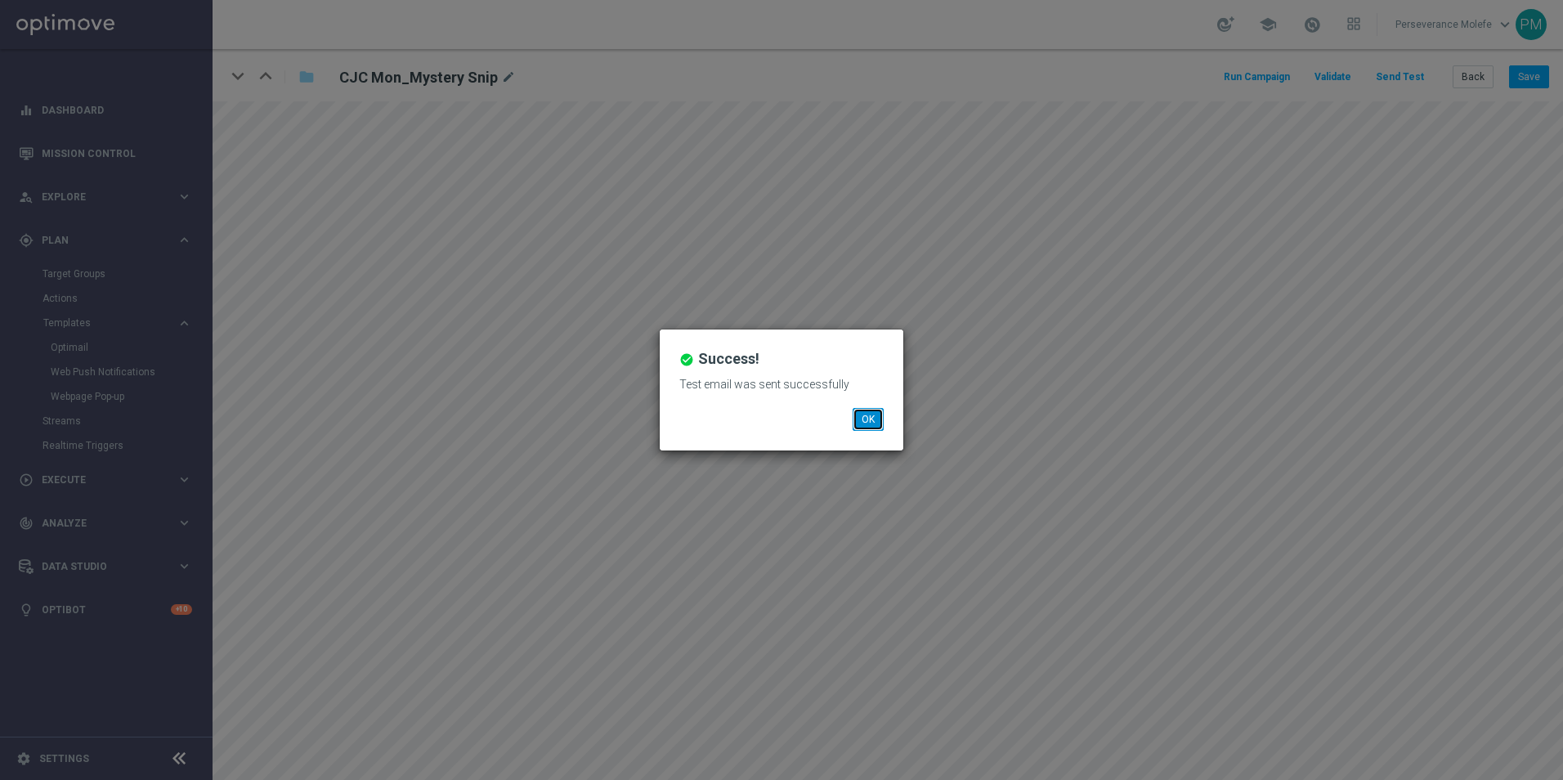
click at [877, 424] on button "OK" at bounding box center [868, 419] width 31 height 23
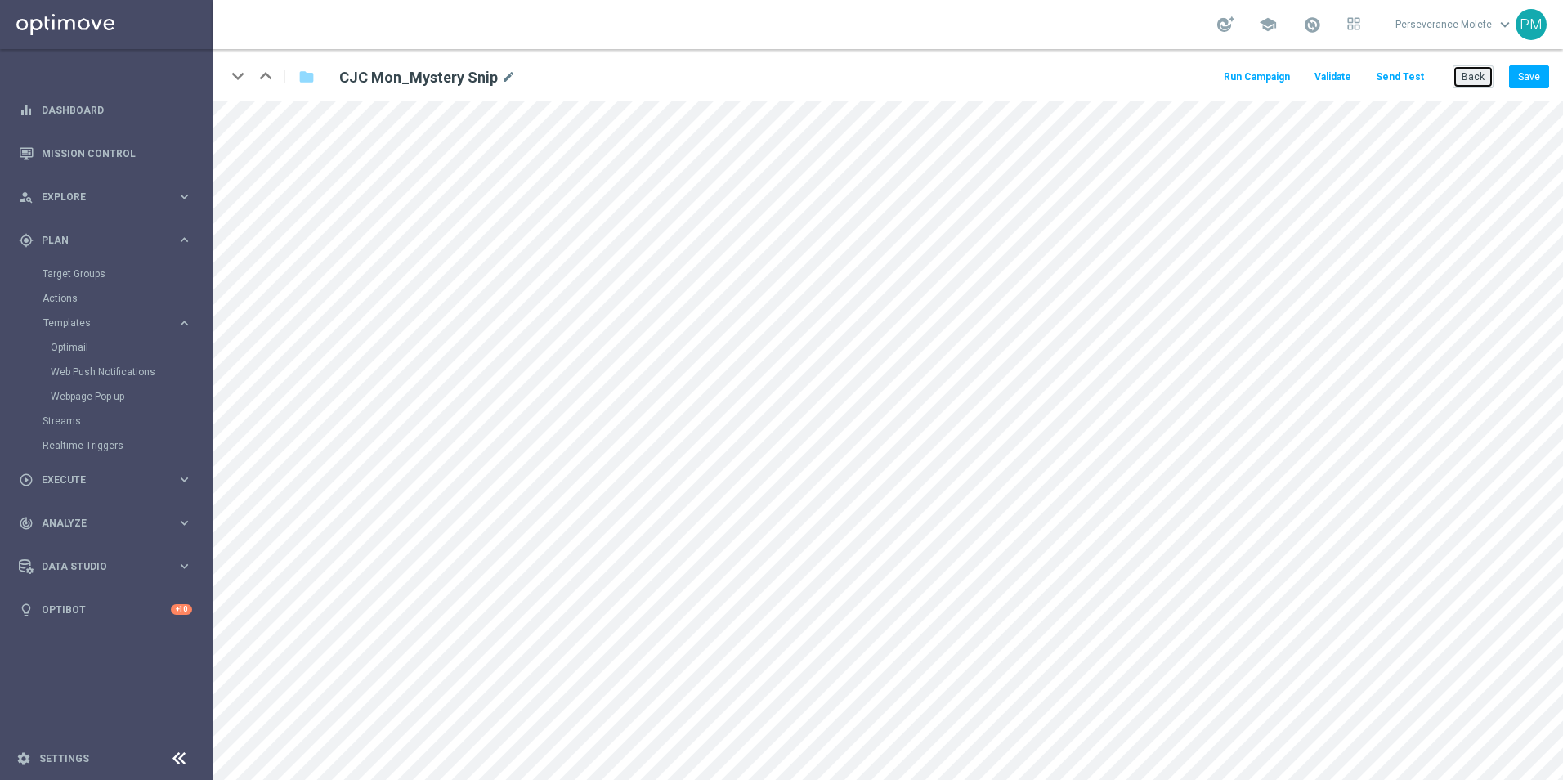
click at [1472, 67] on button "Back" at bounding box center [1473, 76] width 41 height 23
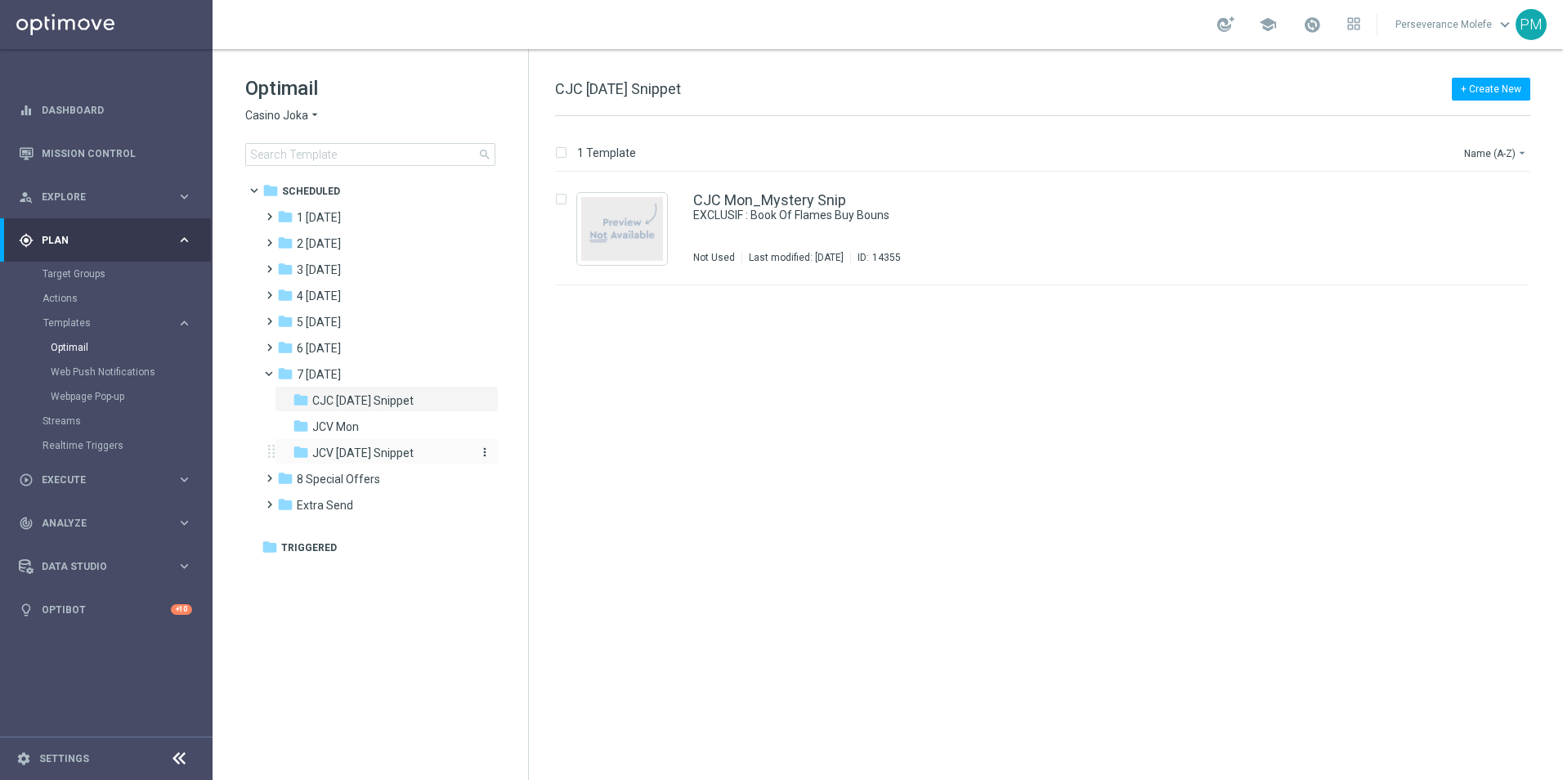
click at [410, 455] on span "JCV [DATE] Snippet" at bounding box center [362, 453] width 101 height 15
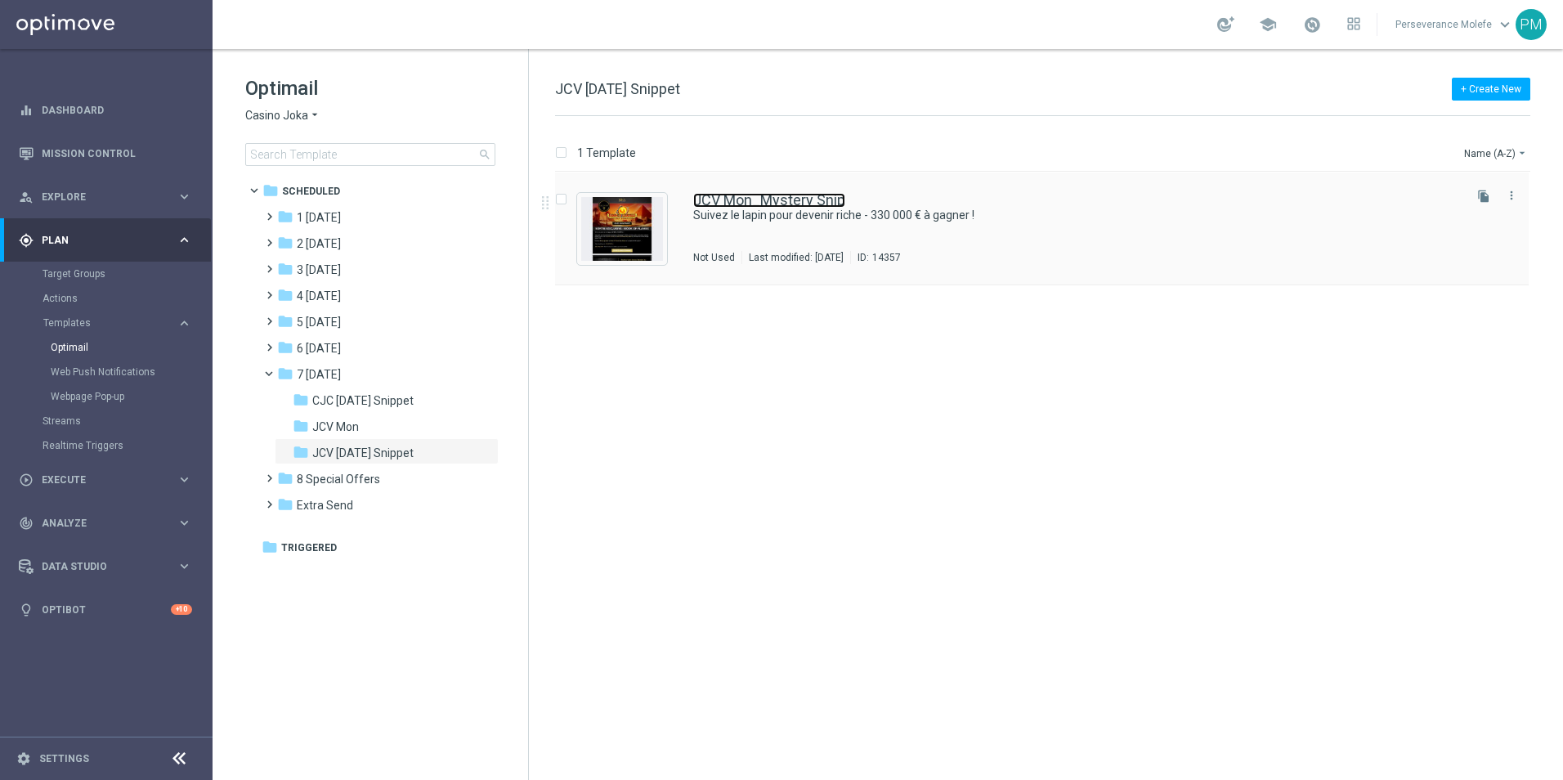
click at [756, 199] on link "JCV Mon_Mystery Snip" at bounding box center [769, 200] width 152 height 15
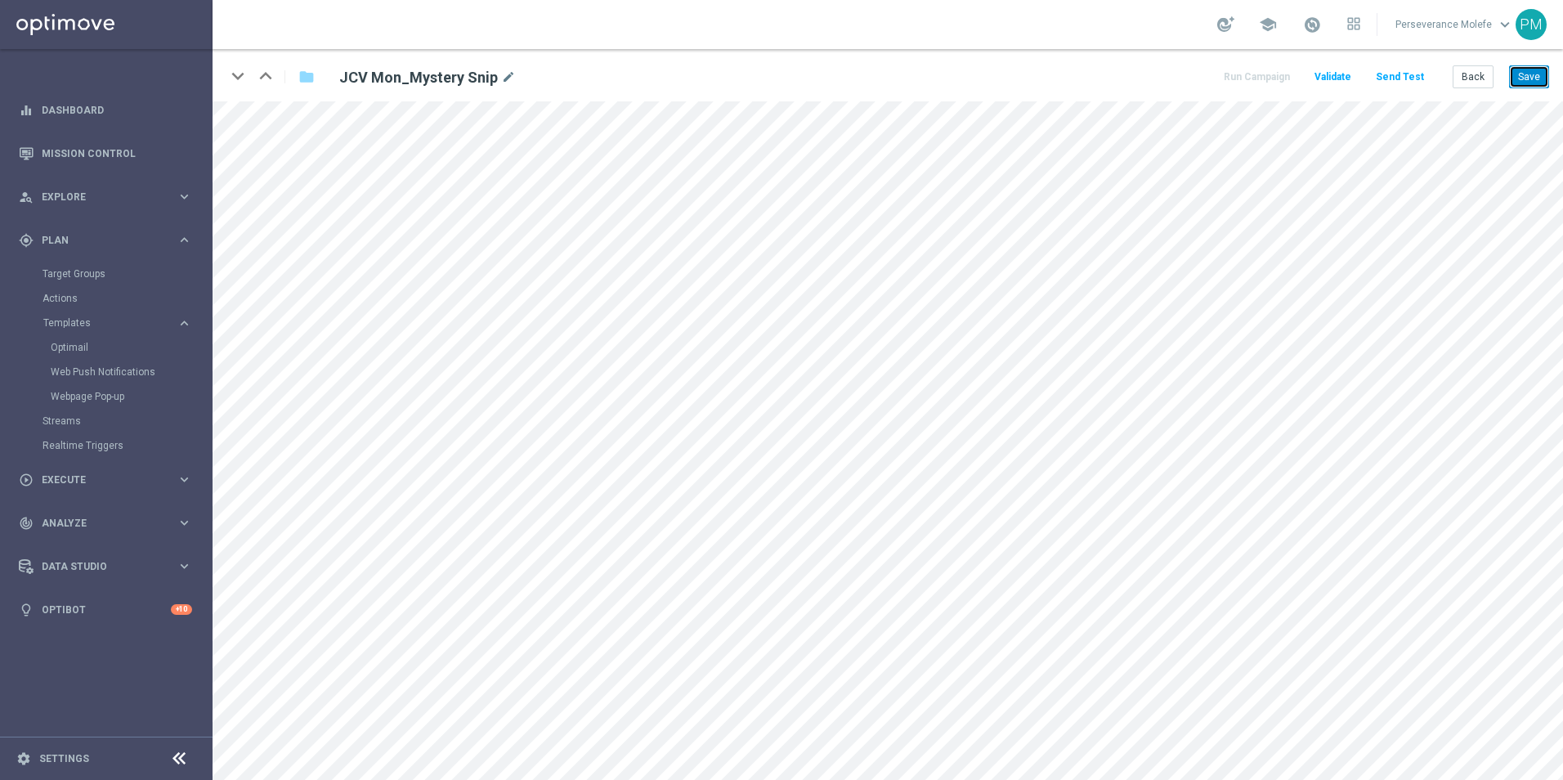
click at [1529, 70] on button "Save" at bounding box center [1529, 76] width 40 height 23
click at [1537, 89] on div "keyboard_arrow_down keyboard_arrow_up folder JCV Mon_Mystery Snip mode_edit Run…" at bounding box center [888, 75] width 1351 height 52
click at [1536, 87] on button "Save" at bounding box center [1529, 76] width 40 height 23
click at [1541, 86] on button "Save" at bounding box center [1529, 76] width 40 height 23
click at [1478, 84] on button "Back" at bounding box center [1473, 76] width 41 height 23
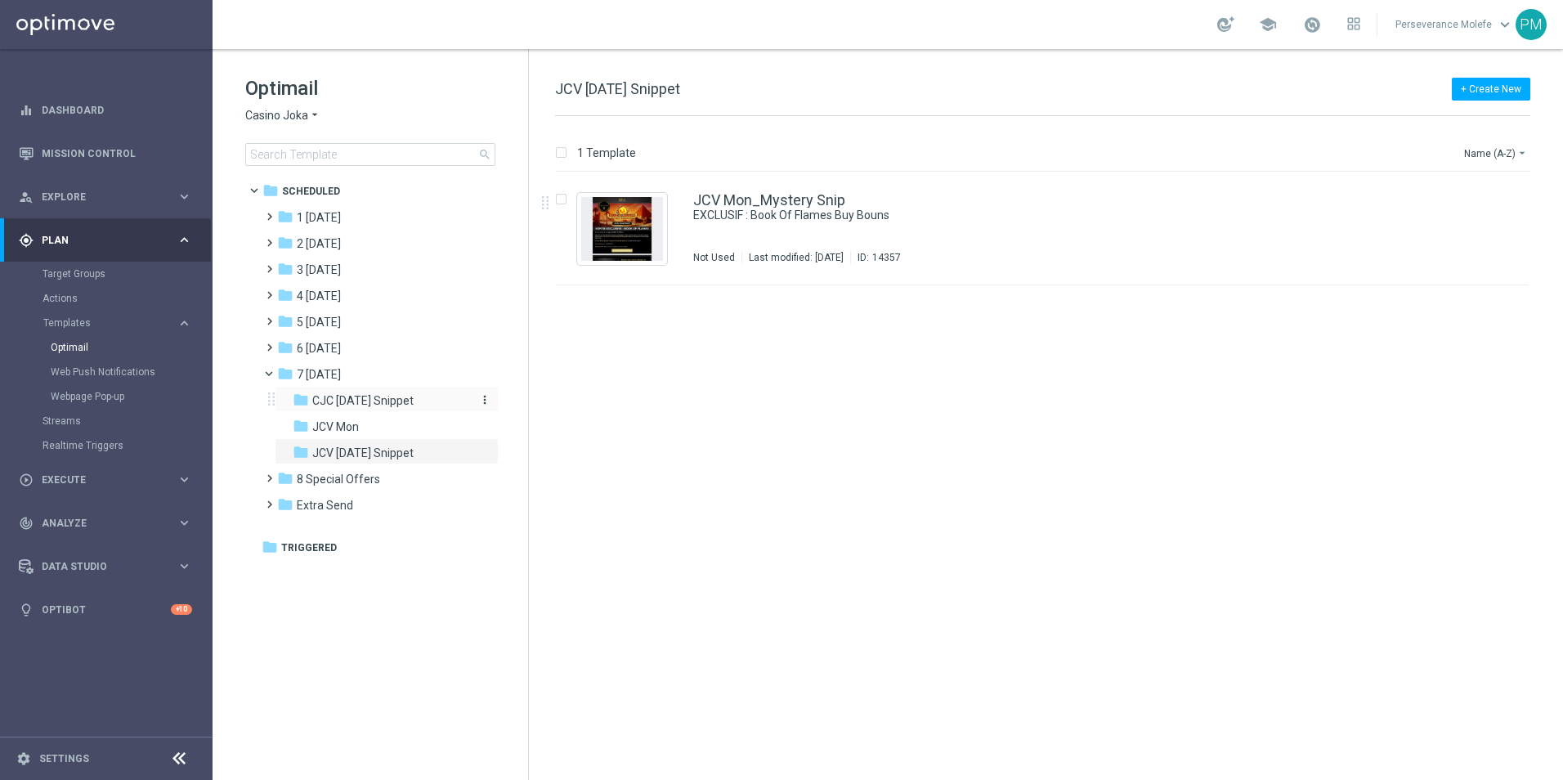
click at [396, 398] on span "CJC [DATE] Snippet" at bounding box center [362, 400] width 101 height 15
click at [772, 204] on link "CJC Mon_Mystery Snip" at bounding box center [769, 200] width 153 height 15
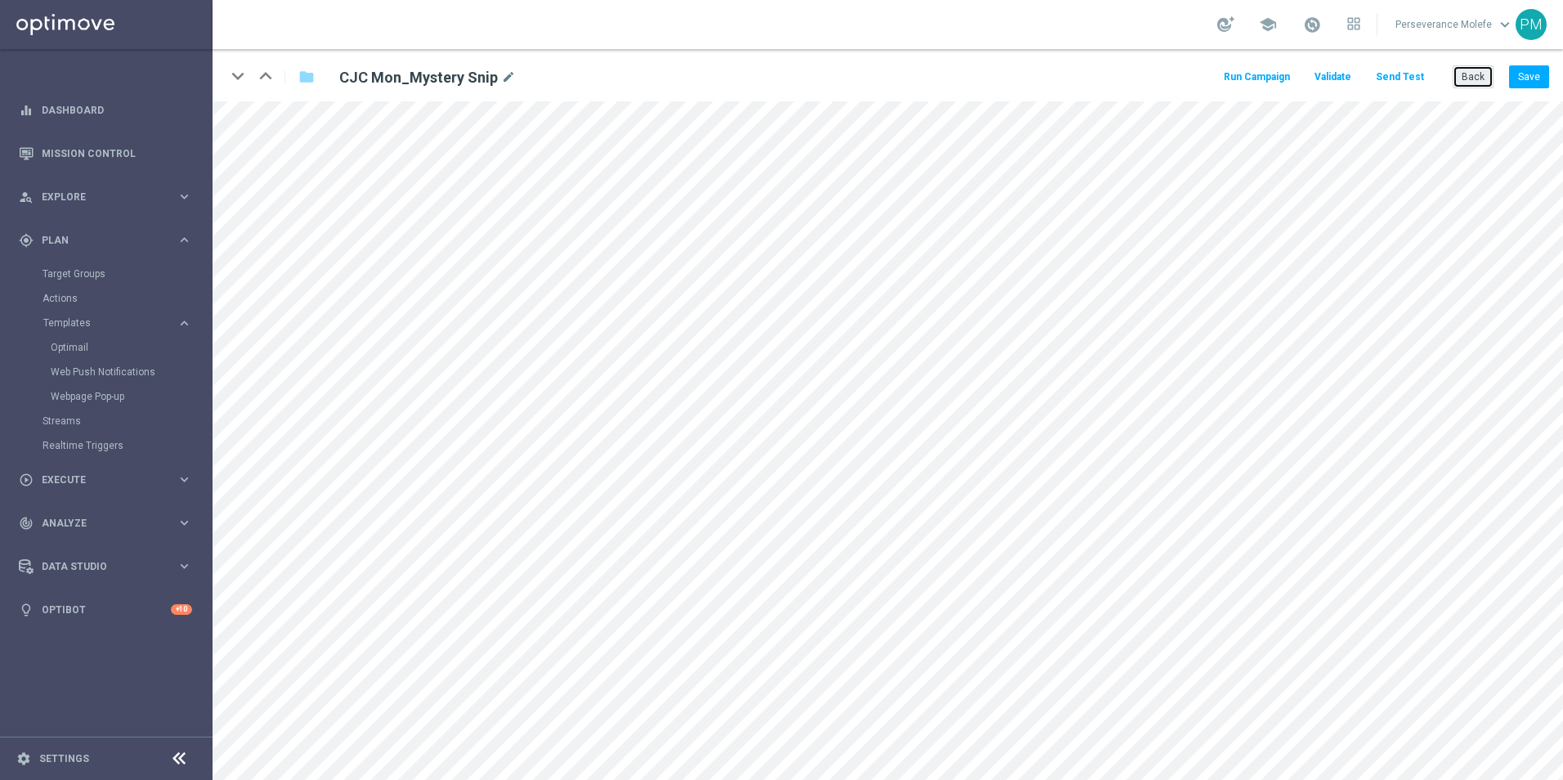
click at [1490, 69] on button "Back" at bounding box center [1473, 76] width 41 height 23
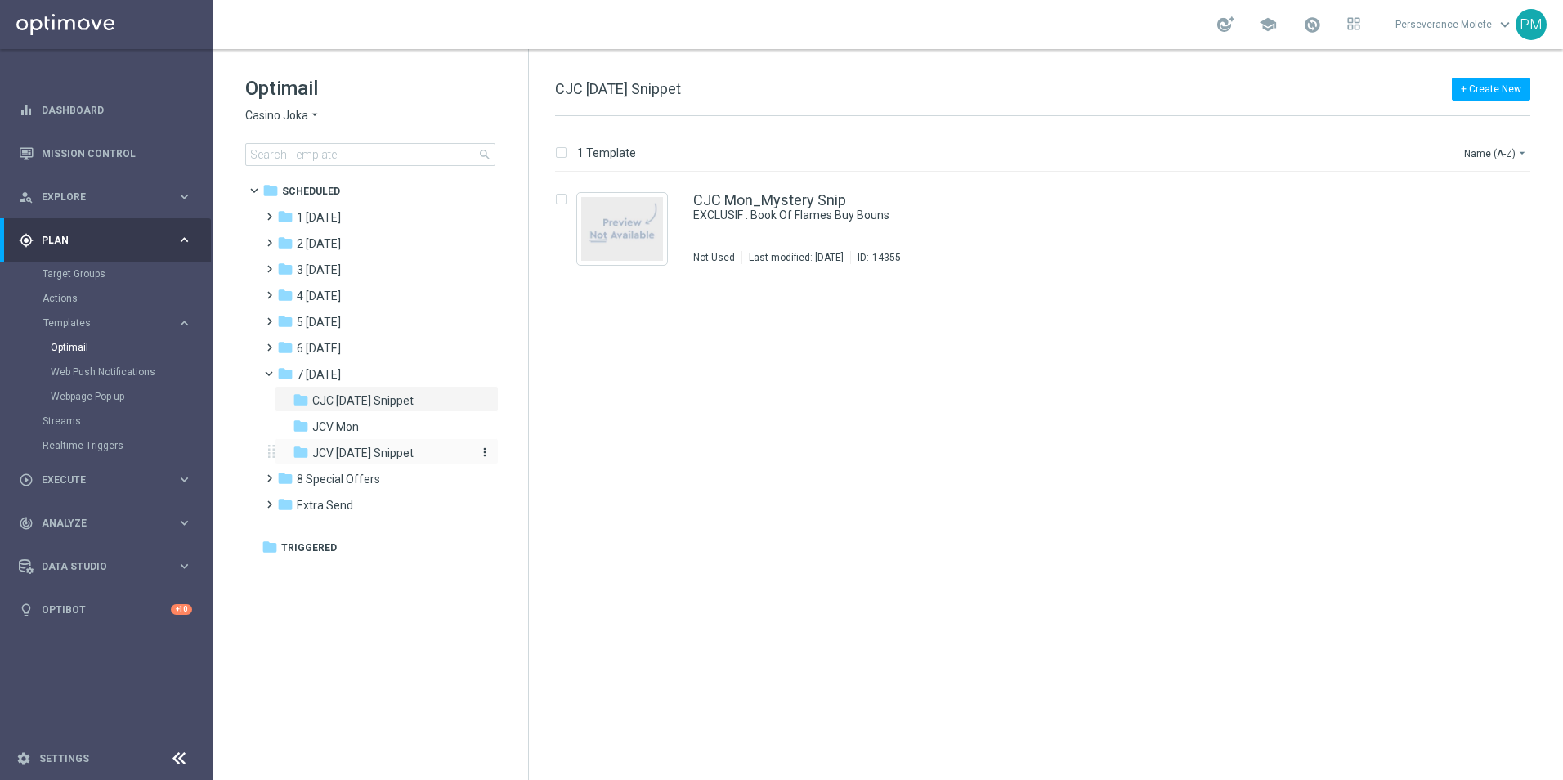
click at [356, 455] on span "JCV [DATE] Snippet" at bounding box center [362, 453] width 101 height 15
click at [781, 192] on div "JCV Mon_Mystery Snip EXCLUSIF : Book Of Flames Buy Bouns Not Used Last modified…" at bounding box center [1042, 229] width 974 height 113
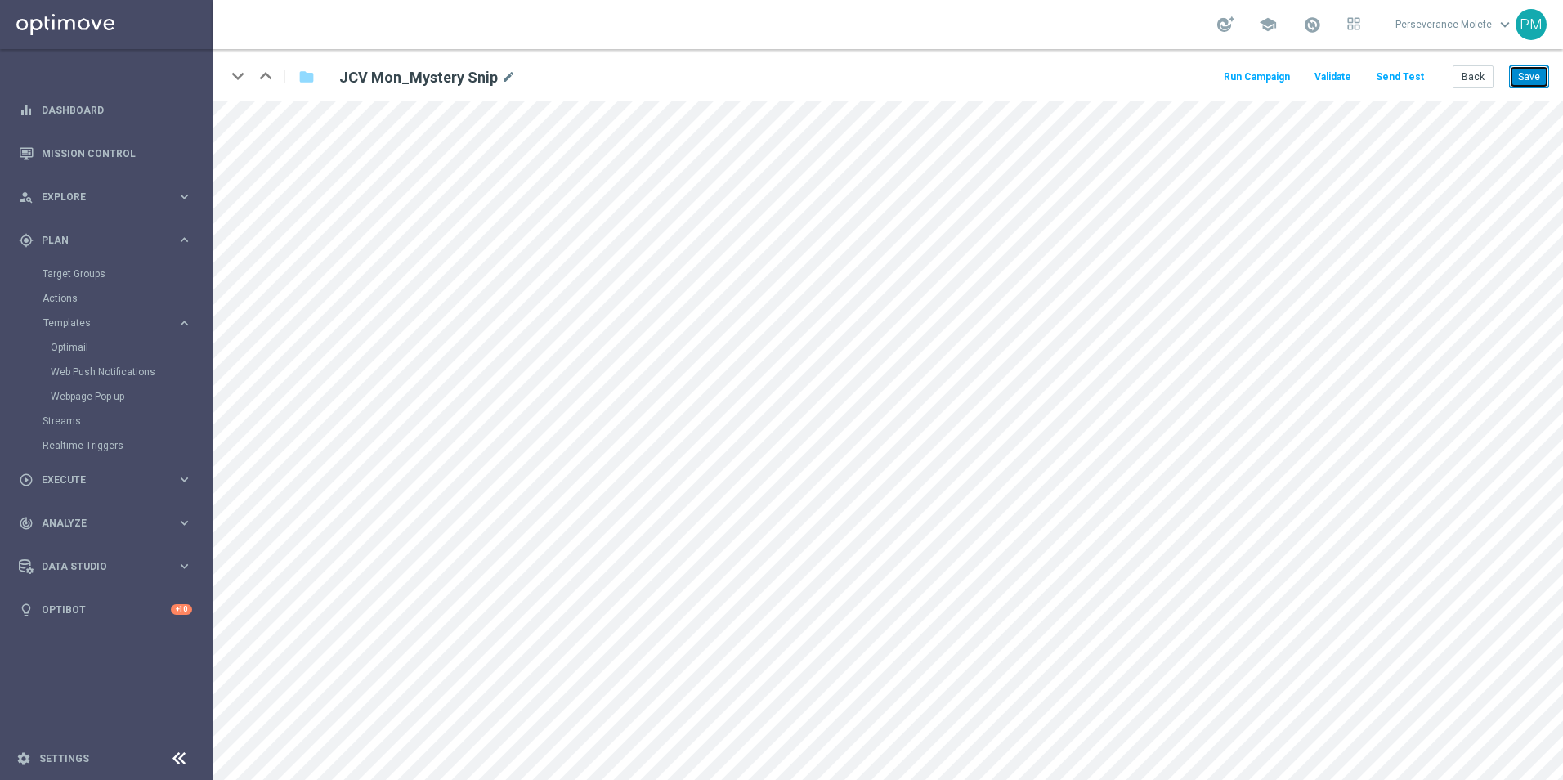
click at [1529, 72] on button "Save" at bounding box center [1529, 76] width 40 height 23
click at [1470, 78] on button "Back" at bounding box center [1473, 76] width 41 height 23
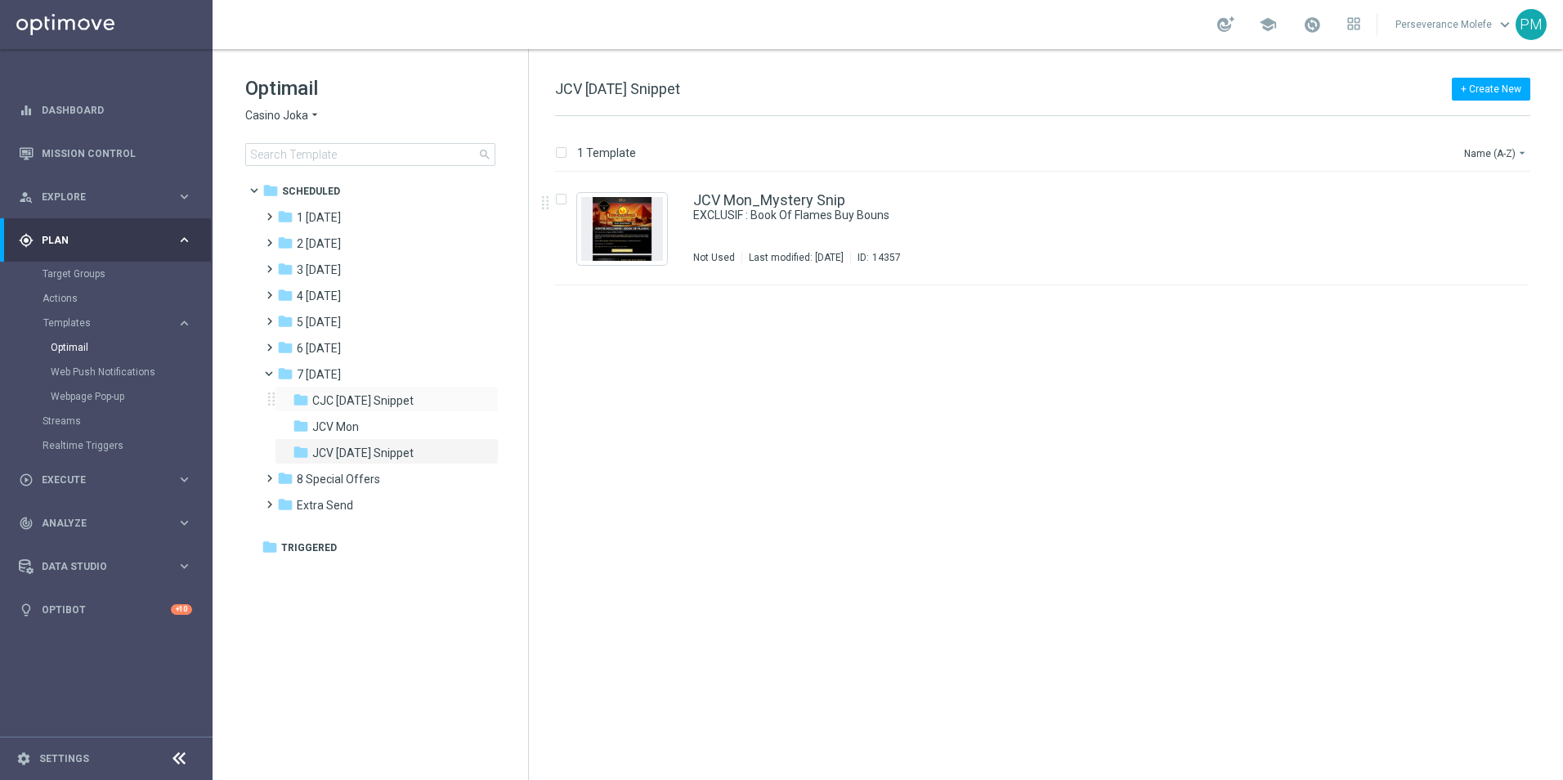
click at [399, 410] on div "folder CJC Monday Snippet more_vert" at bounding box center [387, 399] width 224 height 26
click at [410, 403] on span "CJC [DATE] Snippet" at bounding box center [362, 400] width 101 height 15
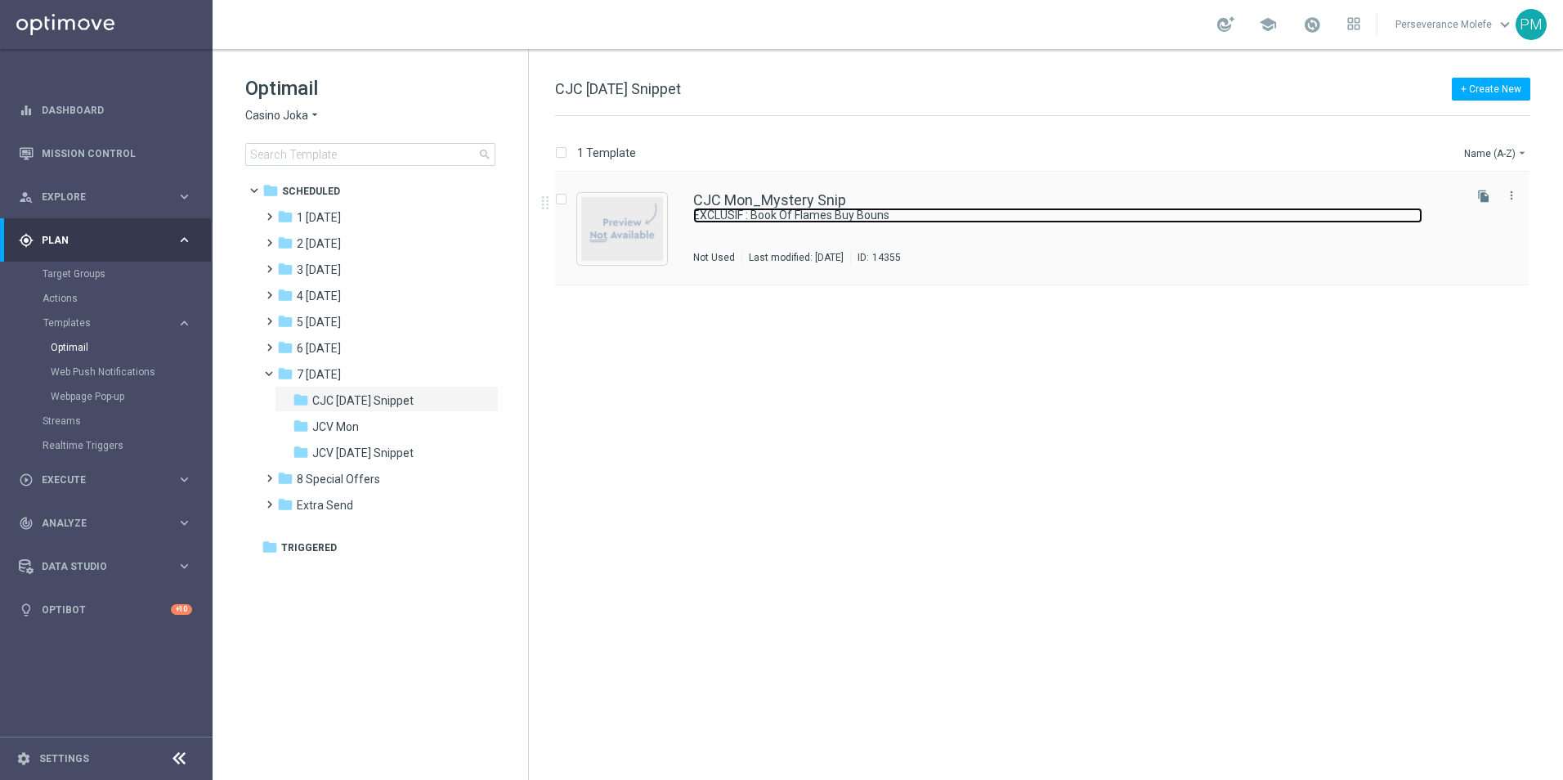
click at [839, 208] on link "EXCLUSIF : Book Of Flames Buy Bouns" at bounding box center [1057, 216] width 729 height 16
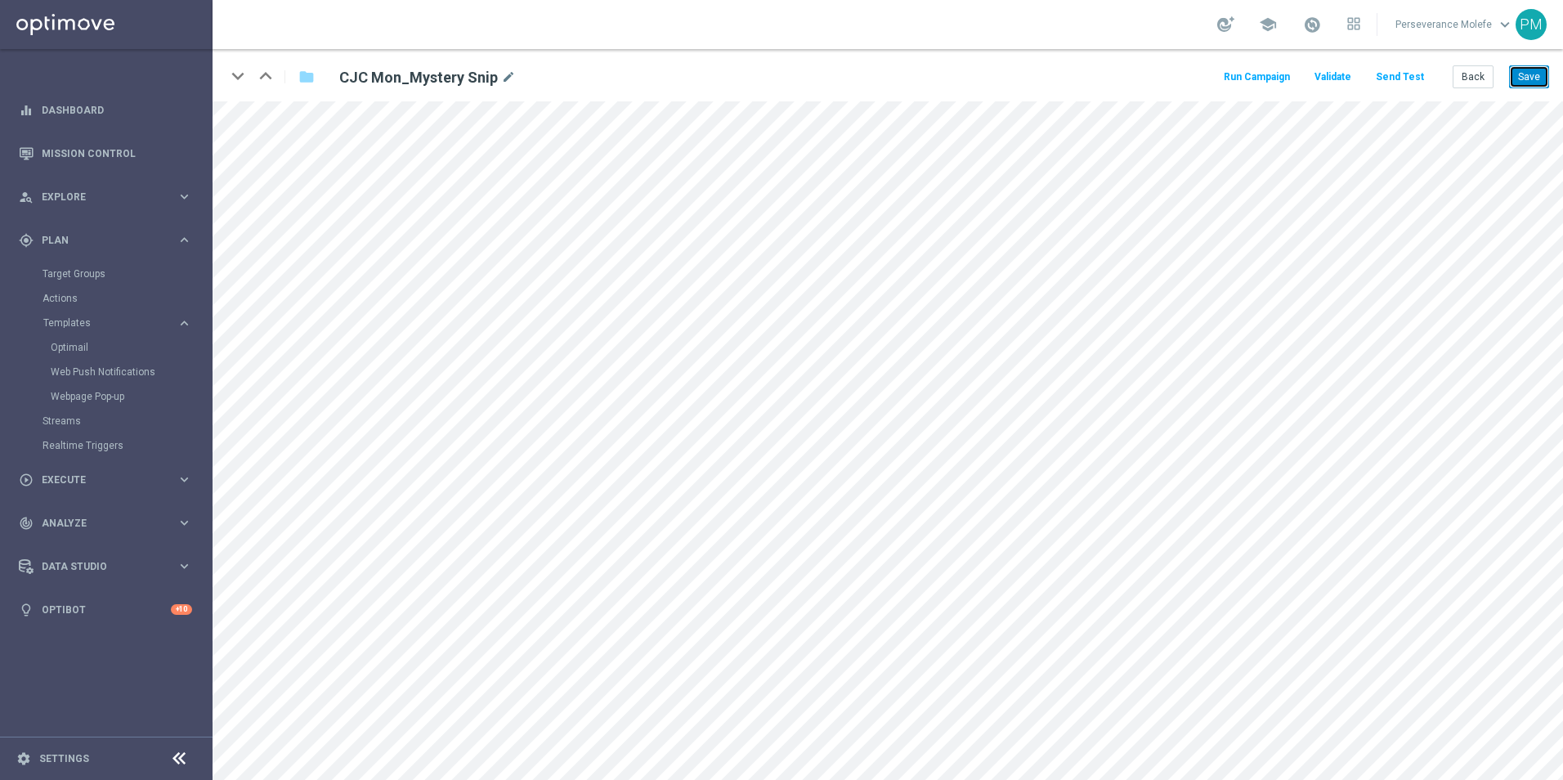
click at [1537, 76] on button "Save" at bounding box center [1529, 76] width 40 height 23
click at [1534, 81] on button "Save" at bounding box center [1529, 76] width 40 height 23
click at [1520, 73] on button "Save" at bounding box center [1529, 76] width 40 height 23
click at [1480, 85] on button "Back" at bounding box center [1473, 76] width 41 height 23
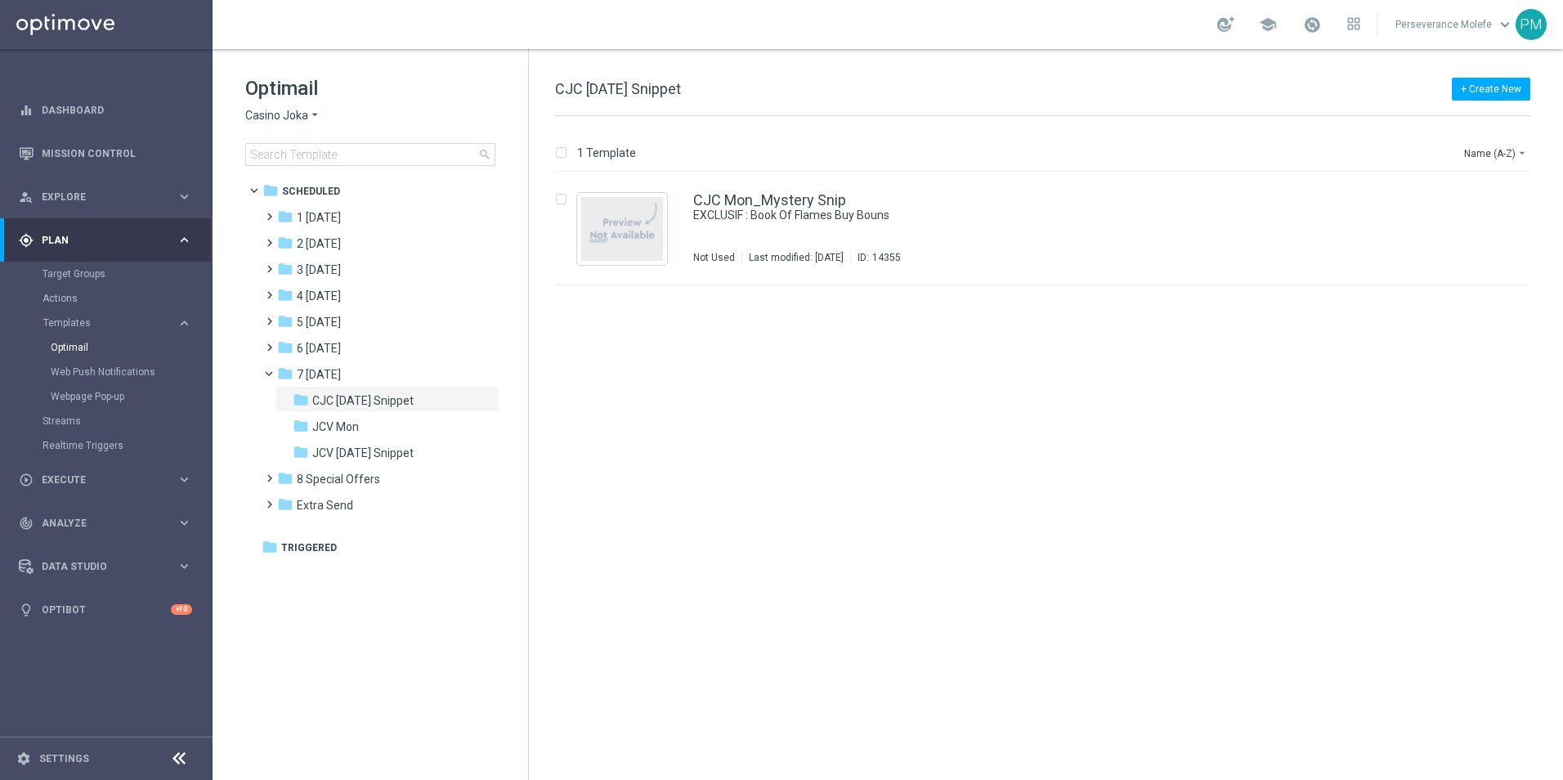
click at [295, 111] on span "Casino Joka" at bounding box center [276, 116] width 63 height 16
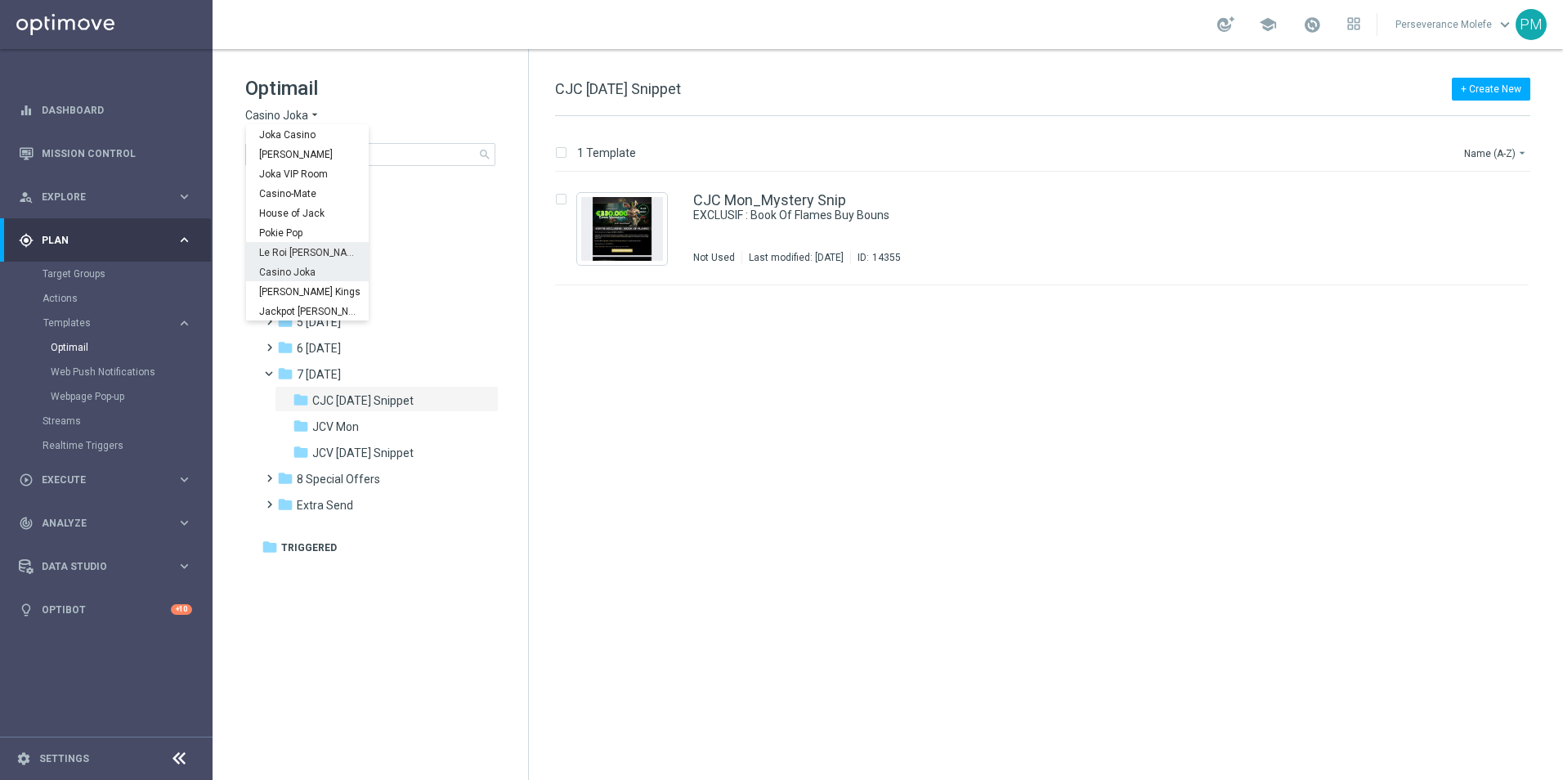
click at [292, 245] on div "Le Roi [PERSON_NAME]" at bounding box center [307, 252] width 123 height 20
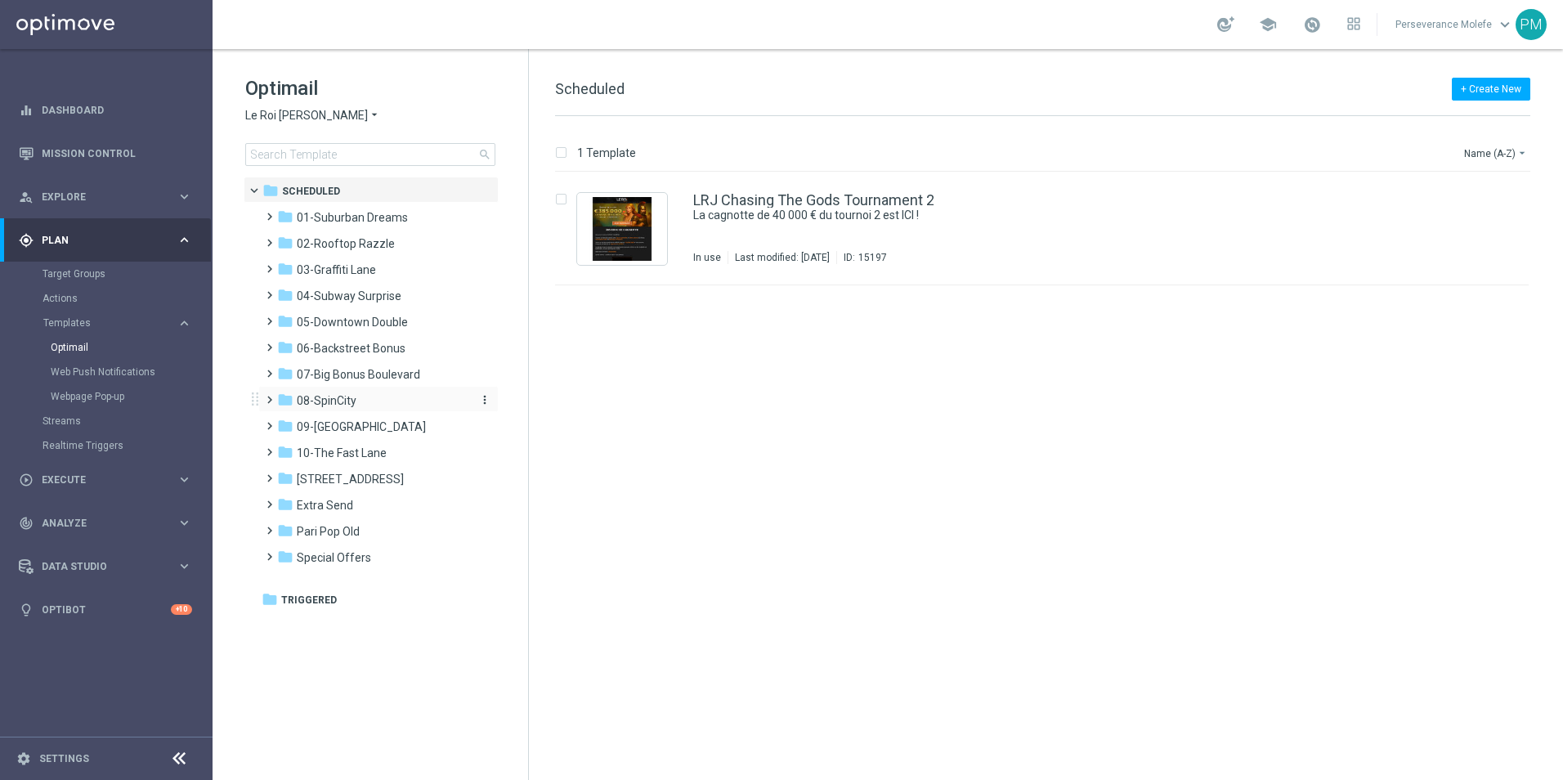
click at [389, 401] on div "folder 08-SpinCity" at bounding box center [371, 401] width 188 height 19
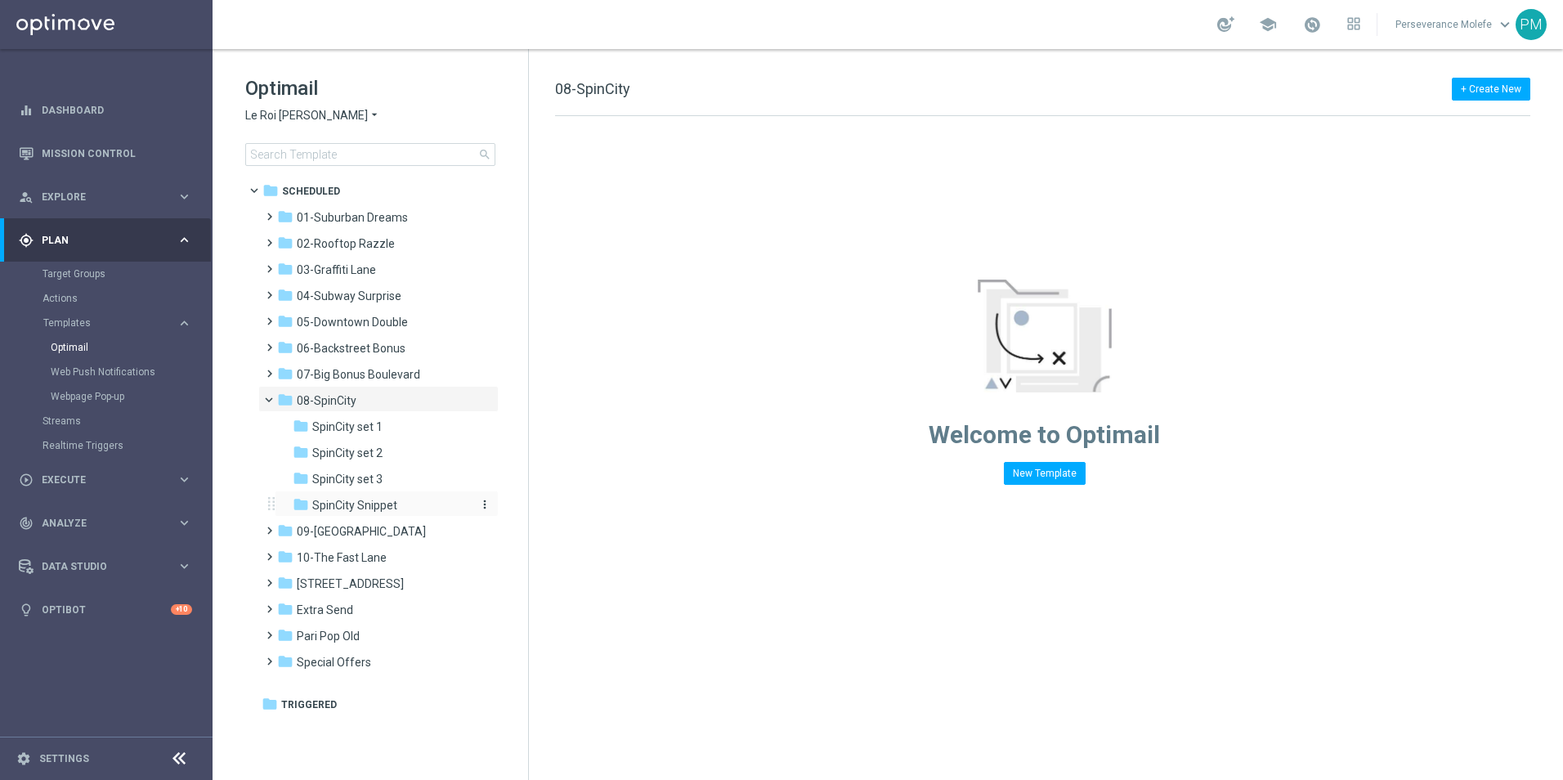
click at [397, 502] on div "folder SpinCity Snippet" at bounding box center [380, 505] width 174 height 19
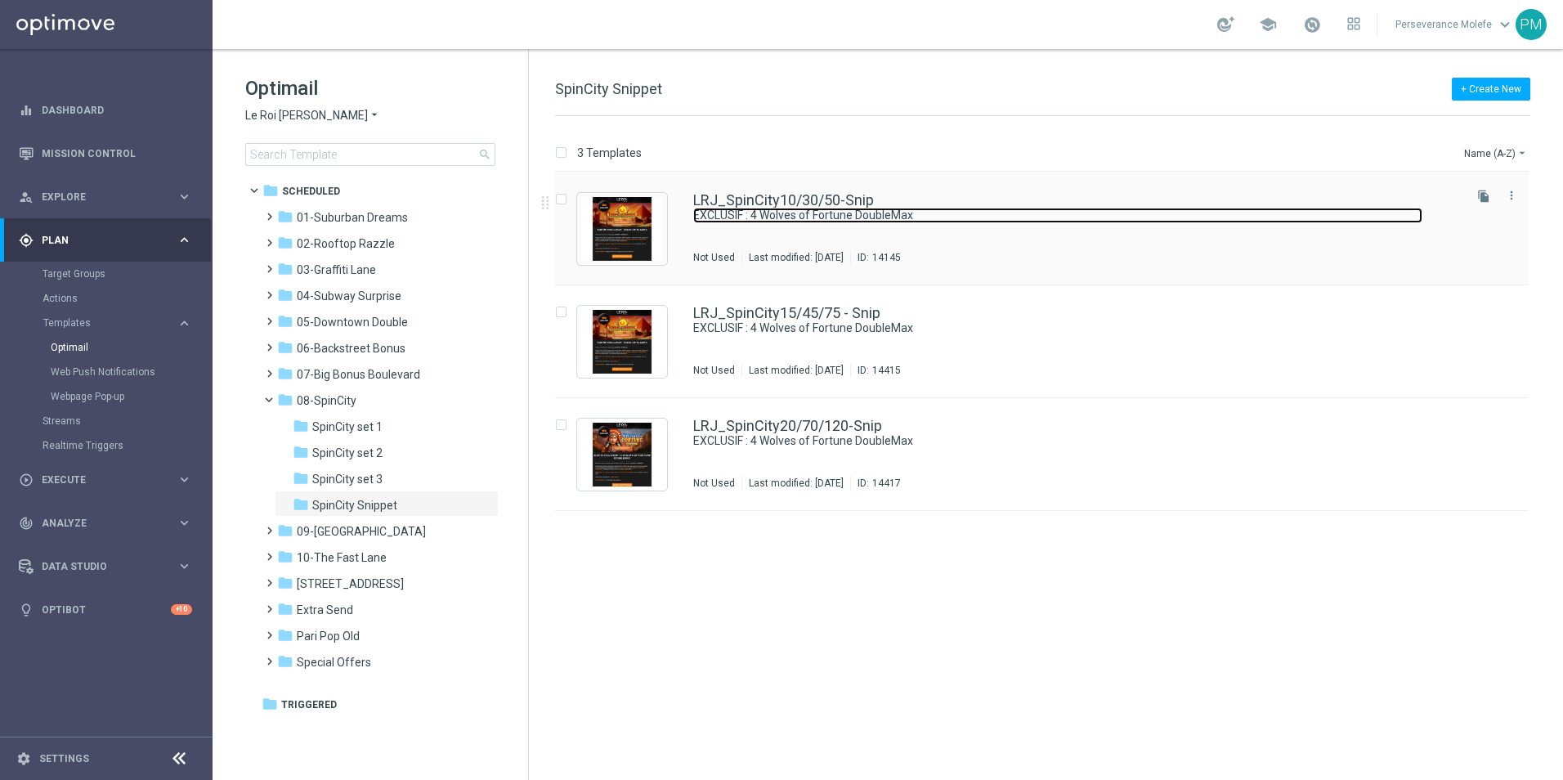
click at [762, 213] on link "EXCLUSIF : 4 Wolves of Fortune DoubleMax" at bounding box center [1057, 216] width 729 height 16
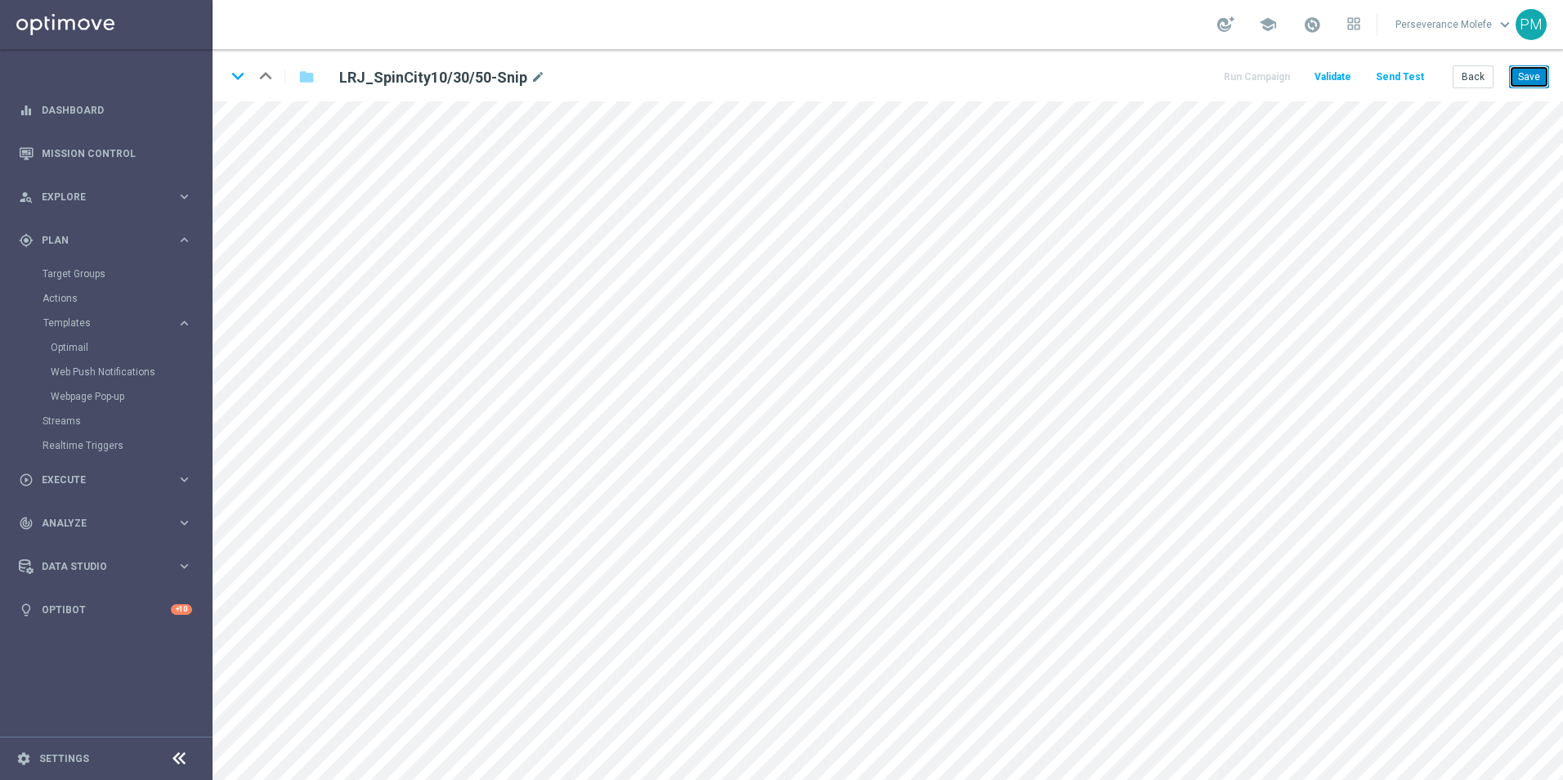
click at [1529, 66] on button "Save" at bounding box center [1529, 76] width 40 height 23
click at [1527, 83] on button "Save" at bounding box center [1529, 76] width 40 height 23
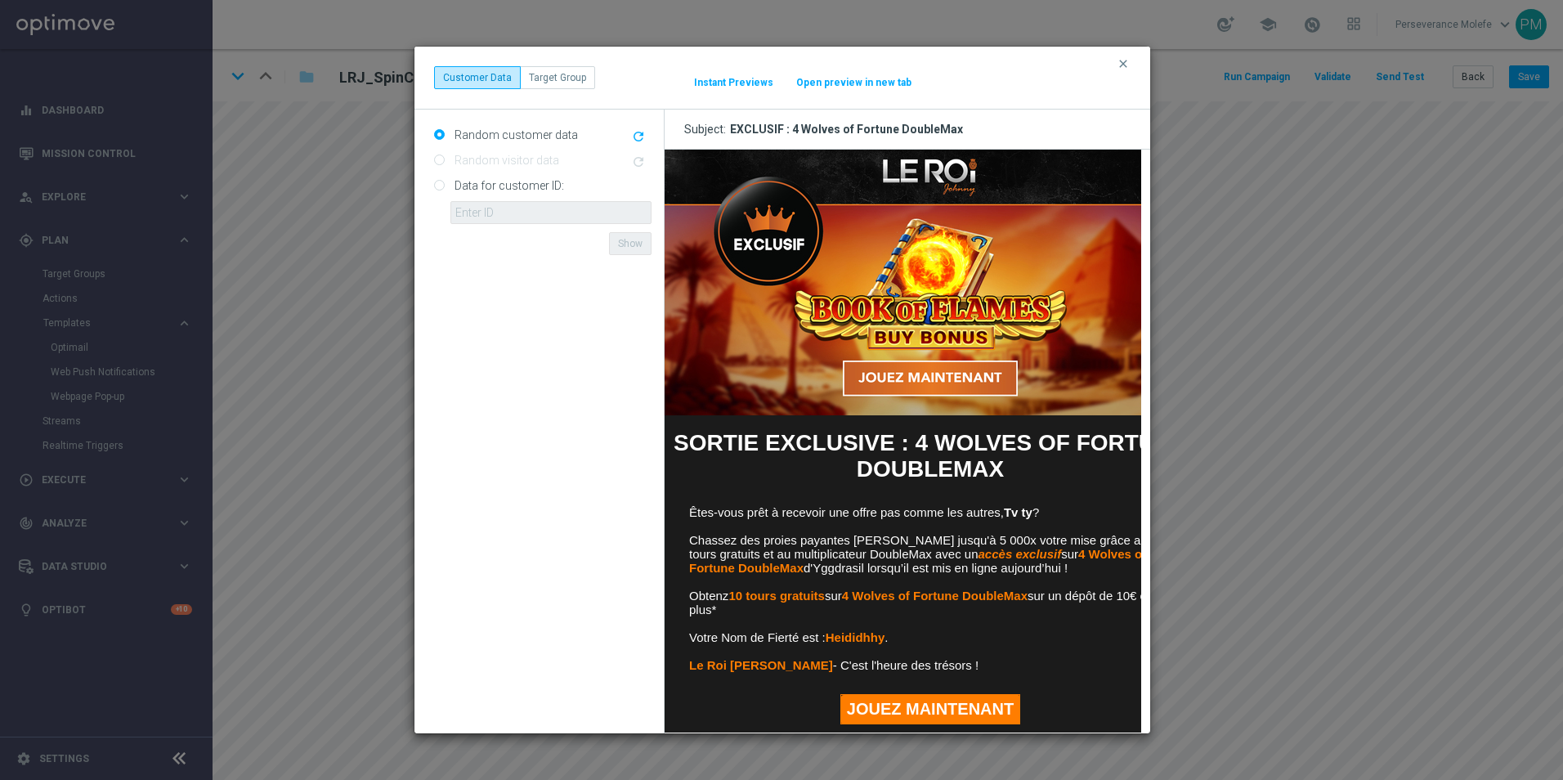
click at [857, 79] on button "Open preview in new tab" at bounding box center [854, 82] width 117 height 13
click at [1131, 69] on button "clear" at bounding box center [1125, 63] width 19 height 15
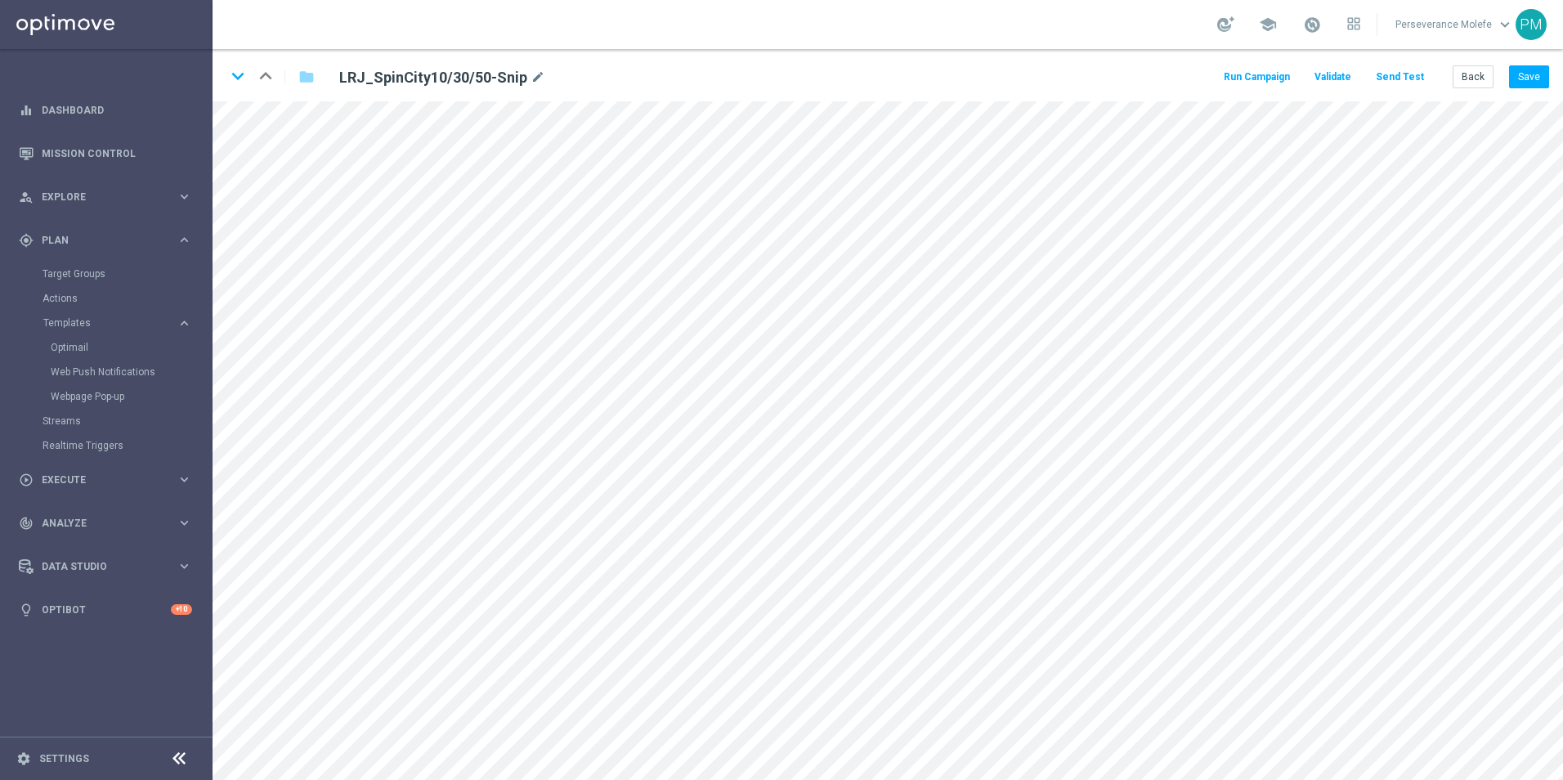
click at [1505, 70] on div "Back Save" at bounding box center [1501, 76] width 96 height 23
click at [1532, 75] on button "Save" at bounding box center [1529, 76] width 40 height 23
click at [1483, 77] on button "Back" at bounding box center [1473, 76] width 41 height 23
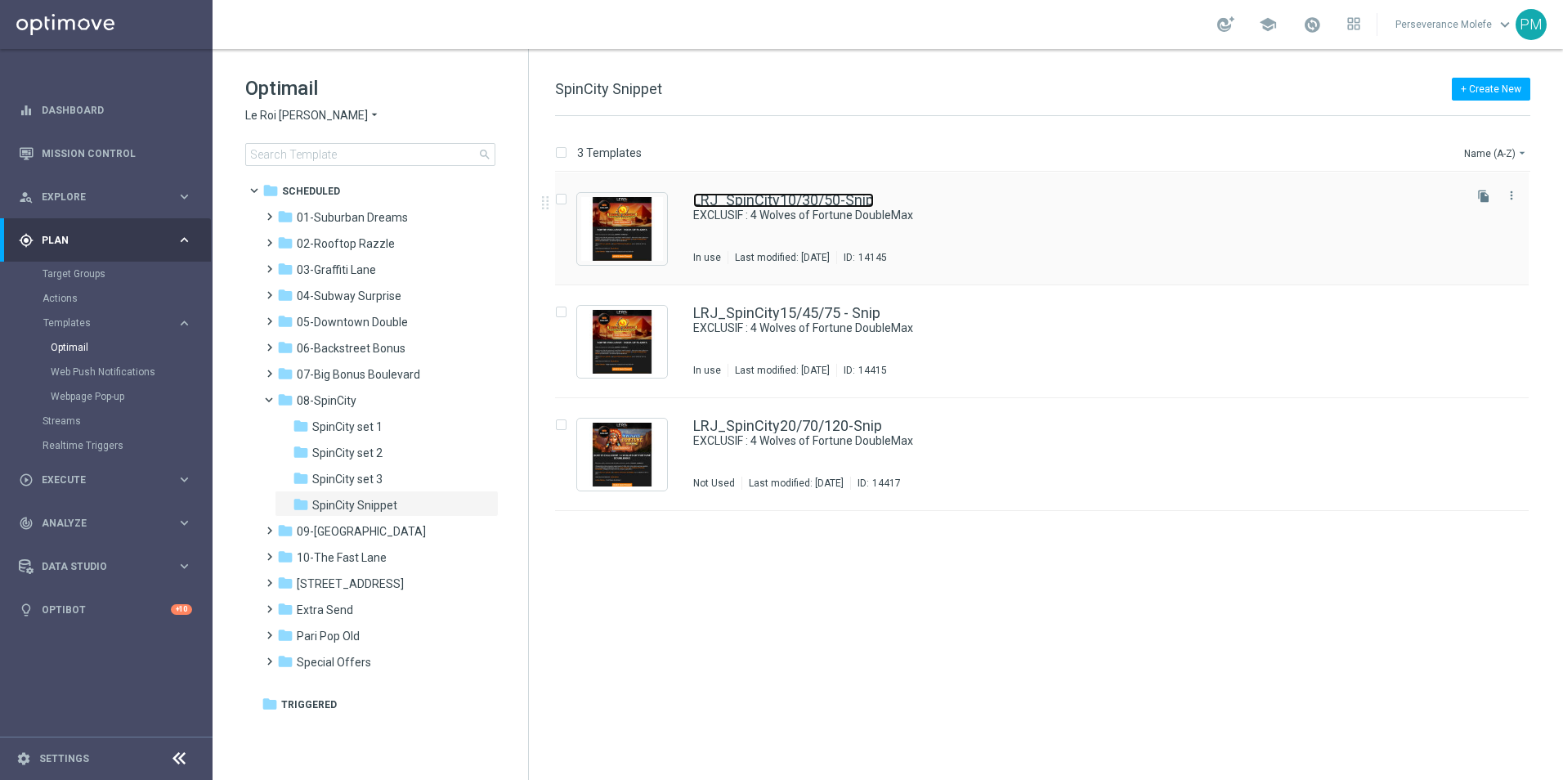
click at [819, 198] on link "LRJ_SpinCity10/30/50-Snip" at bounding box center [783, 200] width 181 height 15
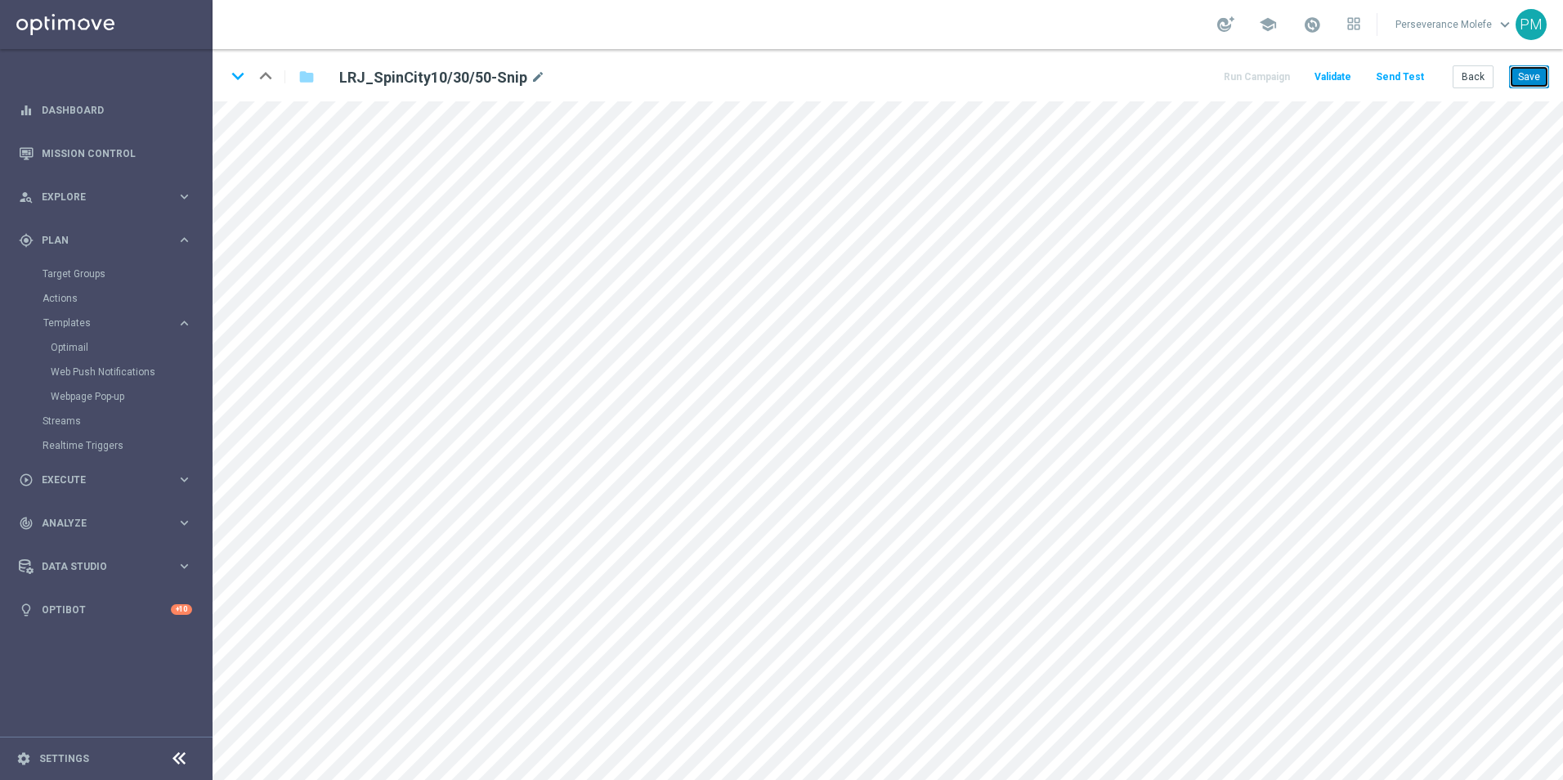
click at [1533, 79] on button "Save" at bounding box center [1529, 76] width 40 height 23
click at [1479, 70] on button "Back" at bounding box center [1473, 76] width 41 height 23
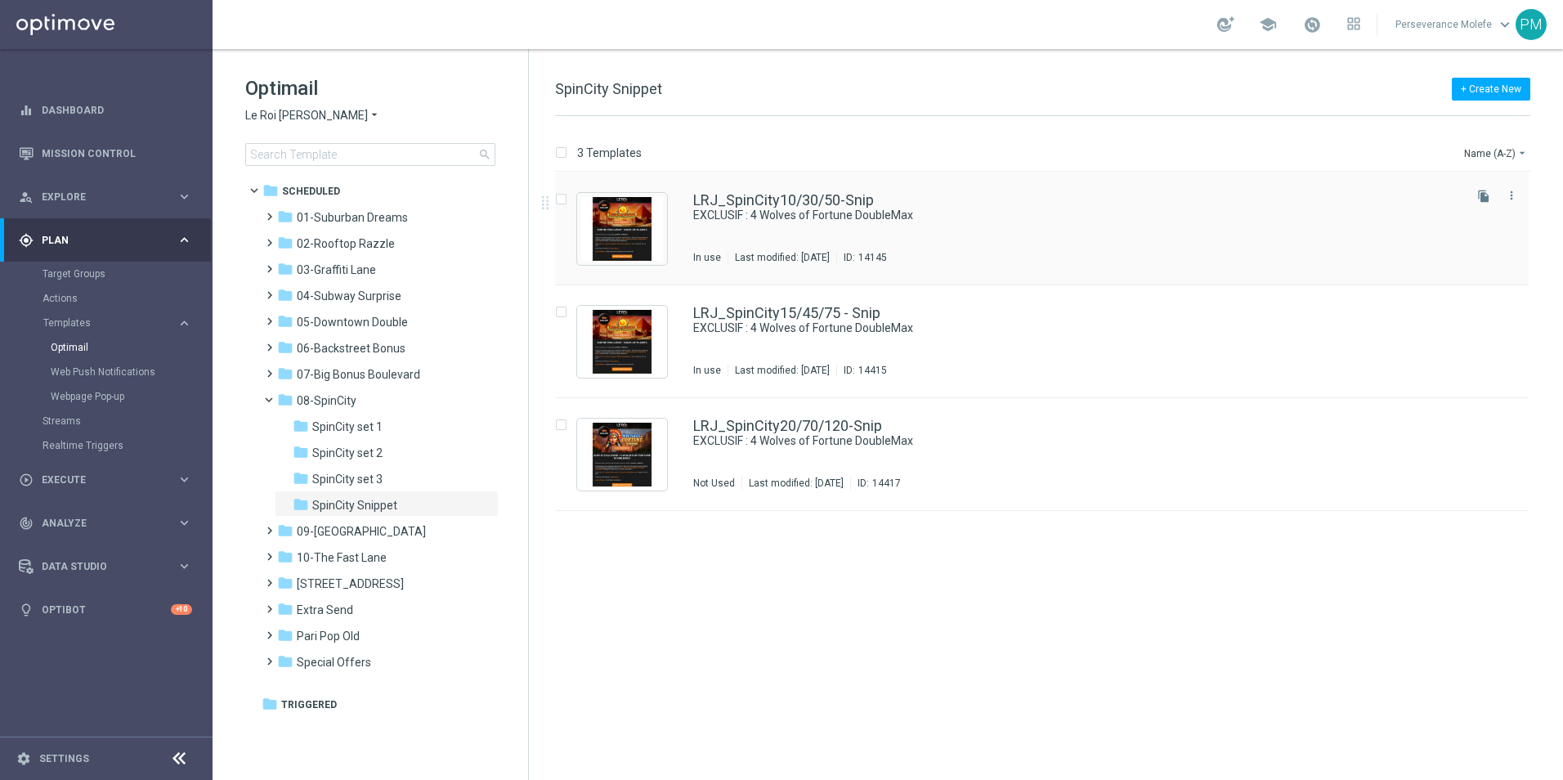
click at [784, 191] on div "LRJ_SpinCity10/30/50-Snip EXCLUSIF : 4 Wolves of Fortune DoubleMax In use Last …" at bounding box center [1042, 229] width 974 height 113
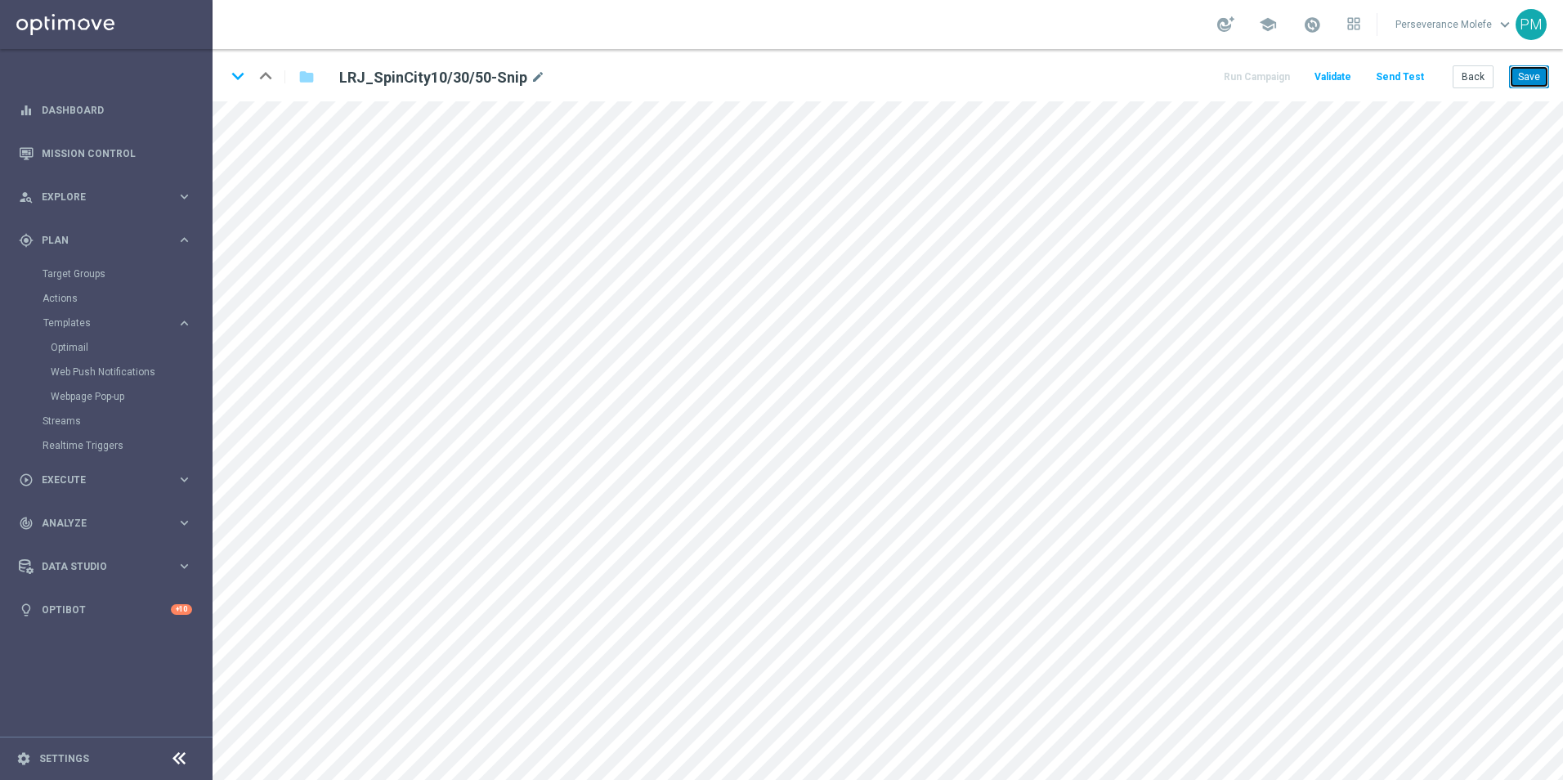
click at [1536, 87] on button "Save" at bounding box center [1529, 76] width 40 height 23
click at [1532, 86] on button "Save" at bounding box center [1529, 76] width 40 height 23
click at [1474, 75] on button "Back" at bounding box center [1473, 76] width 41 height 23
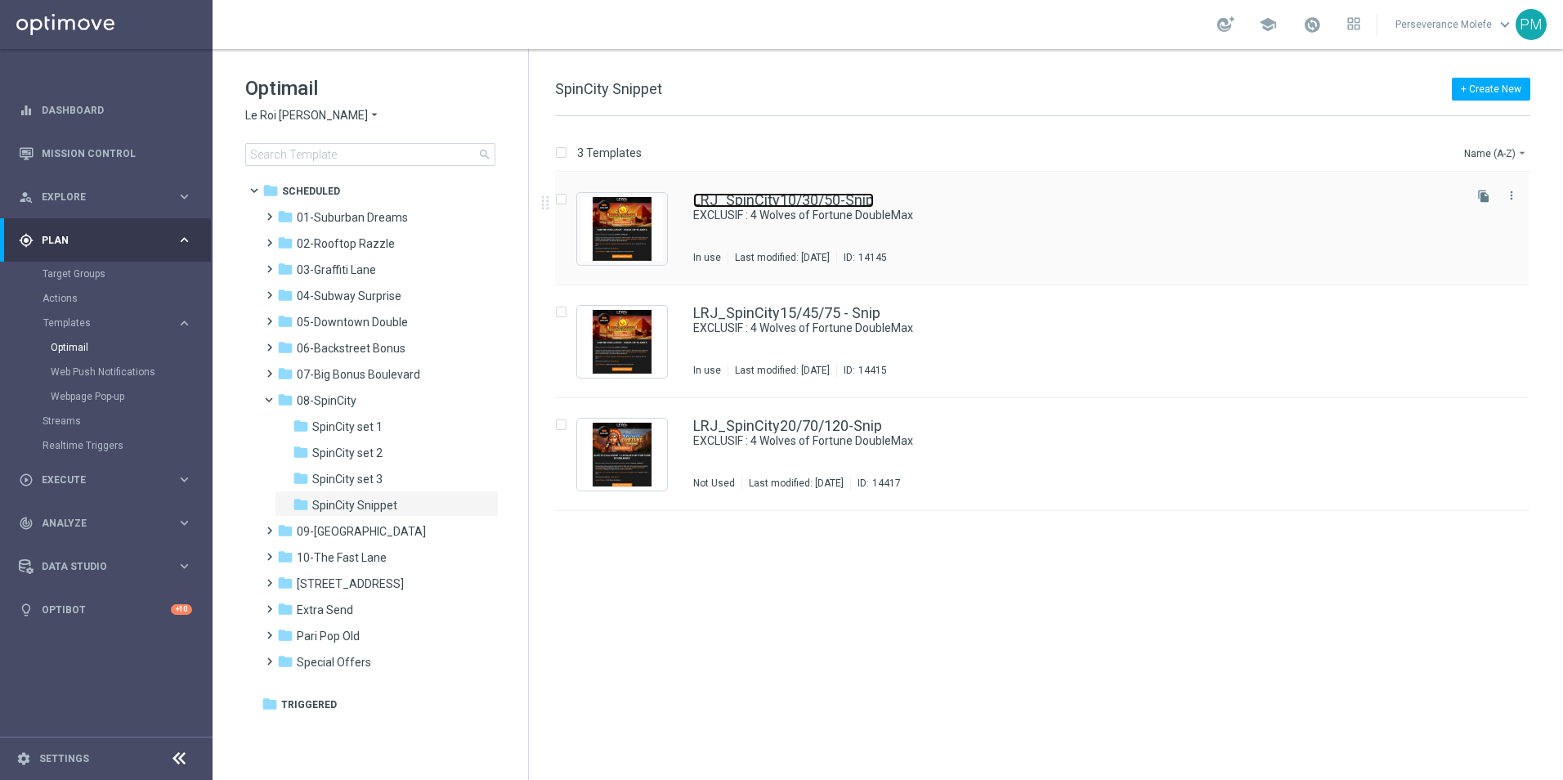
click at [811, 193] on link "LRJ_SpinCity10/30/50-Snip" at bounding box center [783, 200] width 181 height 15
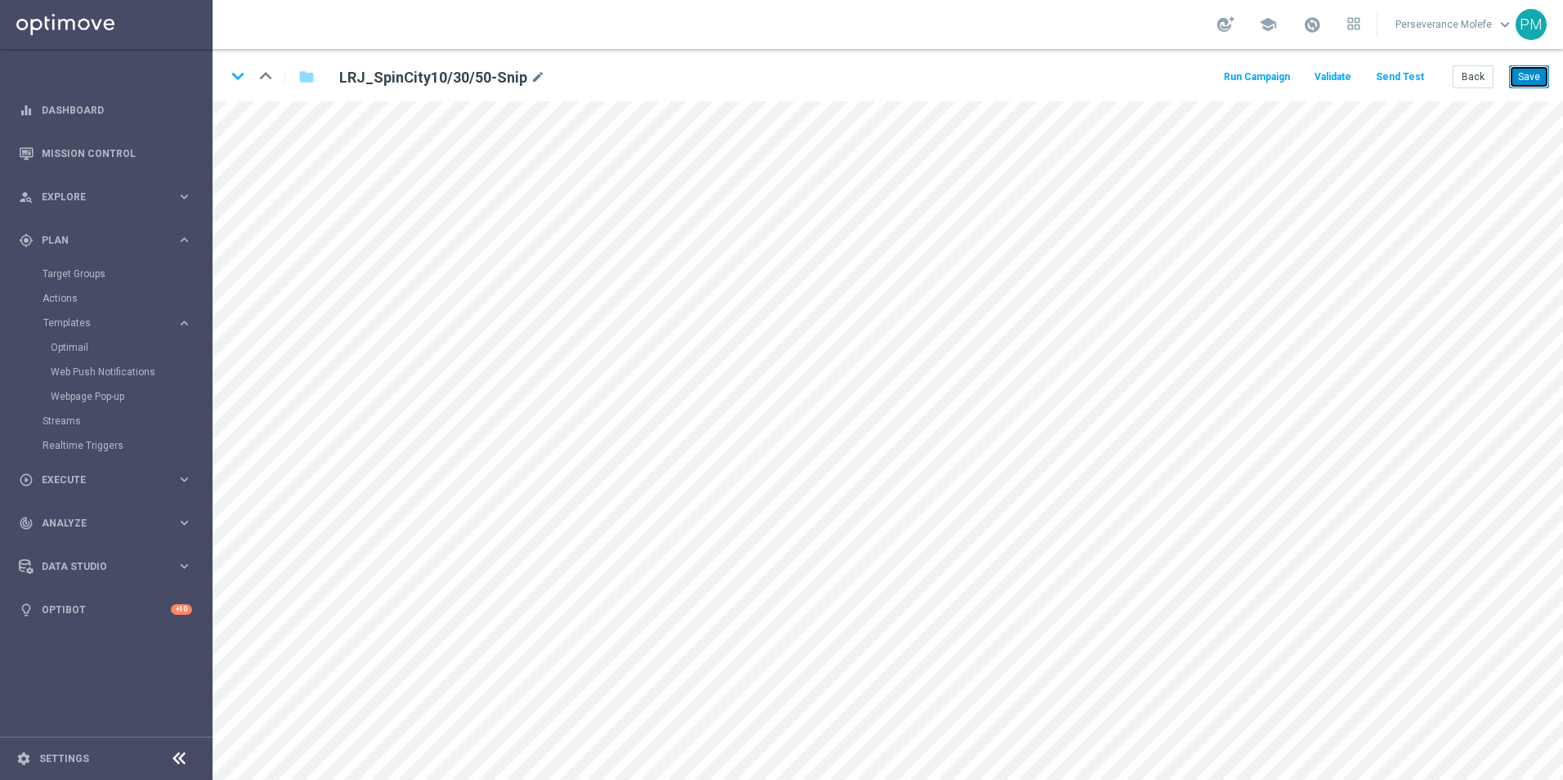
click at [1541, 79] on button "Save" at bounding box center [1529, 76] width 40 height 23
click at [236, 76] on icon "keyboard_arrow_down" at bounding box center [238, 76] width 25 height 25
click at [1478, 83] on button "Back" at bounding box center [1473, 76] width 41 height 23
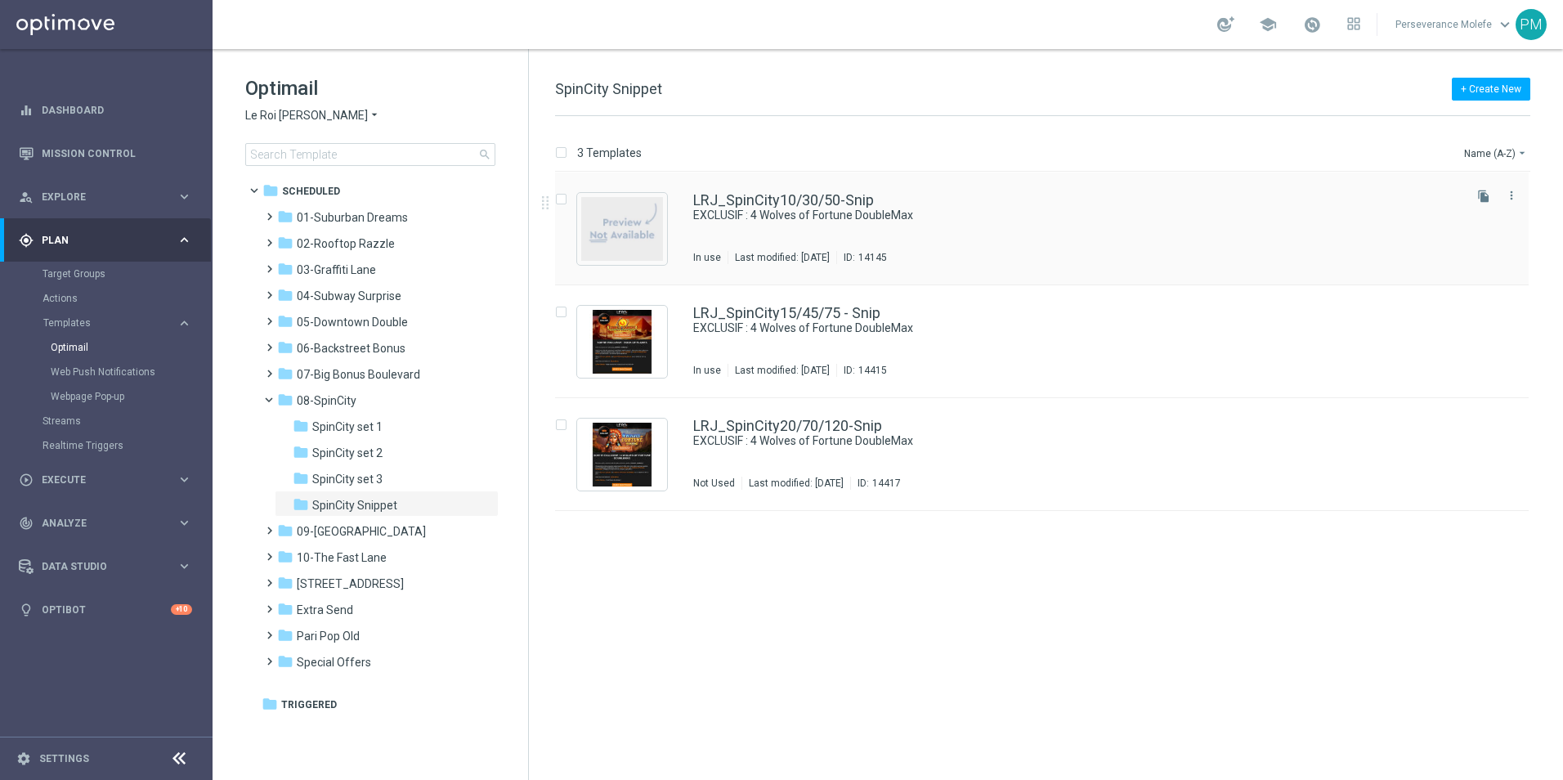
click at [849, 191] on div "LRJ_SpinCity10/30/50-Snip EXCLUSIF : 4 Wolves of Fortune DoubleMax In use Last …" at bounding box center [1042, 229] width 974 height 113
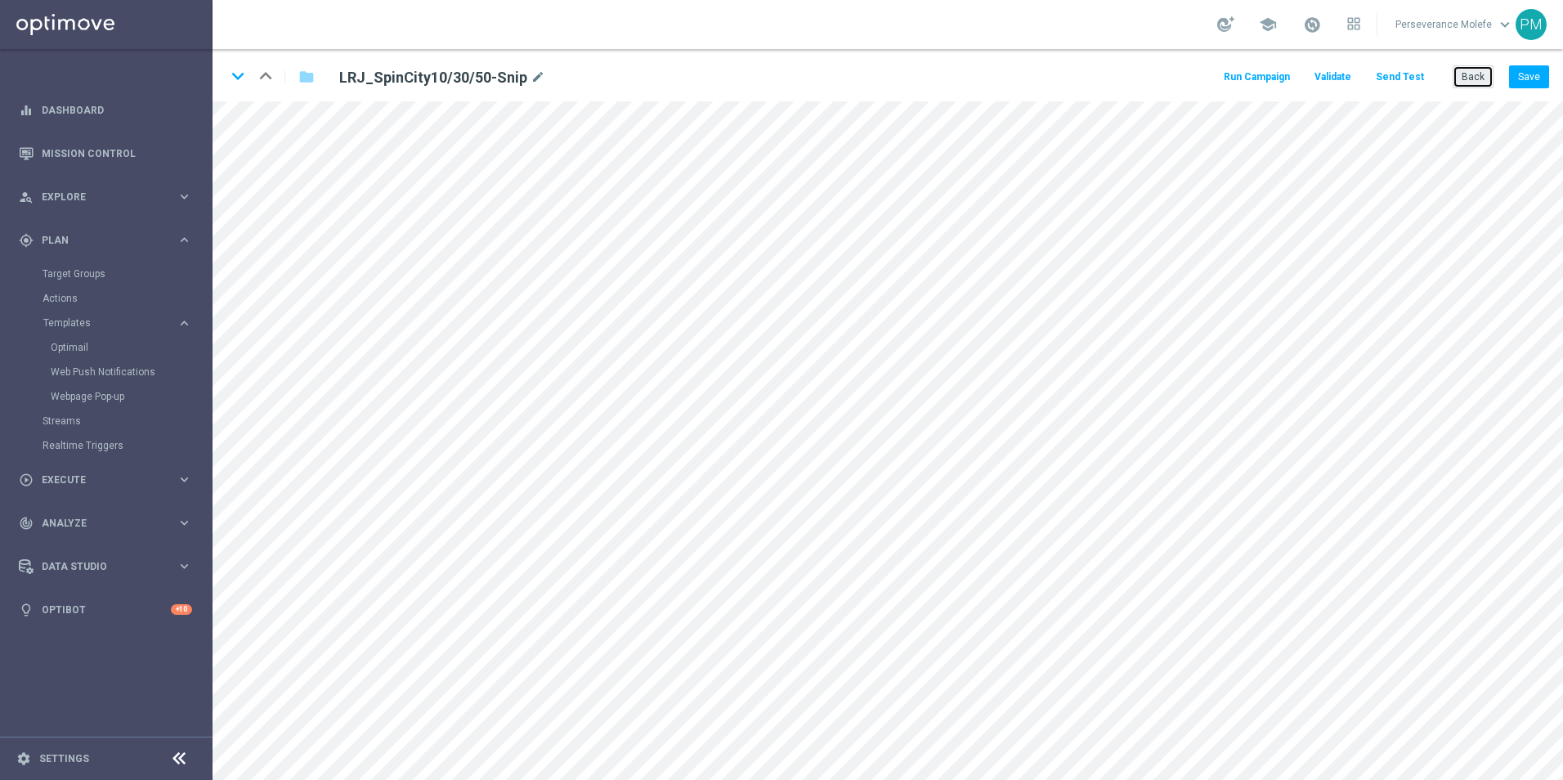
click at [1470, 74] on button "Back" at bounding box center [1473, 76] width 41 height 23
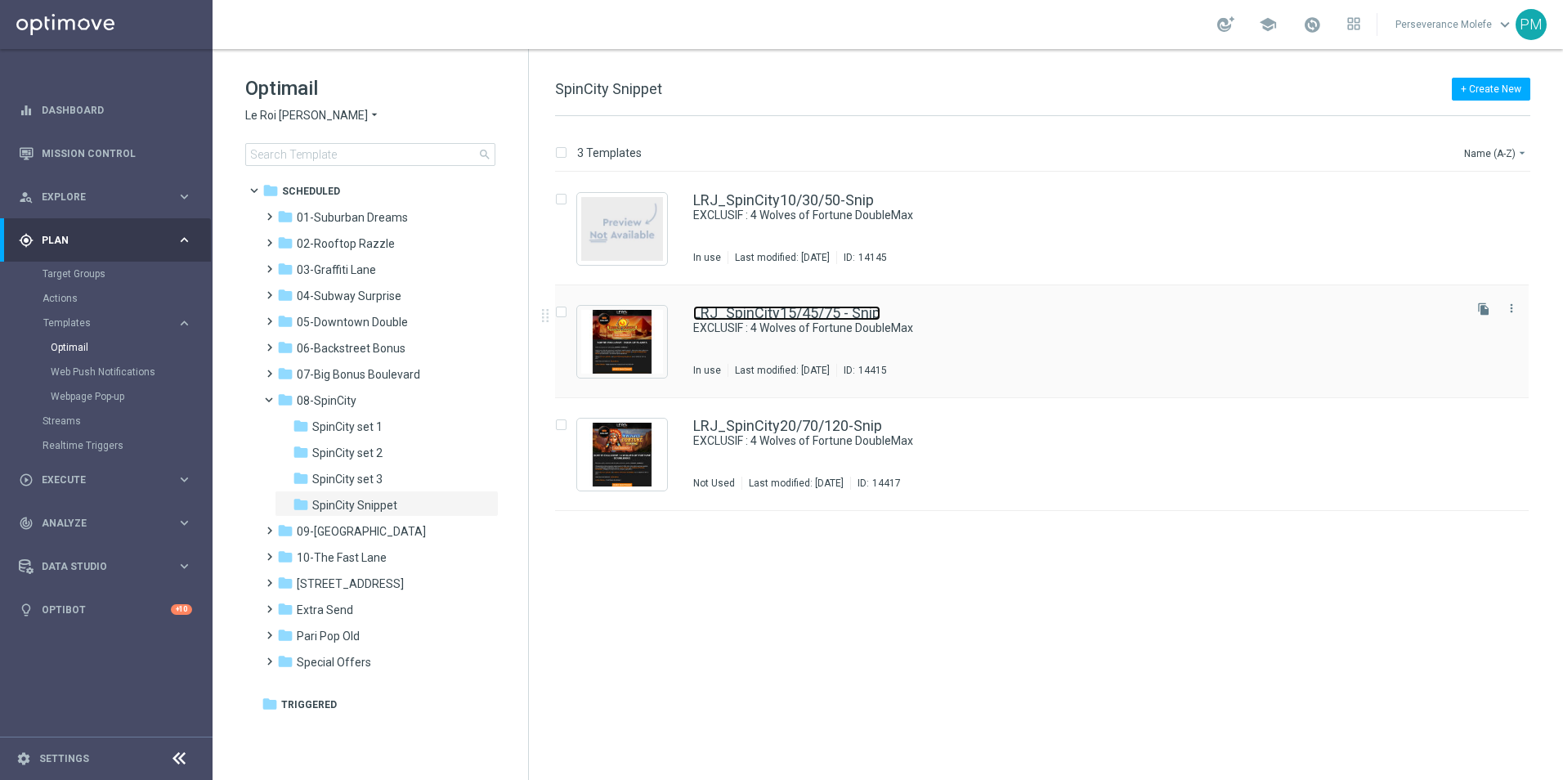
click at [792, 307] on link "LRJ_SpinCity15/45/75 - Snip" at bounding box center [786, 313] width 187 height 15
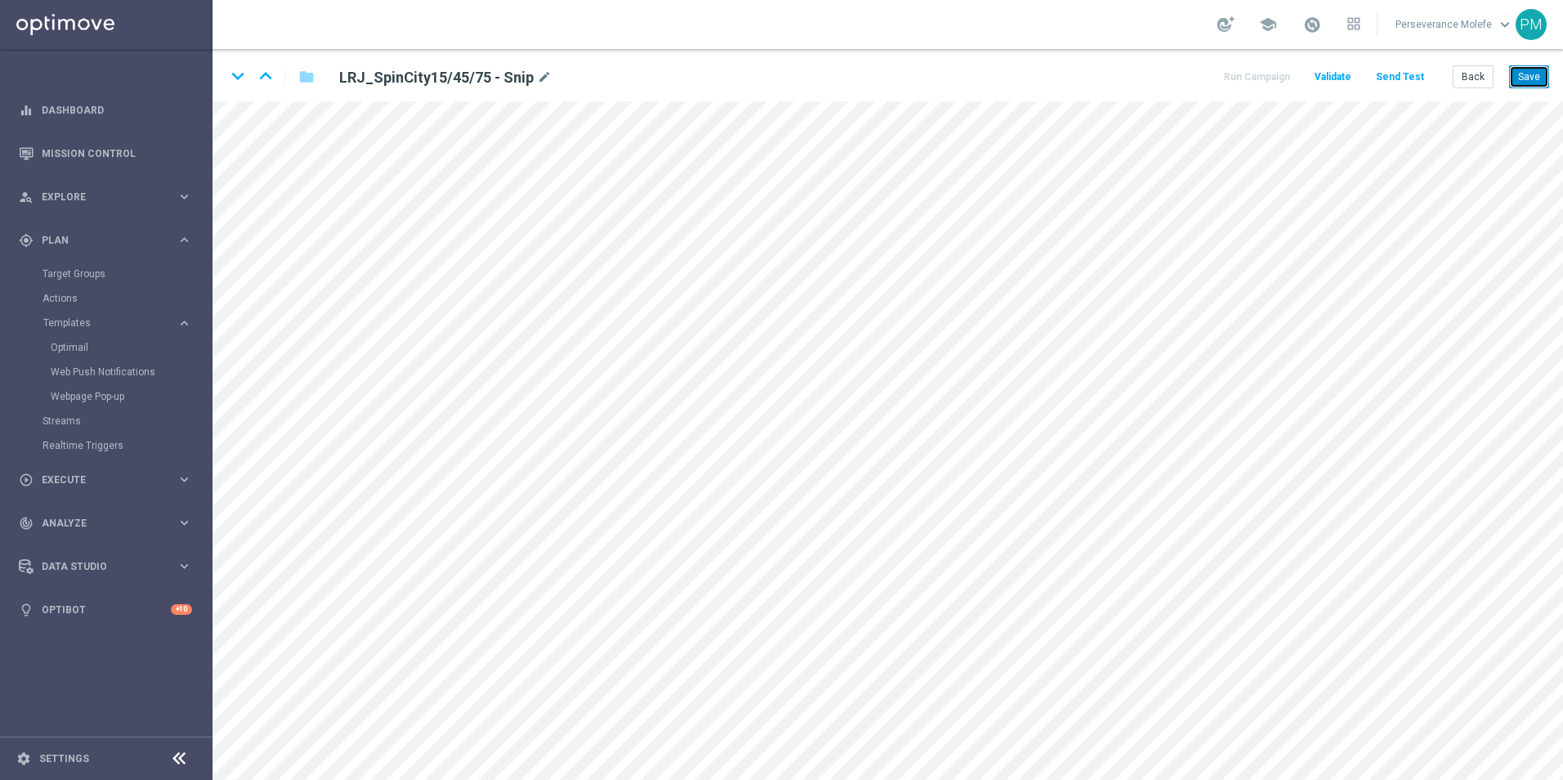
click at [1542, 80] on button "Save" at bounding box center [1529, 76] width 40 height 23
click at [1534, 70] on button "Save" at bounding box center [1529, 76] width 40 height 23
click at [1544, 74] on button "Save" at bounding box center [1529, 76] width 40 height 23
click at [1478, 75] on button "Back" at bounding box center [1473, 76] width 41 height 23
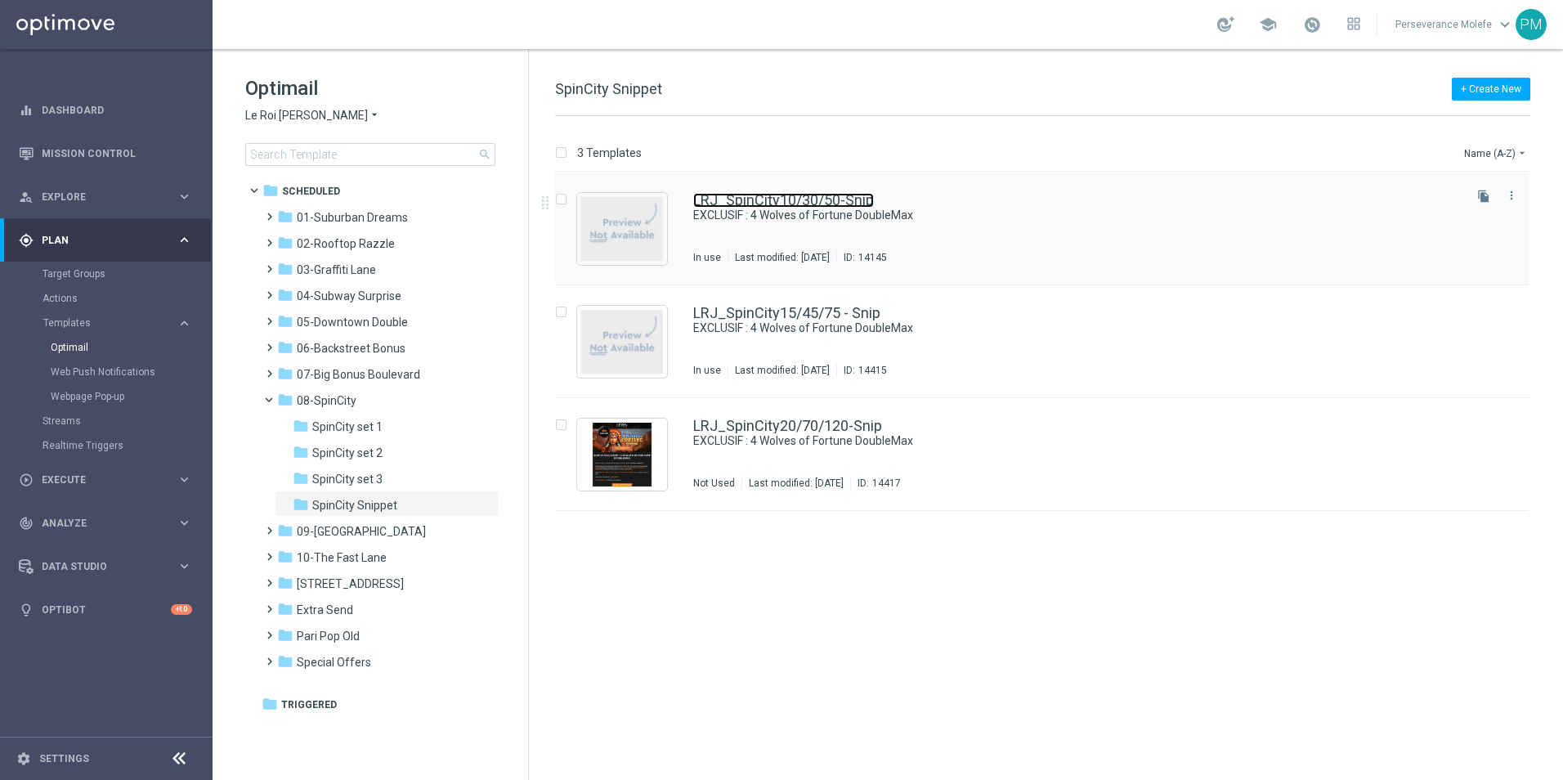
click at [745, 198] on link "LRJ_SpinCity10/30/50-Snip" at bounding box center [783, 200] width 181 height 15
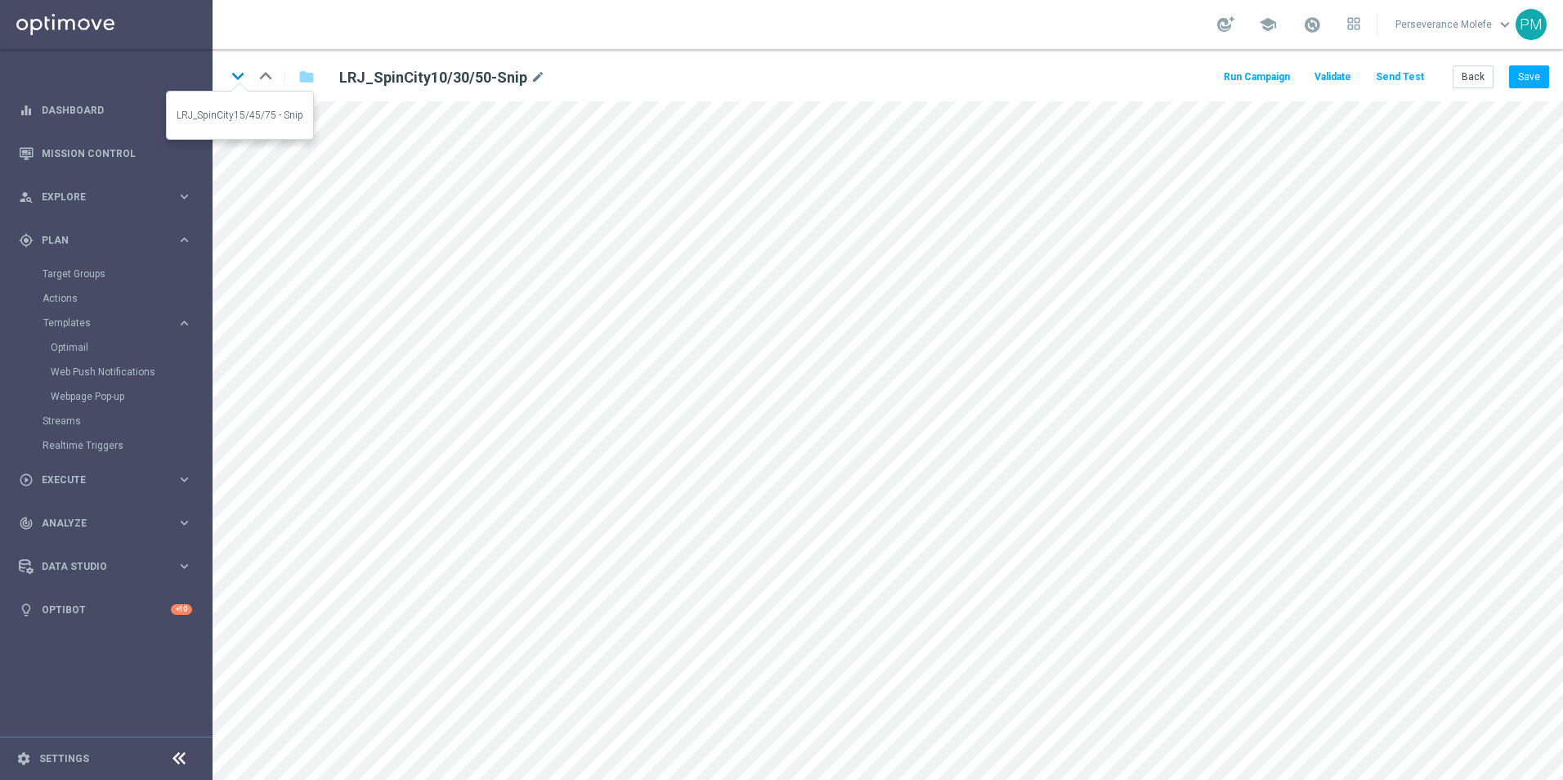
click at [249, 76] on icon "keyboard_arrow_down" at bounding box center [238, 76] width 25 height 25
click at [475, 92] on form "keyboard_arrow_down keyboard_arrow_up folder LRJ_SpinCity15/45/75 - Snip mode_e…" at bounding box center [888, 414] width 1351 height 731
click at [1540, 79] on button "Save" at bounding box center [1529, 76] width 40 height 23
click at [1541, 76] on button "Save" at bounding box center [1529, 76] width 40 height 23
click at [1467, 81] on button "Back" at bounding box center [1473, 76] width 41 height 23
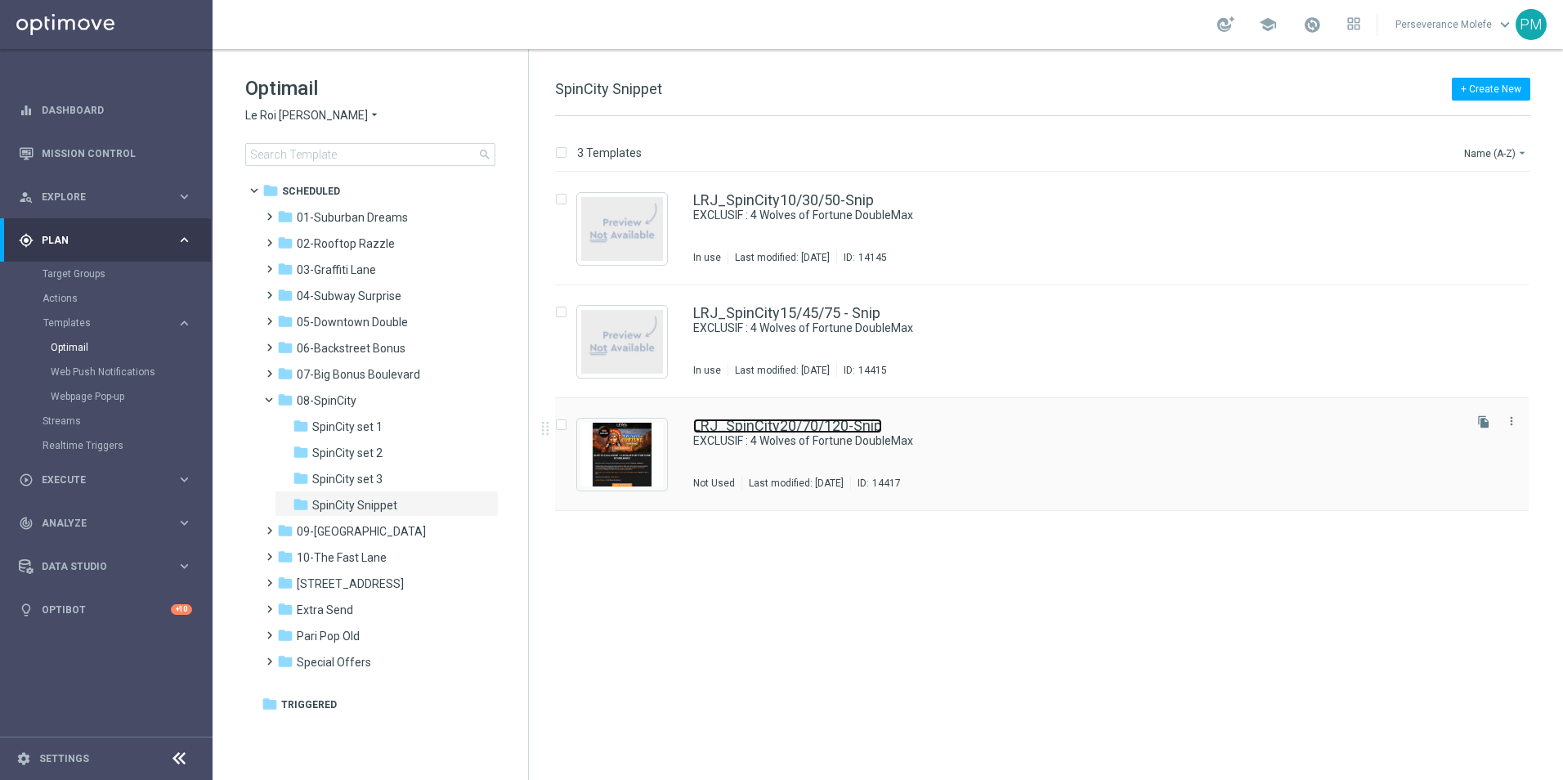
click at [720, 426] on link "LRJ_SpinCity20/70/120-Snip" at bounding box center [787, 426] width 189 height 15
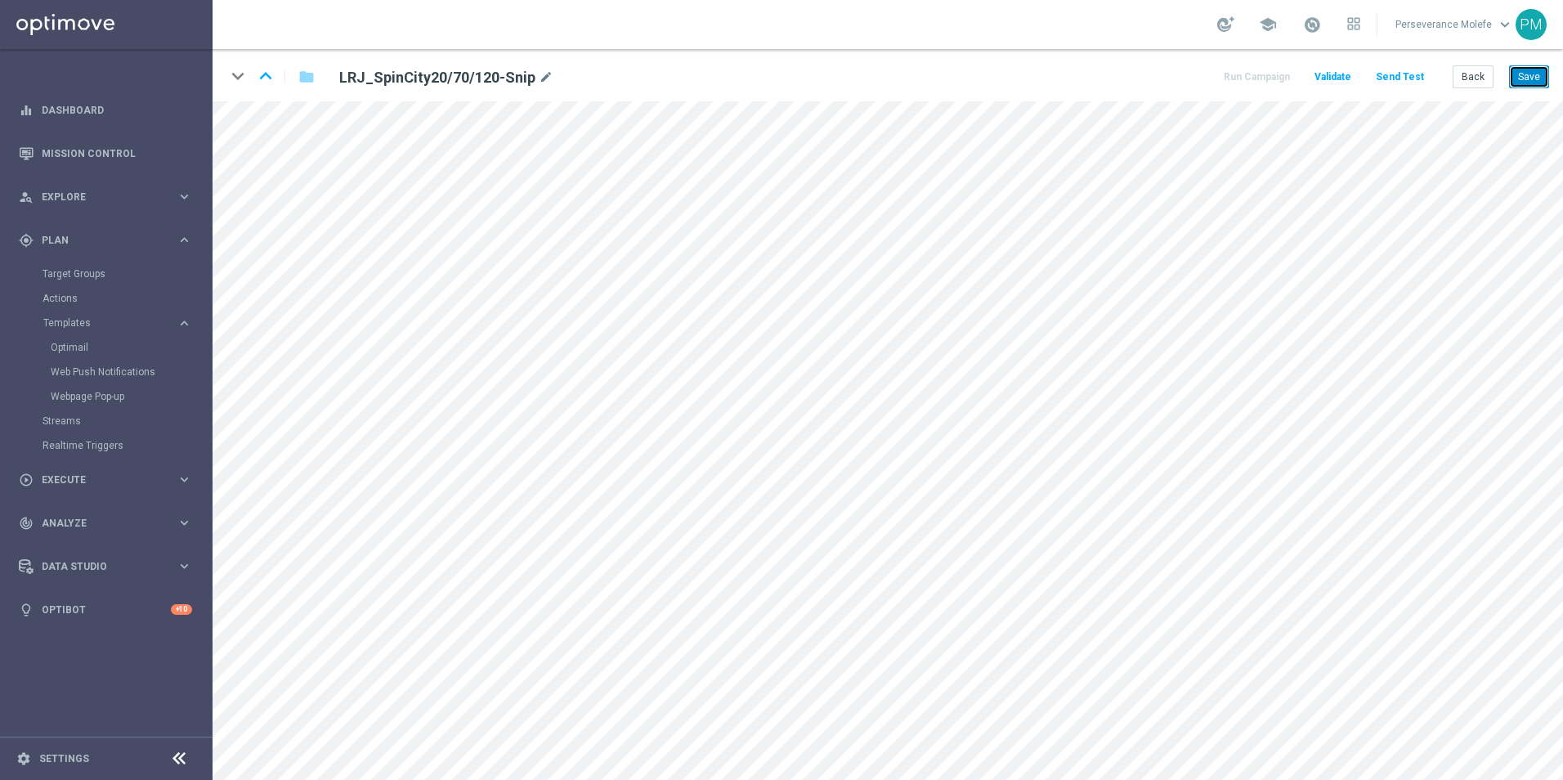
click at [1522, 72] on button "Save" at bounding box center [1529, 76] width 40 height 23
click at [1484, 72] on button "Back" at bounding box center [1473, 76] width 41 height 23
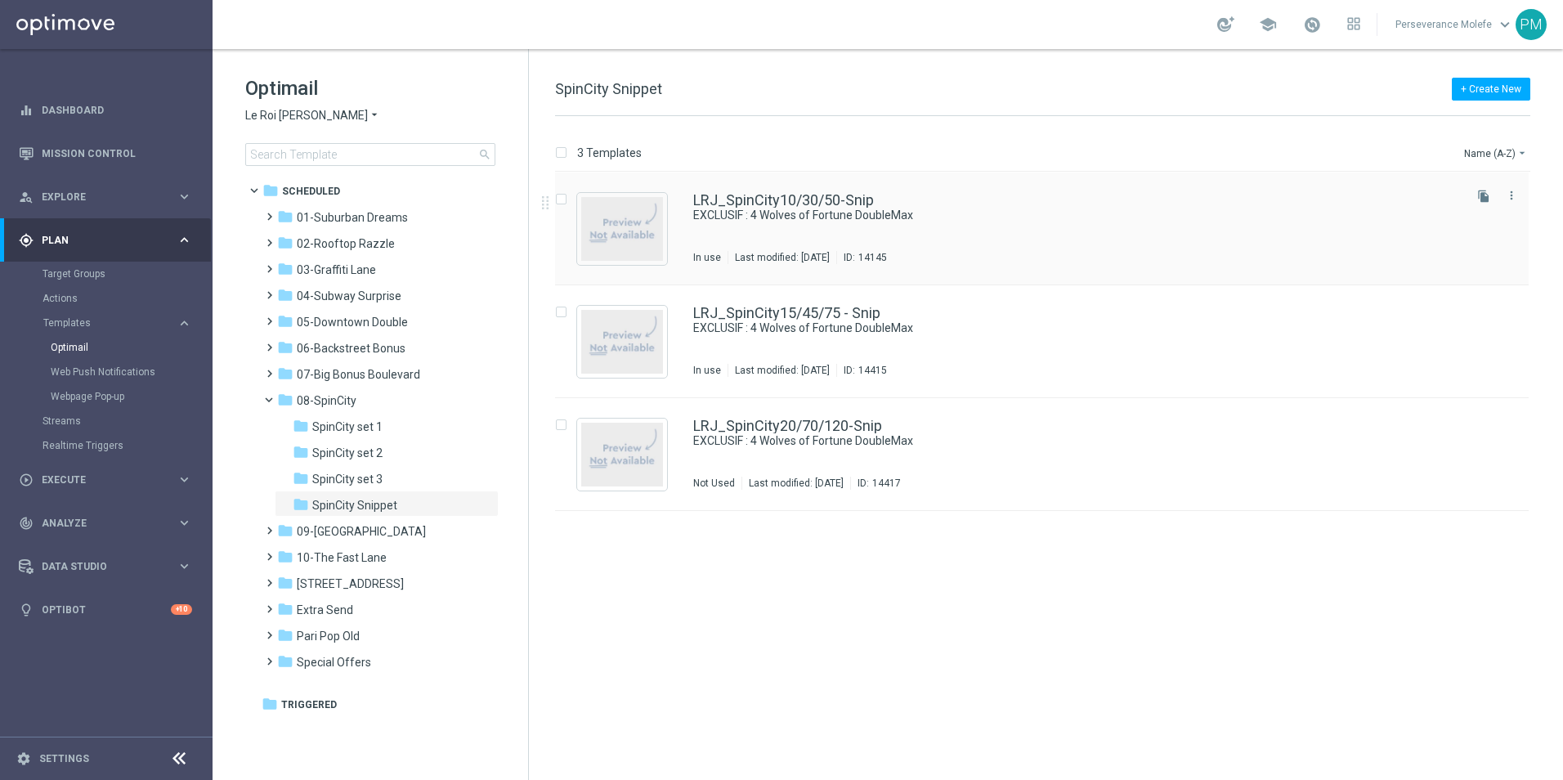
click at [757, 190] on div "LRJ_SpinCity10/30/50-Snip EXCLUSIF : 4 Wolves of Fortune DoubleMax In use Last …" at bounding box center [1042, 229] width 974 height 113
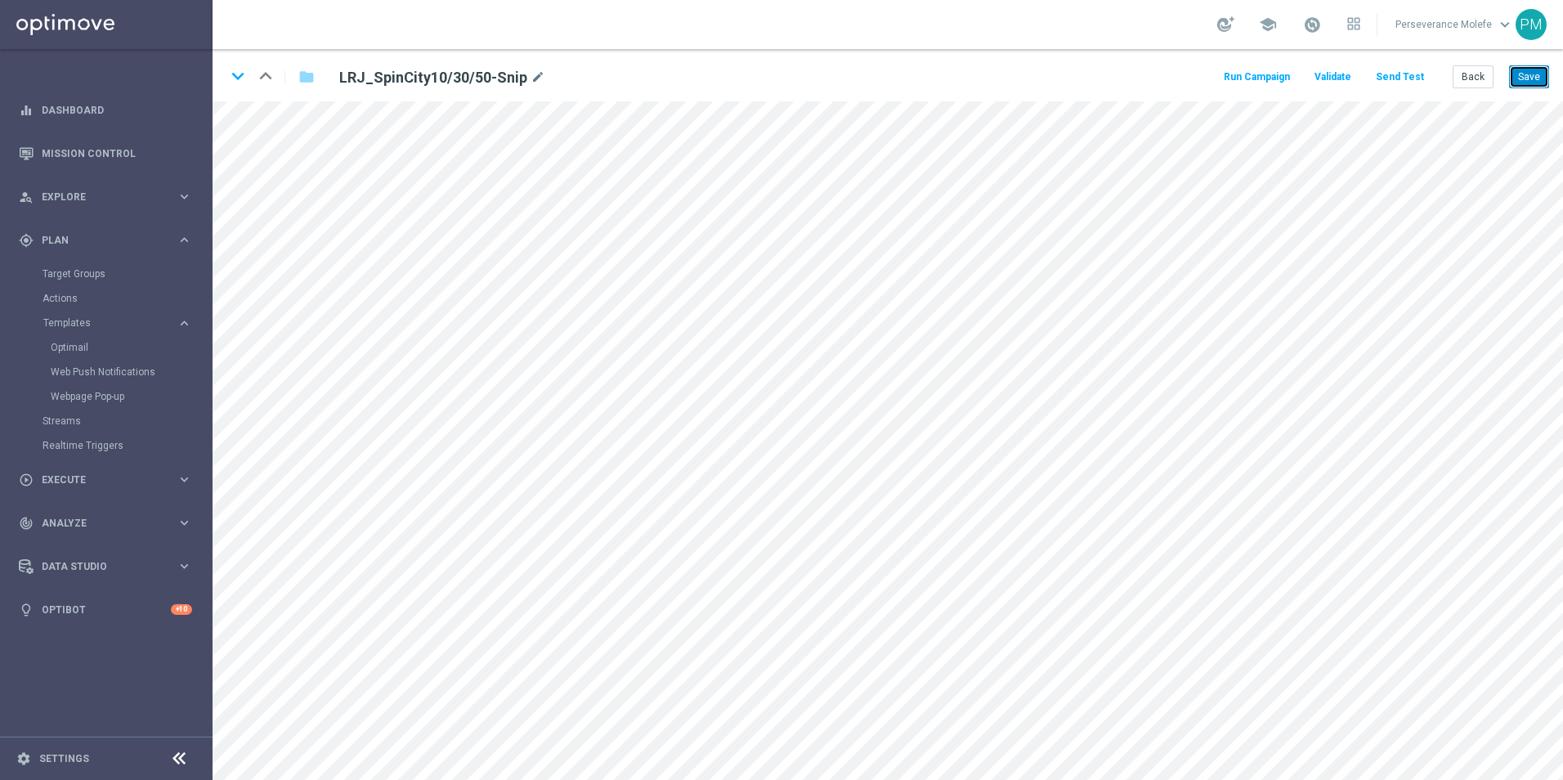
click at [1518, 81] on button "Save" at bounding box center [1529, 76] width 40 height 23
click at [1520, 79] on button "Save" at bounding box center [1529, 76] width 40 height 23
click at [244, 79] on icon "keyboard_arrow_down" at bounding box center [238, 76] width 25 height 25
click at [1539, 79] on button "Save" at bounding box center [1529, 76] width 40 height 23
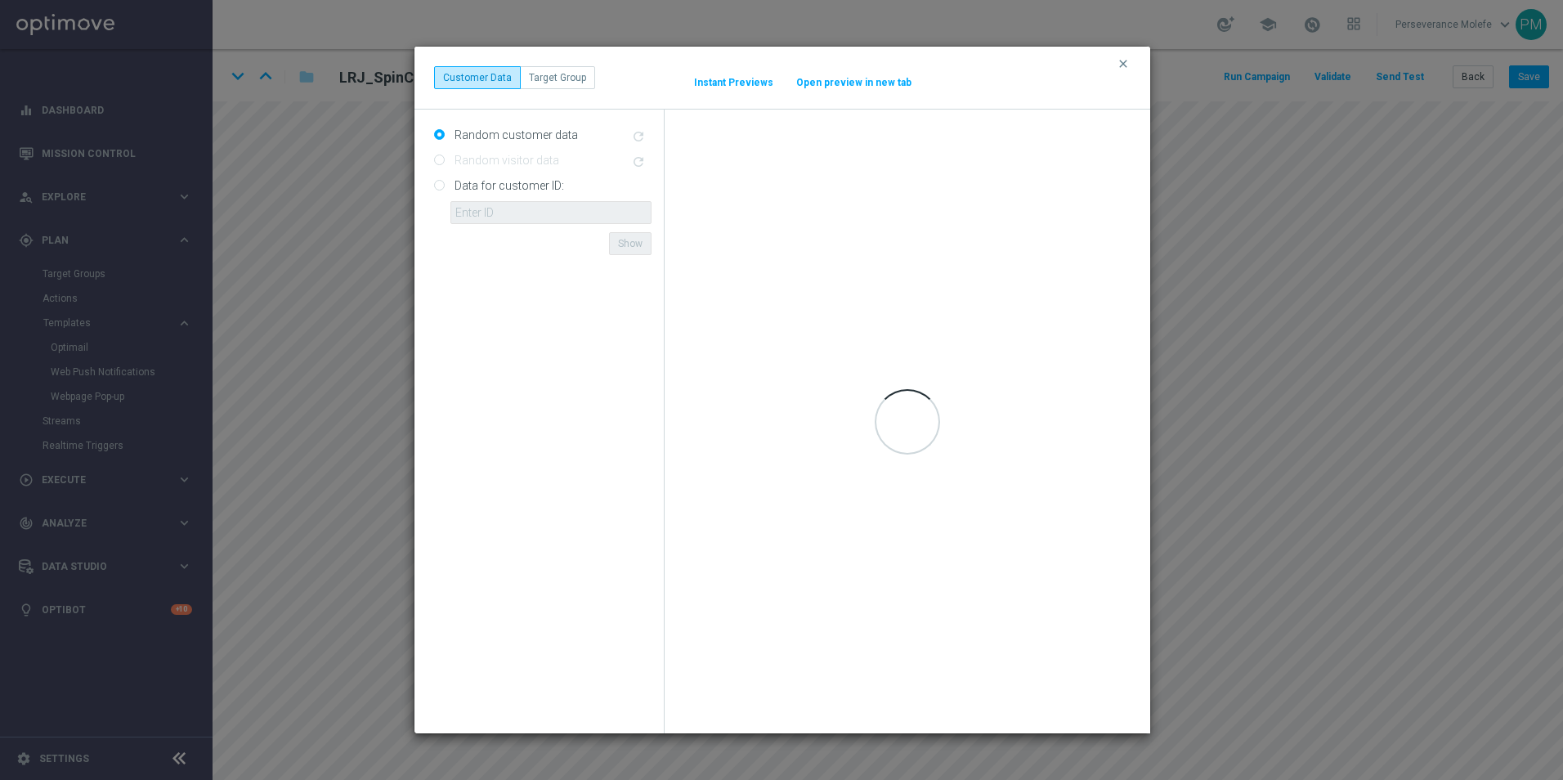
click at [1528, 83] on div "clear Customer Data Target Group It might take a while... Instant Previews Open…" at bounding box center [781, 390] width 1563 height 780
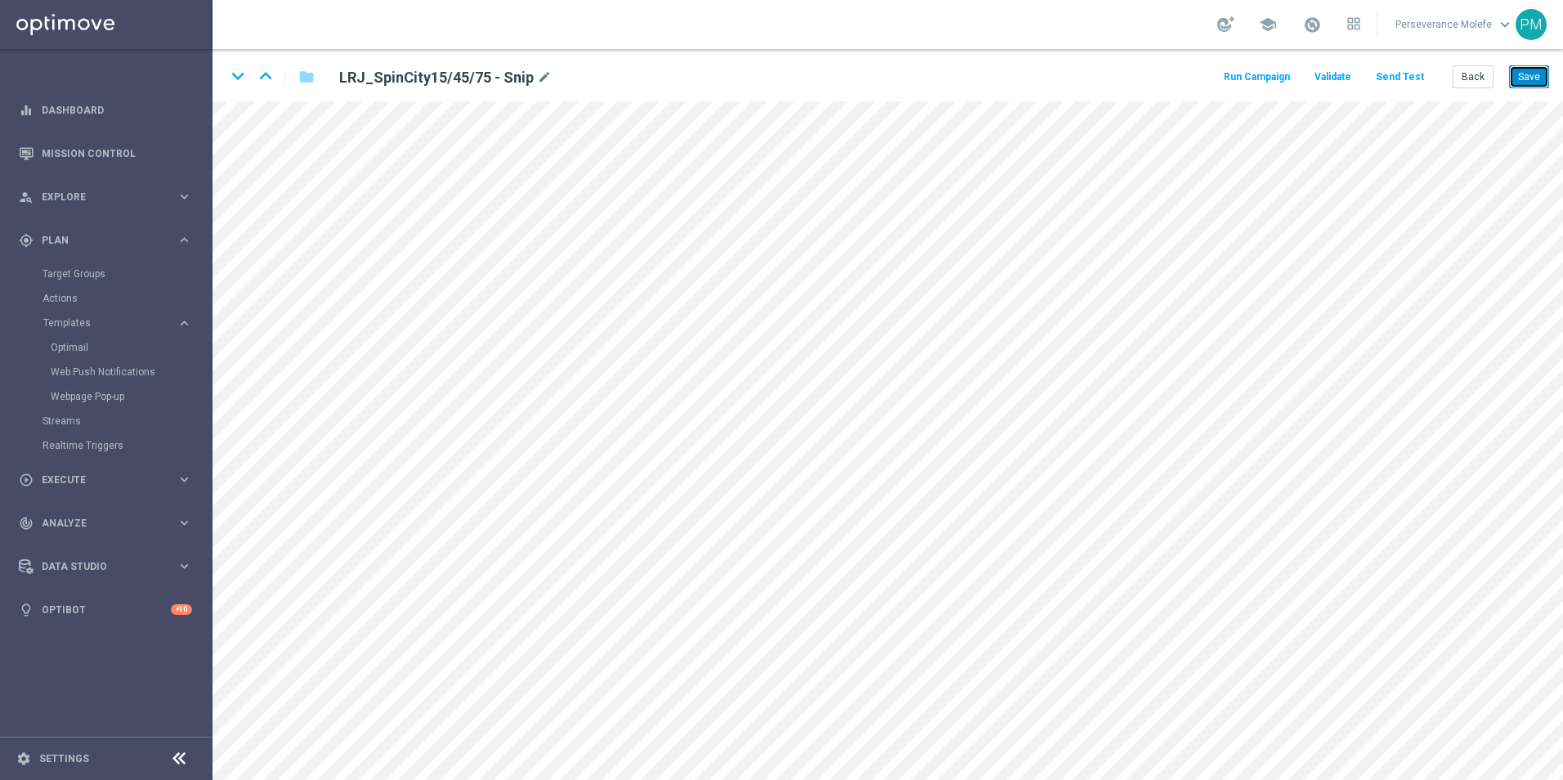
click at [1521, 83] on button "Save" at bounding box center [1529, 76] width 40 height 23
click at [1532, 79] on button "Save" at bounding box center [1529, 76] width 40 height 23
click at [239, 84] on icon "keyboard_arrow_down" at bounding box center [238, 76] width 25 height 25
click at [1521, 78] on button "Save" at bounding box center [1529, 76] width 40 height 23
click at [1522, 78] on button "Save" at bounding box center [1529, 76] width 40 height 23
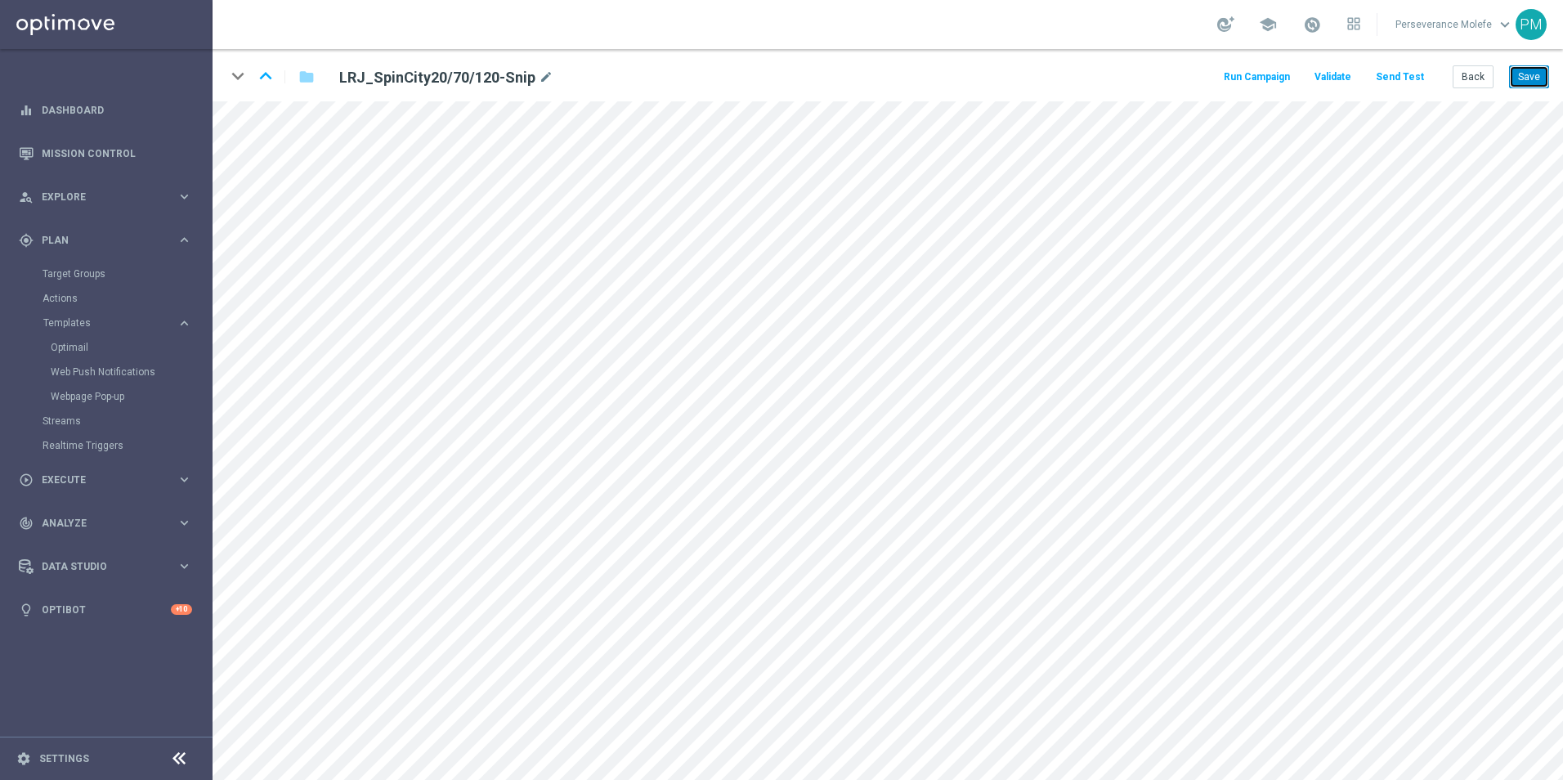
click at [1522, 78] on button "Save" at bounding box center [1529, 76] width 40 height 23
click at [1486, 74] on button "Back" at bounding box center [1473, 76] width 41 height 23
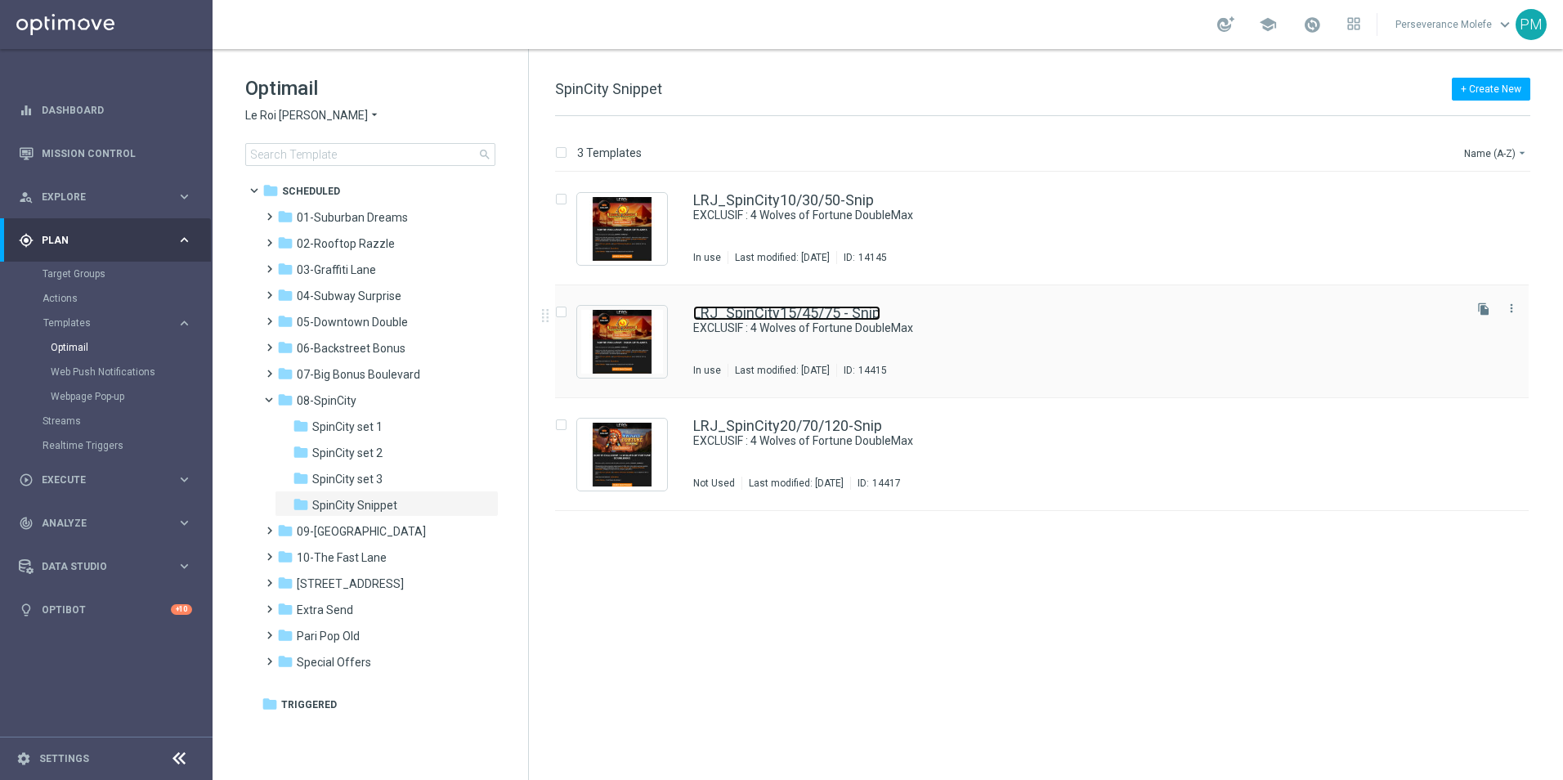
click at [809, 314] on link "LRJ_SpinCity15/45/75 - Snip" at bounding box center [786, 313] width 187 height 15
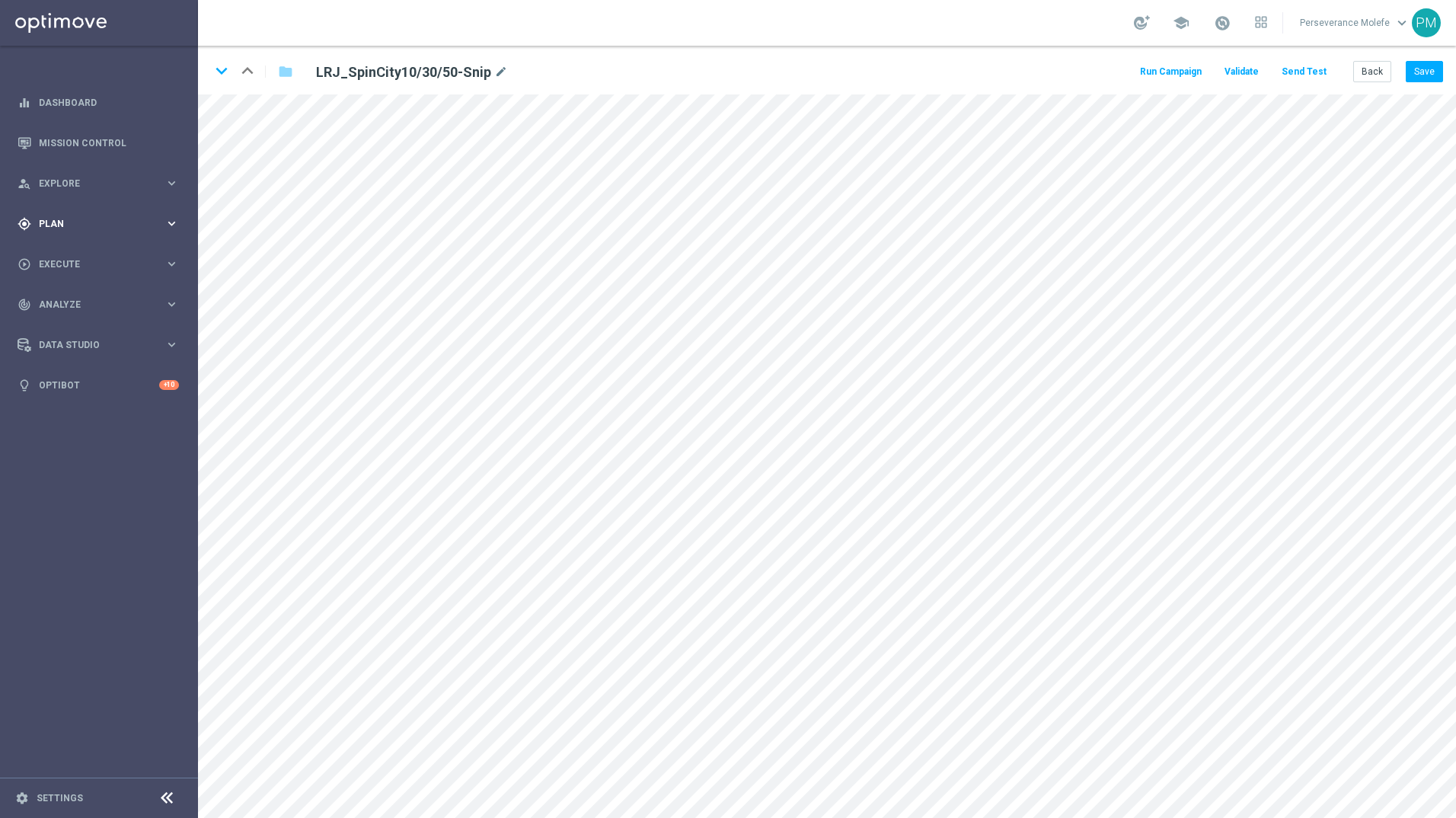
click at [69, 236] on div "gps_fixed Plan keyboard_arrow_right" at bounding box center [98, 223] width 197 height 40
click at [66, 303] on span "Templates" at bounding box center [94, 301] width 109 height 9
click at [75, 323] on link "Optimail" at bounding box center [102, 323] width 111 height 12
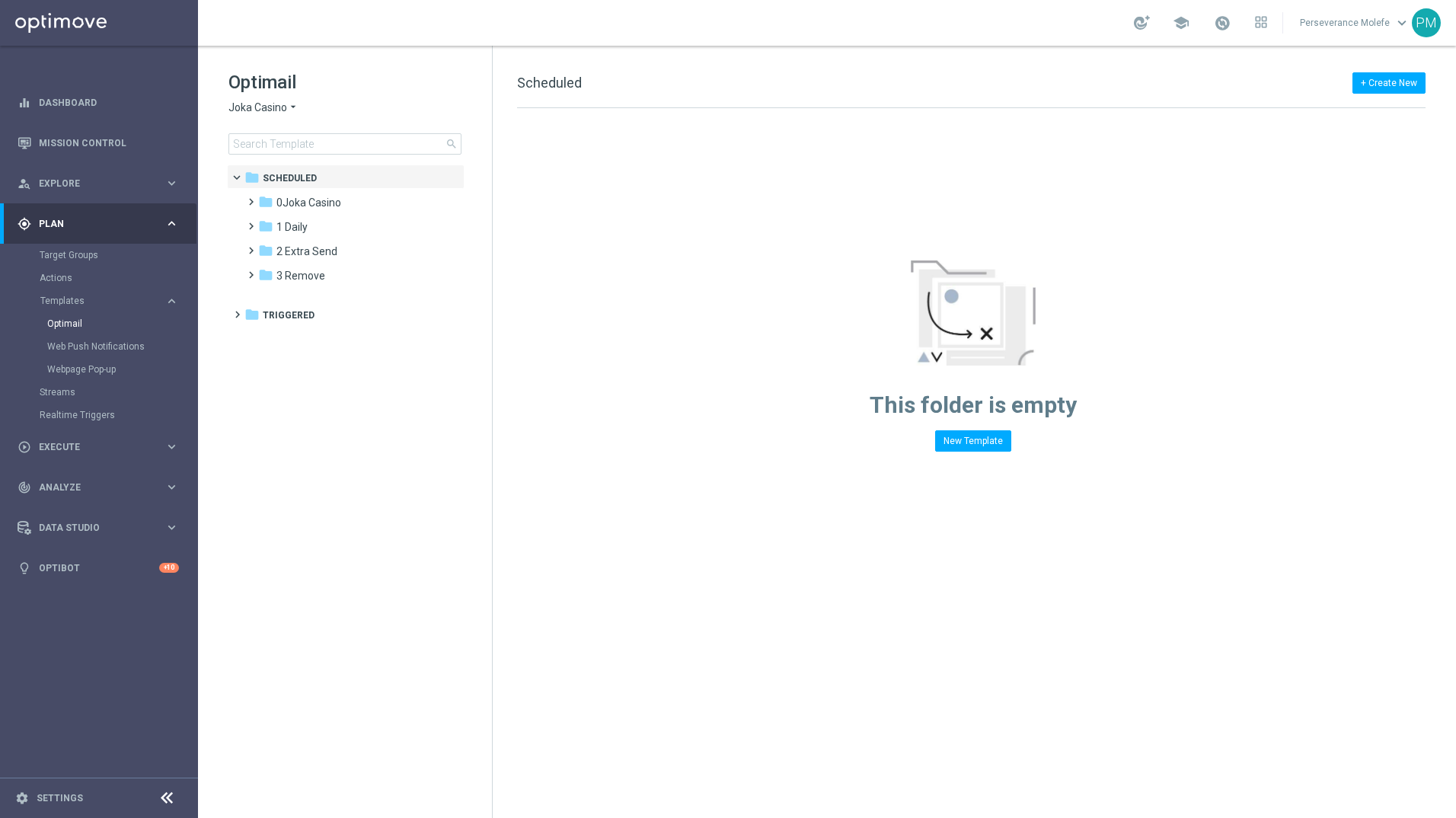
click at [276, 112] on span "Joka Casino" at bounding box center [257, 108] width 59 height 15
click at [0, 0] on span "Casino Joka" at bounding box center [0, 0] width 0 height 0
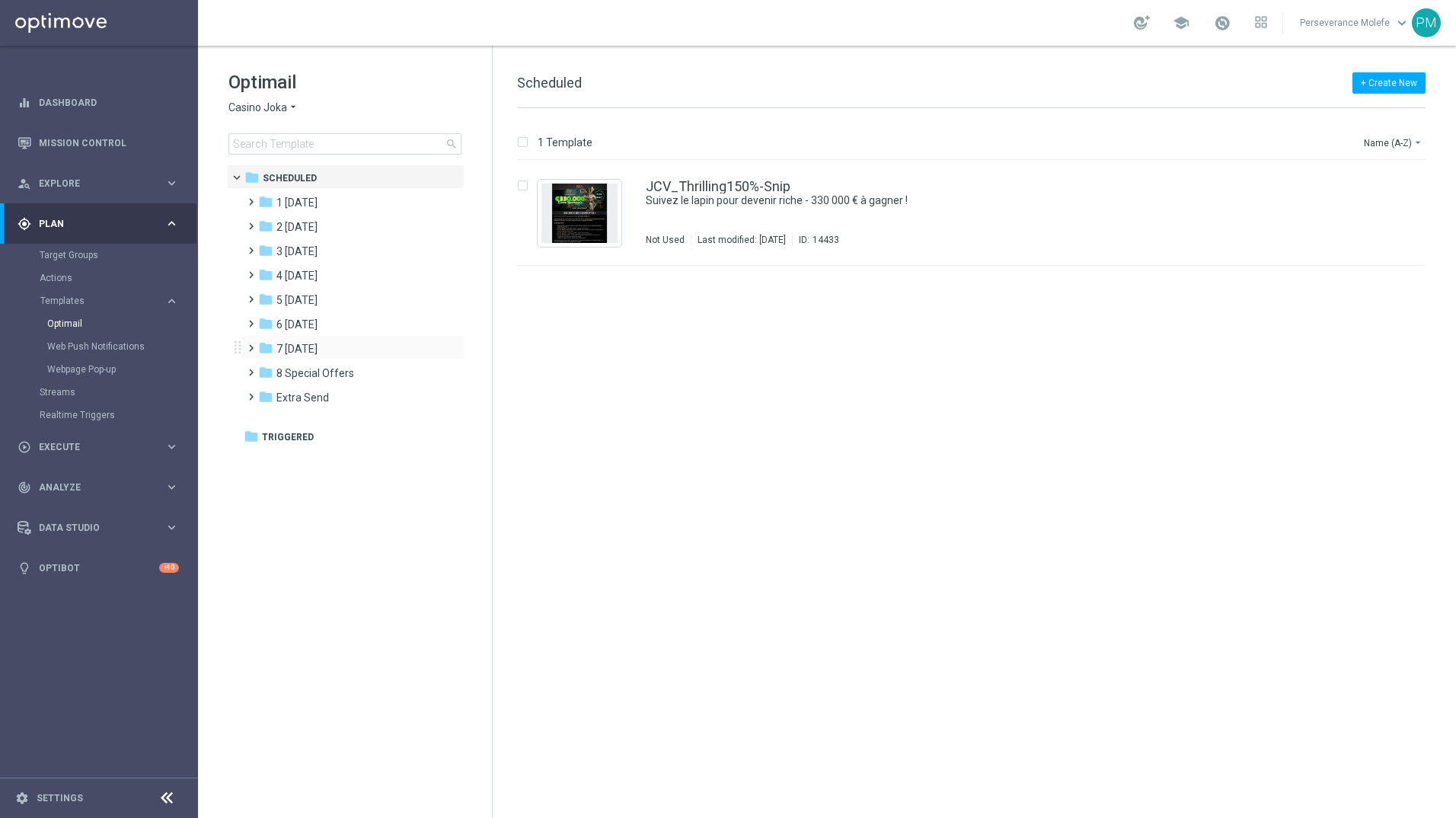
click at [320, 340] on div "folder 7 [DATE] more_vert" at bounding box center [352, 348] width 224 height 24
click at [328, 353] on div "folder 7 [DATE]" at bounding box center [346, 349] width 175 height 18
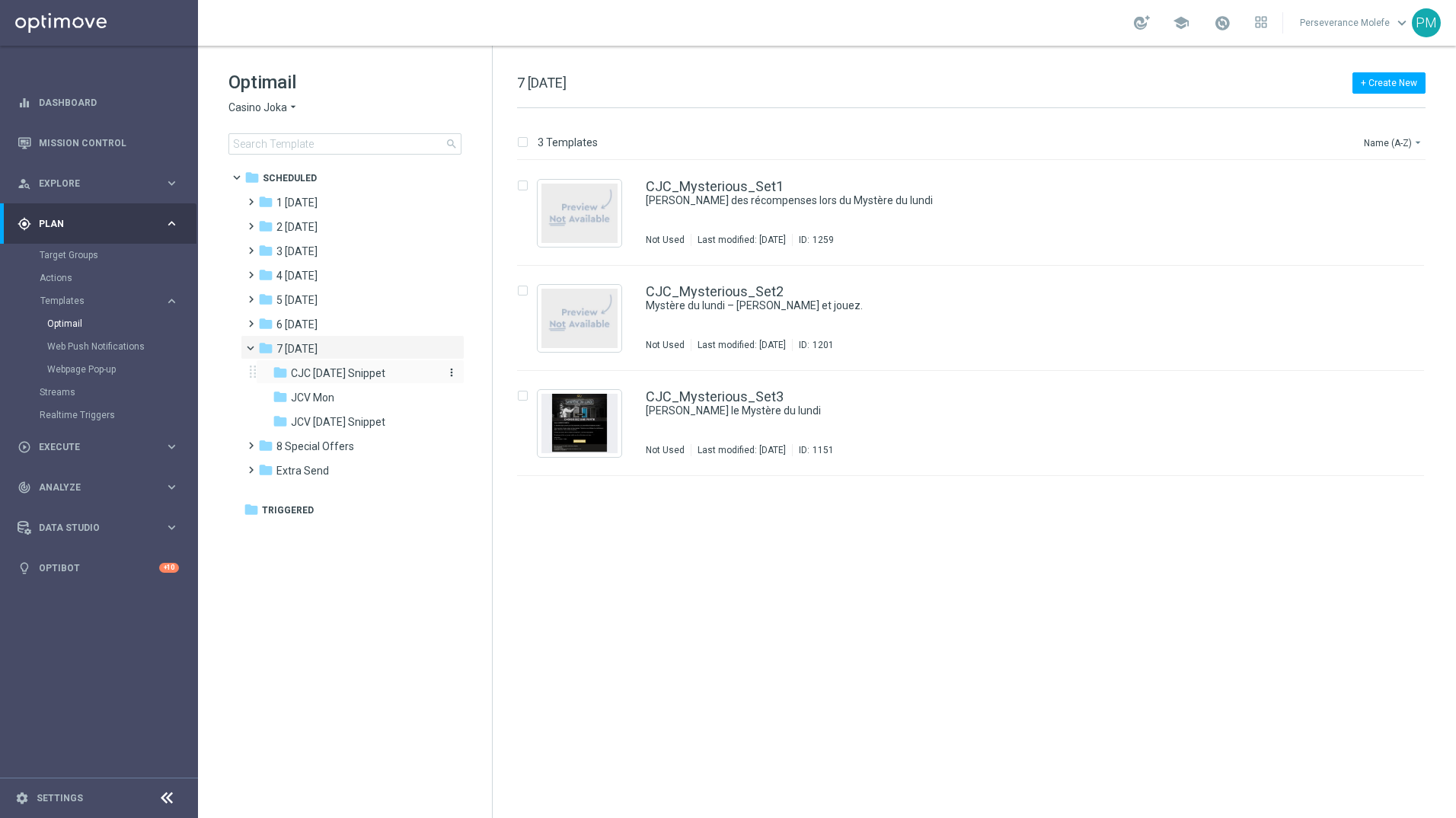
click at [348, 370] on span "CJC [DATE] Snippet" at bounding box center [337, 373] width 94 height 14
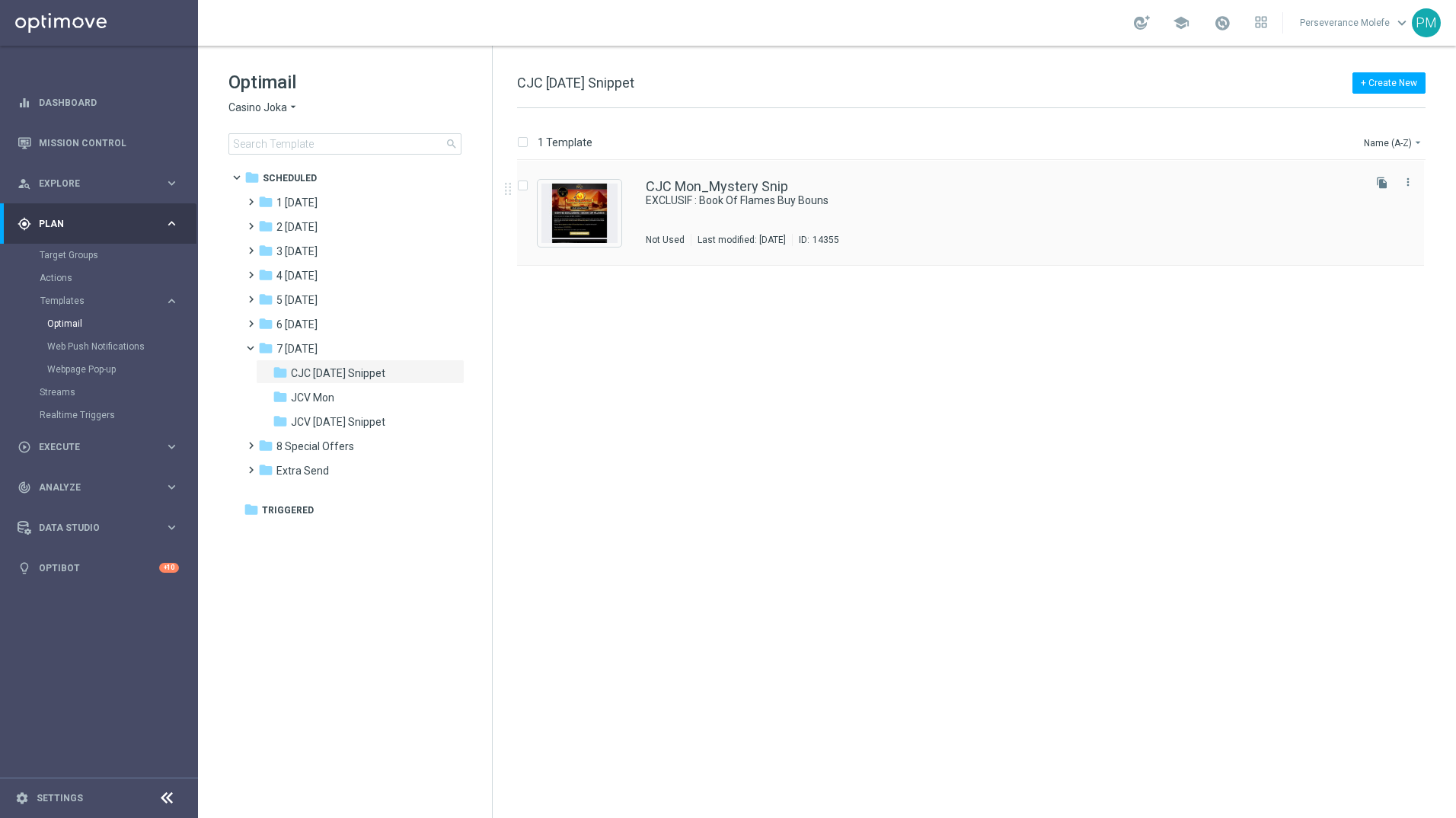
click at [740, 177] on div "CJC Mon_Mystery Snip EXCLUSIF : Book Of Flames Buy Bouns Not Used Last modified…" at bounding box center [971, 213] width 907 height 105
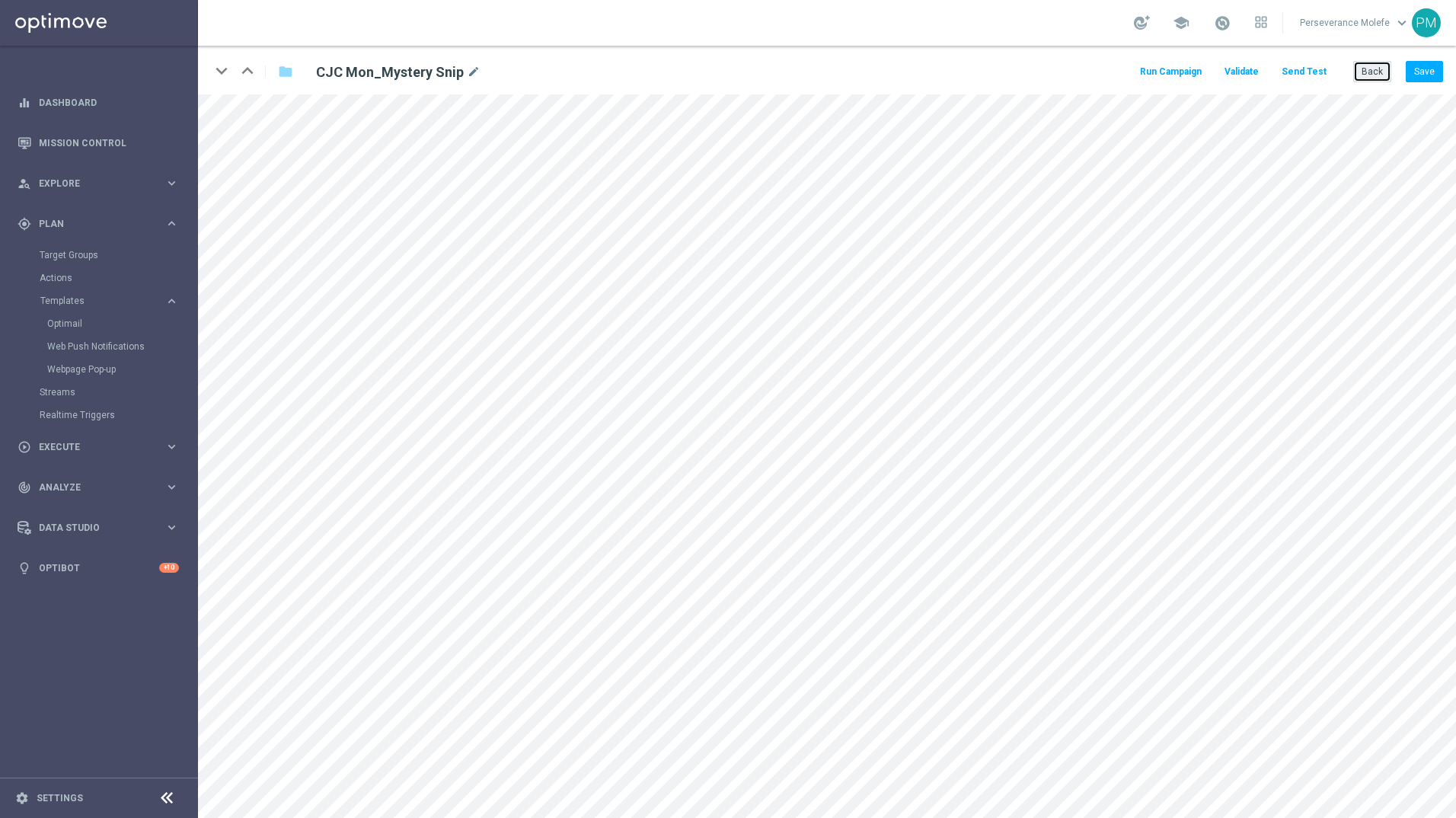
click at [1380, 69] on button "Back" at bounding box center [1372, 71] width 38 height 21
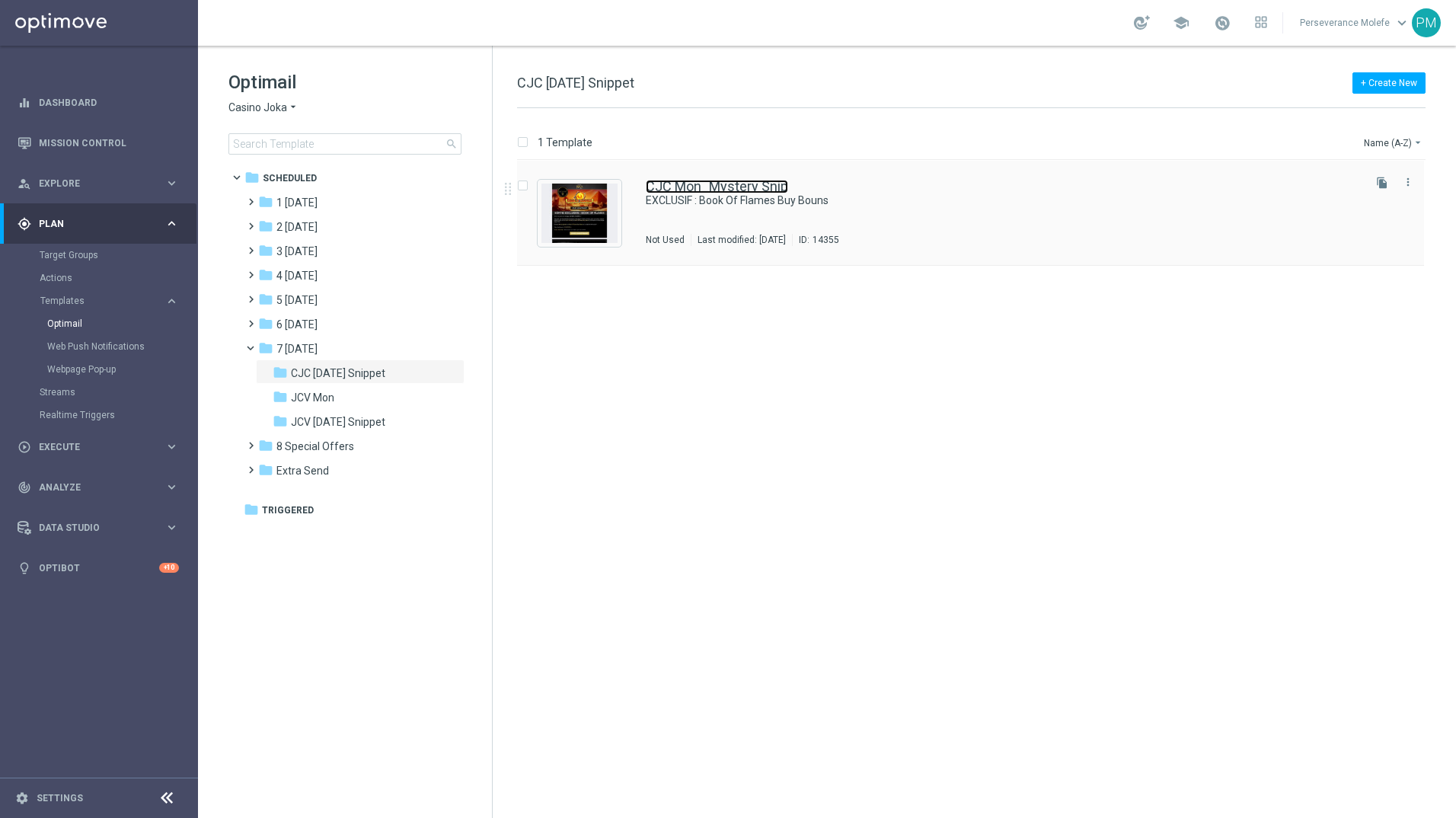
click at [718, 191] on link "CJC Mon_Mystery Snip" at bounding box center [716, 186] width 143 height 14
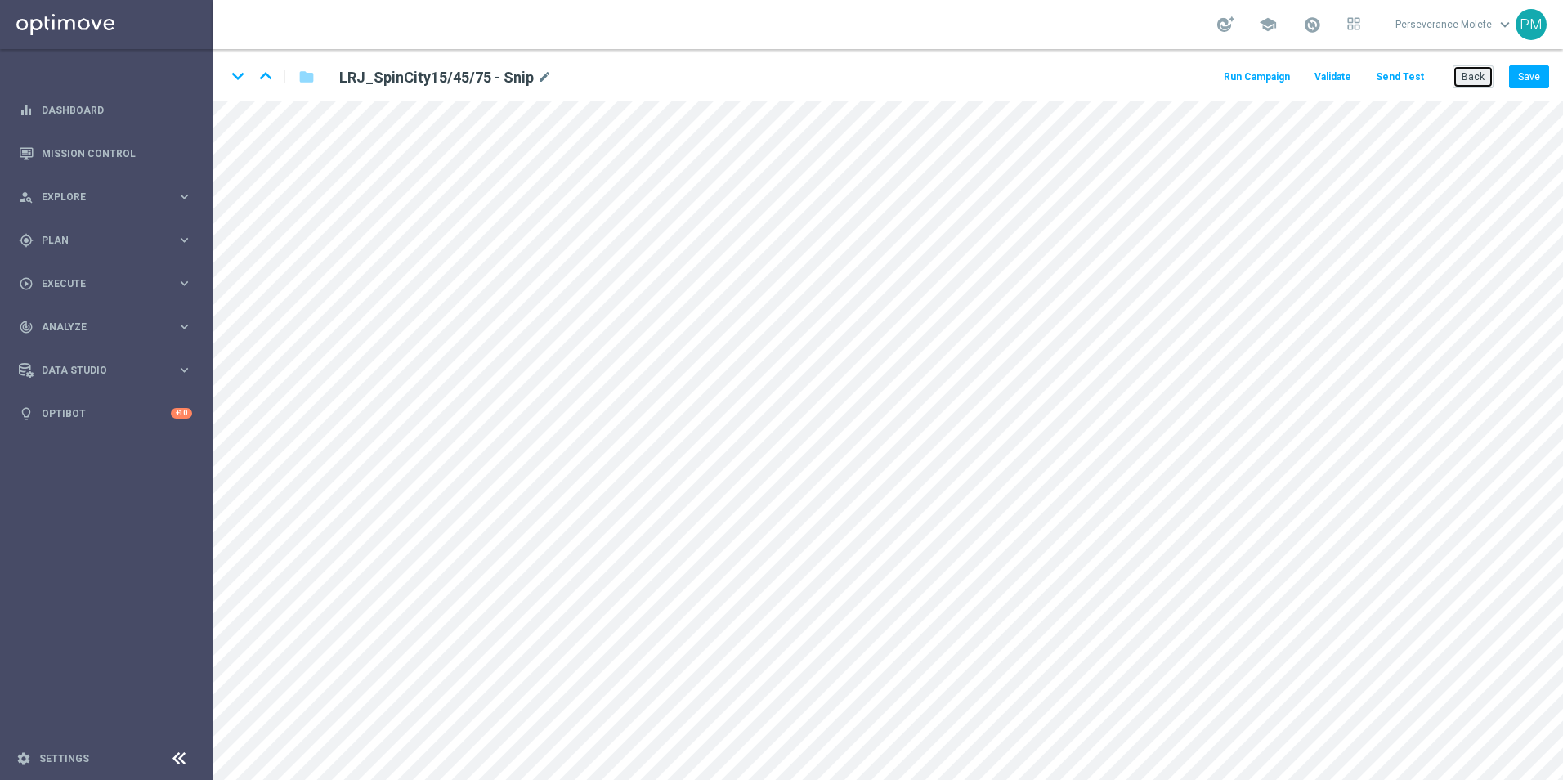
click at [1472, 79] on button "Back" at bounding box center [1473, 76] width 41 height 23
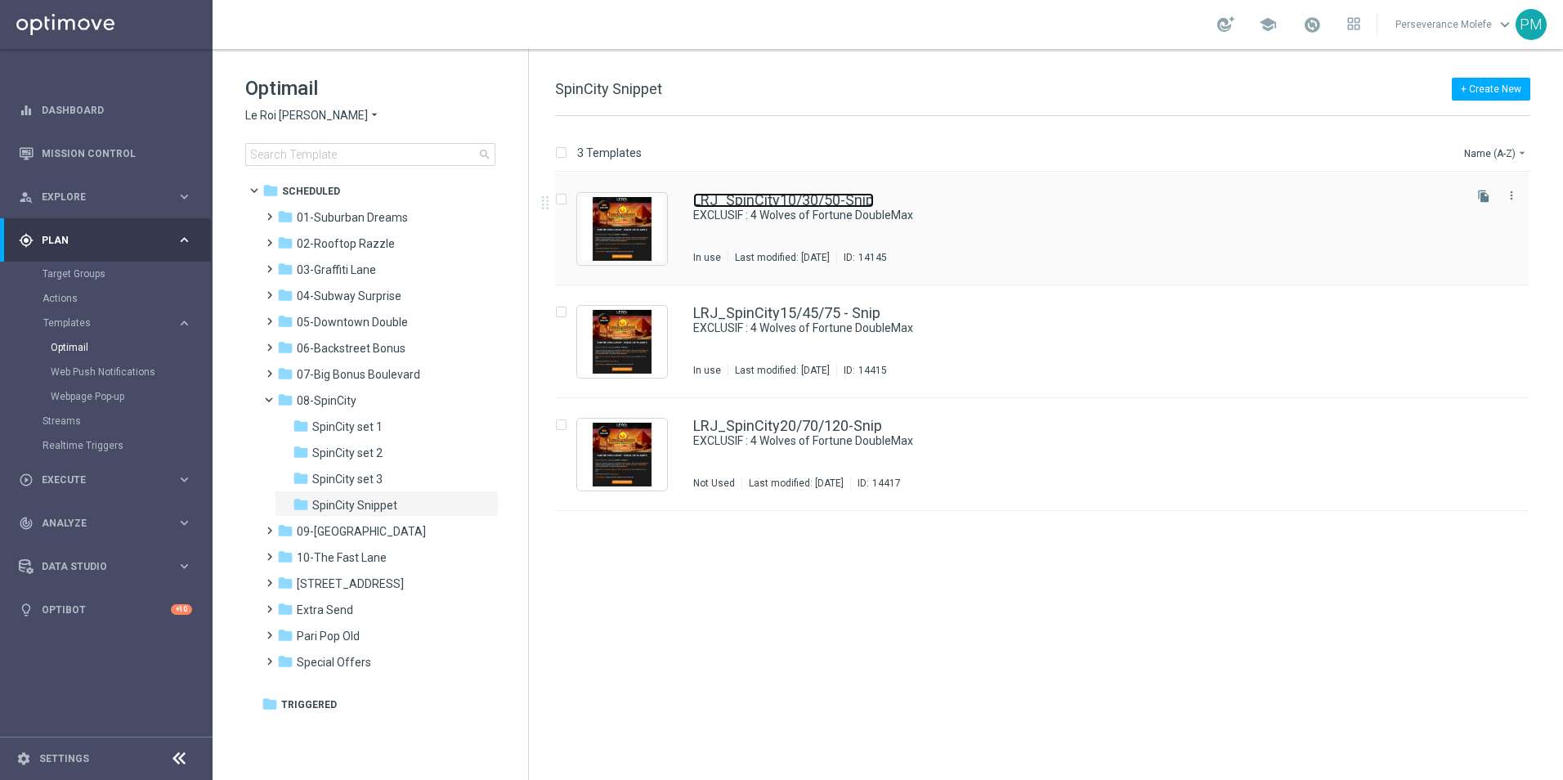
click at [837, 194] on link "LRJ_SpinCity10/30/50-Snip" at bounding box center [783, 200] width 181 height 15
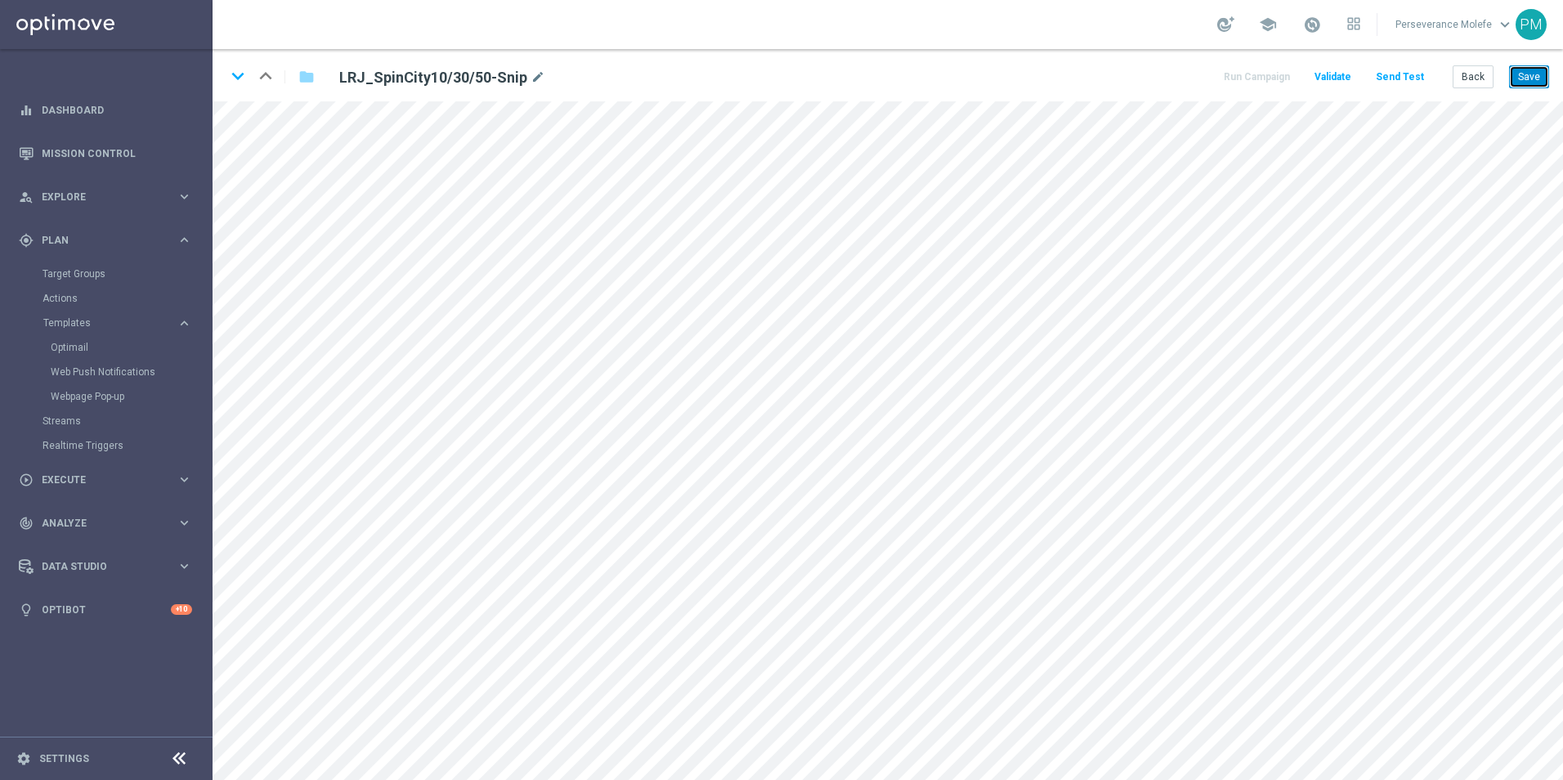
click at [1527, 69] on button "Save" at bounding box center [1529, 76] width 40 height 23
click at [1527, 71] on button "Save" at bounding box center [1529, 76] width 40 height 23
click at [239, 68] on icon "keyboard_arrow_down" at bounding box center [238, 76] width 25 height 25
click at [1531, 75] on button "Save" at bounding box center [1529, 76] width 40 height 23
click at [1529, 74] on button "Save" at bounding box center [1529, 76] width 40 height 23
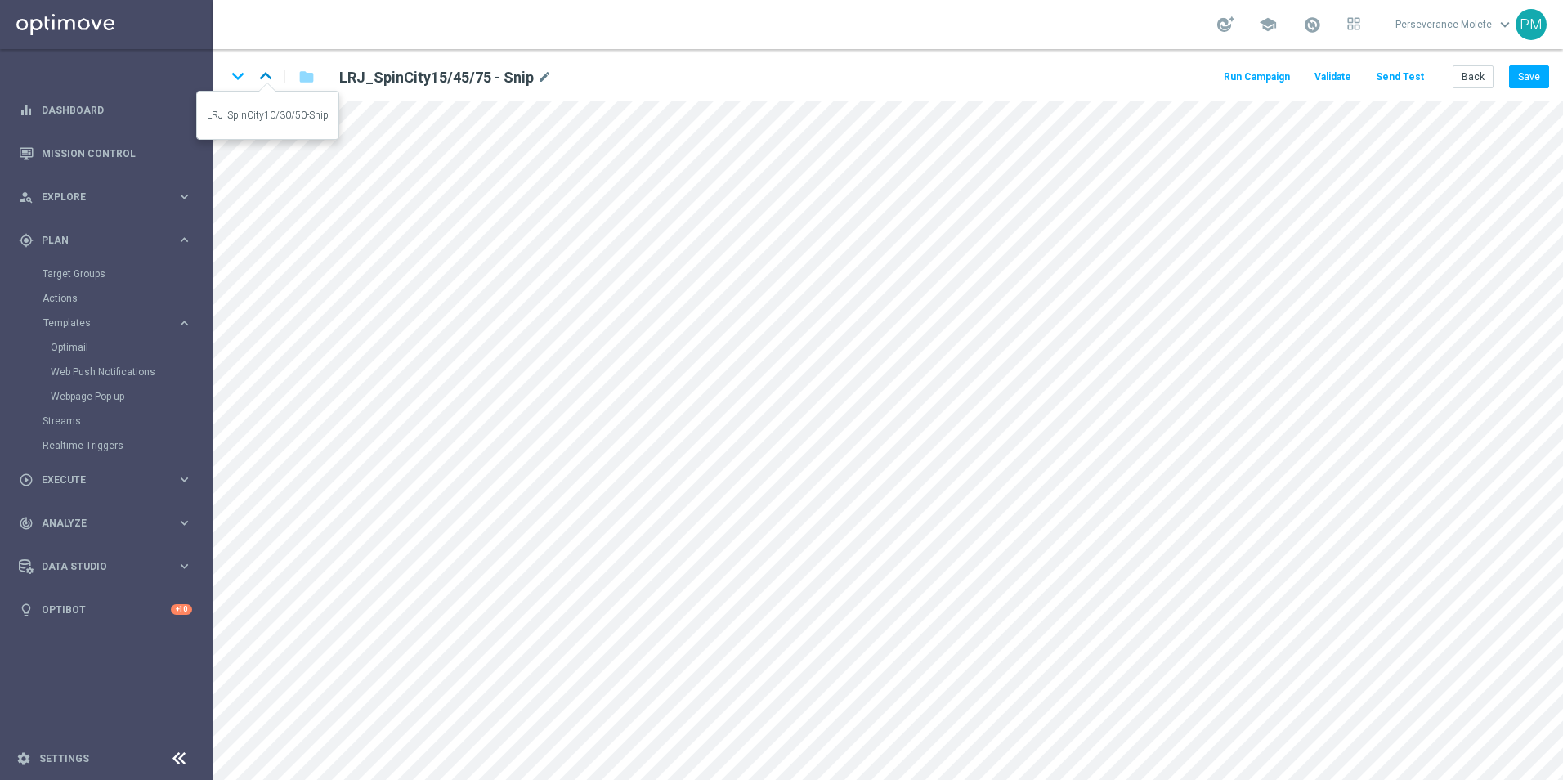
click at [261, 76] on icon "keyboard_arrow_up" at bounding box center [265, 76] width 25 height 25
click at [233, 74] on icon "keyboard_arrow_down" at bounding box center [238, 76] width 25 height 25
click at [239, 76] on icon "keyboard_arrow_down" at bounding box center [238, 76] width 25 height 25
click at [1542, 70] on button "Save" at bounding box center [1529, 76] width 40 height 23
click at [1518, 79] on button "Save" at bounding box center [1529, 76] width 40 height 23
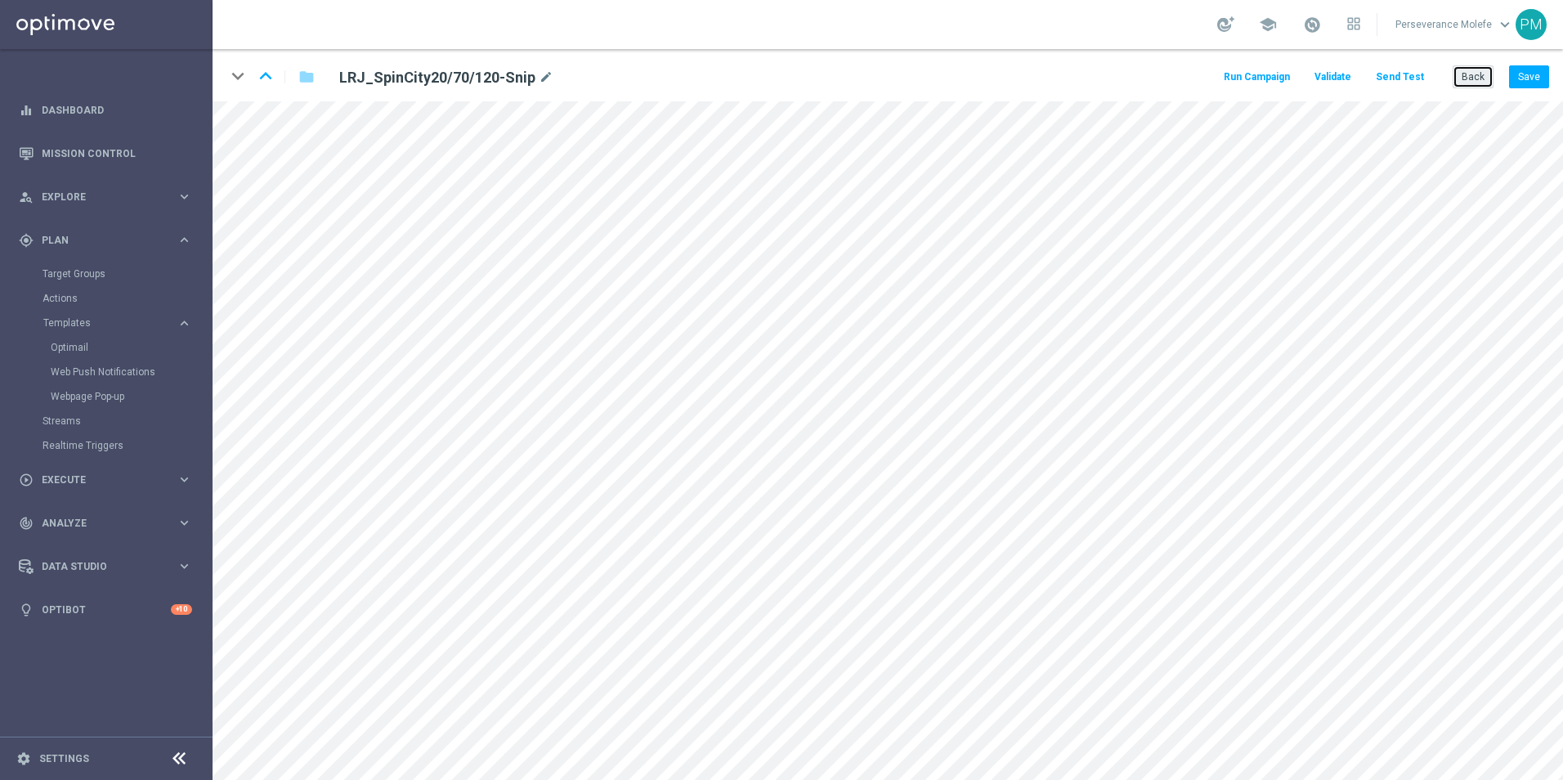
click at [1480, 82] on button "Back" at bounding box center [1473, 76] width 41 height 23
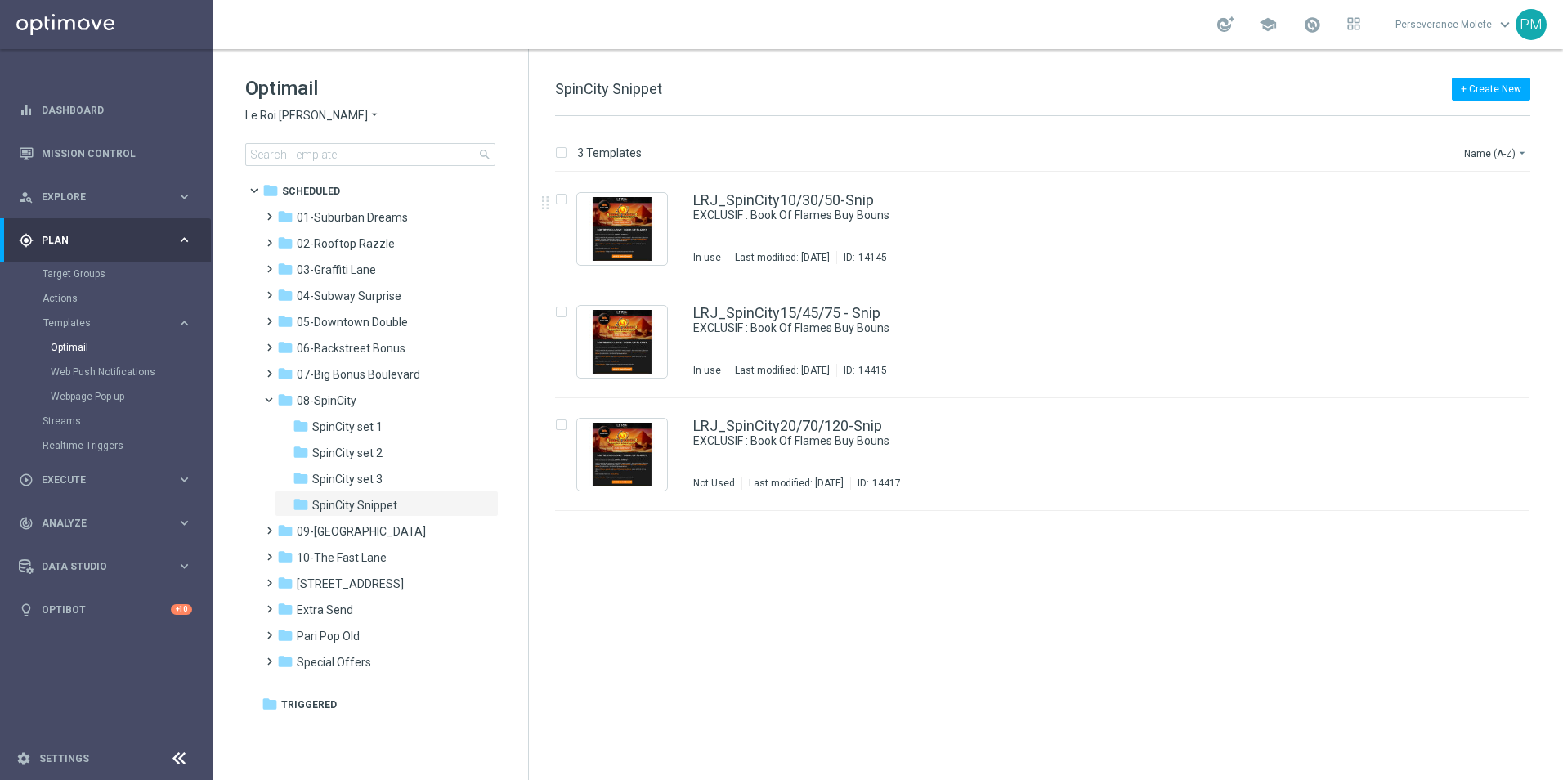
click at [273, 113] on span "Le Roi [PERSON_NAME]" at bounding box center [306, 116] width 123 height 16
click at [0, 0] on span "[PERSON_NAME]" at bounding box center [0, 0] width 0 height 0
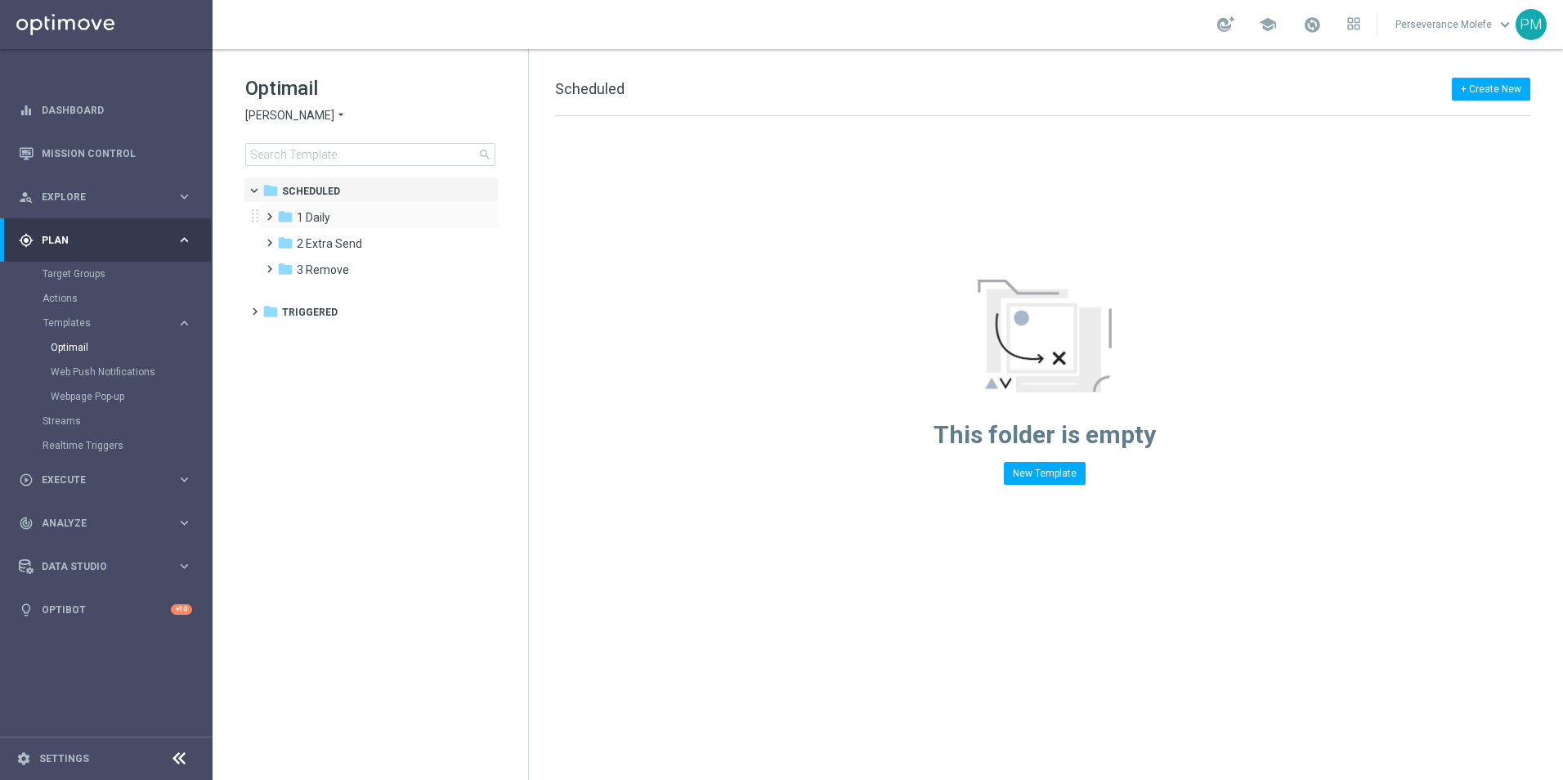
click at [270, 212] on span at bounding box center [265, 209] width 7 height 7
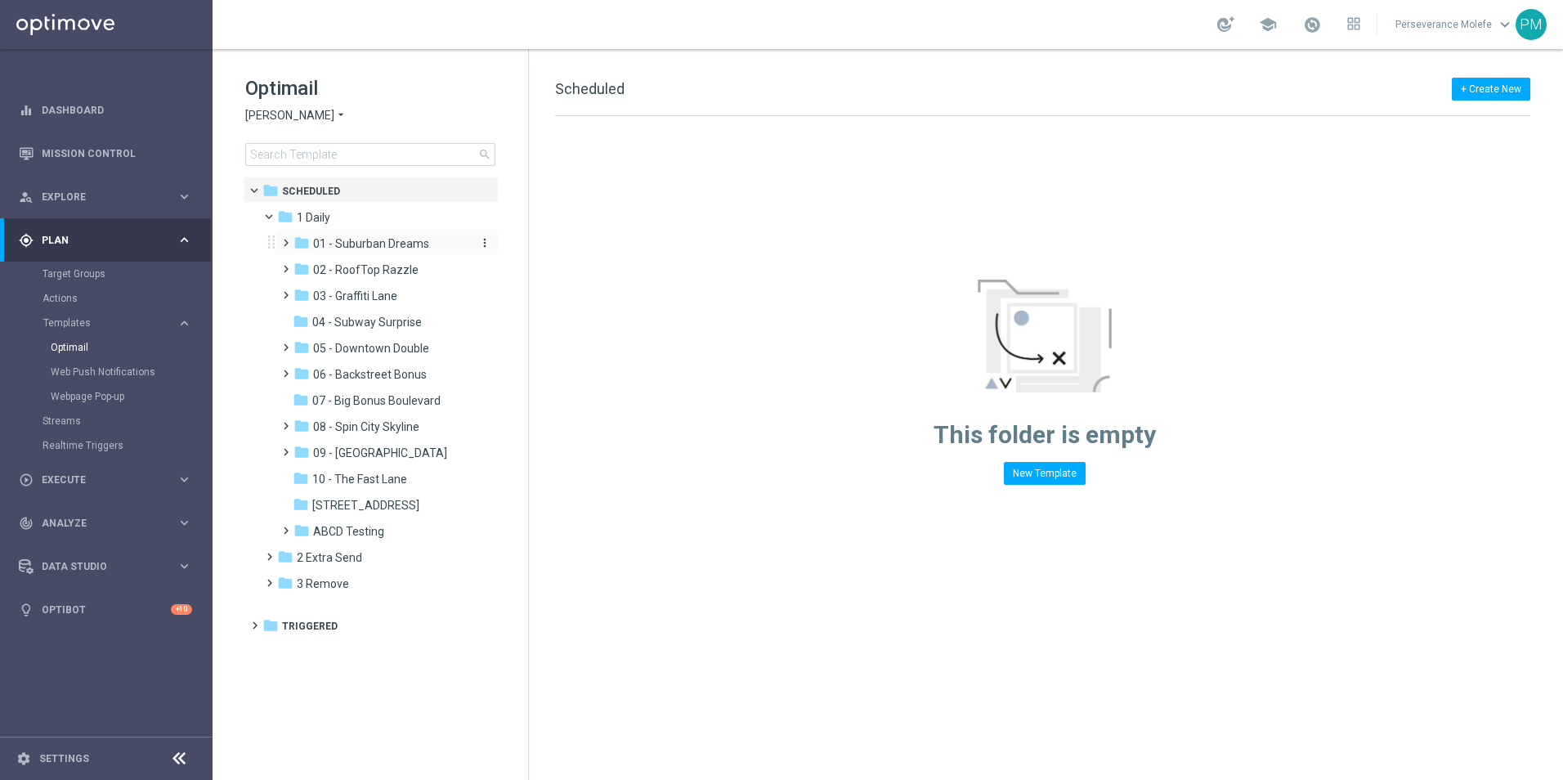
click at [345, 241] on span "01 - Suburban Dreams" at bounding box center [371, 243] width 116 height 15
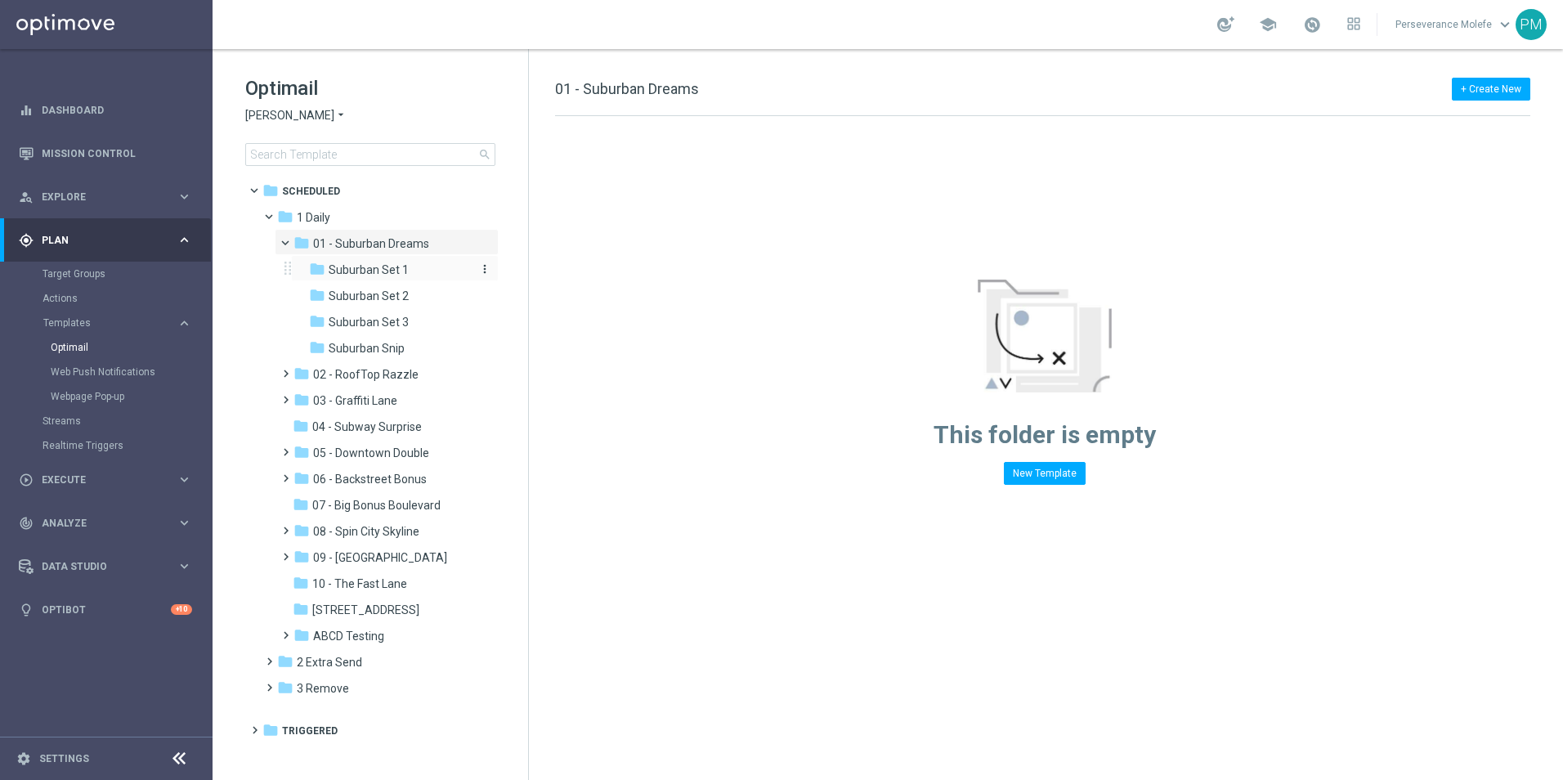
click at [362, 271] on span "Suburban Set 1" at bounding box center [369, 269] width 80 height 15
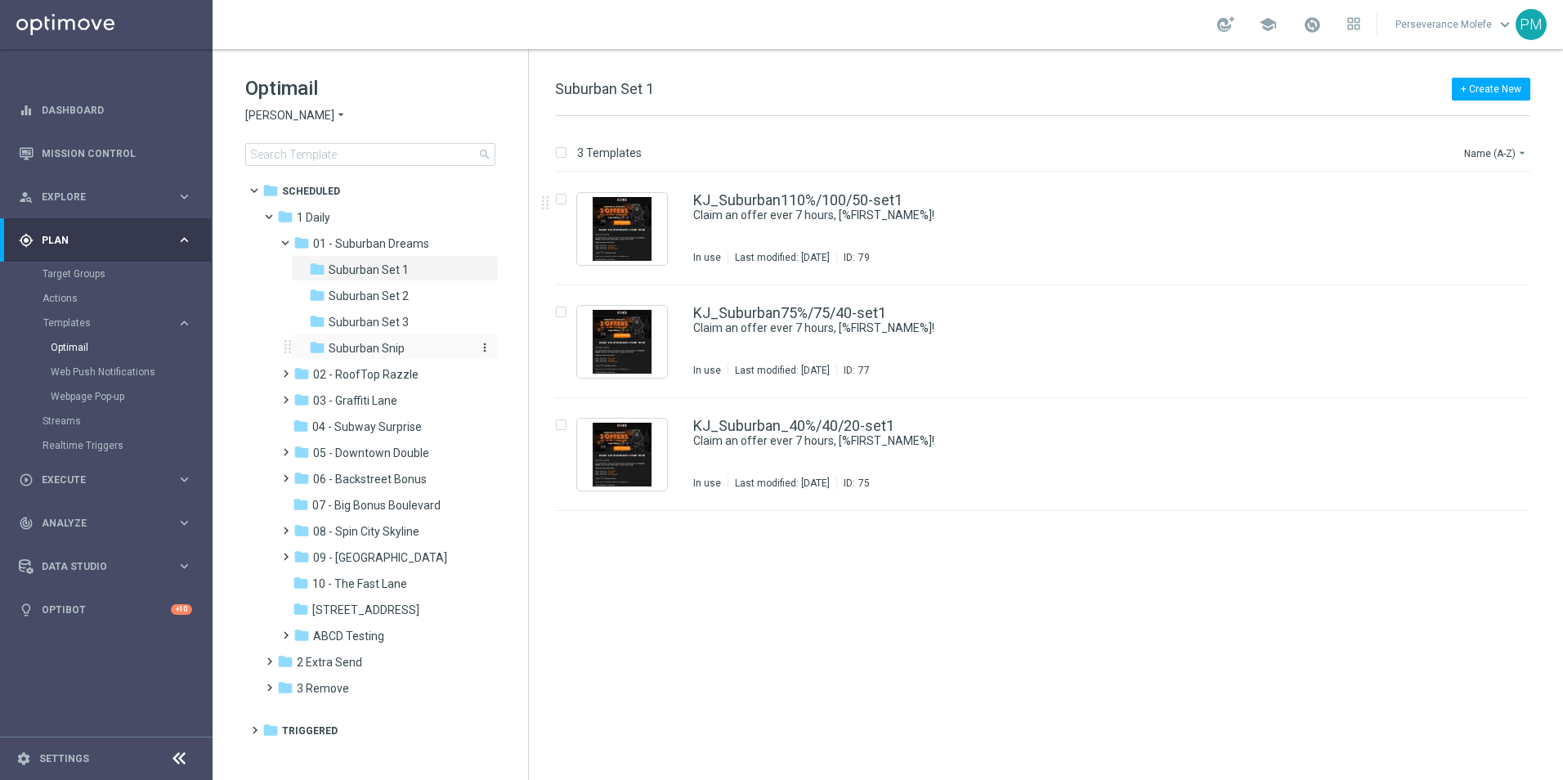
click at [378, 339] on div "folder Suburban Snip" at bounding box center [389, 348] width 161 height 19
click at [361, 273] on span "Suburban Set 1" at bounding box center [369, 269] width 80 height 15
click at [287, 119] on span "[PERSON_NAME]" at bounding box center [289, 116] width 89 height 16
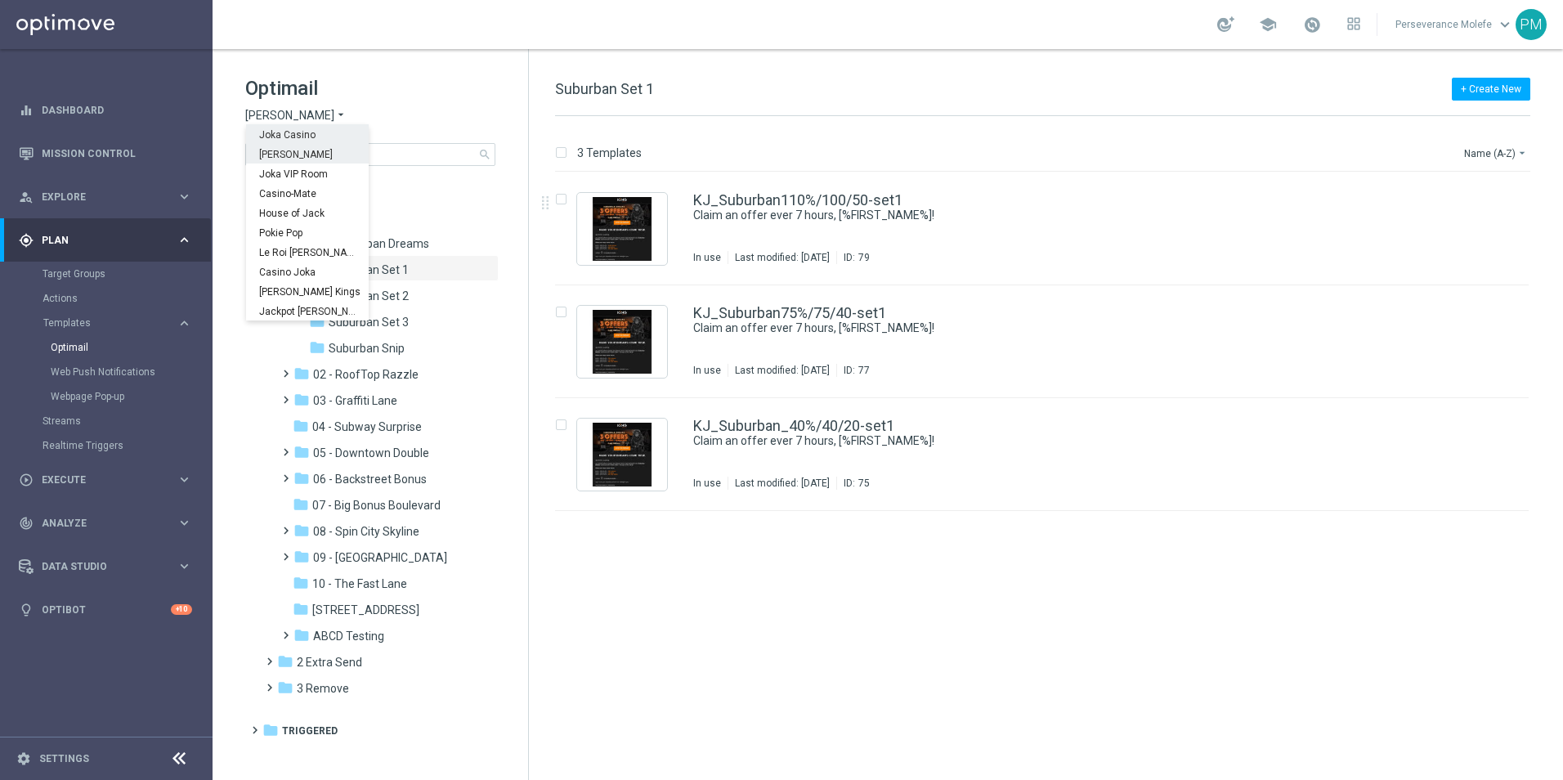
click at [0, 0] on span "Joka Casino" at bounding box center [0, 0] width 0 height 0
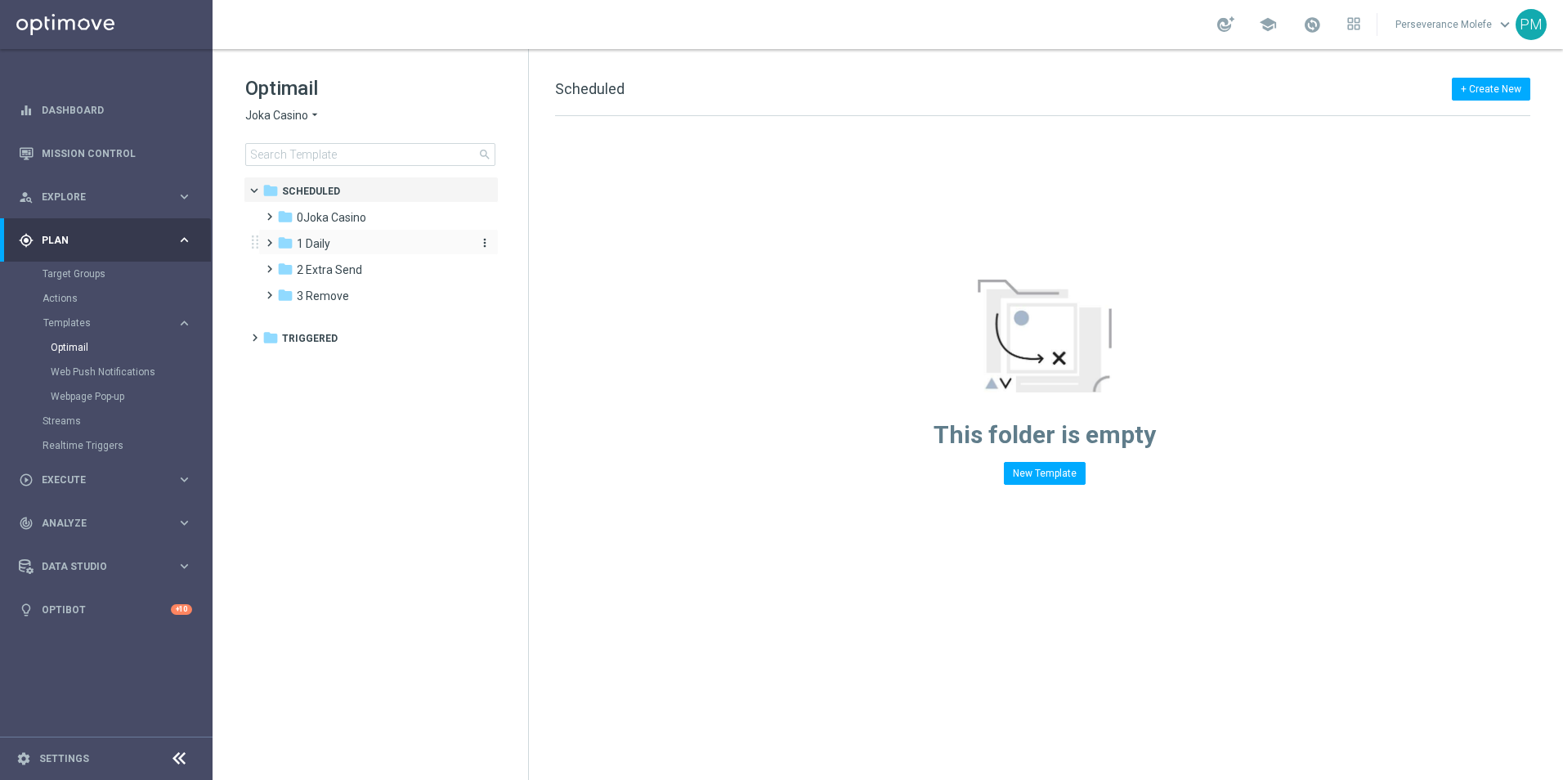
click at [335, 249] on div "folder 1 Daily" at bounding box center [371, 244] width 188 height 19
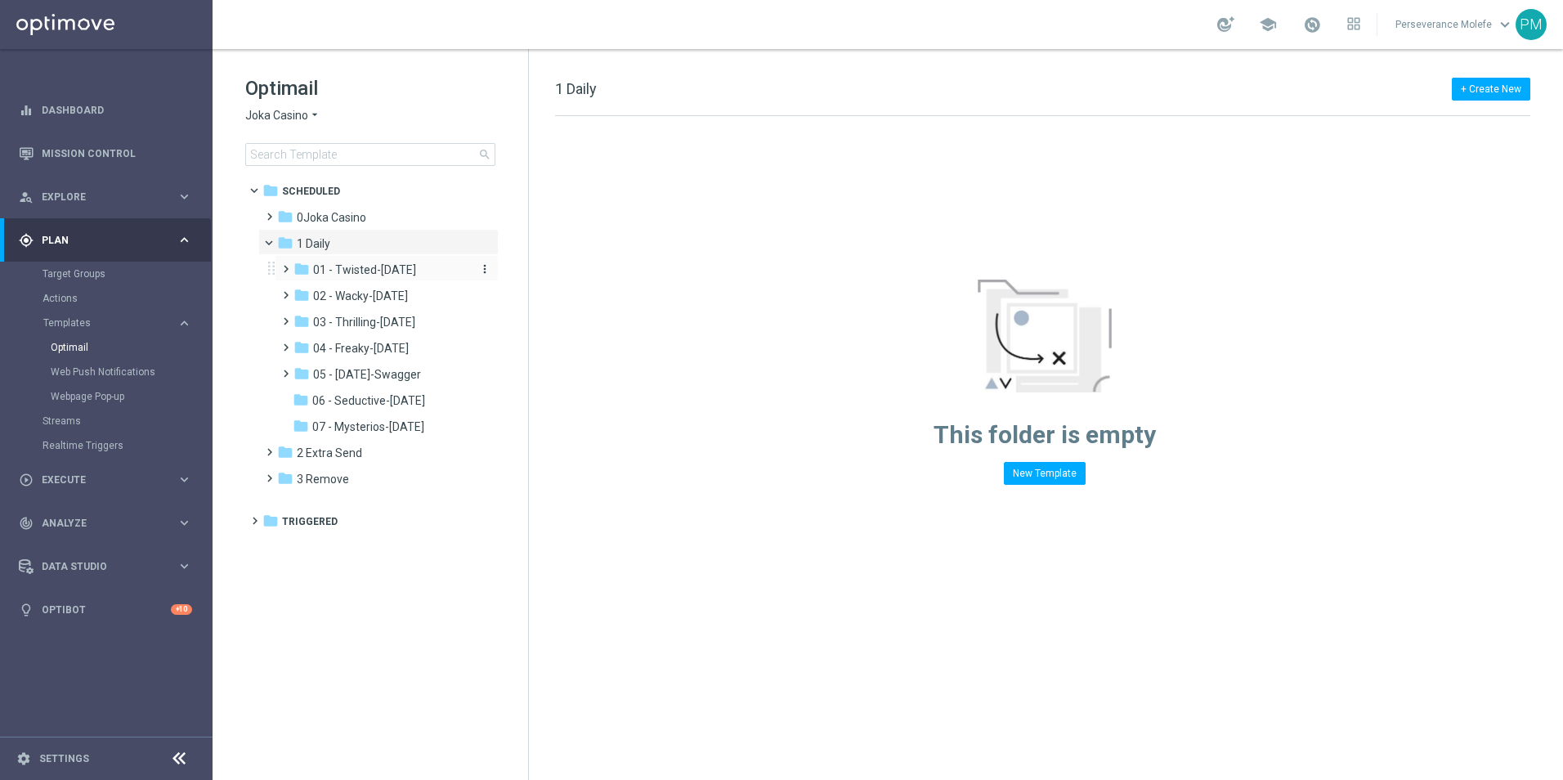
click at [386, 274] on span "01 - Twisted-[DATE]" at bounding box center [364, 269] width 103 height 15
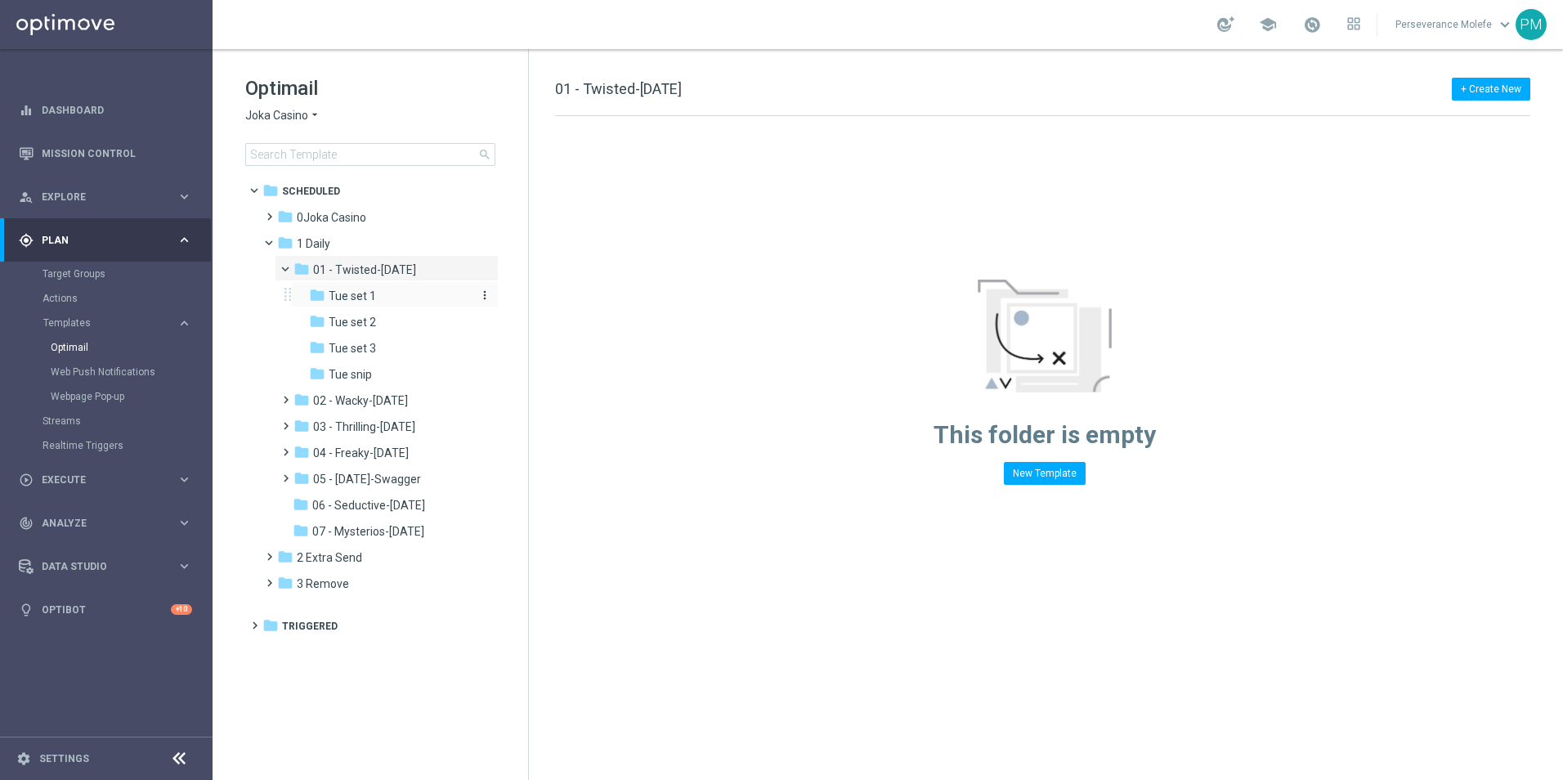
click at [401, 288] on div "folder Tue set 1" at bounding box center [389, 296] width 161 height 19
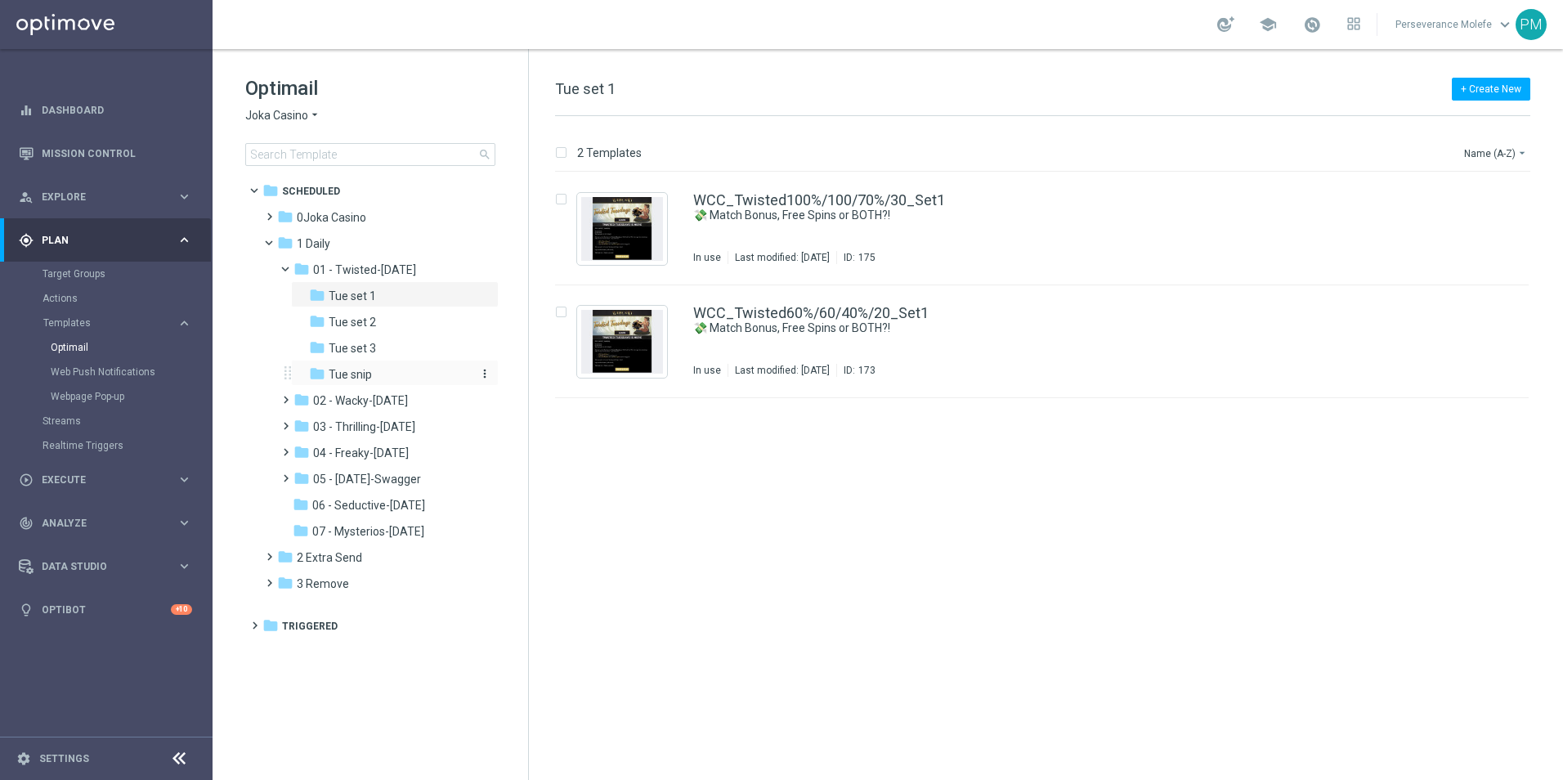
click at [384, 370] on div "folder Tue snip" at bounding box center [389, 375] width 161 height 19
click at [280, 118] on span "Joka Casino" at bounding box center [276, 116] width 63 height 16
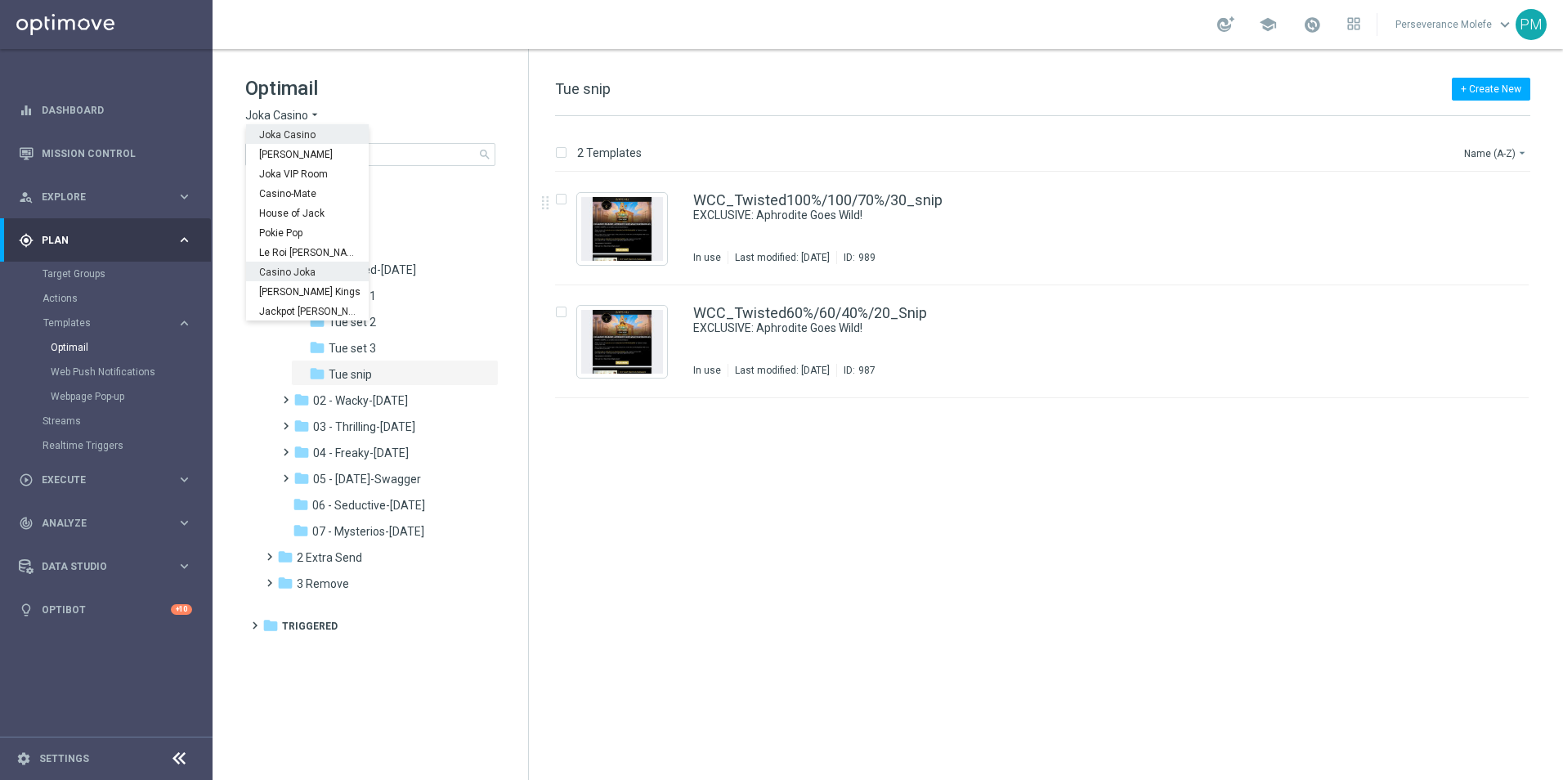
click at [325, 270] on div "Casino Joka" at bounding box center [307, 272] width 123 height 20
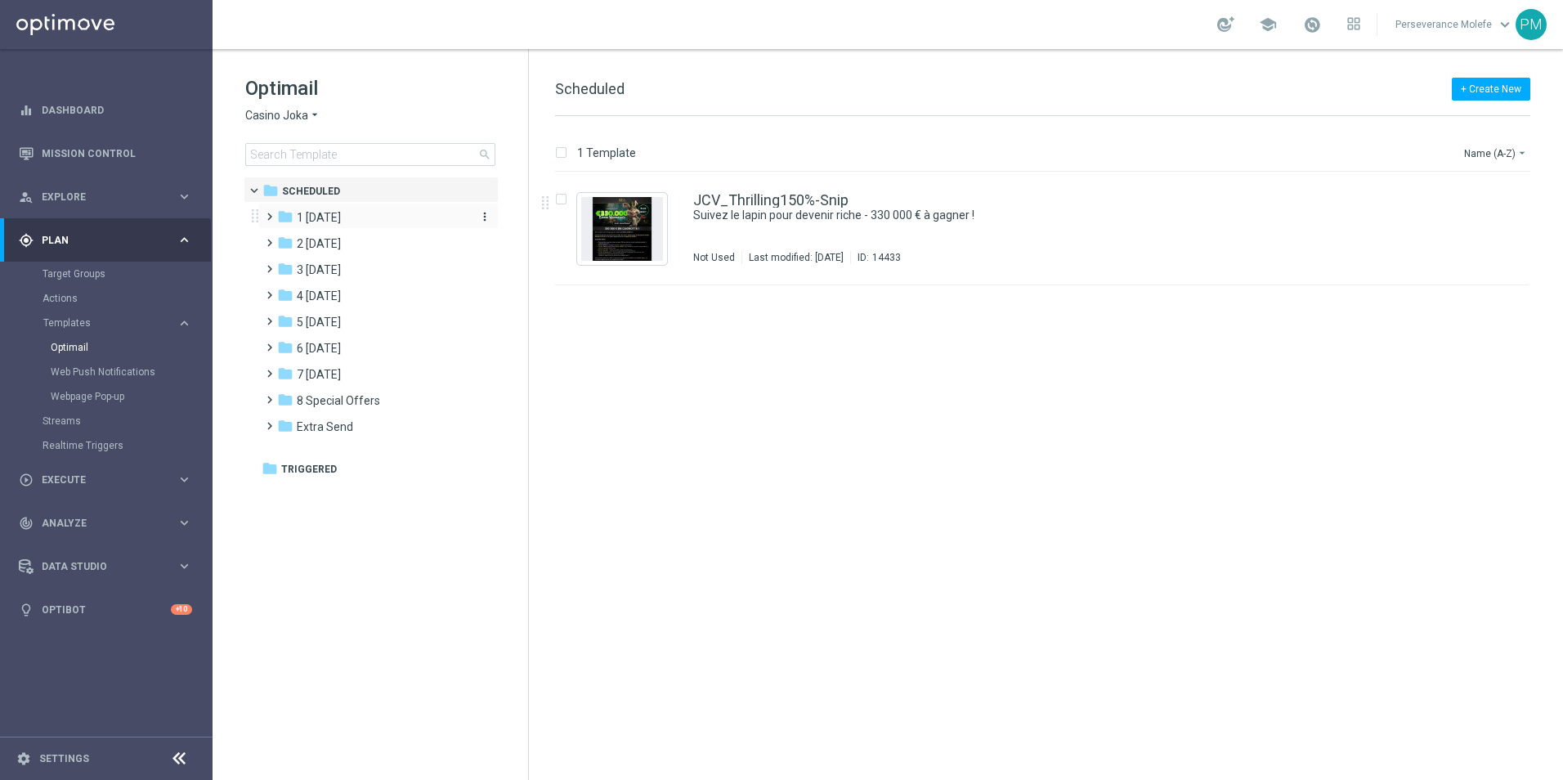
click at [415, 226] on div "folder 1 [DATE]" at bounding box center [371, 218] width 188 height 19
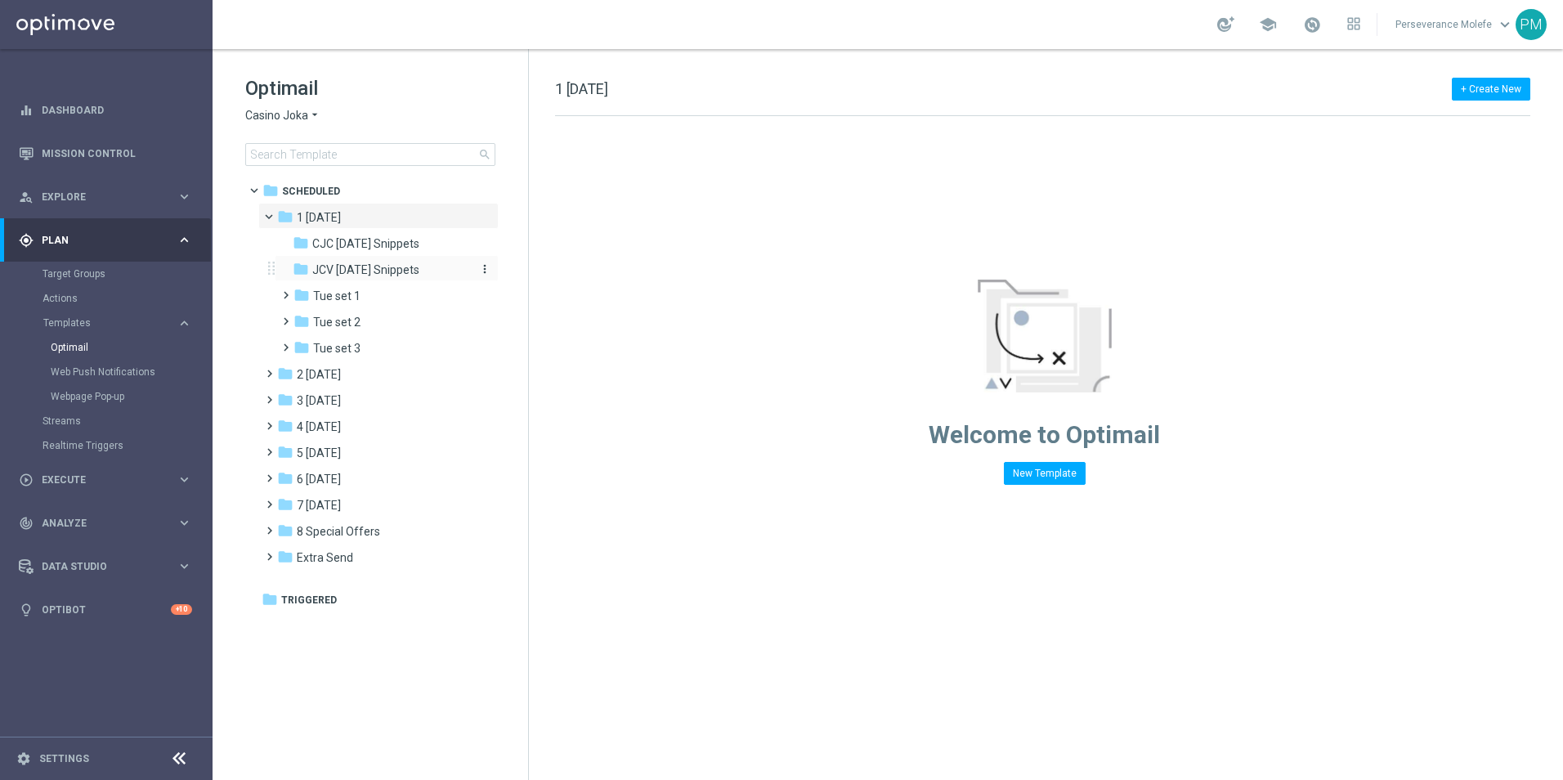
click at [435, 271] on div "folder JCV [DATE] Snippets" at bounding box center [380, 270] width 174 height 19
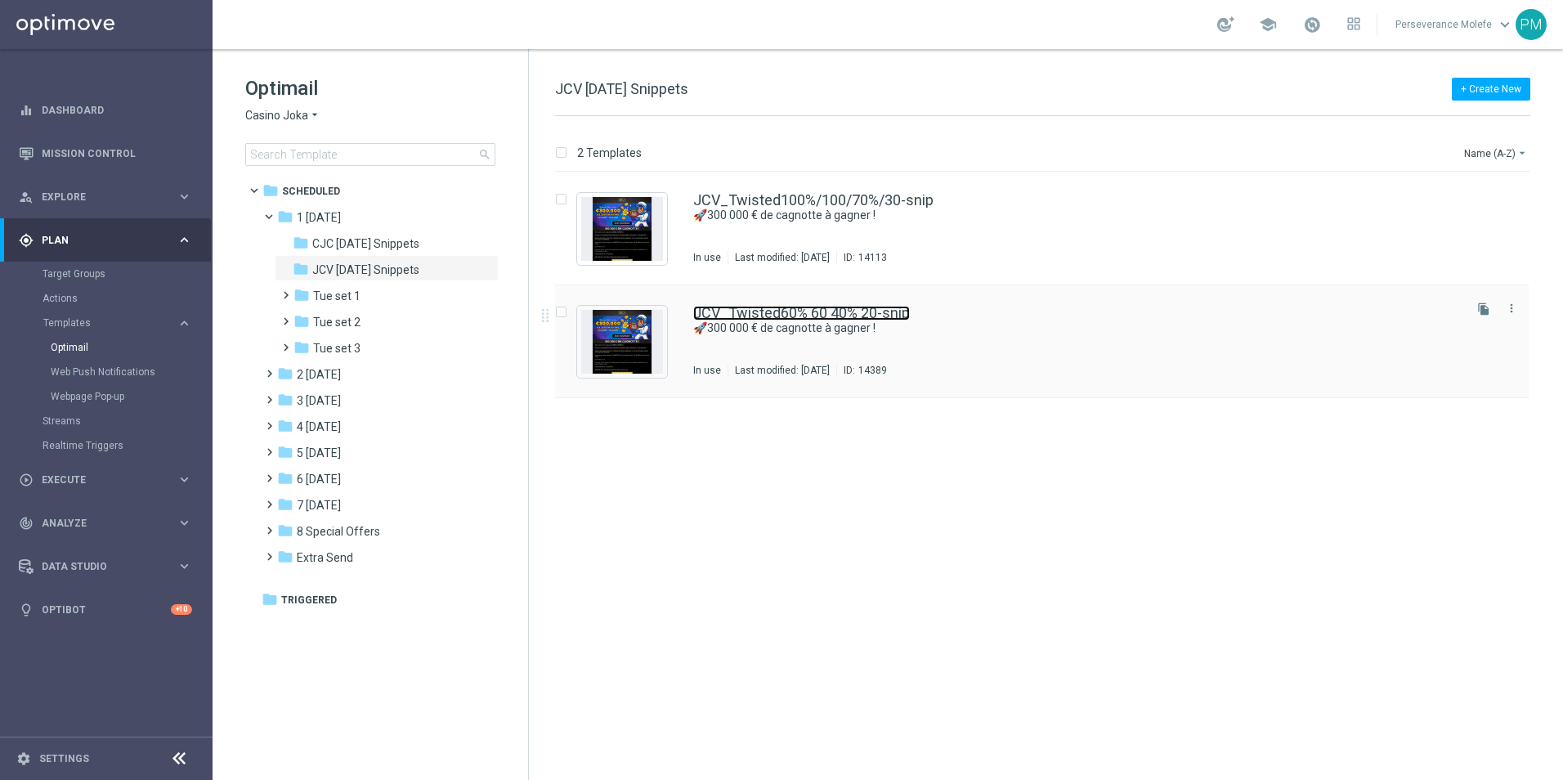
click at [889, 316] on link "JCV_Twisted60% 60 40% 20-snip" at bounding box center [801, 313] width 217 height 15
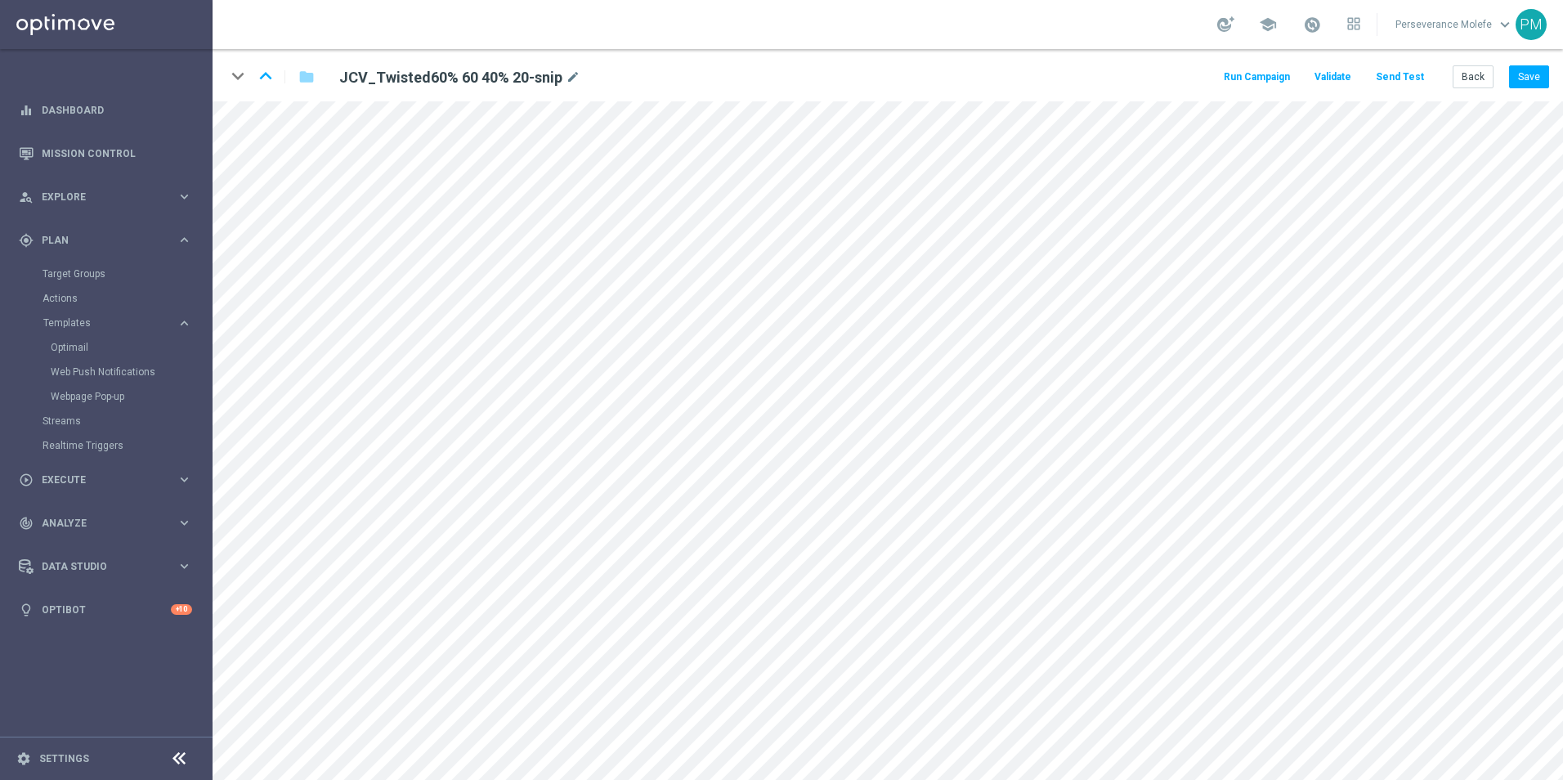
click at [506, 79] on h2 "JCV_Twisted60% 60 40% 20-snip" at bounding box center [450, 78] width 223 height 20
click at [566, 84] on icon "mode_edit" at bounding box center [573, 78] width 15 height 20
click at [464, 76] on input "JCV_Twisted60% 60 40% 20-snip" at bounding box center [530, 76] width 406 height 23
click at [1465, 82] on button "Back" at bounding box center [1473, 76] width 41 height 23
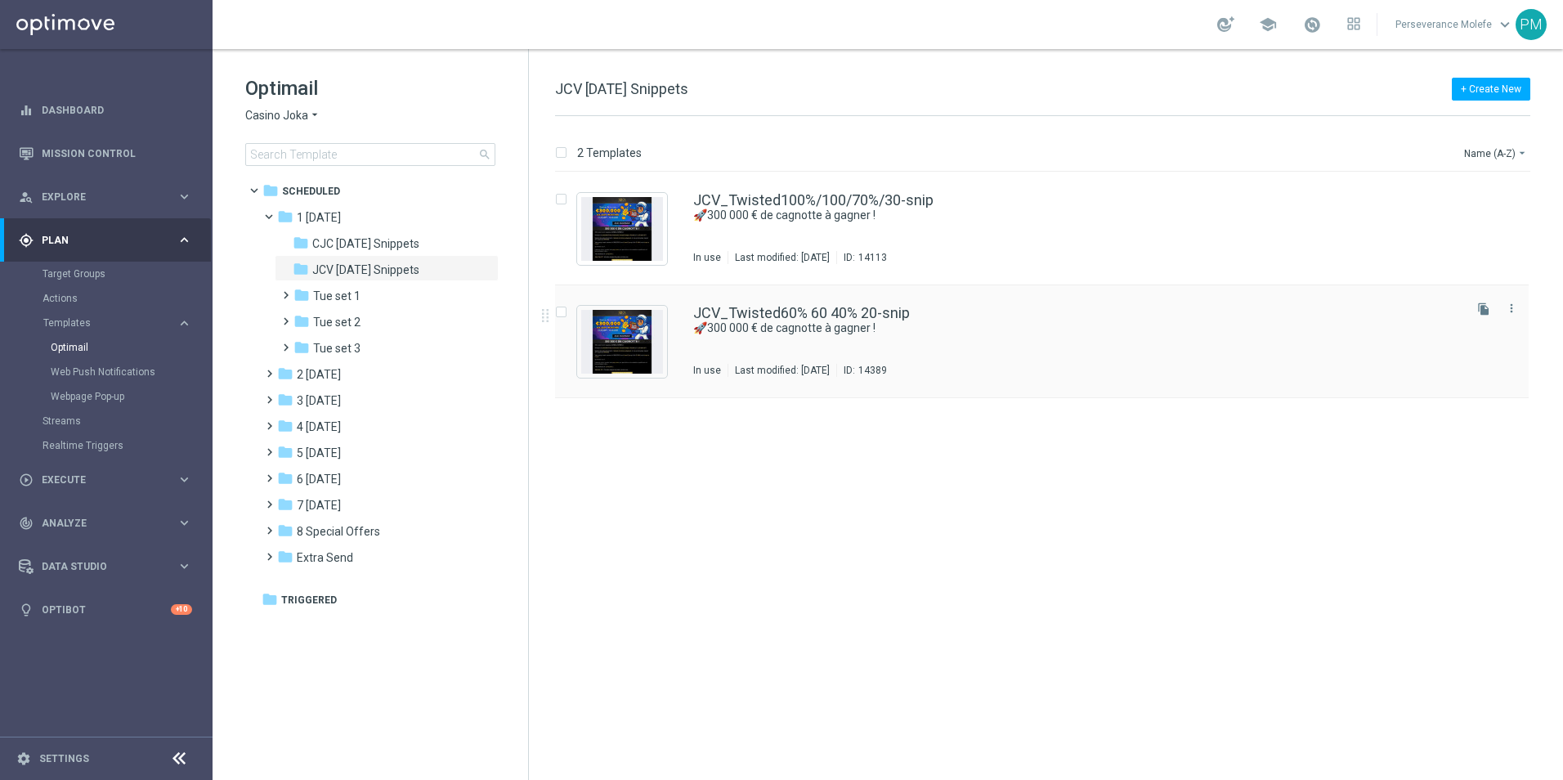
click at [844, 296] on div "JCV_Twisted60% 60 40% 20-snip 🚀300 000 € de cagnotte à gagner ! In use Last mod…" at bounding box center [1042, 341] width 974 height 113
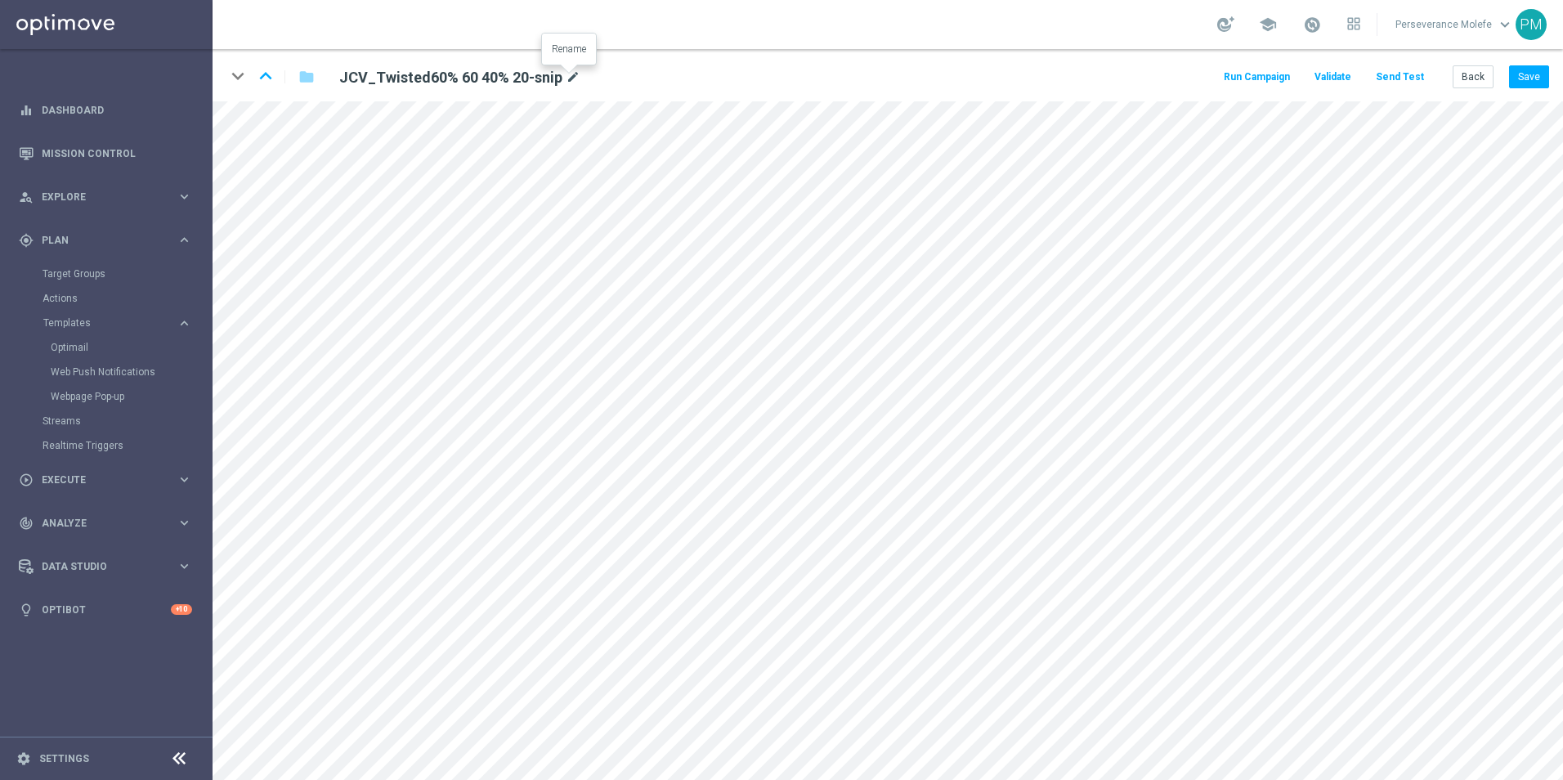
click at [566, 81] on icon "mode_edit" at bounding box center [573, 78] width 15 height 20
click at [435, 82] on input "JCV_Twisted60% 60 40% 20-snip" at bounding box center [530, 76] width 406 height 23
click at [425, 77] on input "JCV_Twisted60% 60 40% 20-snip" at bounding box center [530, 76] width 406 height 23
click at [420, 79] on input "JCV_Twisted60% 60 40% 20-snip" at bounding box center [530, 76] width 406 height 23
type input "JCV_Twisted60%/60/40%/20-snip"
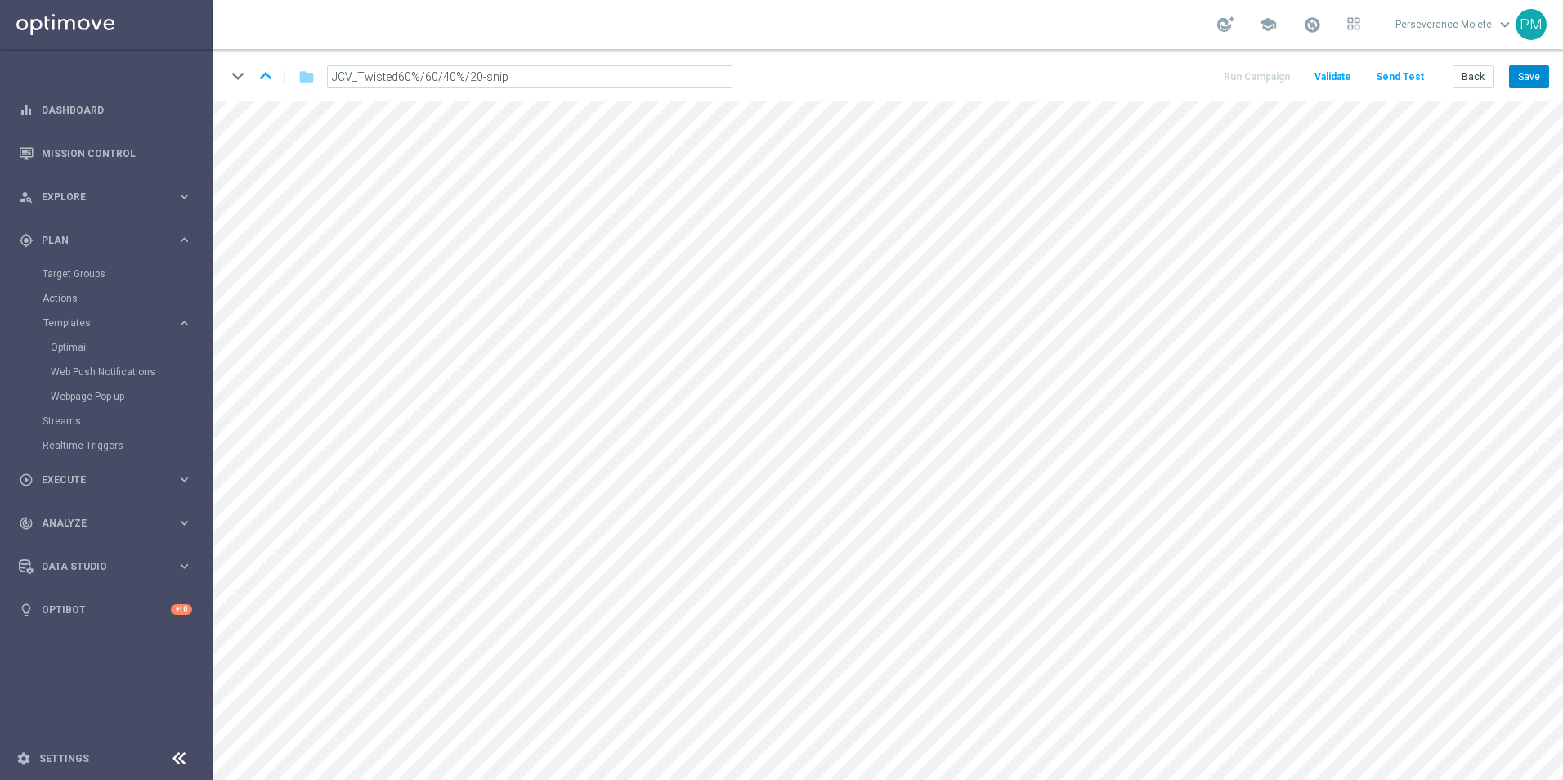
click at [1542, 84] on button "Save" at bounding box center [1529, 76] width 40 height 23
click at [1490, 83] on button "Back" at bounding box center [1473, 76] width 41 height 23
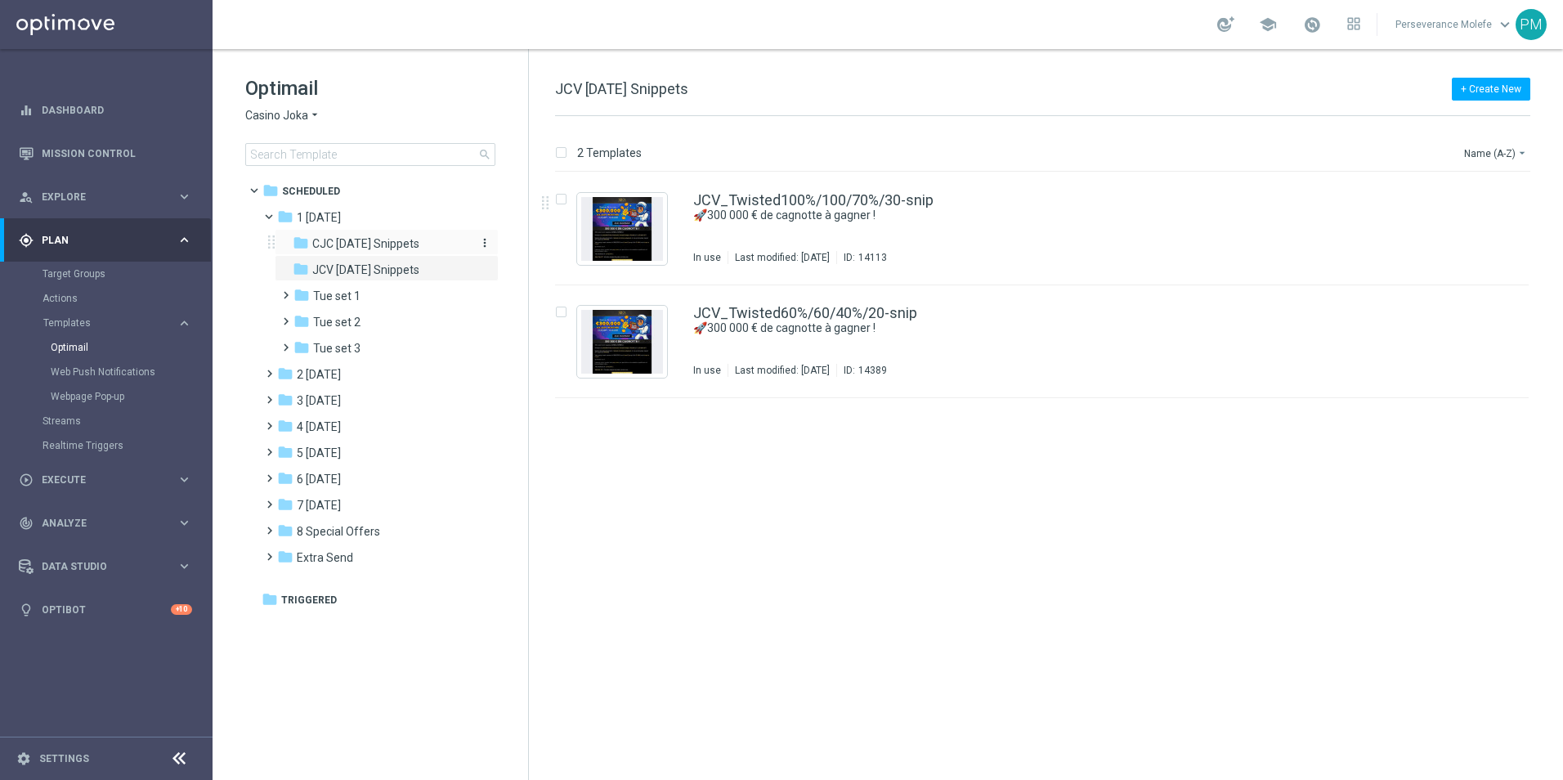
click at [419, 250] on span "CJC [DATE] Snippets" at bounding box center [365, 243] width 107 height 15
click at [442, 267] on div "folder JCV [DATE] Snippets" at bounding box center [380, 270] width 174 height 19
click at [442, 253] on div "folder CJC [DATE] Snippets more_vert" at bounding box center [387, 242] width 224 height 26
click at [440, 253] on div "folder CJC [DATE] Snippets" at bounding box center [380, 244] width 174 height 19
click at [367, 373] on div "folder 2 [DATE]" at bounding box center [371, 375] width 188 height 19
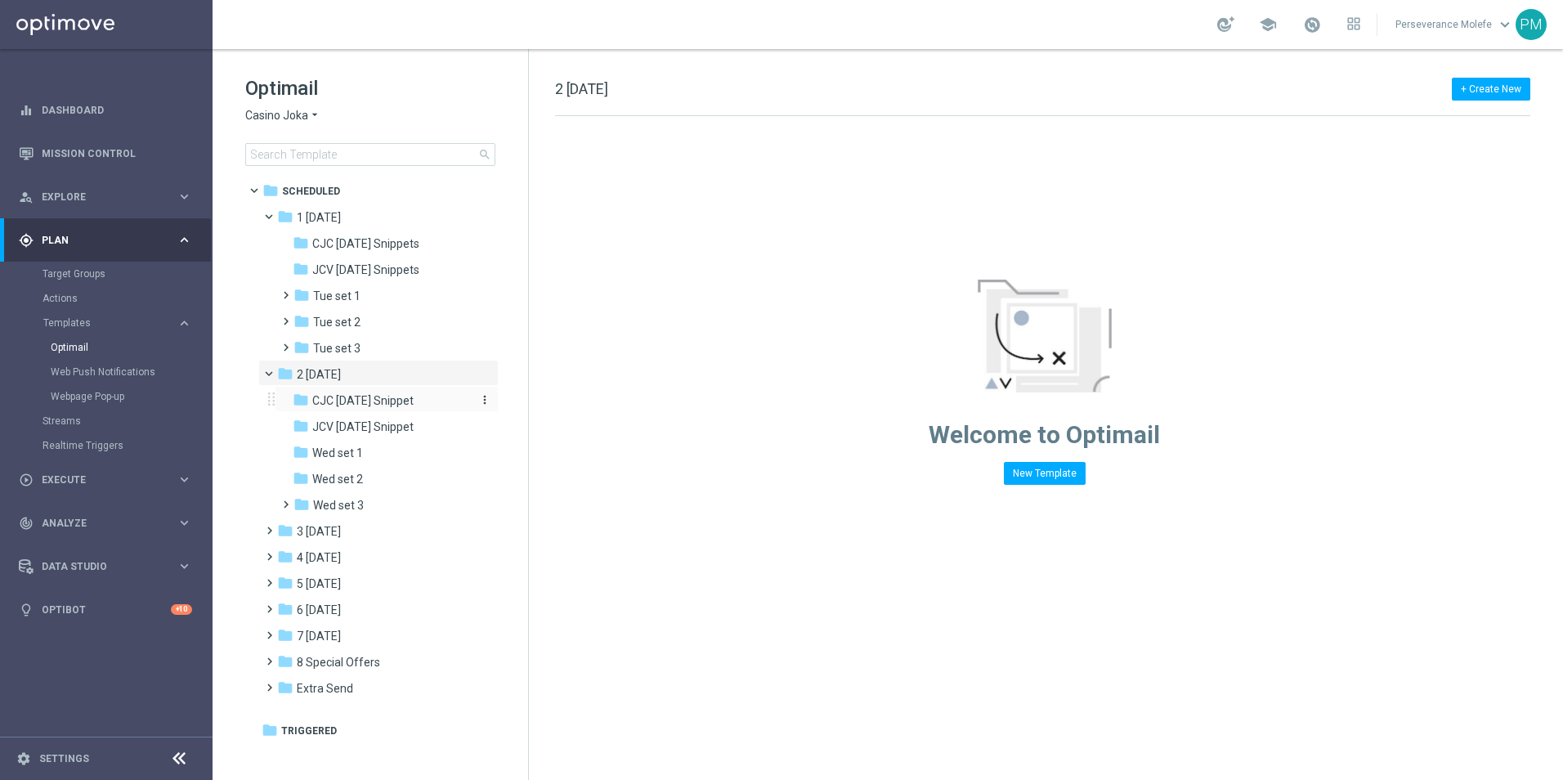
click at [384, 393] on span "CJC [DATE] Snippet" at bounding box center [362, 400] width 101 height 15
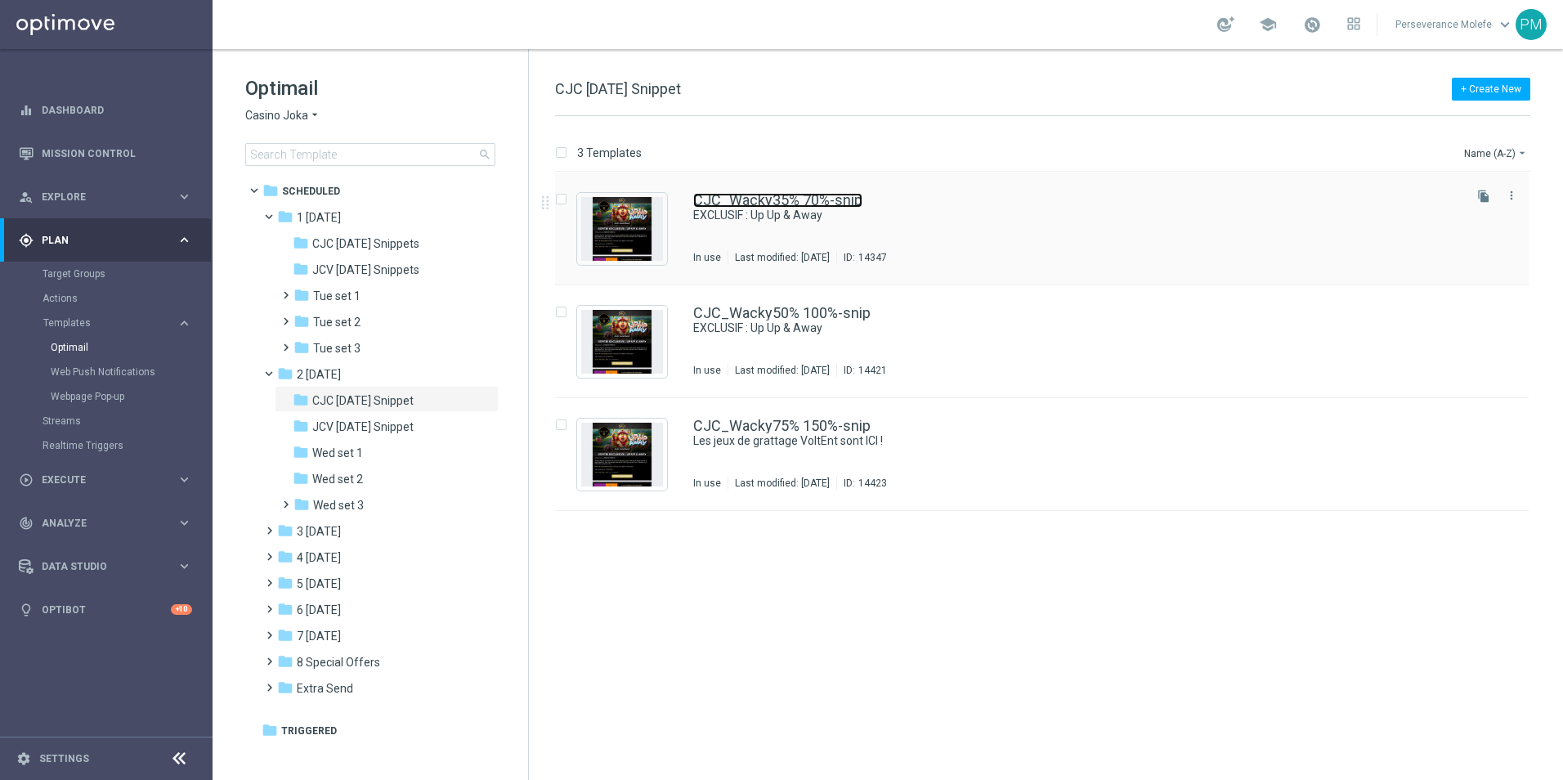
click at [828, 204] on link "CJC_Wacky35% 70%-snip" at bounding box center [777, 200] width 169 height 15
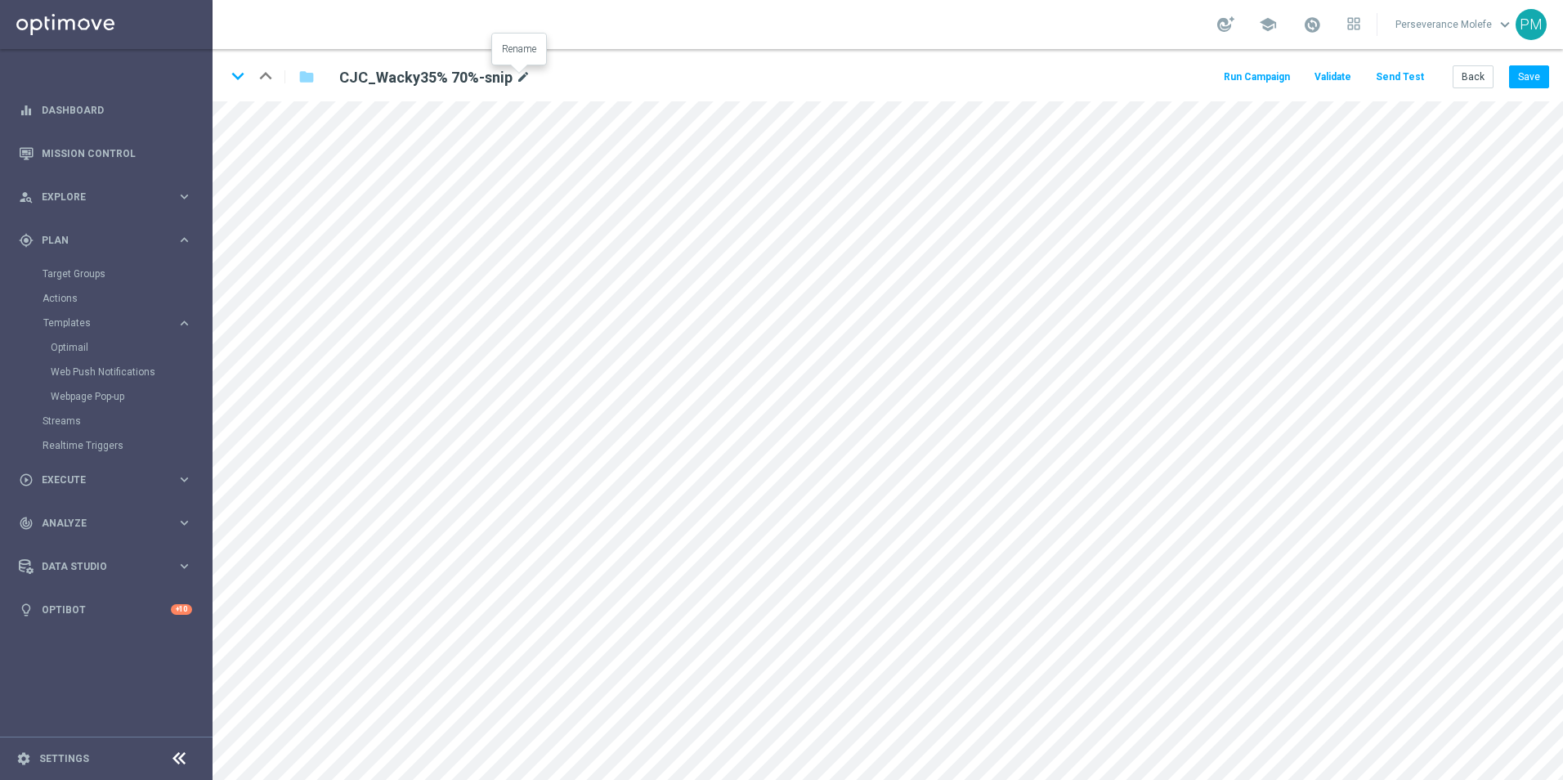
click at [516, 81] on icon "mode_edit" at bounding box center [523, 78] width 15 height 20
click at [418, 81] on input "CJC_Wacky35% 70%-snip" at bounding box center [530, 76] width 406 height 23
type input "CJC_Wacky35%/70%-snip"
click at [1514, 74] on button "Save" at bounding box center [1529, 76] width 40 height 23
click at [239, 74] on icon "keyboard_arrow_down" at bounding box center [238, 76] width 25 height 25
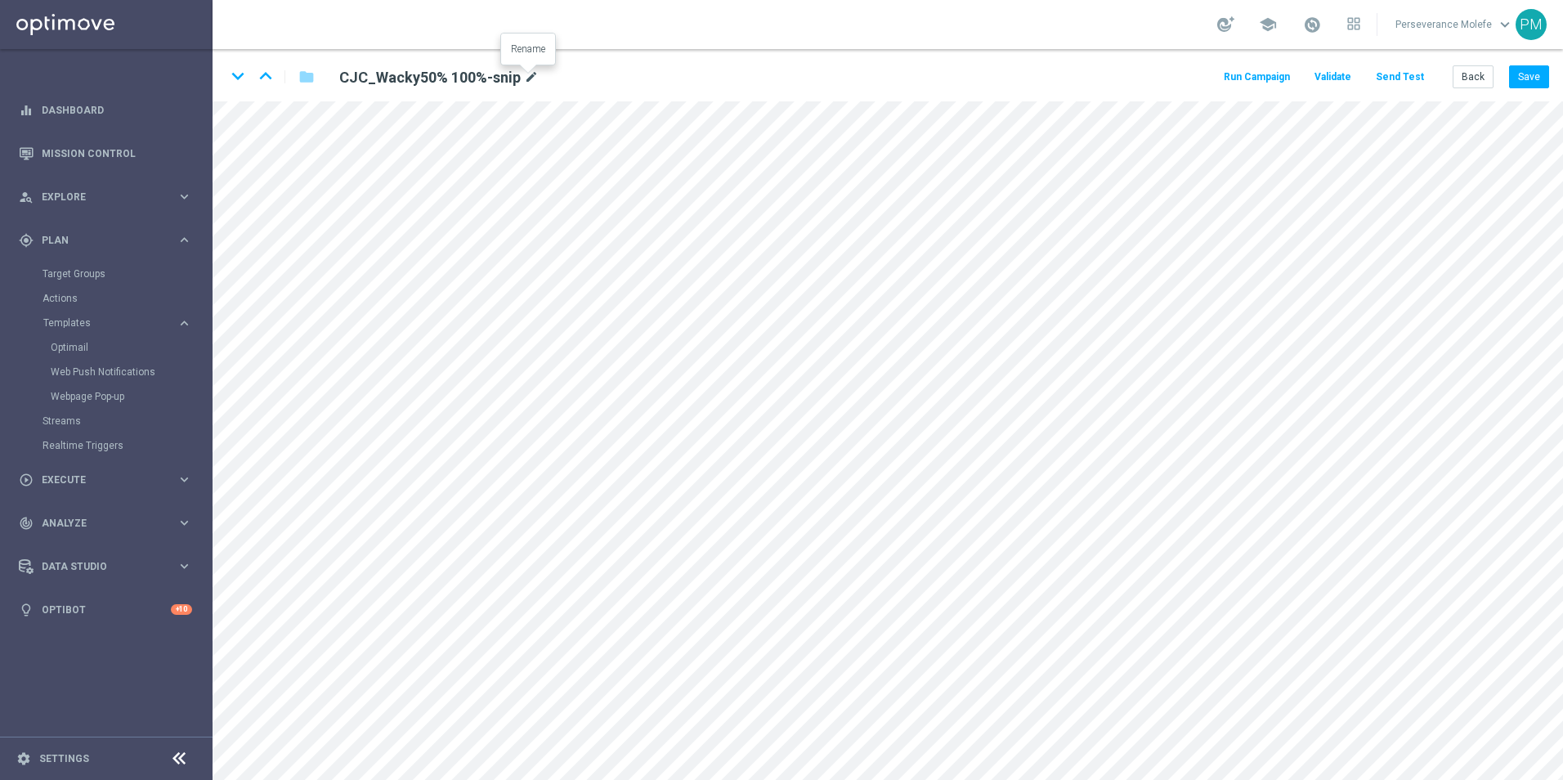
click at [529, 76] on icon "mode_edit" at bounding box center [531, 78] width 15 height 20
click at [428, 76] on input "CJC_Wacky50% 100%-snip" at bounding box center [530, 76] width 406 height 23
click at [415, 77] on input "CJC_Wacky50% 100%-snip" at bounding box center [530, 76] width 406 height 23
type input "CJC_Wacky50%/100%-snip"
click at [1521, 70] on button "Save" at bounding box center [1529, 76] width 40 height 23
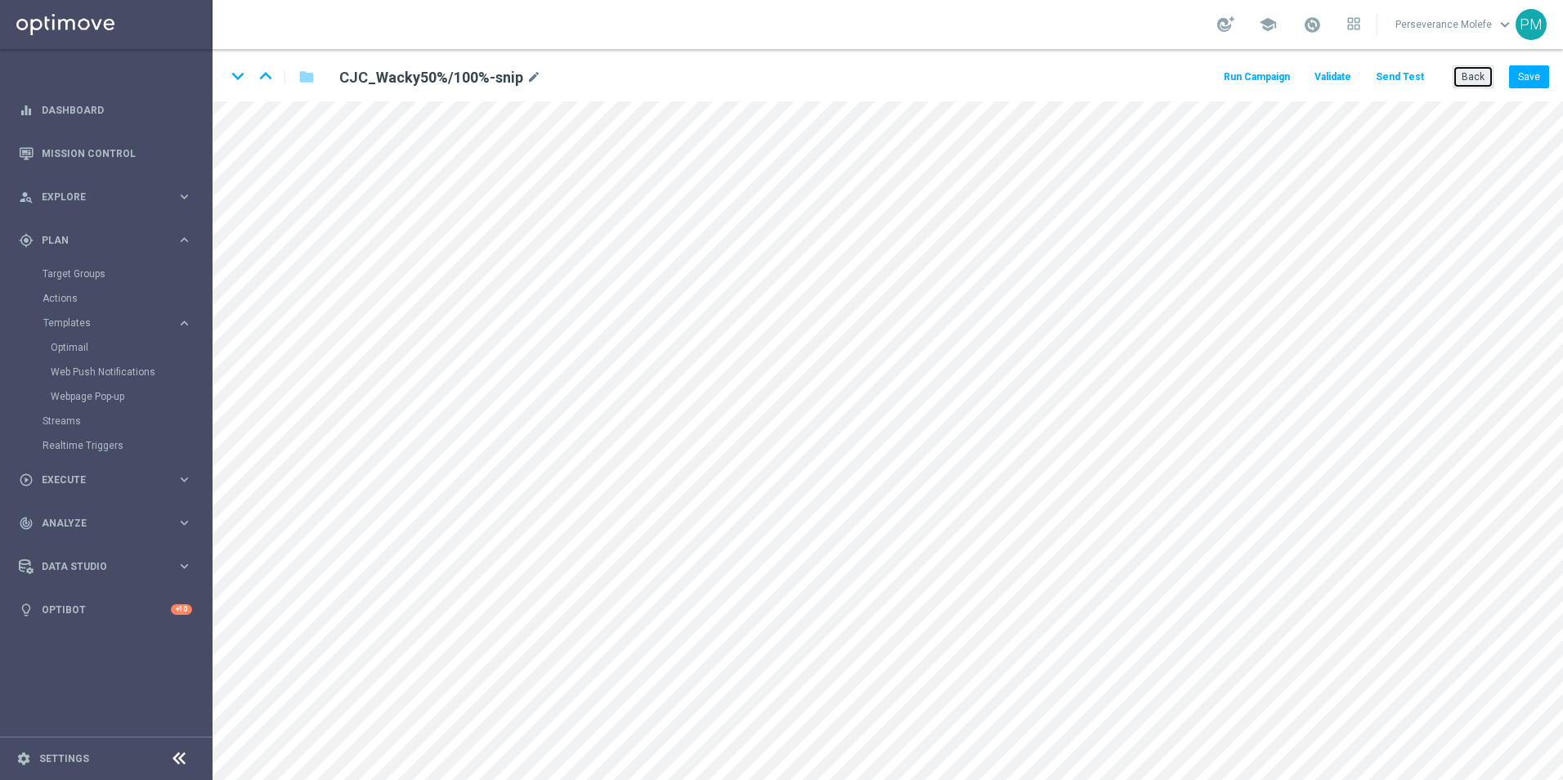
click at [1475, 71] on button "Back" at bounding box center [1473, 76] width 41 height 23
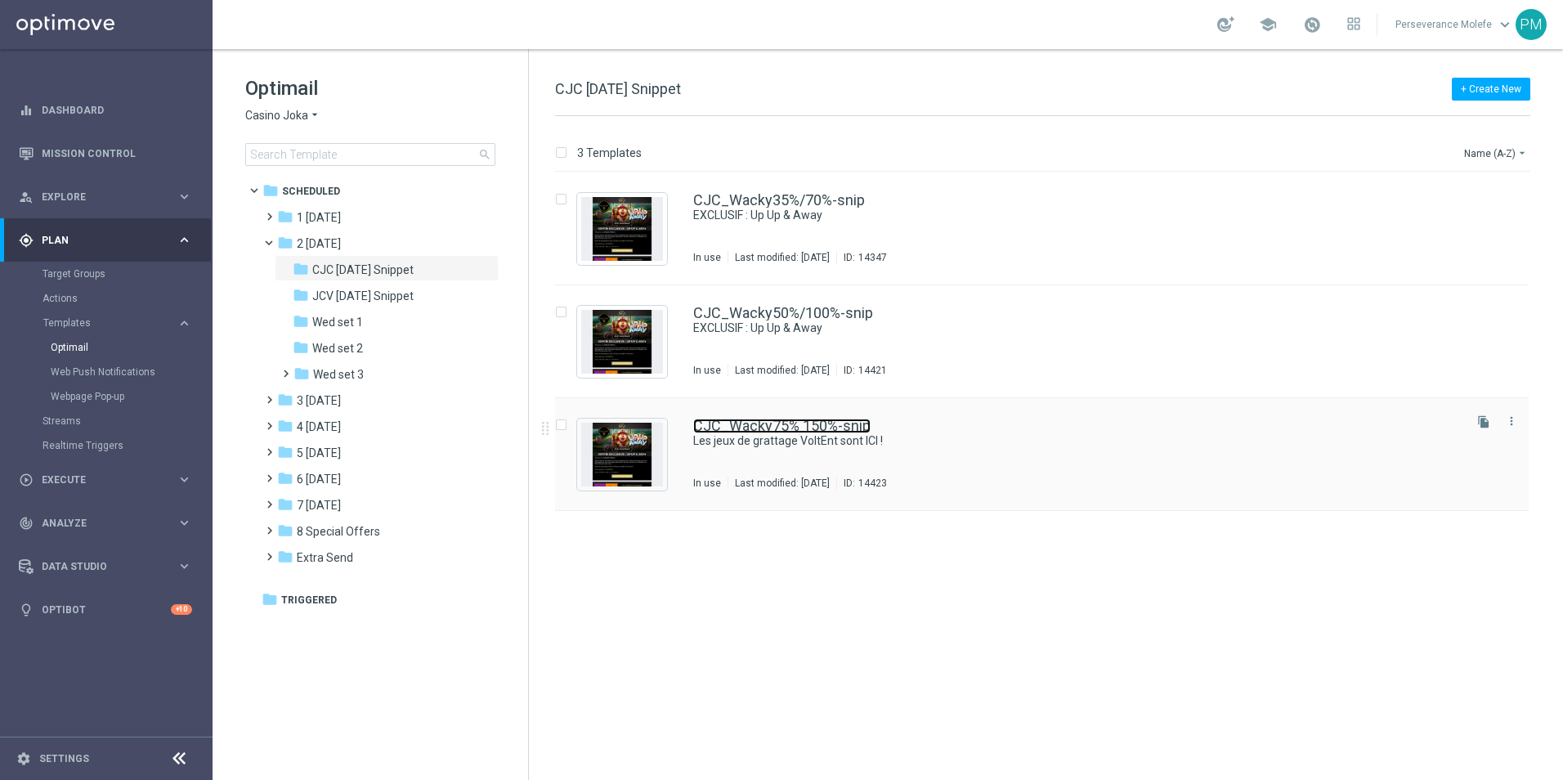
click at [762, 422] on link "CJC_Wacky75% 150%-snip" at bounding box center [781, 426] width 177 height 15
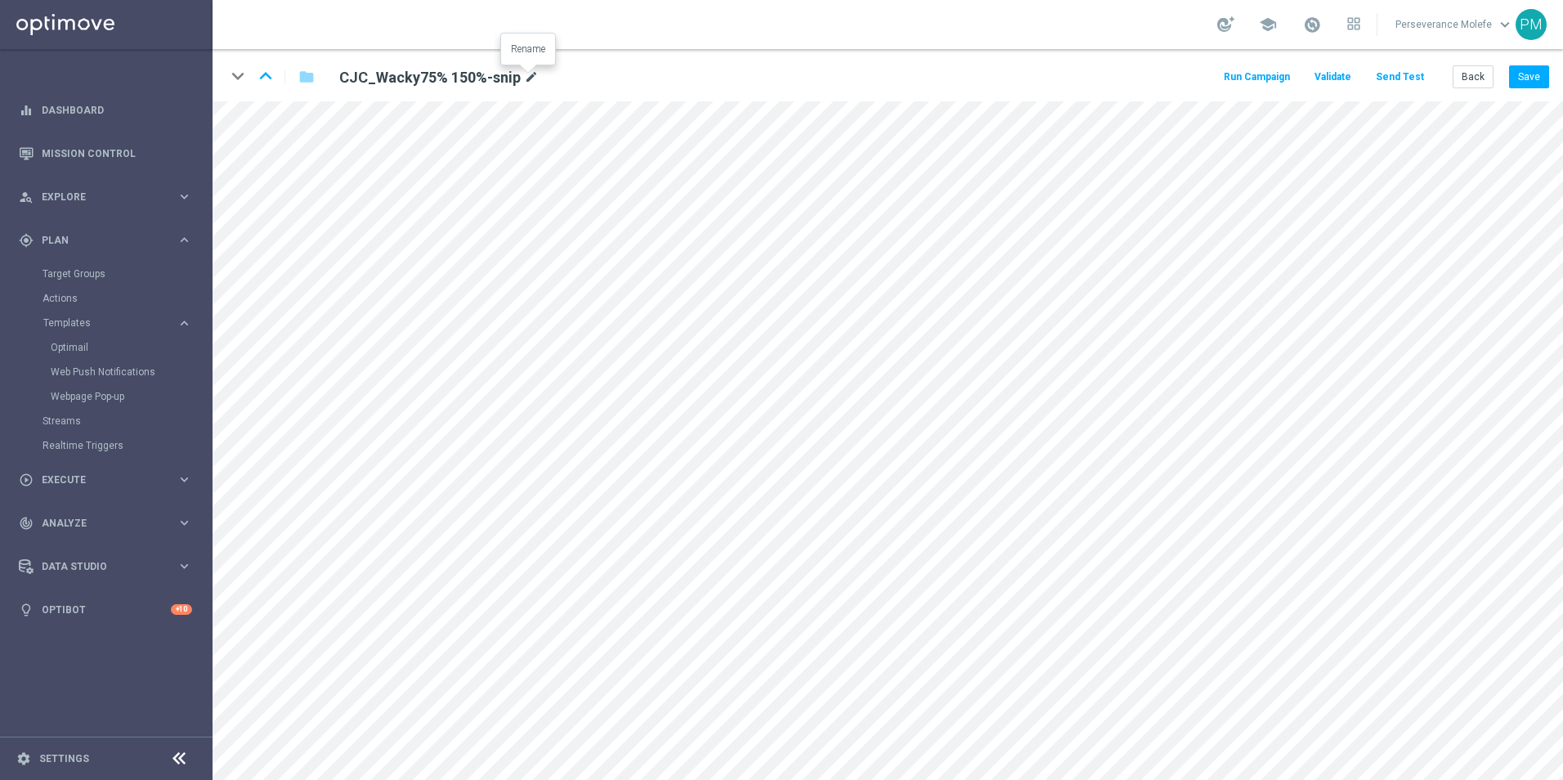
click at [528, 77] on icon "mode_edit" at bounding box center [531, 78] width 15 height 20
click at [418, 85] on input "CJC_Wacky75% 150%-snip" at bounding box center [530, 76] width 406 height 23
type input "CJC_Wacky75%/150%-snip"
click at [1536, 74] on button "Save" at bounding box center [1529, 76] width 40 height 23
click at [1539, 75] on button "Save" at bounding box center [1529, 76] width 40 height 23
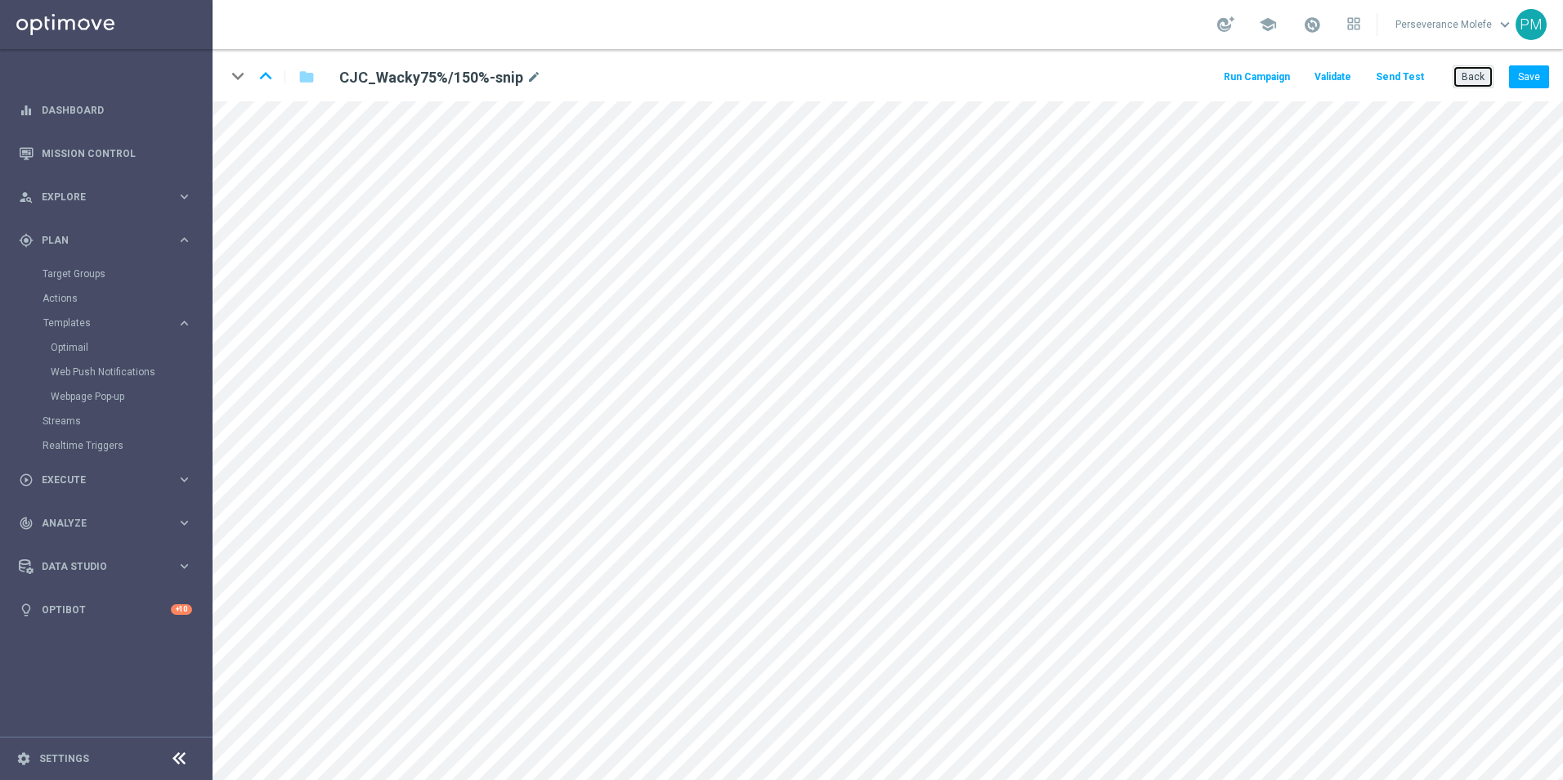
click at [1481, 77] on button "Back" at bounding box center [1473, 76] width 41 height 23
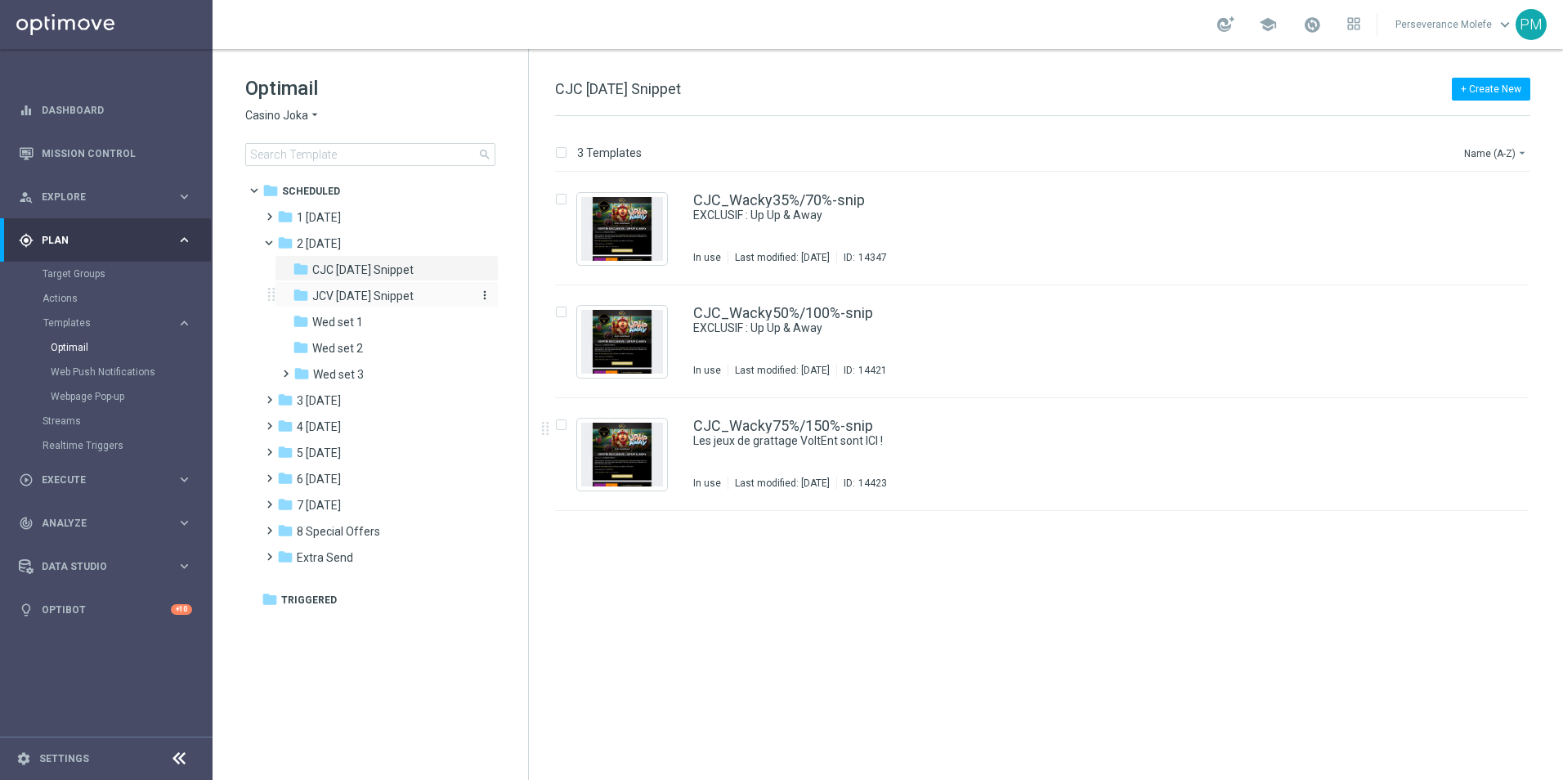
click at [401, 289] on span "JCV [DATE] Snippet" at bounding box center [362, 296] width 101 height 15
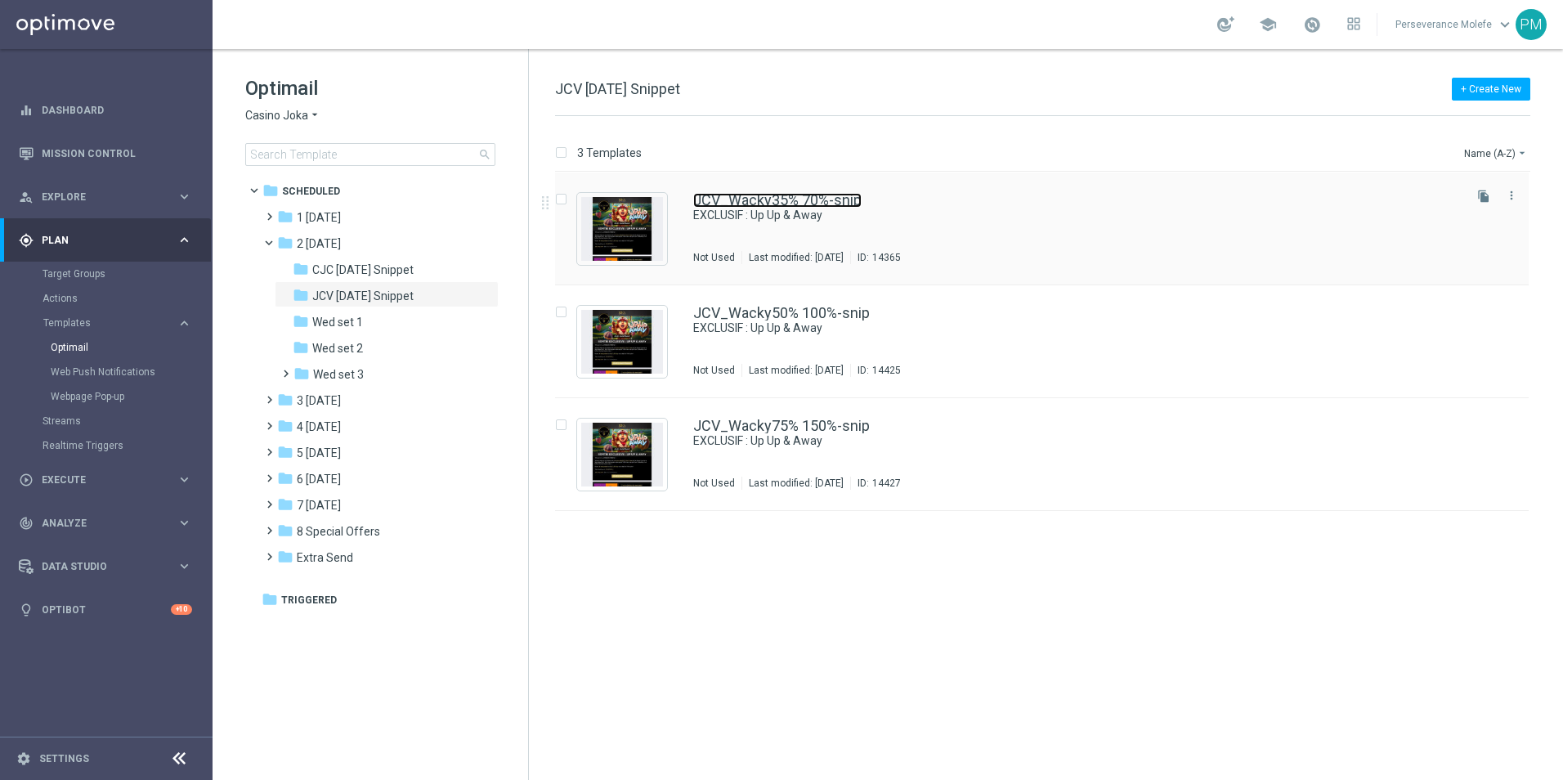
click at [808, 202] on link "JCV_Wacky35% 70%-snip" at bounding box center [777, 200] width 168 height 15
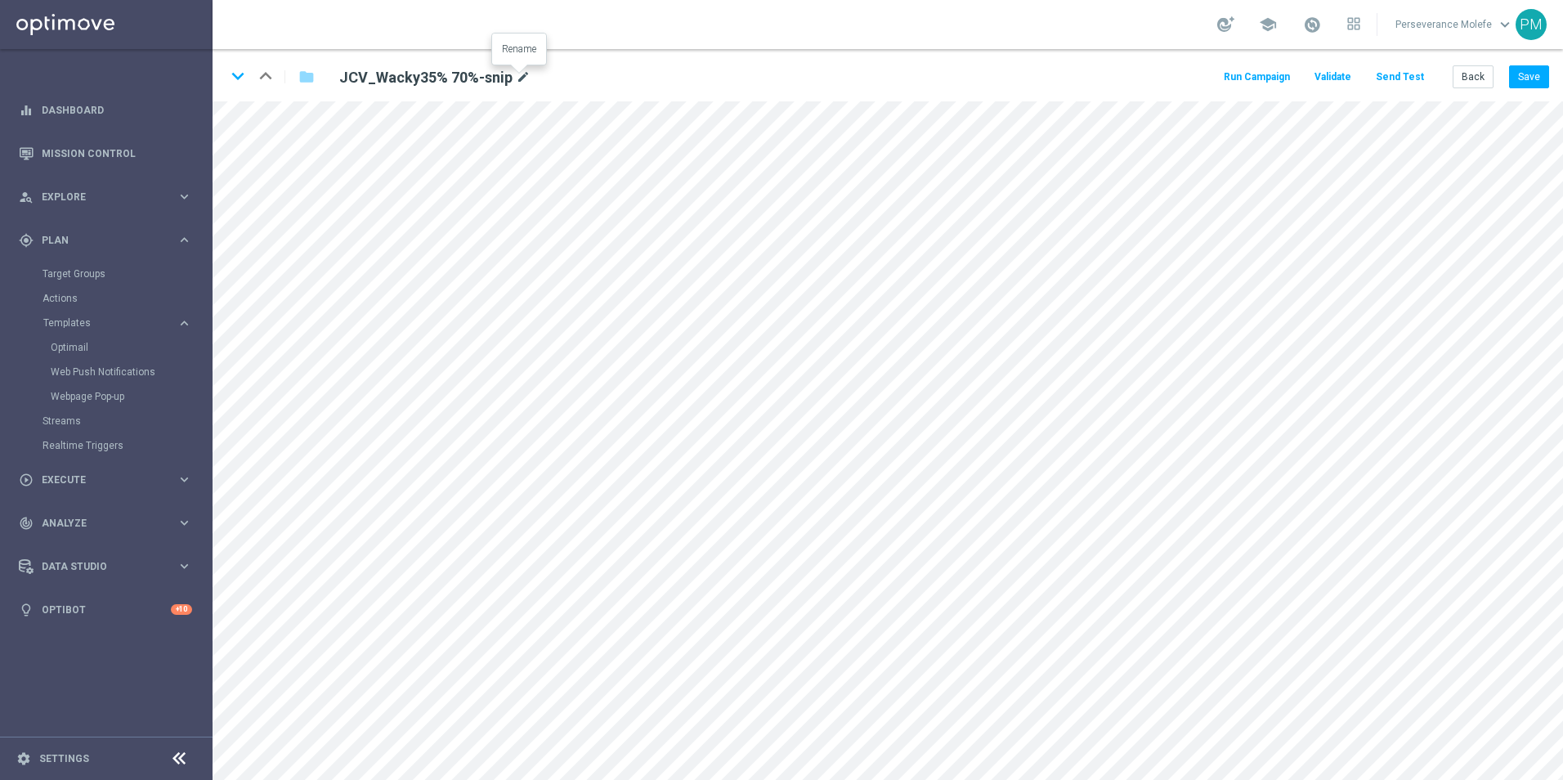
click at [516, 75] on icon "mode_edit" at bounding box center [523, 78] width 15 height 20
click at [421, 81] on input "JCV_Wacky35% 70%-snip" at bounding box center [530, 76] width 406 height 23
click at [415, 82] on input "JCV_Wacky35% 70%-snip" at bounding box center [530, 76] width 406 height 23
type input "JCV_Wacky35%/70%-snip"
click at [1525, 78] on button "Save" at bounding box center [1529, 76] width 40 height 23
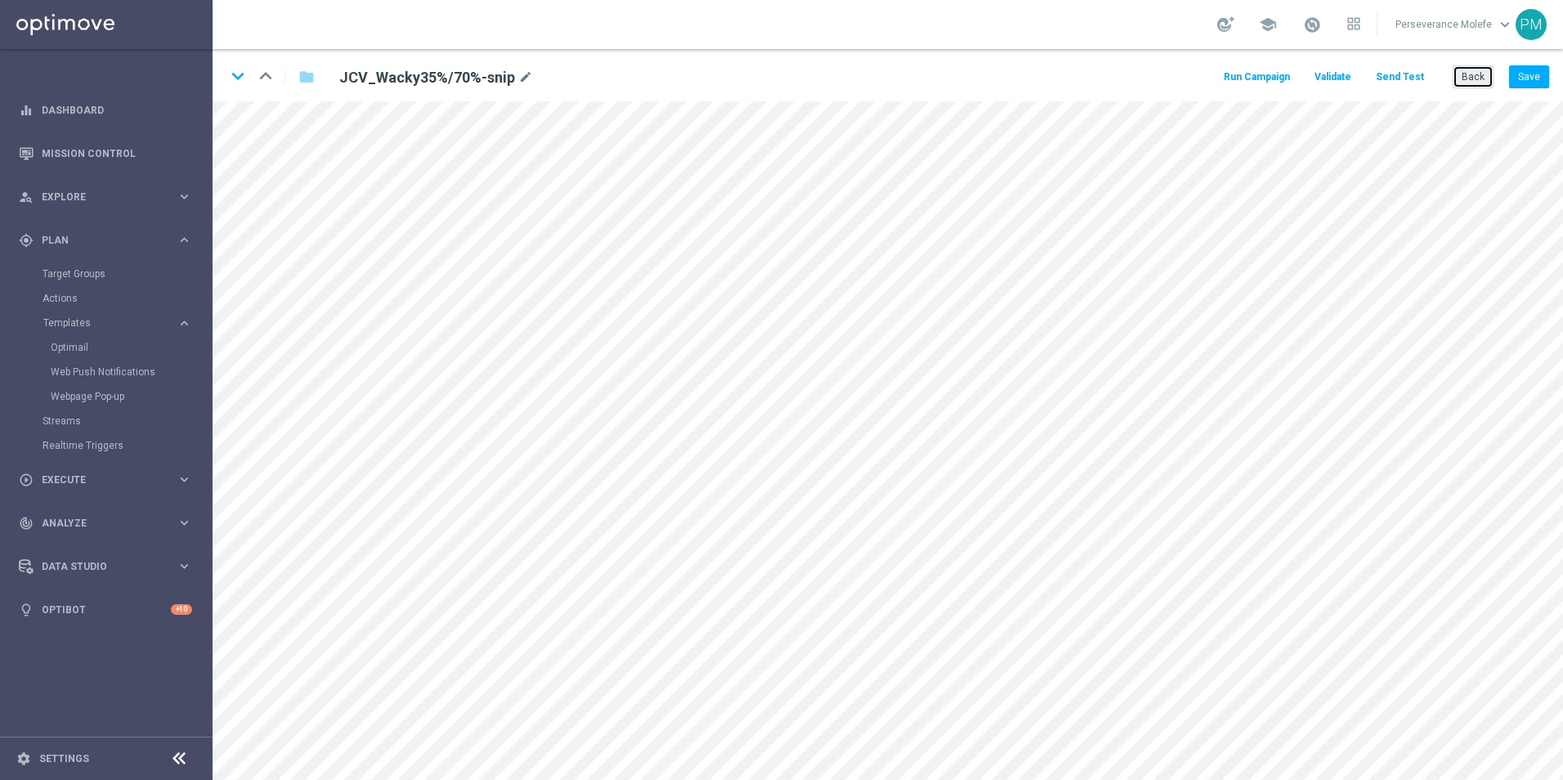
click at [1479, 74] on button "Back" at bounding box center [1473, 76] width 41 height 23
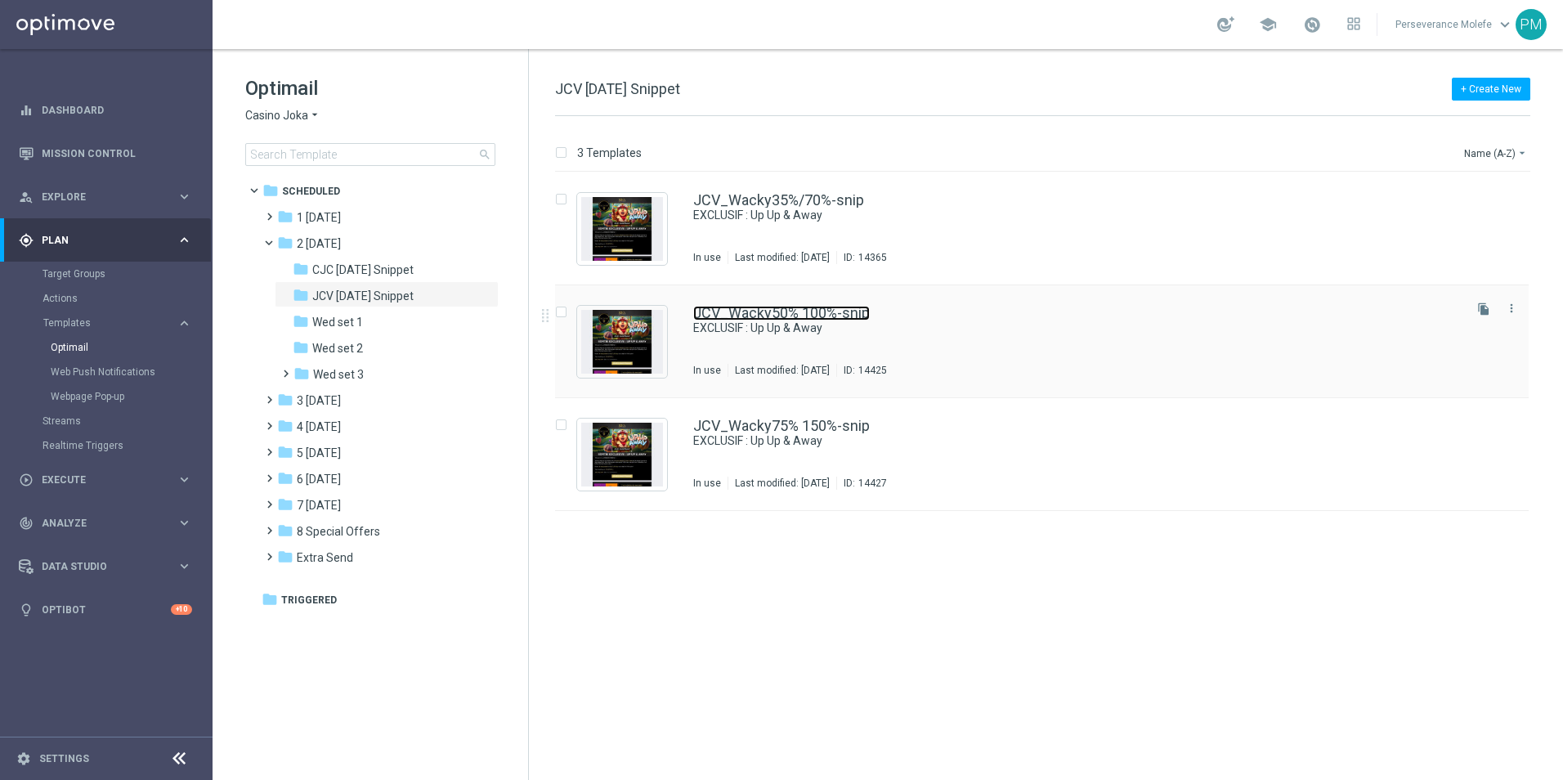
click at [832, 312] on link "JCV_Wacky50% 100%-snip" at bounding box center [781, 313] width 177 height 15
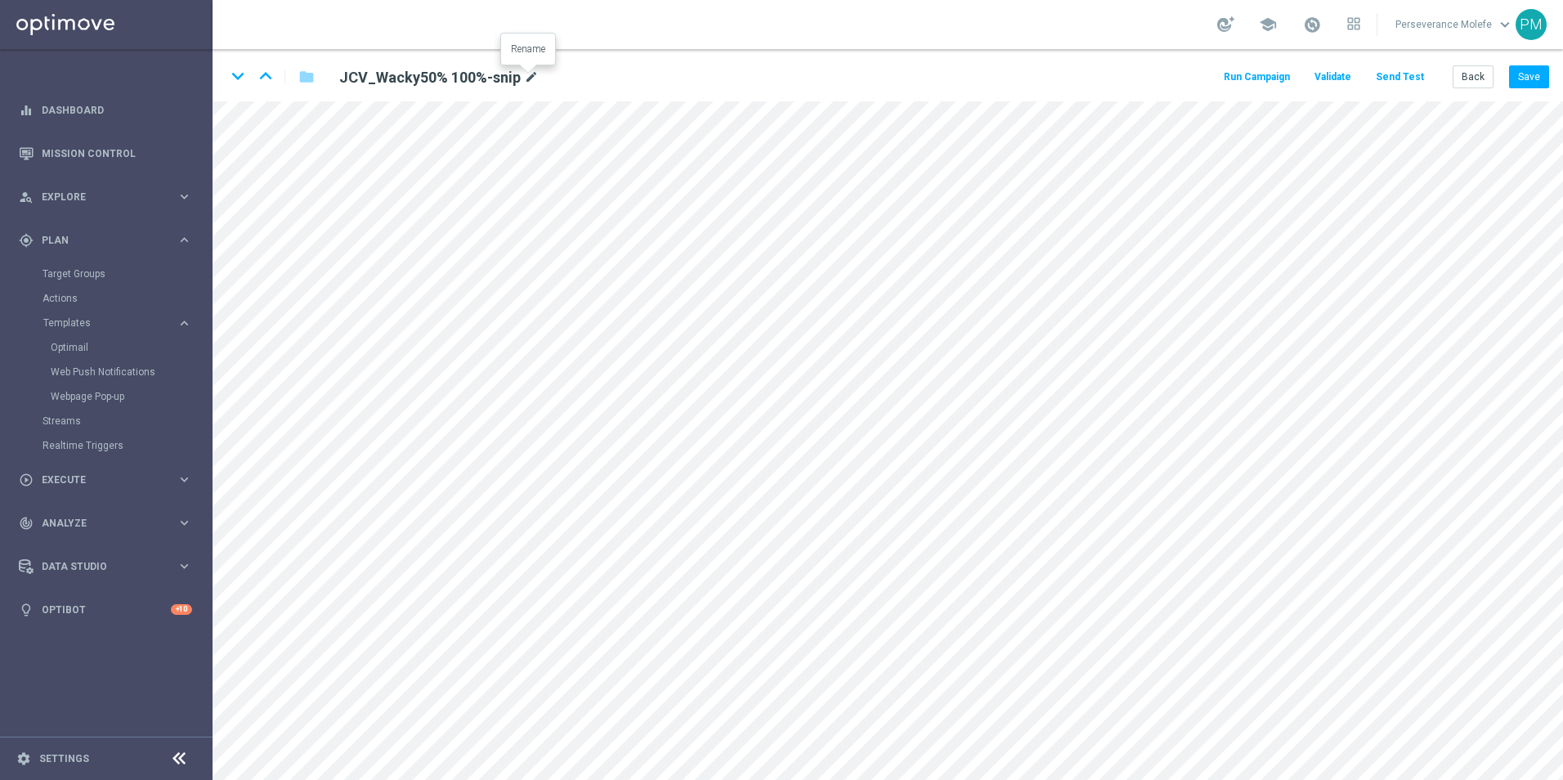
click at [524, 81] on icon "mode_edit" at bounding box center [531, 78] width 15 height 20
click at [420, 82] on input "JCV_Wacky50% 100%-snip" at bounding box center [530, 76] width 406 height 23
type input "JCV_Wacky50%/100%-snip"
click at [1532, 70] on button "Save" at bounding box center [1529, 76] width 40 height 23
click at [232, 77] on icon "keyboard_arrow_down" at bounding box center [238, 76] width 25 height 25
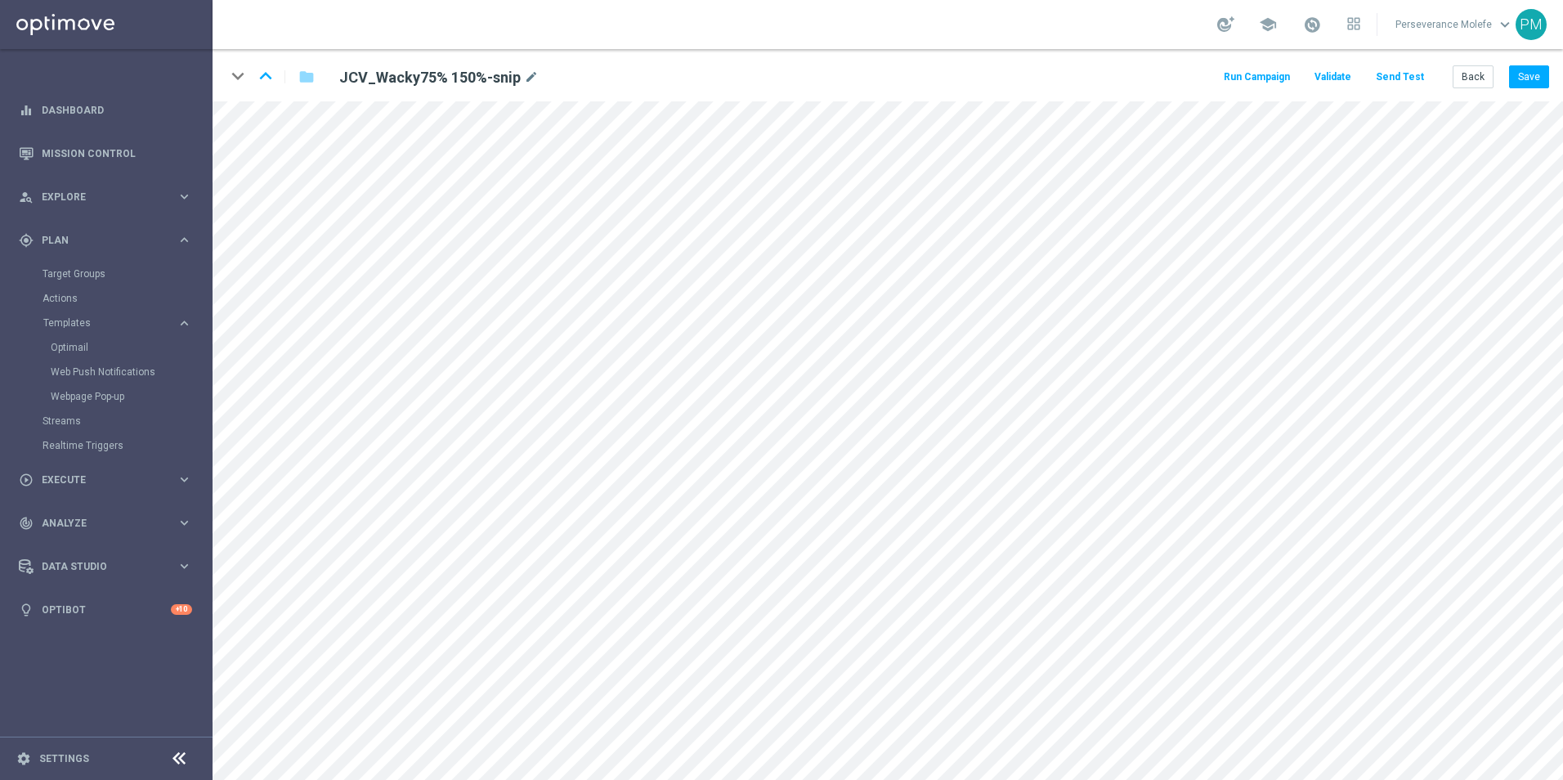
click at [520, 82] on div "JCV_Wacky75% 150%-snip mode_edit" at bounding box center [439, 78] width 200 height 20
click at [524, 79] on icon "mode_edit" at bounding box center [531, 78] width 15 height 20
click at [428, 79] on input "JCV_Wacky75% 150%-snip" at bounding box center [530, 76] width 406 height 23
click at [419, 79] on input "JCV_Wacky75% 150%-snip" at bounding box center [530, 76] width 406 height 23
type input "JCV_Wacky75%/150%-snip"
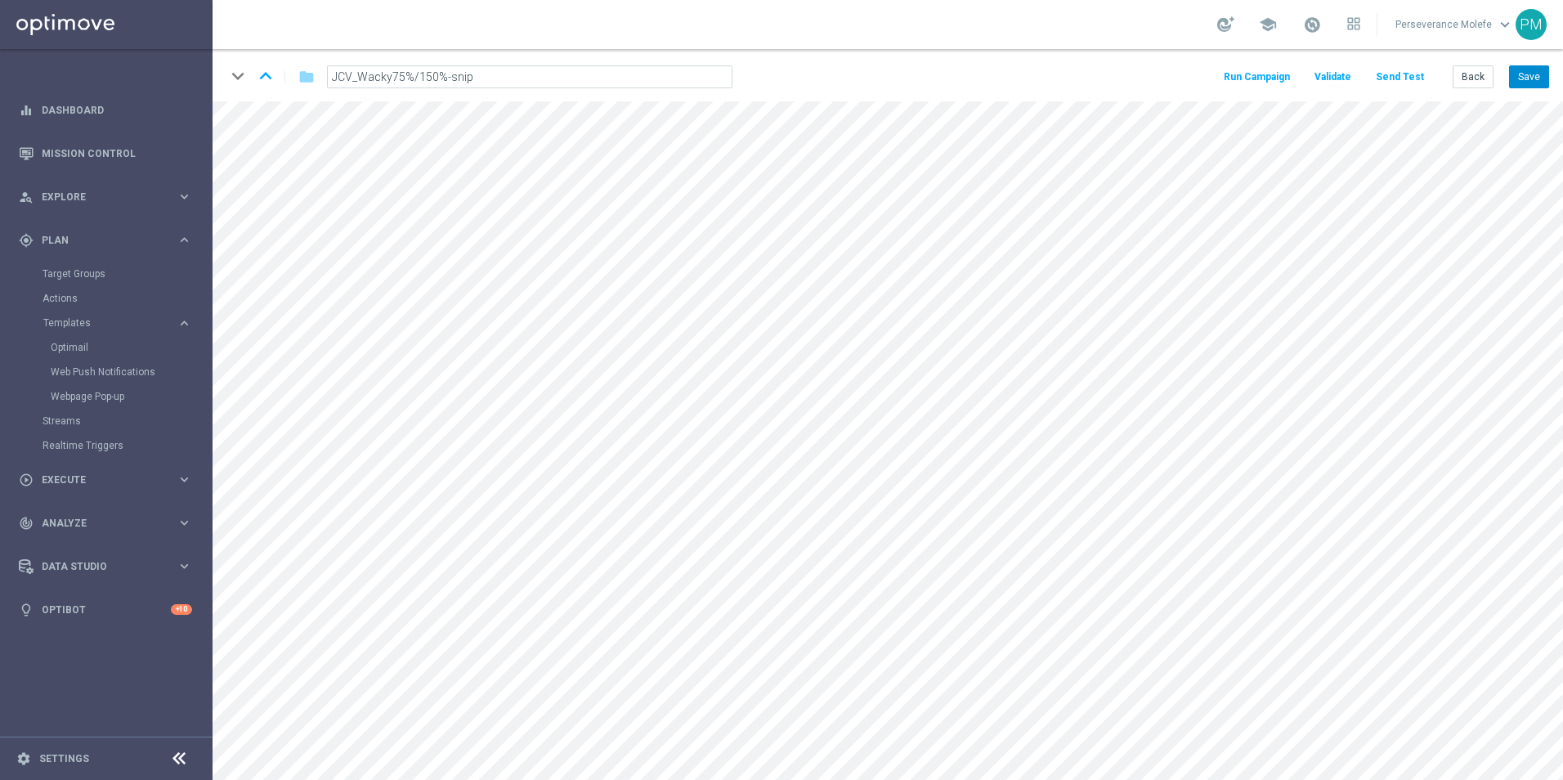
click at [1524, 82] on button "Save" at bounding box center [1529, 76] width 40 height 23
click at [1467, 83] on button "Back" at bounding box center [1473, 76] width 41 height 23
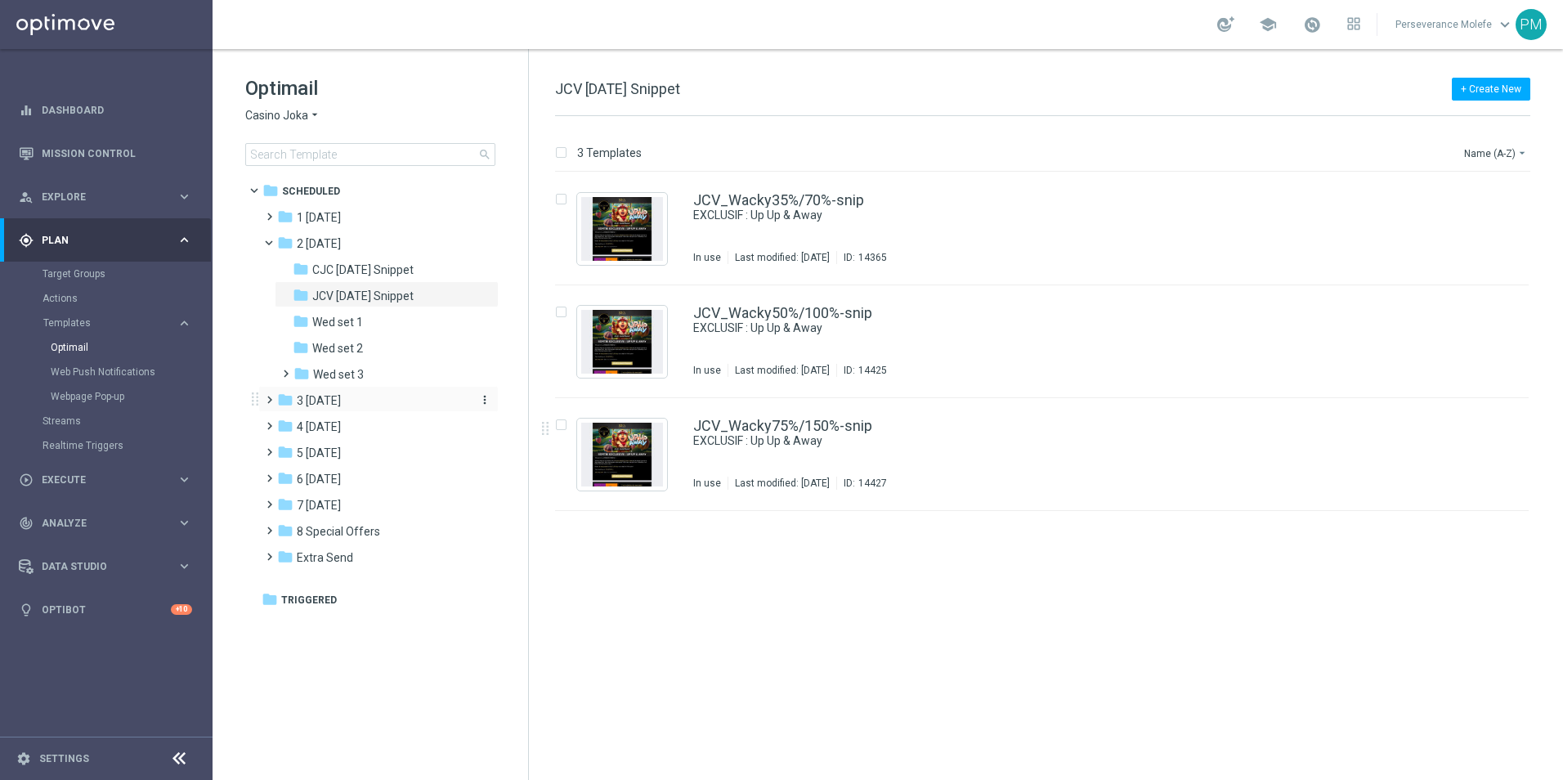
click at [381, 408] on div "folder 3 [DATE]" at bounding box center [371, 401] width 188 height 19
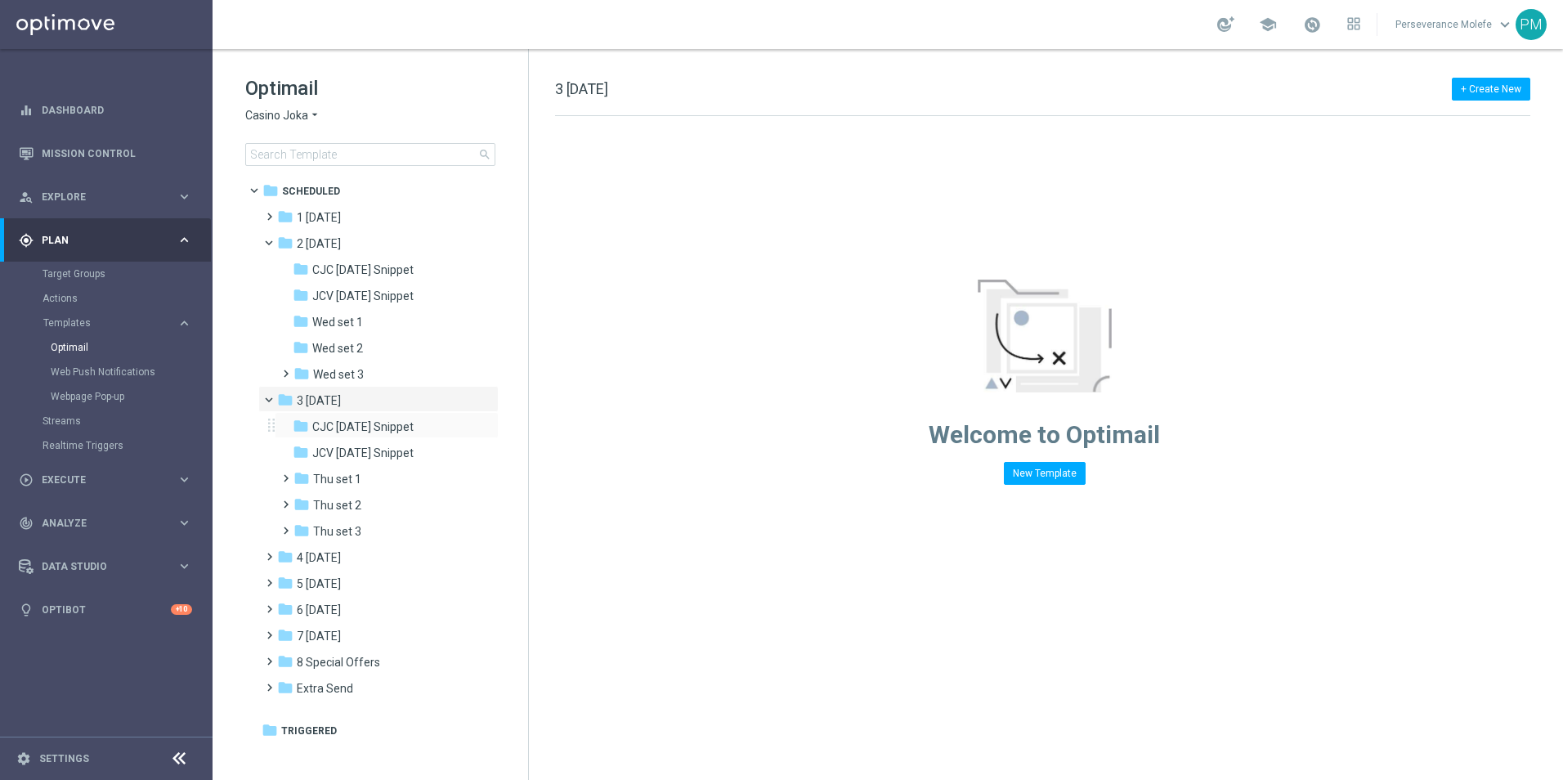
click at [412, 437] on div "folder CJC [DATE] Snippet more_vert" at bounding box center [387, 425] width 224 height 26
click at [414, 428] on span "CJC [DATE] Snippet" at bounding box center [362, 426] width 101 height 15
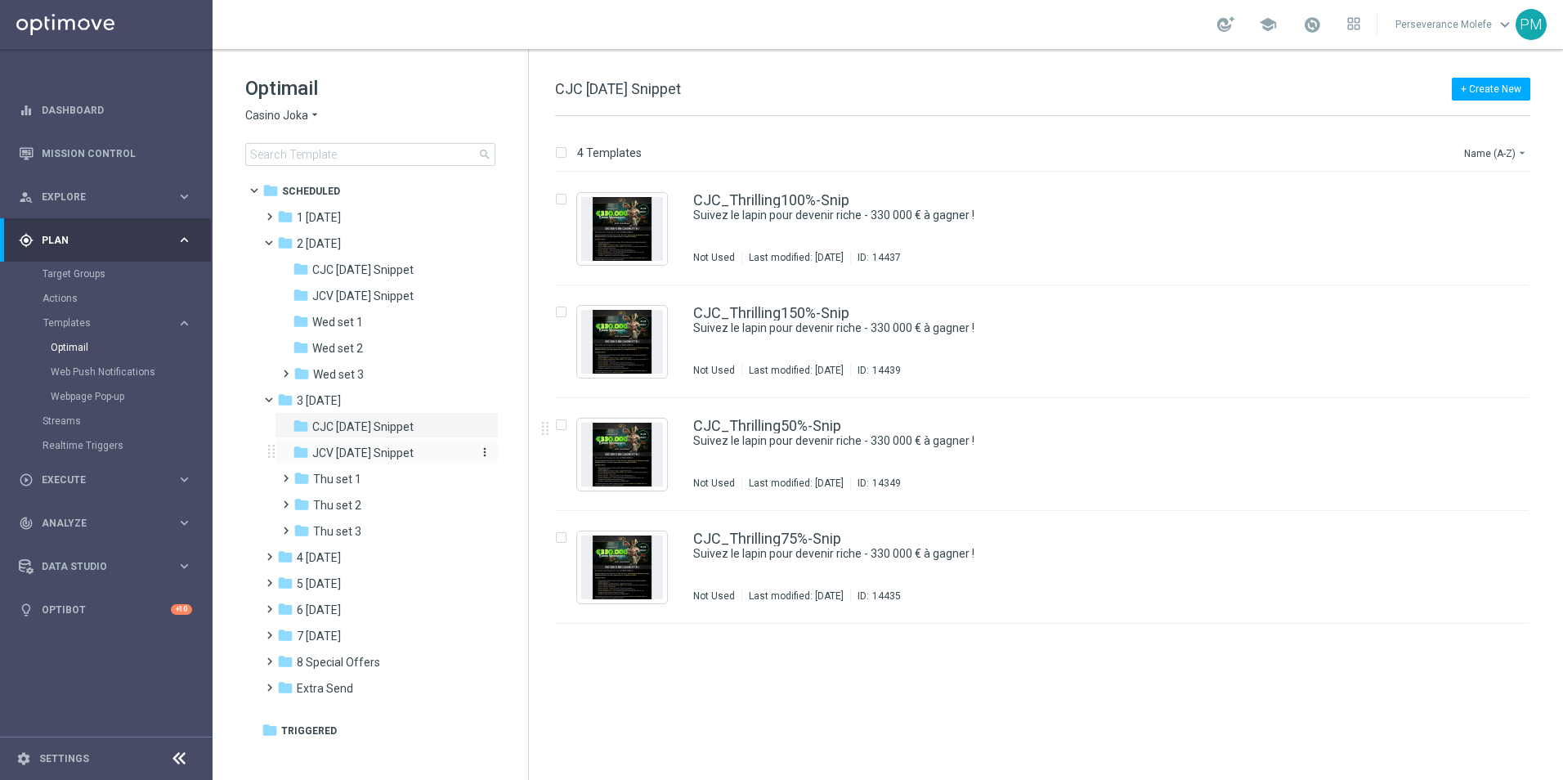
click at [411, 451] on span "JCV [DATE] Snippet" at bounding box center [362, 453] width 101 height 15
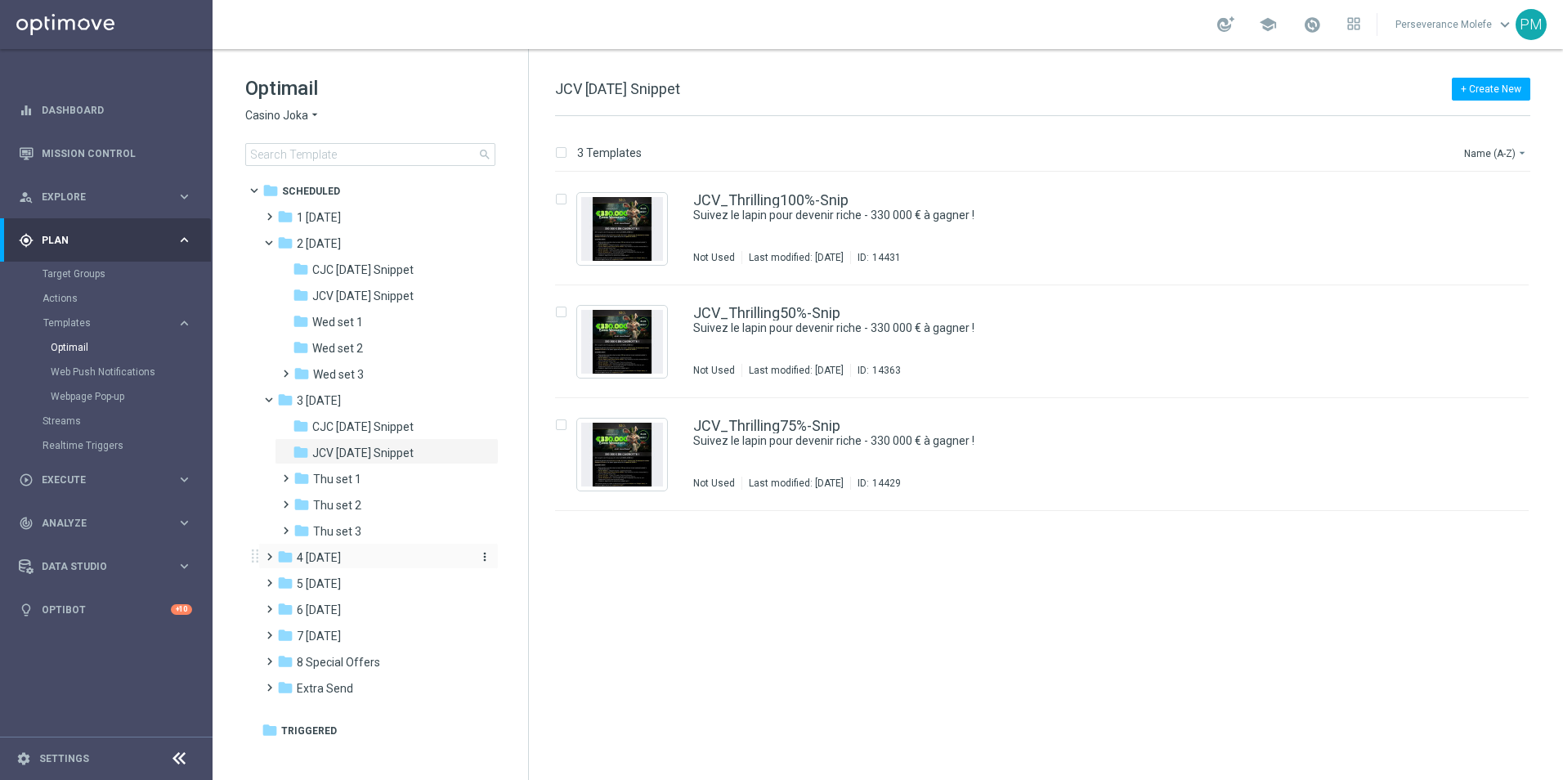
click at [384, 560] on div "folder 4 [DATE]" at bounding box center [371, 558] width 188 height 19
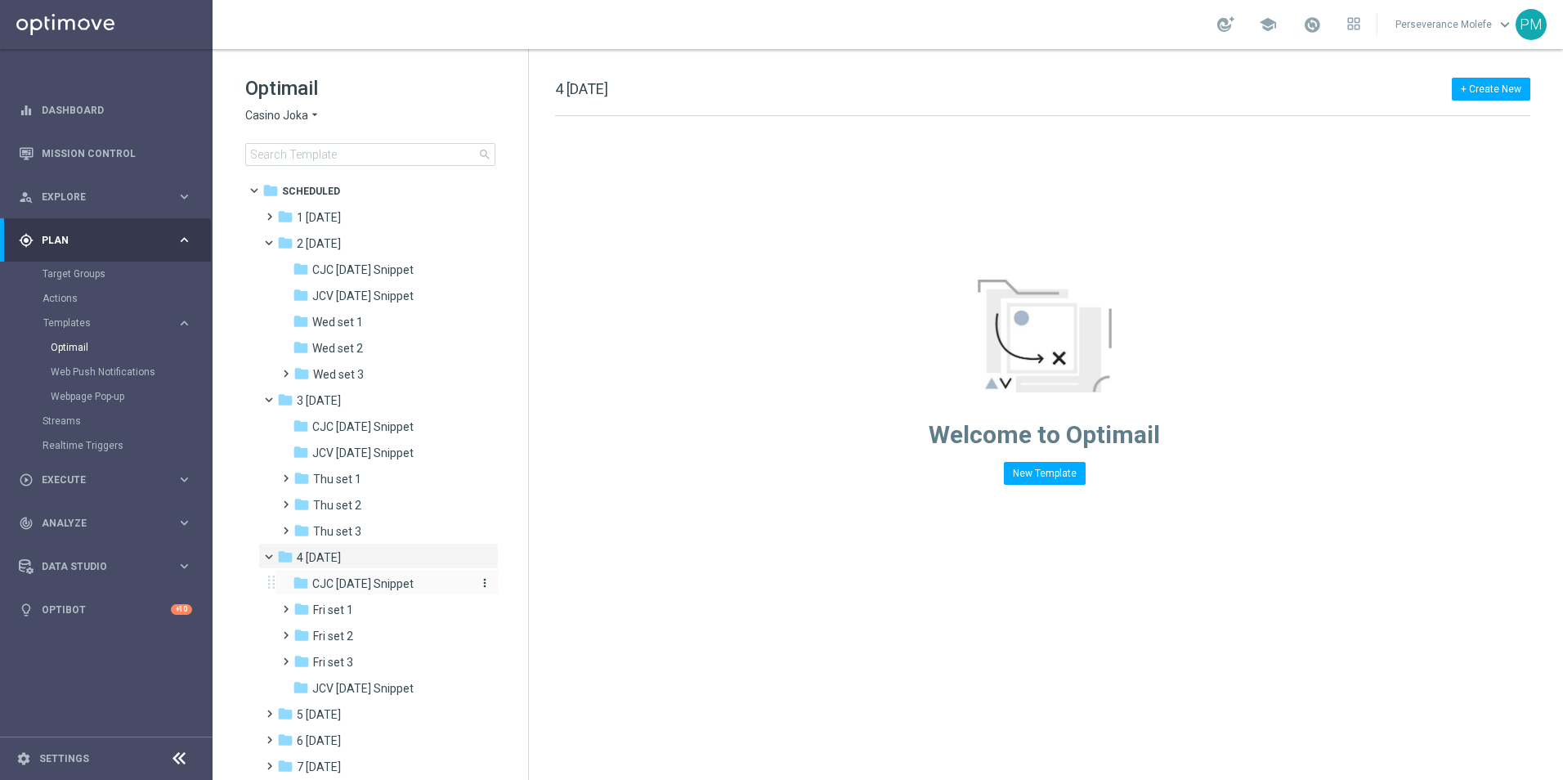
click at [385, 582] on span "CJC [DATE] Snippet" at bounding box center [362, 583] width 101 height 15
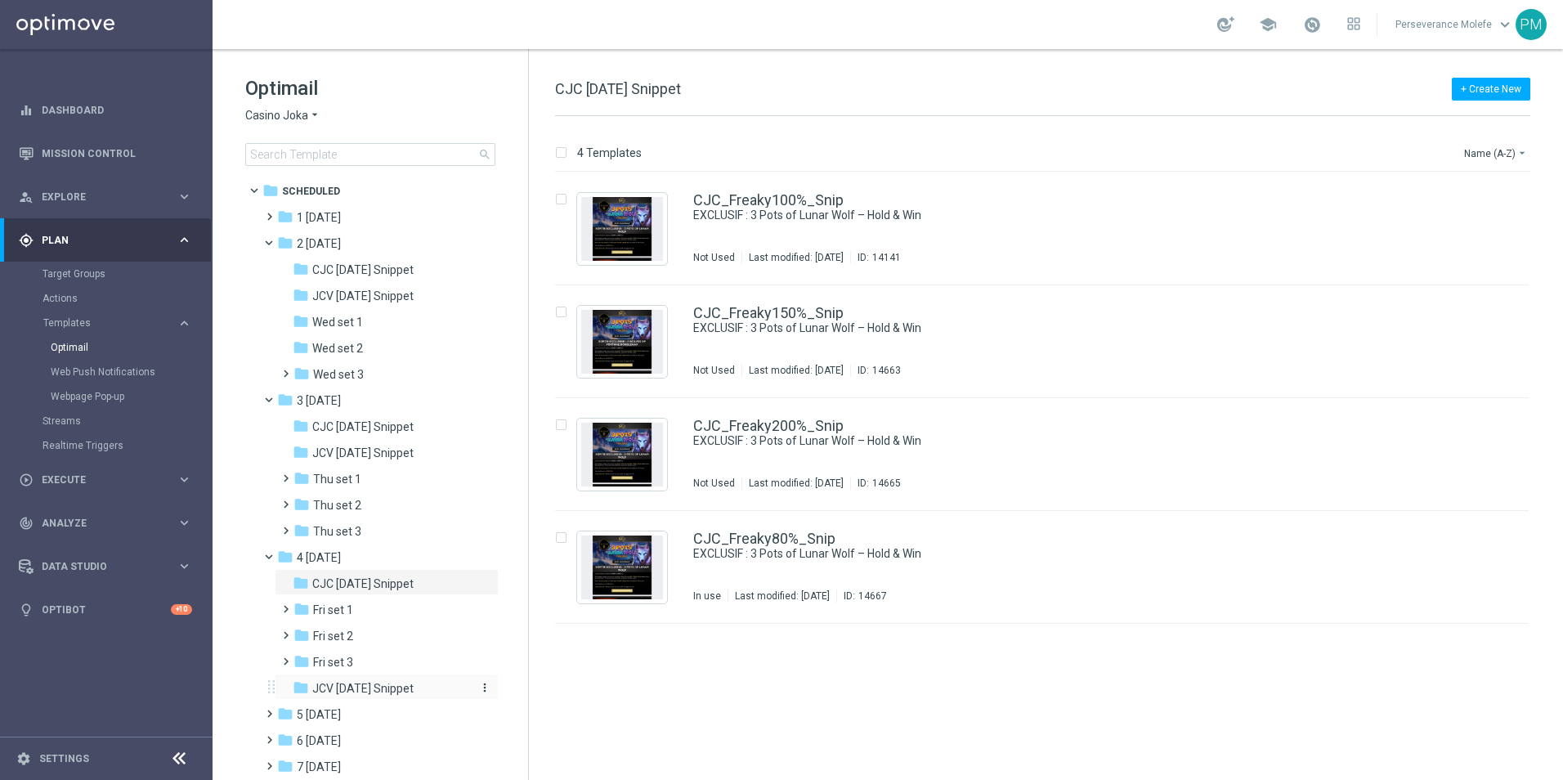
click at [379, 689] on span "JCV [DATE] Snippet" at bounding box center [362, 688] width 101 height 15
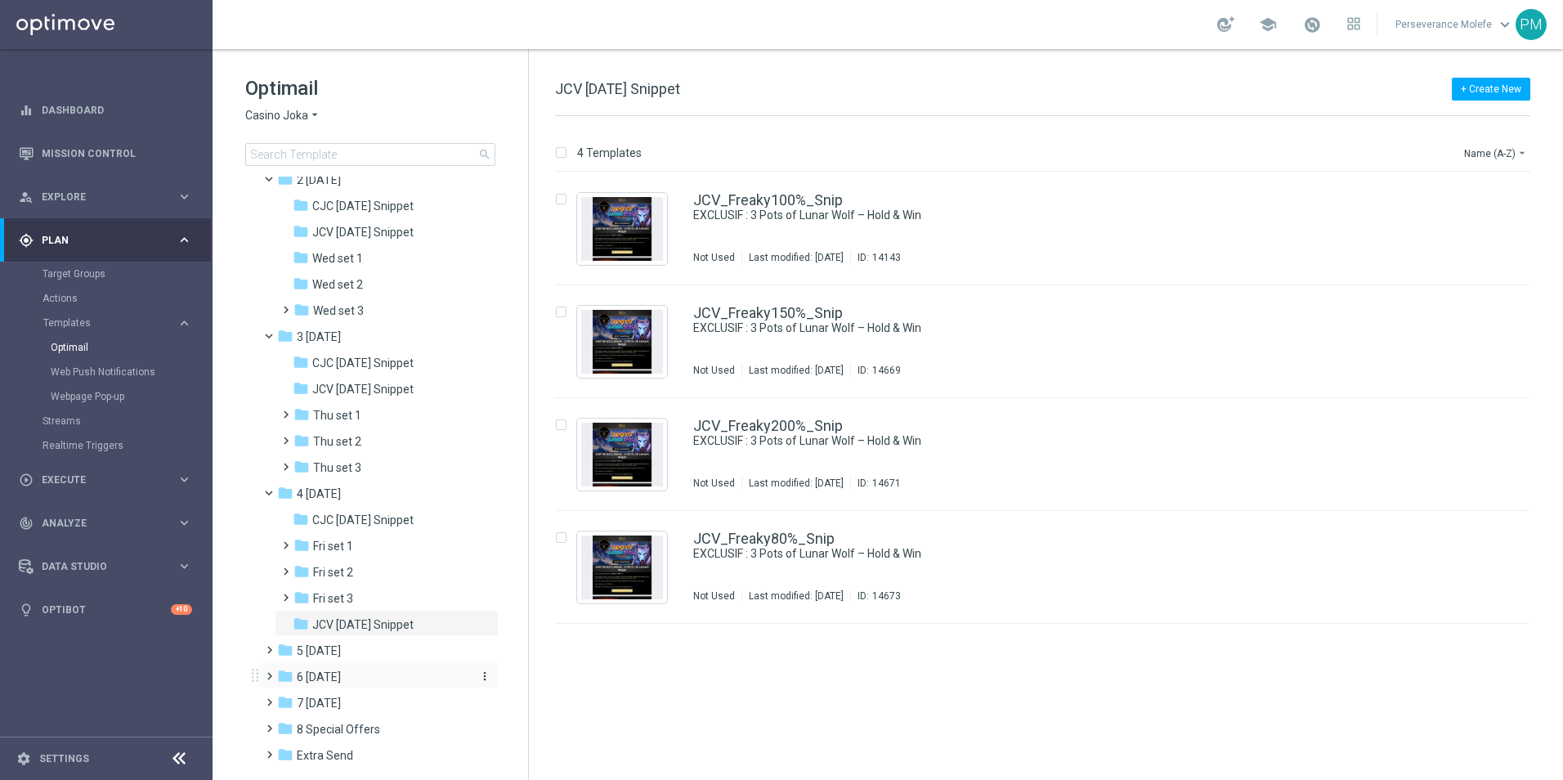
scroll to position [96, 0]
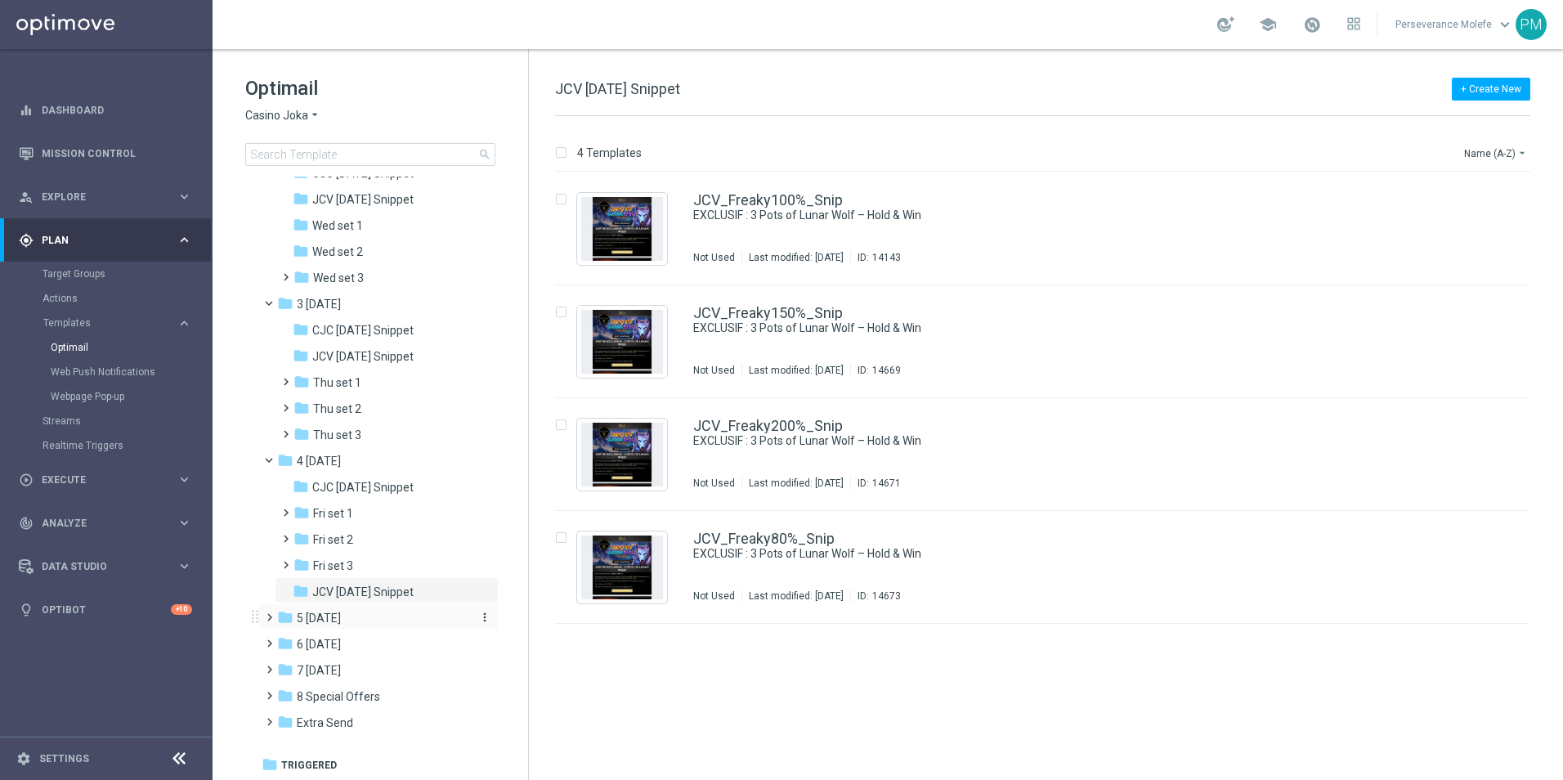
click at [353, 612] on div "folder 5 [DATE]" at bounding box center [371, 618] width 188 height 19
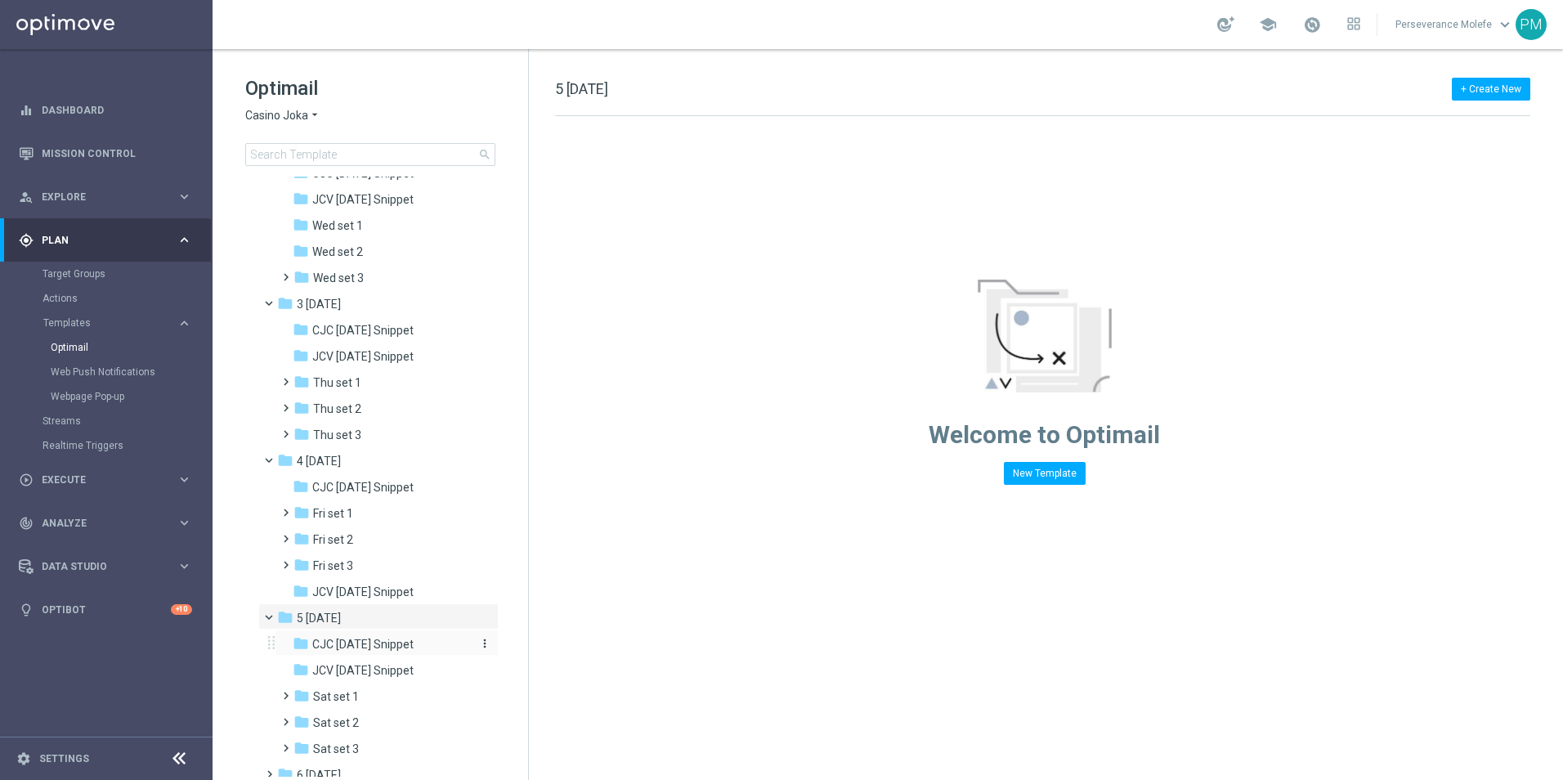
click at [386, 637] on span "CJC [DATE] Snippet" at bounding box center [362, 644] width 101 height 15
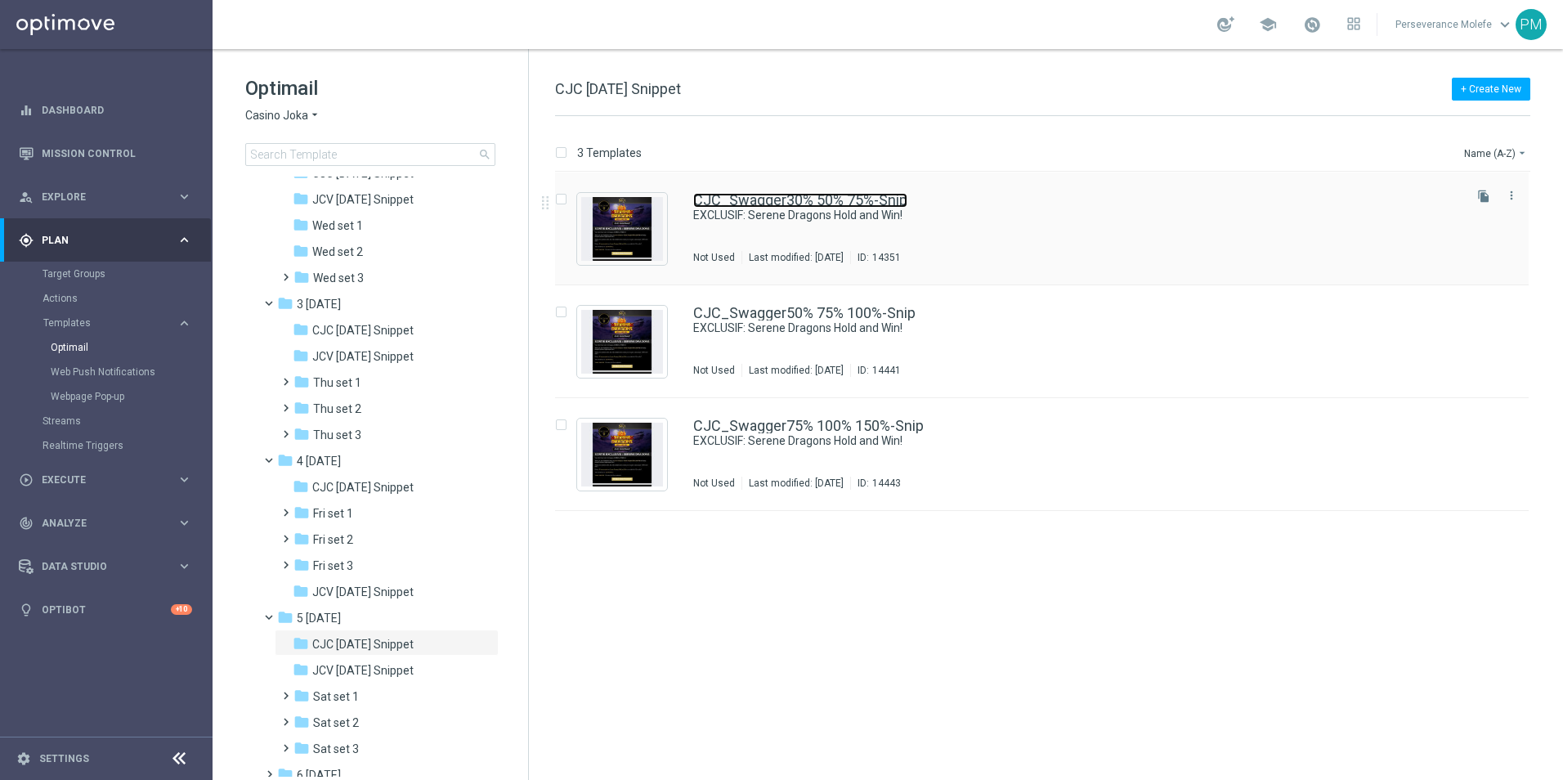
click at [811, 204] on link "CJC_Swagger30% 50% 75%-Snip" at bounding box center [800, 200] width 214 height 15
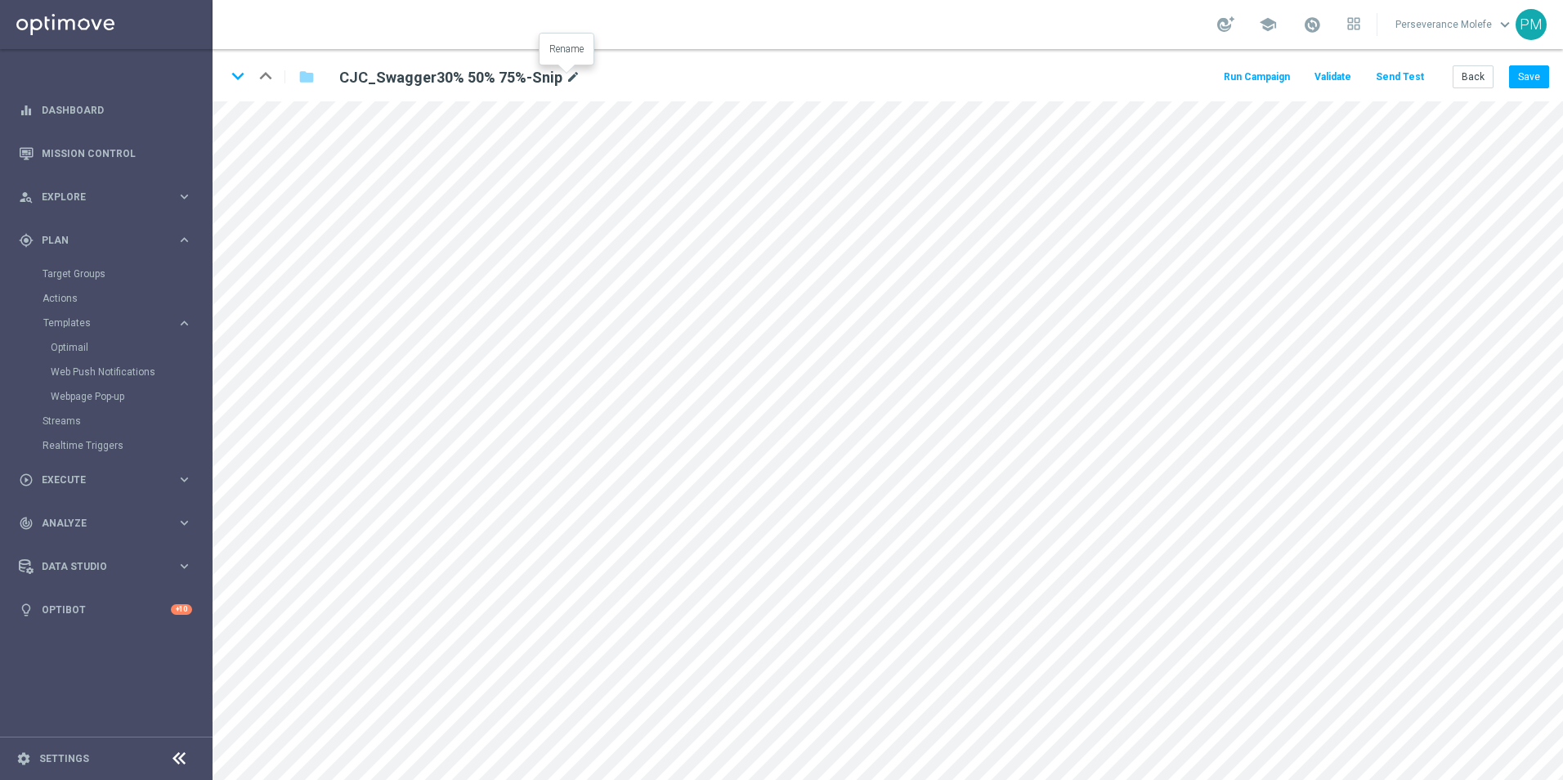
click at [568, 82] on icon "mode_edit" at bounding box center [573, 78] width 15 height 20
click at [430, 76] on input "CJC_Swagger30% 50% 75%-Snip" at bounding box center [530, 76] width 406 height 23
type input "CJC_Swagger30%/50%/75%-Snip"
click at [1521, 86] on button "Save" at bounding box center [1529, 76] width 40 height 23
click at [234, 79] on icon "keyboard_arrow_down" at bounding box center [238, 76] width 25 height 25
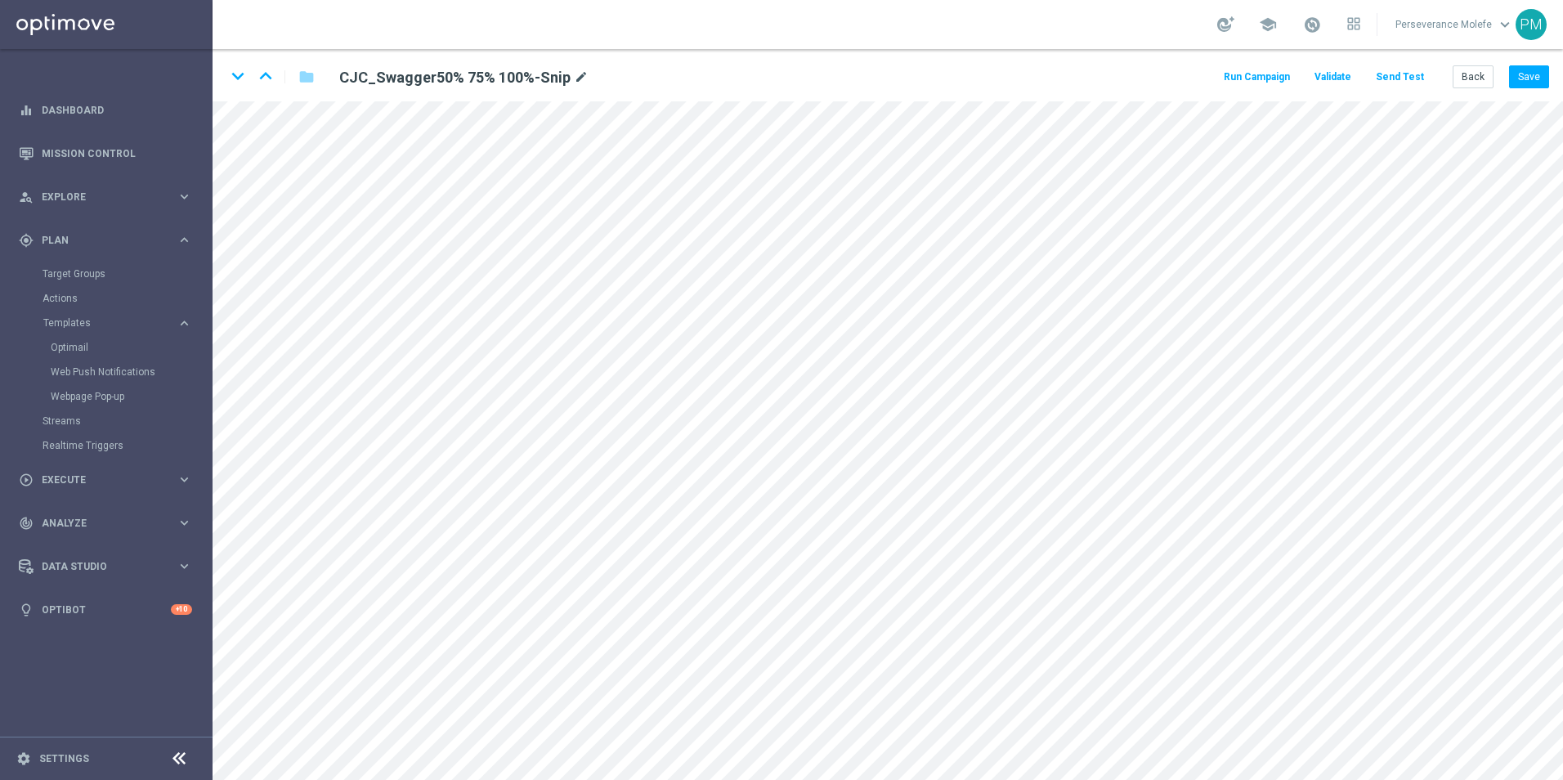
click at [574, 79] on icon "mode_edit" at bounding box center [581, 78] width 15 height 20
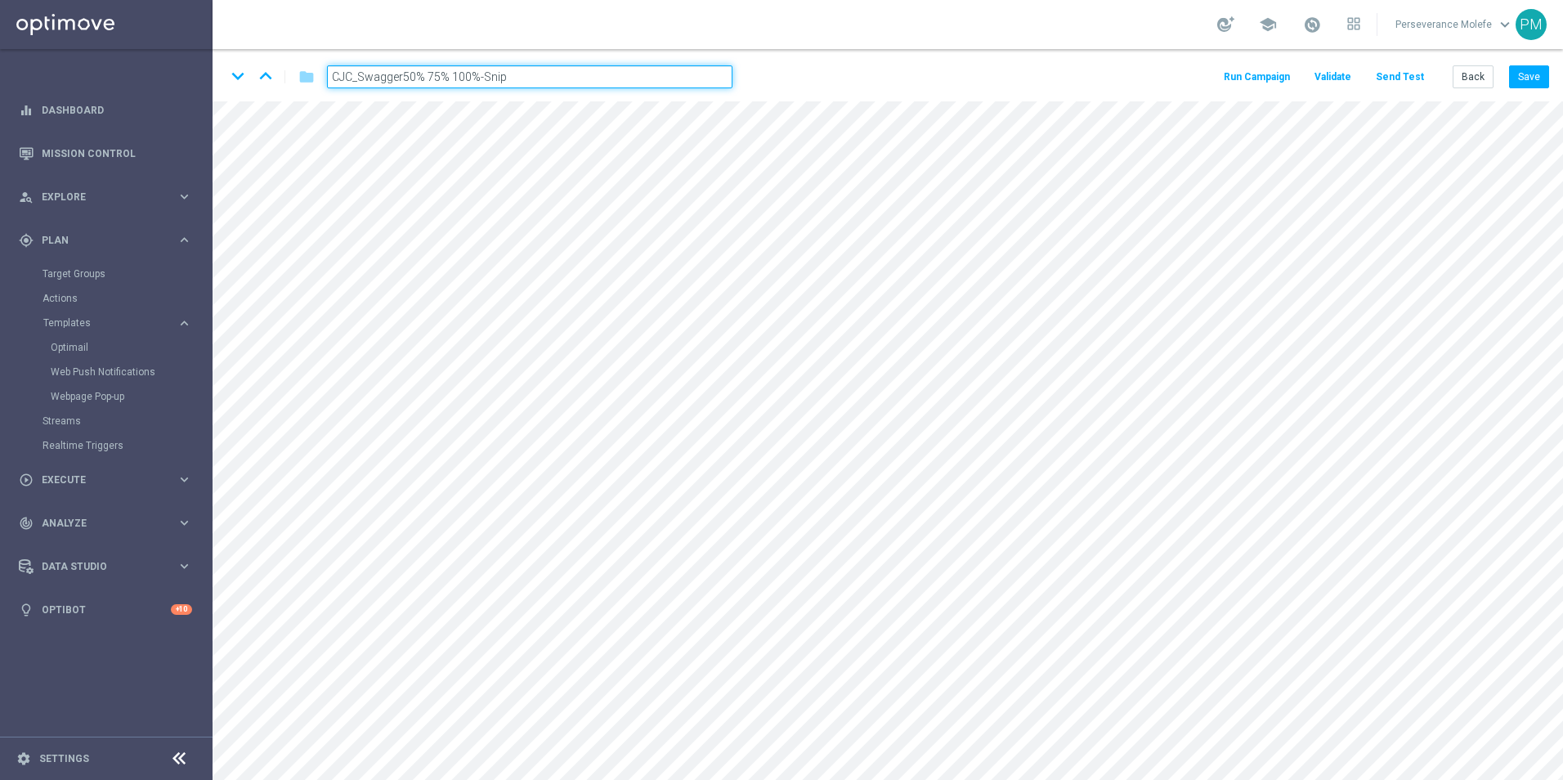
click at [437, 79] on input "CJC_Swagger50% 75% 100%-Snip" at bounding box center [530, 76] width 406 height 23
click at [430, 79] on input "CJC_Swagger50% 75% 100%-Snip" at bounding box center [530, 76] width 406 height 23
type input "CJC_Swagger50%/75%/100%-Snip"
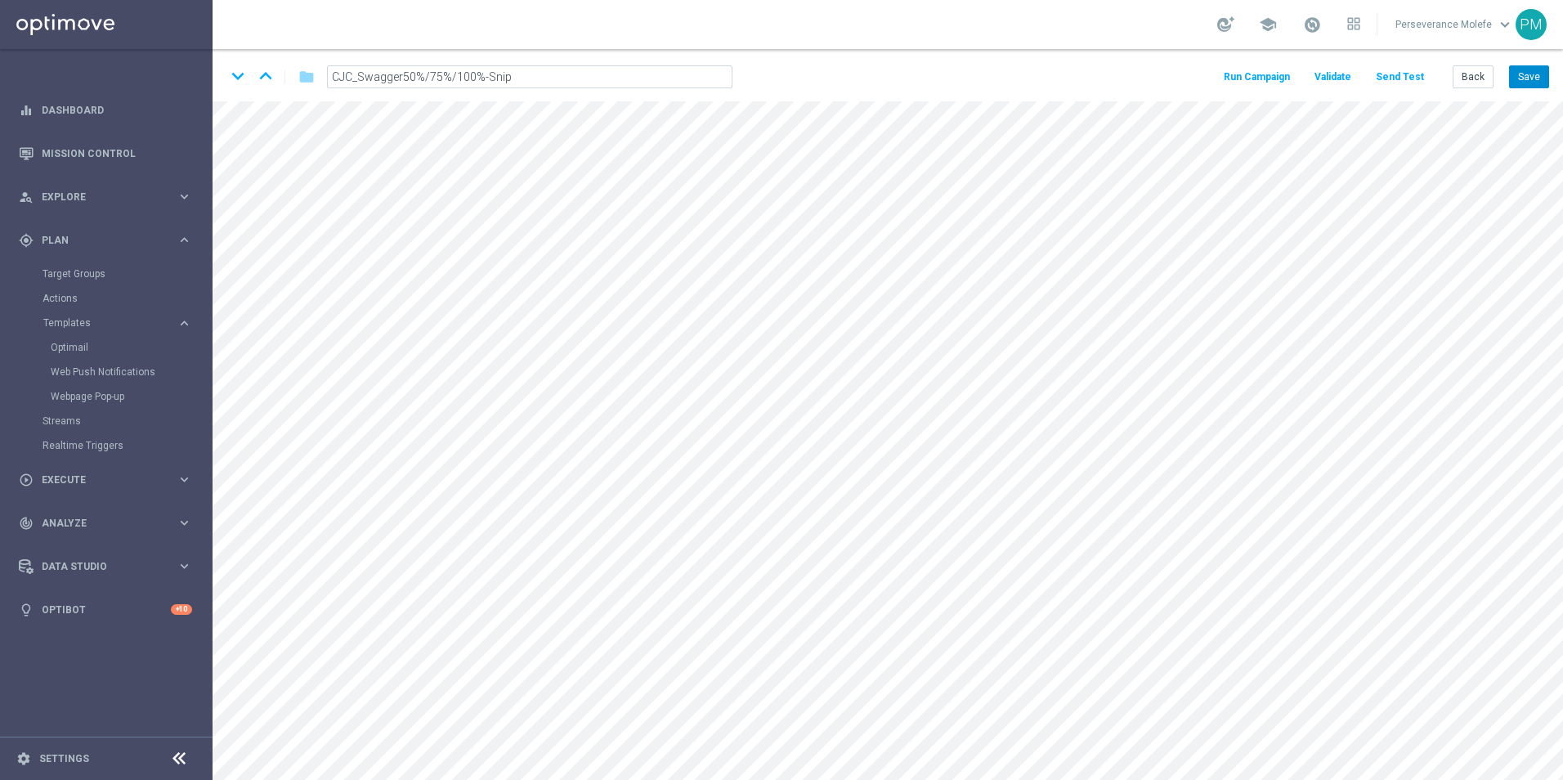
click at [1521, 83] on button "Save" at bounding box center [1529, 76] width 40 height 23
click at [232, 72] on icon "keyboard_arrow_down" at bounding box center [238, 76] width 25 height 25
click at [583, 80] on icon "mode_edit" at bounding box center [589, 78] width 15 height 20
click at [467, 80] on input "CJC_Swagger75% 100% 150%-Snip" at bounding box center [530, 76] width 406 height 23
click at [457, 82] on input "CJC_Swagger75% 100% 150%-Snip" at bounding box center [530, 76] width 406 height 23
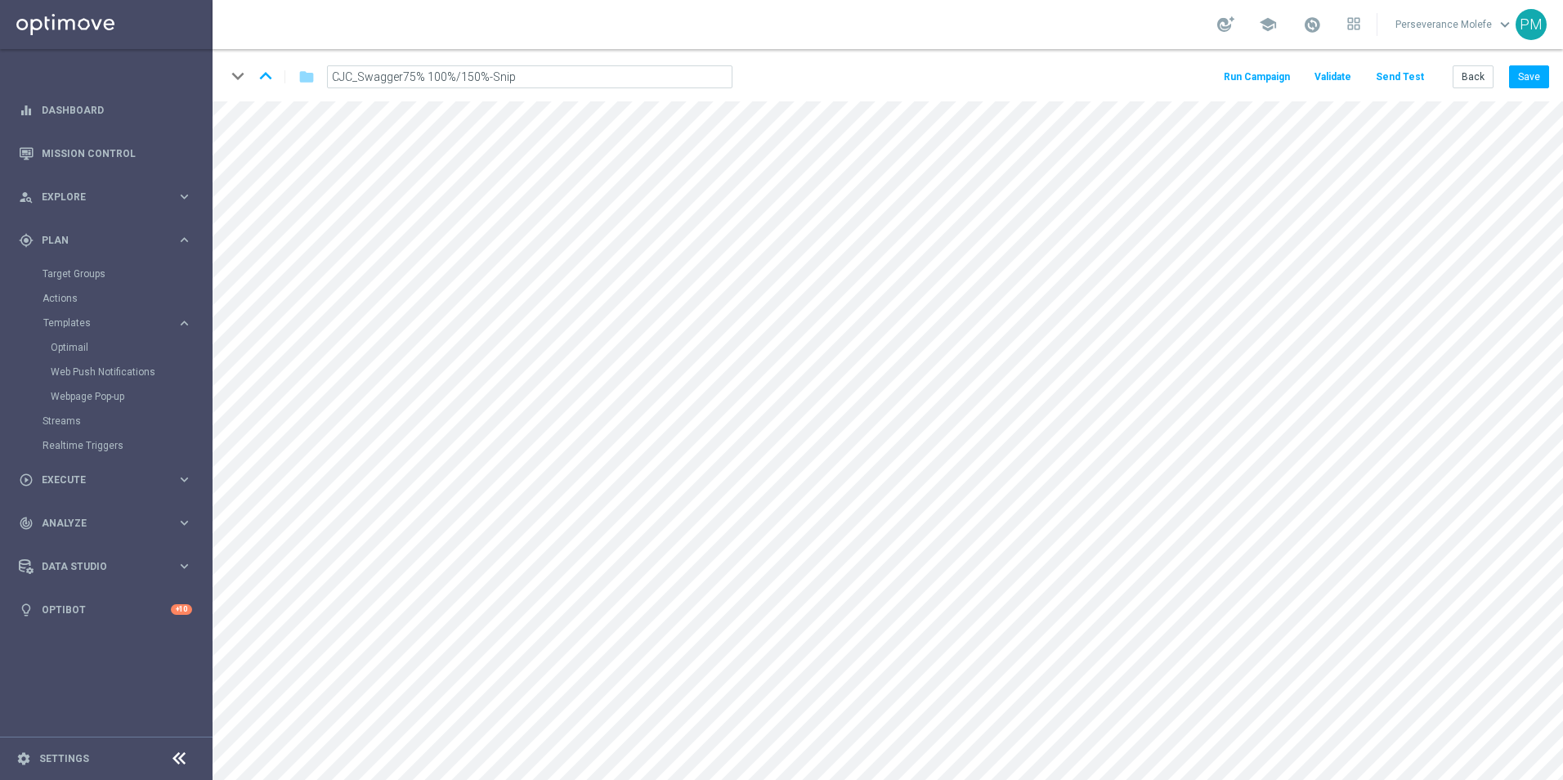
click at [429, 78] on input "CJC_Swagger75% 100%/150%-Snip" at bounding box center [530, 76] width 406 height 23
type input "CJC_Swagger75%/100%/150%-Snip"
click at [1518, 84] on button "Save" at bounding box center [1529, 76] width 40 height 23
click at [1487, 83] on button "Back" at bounding box center [1473, 76] width 41 height 23
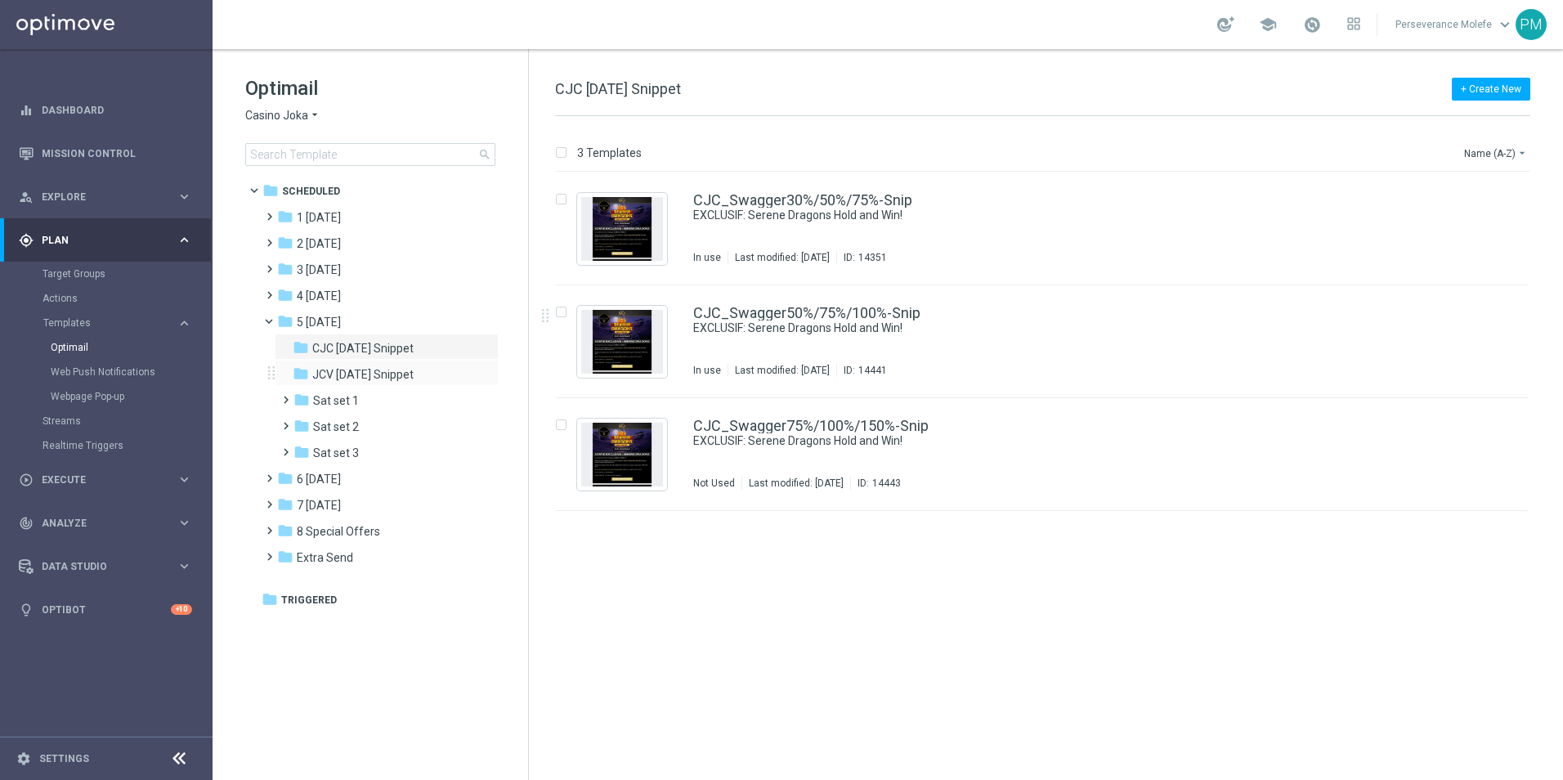
click at [374, 384] on div "folder JCV [DATE] Snippet more_vert" at bounding box center [387, 373] width 224 height 26
click at [370, 368] on span "JCV [DATE] Snippet" at bounding box center [362, 374] width 101 height 15
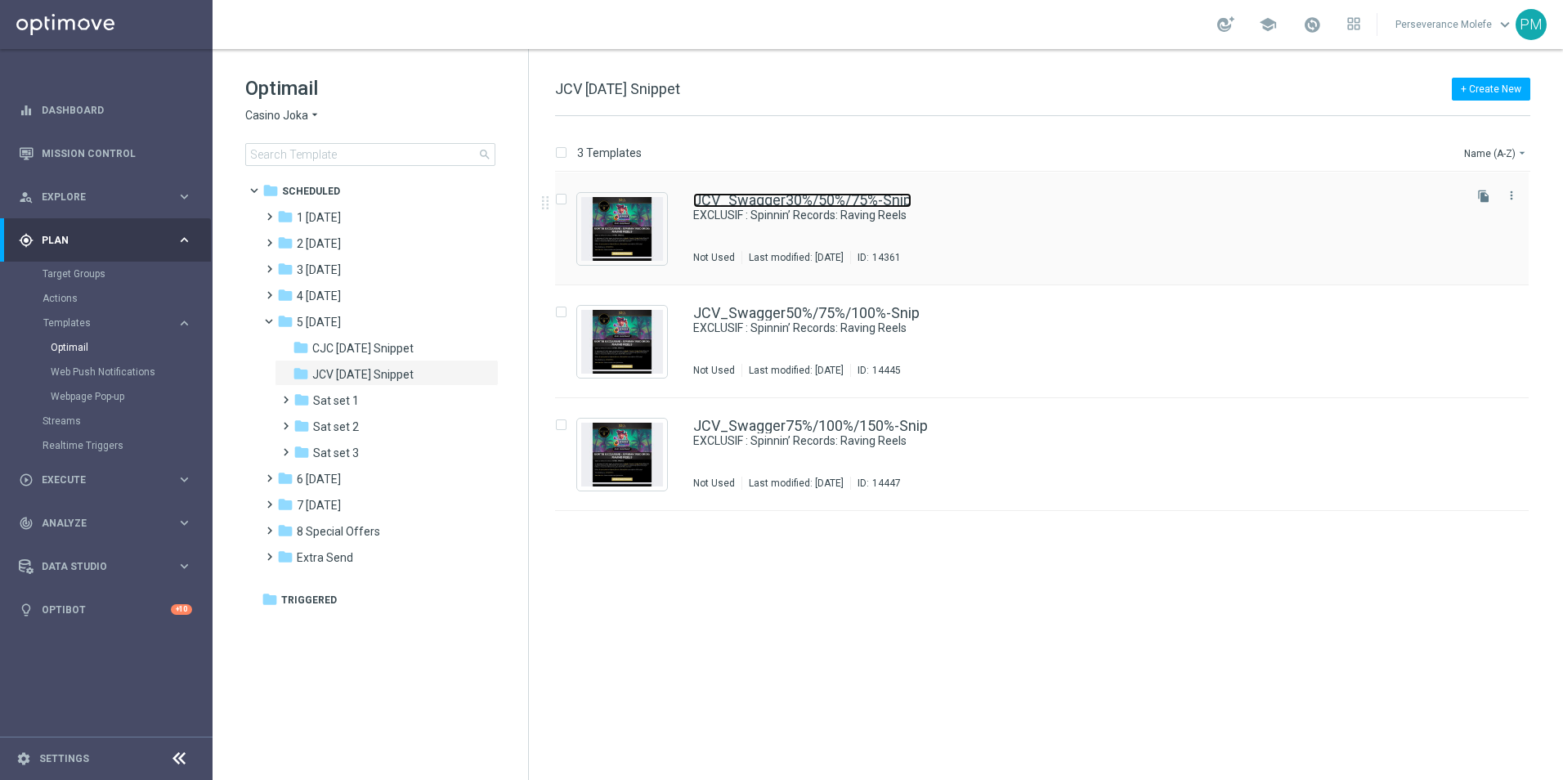
click at [724, 198] on link "JCV_Swagger30%/50%/75%-Snip" at bounding box center [802, 200] width 218 height 15
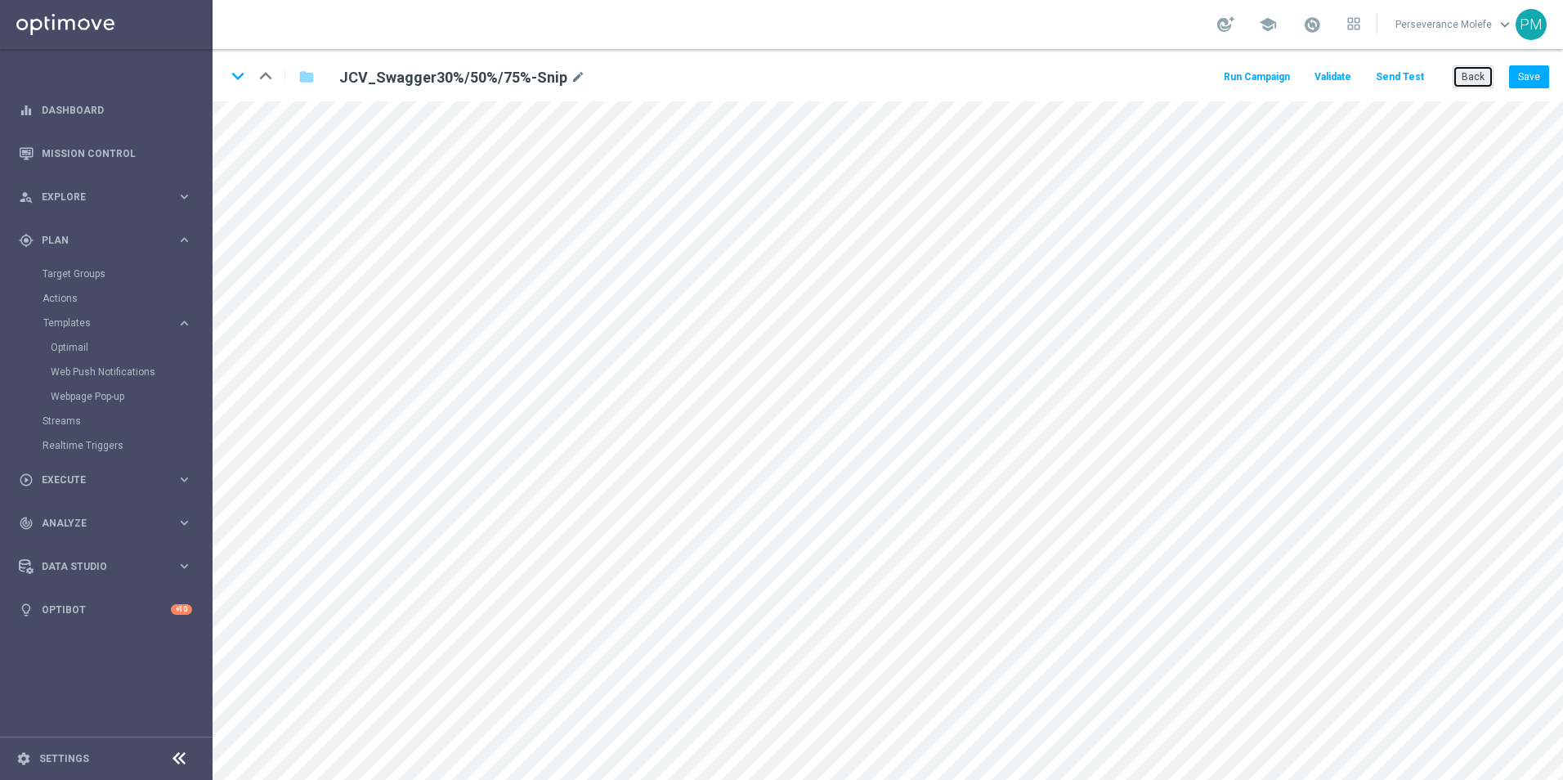
click at [1458, 81] on button "Back" at bounding box center [1473, 76] width 41 height 23
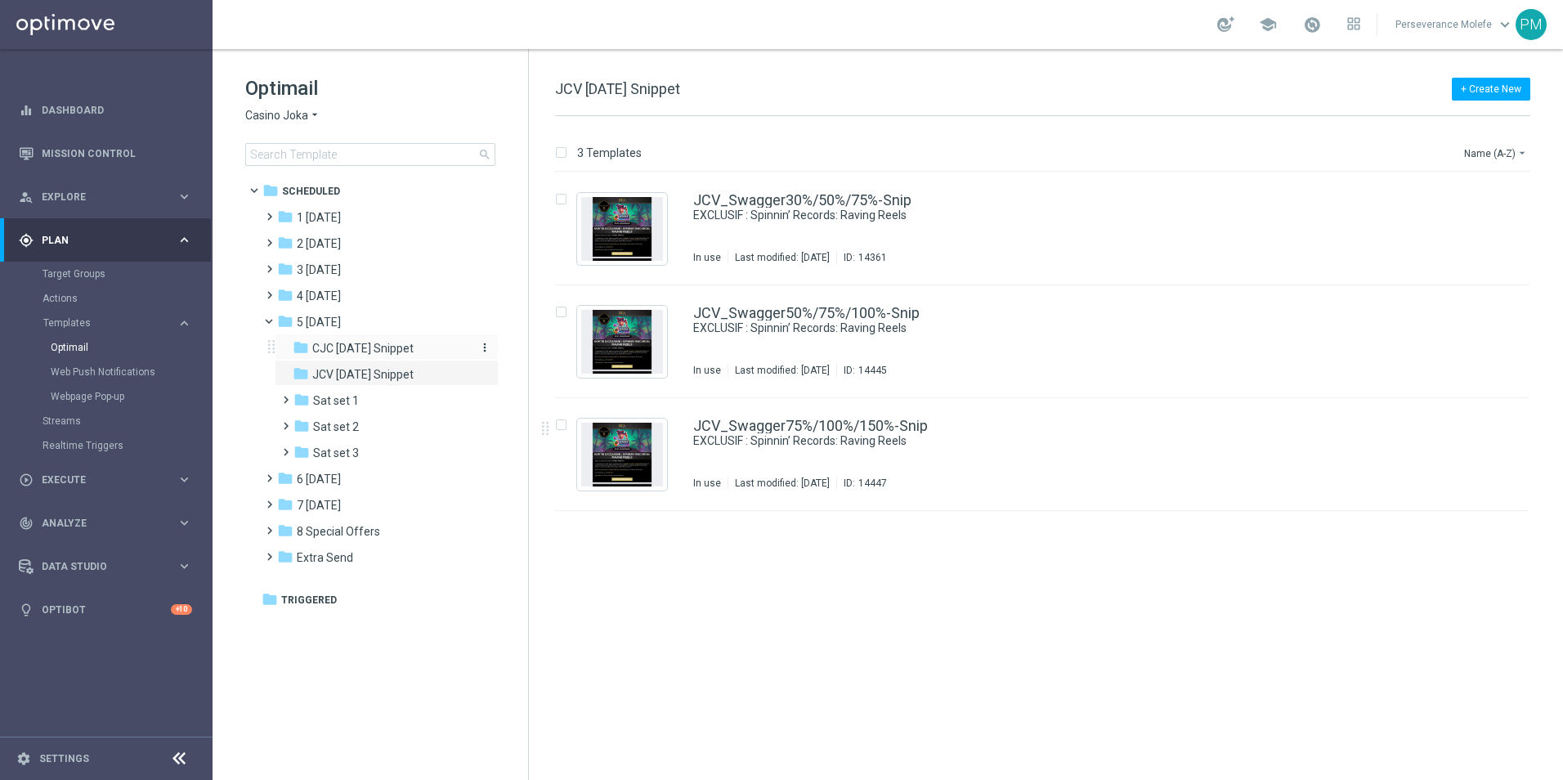
click at [384, 348] on span "CJC [DATE] Snippet" at bounding box center [362, 348] width 101 height 15
click at [384, 407] on div "folder Sat set 1" at bounding box center [381, 401] width 174 height 19
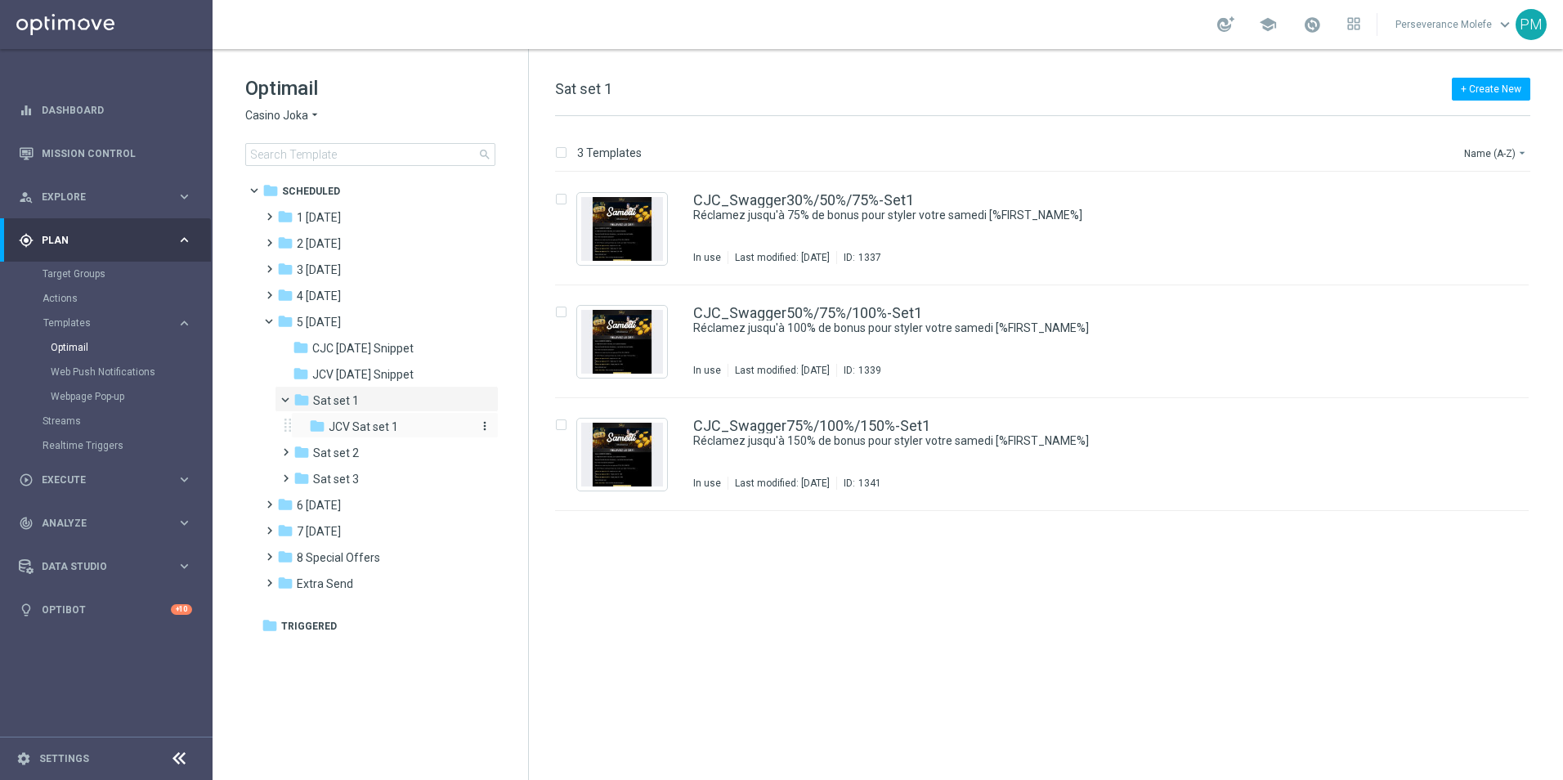
click at [383, 424] on span "JCV Sat set 1" at bounding box center [364, 426] width 70 height 15
click at [384, 450] on div "folder Sat set 2" at bounding box center [381, 453] width 174 height 19
click at [384, 480] on span "JCV Sat set 2" at bounding box center [364, 479] width 70 height 15
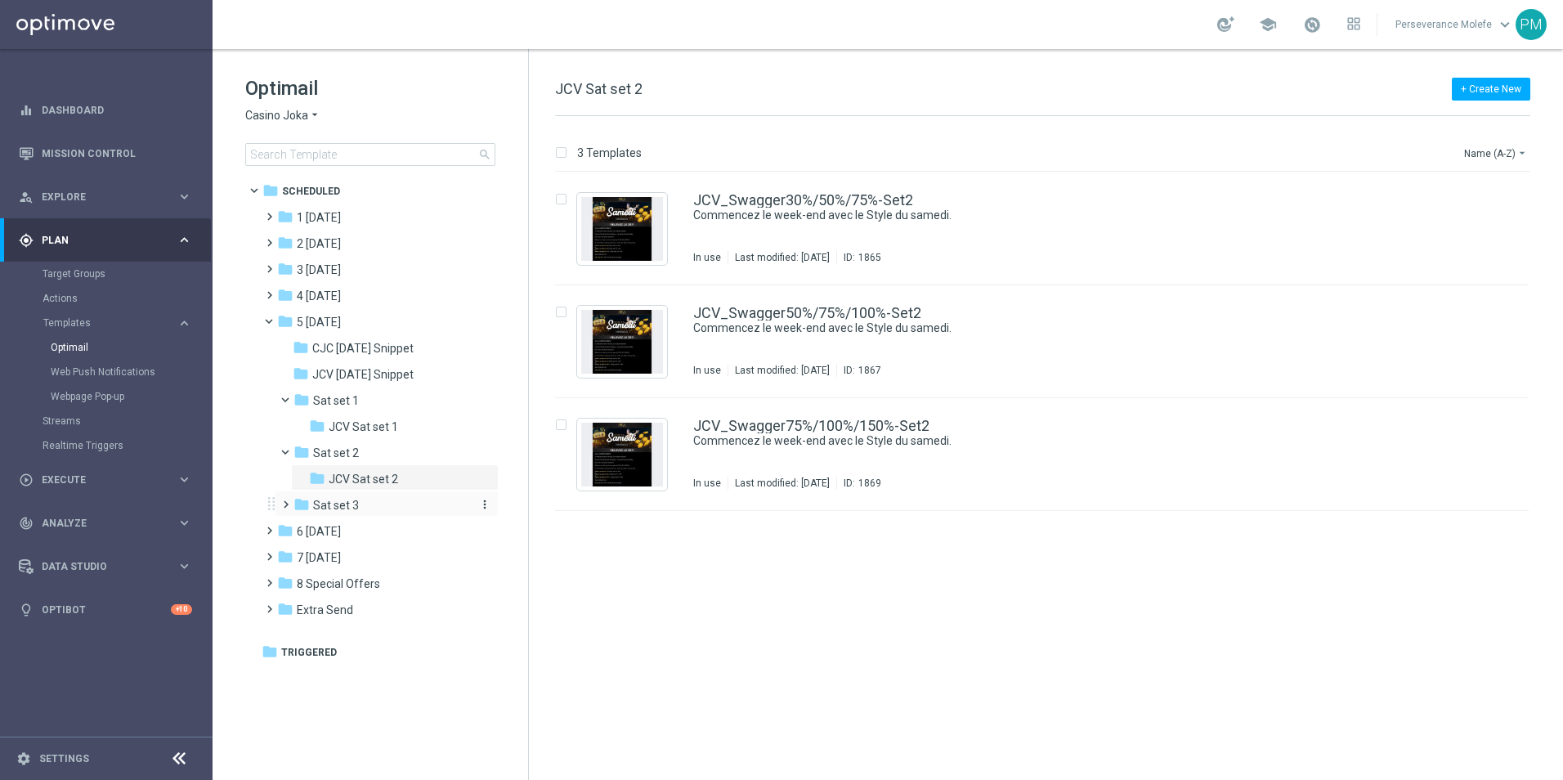
click at [366, 514] on div "folder Sat set 3" at bounding box center [381, 505] width 174 height 19
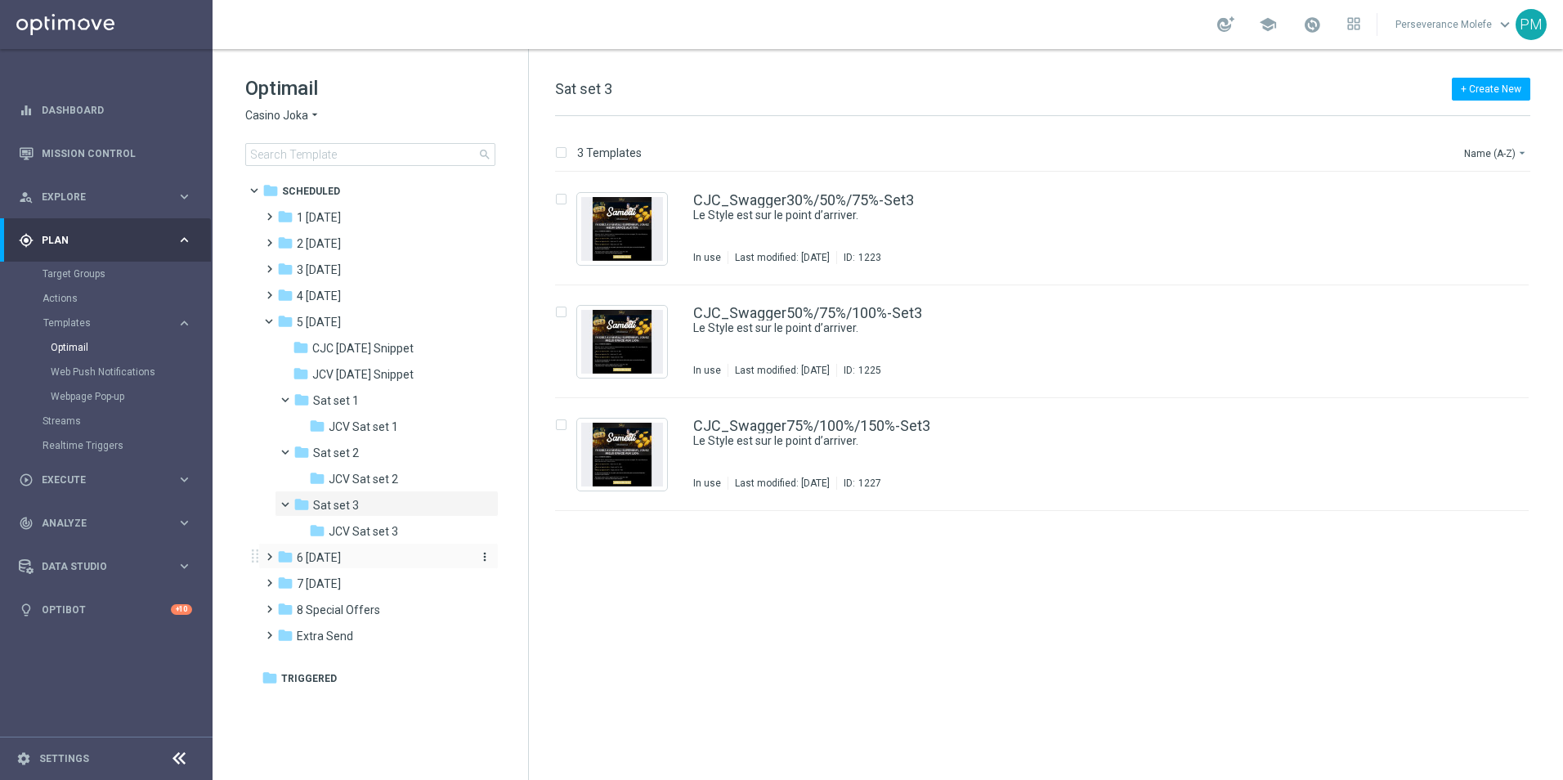
click at [362, 555] on div "folder 6 [DATE]" at bounding box center [371, 558] width 188 height 19
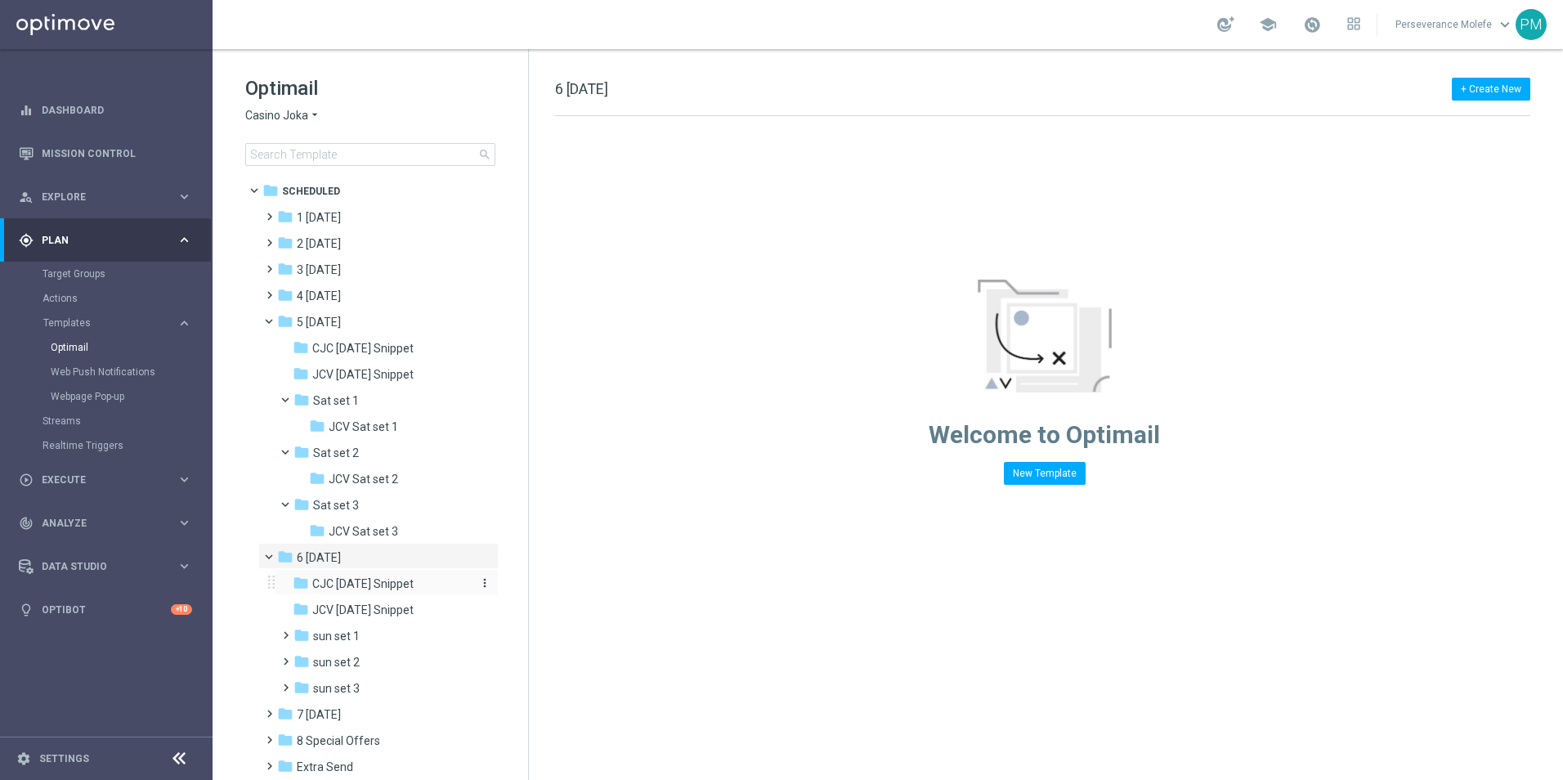
click at [374, 592] on div "folder CJC [DATE] Snippet" at bounding box center [380, 584] width 174 height 19
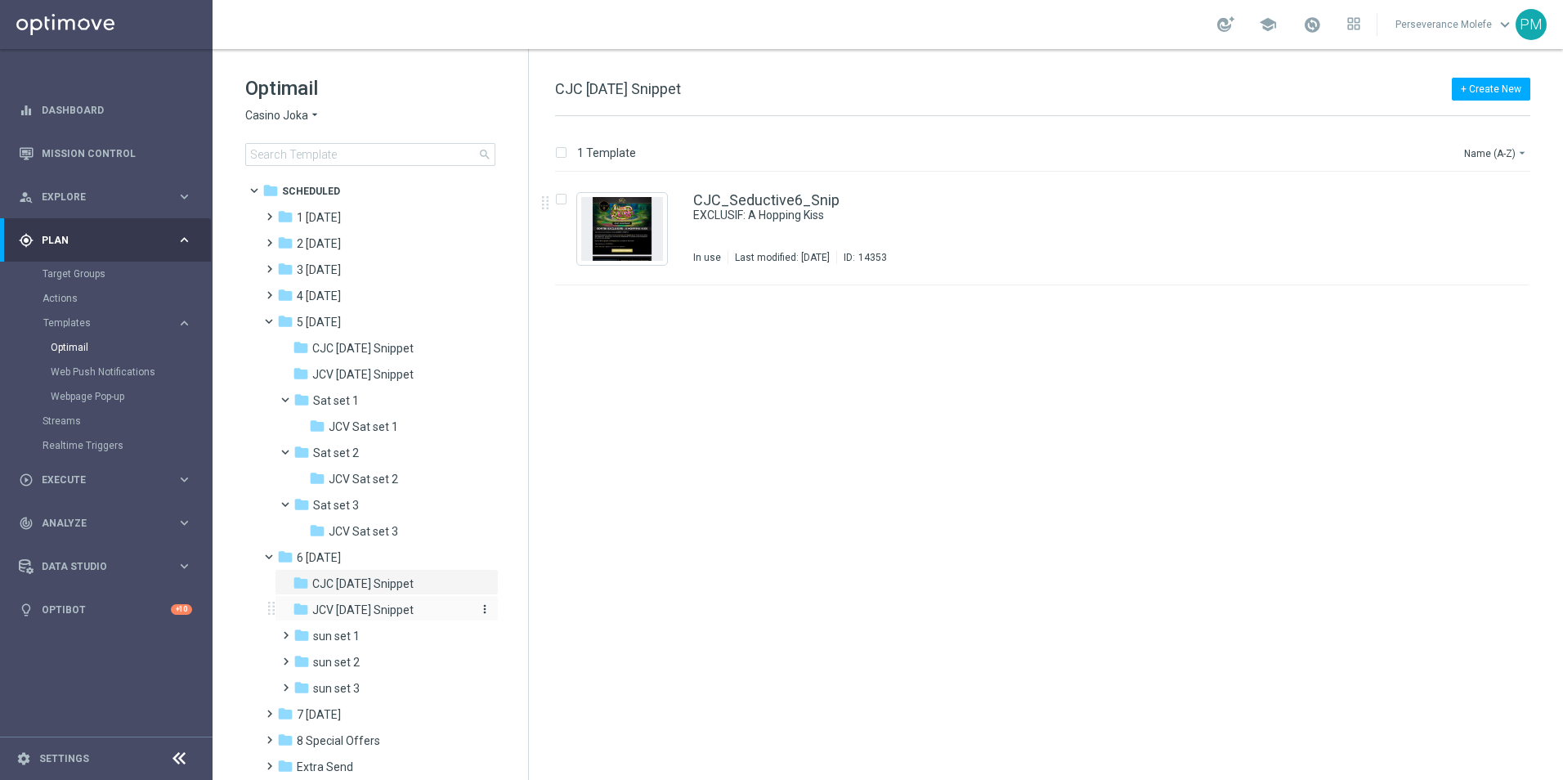
click at [433, 614] on div "folder JCV [DATE] Snippet" at bounding box center [380, 610] width 174 height 19
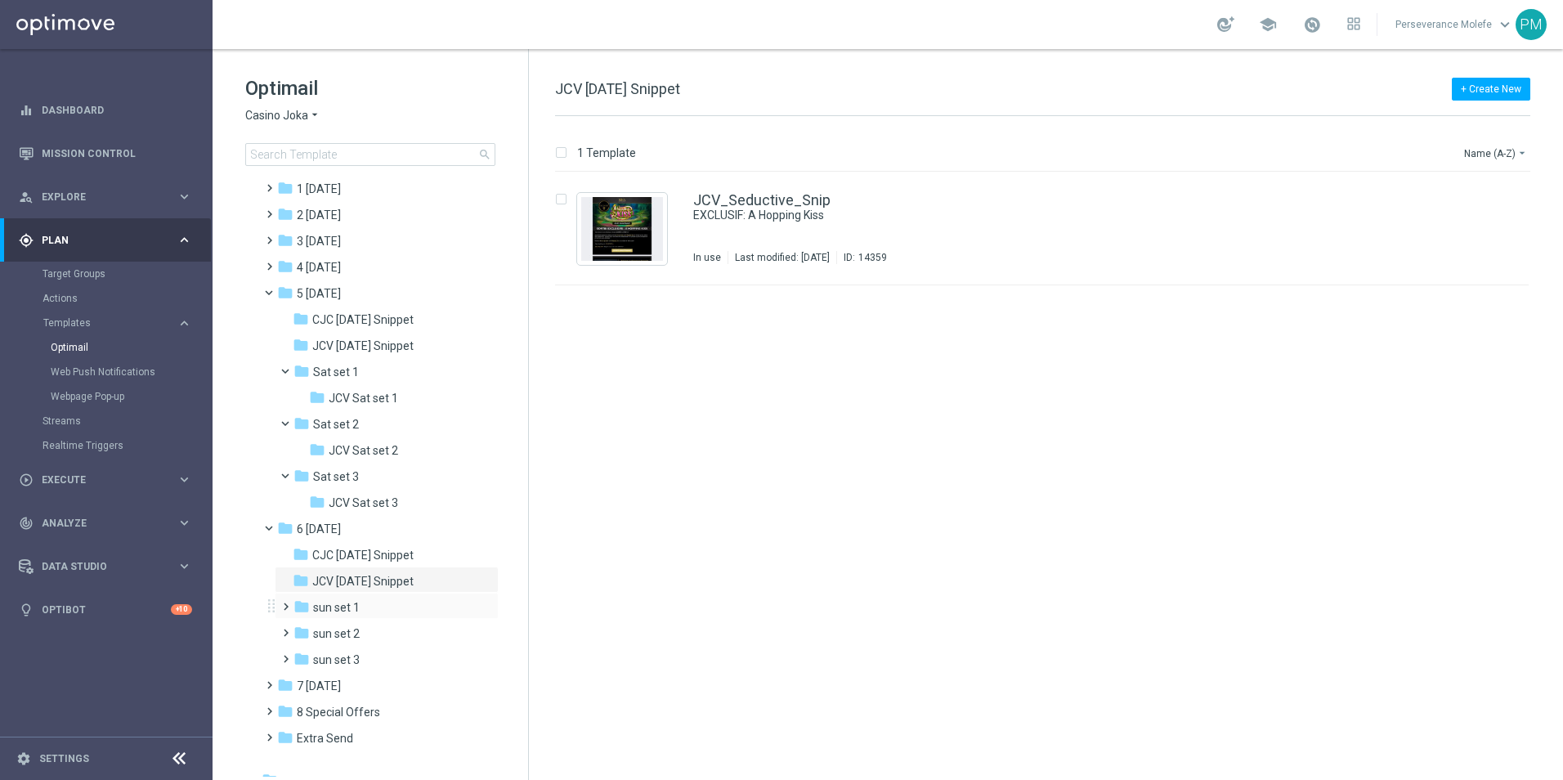
scroll to position [44, 0]
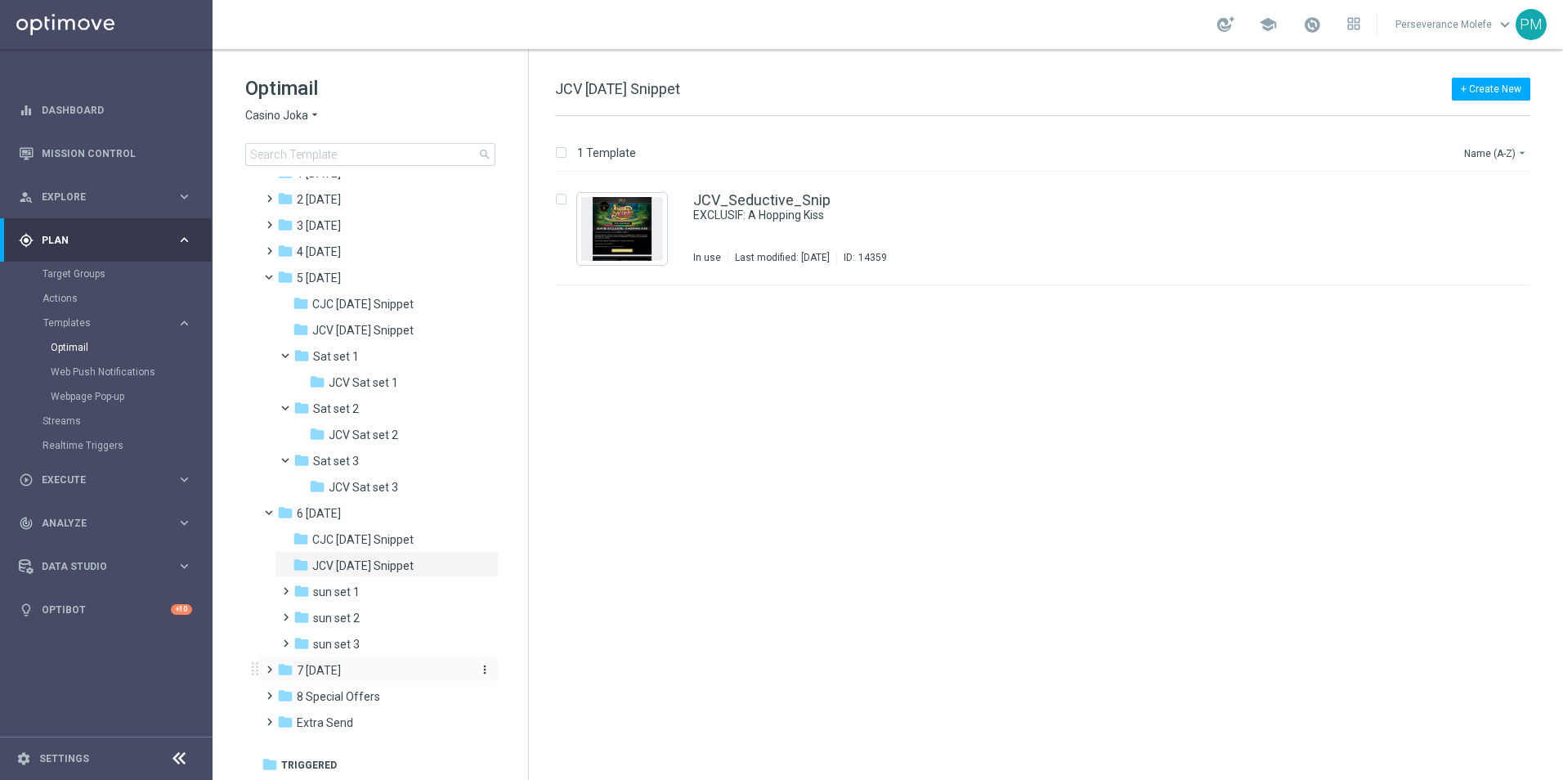
click at [361, 680] on div "folder 7 [DATE]" at bounding box center [371, 671] width 188 height 19
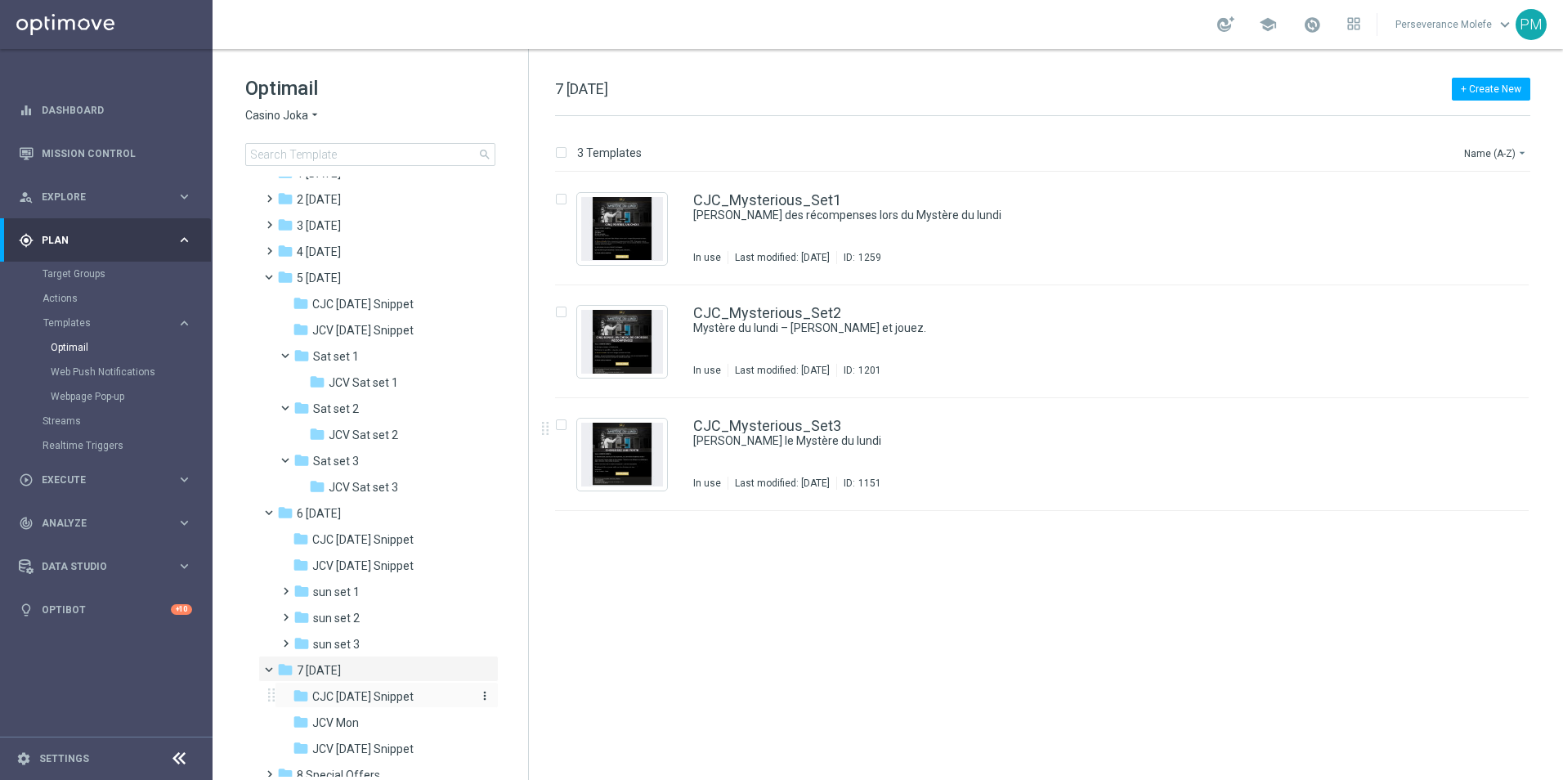
click at [399, 696] on span "CJC [DATE] Snippet" at bounding box center [362, 696] width 101 height 15
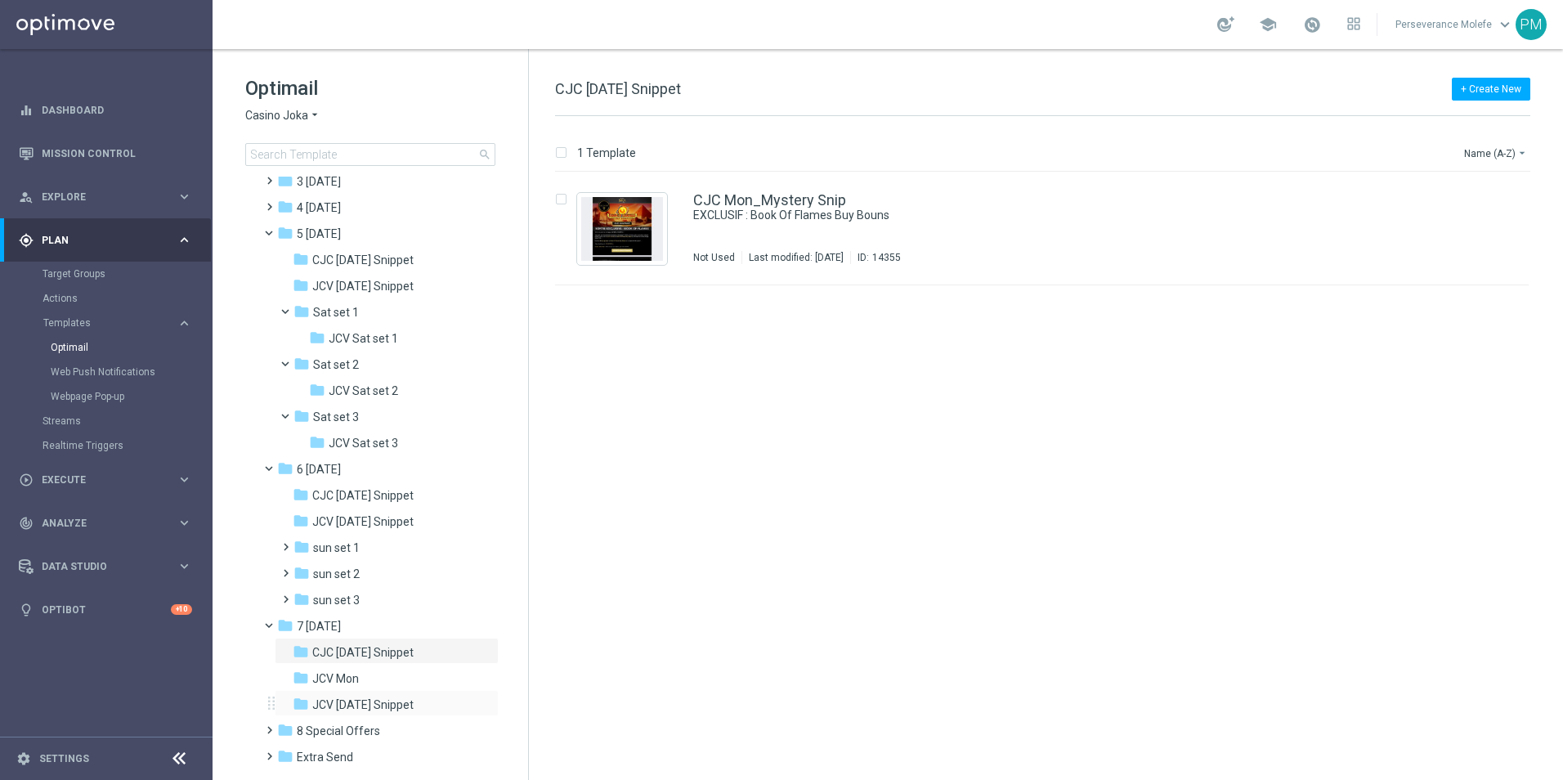
scroll to position [123, 0]
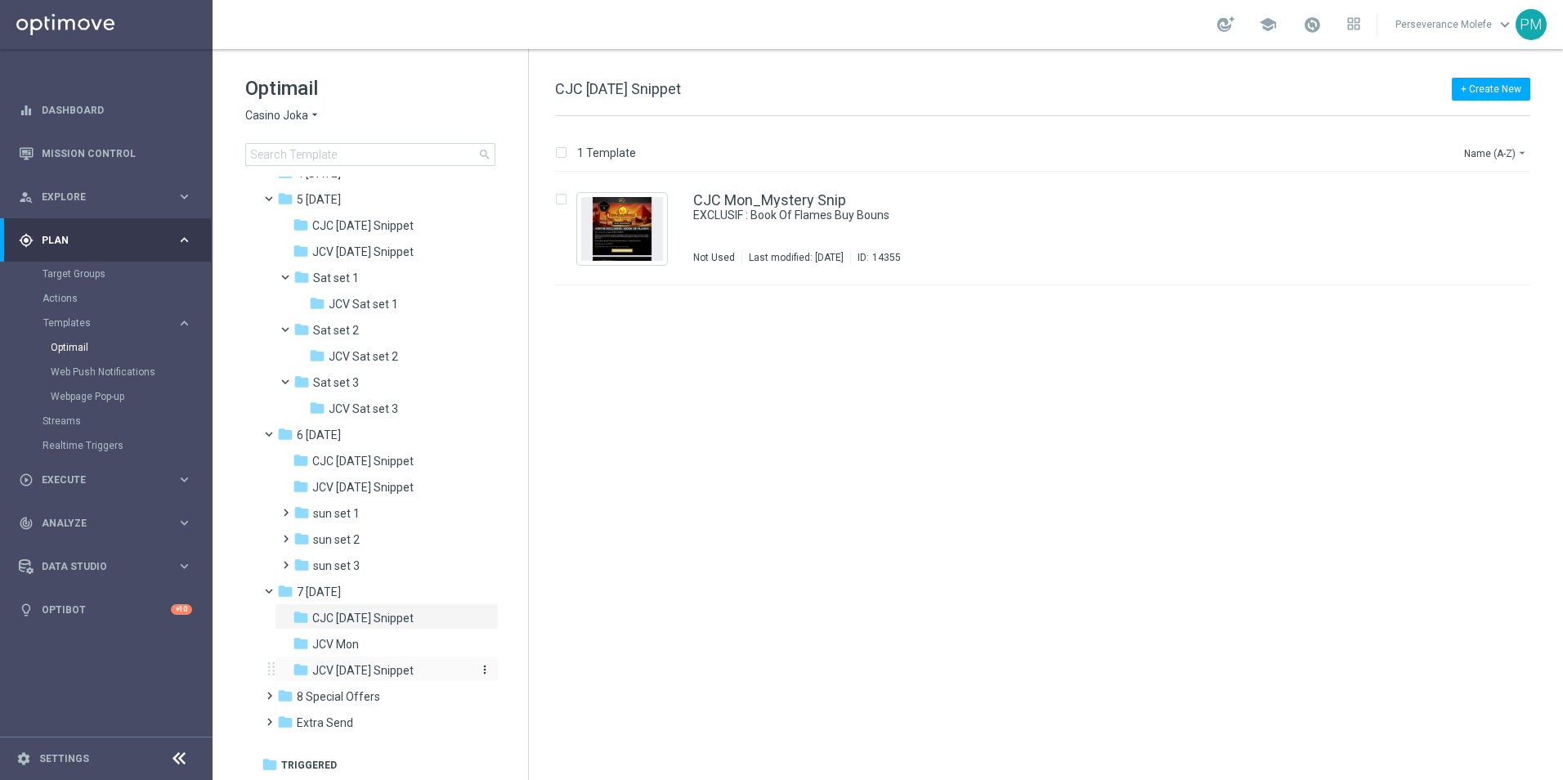
click at [425, 663] on div "folder JCV [DATE] Snippet" at bounding box center [380, 671] width 174 height 19
click at [376, 698] on span "8 Special Offers" at bounding box center [338, 696] width 83 height 15
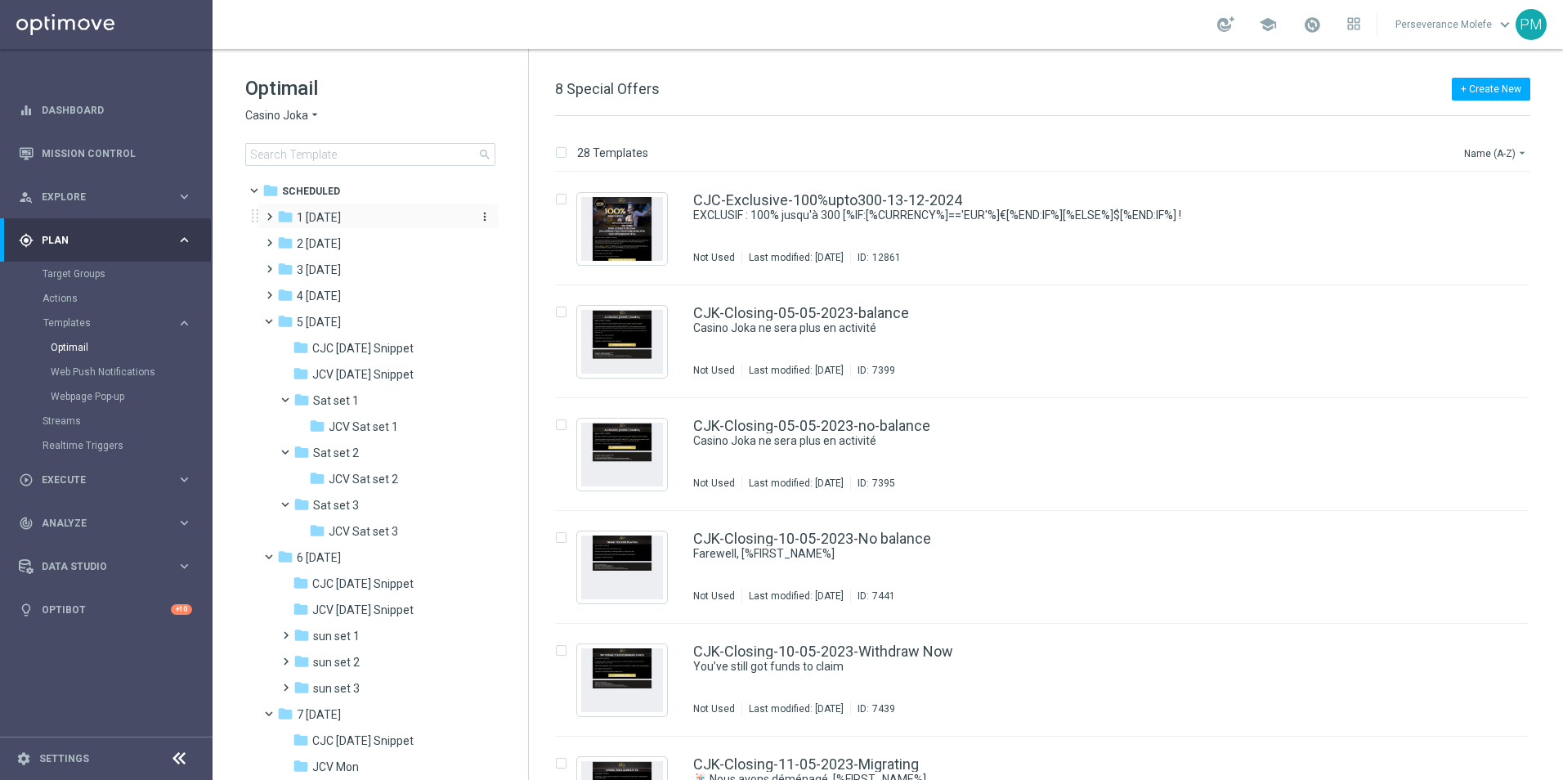
click at [325, 218] on span "1 [DATE]" at bounding box center [319, 217] width 44 height 15
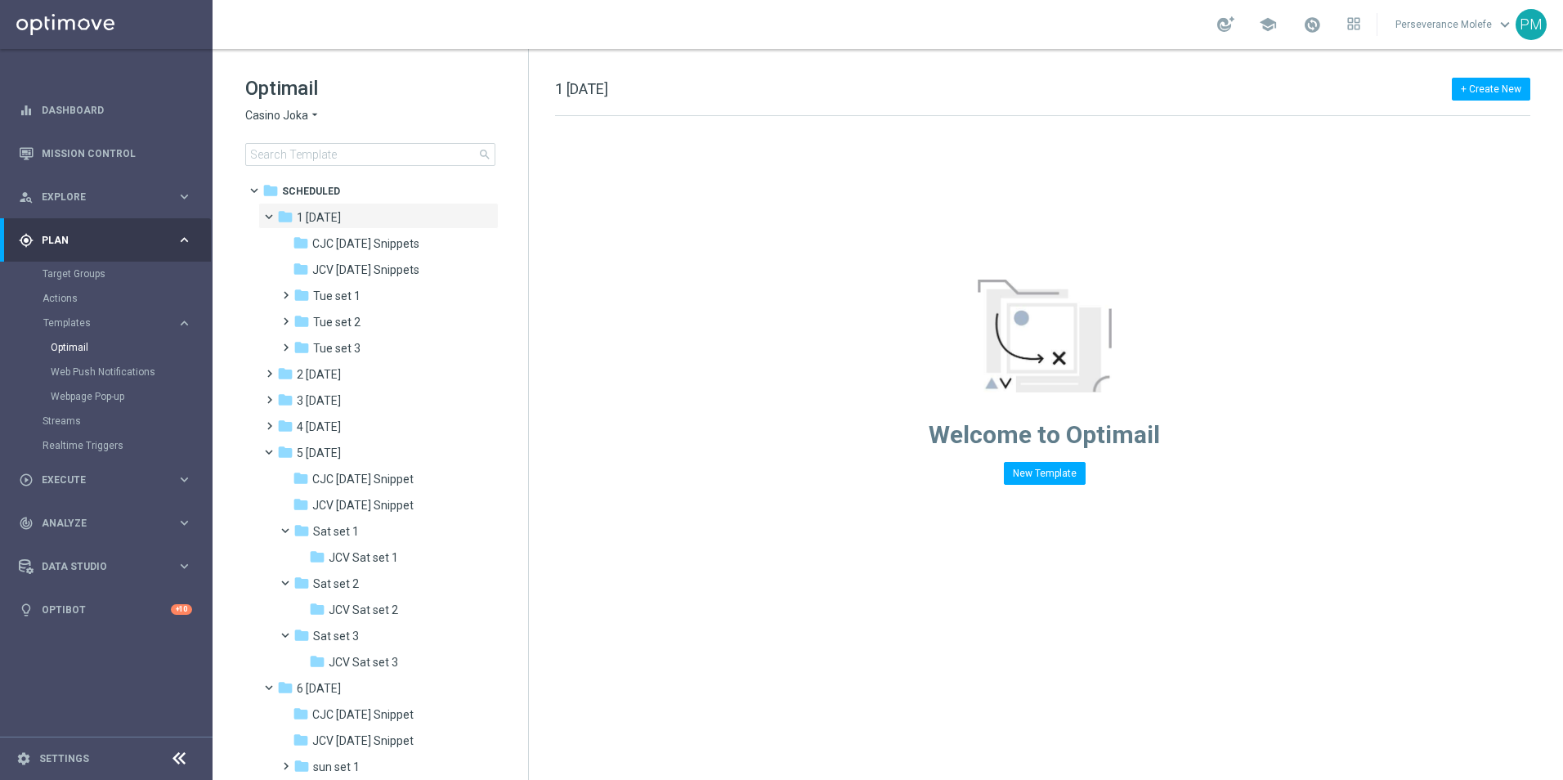
click at [303, 114] on span "Casino Joka" at bounding box center [276, 116] width 63 height 16
click at [0, 0] on span "Le Roi [PERSON_NAME]" at bounding box center [0, 0] width 0 height 0
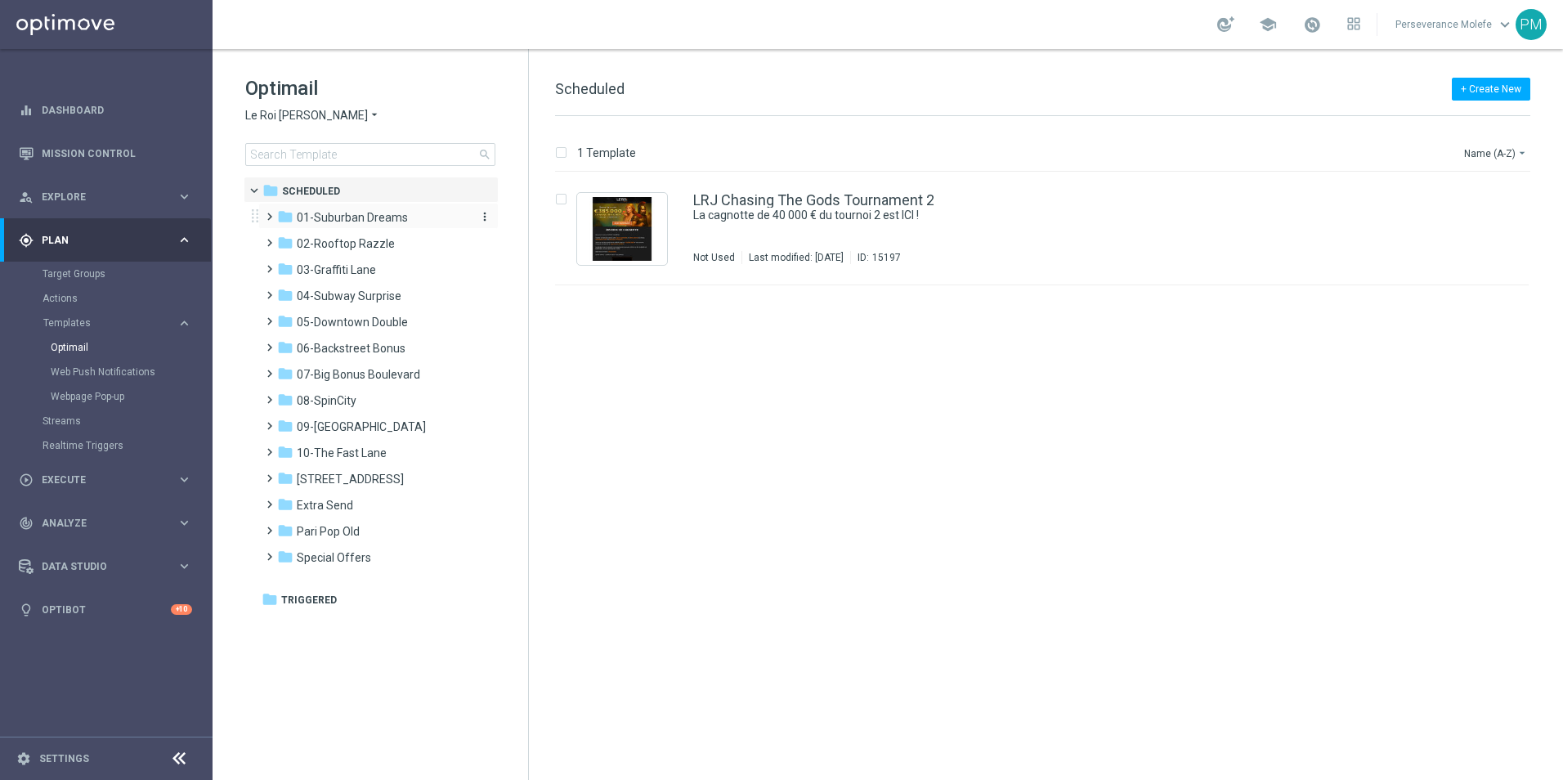
click at [371, 222] on span "01-Suburban Dreams" at bounding box center [352, 217] width 111 height 15
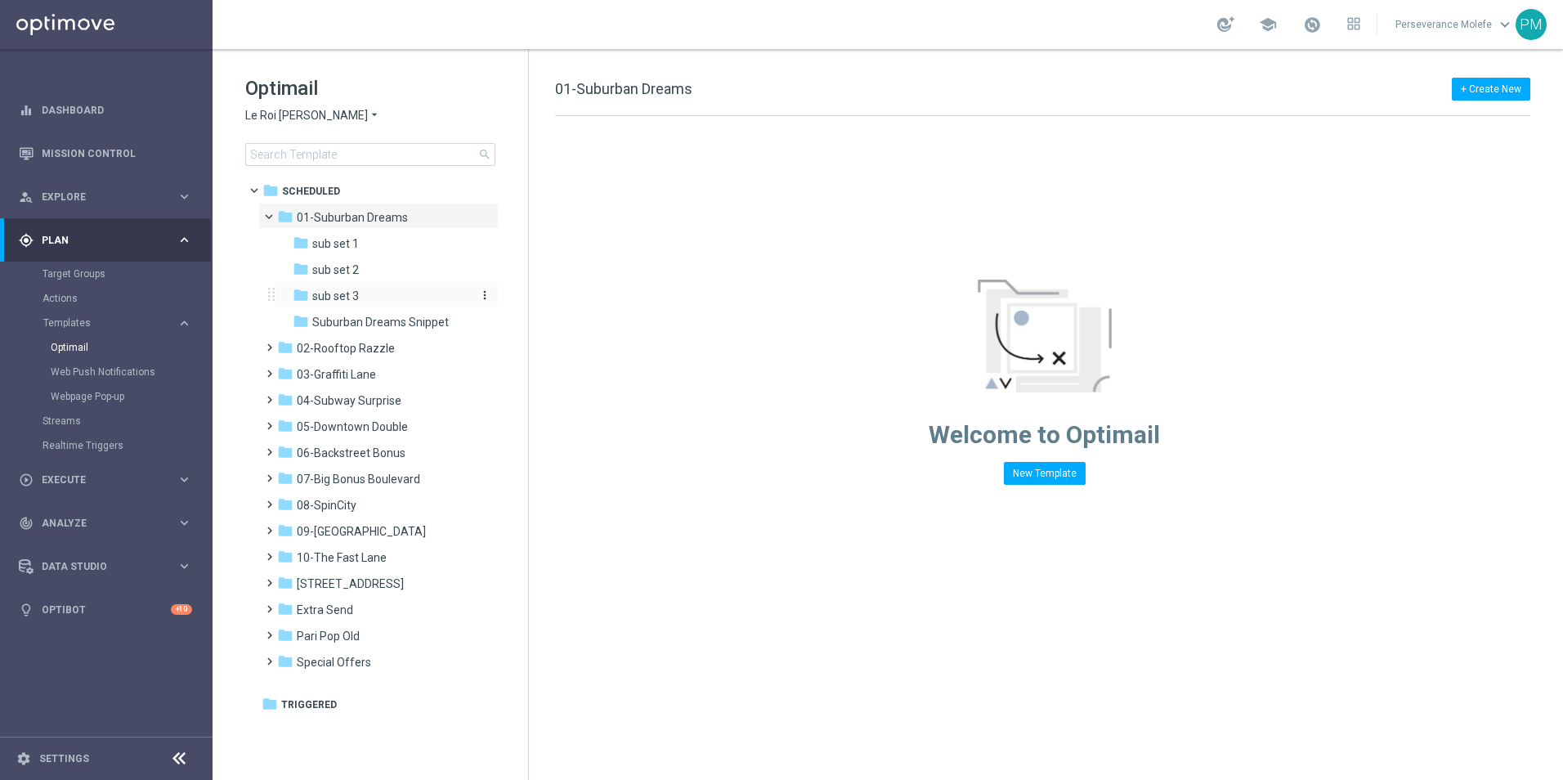
click at [380, 299] on div "folder sub set 3" at bounding box center [380, 296] width 174 height 19
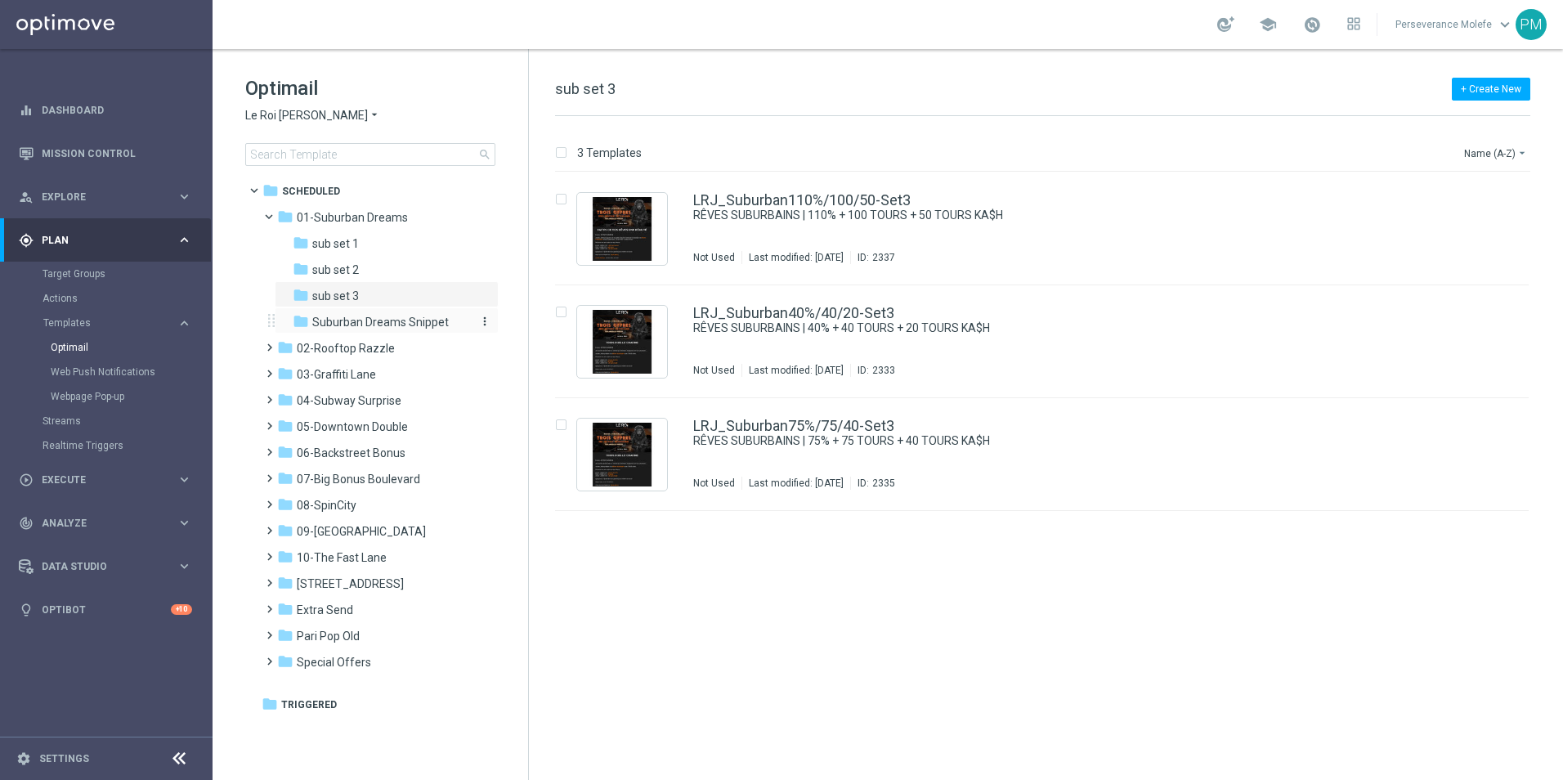
click at [385, 320] on span "Suburban Dreams Snippet" at bounding box center [380, 322] width 137 height 15
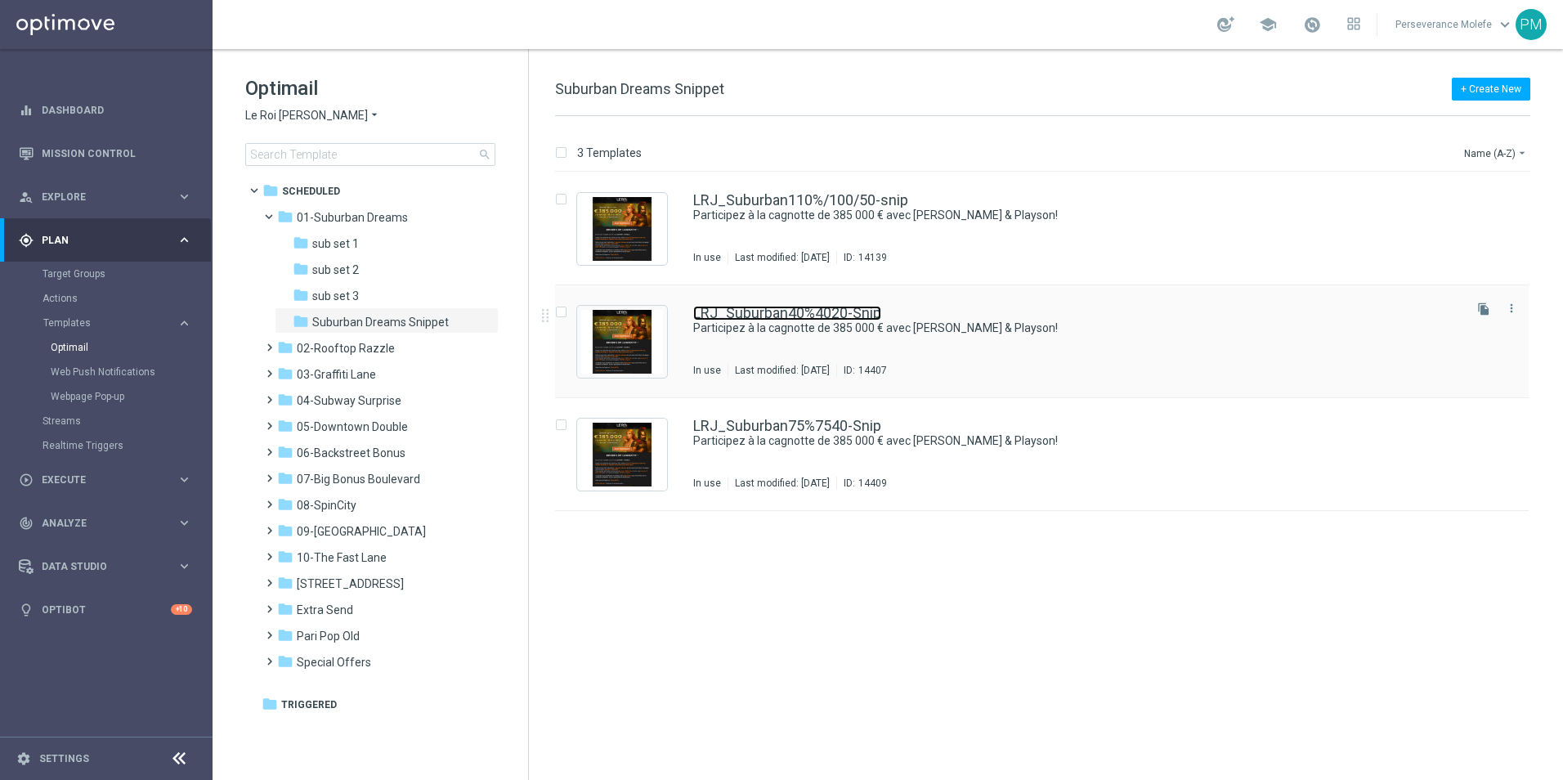
click at [802, 309] on link "LRJ_Suburban40%4020-Snip" at bounding box center [787, 313] width 188 height 15
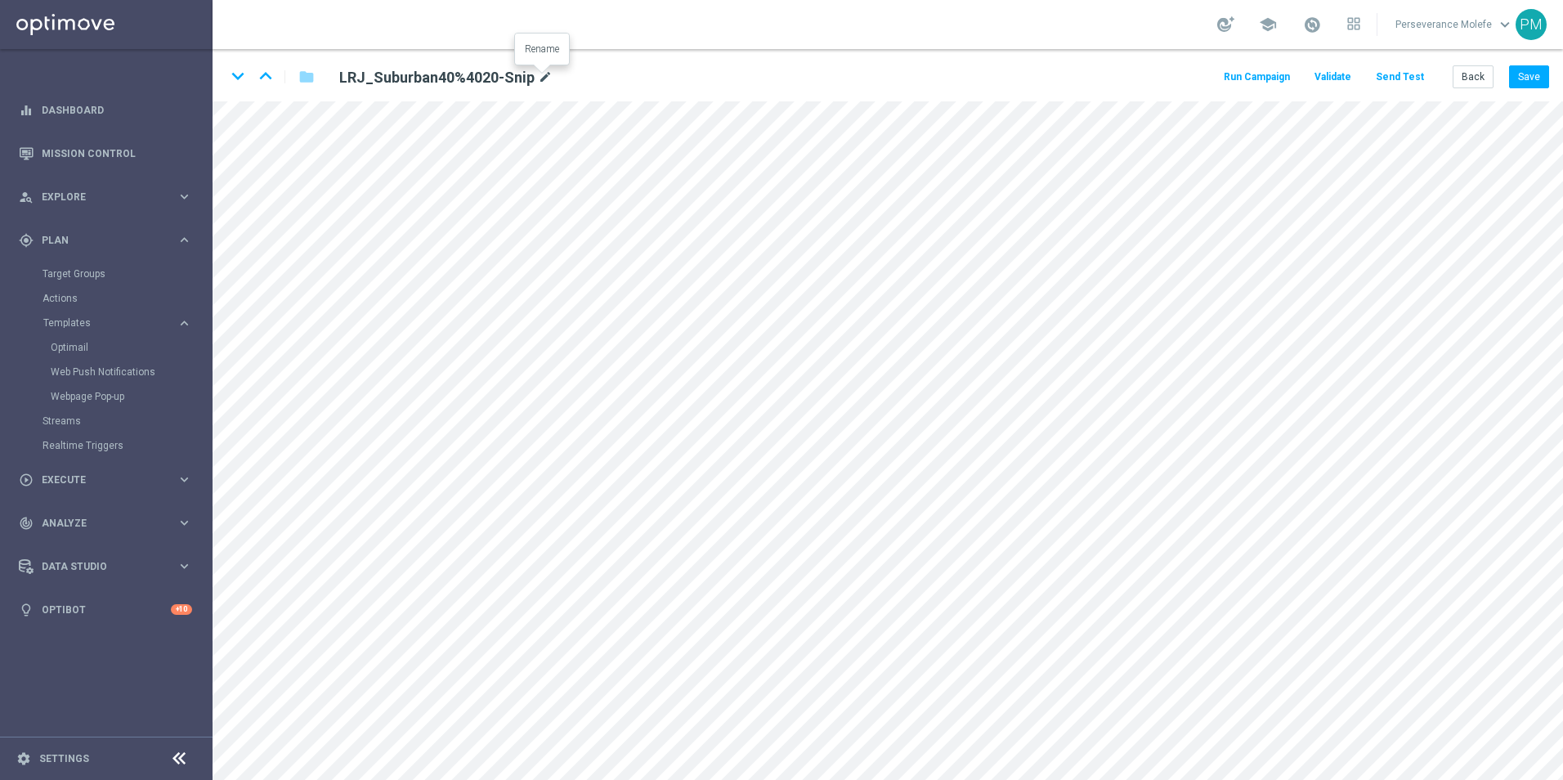
click at [543, 76] on icon "mode_edit" at bounding box center [545, 78] width 15 height 20
click at [432, 83] on input "LRJ_Suburban40%4020-Snip" at bounding box center [530, 76] width 406 height 23
click at [428, 81] on input "LRJ_Suburban40%4020-Snip" at bounding box center [530, 76] width 406 height 23
type input "LRJ_Suburban40%/40/20-Snip"
click at [1511, 78] on button "Save" at bounding box center [1529, 76] width 40 height 23
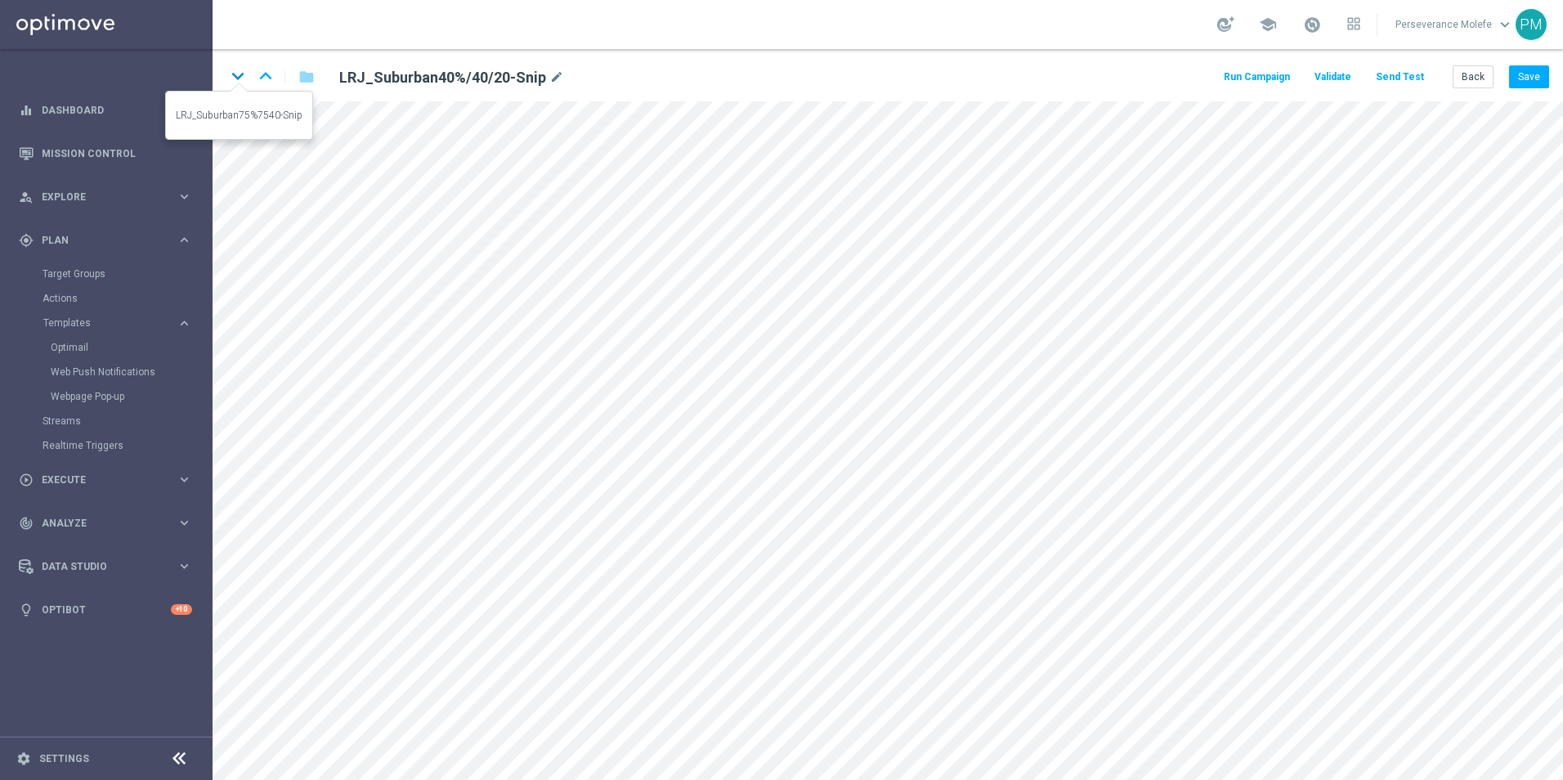
click at [241, 81] on icon "keyboard_arrow_down" at bounding box center [238, 76] width 25 height 25
click at [538, 80] on icon "mode_edit" at bounding box center [545, 78] width 15 height 20
click at [433, 83] on input "LRJ_Suburban75%7540-Snip" at bounding box center [530, 76] width 406 height 23
click at [428, 83] on input "LRJ_Suburban75%7540-Snip" at bounding box center [530, 76] width 406 height 23
type input "LRJ_Suburban75%/75/40-Snip"
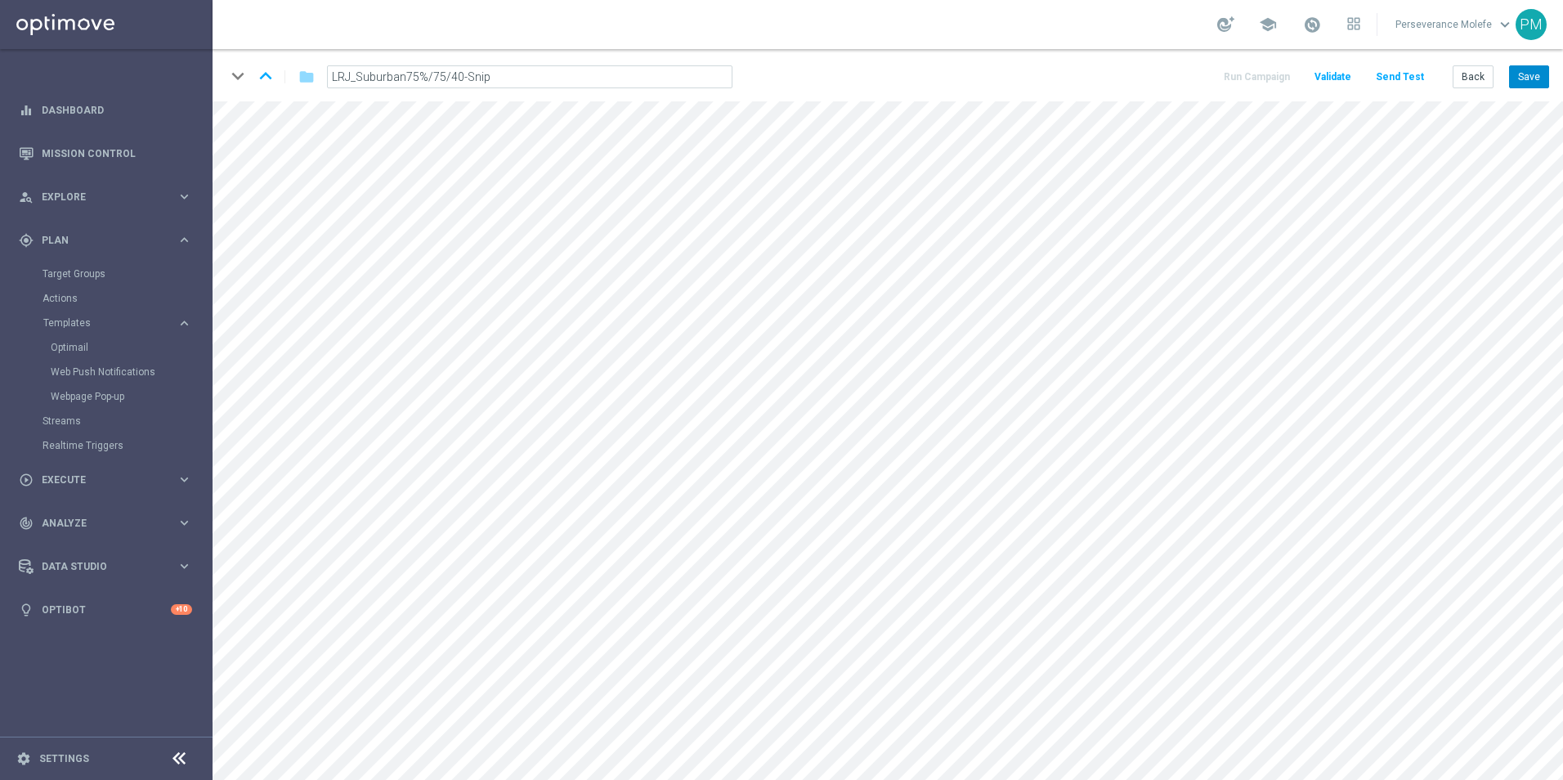
click at [1523, 75] on button "Save" at bounding box center [1529, 76] width 40 height 23
click at [1543, 83] on button "Save" at bounding box center [1529, 76] width 40 height 23
click at [1474, 83] on button "Back" at bounding box center [1473, 76] width 41 height 23
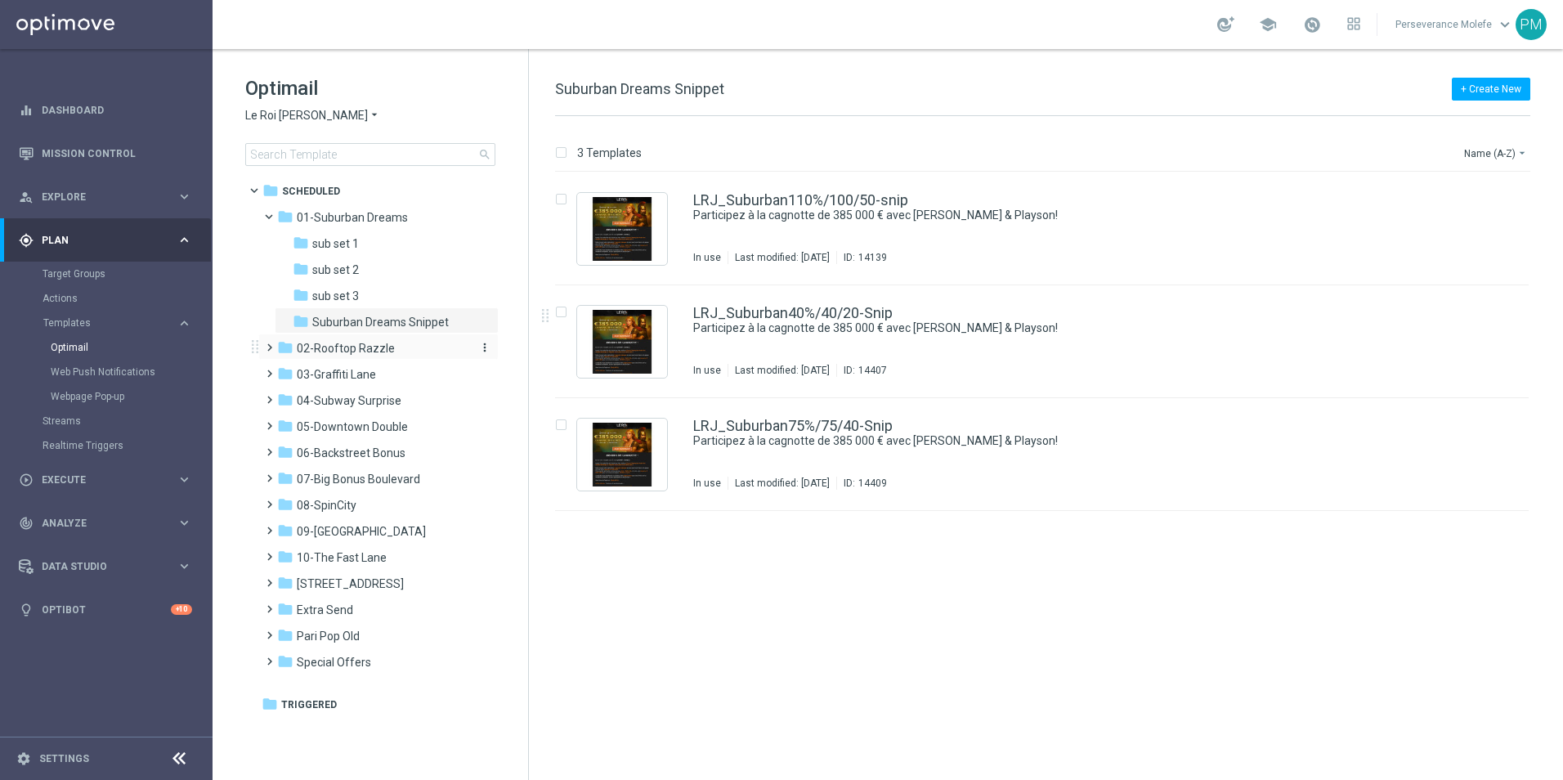
click at [402, 355] on div "folder 02-Rooftop Razzle" at bounding box center [371, 348] width 188 height 19
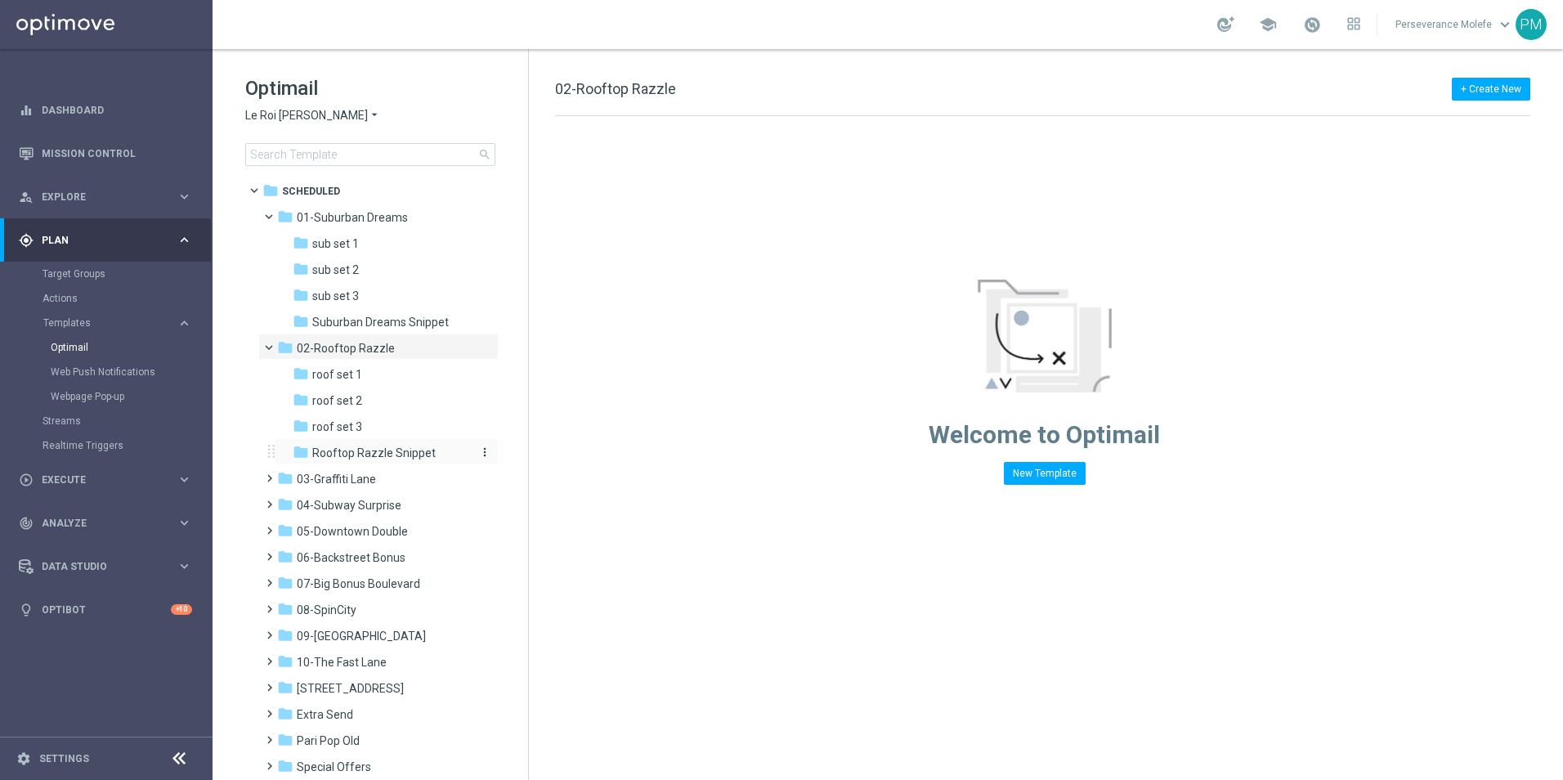
click at [409, 451] on span "Rooftop Razzle Snippet" at bounding box center [373, 453] width 123 height 15
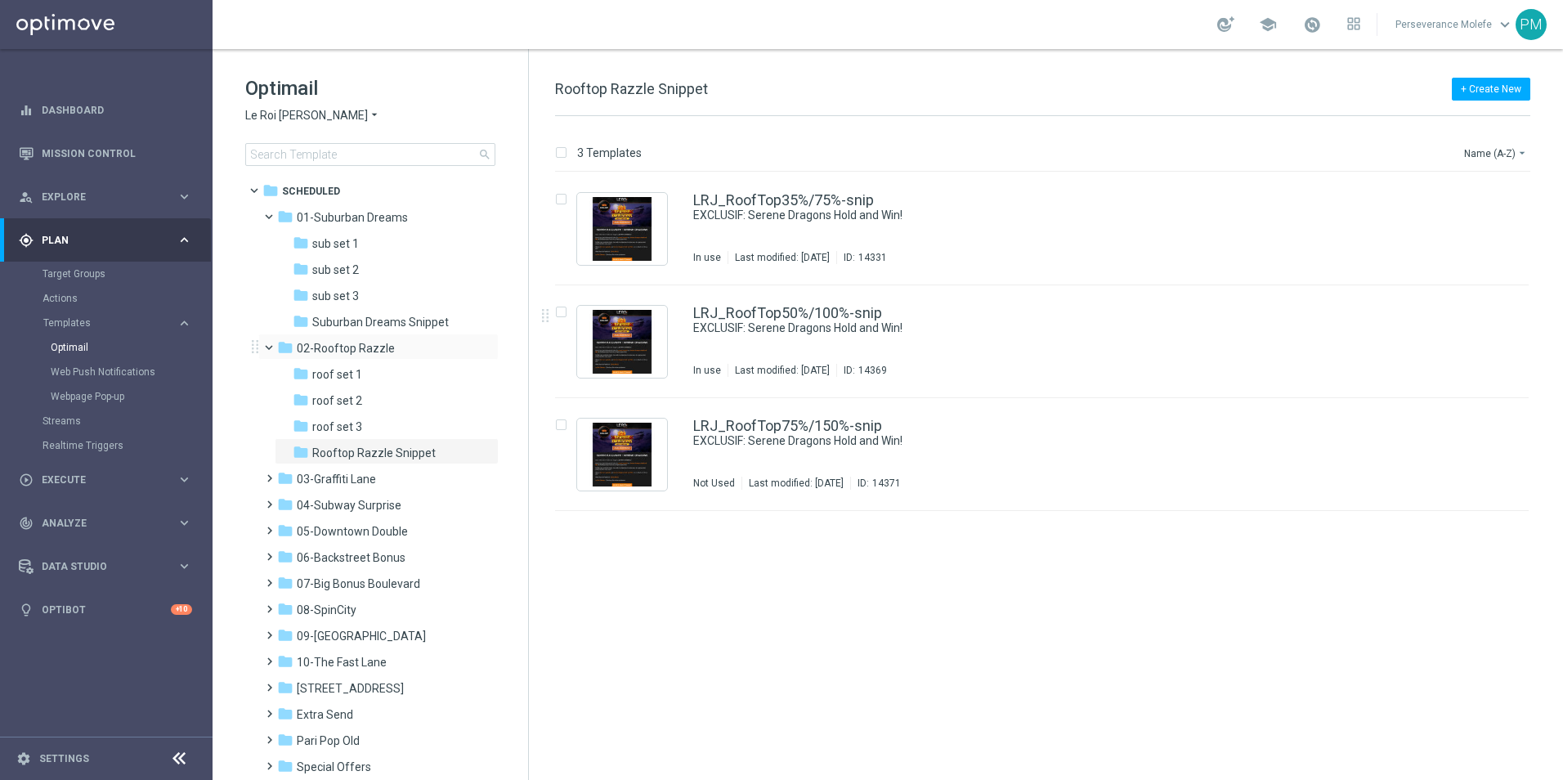
click at [273, 348] on span at bounding box center [276, 343] width 7 height 7
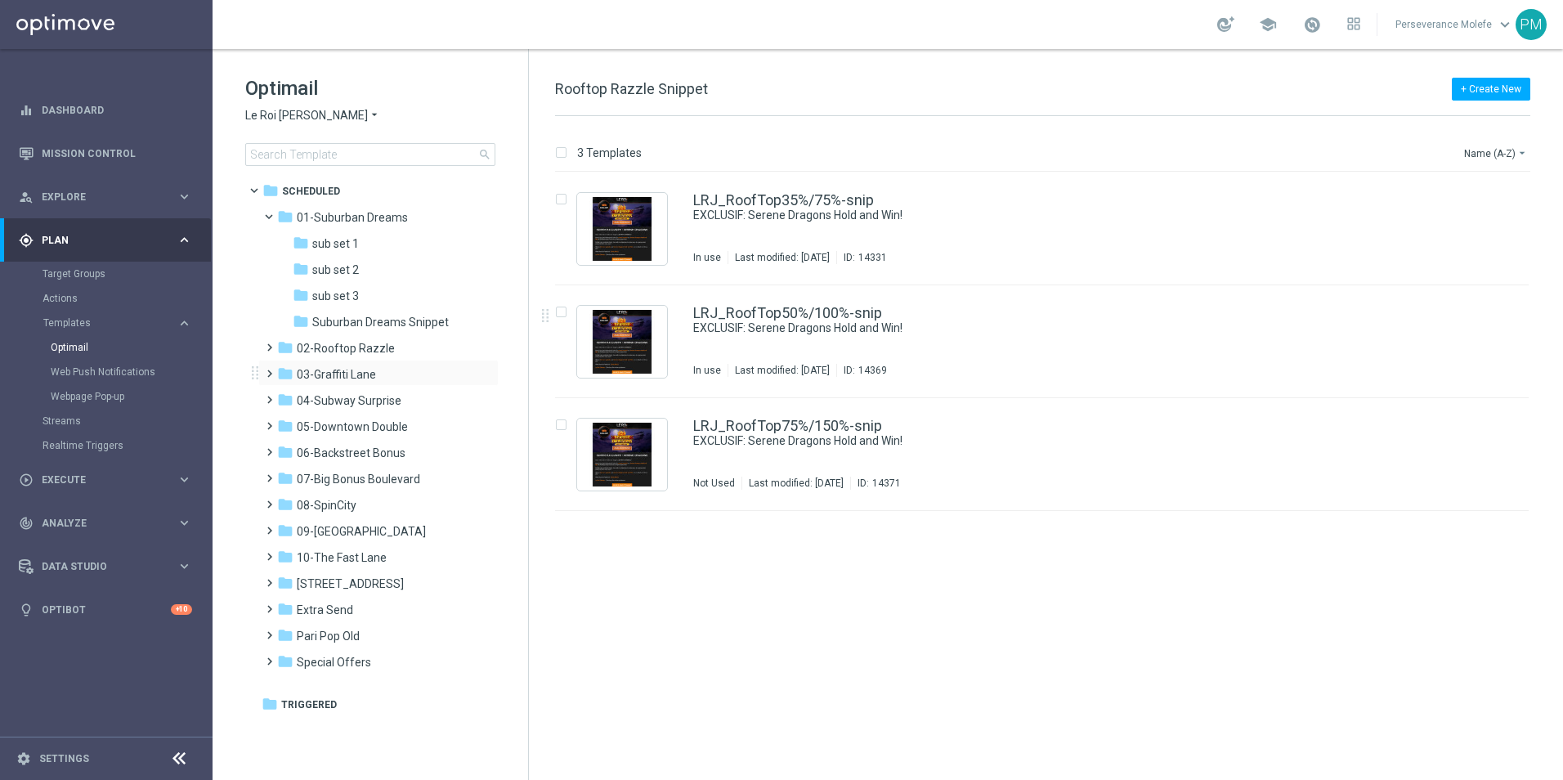
click at [270, 370] on span at bounding box center [265, 366] width 7 height 7
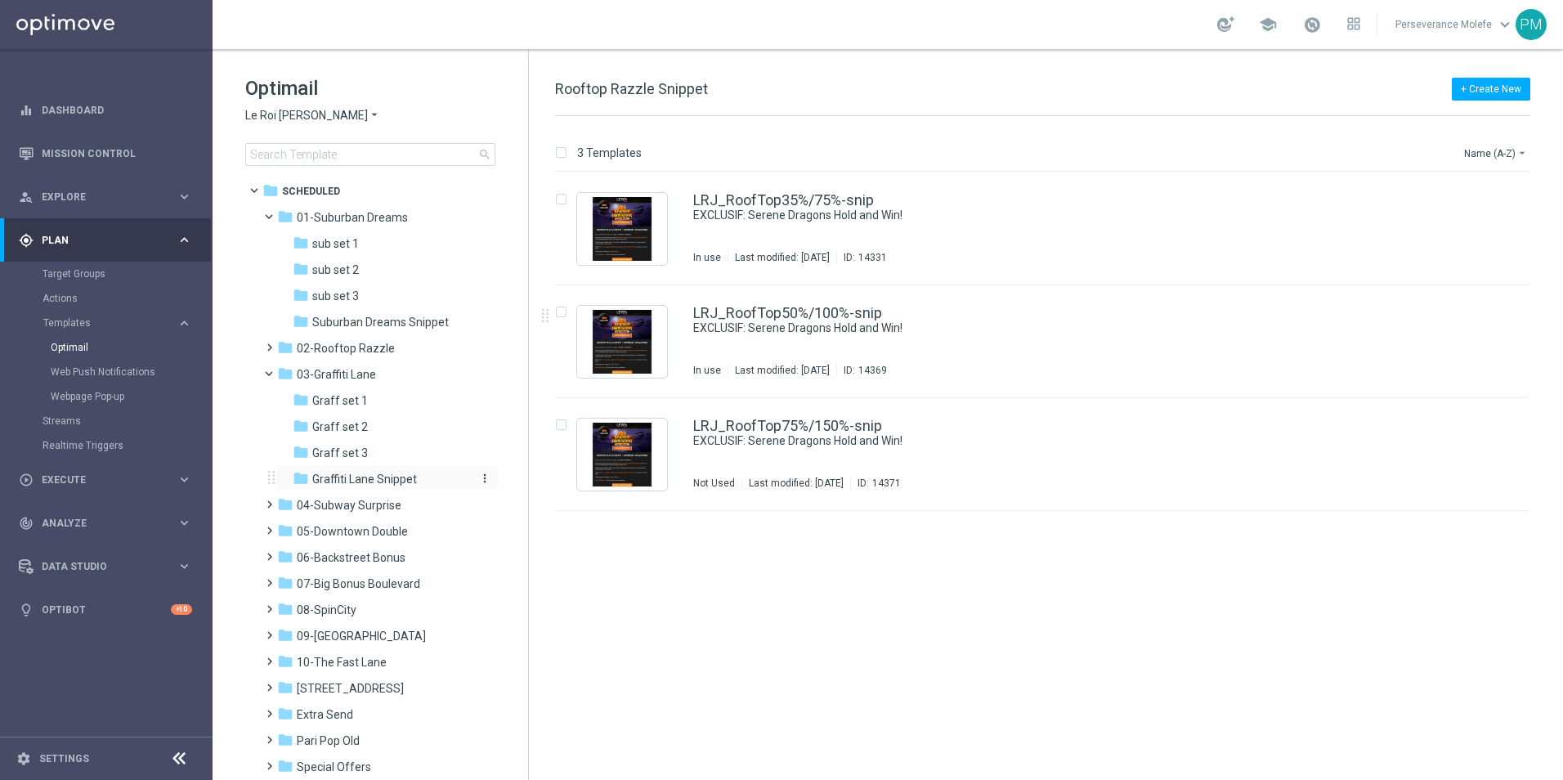
click at [372, 472] on span "Graffiti Lane Snippet" at bounding box center [364, 479] width 105 height 15
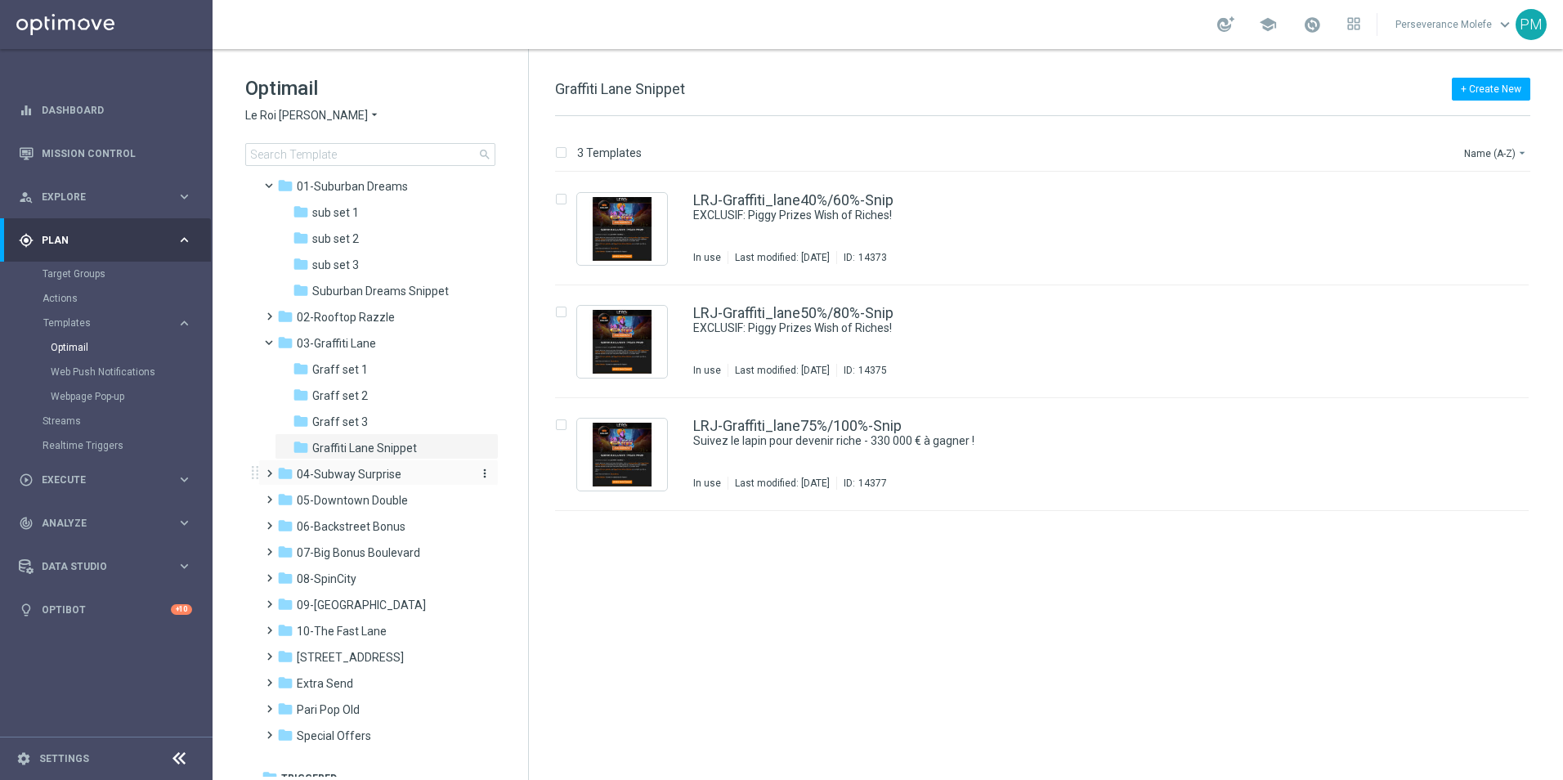
scroll to position [44, 0]
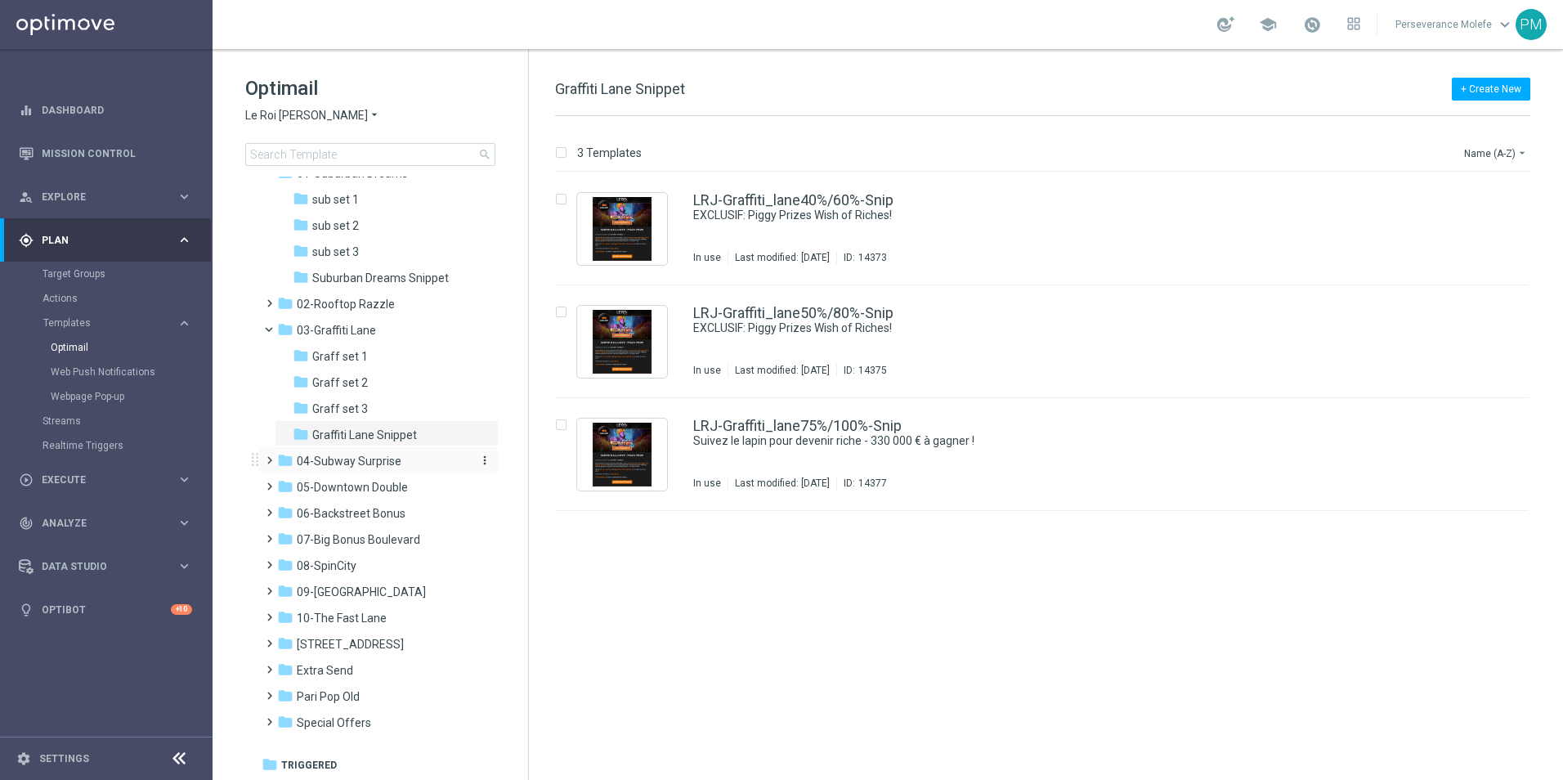
click at [324, 460] on span "04-Subway Surprise" at bounding box center [349, 461] width 105 height 15
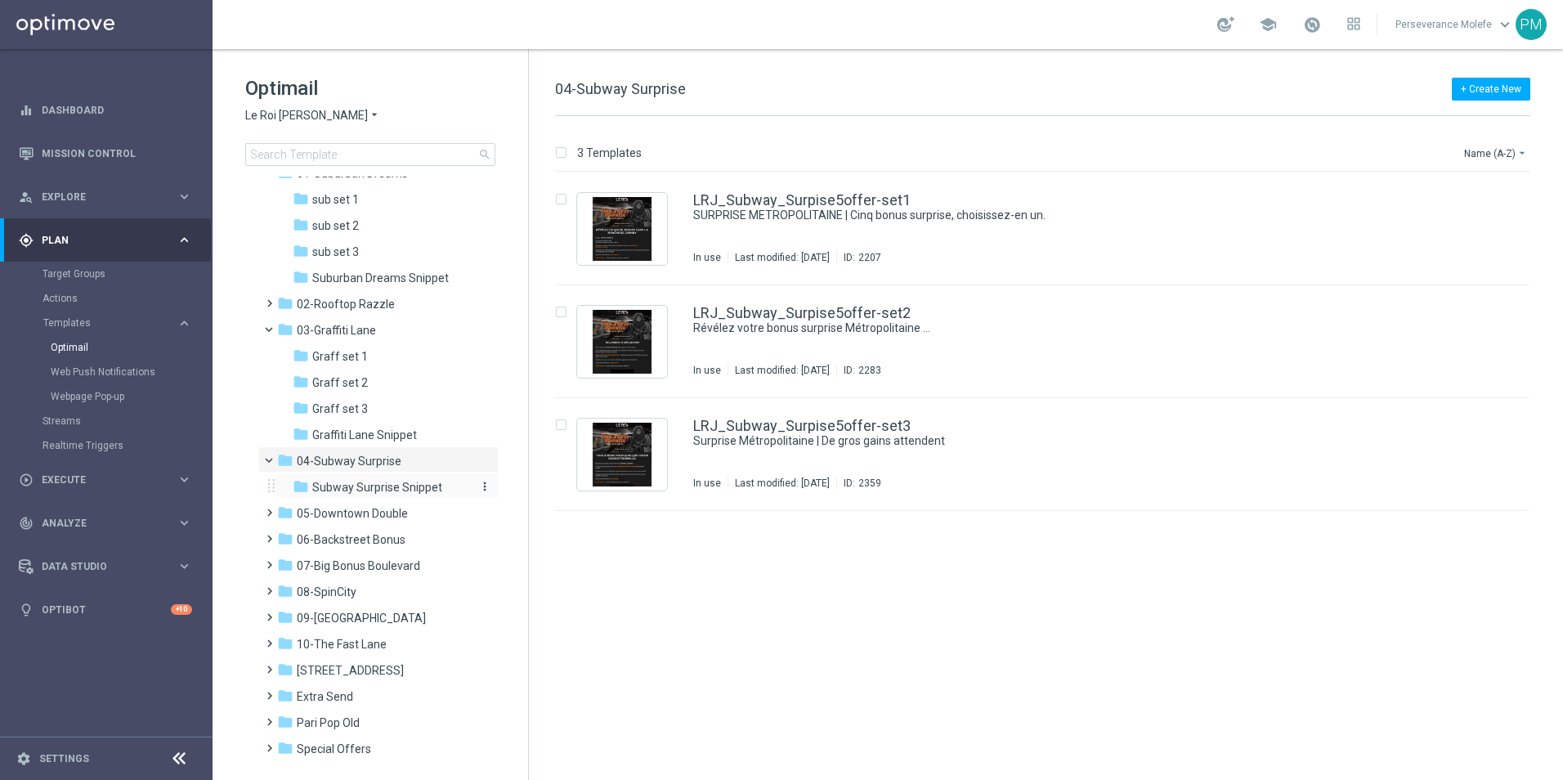
click at [404, 487] on span "Subway Surprise Snippet" at bounding box center [377, 487] width 130 height 15
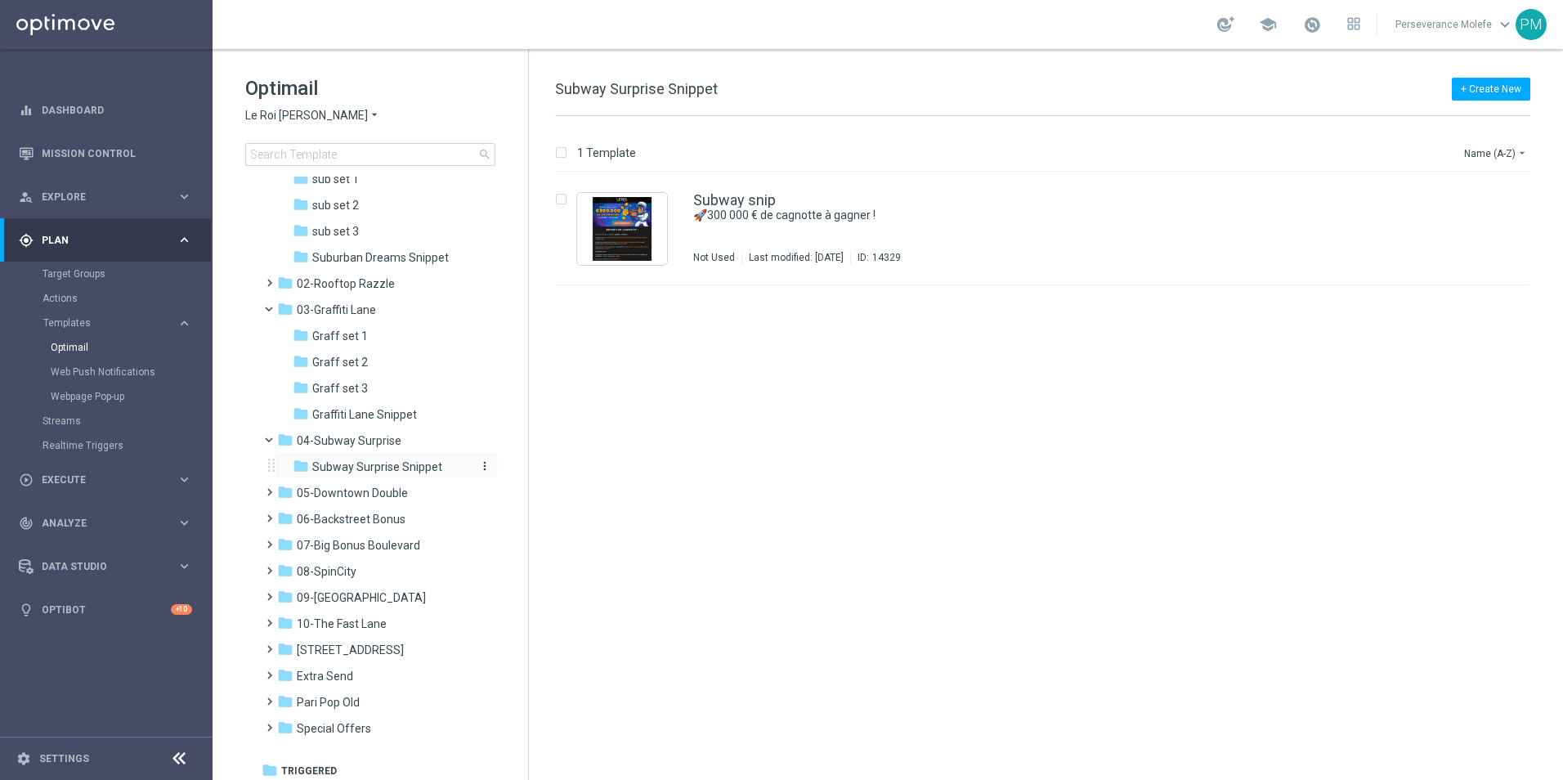
scroll to position [70, 0]
click at [397, 487] on span "05-Downtown Double" at bounding box center [352, 487] width 111 height 15
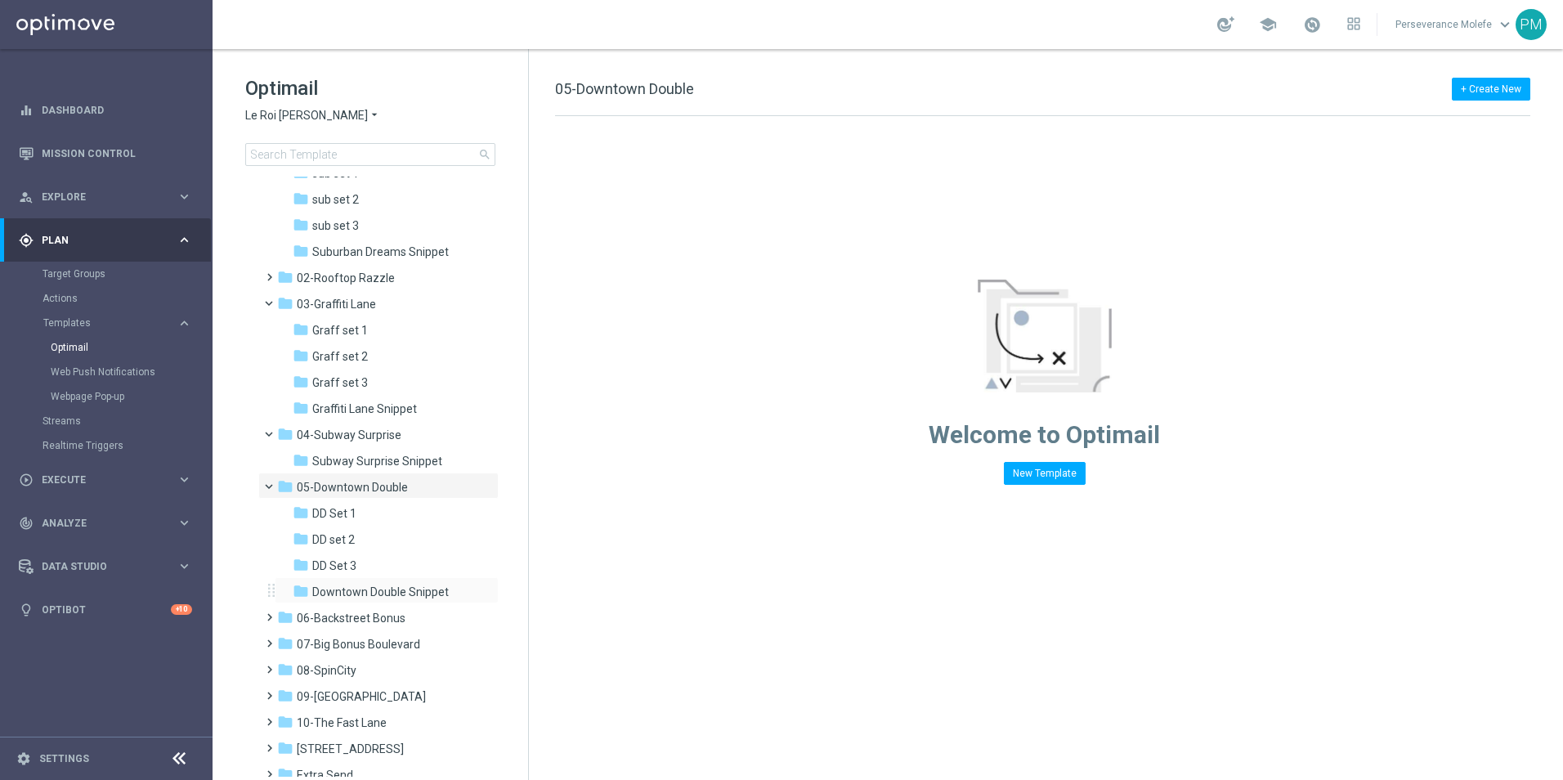
click at [398, 581] on div "folder Downtown Double Snippet more_vert" at bounding box center [387, 590] width 224 height 26
click at [397, 586] on span "Downtown Double Snippet" at bounding box center [380, 592] width 137 height 15
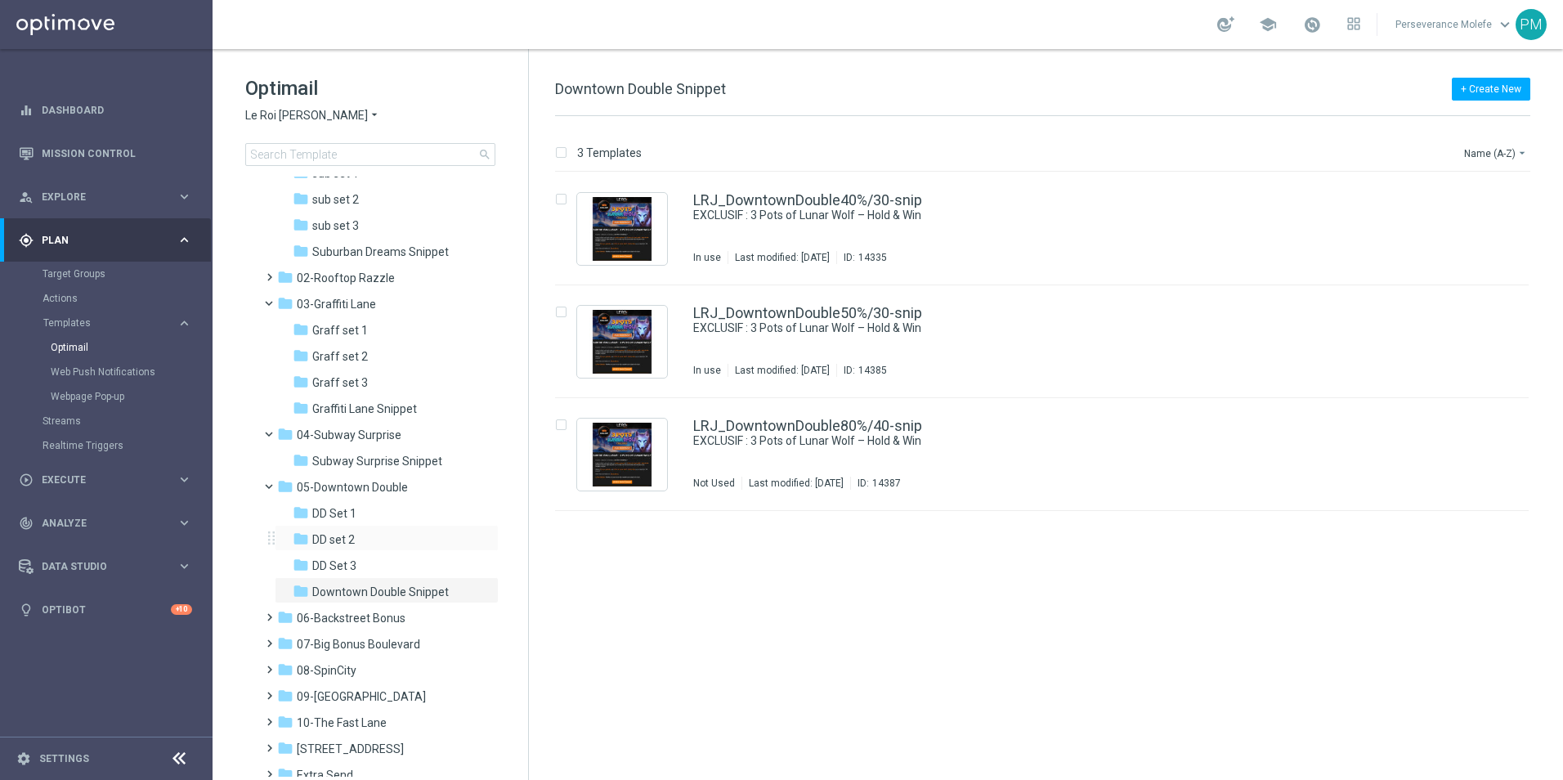
scroll to position [152, 0]
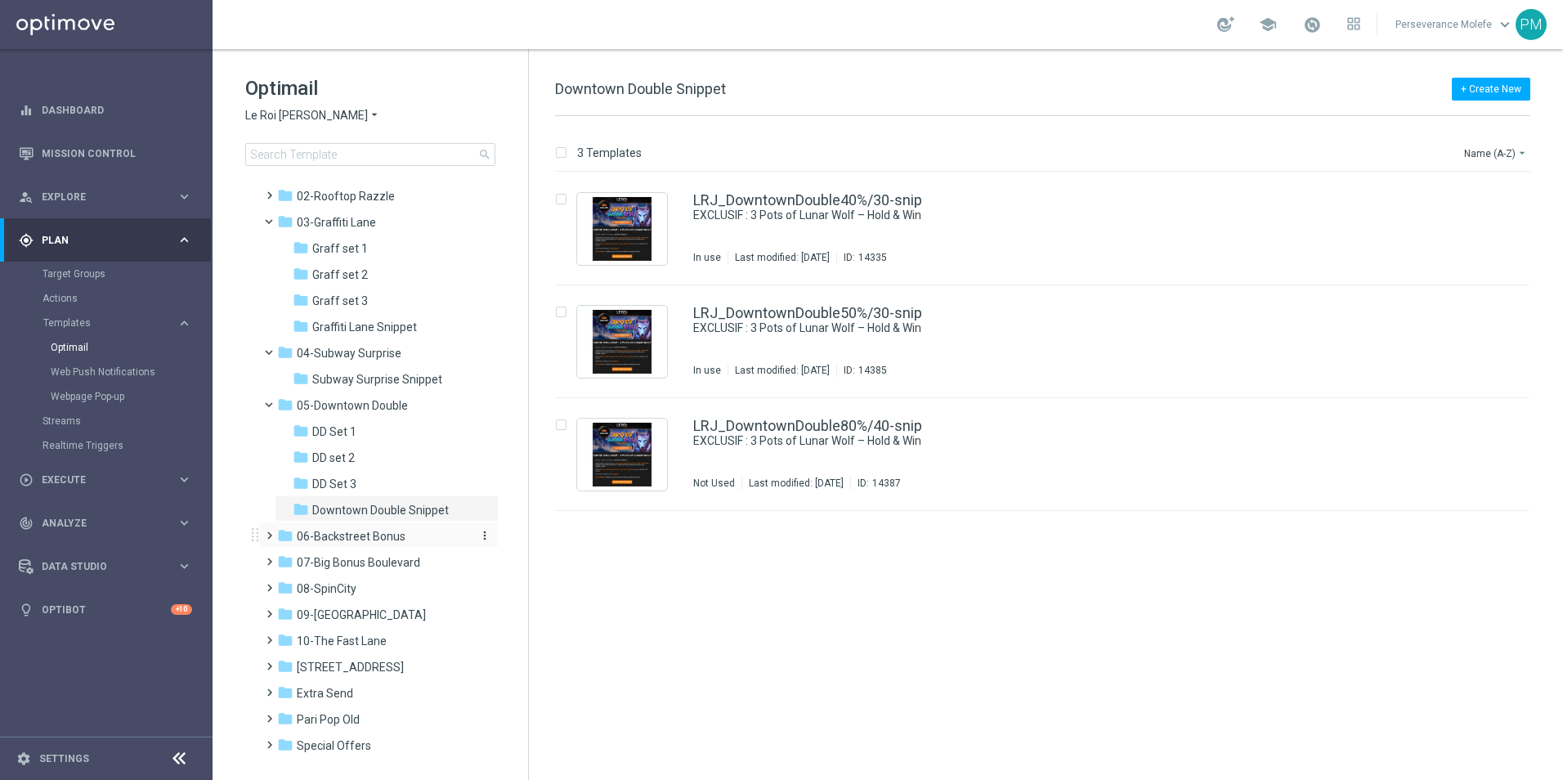
click at [392, 536] on span "06-Backstreet Bonus" at bounding box center [351, 536] width 109 height 15
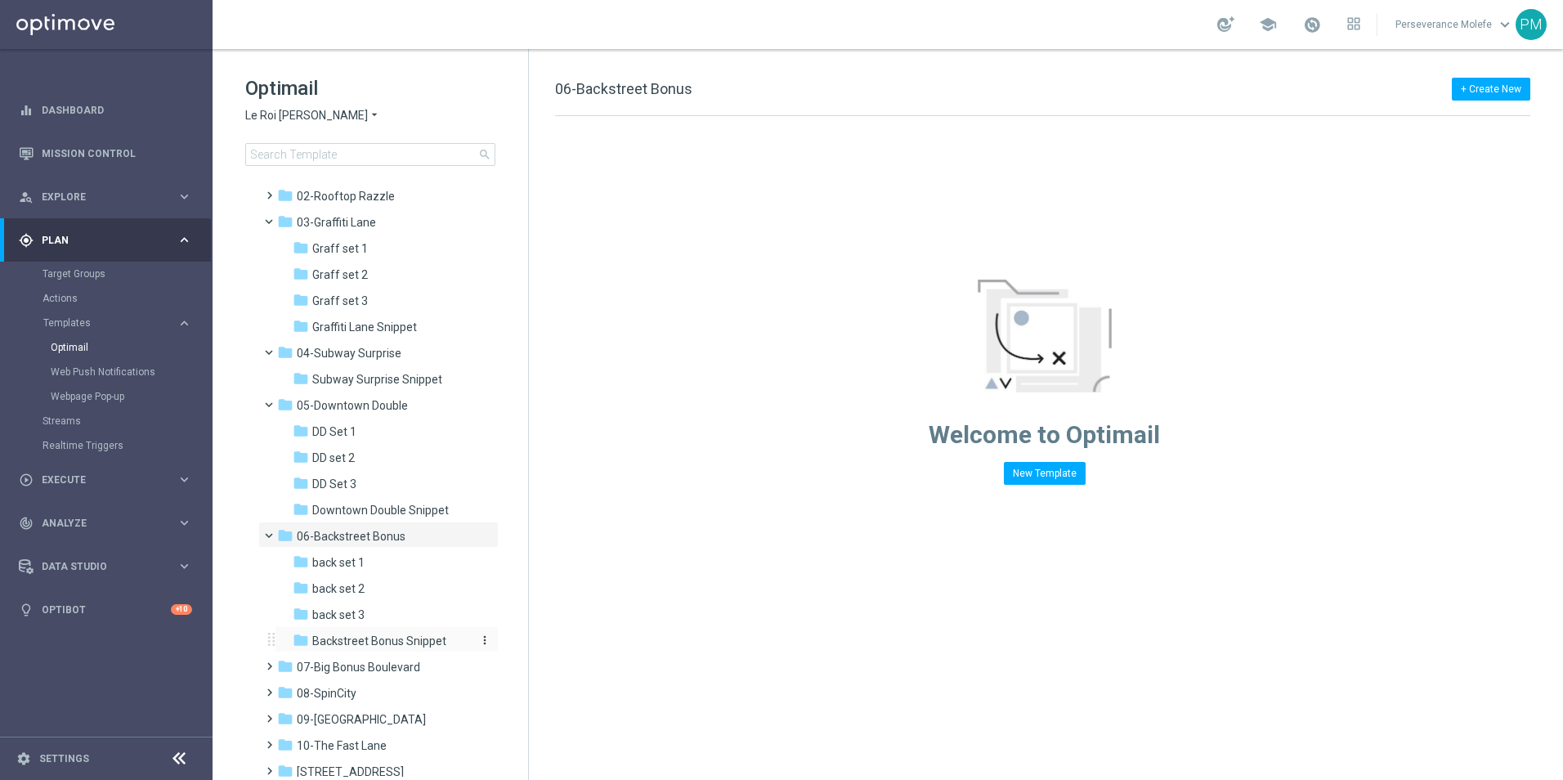
click at [368, 641] on span "Backstreet Bonus Snippet" at bounding box center [379, 641] width 134 height 15
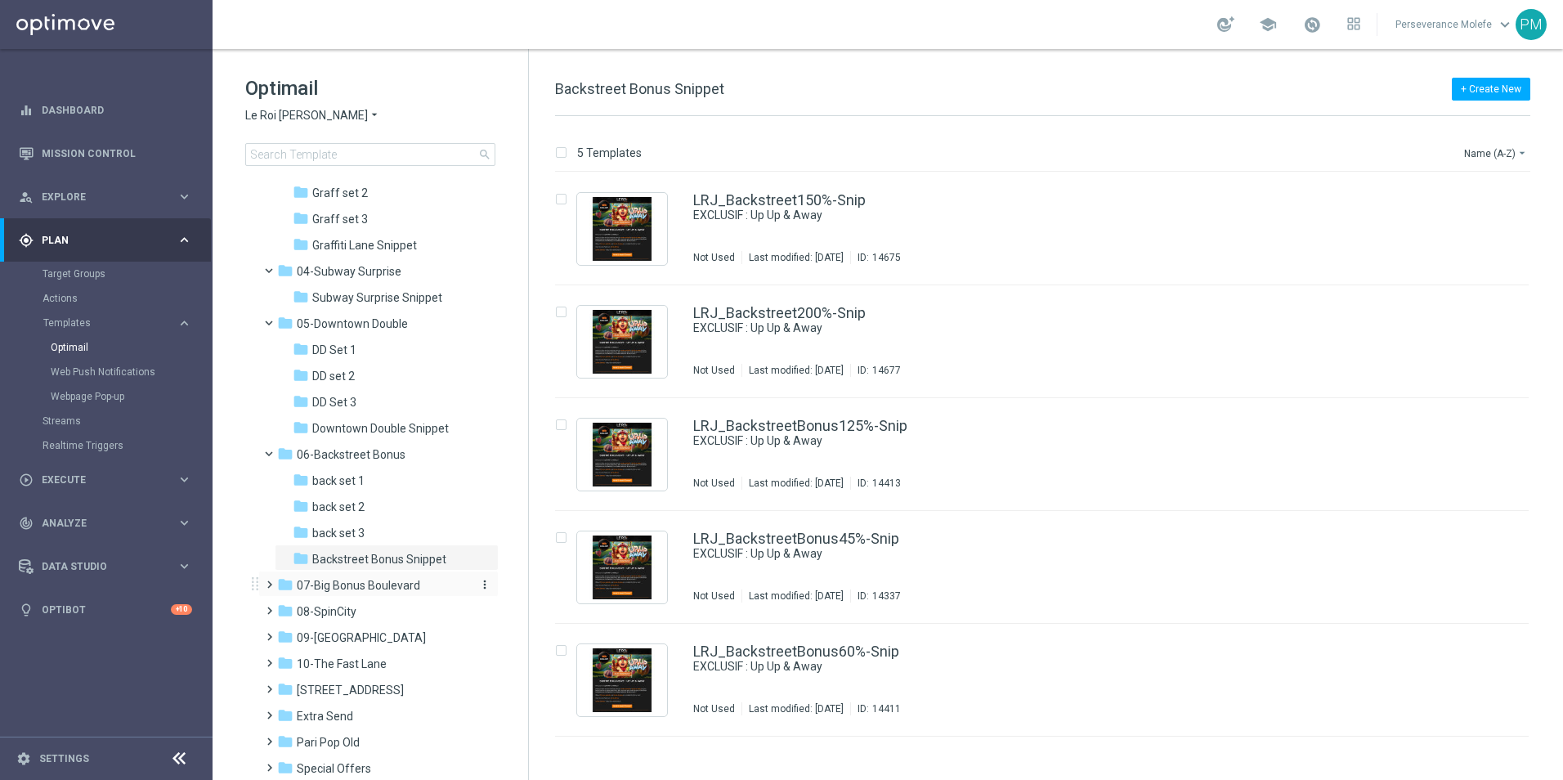
scroll to position [280, 0]
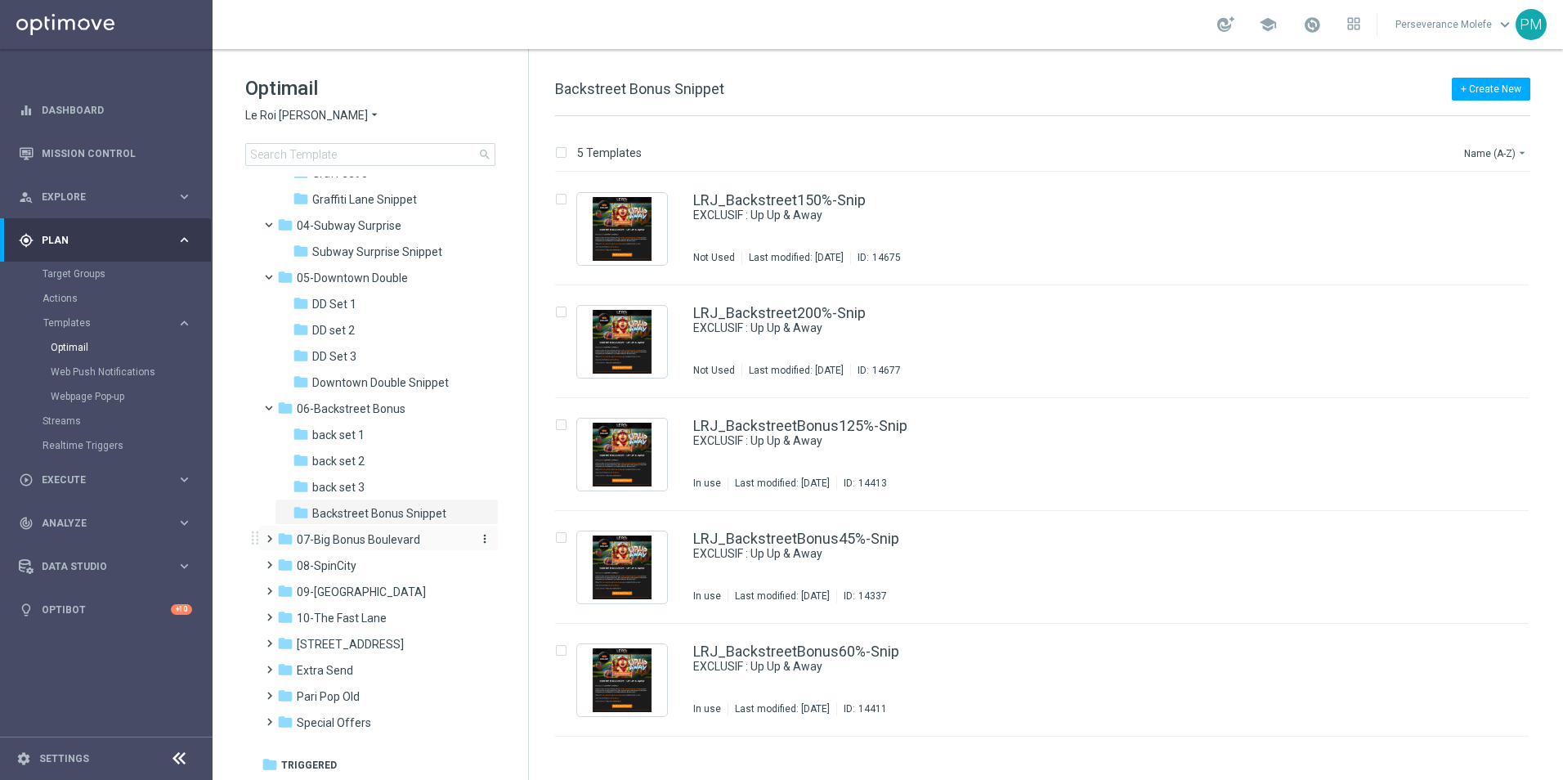
click at [380, 544] on span "07-Big Bonus Boulevard" at bounding box center [358, 539] width 123 height 15
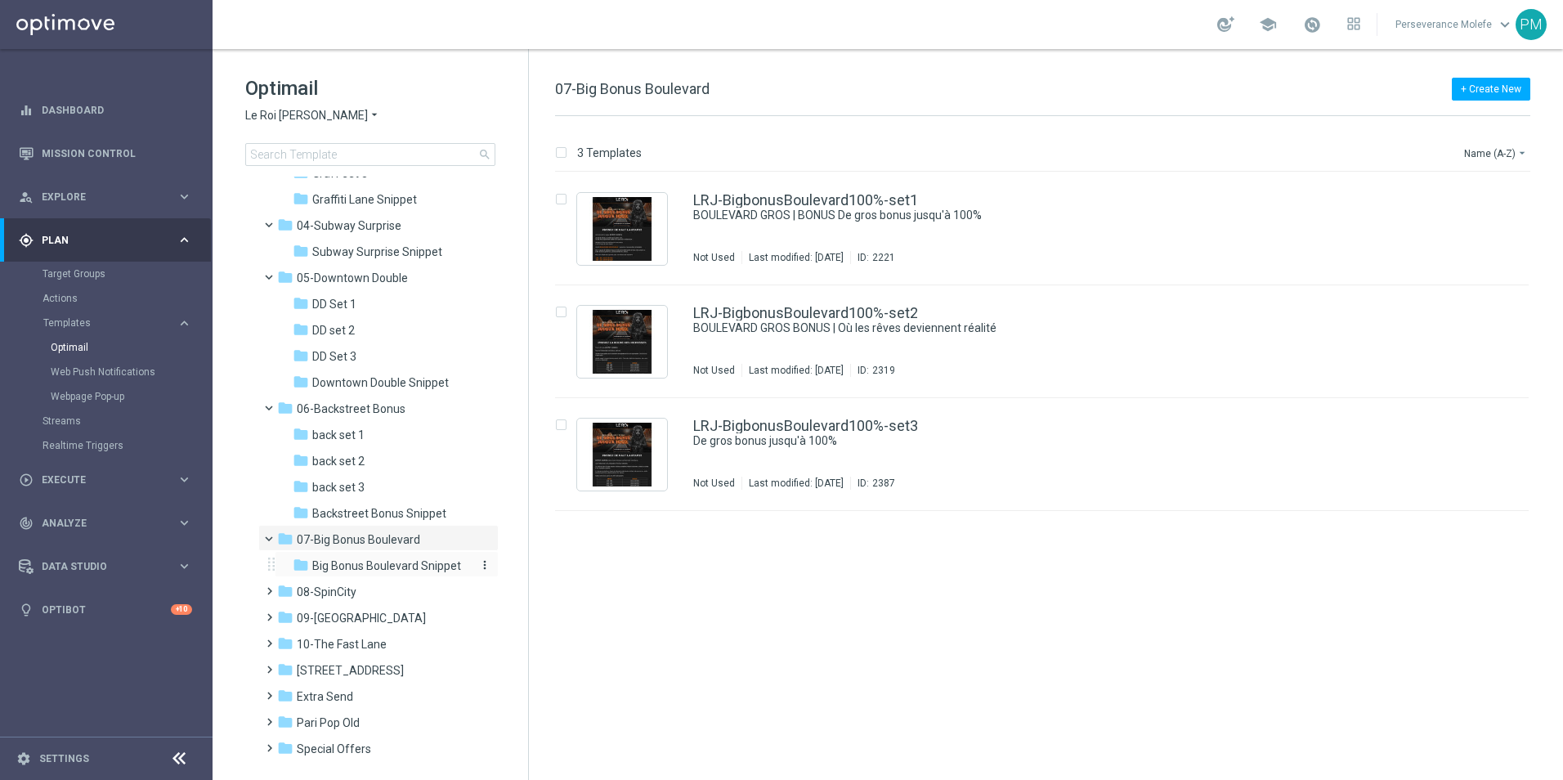
click at [401, 567] on span "Big Bonus Boulevard Snippet" at bounding box center [386, 565] width 149 height 15
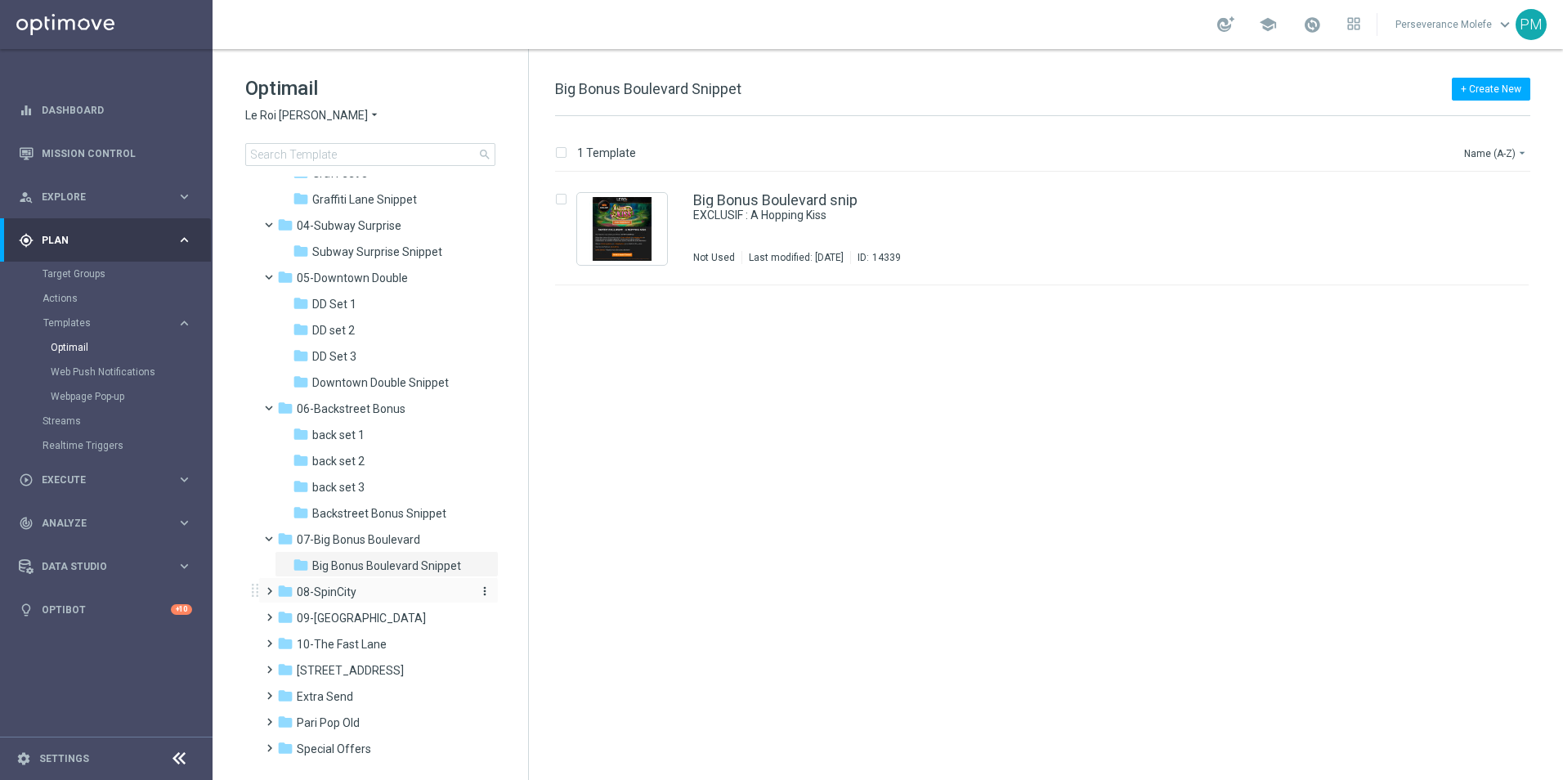
click at [379, 592] on div "folder 08-SpinCity" at bounding box center [371, 592] width 188 height 19
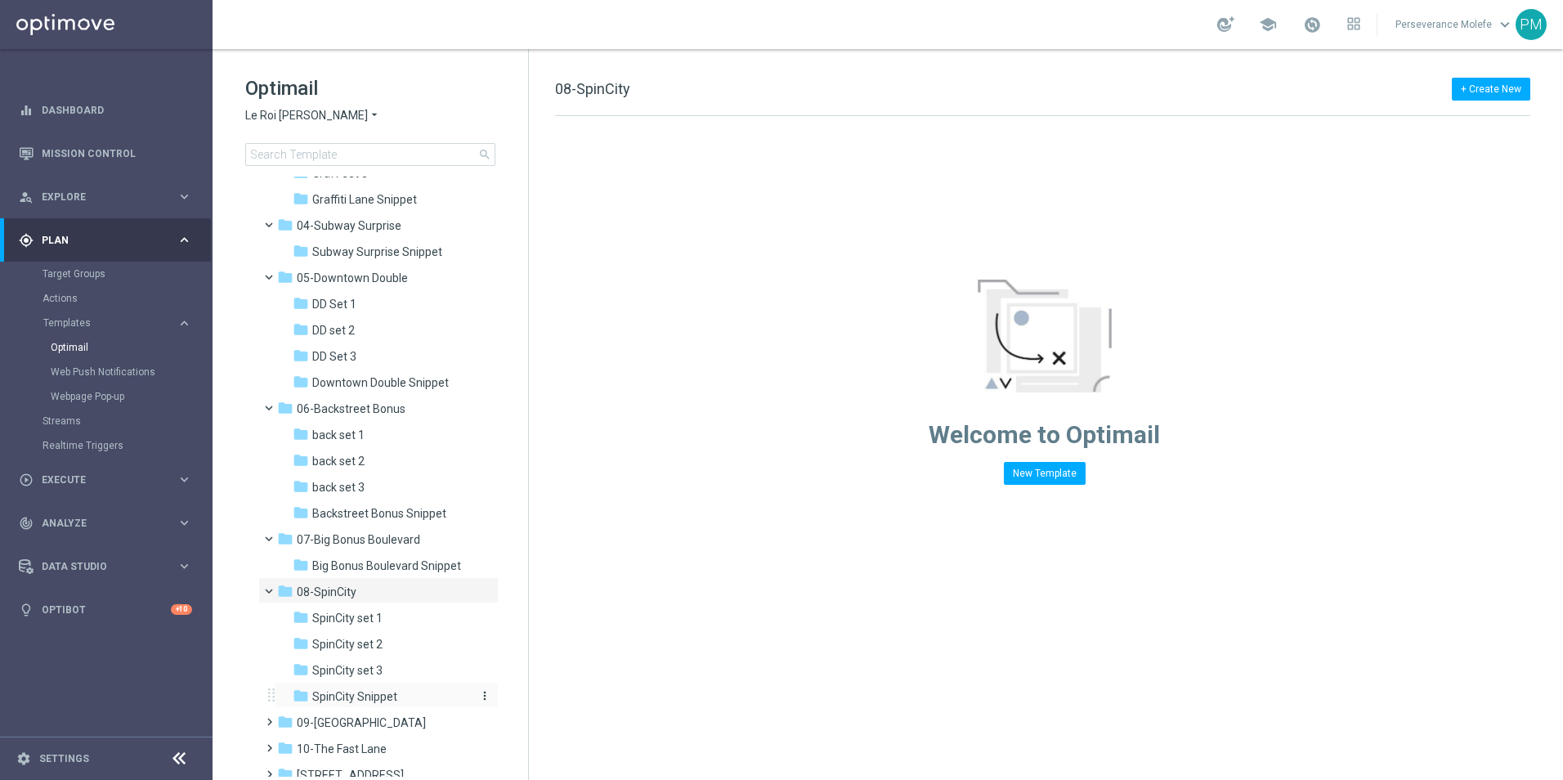
click at [394, 698] on span "SpinCity Snippet" at bounding box center [354, 696] width 85 height 15
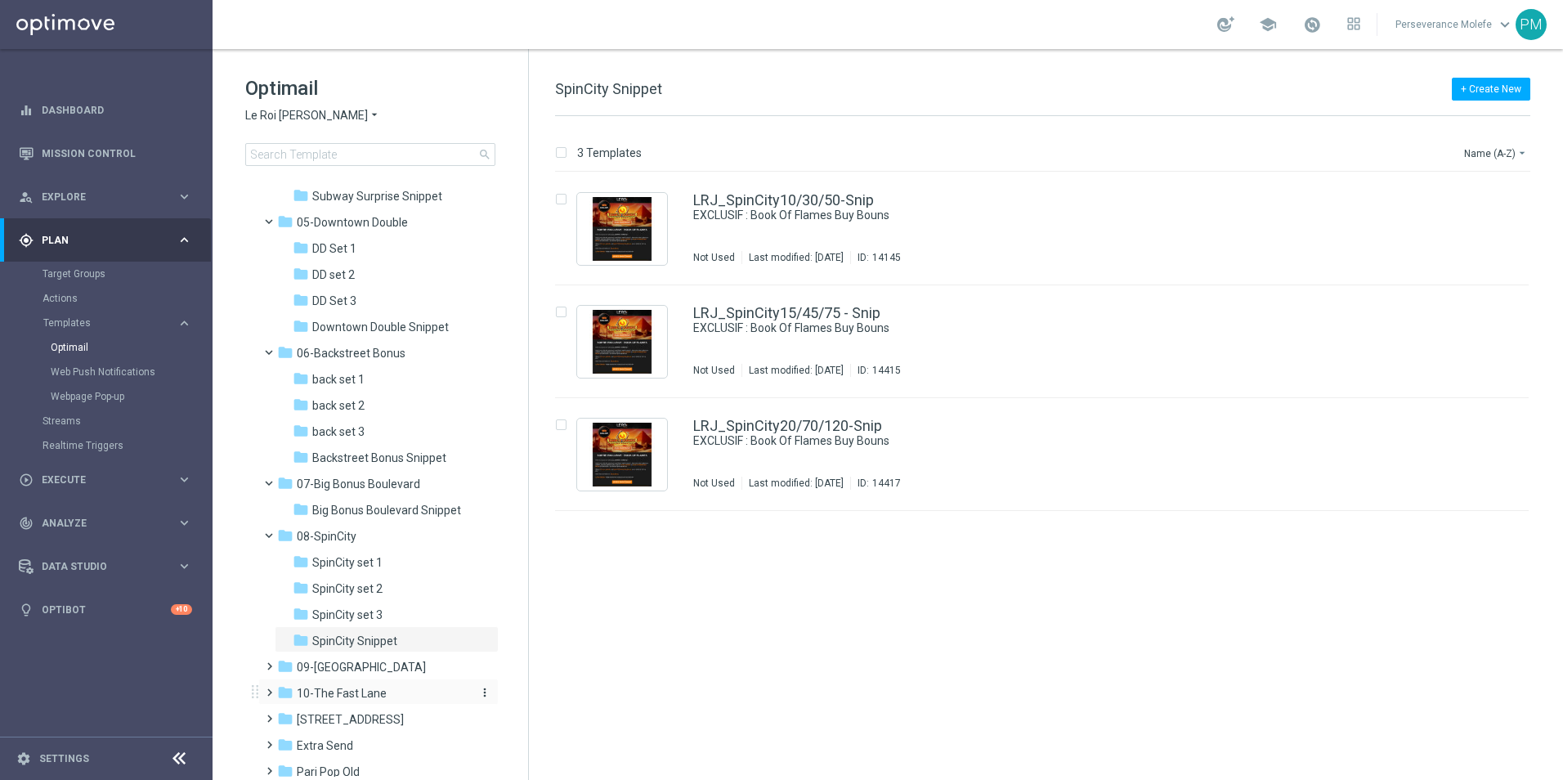
scroll to position [410, 0]
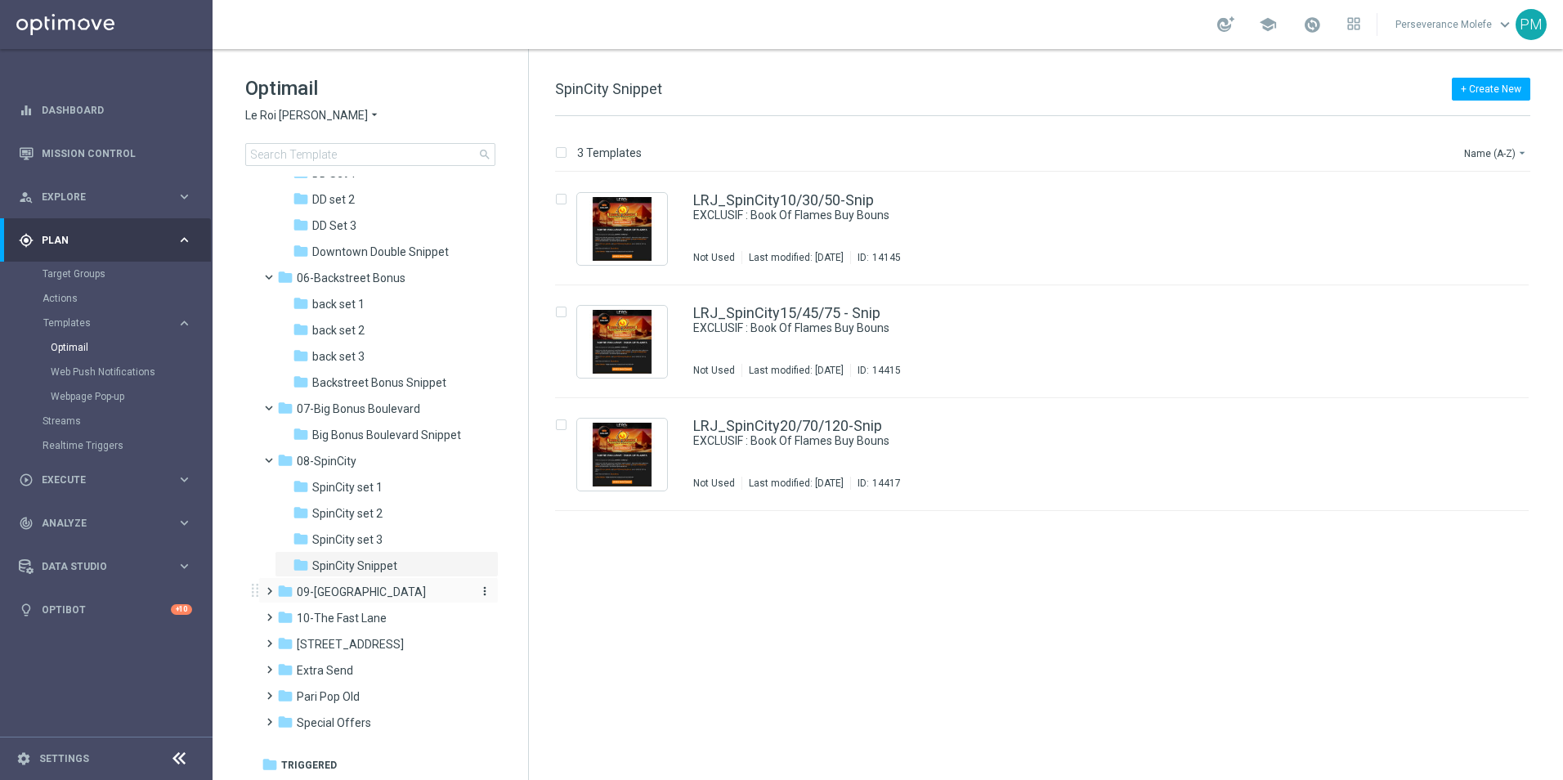
click at [408, 599] on span "09-[GEOGRAPHIC_DATA]" at bounding box center [361, 592] width 129 height 15
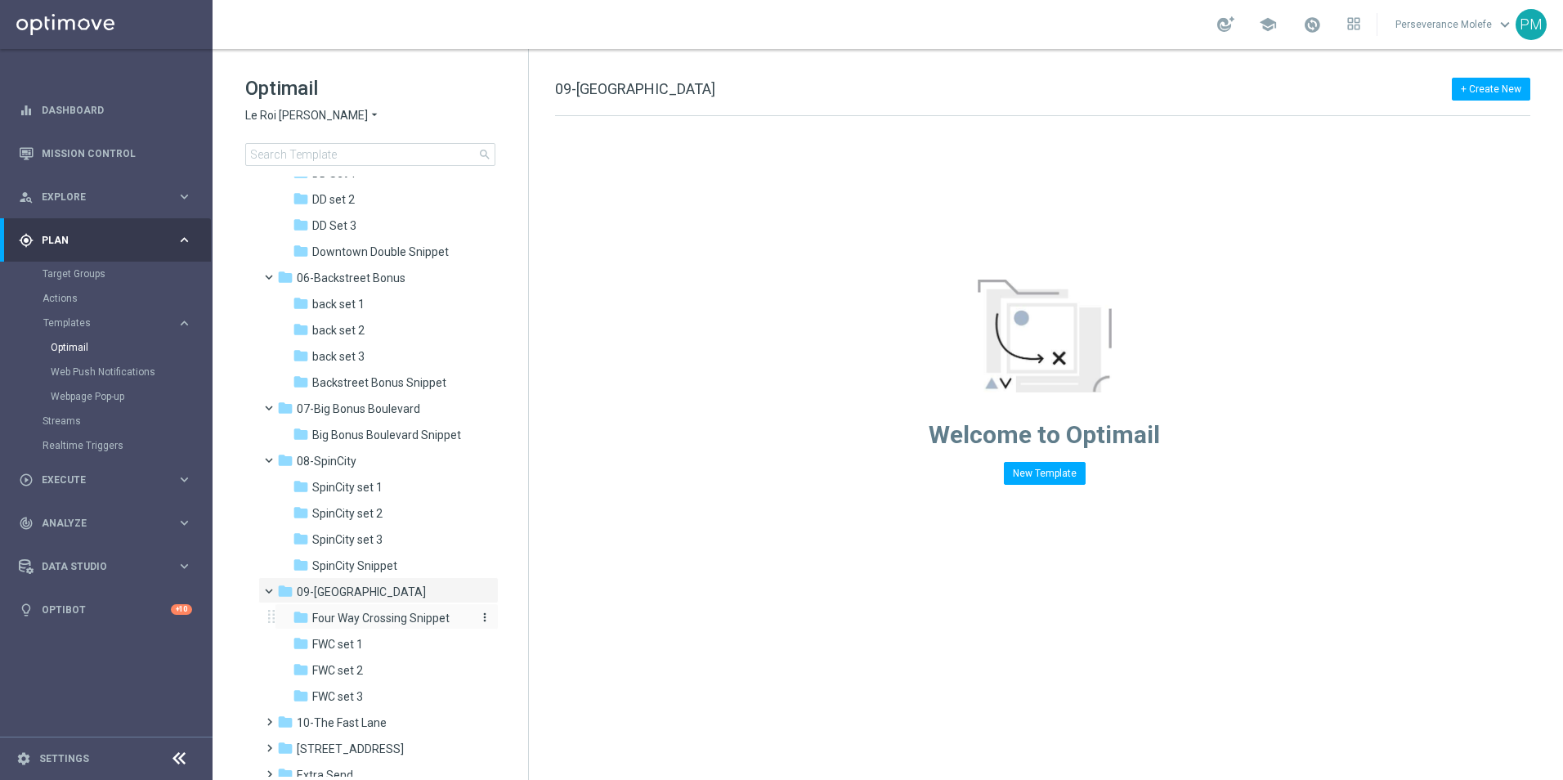
click at [436, 618] on span "Four Way Crossing Snippet" at bounding box center [380, 618] width 137 height 15
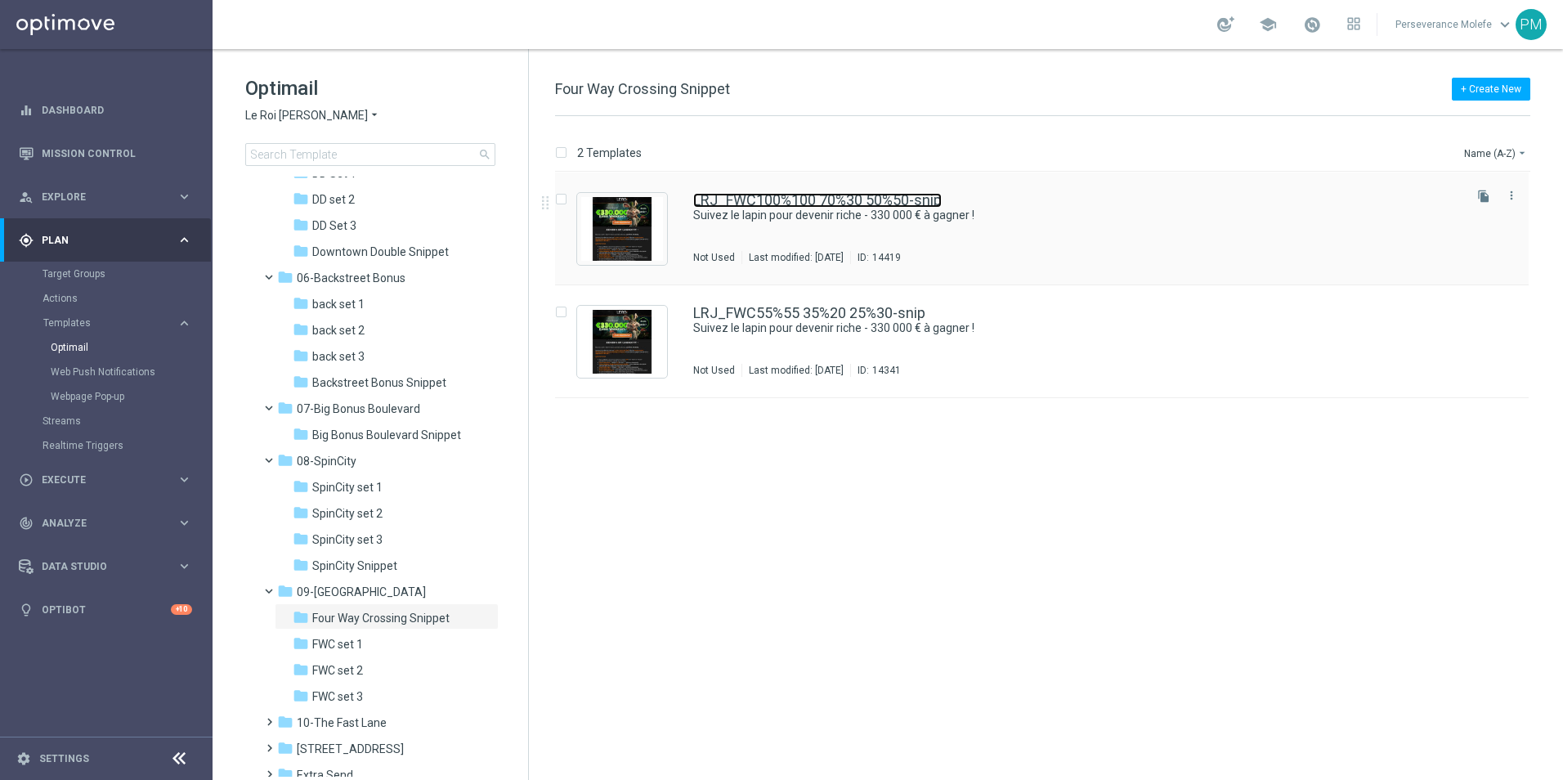
click at [837, 202] on link "LRJ_FWC100%100 70%30 50%50-snip" at bounding box center [817, 200] width 249 height 15
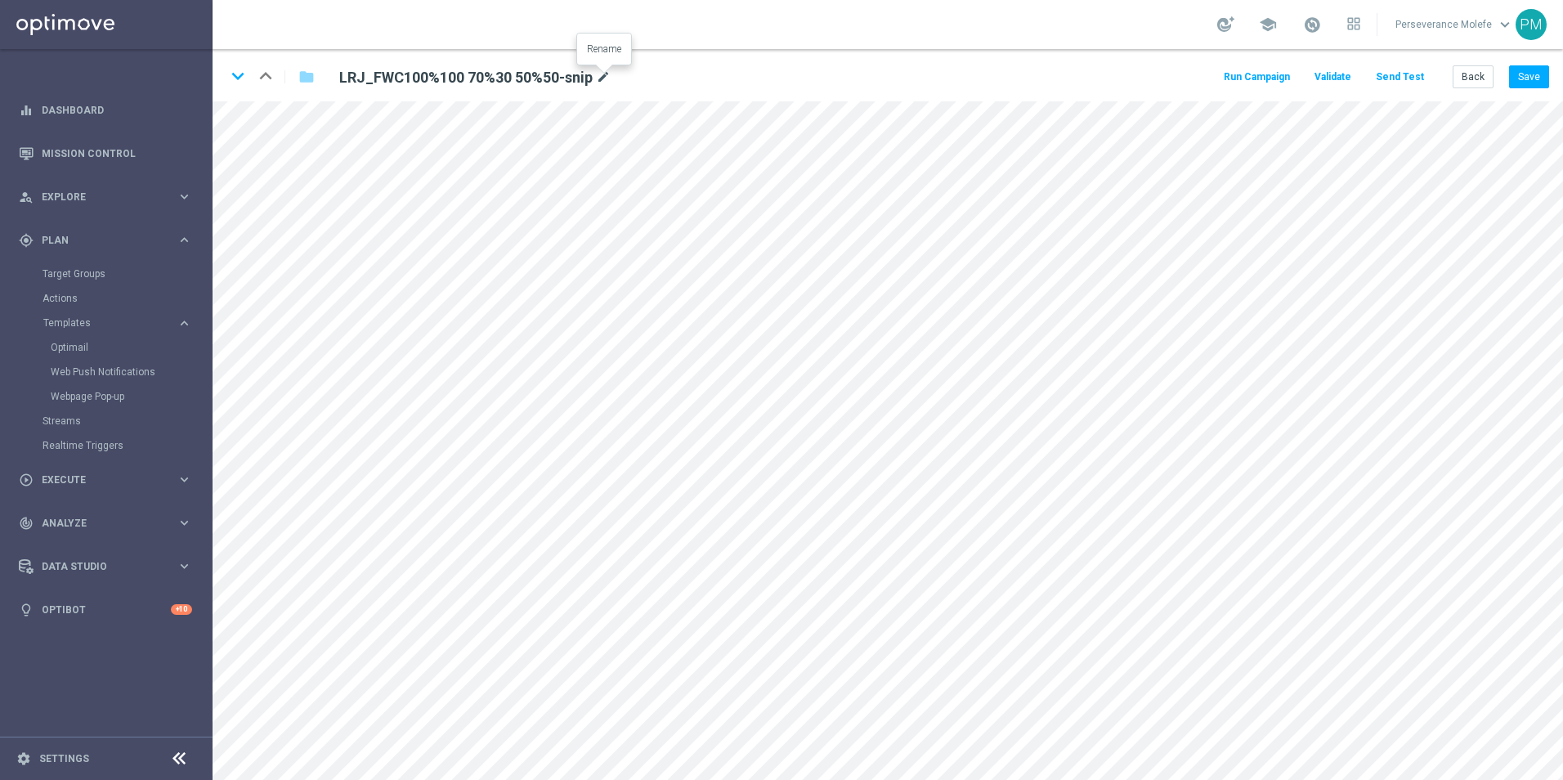
click at [603, 75] on icon "mode_edit" at bounding box center [603, 78] width 15 height 20
click at [433, 80] on input "LRJ_FWC100%100 70%30 50%50-snip" at bounding box center [530, 76] width 406 height 23
type input "LRJ_FWC100%/100/70%/30/50%50-snip"
click at [1540, 68] on button "Save" at bounding box center [1529, 76] width 40 height 23
click at [243, 82] on icon "keyboard_arrow_down" at bounding box center [238, 76] width 25 height 25
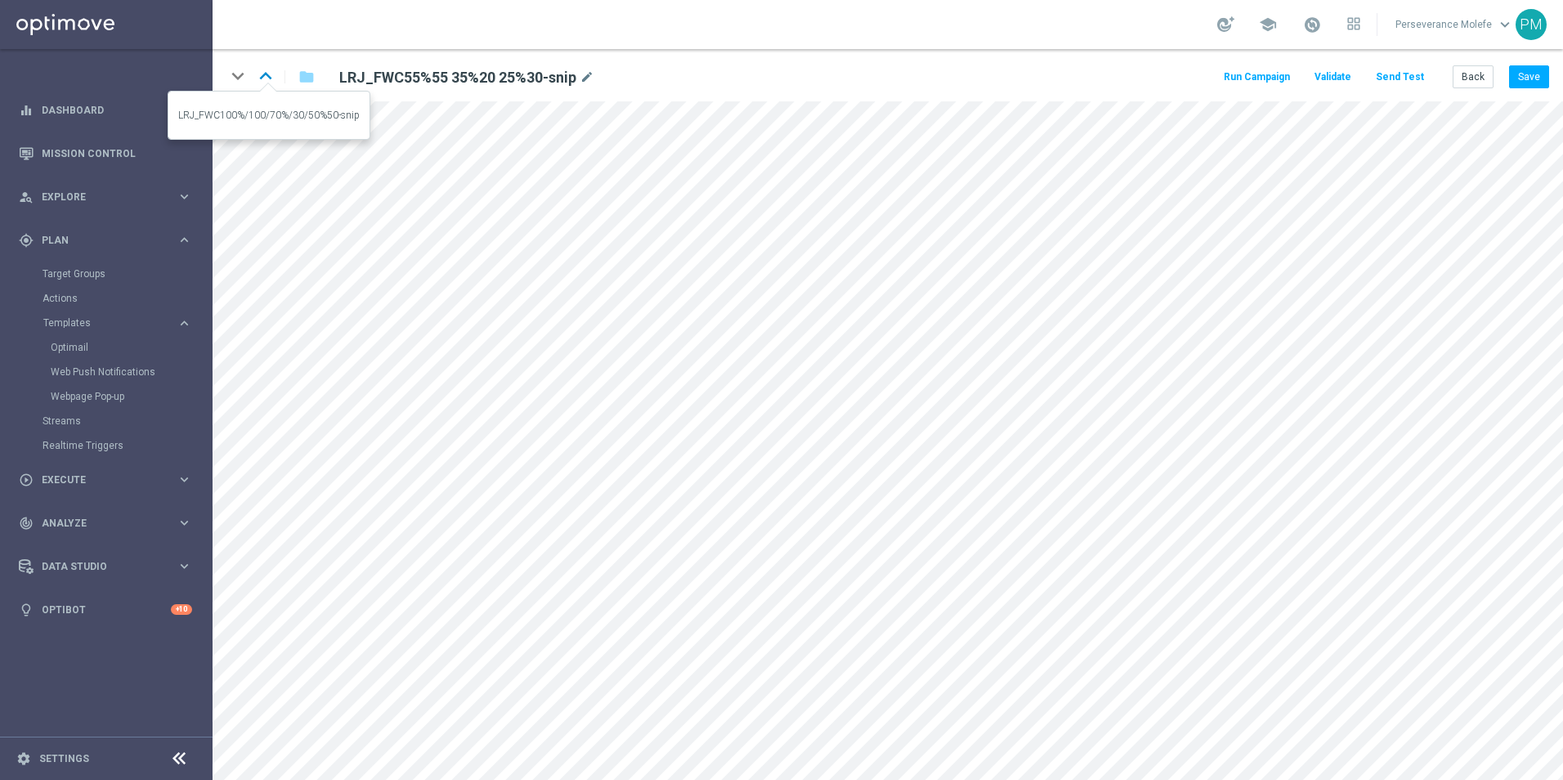
click at [273, 79] on icon "keyboard_arrow_up" at bounding box center [265, 76] width 25 height 25
click at [626, 82] on icon "mode_edit" at bounding box center [619, 78] width 15 height 20
click at [496, 86] on input "LRJ_FWC100%/100/70%/30/50%50-snip" at bounding box center [530, 76] width 406 height 23
type input "LRJ_FWC100%/100/70%/30/50%/50-snip"
click at [1535, 76] on button "Save" at bounding box center [1529, 76] width 40 height 23
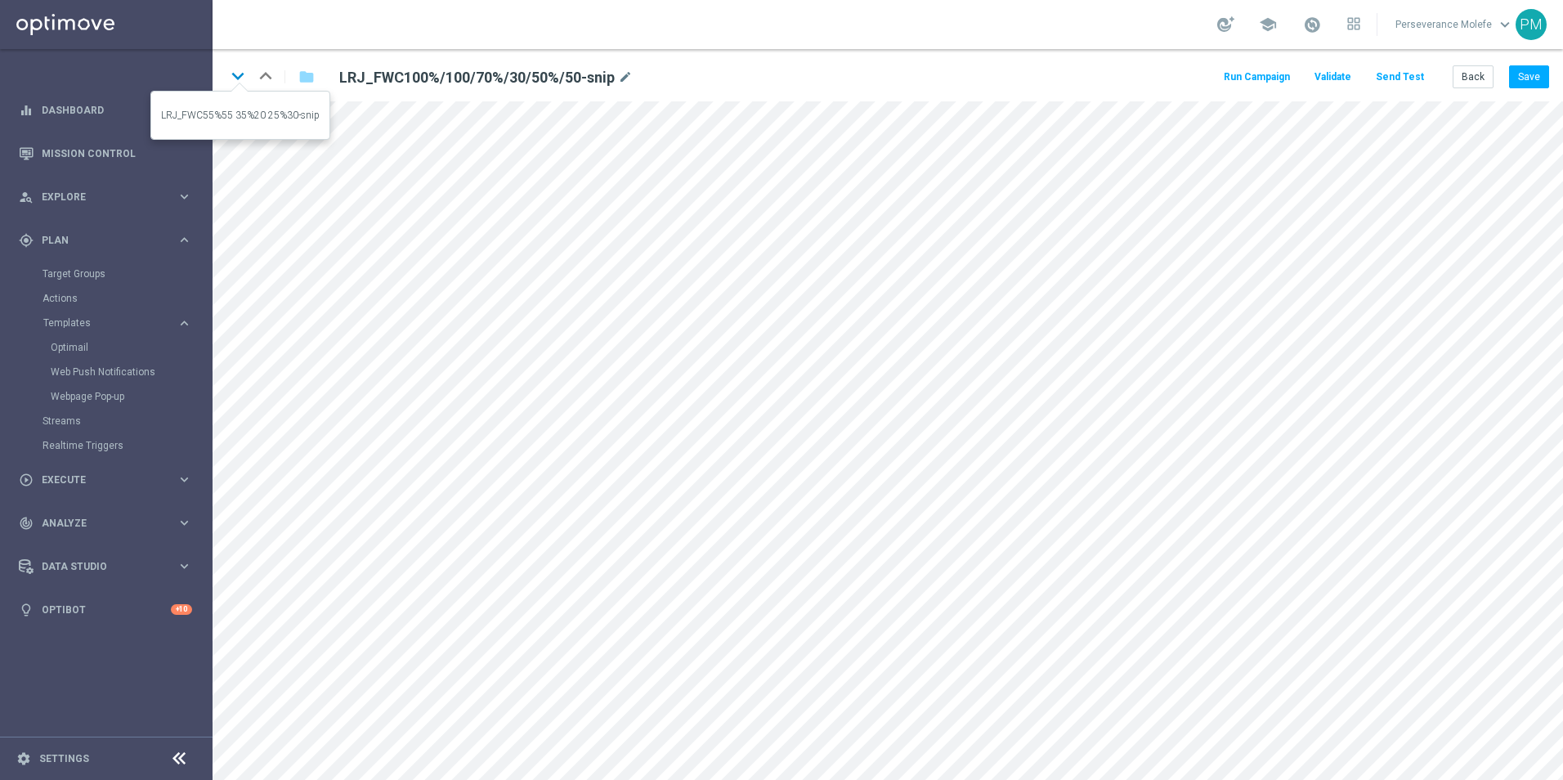
click at [249, 78] on icon "keyboard_arrow_down" at bounding box center [238, 76] width 25 height 25
click at [590, 75] on icon "mode_edit" at bounding box center [587, 78] width 15 height 20
click at [403, 78] on input "LRJ_FWC55%55 35%20 25%30-snip" at bounding box center [530, 76] width 406 height 23
click at [425, 79] on input "LRJ_FWC55%/55 35%20 25%30-snip" at bounding box center [530, 76] width 406 height 23
click at [423, 80] on input "LRJ_FWC55%/55 35%20 25%30-snip" at bounding box center [530, 76] width 406 height 23
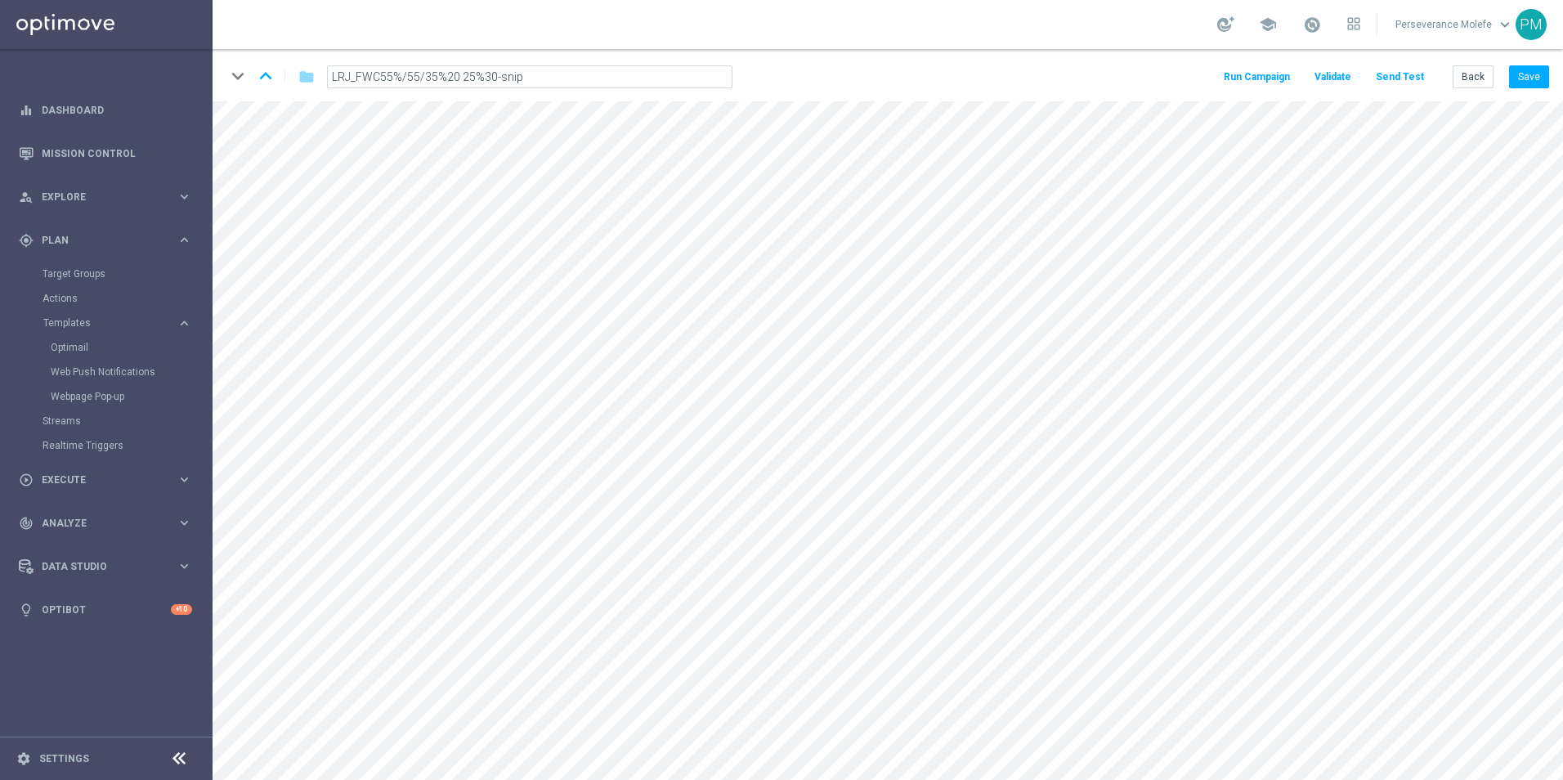
click at [447, 79] on input "LRJ_FWC55%/55/35%20 25%30-snip" at bounding box center [530, 76] width 406 height 23
click at [468, 79] on input "LRJ_FWC55%/55/35%/20 25%30-snip" at bounding box center [530, 76] width 406 height 23
click at [489, 80] on input "LRJ_FWC55%/55/35%/20/25%30-snip" at bounding box center [530, 76] width 406 height 23
type input "LRJ_FWC55%/55/35%/20/25%/30-snip"
click at [1545, 75] on button "Save" at bounding box center [1529, 76] width 40 height 23
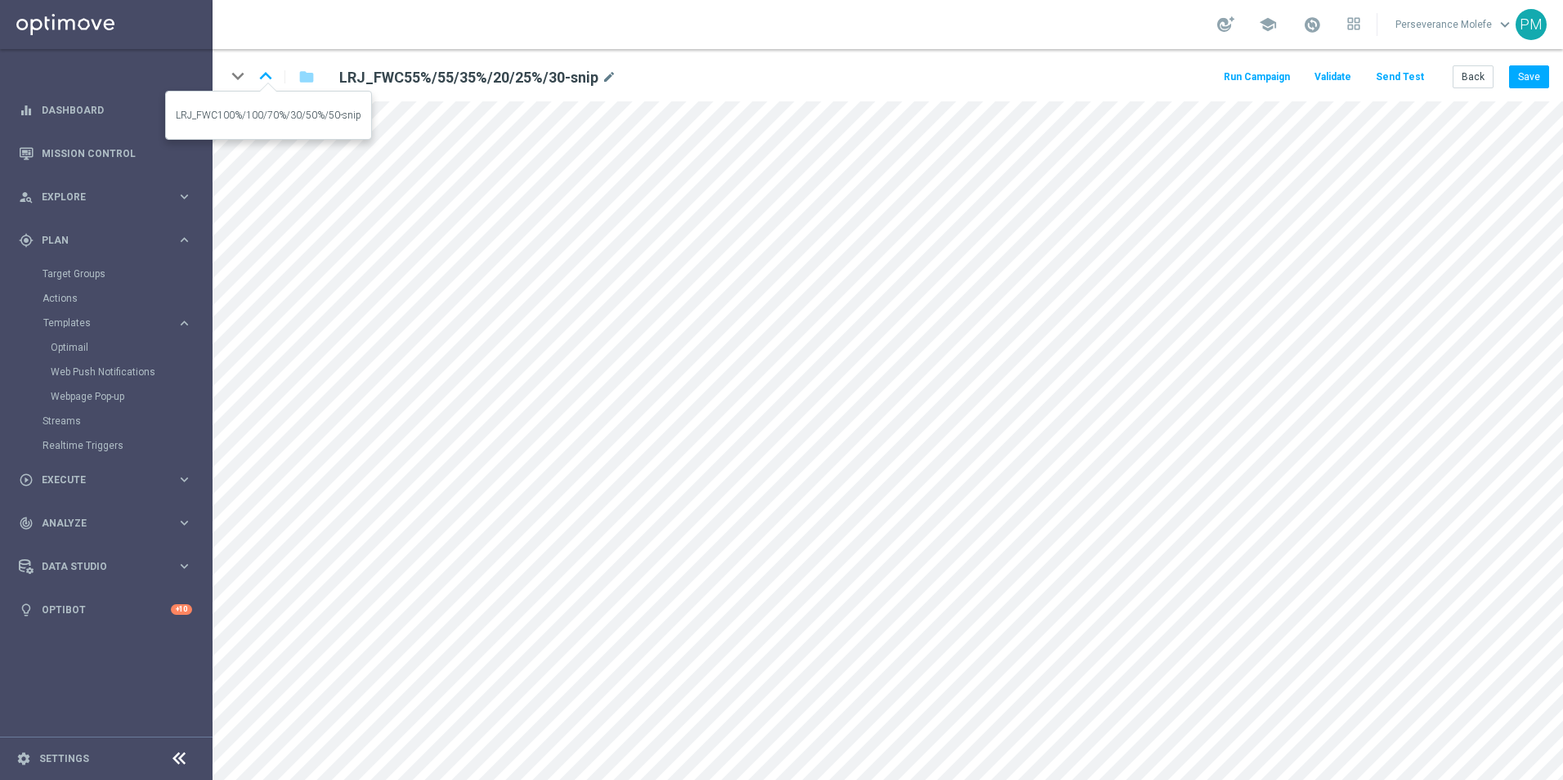
click at [268, 71] on icon "keyboard_arrow_up" at bounding box center [265, 76] width 25 height 25
click at [246, 76] on icon "keyboard_arrow_down" at bounding box center [238, 76] width 25 height 25
click at [1470, 76] on button "Back" at bounding box center [1473, 76] width 41 height 23
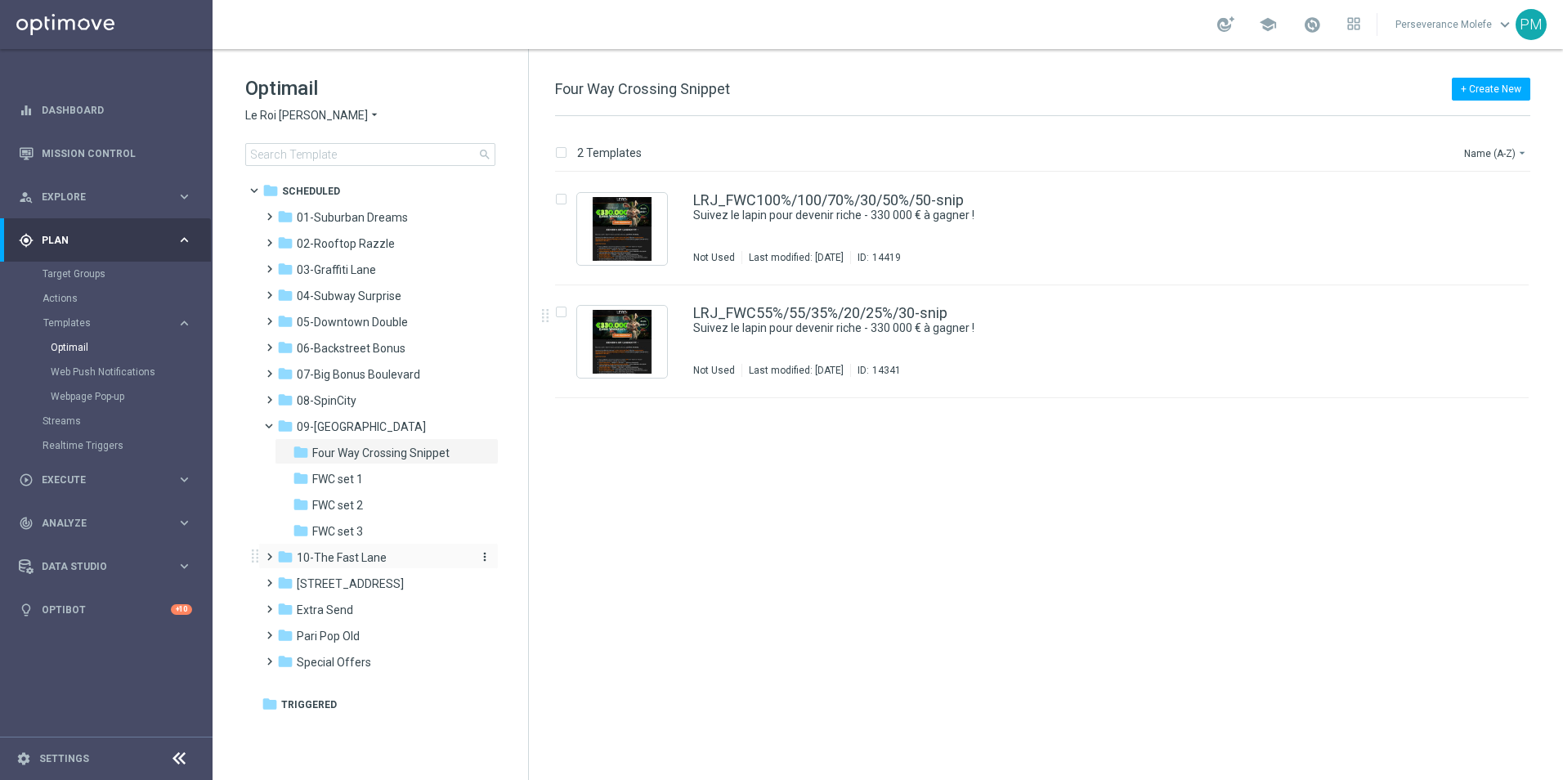
click at [414, 560] on div "folder 10-The Fast Lane" at bounding box center [371, 558] width 188 height 19
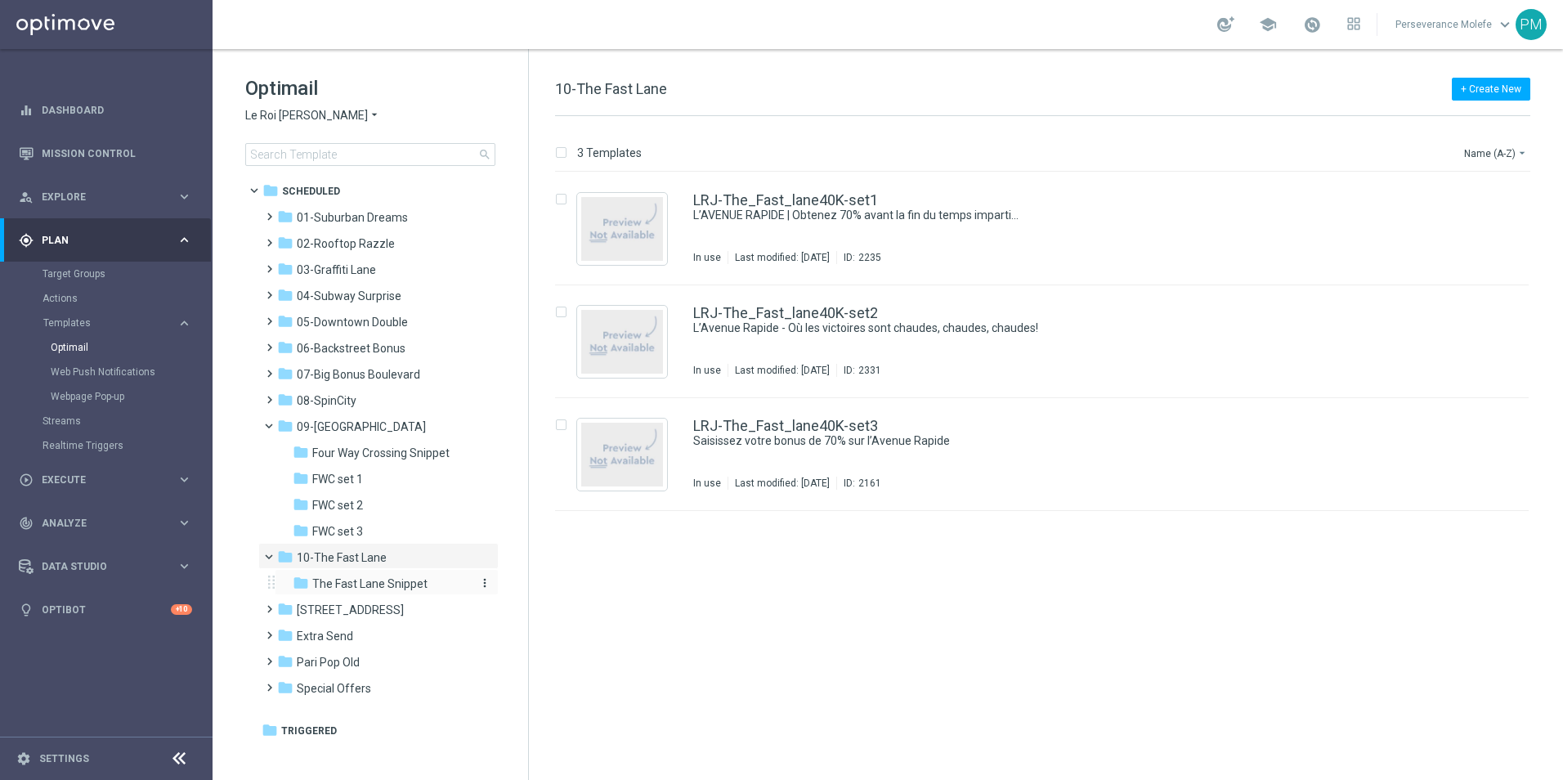
click at [405, 576] on span "The Fast Lane Snippet" at bounding box center [369, 583] width 115 height 15
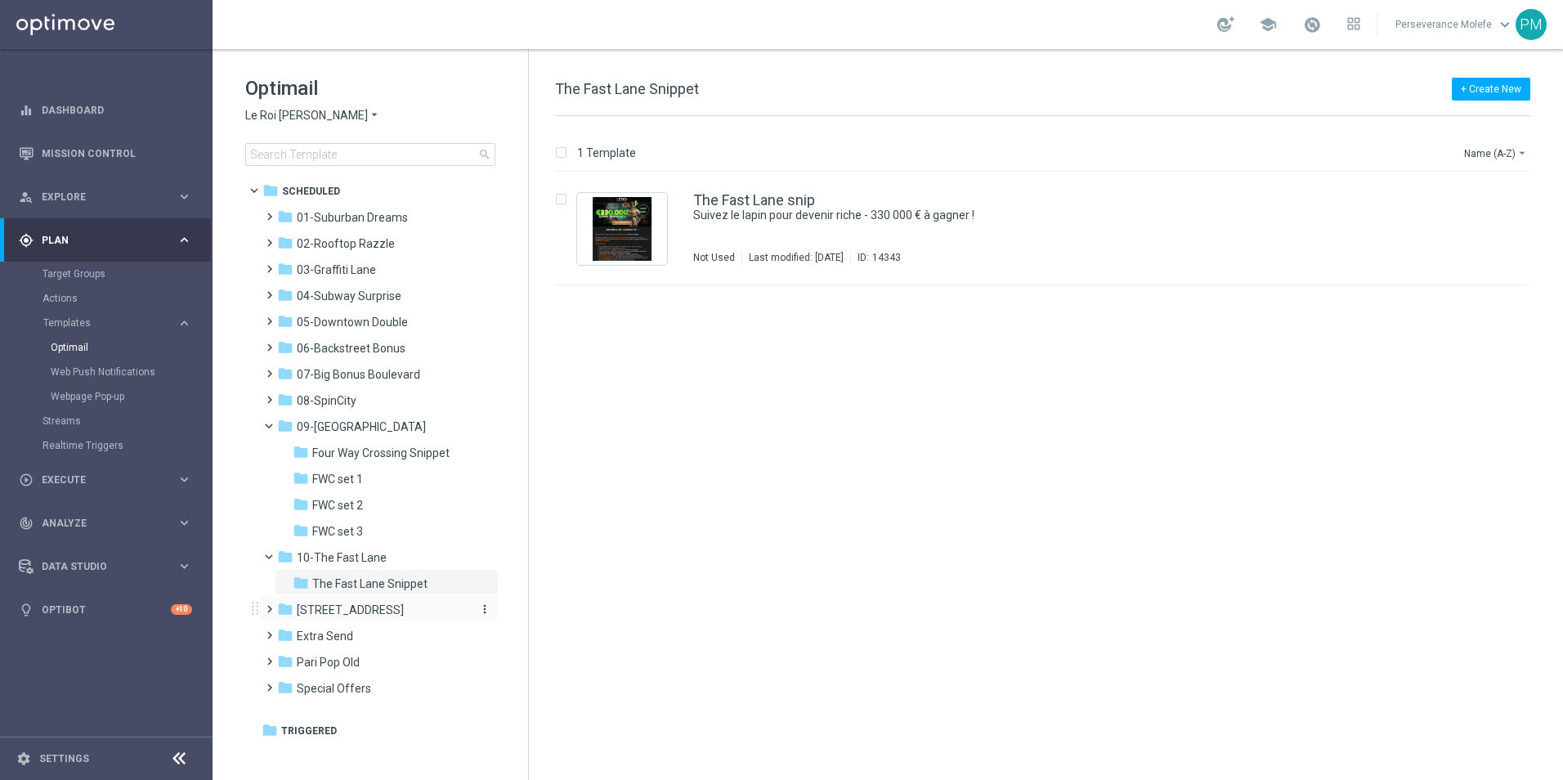
click at [392, 607] on span "[STREET_ADDRESS]" at bounding box center [350, 610] width 107 height 15
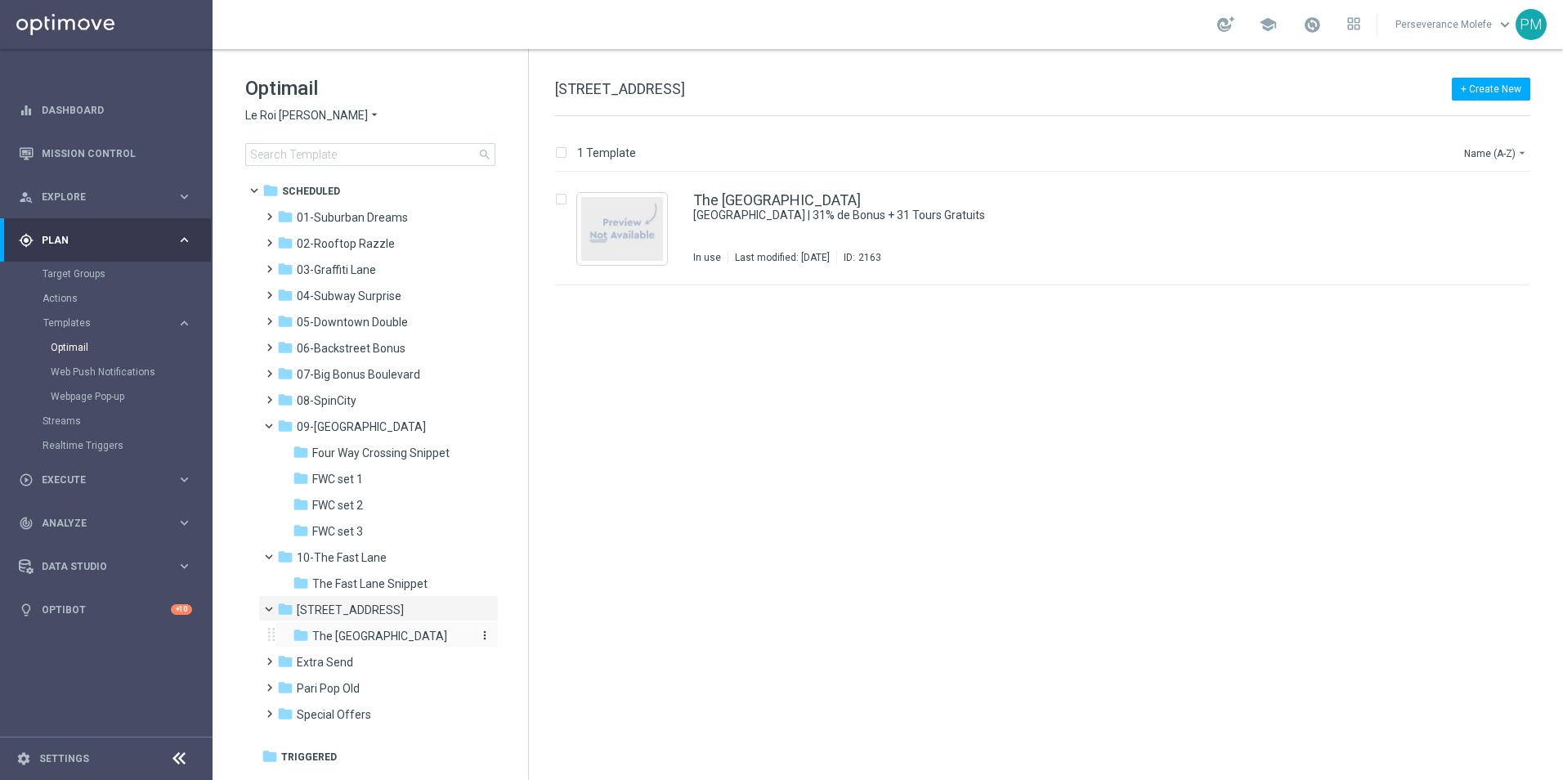
click at [383, 639] on span "The [GEOGRAPHIC_DATA]" at bounding box center [379, 636] width 135 height 15
click at [423, 455] on span "Four Way Crossing Snippet" at bounding box center [380, 453] width 137 height 15
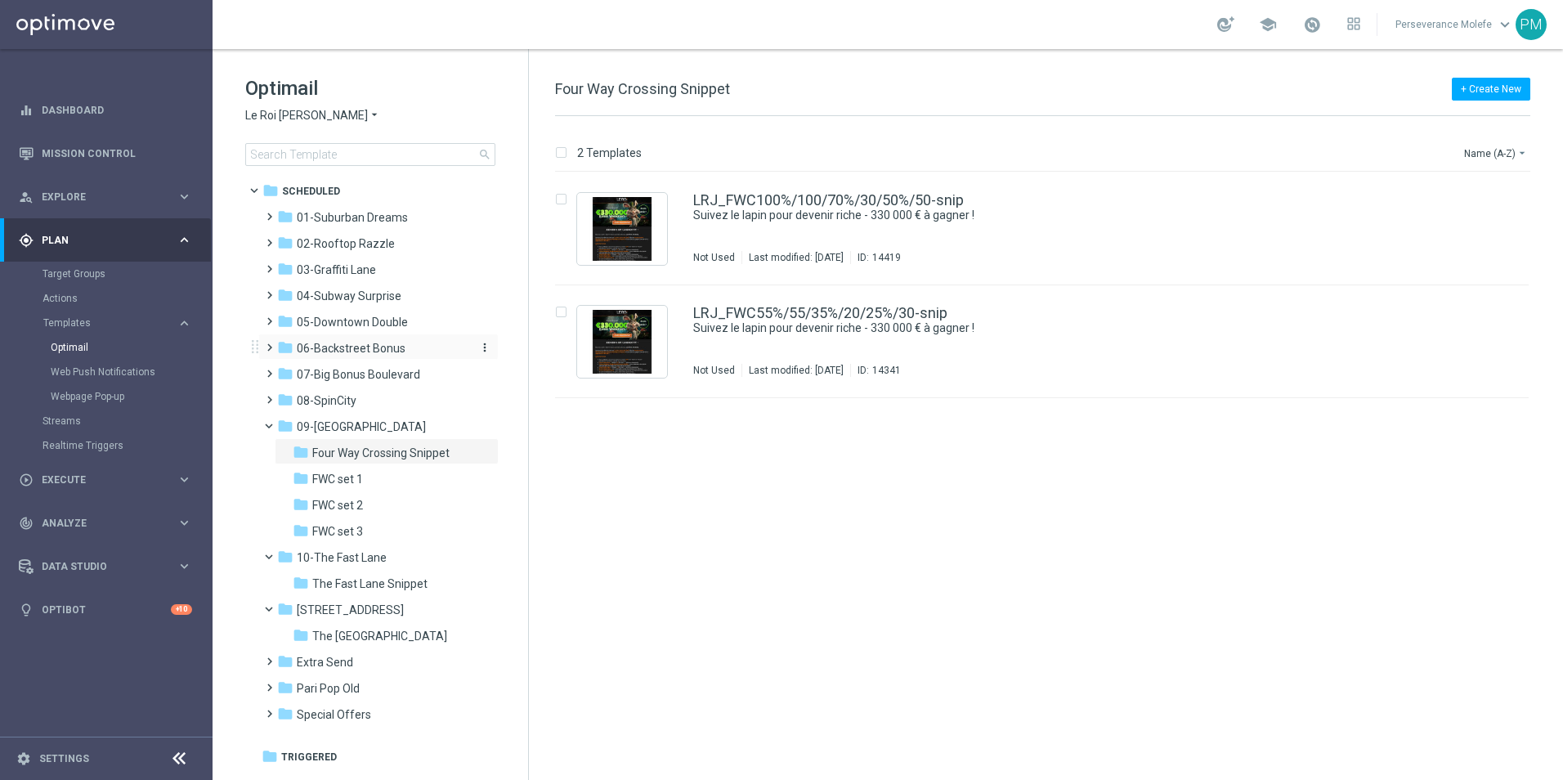
click at [408, 352] on div "folder 06-Backstreet Bonus" at bounding box center [371, 348] width 188 height 19
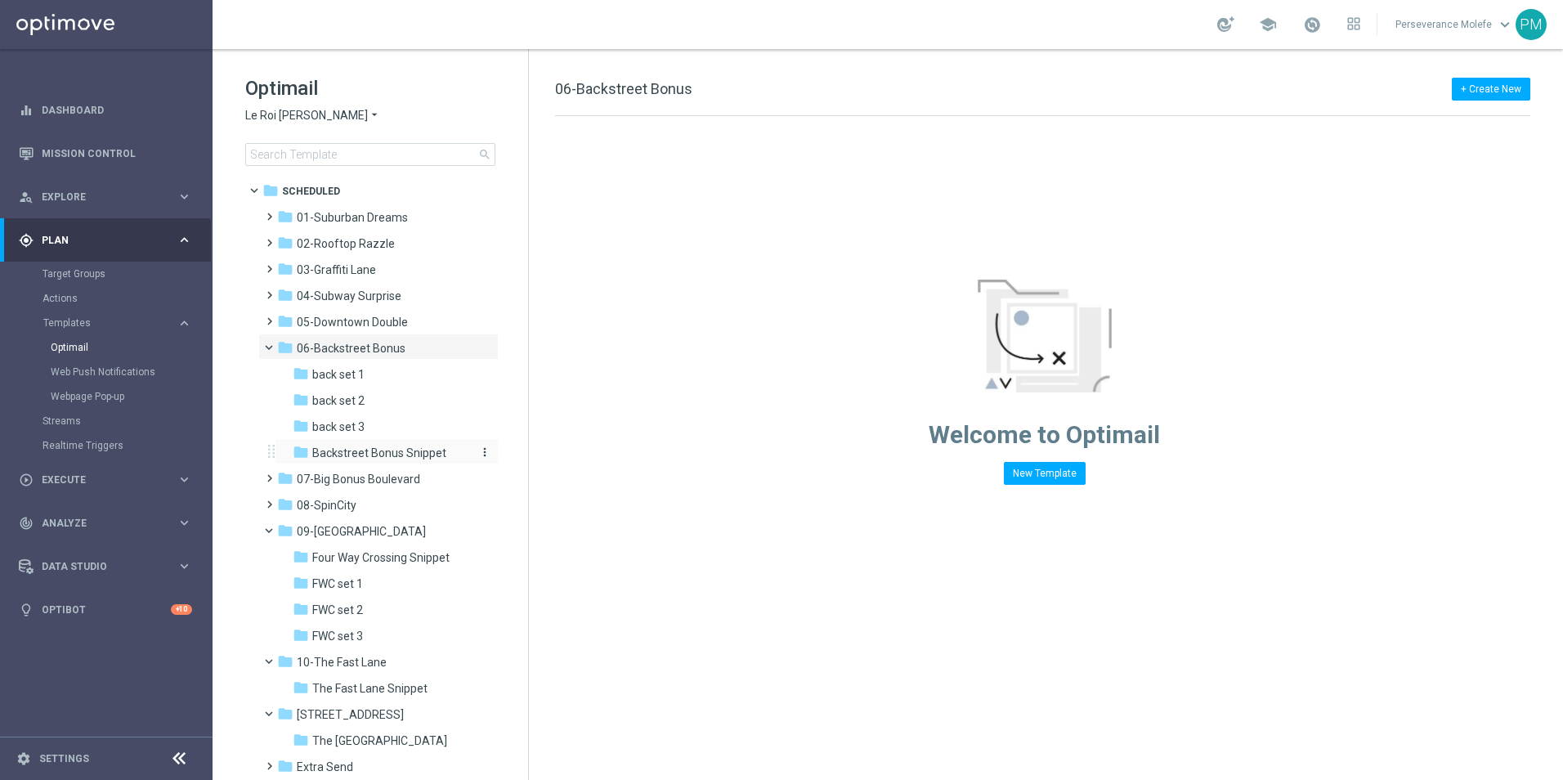
click at [408, 455] on span "Backstreet Bonus Snippet" at bounding box center [379, 453] width 134 height 15
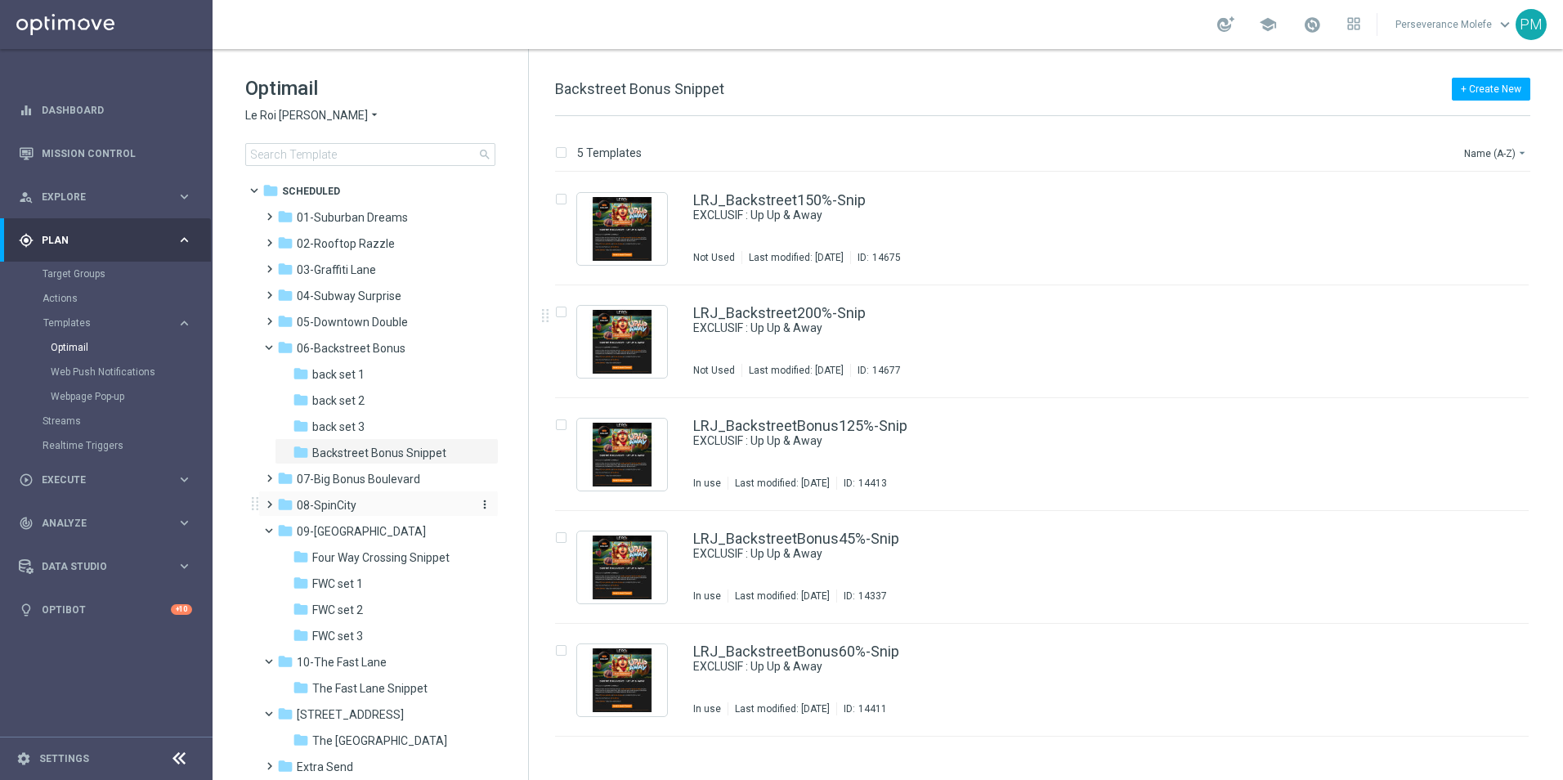
click at [331, 500] on span "08-SpinCity" at bounding box center [327, 505] width 60 height 15
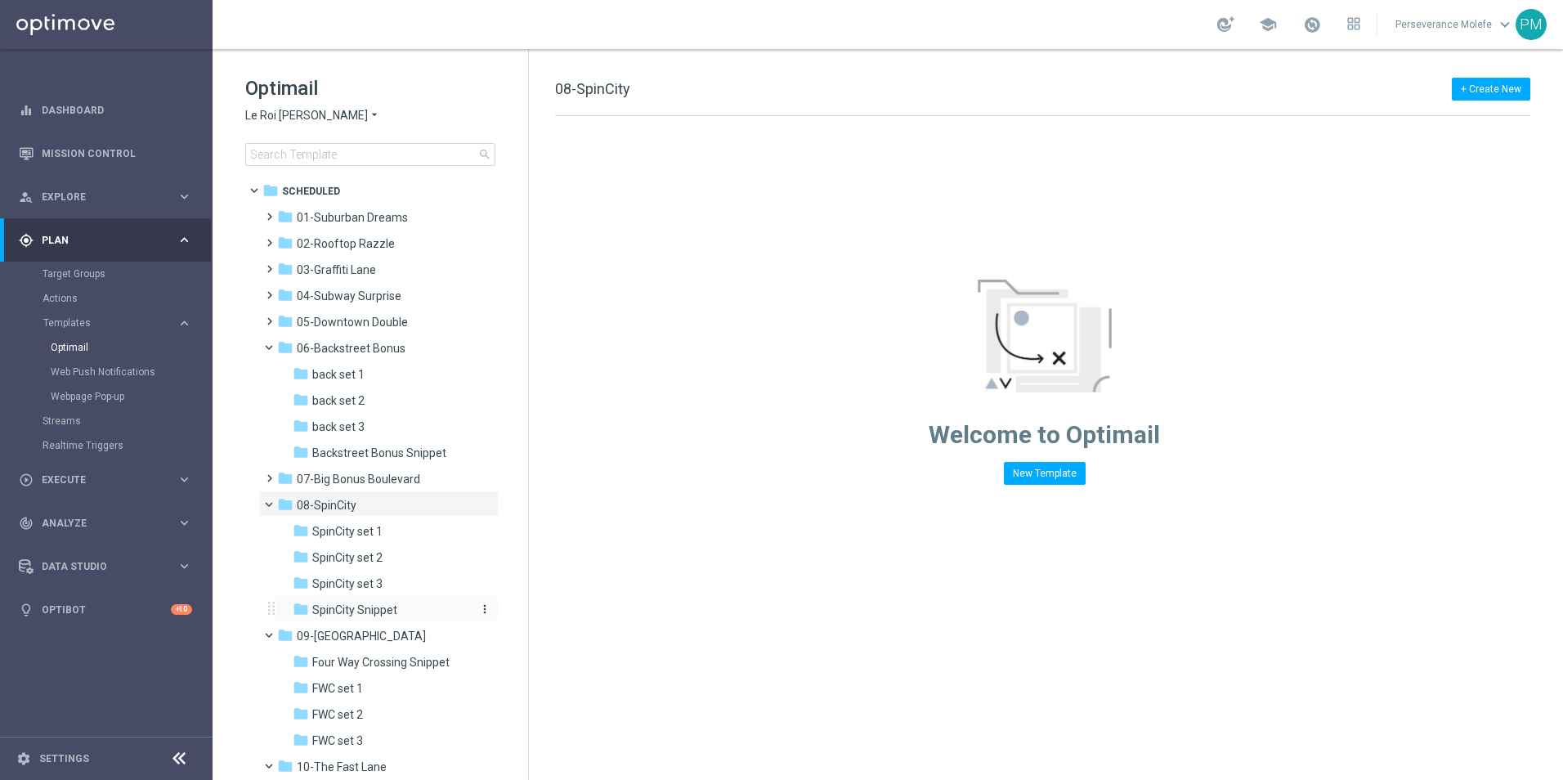
click at [352, 605] on span "SpinCity Snippet" at bounding box center [354, 610] width 85 height 15
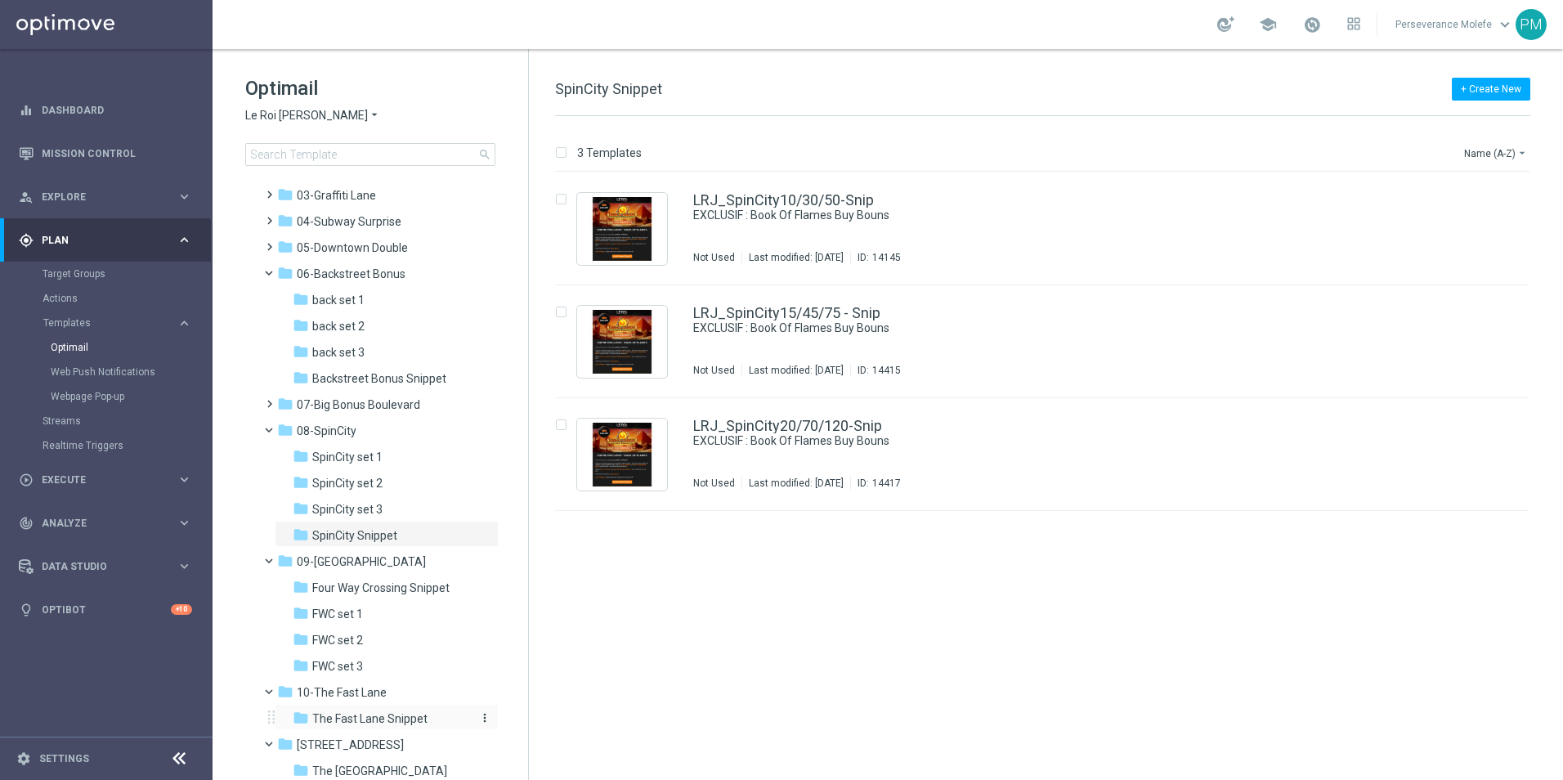
scroll to position [201, 0]
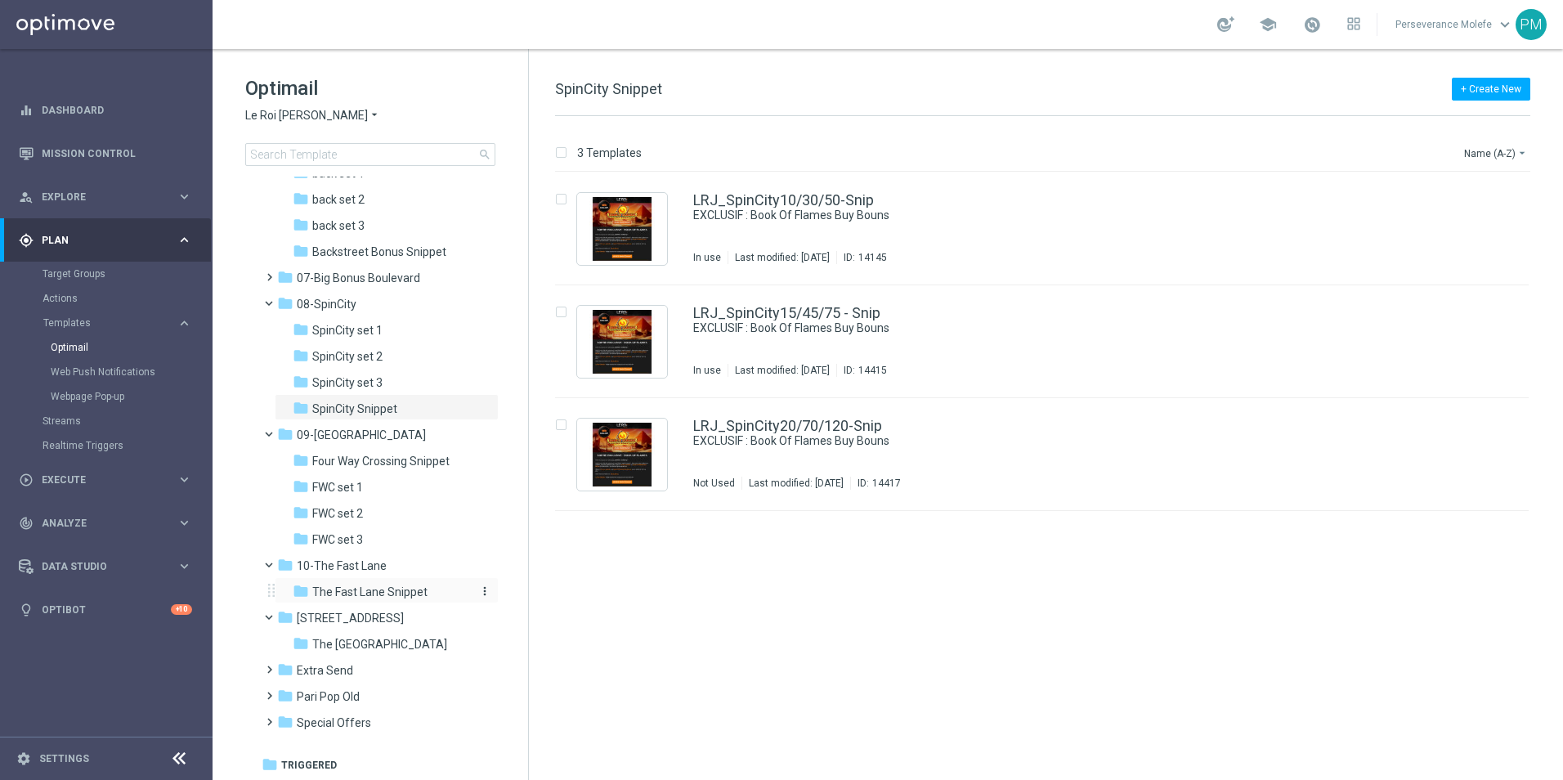
click at [379, 590] on span "The Fast Lane Snippet" at bounding box center [369, 592] width 115 height 15
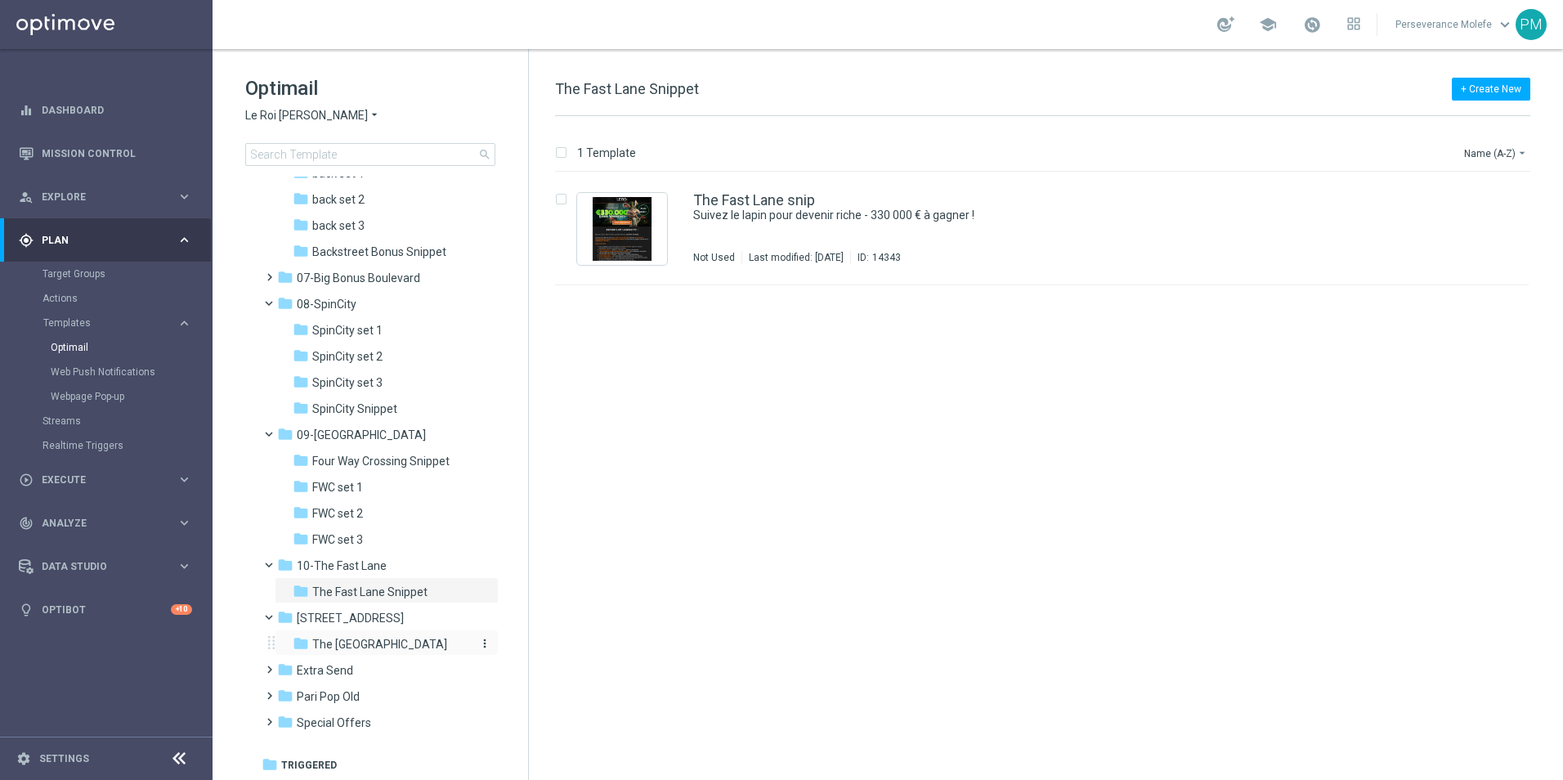
click at [388, 637] on div "folder The [GEOGRAPHIC_DATA]" at bounding box center [380, 644] width 174 height 19
click at [384, 660] on div "folder Extra Send more_vert" at bounding box center [378, 669] width 240 height 26
click at [383, 667] on div "folder Extra Send" at bounding box center [371, 671] width 188 height 19
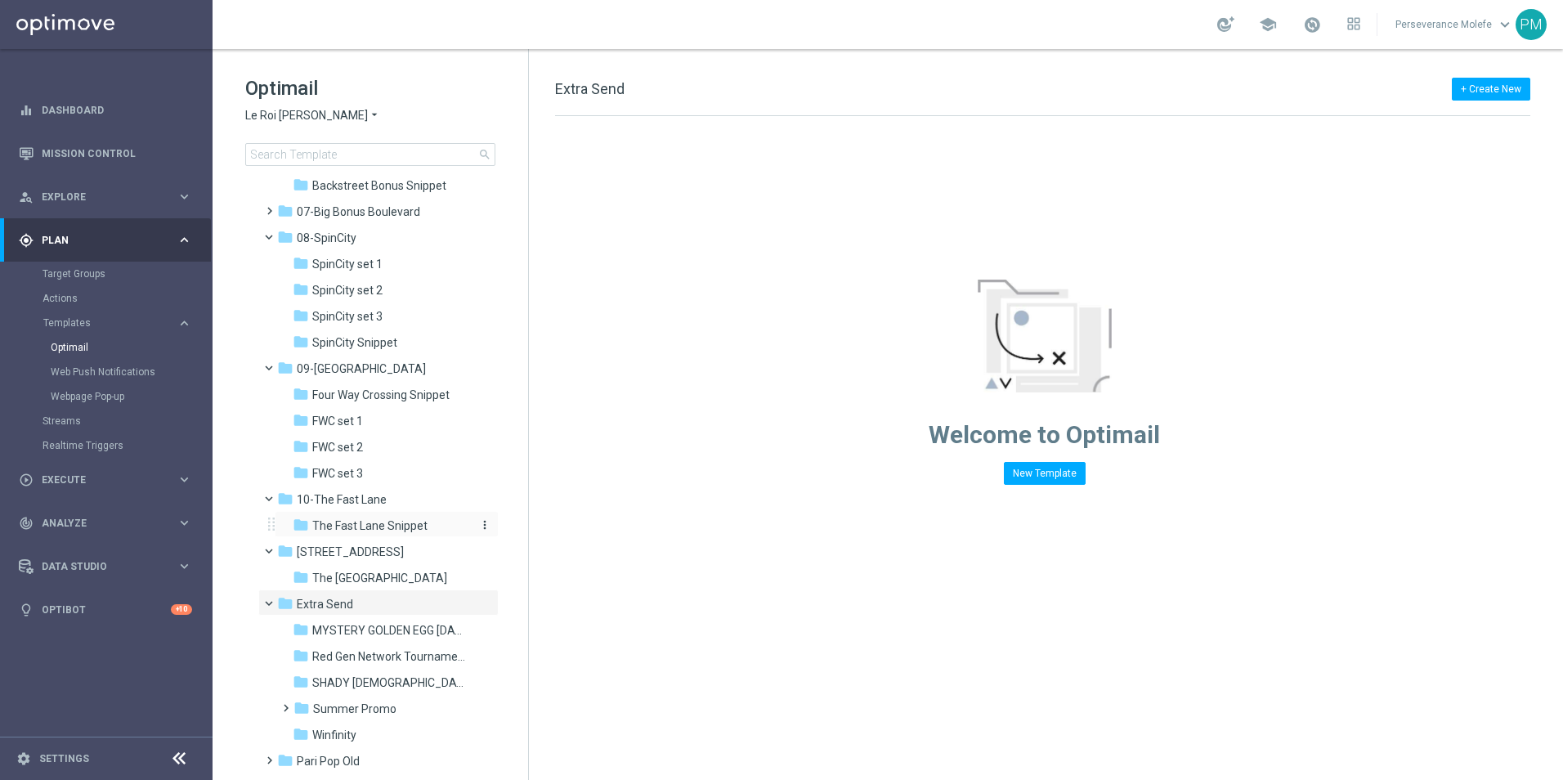
scroll to position [332, 0]
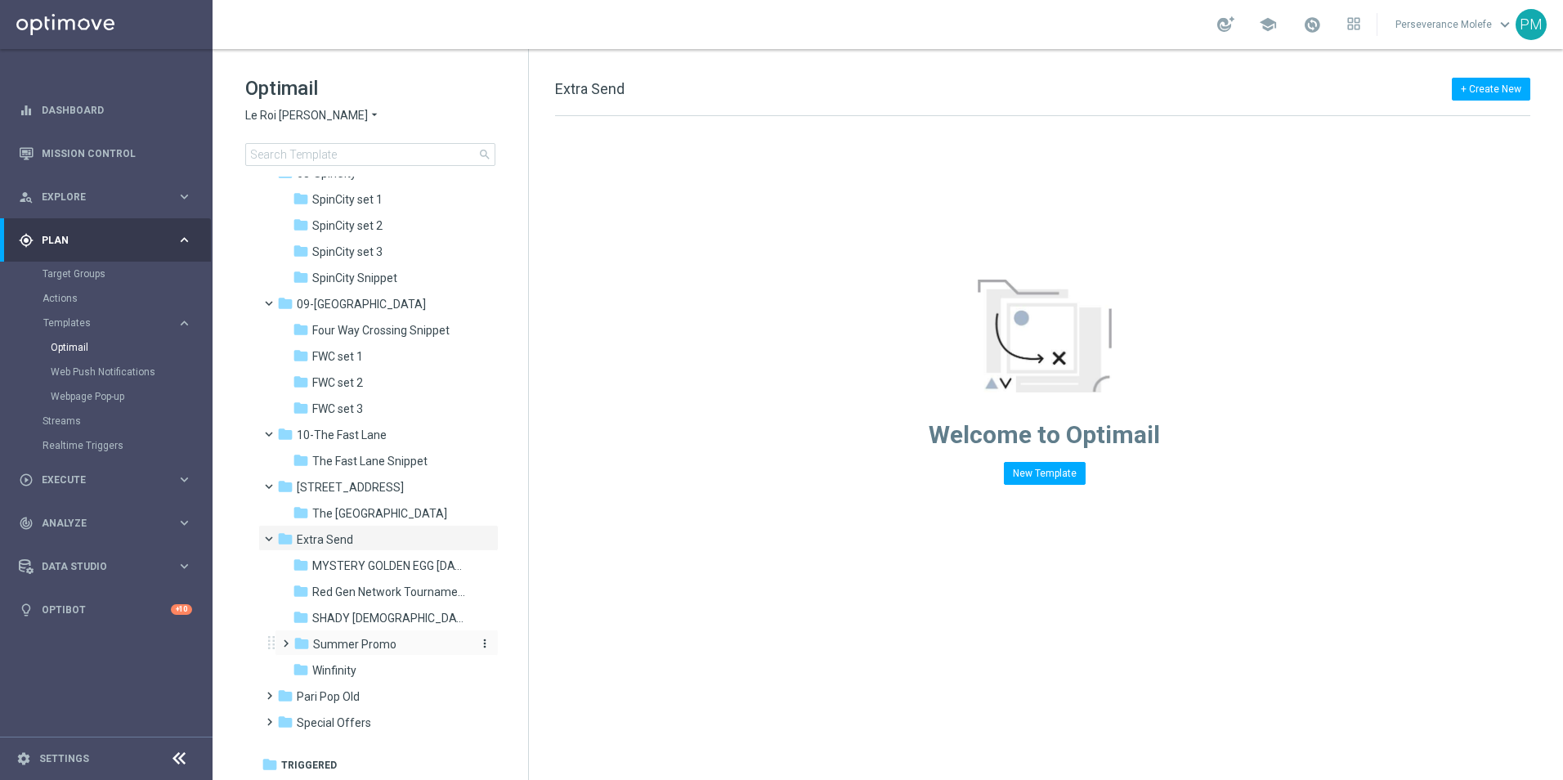
click at [370, 648] on span "Summer Promo" at bounding box center [354, 644] width 83 height 15
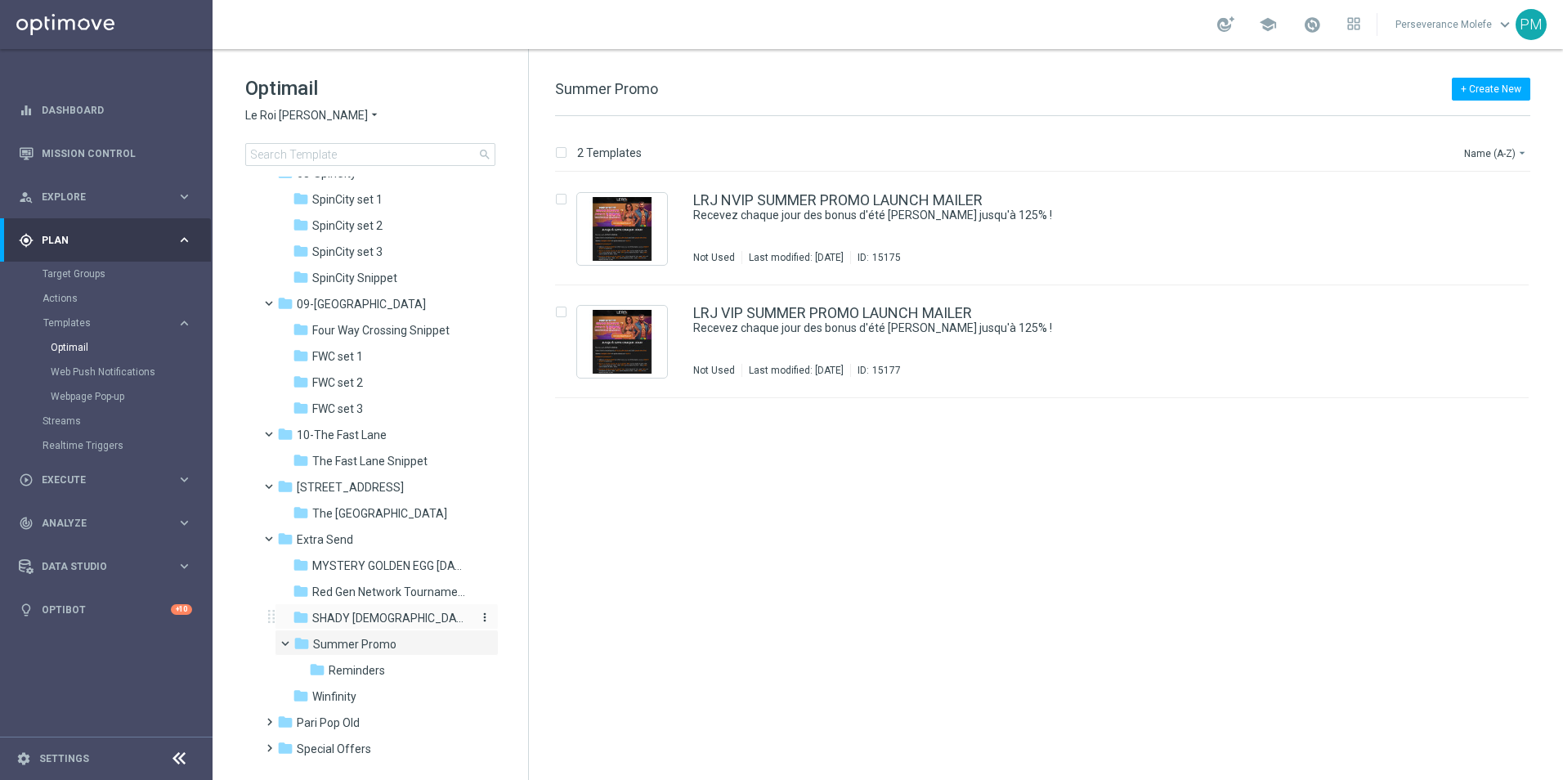
click at [384, 618] on div "folder SHADY [DEMOGRAPHIC_DATA]" at bounding box center [380, 618] width 174 height 19
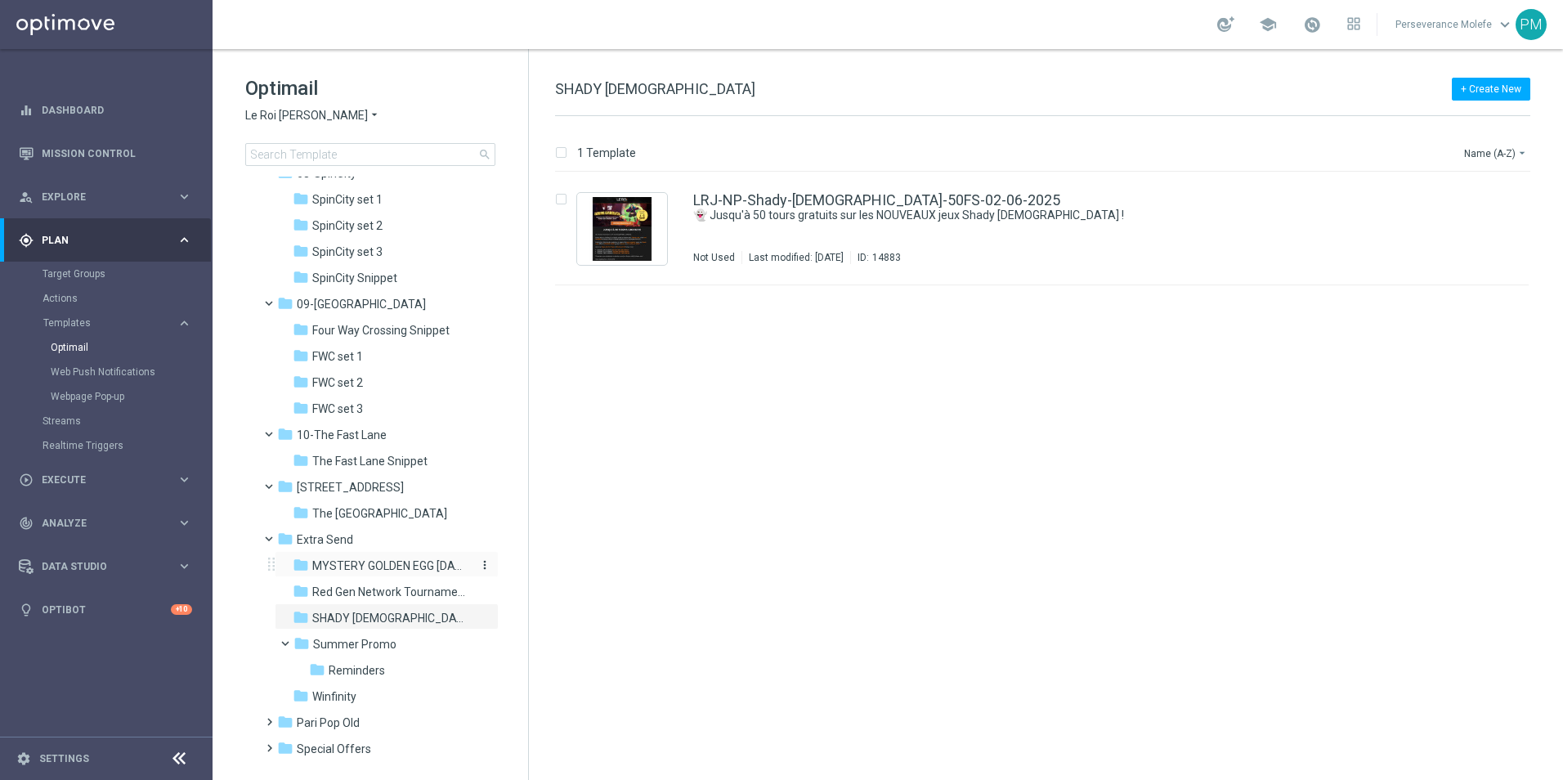
click at [400, 574] on div "folder MYSTERY GOLDEN EGG [DATE]" at bounding box center [380, 566] width 174 height 19
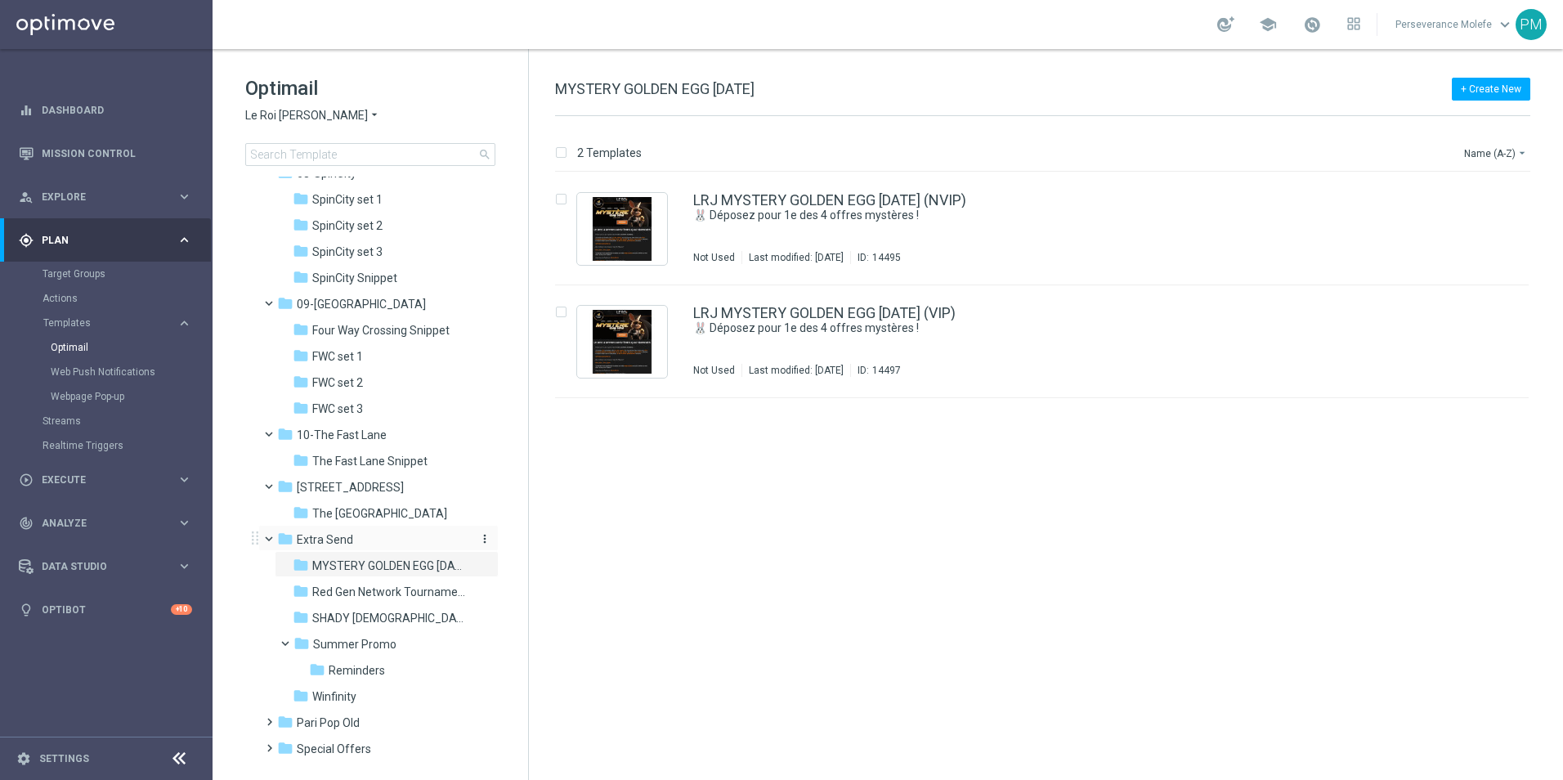
click at [277, 540] on icon "folder" at bounding box center [285, 539] width 16 height 16
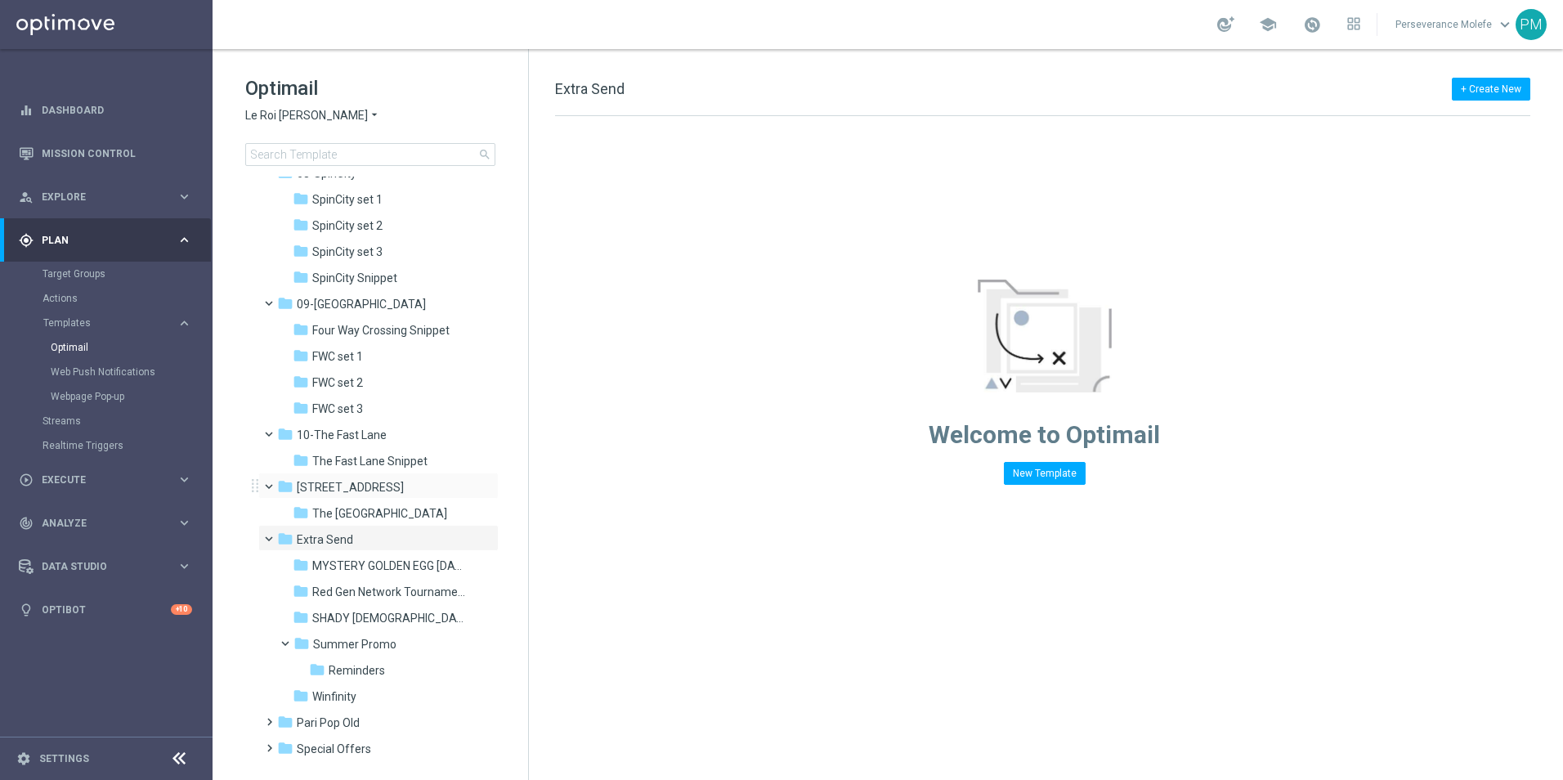
click at [273, 487] on span at bounding box center [276, 482] width 7 height 7
click at [273, 434] on span at bounding box center [276, 430] width 7 height 7
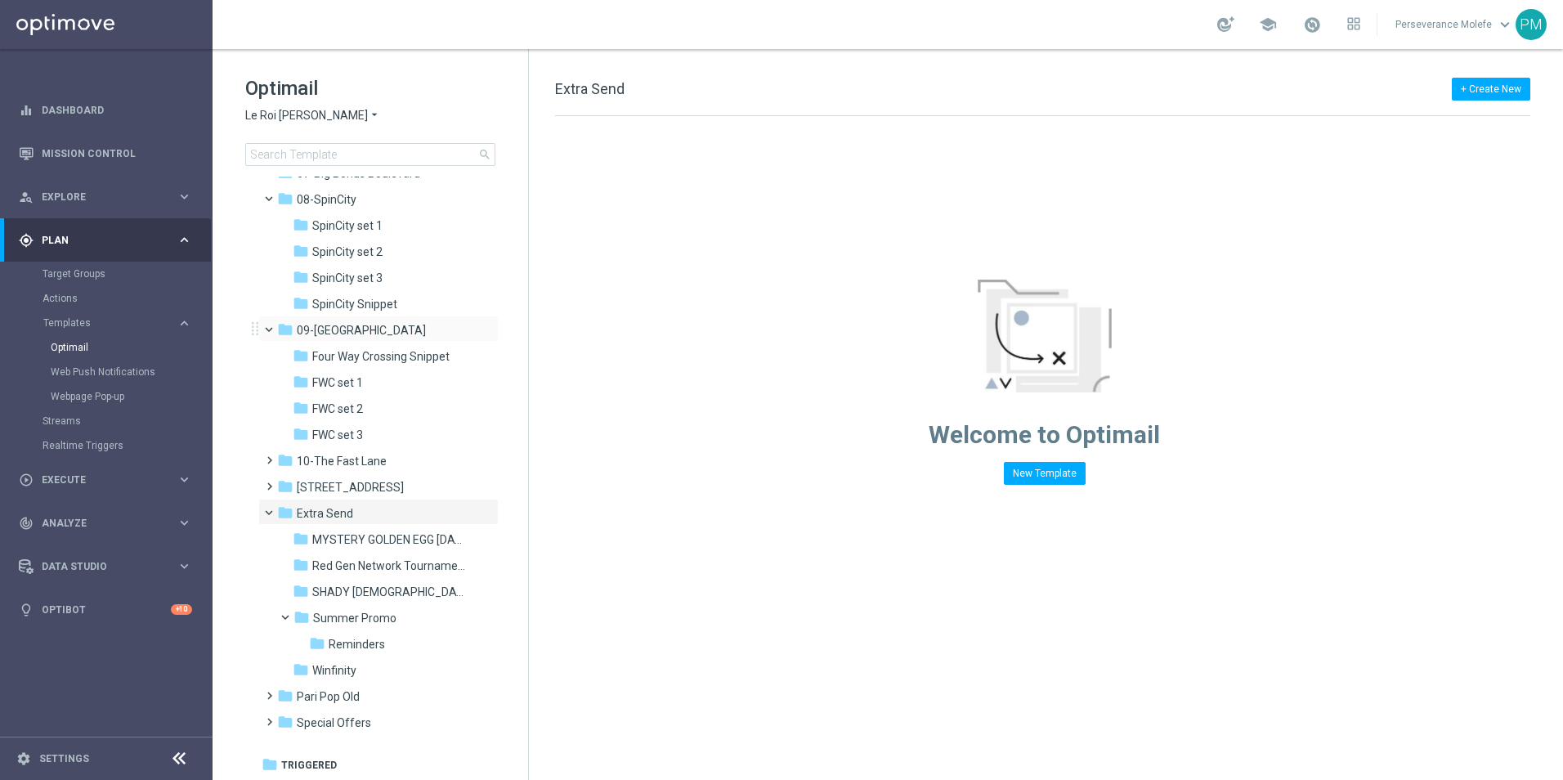
click at [273, 330] on span at bounding box center [276, 325] width 7 height 7
click at [266, 311] on div "folder 08-SpinCity more_vert" at bounding box center [378, 302] width 240 height 26
click at [273, 303] on span at bounding box center [276, 299] width 7 height 7
click at [273, 249] on span at bounding box center [276, 247] width 7 height 7
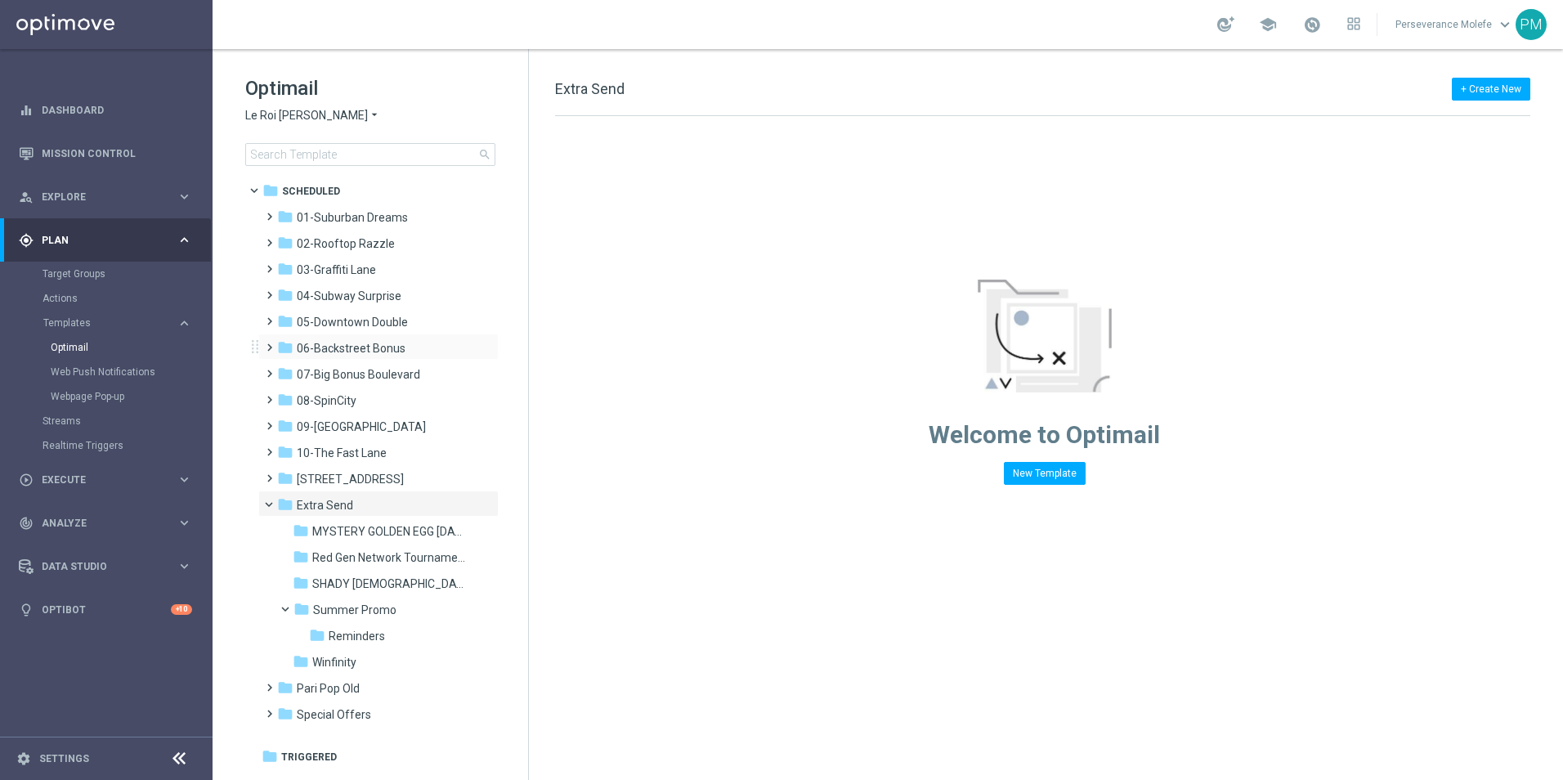
scroll to position [0, 0]
click at [289, 609] on span at bounding box center [292, 605] width 7 height 7
click at [330, 640] on span "Winfinity" at bounding box center [334, 636] width 44 height 15
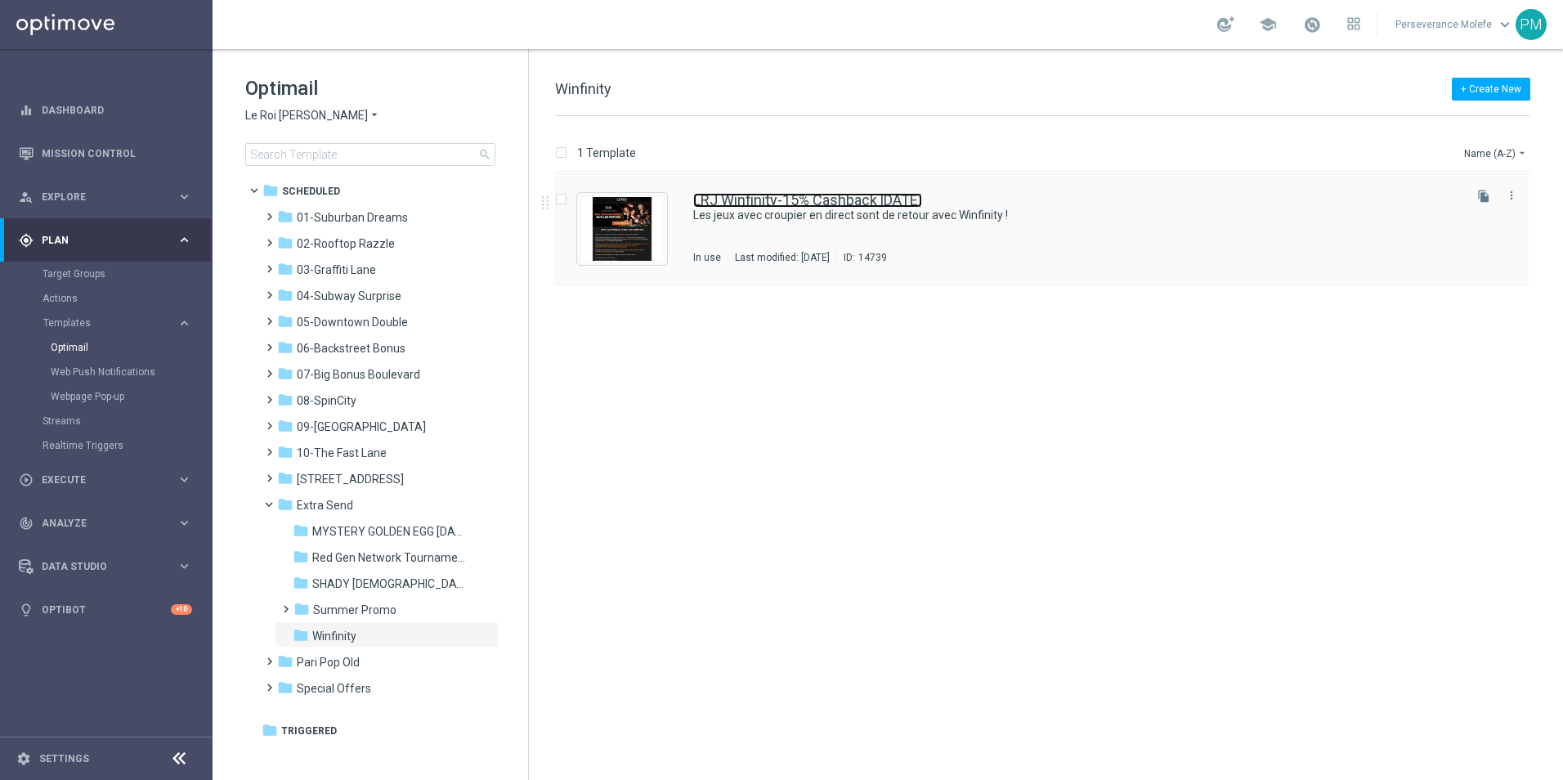
click at [802, 199] on link "LRJ Winfinity-15% Cashback [DATE]" at bounding box center [807, 200] width 229 height 15
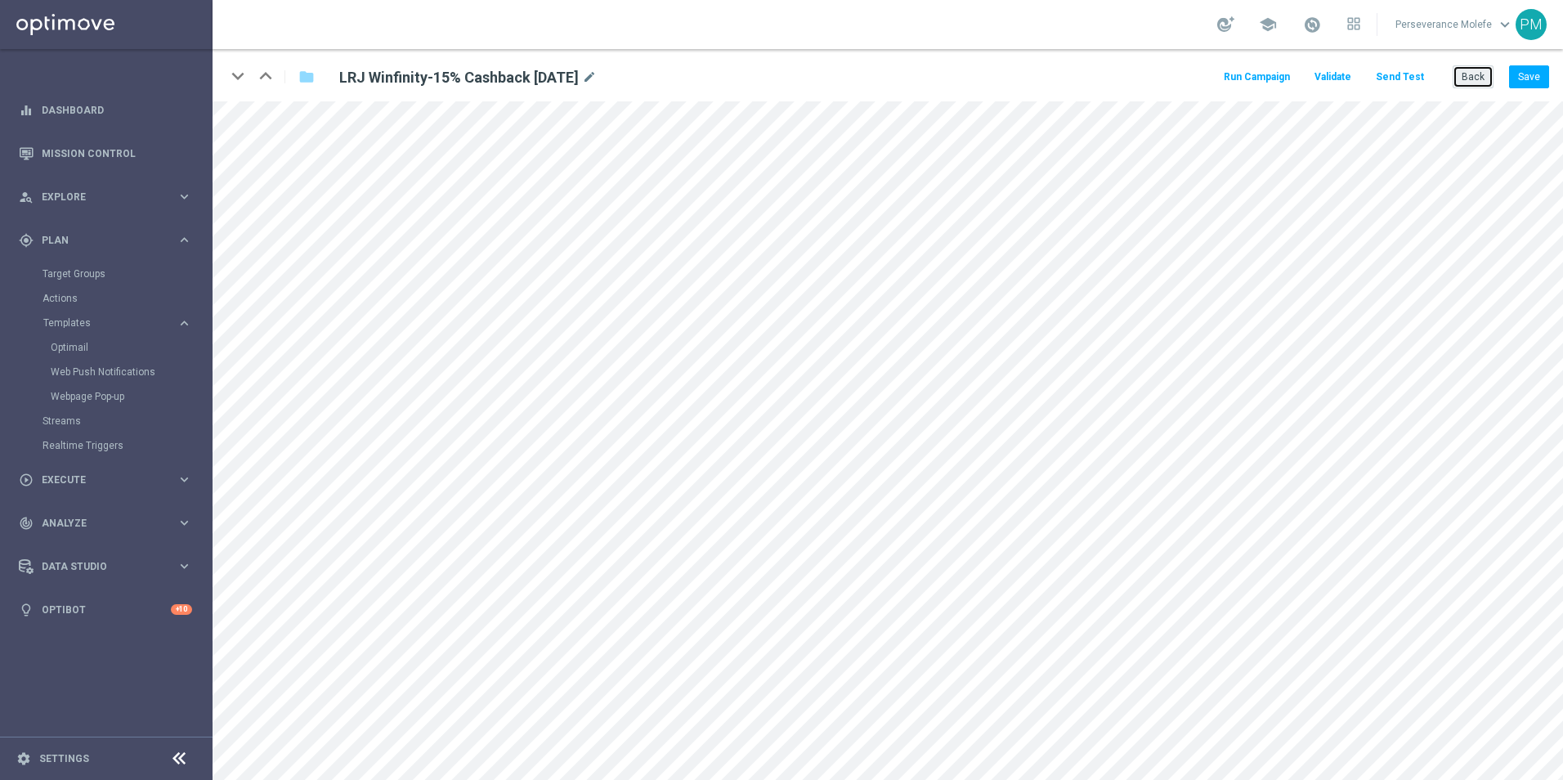
click at [1467, 82] on button "Back" at bounding box center [1473, 76] width 41 height 23
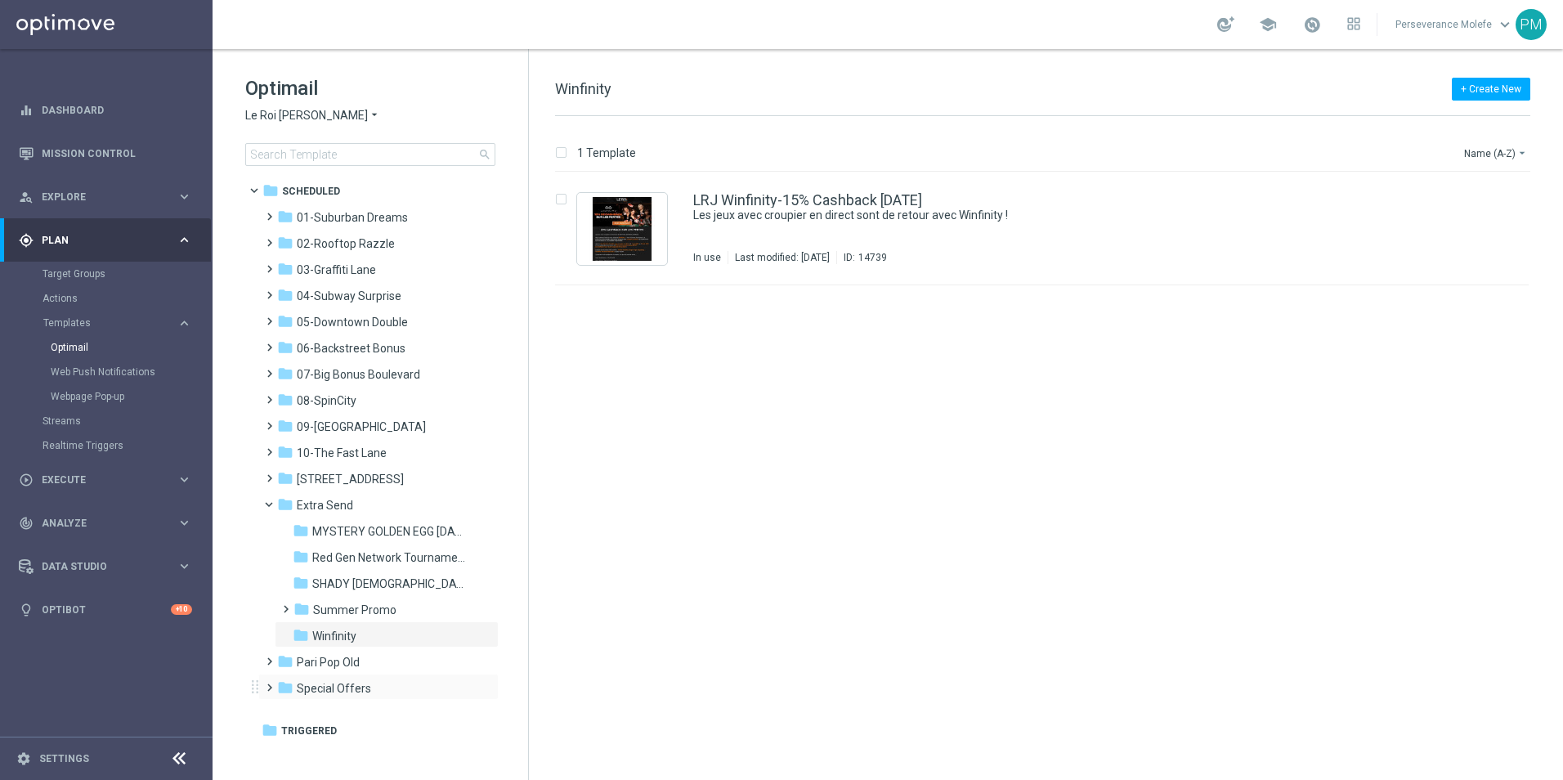
click at [356, 676] on div "folder Special Offers more_vert" at bounding box center [378, 687] width 240 height 26
click at [354, 697] on div "folder Special Offers" at bounding box center [371, 689] width 188 height 19
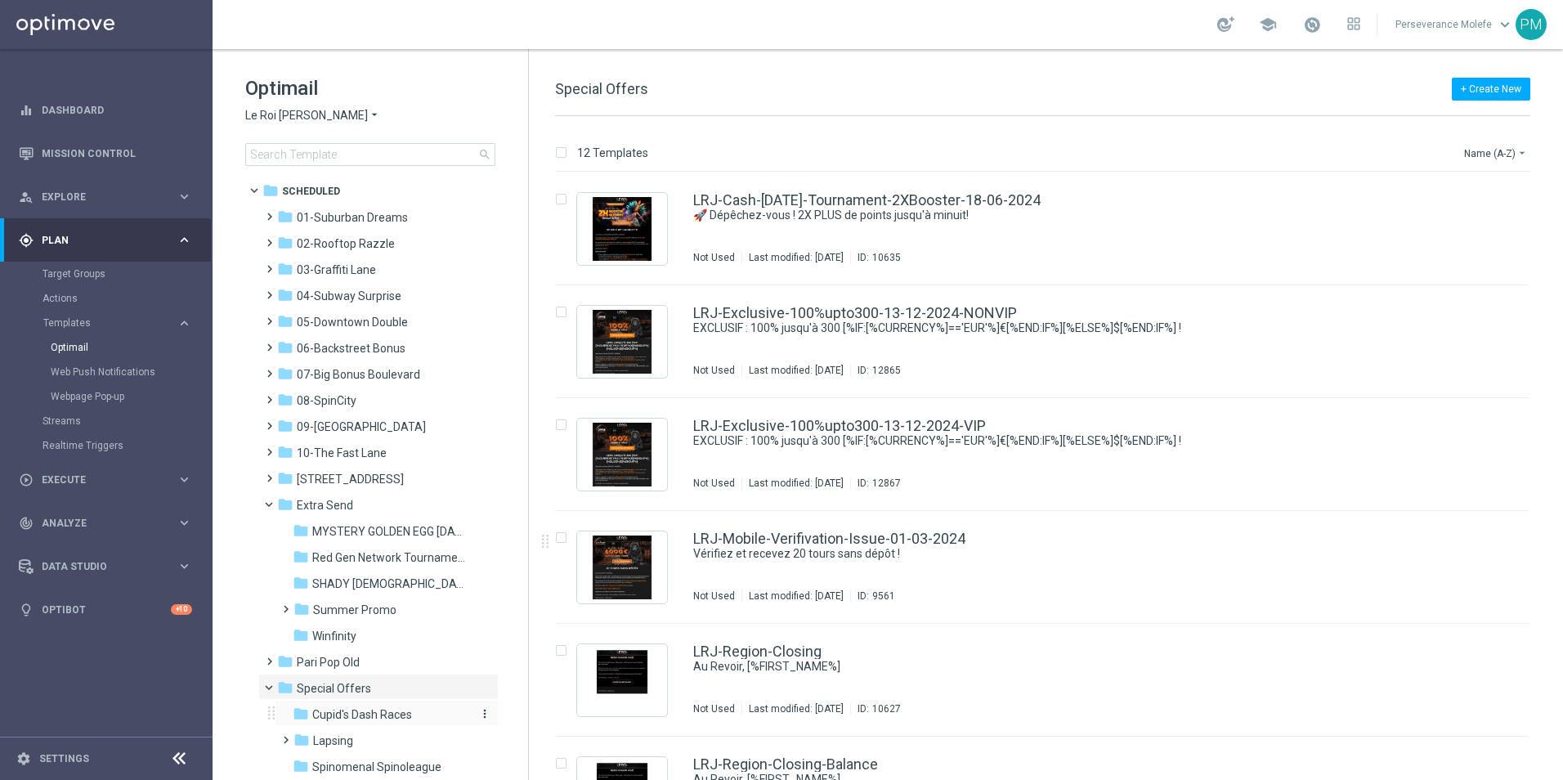
click at [406, 713] on span "Cupid's Dash Races" at bounding box center [362, 714] width 100 height 15
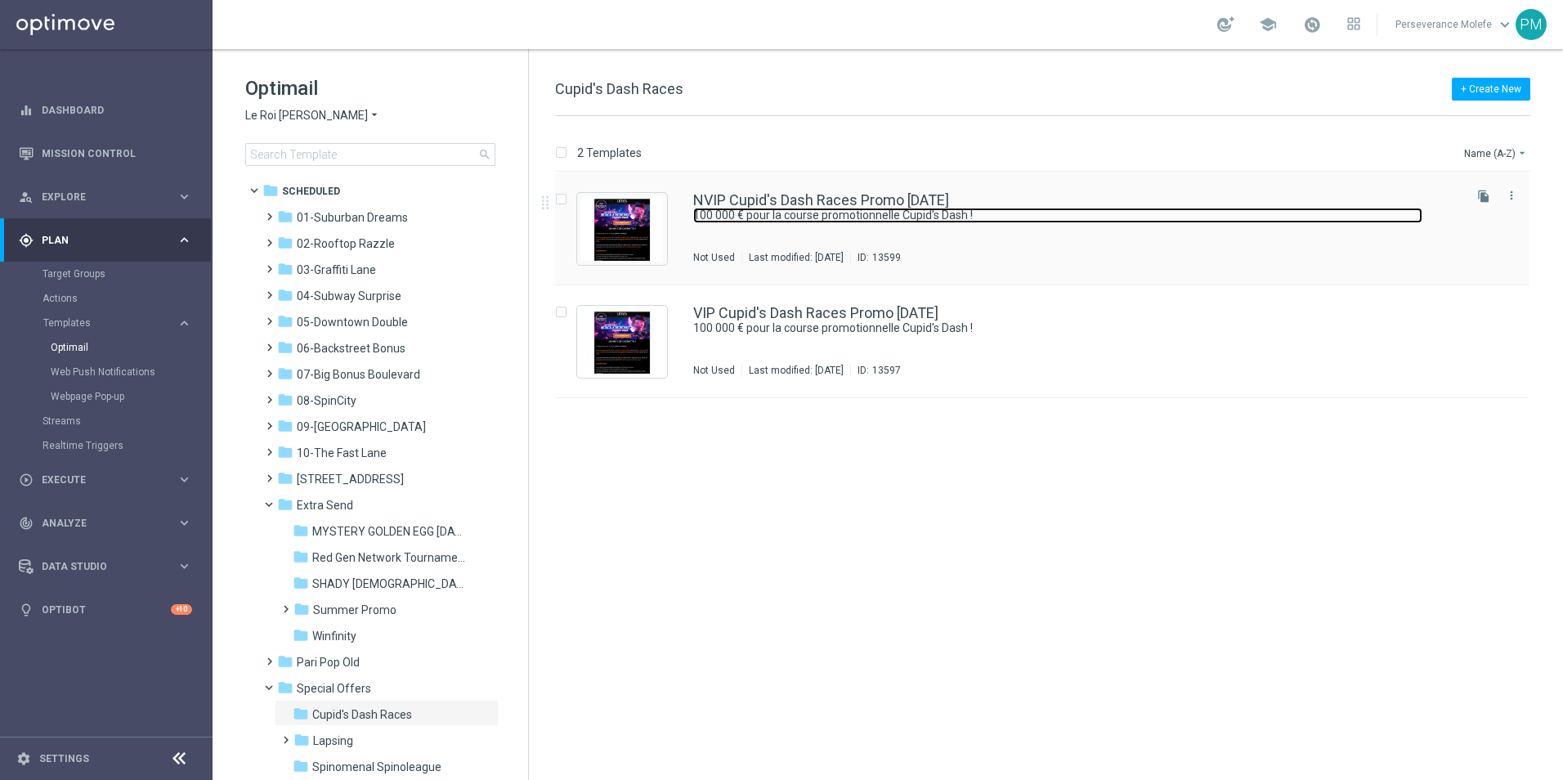
click at [796, 214] on link "100 000 € pour la course promotionnelle Cupid's Dash !" at bounding box center [1057, 216] width 729 height 16
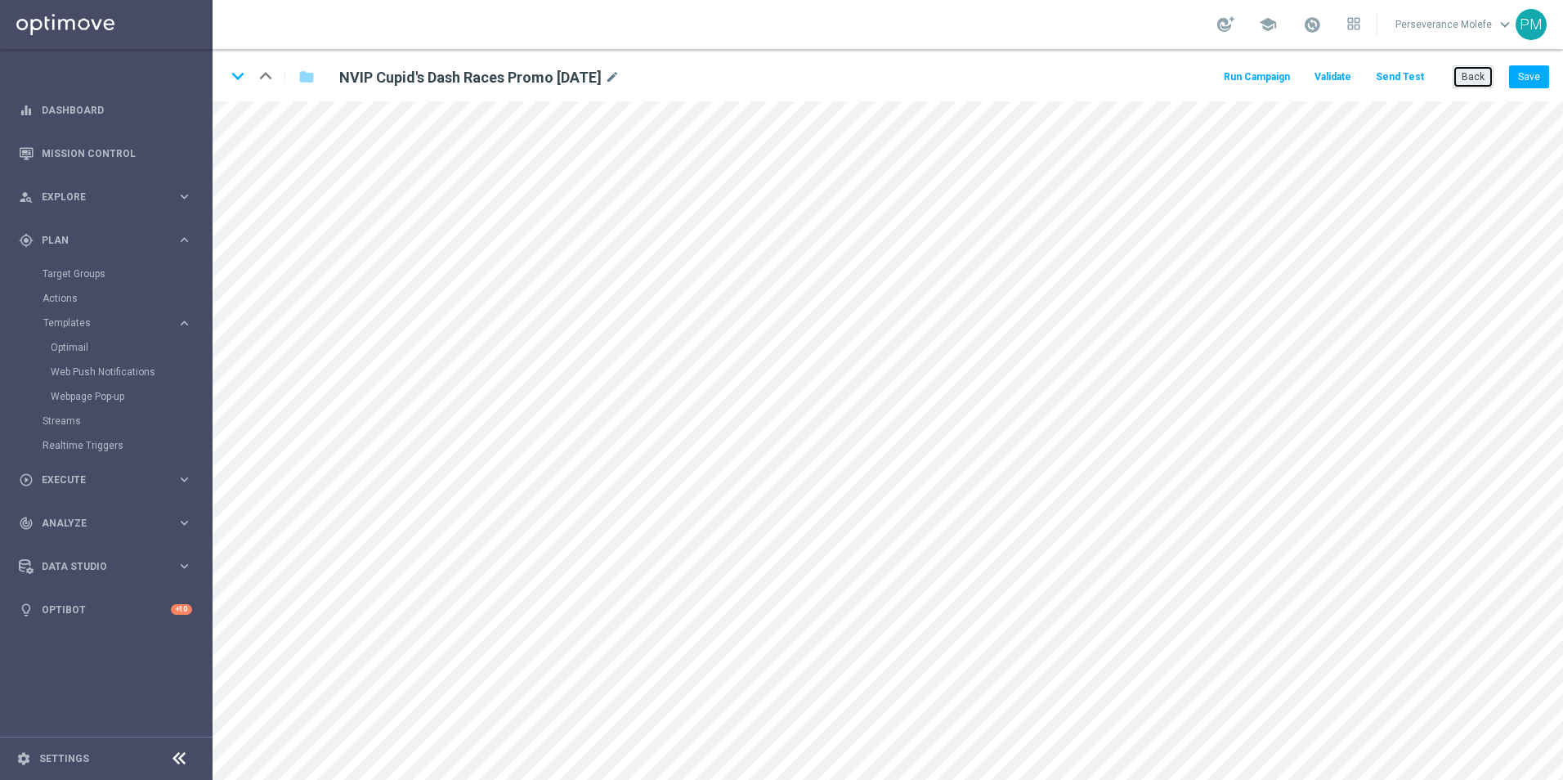
click at [1466, 67] on button "Back" at bounding box center [1473, 76] width 41 height 23
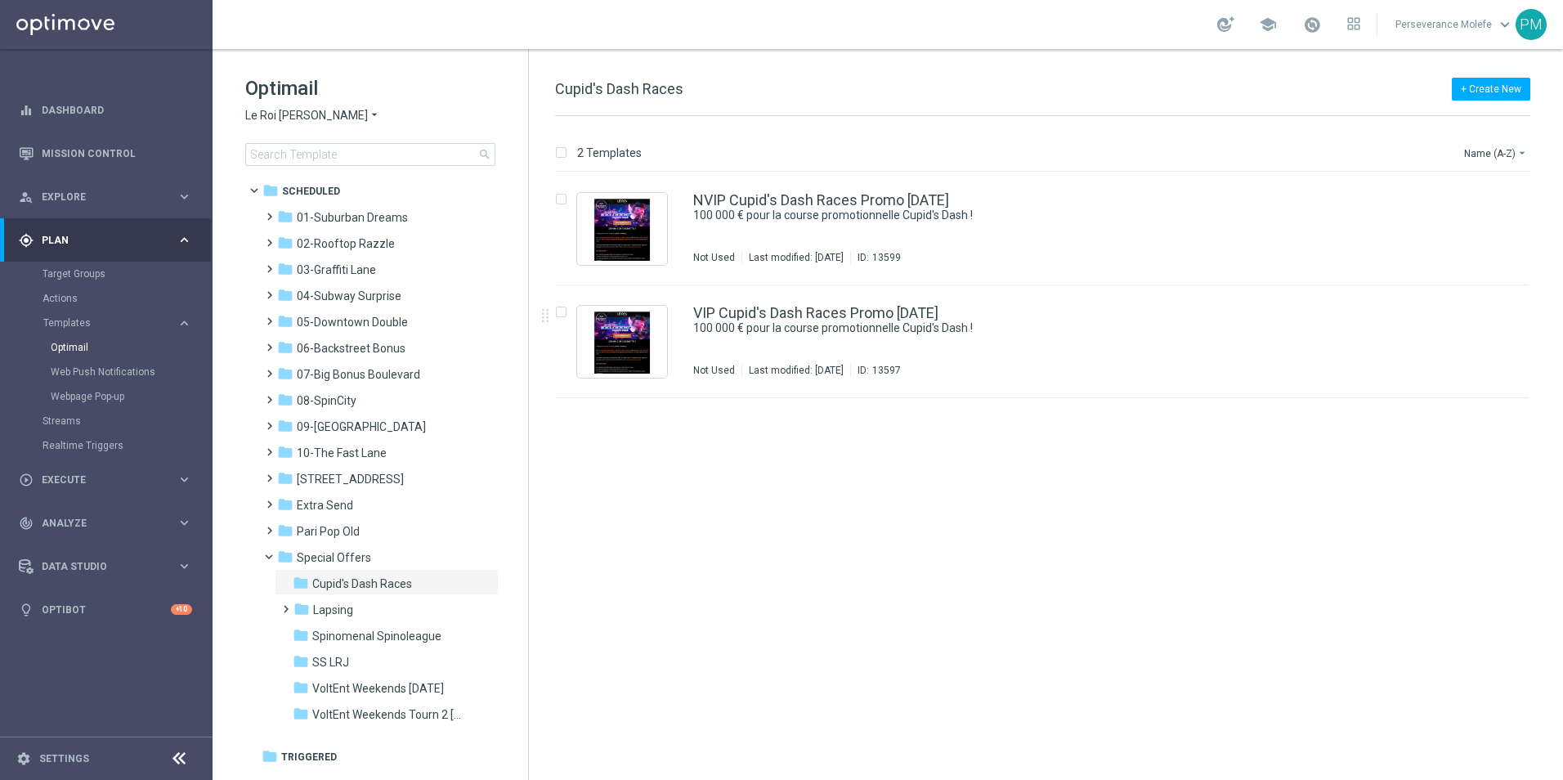
click at [774, 303] on div "VIP Cupid's Dash Races Promo [DATE] 100 000 € pour la course promotionnelle Cup…" at bounding box center [1042, 341] width 974 height 113
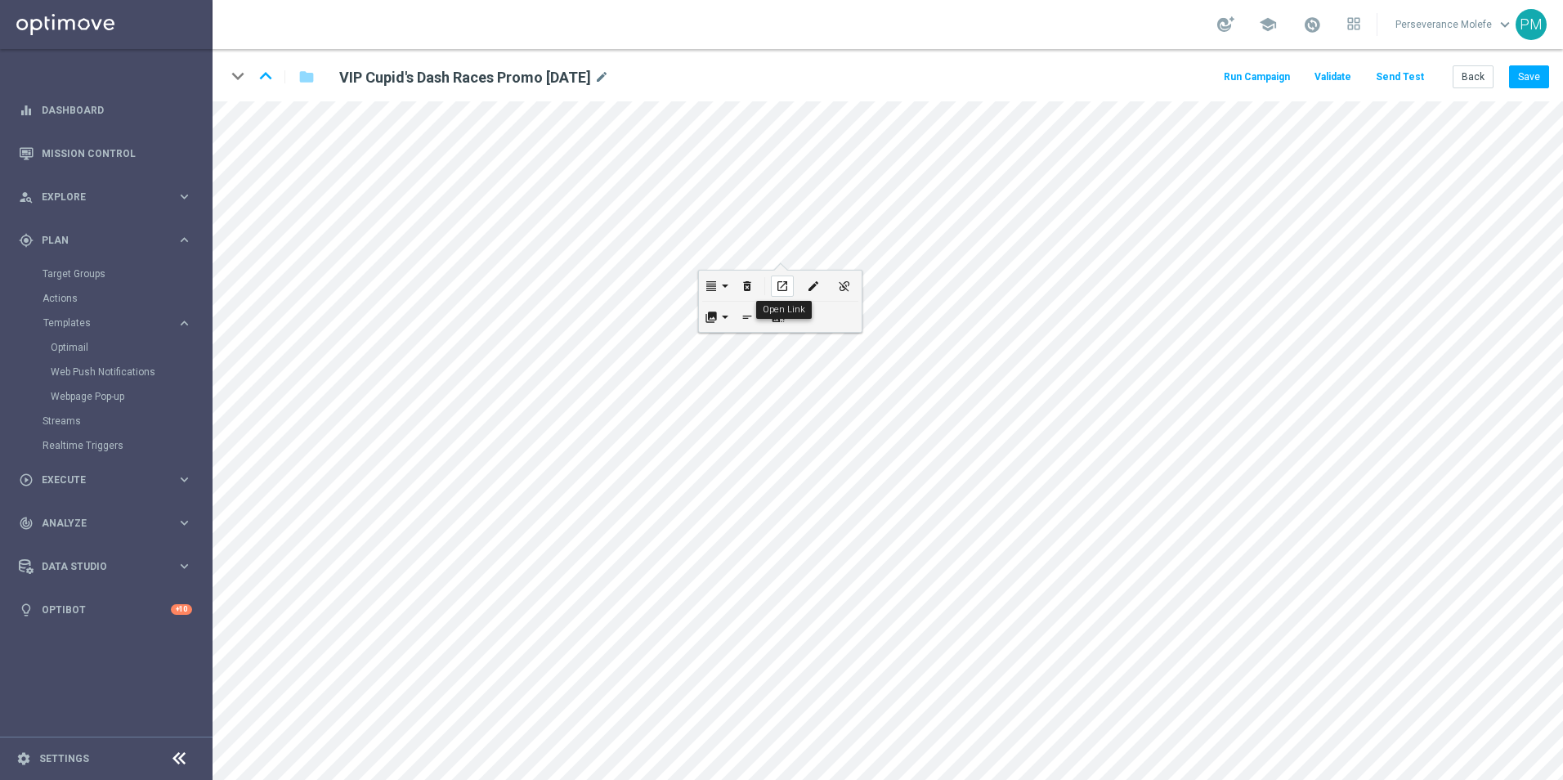
click at [787, 284] on icon "open_in_new" at bounding box center [782, 286] width 12 height 13
click at [1483, 75] on button "Back" at bounding box center [1473, 76] width 41 height 23
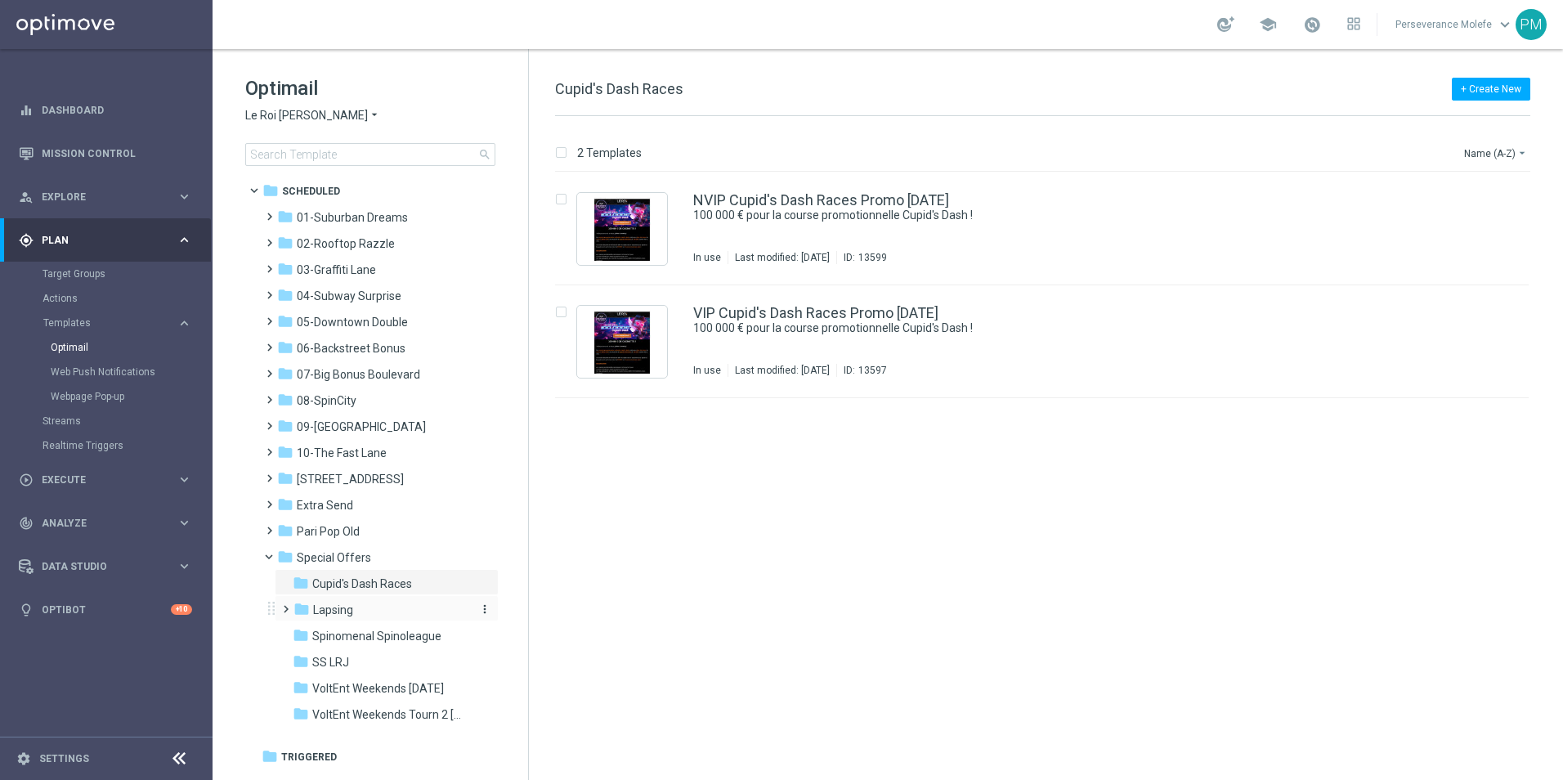
click at [429, 611] on div "folder [GEOGRAPHIC_DATA]" at bounding box center [381, 610] width 174 height 19
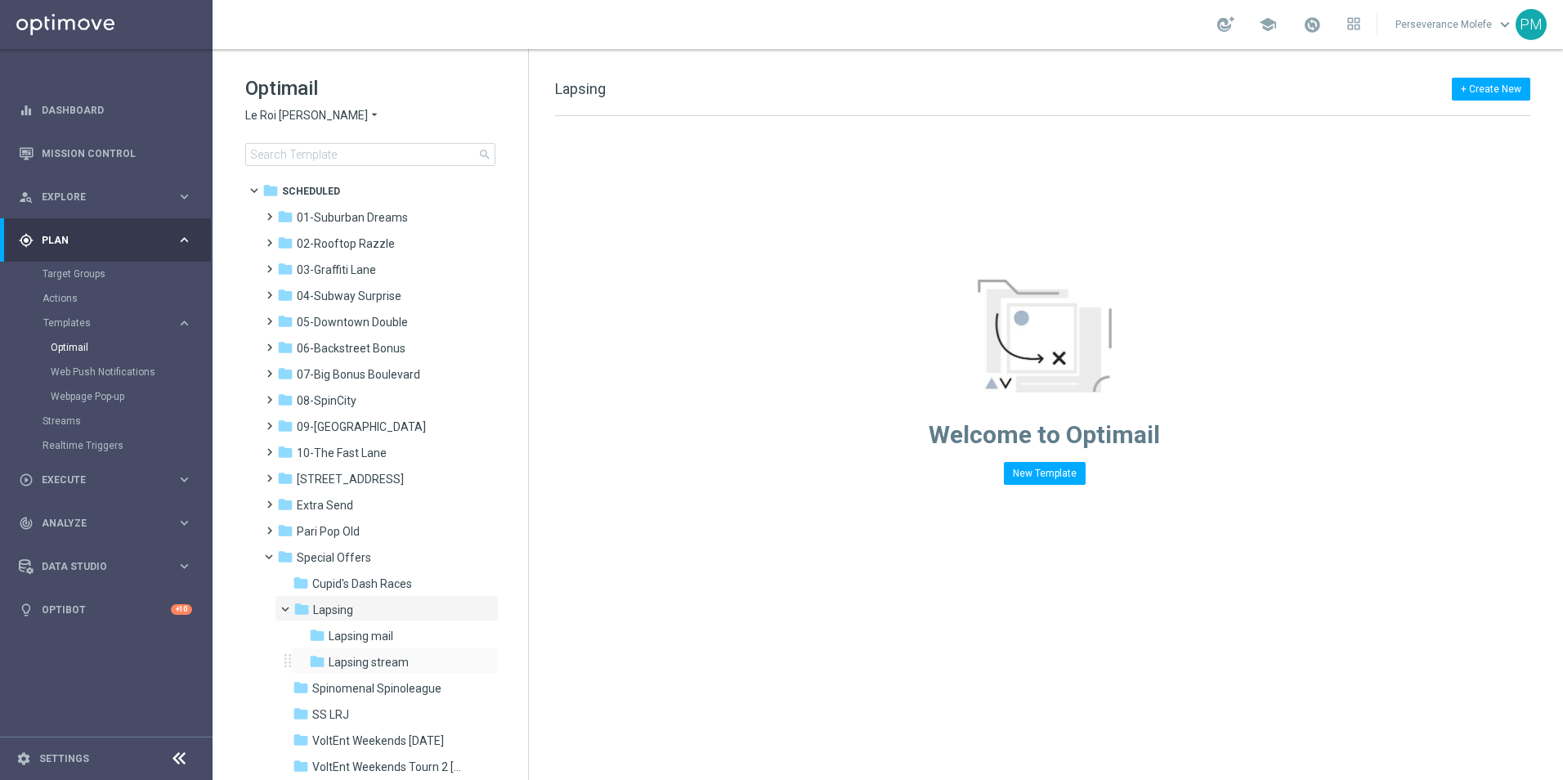
click at [412, 649] on div "folder Lapsing stream more_vert" at bounding box center [395, 661] width 208 height 26
click at [383, 627] on div "folder Lapsing mail" at bounding box center [389, 636] width 161 height 19
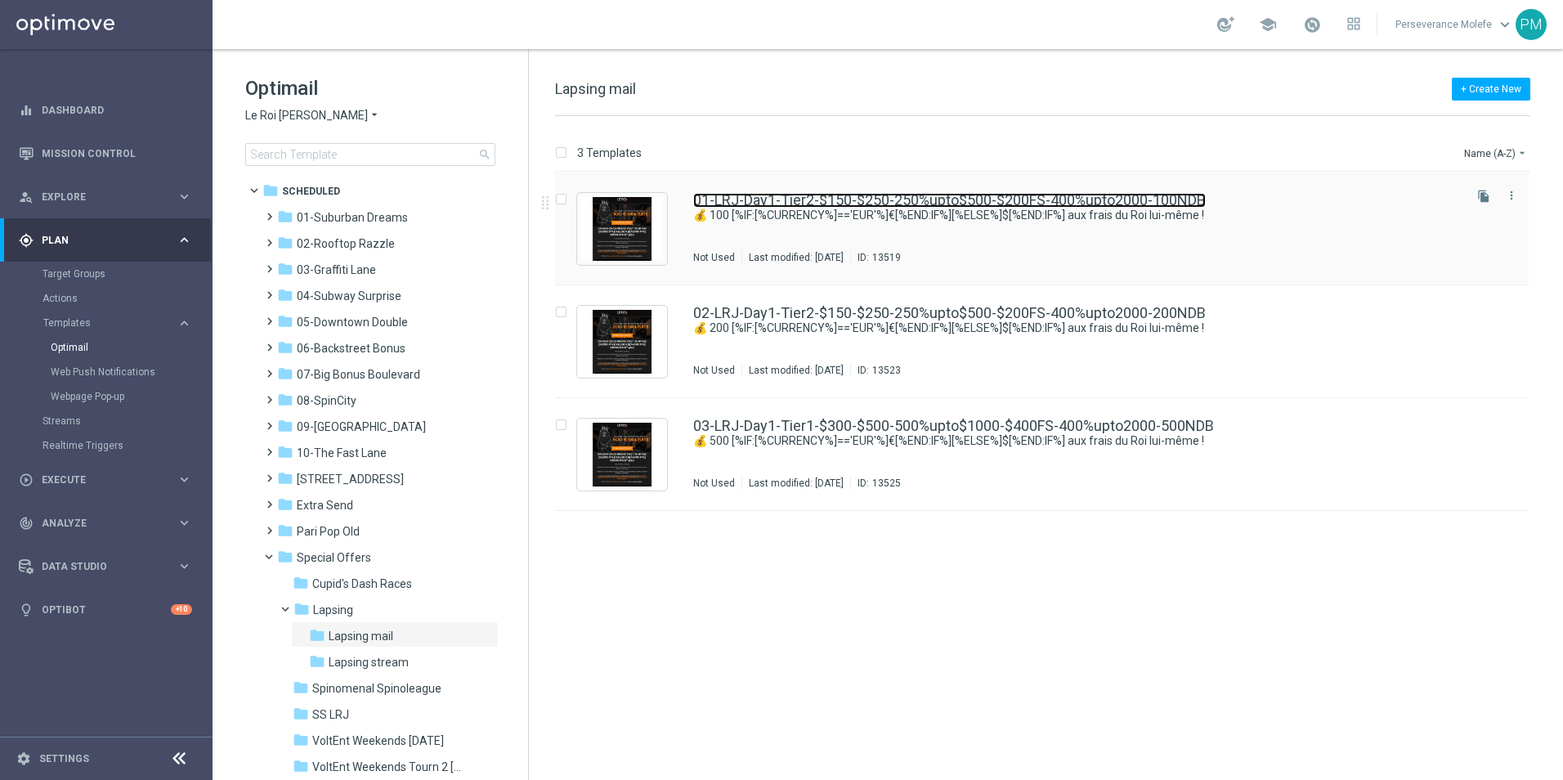
click at [751, 199] on link "01-LRJ-Day1-Tier2-$150-$250-250%upto$500-$200FS-400%upto2000-100NDB" at bounding box center [949, 200] width 513 height 15
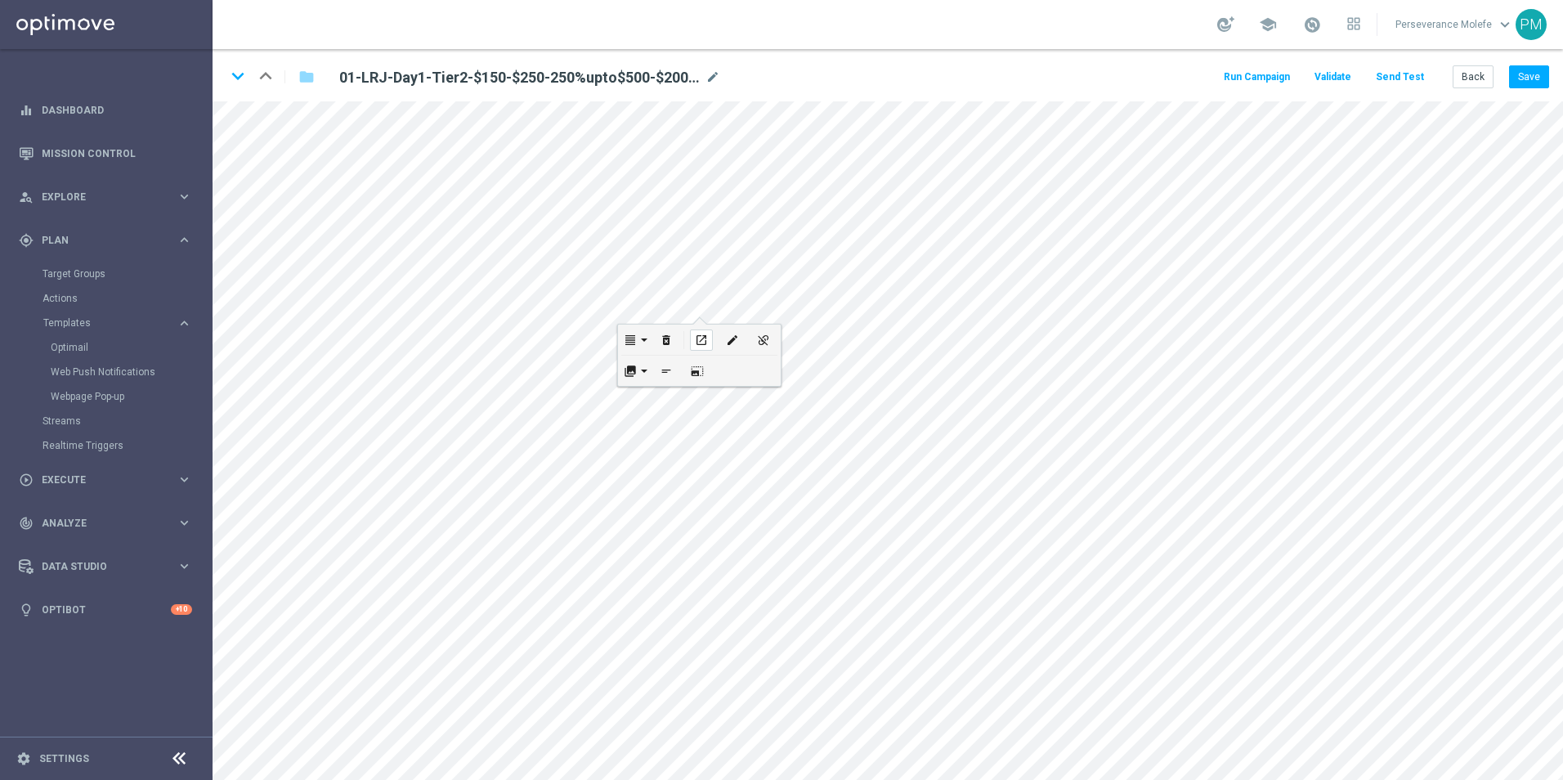
click at [697, 340] on icon "open_in_new" at bounding box center [701, 340] width 12 height 13
click at [701, 338] on icon "open_in_new" at bounding box center [701, 340] width 12 height 13
click at [83, 352] on link "Optimail" at bounding box center [110, 347] width 119 height 13
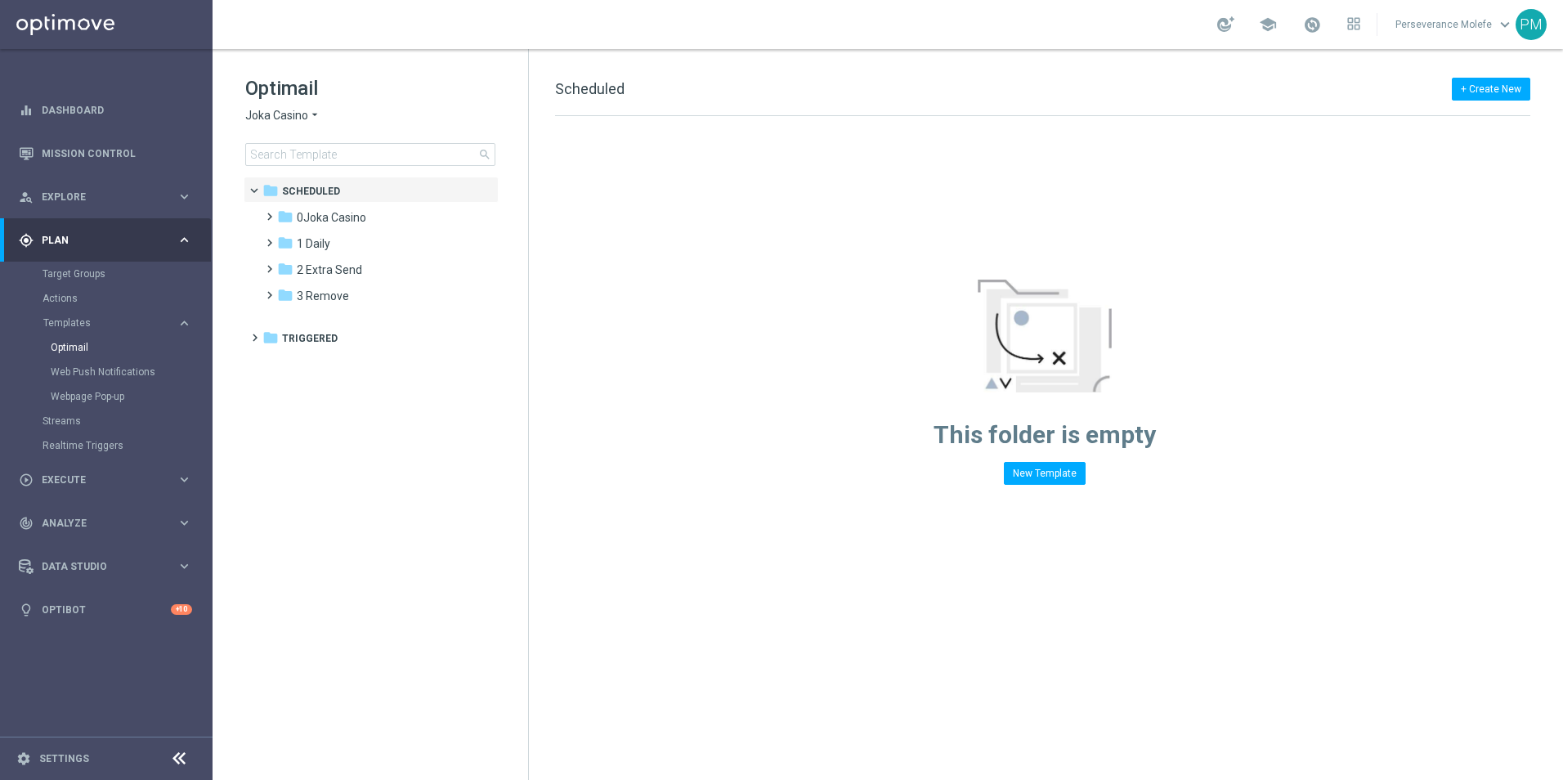
click at [301, 118] on span "Joka Casino" at bounding box center [276, 116] width 63 height 16
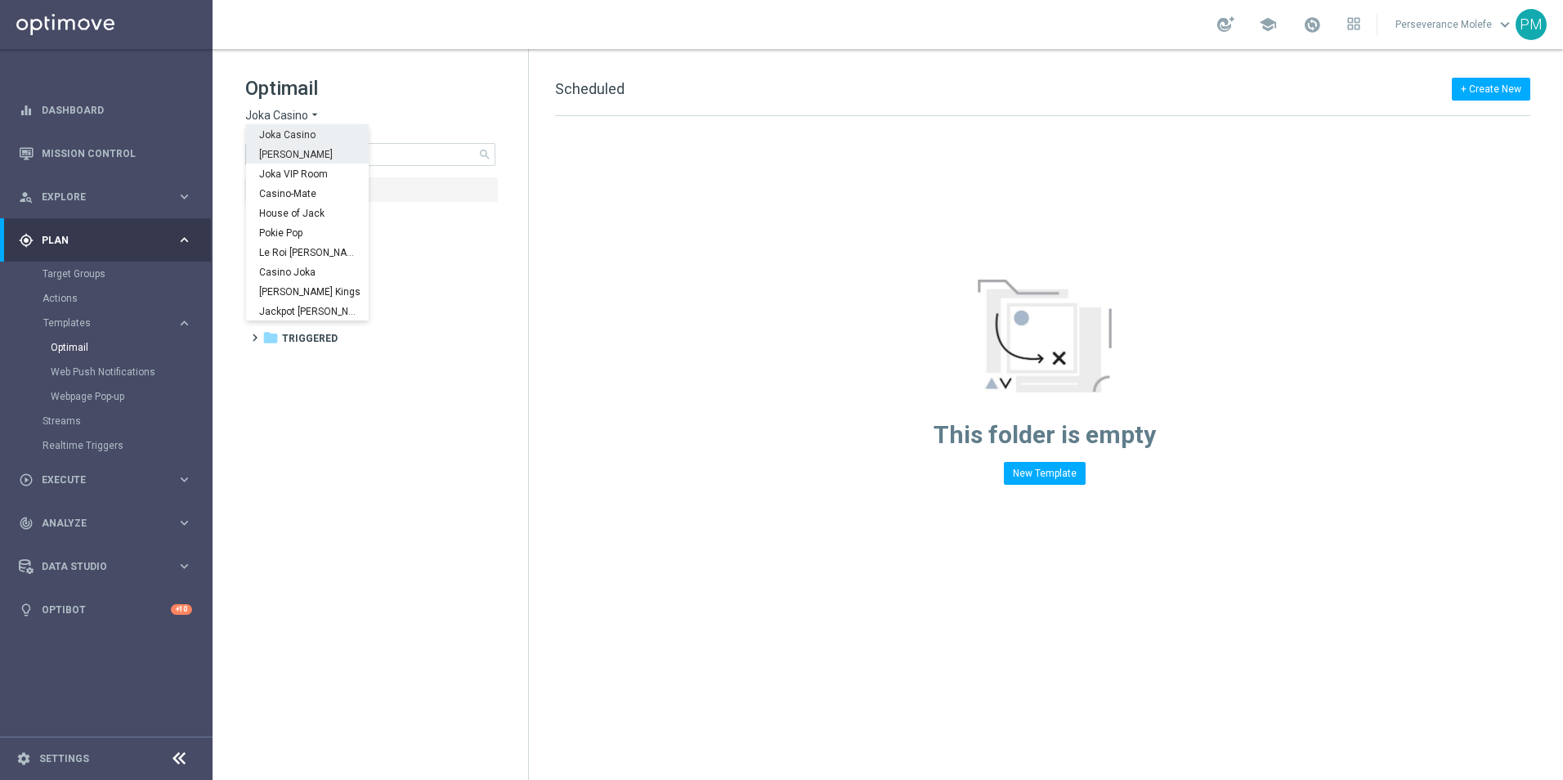
click at [0, 0] on span "[PERSON_NAME]" at bounding box center [0, 0] width 0 height 0
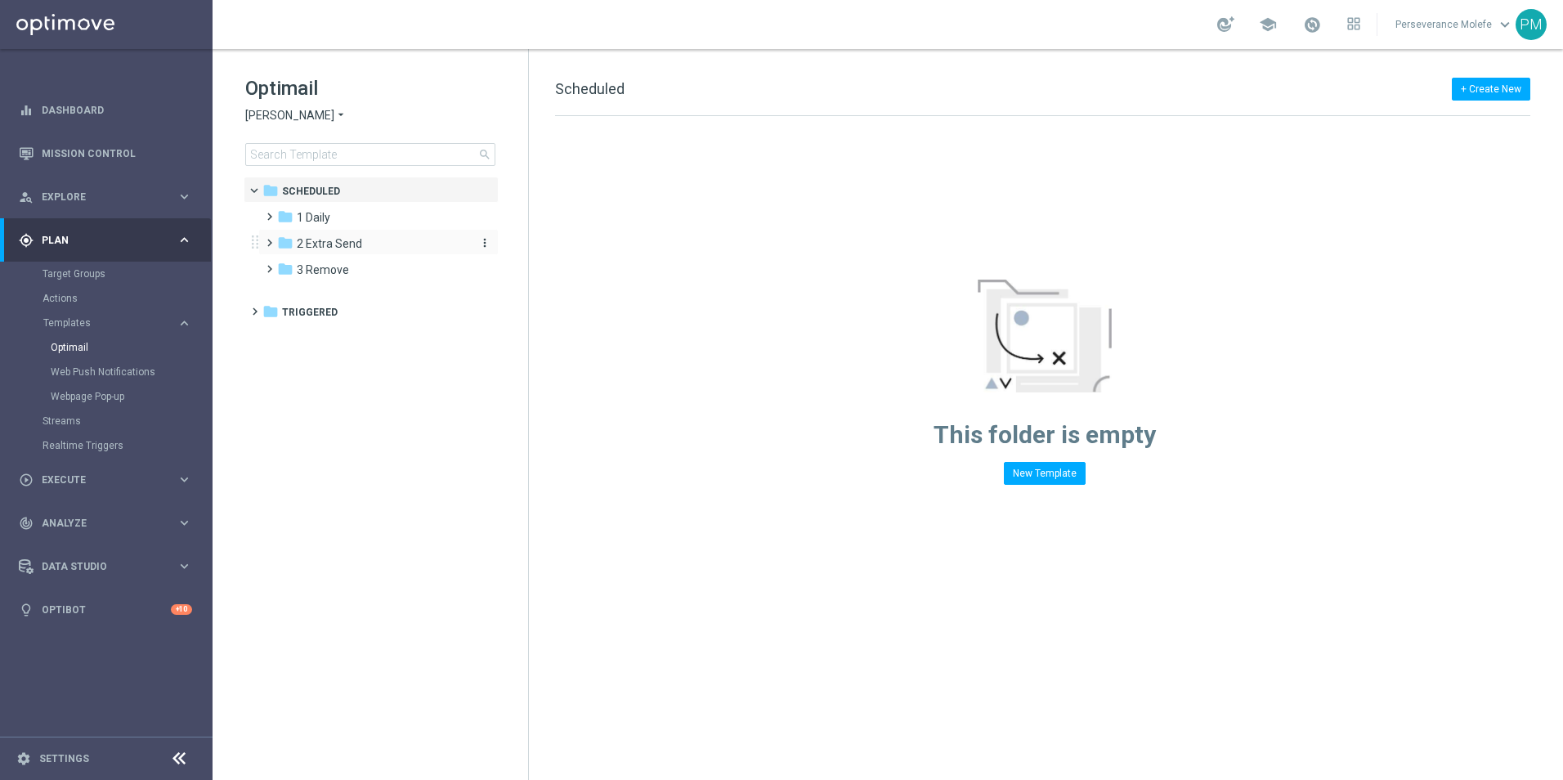
click at [348, 236] on span "2 Extra Send" at bounding box center [329, 243] width 65 height 15
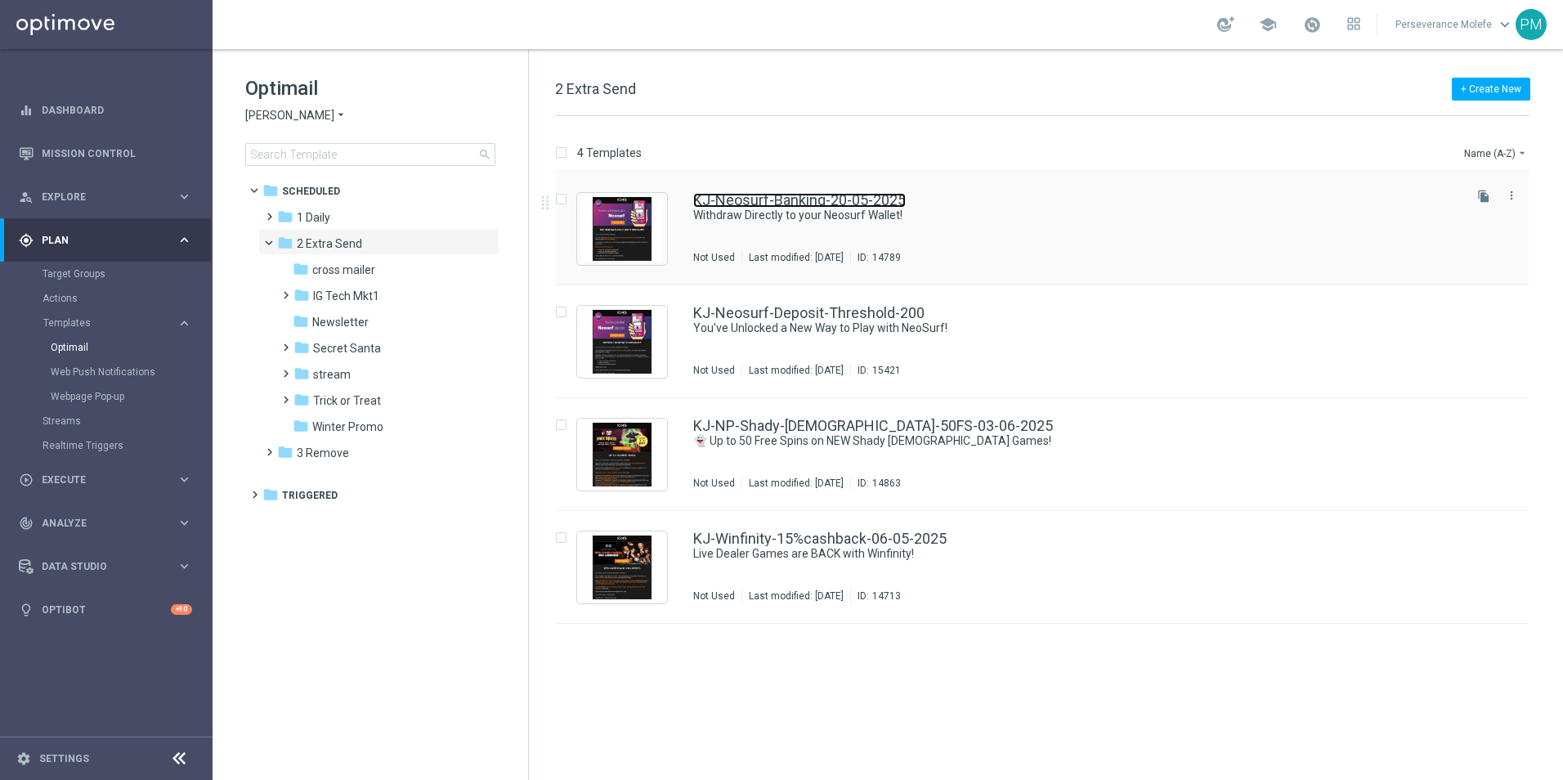
click at [808, 204] on link "KJ-Neosurf-Banking-20-05-2025" at bounding box center [799, 200] width 213 height 15
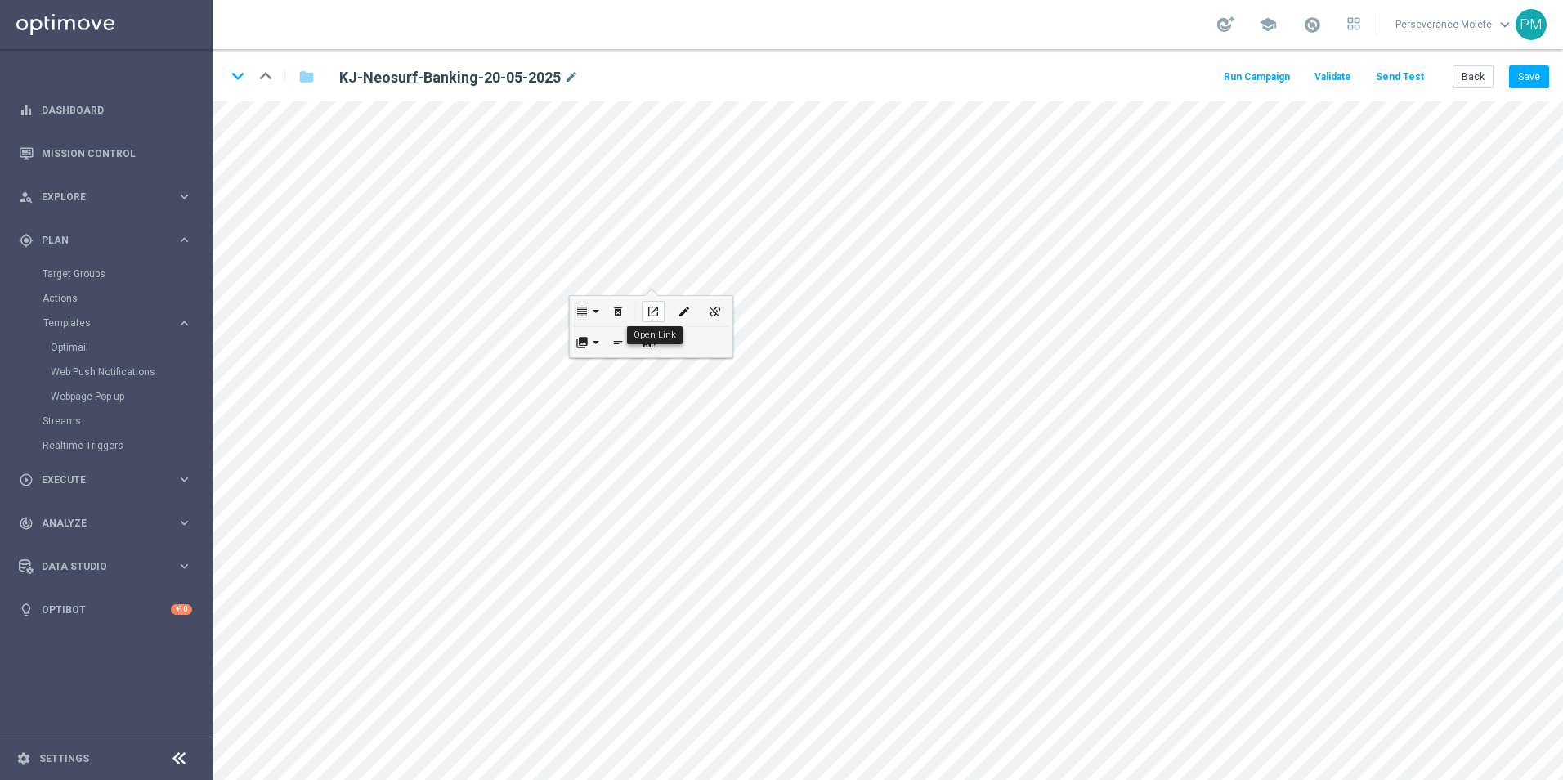
click at [652, 310] on icon "open_in_new" at bounding box center [653, 311] width 12 height 13
click at [80, 348] on link "Optimail" at bounding box center [110, 347] width 119 height 13
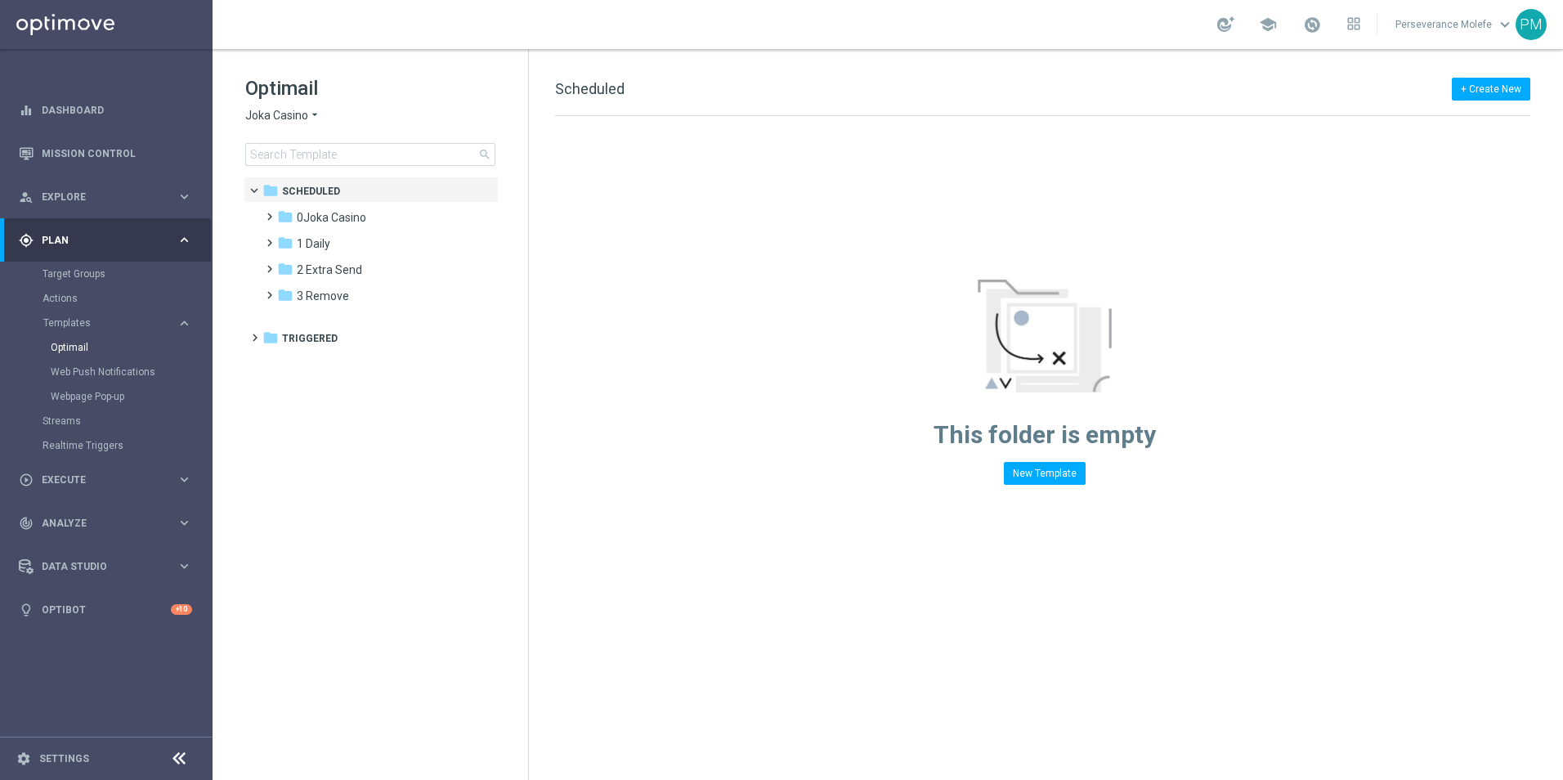
click at [292, 98] on h1 "Optimail" at bounding box center [370, 88] width 250 height 26
click at [294, 105] on div "Optimail Joka Casino arrow_drop_down × Joka Casino search" at bounding box center [386, 120] width 283 height 91
click at [298, 116] on span "Joka Casino" at bounding box center [276, 116] width 63 height 16
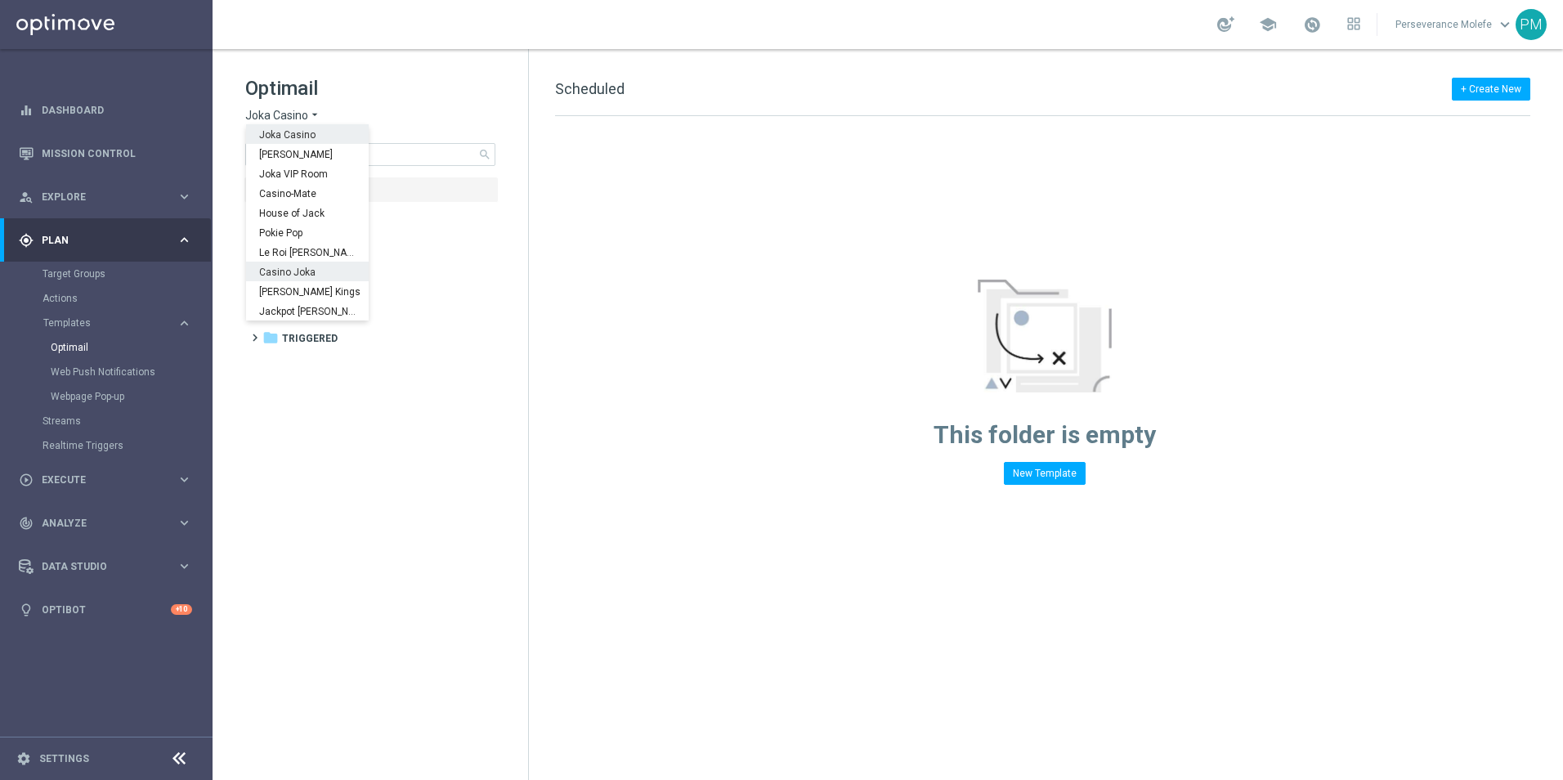
click at [0, 0] on span "Casino Joka" at bounding box center [0, 0] width 0 height 0
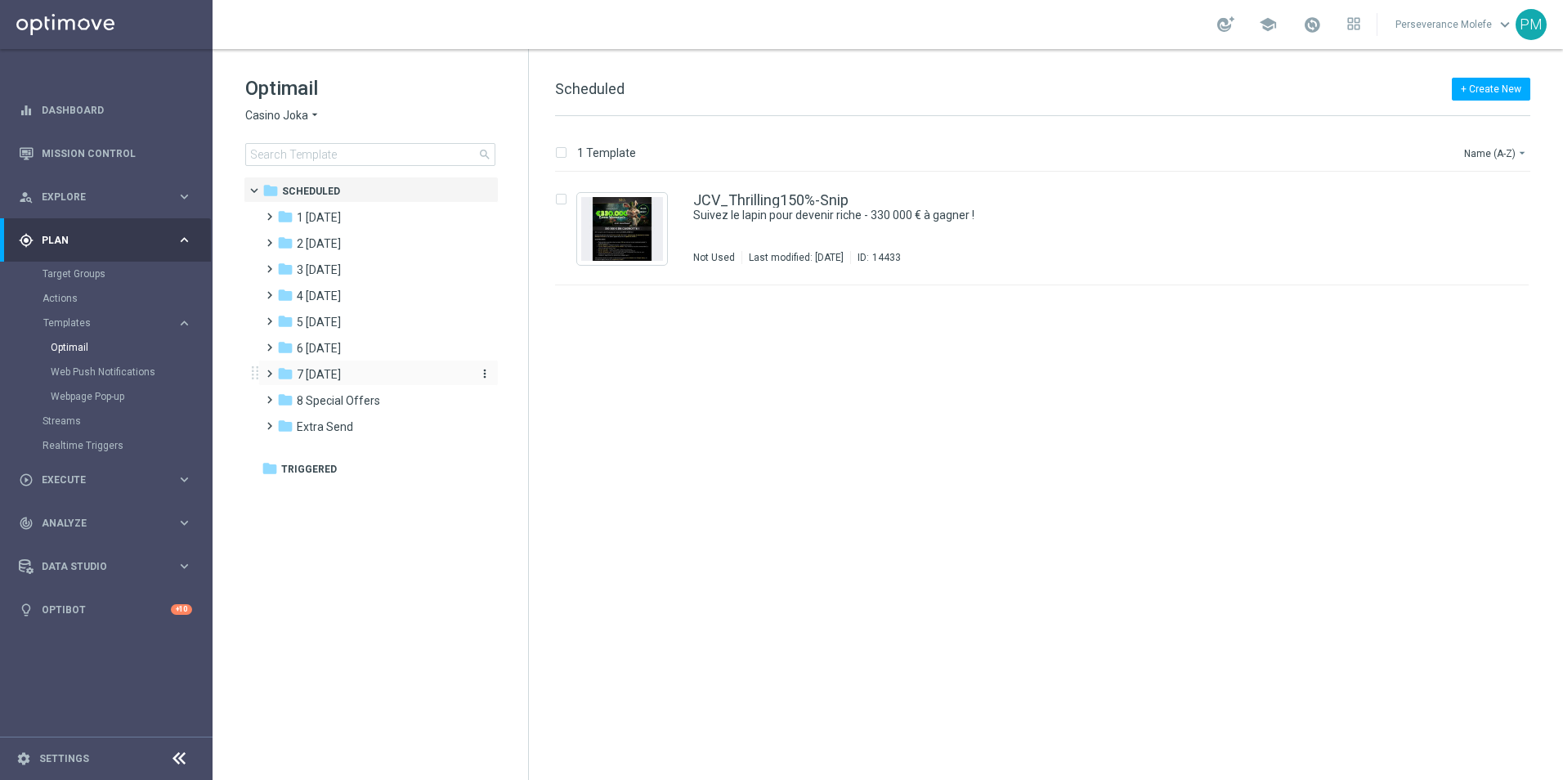
click at [333, 378] on span "7 [DATE]" at bounding box center [319, 374] width 44 height 15
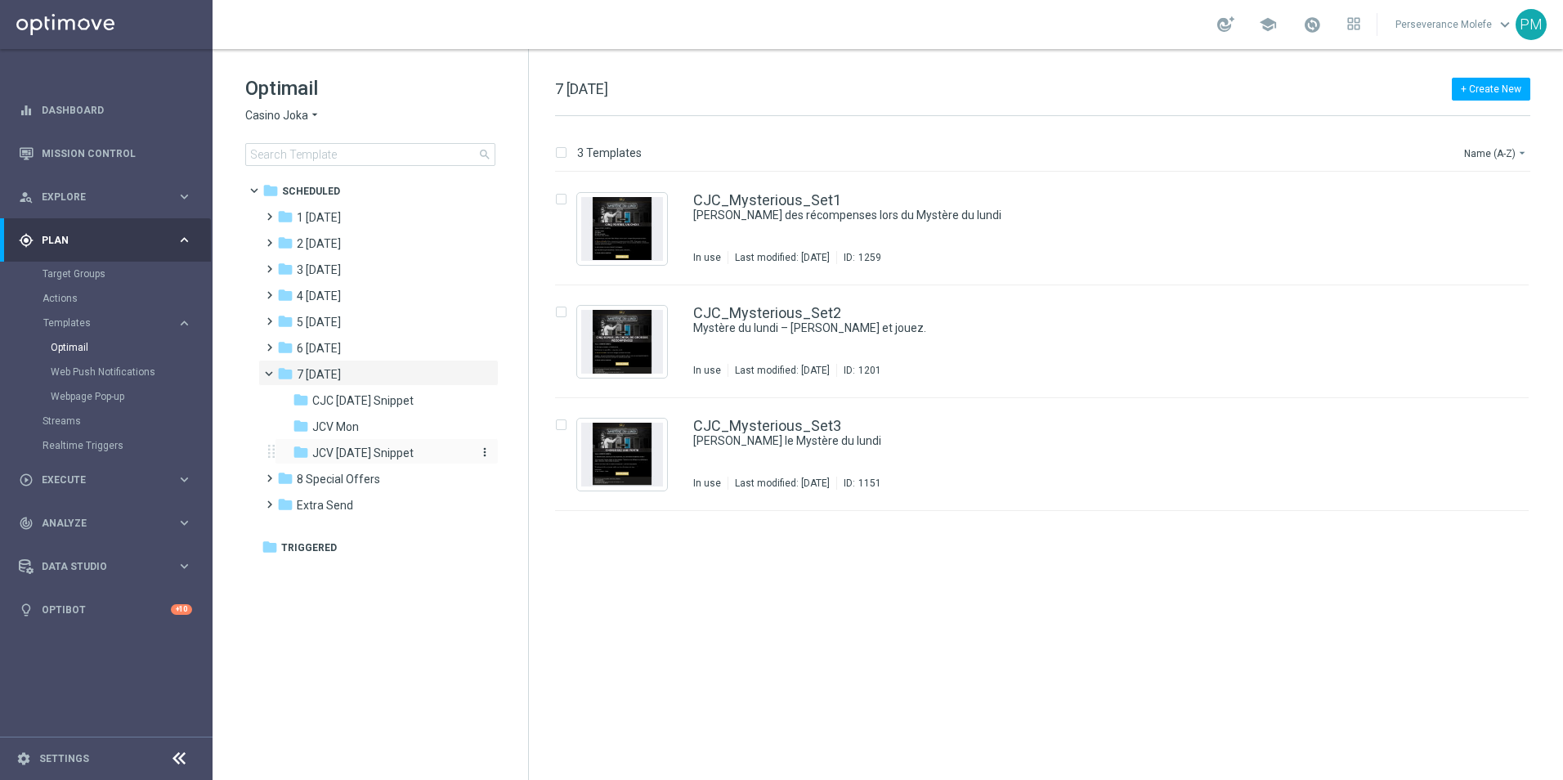
click at [382, 454] on span "JCV [DATE] Snippet" at bounding box center [362, 453] width 101 height 15
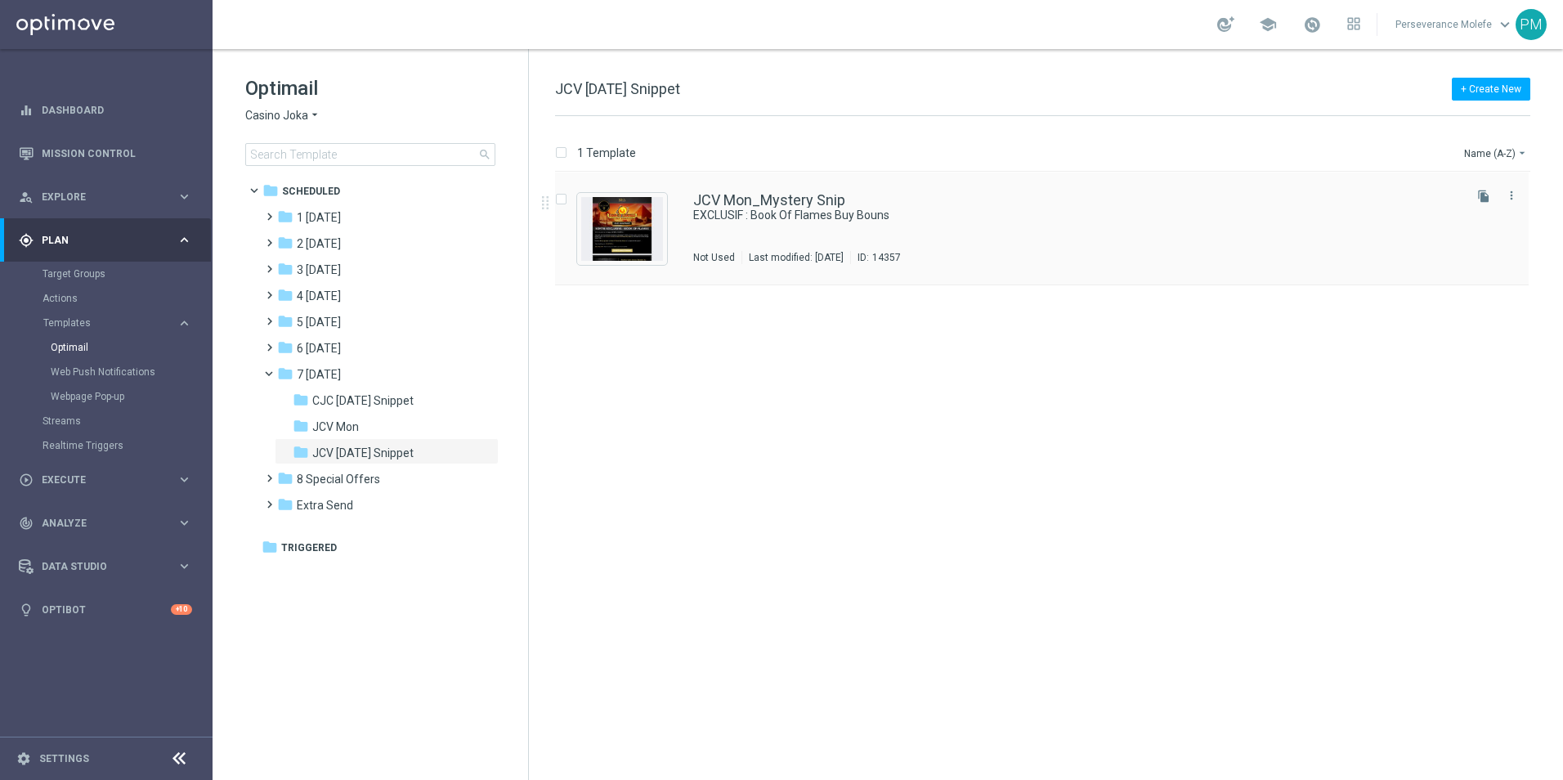
click at [753, 191] on div "JCV Mon_Mystery Snip EXCLUSIF : Book Of Flames Buy Bouns Not Used Last modified…" at bounding box center [1042, 229] width 974 height 113
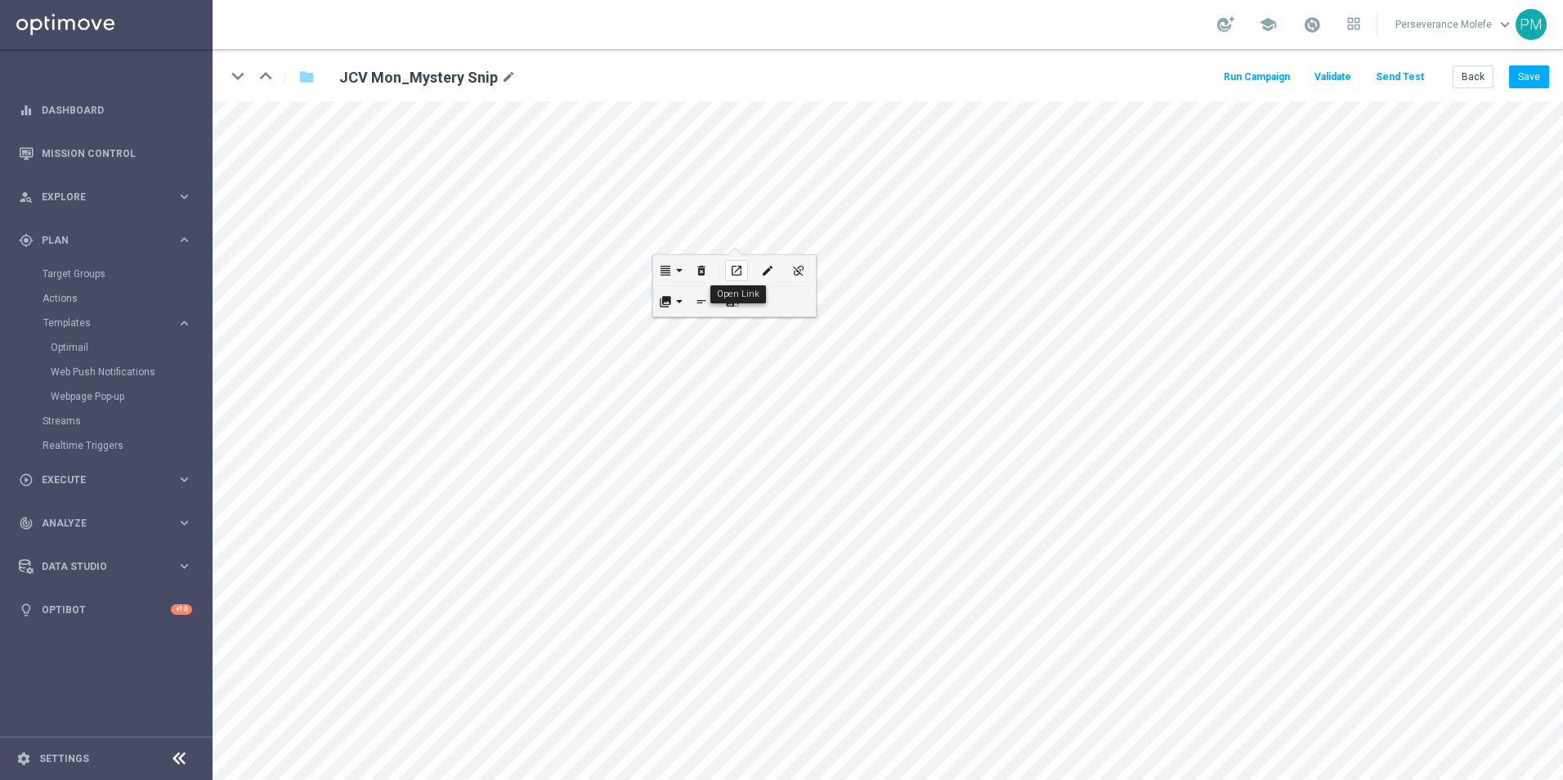
click at [738, 276] on icon "open_in_new" at bounding box center [736, 270] width 12 height 13
click at [70, 348] on link "Optimail" at bounding box center [110, 347] width 119 height 13
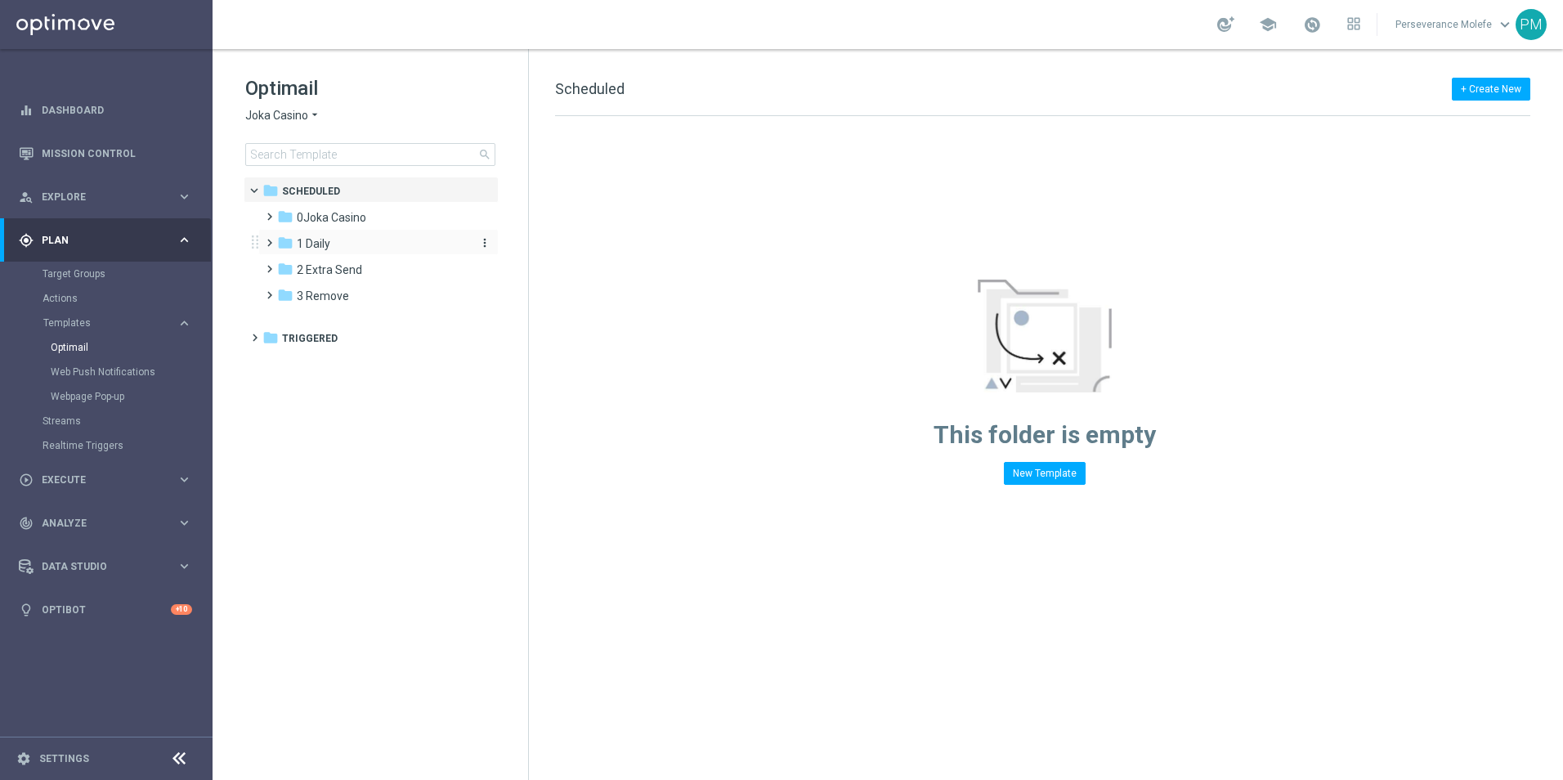
click at [327, 245] on span "1 Daily" at bounding box center [314, 243] width 34 height 15
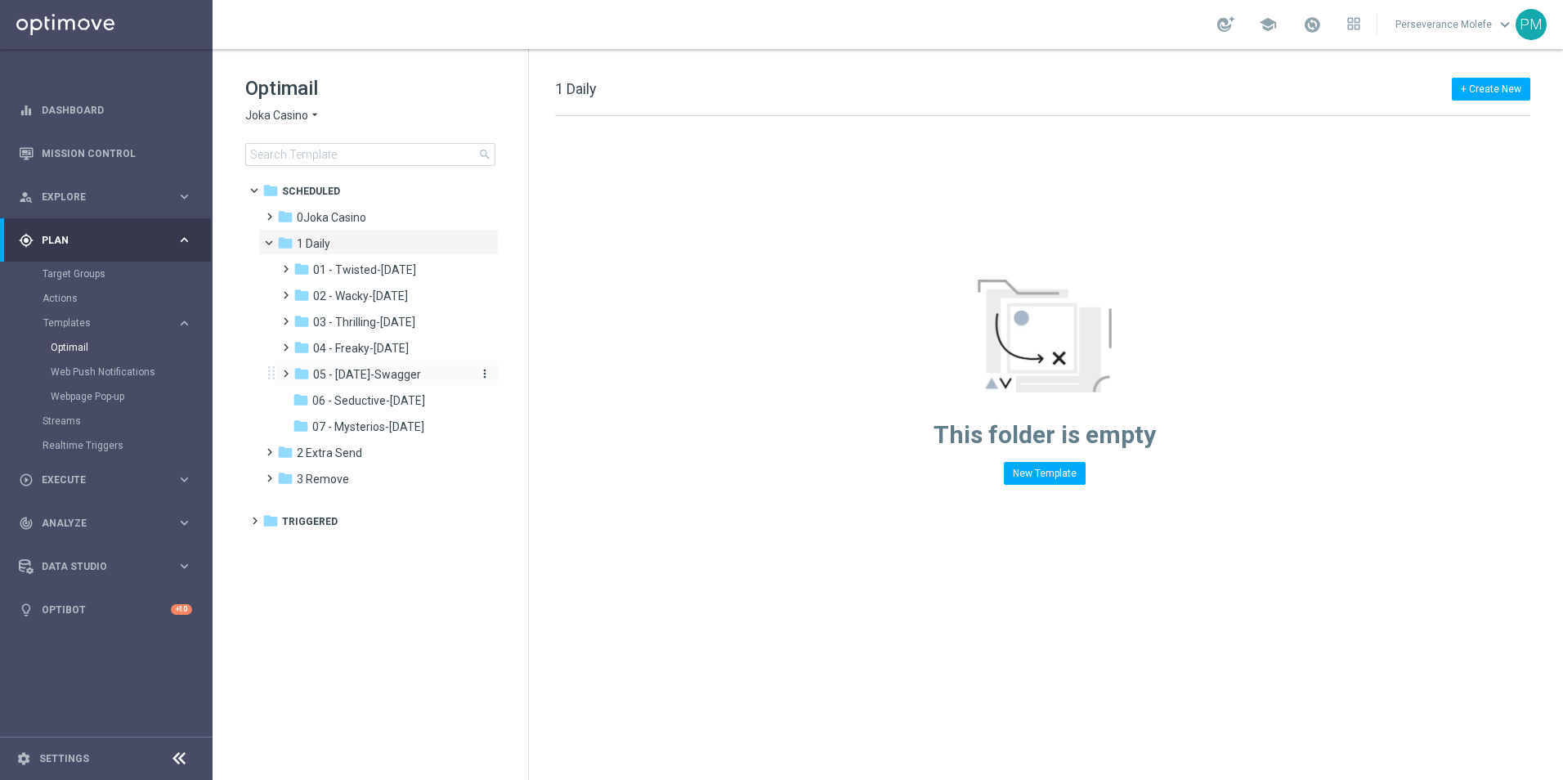
click at [384, 380] on span "05 - [DATE]-Swagger" at bounding box center [367, 374] width 108 height 15
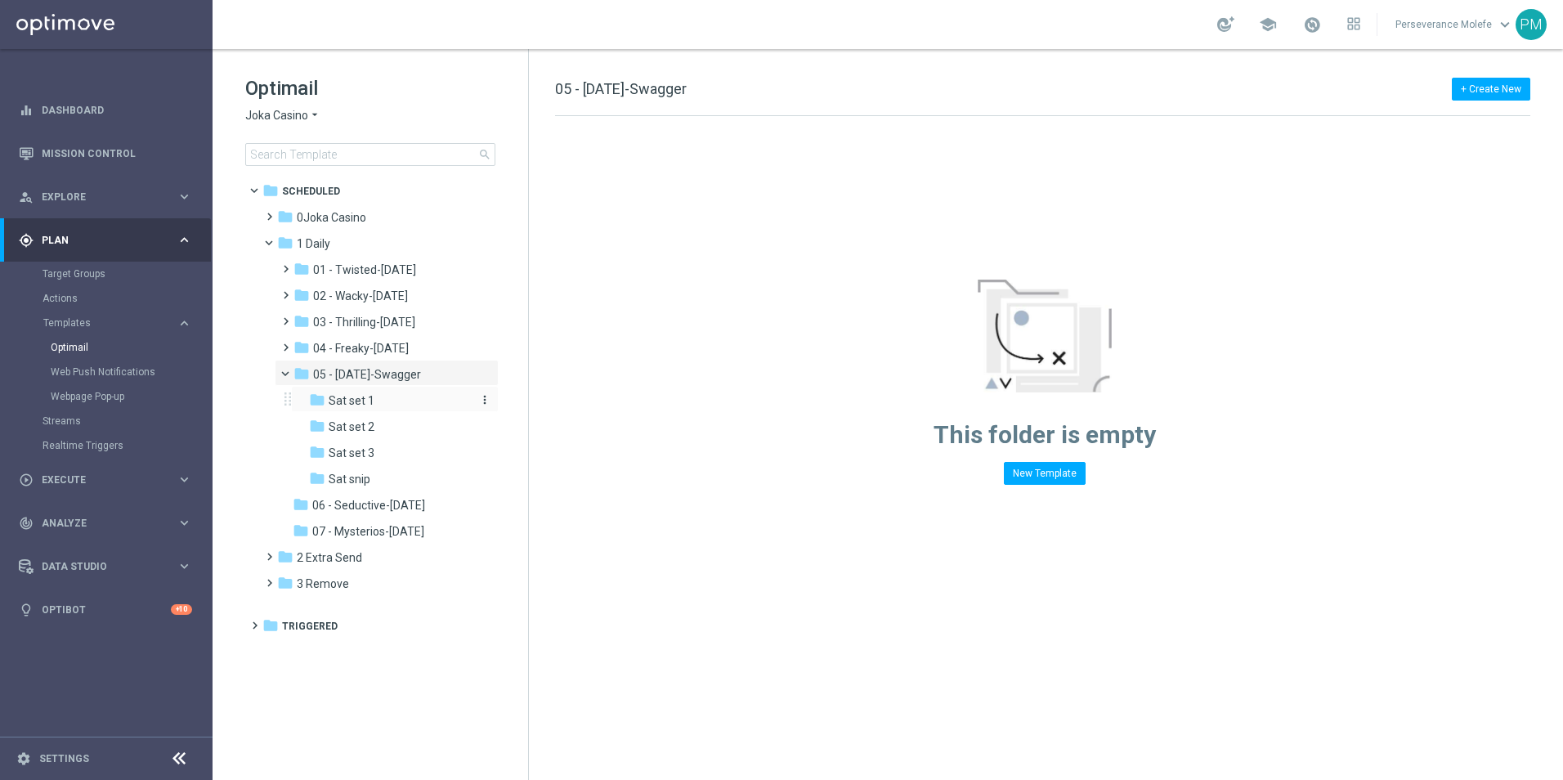
click at [430, 406] on div "folder Sat set 1" at bounding box center [389, 401] width 161 height 19
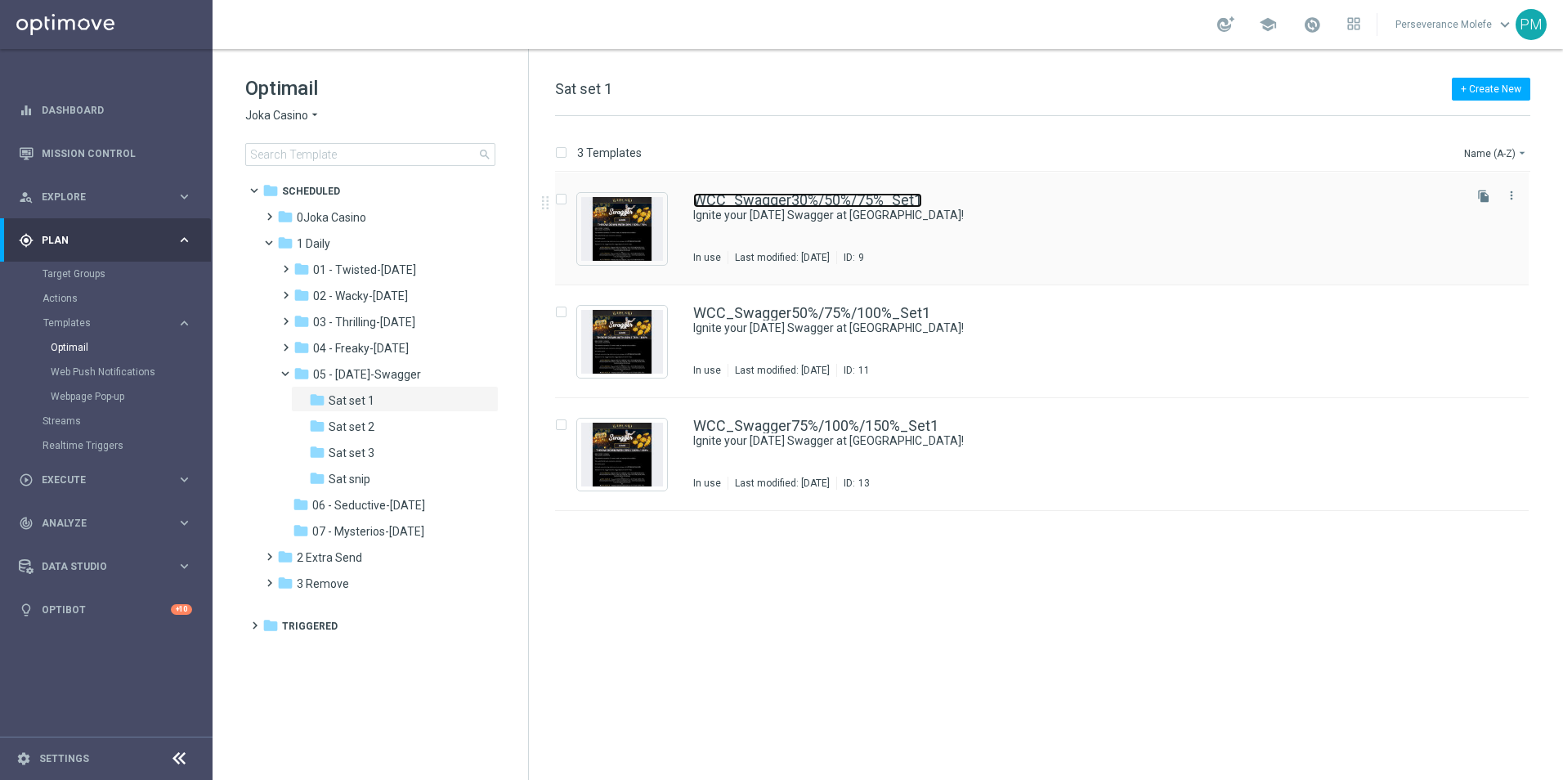
click at [801, 197] on link "WCC_Swagger30%/50%/75%_Set1" at bounding box center [807, 200] width 229 height 15
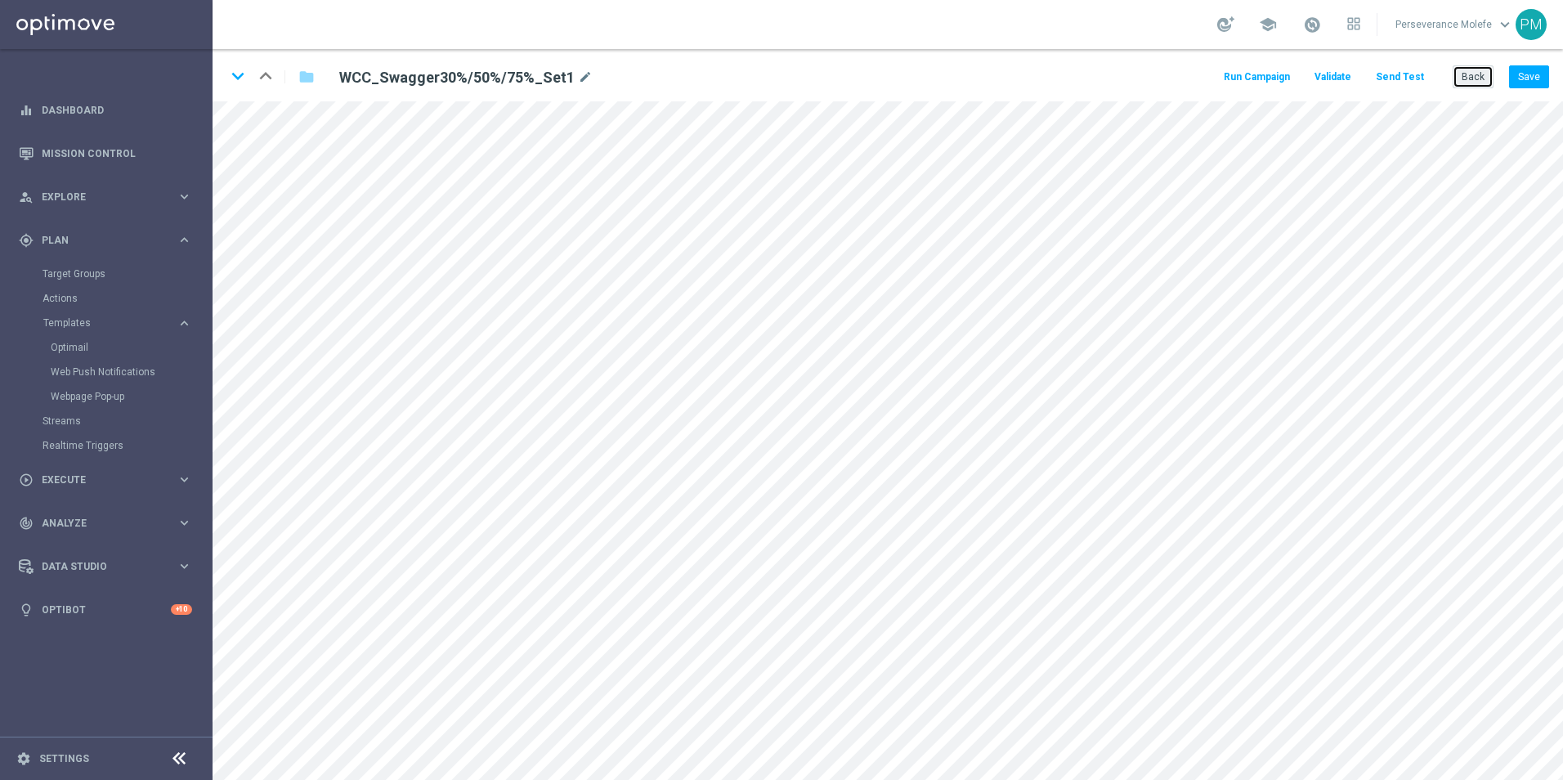
click at [1470, 85] on button "Back" at bounding box center [1473, 76] width 41 height 23
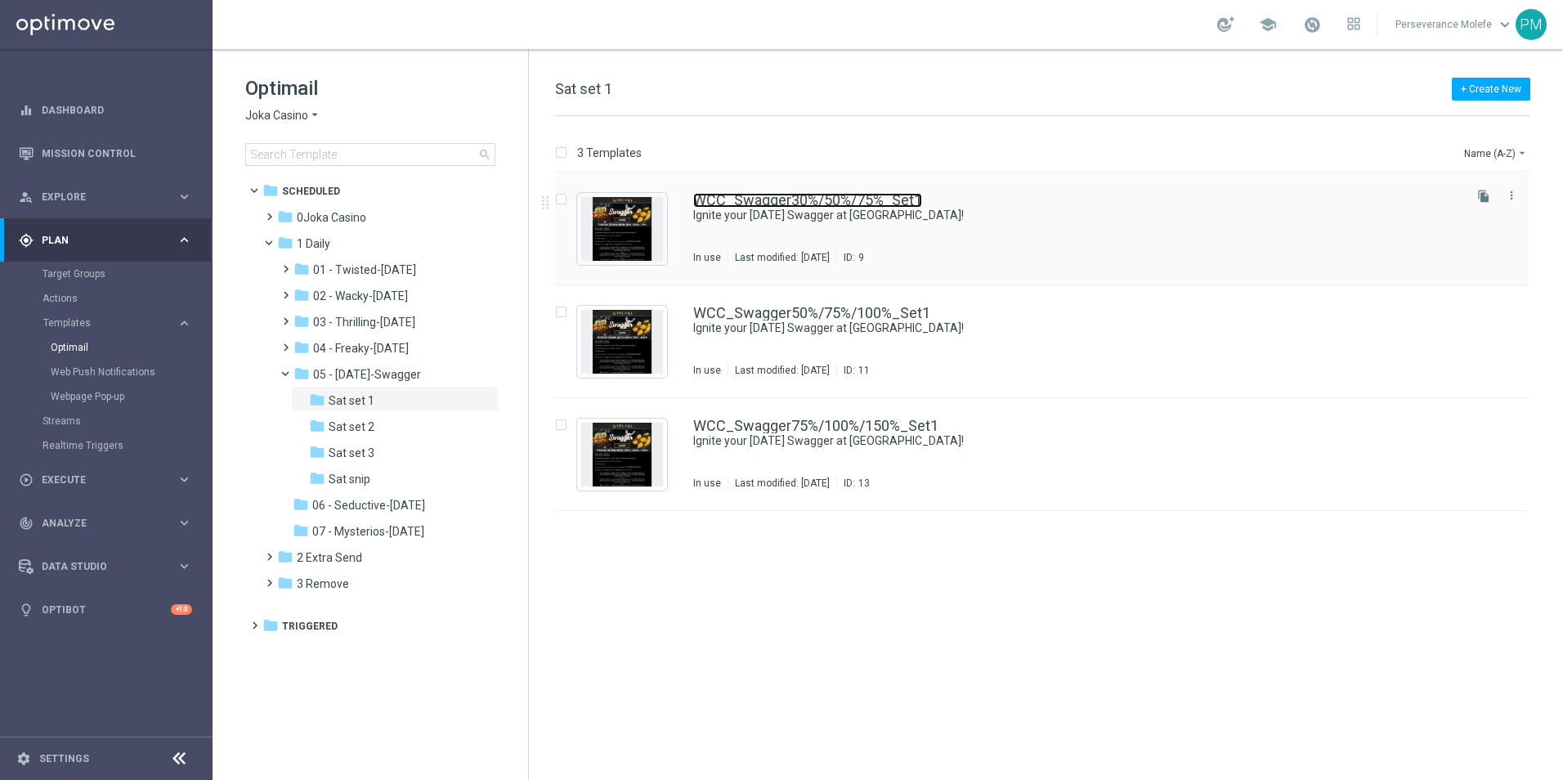
click at [736, 205] on link "WCC_Swagger30%/50%/75%_Set1" at bounding box center [807, 200] width 229 height 15
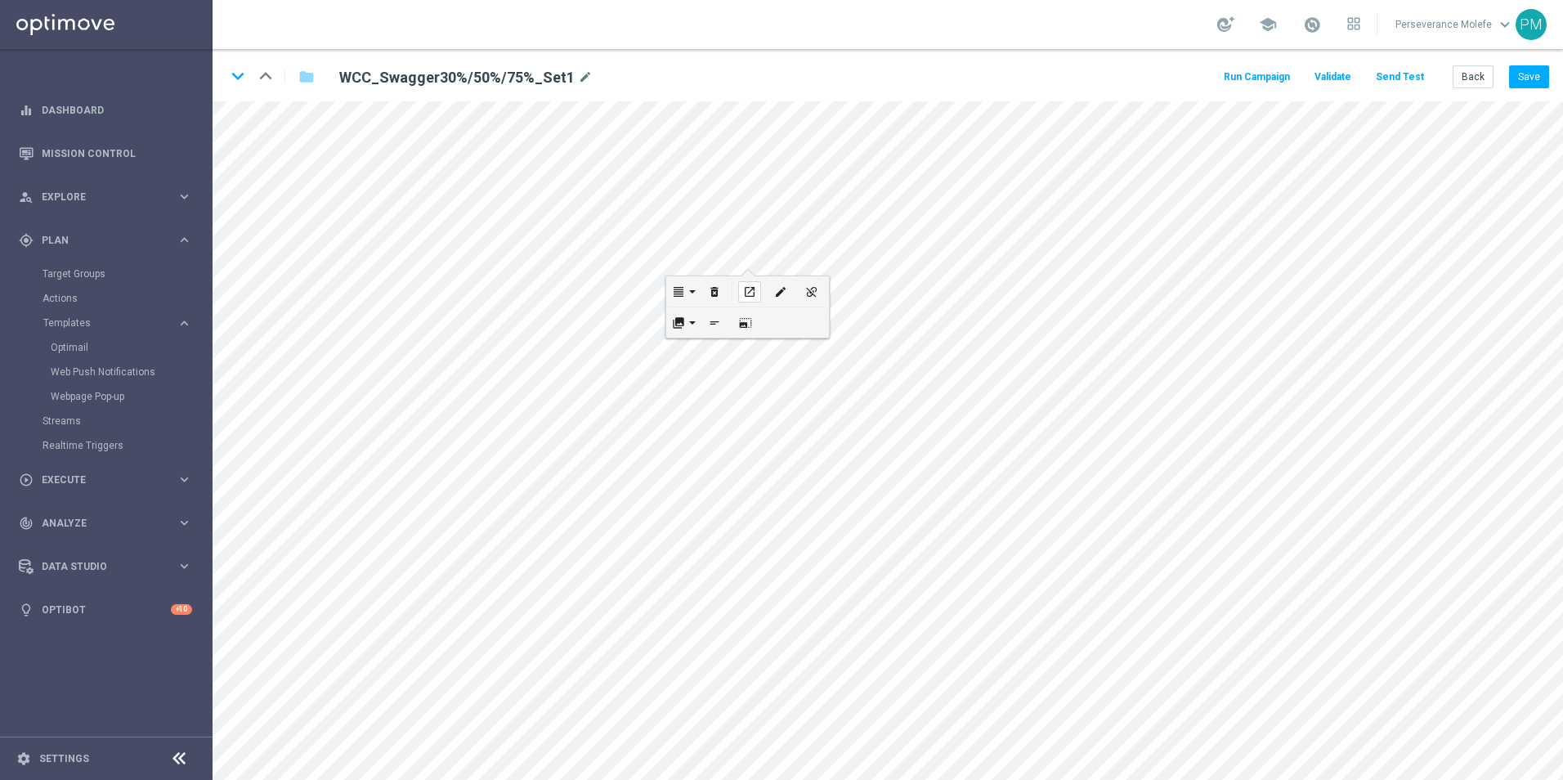
click at [746, 294] on icon "open_in_new" at bounding box center [749, 291] width 12 height 13
click at [68, 318] on span "Templates" at bounding box center [101, 323] width 117 height 10
click at [83, 314] on accordion "Templates keyboard_arrow_right Optimail Web Push Notifications Webpage Pop-up" at bounding box center [127, 323] width 168 height 25
click at [81, 321] on span "Templates" at bounding box center [101, 323] width 117 height 10
click at [73, 349] on link "Optimail" at bounding box center [110, 347] width 119 height 13
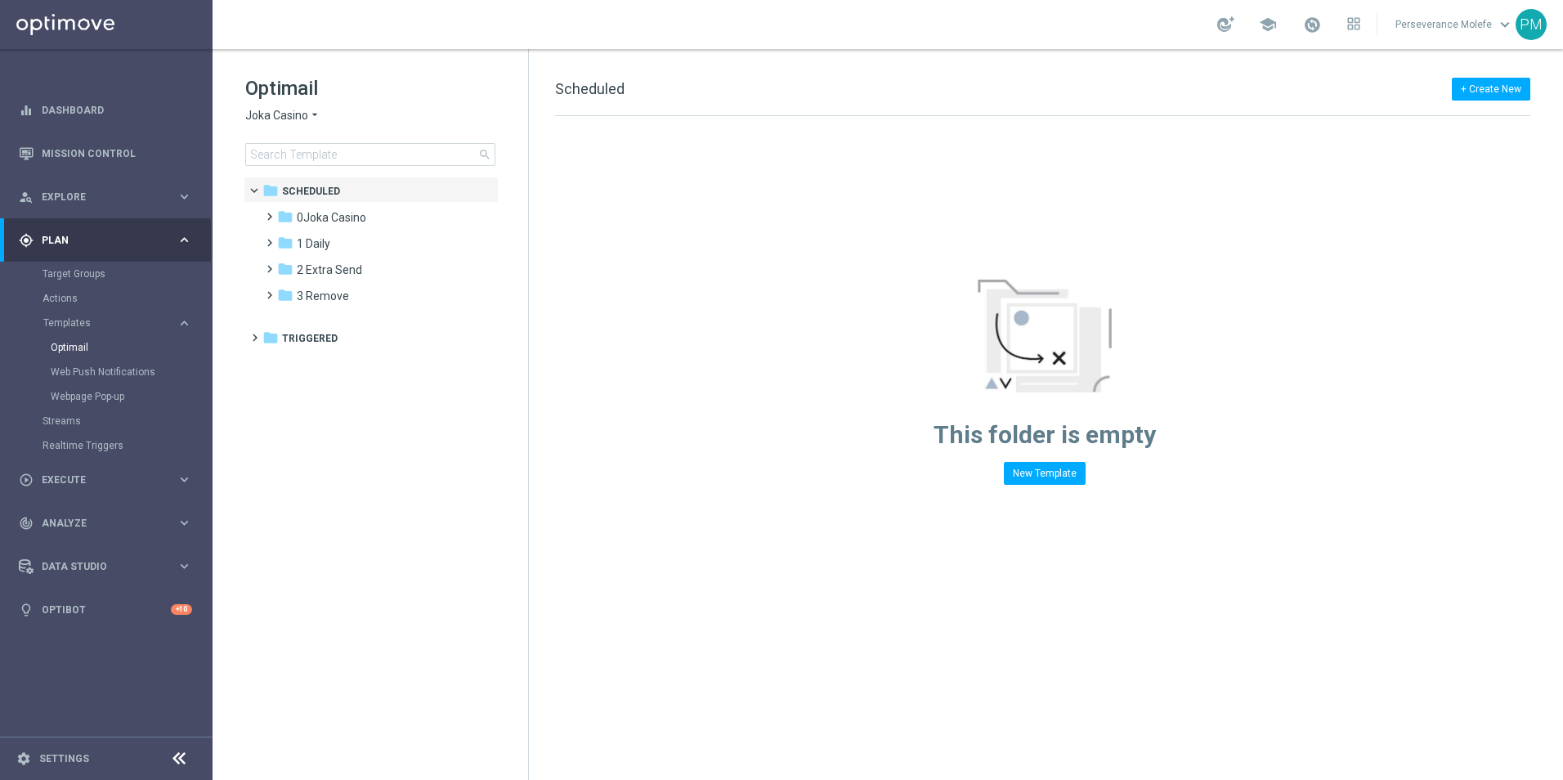
click at [295, 119] on span "Joka Casino" at bounding box center [276, 116] width 63 height 16
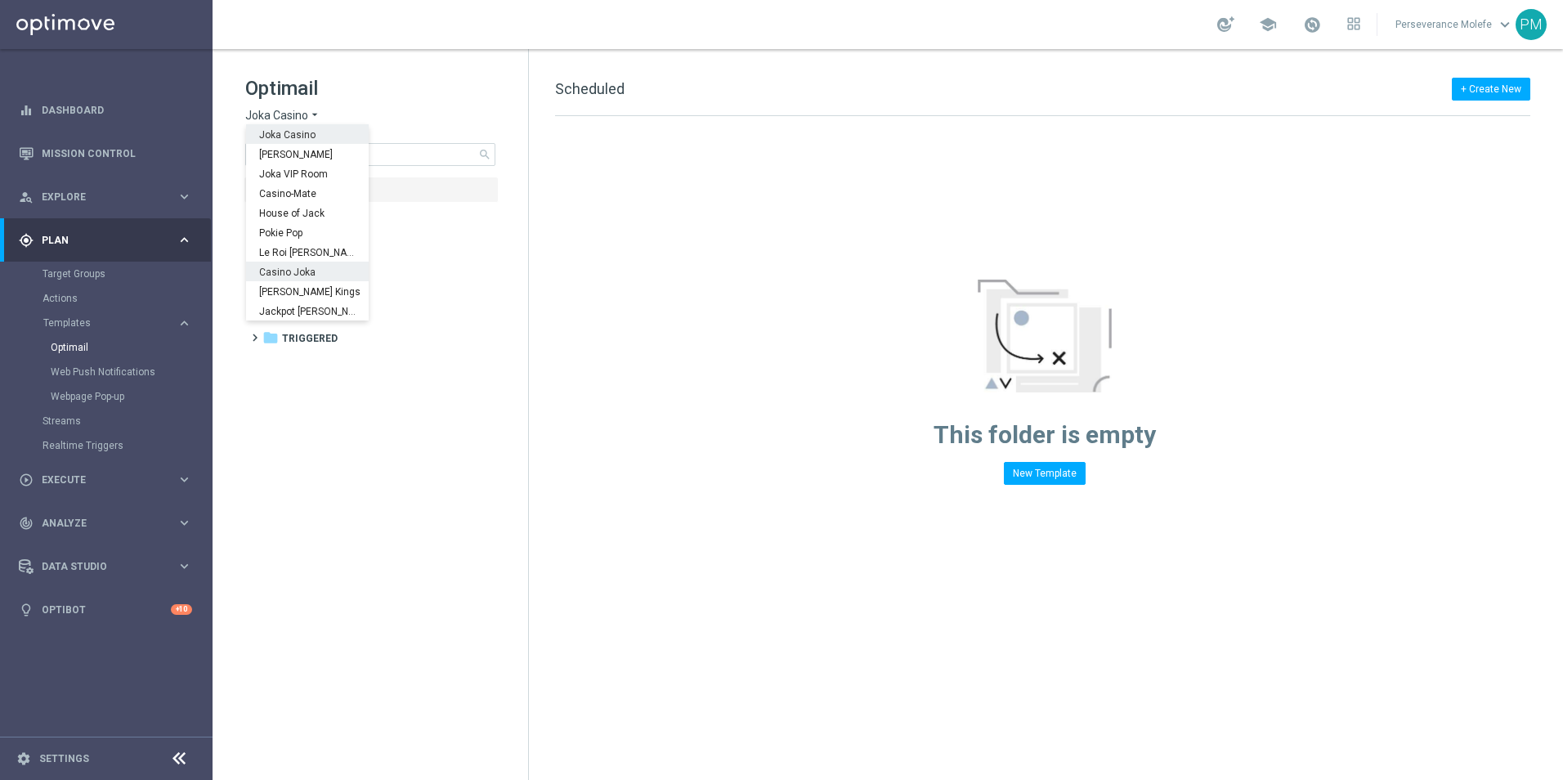
click at [0, 0] on span "Casino Joka" at bounding box center [0, 0] width 0 height 0
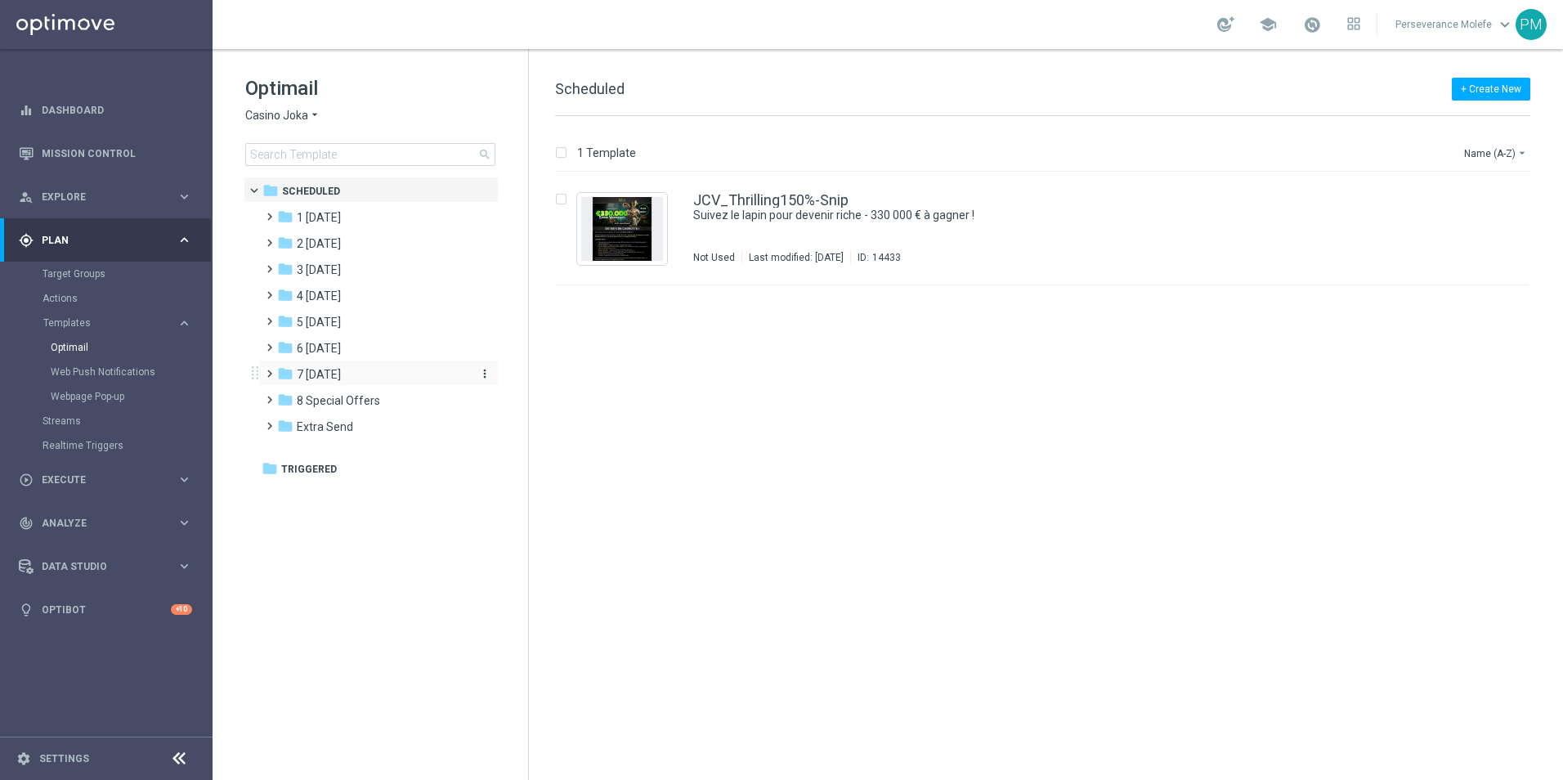
click at [354, 379] on div "folder 7 [DATE]" at bounding box center [371, 375] width 188 height 19
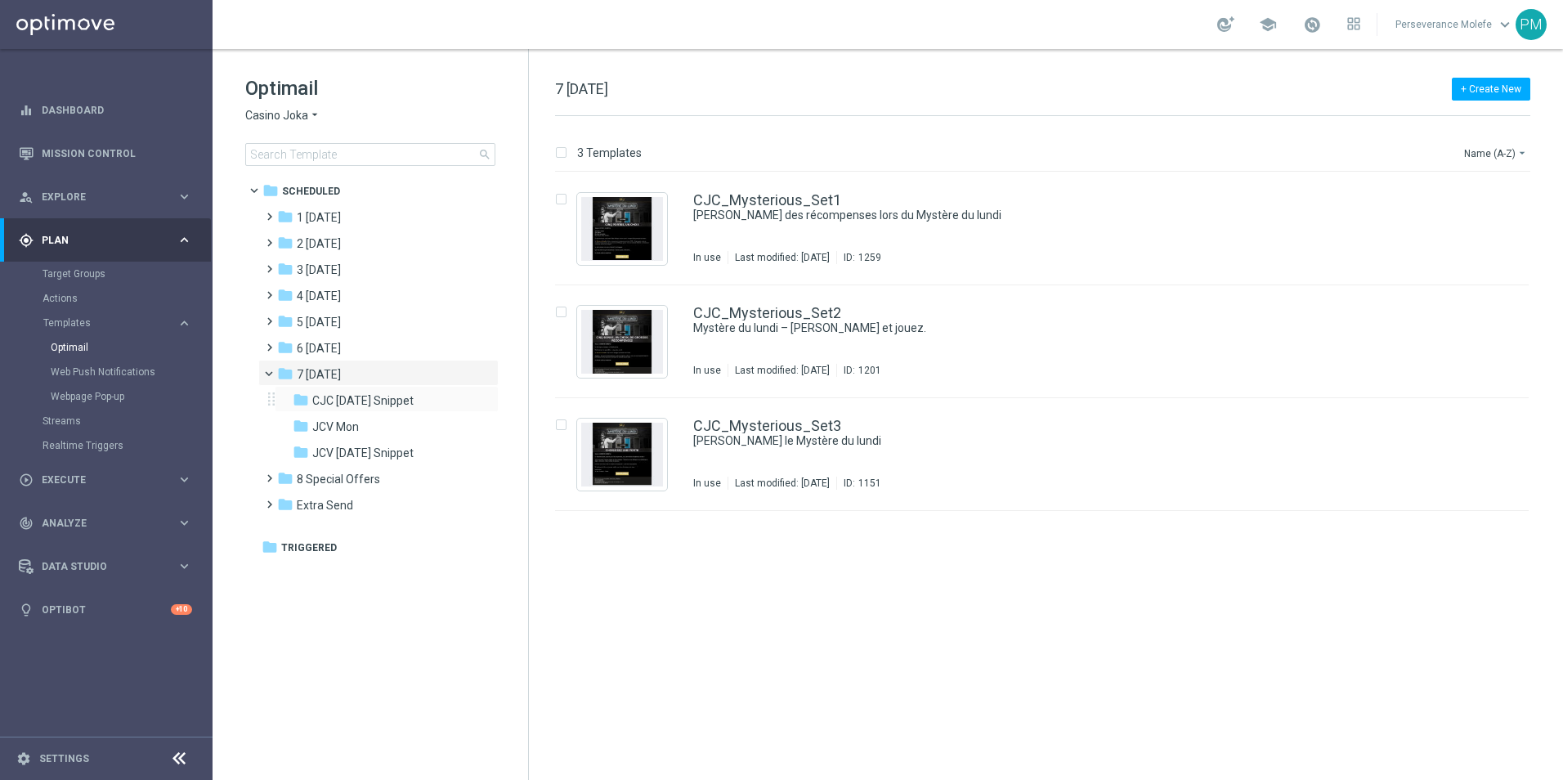
click at [407, 391] on div "folder CJC [DATE] Snippet more_vert" at bounding box center [387, 399] width 224 height 26
click at [413, 394] on span "CJC [DATE] Snippet" at bounding box center [362, 400] width 101 height 15
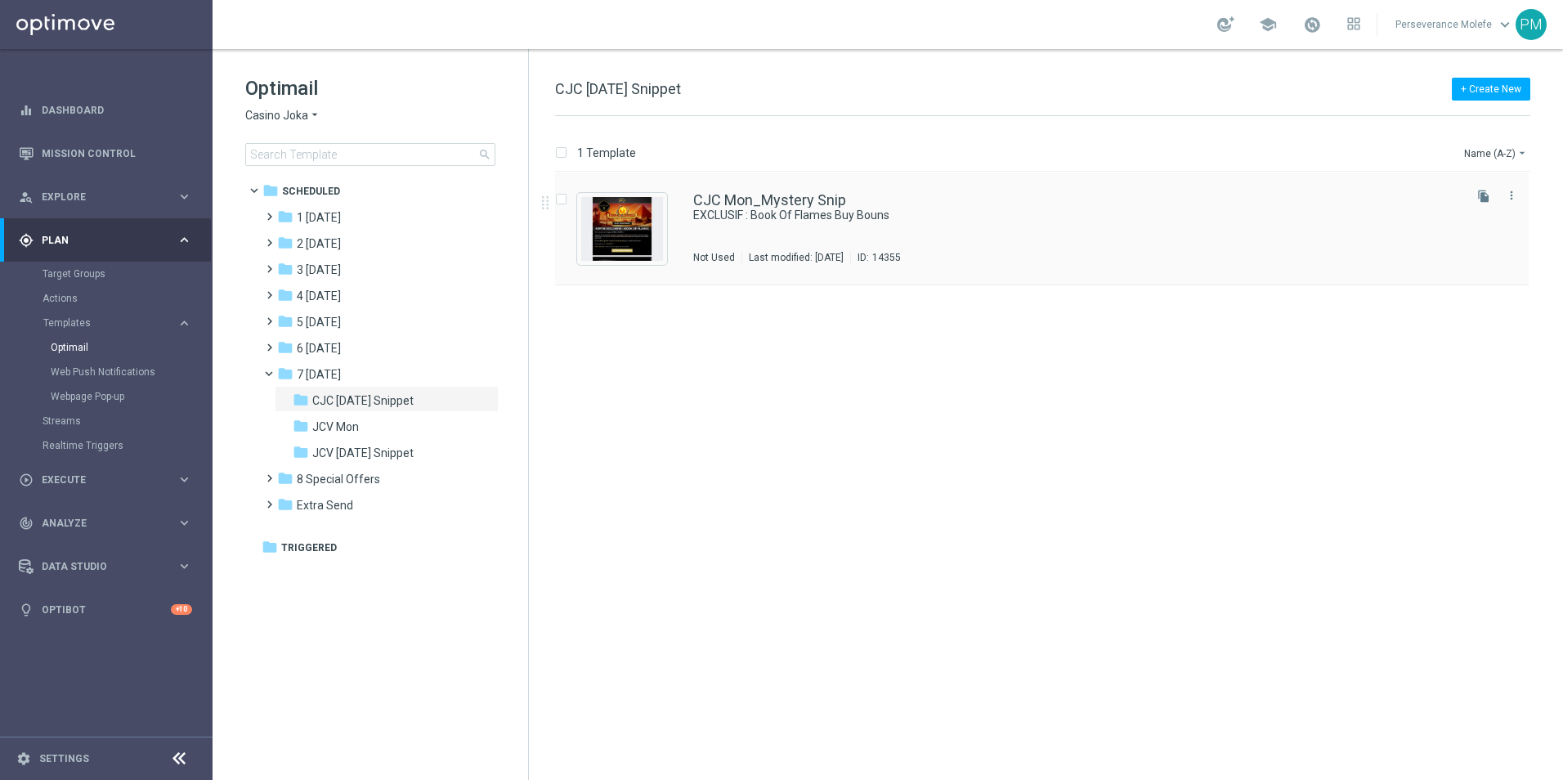
click at [811, 183] on div "CJC Mon_Mystery Snip EXCLUSIF : Book Of Flames Buy Bouns Not Used Last modified…" at bounding box center [1042, 229] width 974 height 113
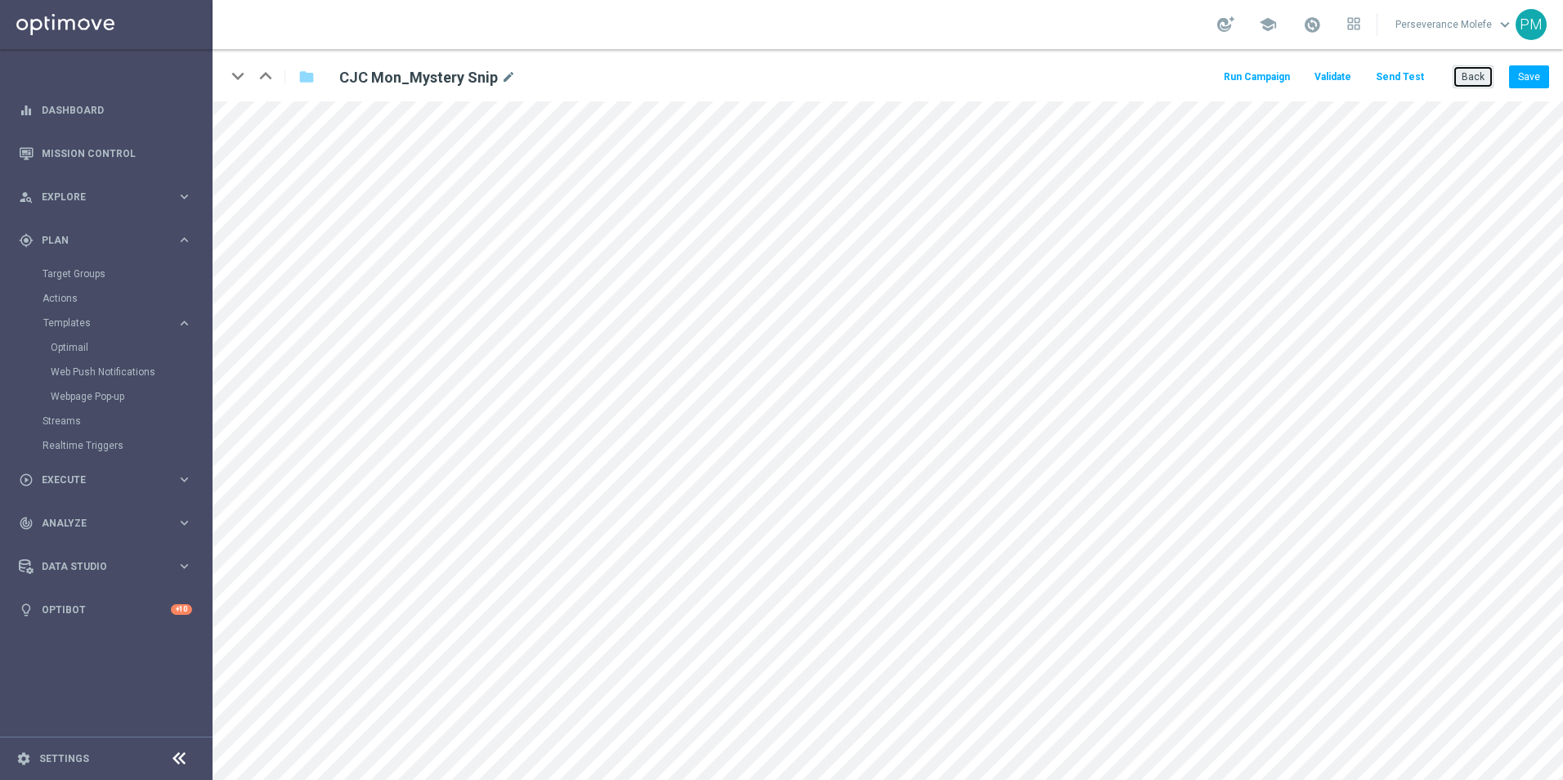
click at [1475, 74] on button "Back" at bounding box center [1473, 76] width 41 height 23
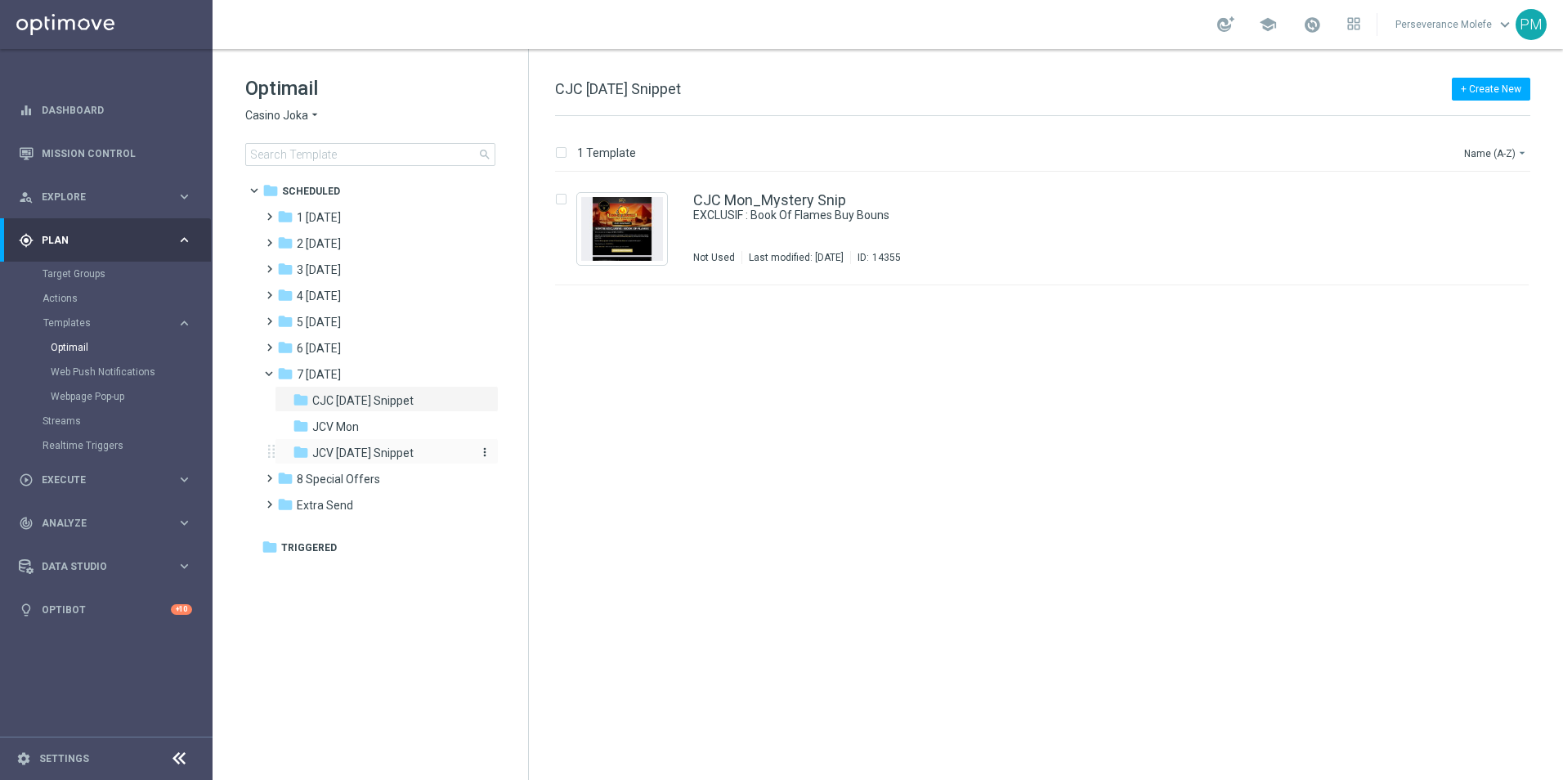
click at [407, 455] on span "JCV [DATE] Snippet" at bounding box center [362, 453] width 101 height 15
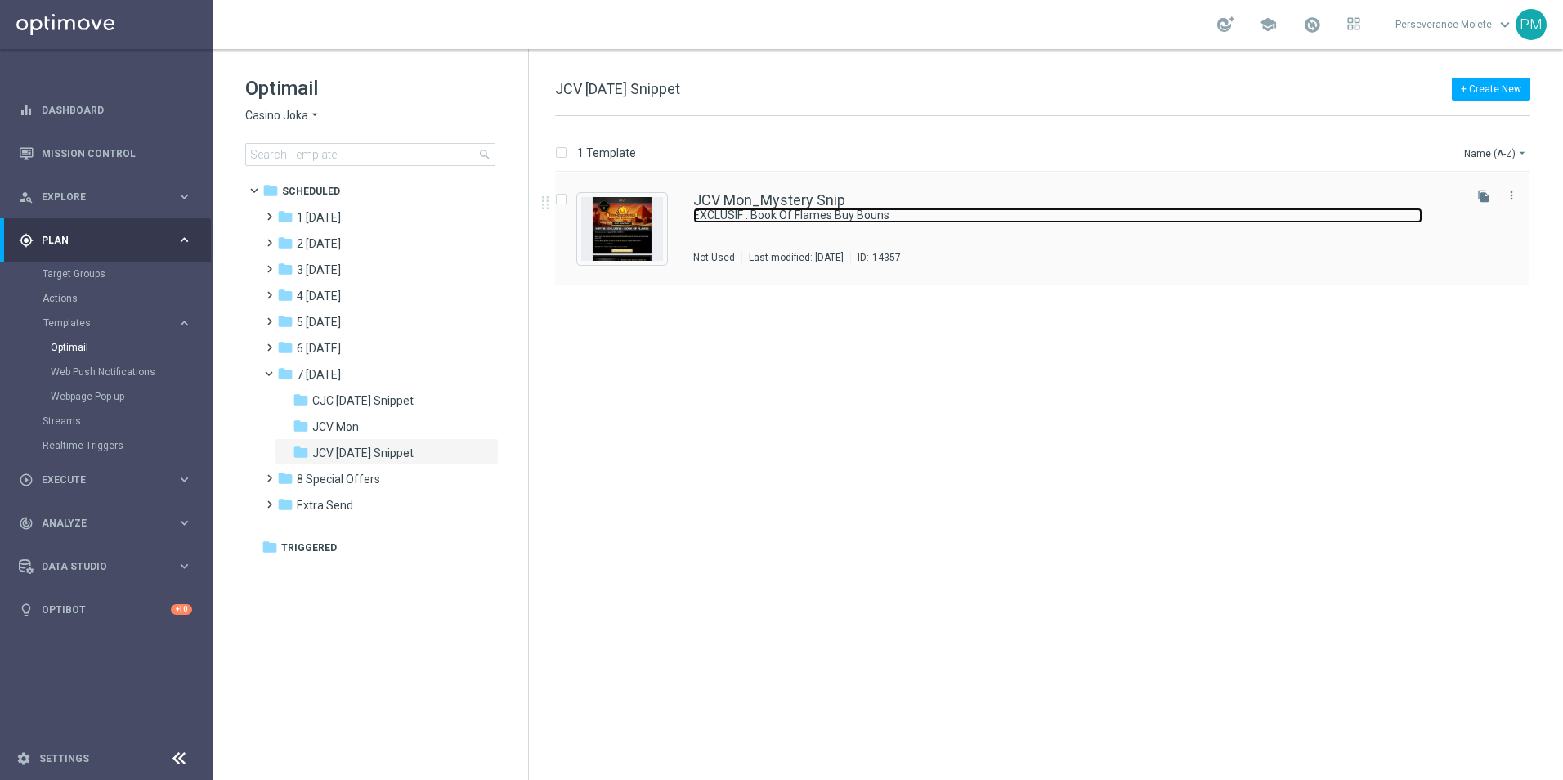
click at [777, 211] on link "EXCLUSIF : Book Of Flames Buy Bouns" at bounding box center [1057, 216] width 729 height 16
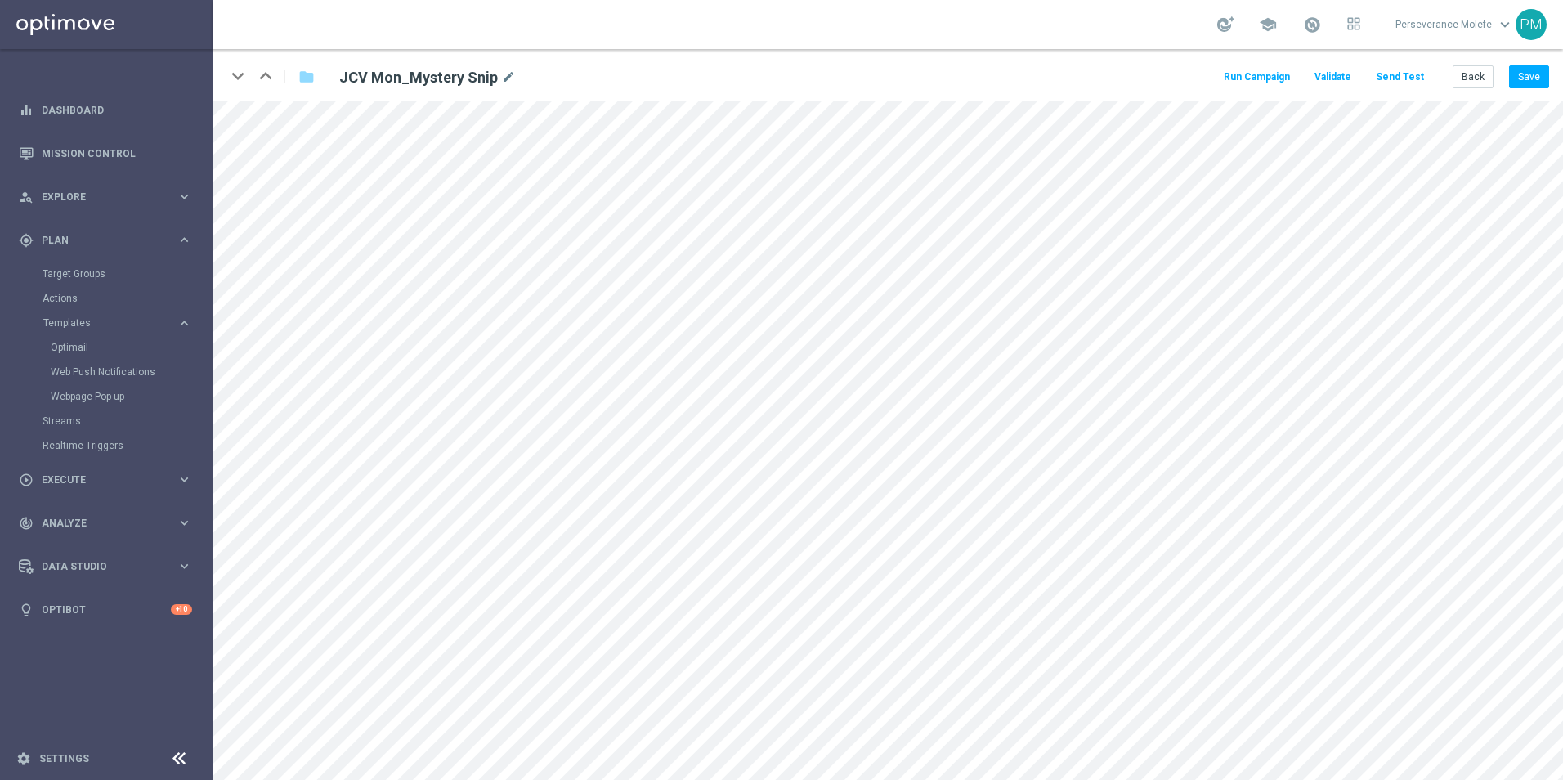
click at [1412, 75] on button "Send Test" at bounding box center [1400, 77] width 53 height 22
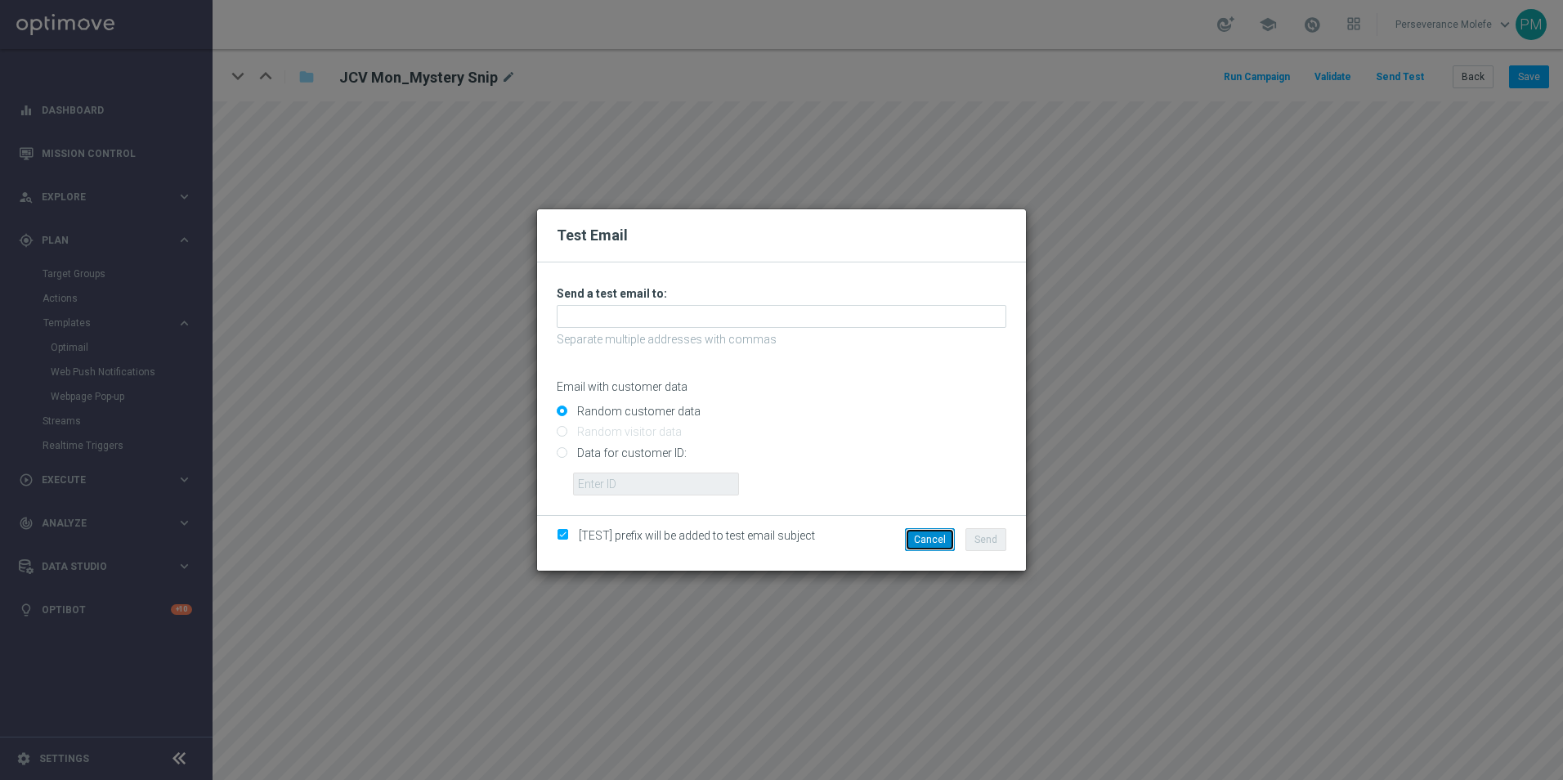
click at [928, 550] on button "Cancel" at bounding box center [930, 539] width 50 height 23
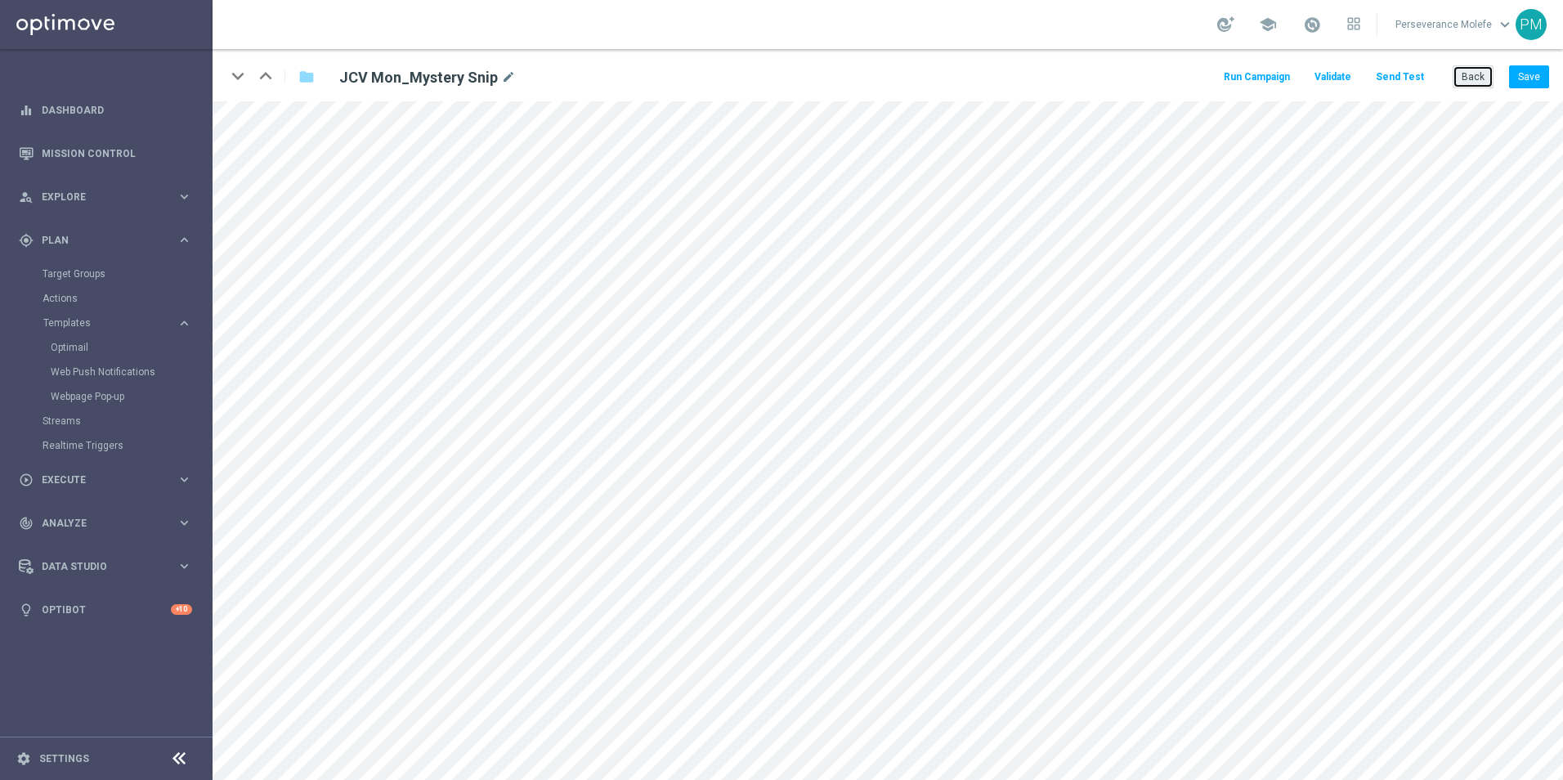
click at [1474, 73] on button "Back" at bounding box center [1473, 76] width 41 height 23
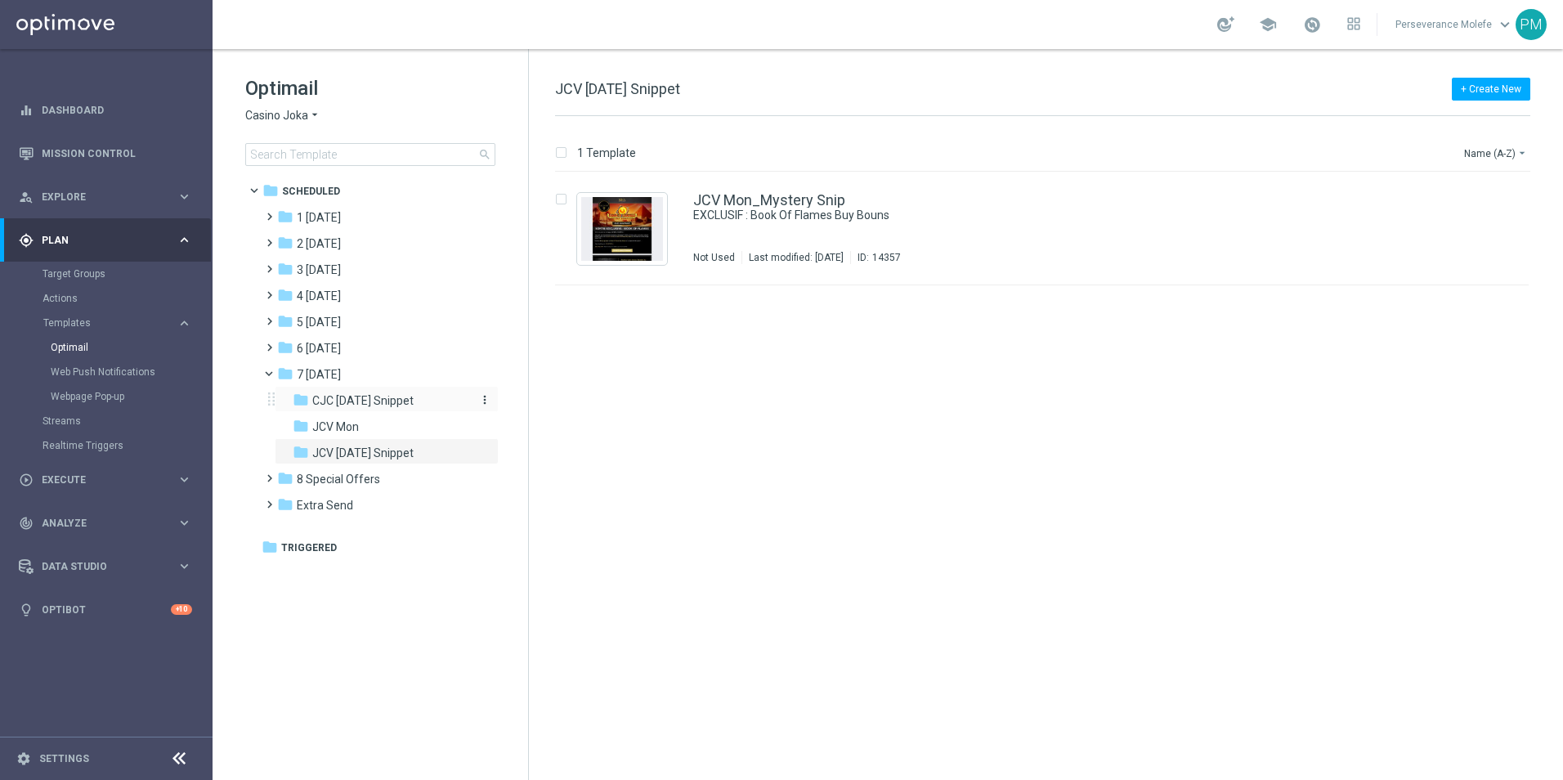
click at [414, 402] on span "CJC [DATE] Snippet" at bounding box center [362, 400] width 101 height 15
click at [828, 193] on link "CJC Mon_Mystery Snip" at bounding box center [769, 200] width 153 height 15
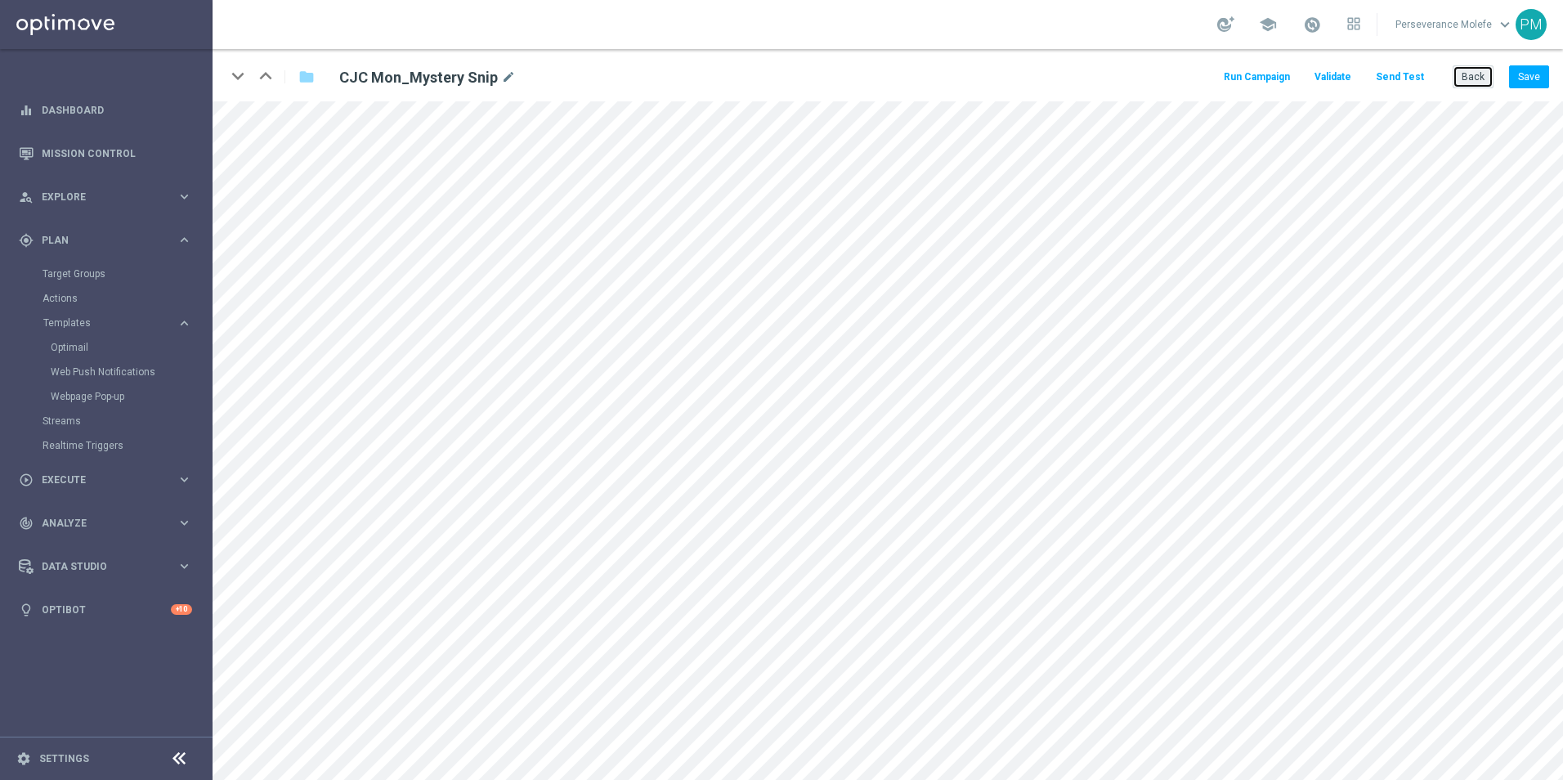
click at [1469, 85] on button "Back" at bounding box center [1473, 76] width 41 height 23
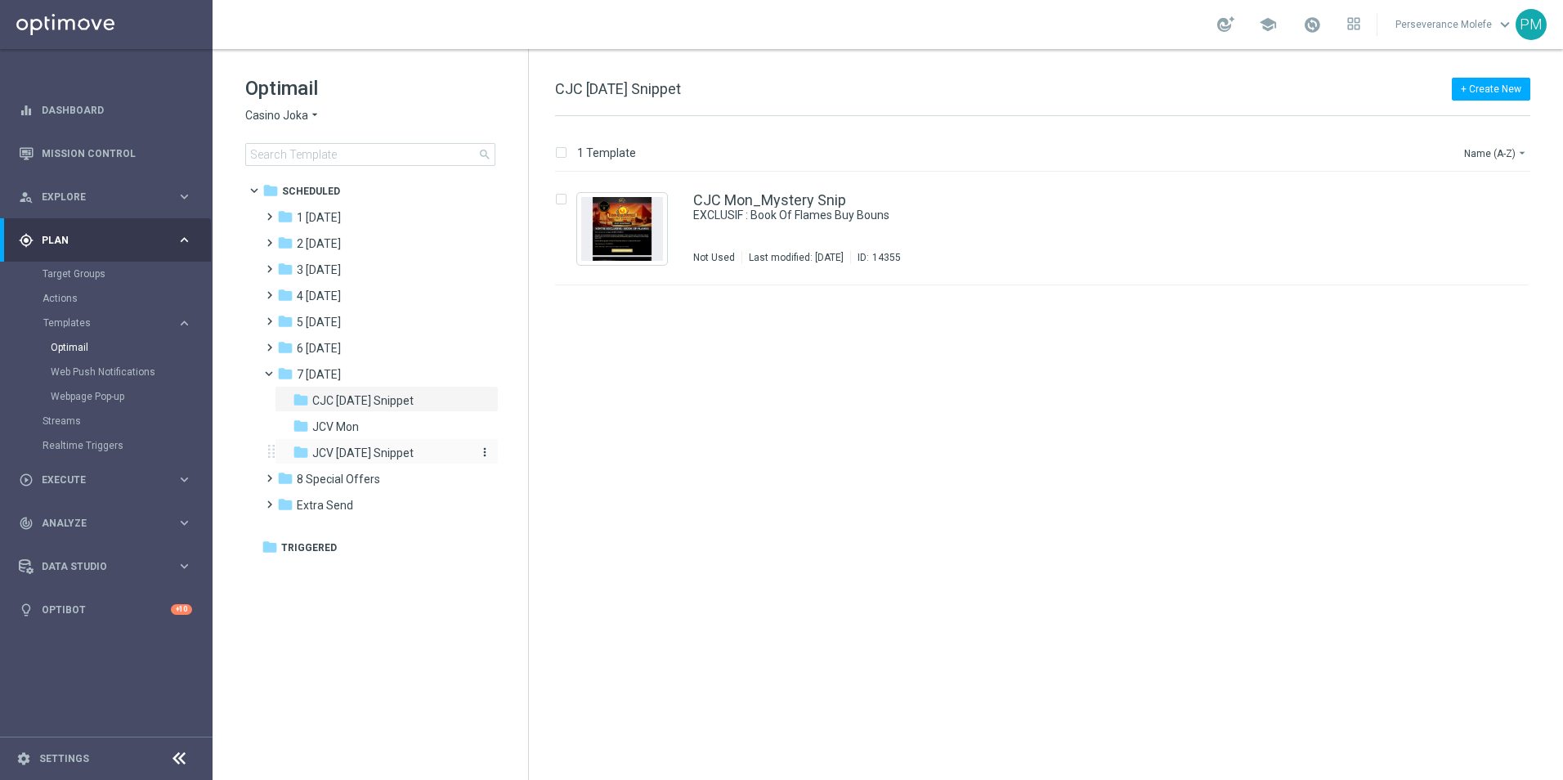
click at [421, 458] on div "folder JCV [DATE] Snippet" at bounding box center [380, 453] width 174 height 19
click at [828, 195] on link "JCV Mon_Mystery Snip" at bounding box center [769, 200] width 152 height 15
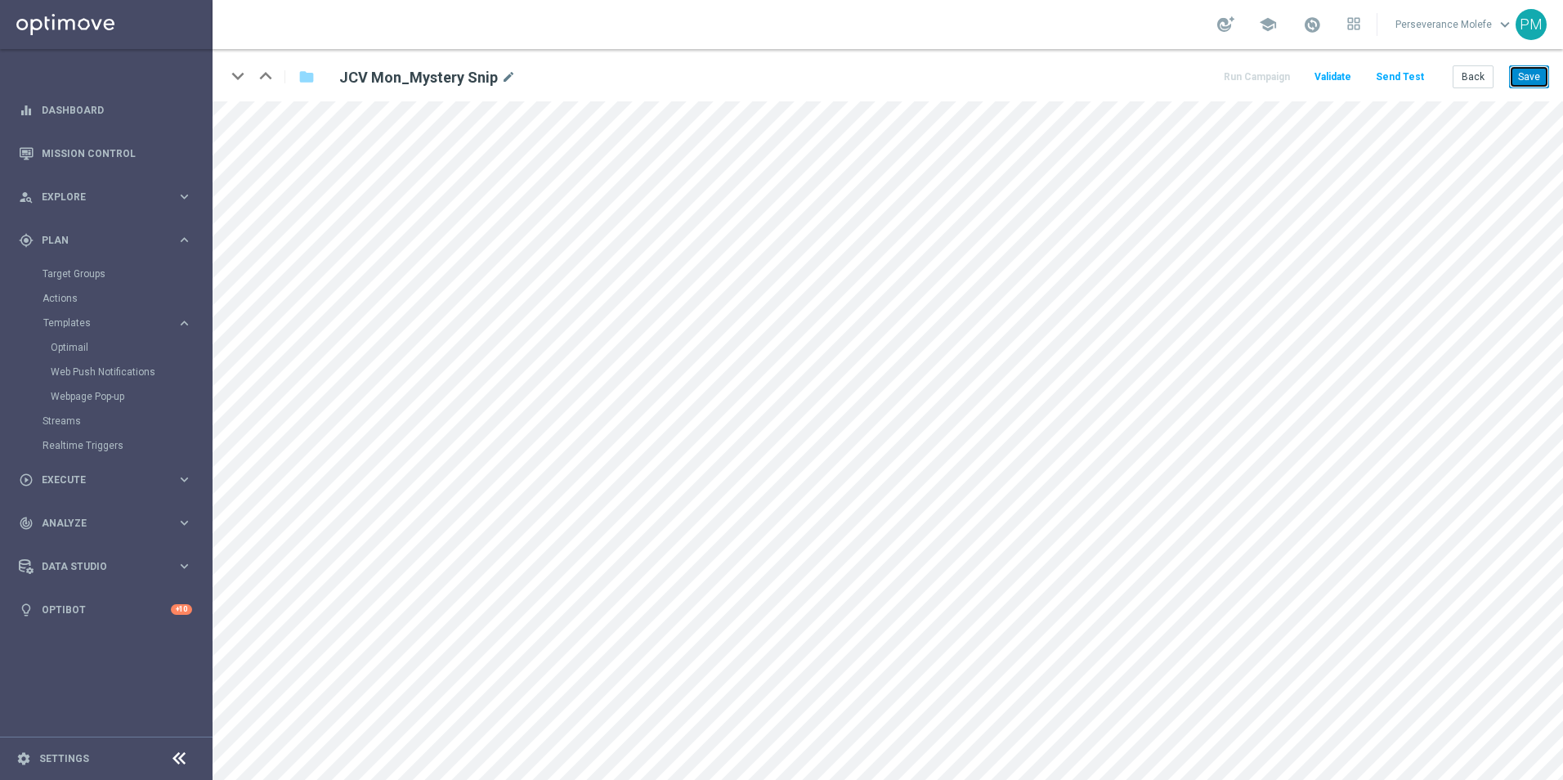
click at [1541, 79] on button "Save" at bounding box center [1529, 76] width 40 height 23
click at [1536, 65] on button "Save" at bounding box center [1529, 76] width 40 height 23
click at [1458, 83] on button "Back" at bounding box center [1473, 76] width 41 height 23
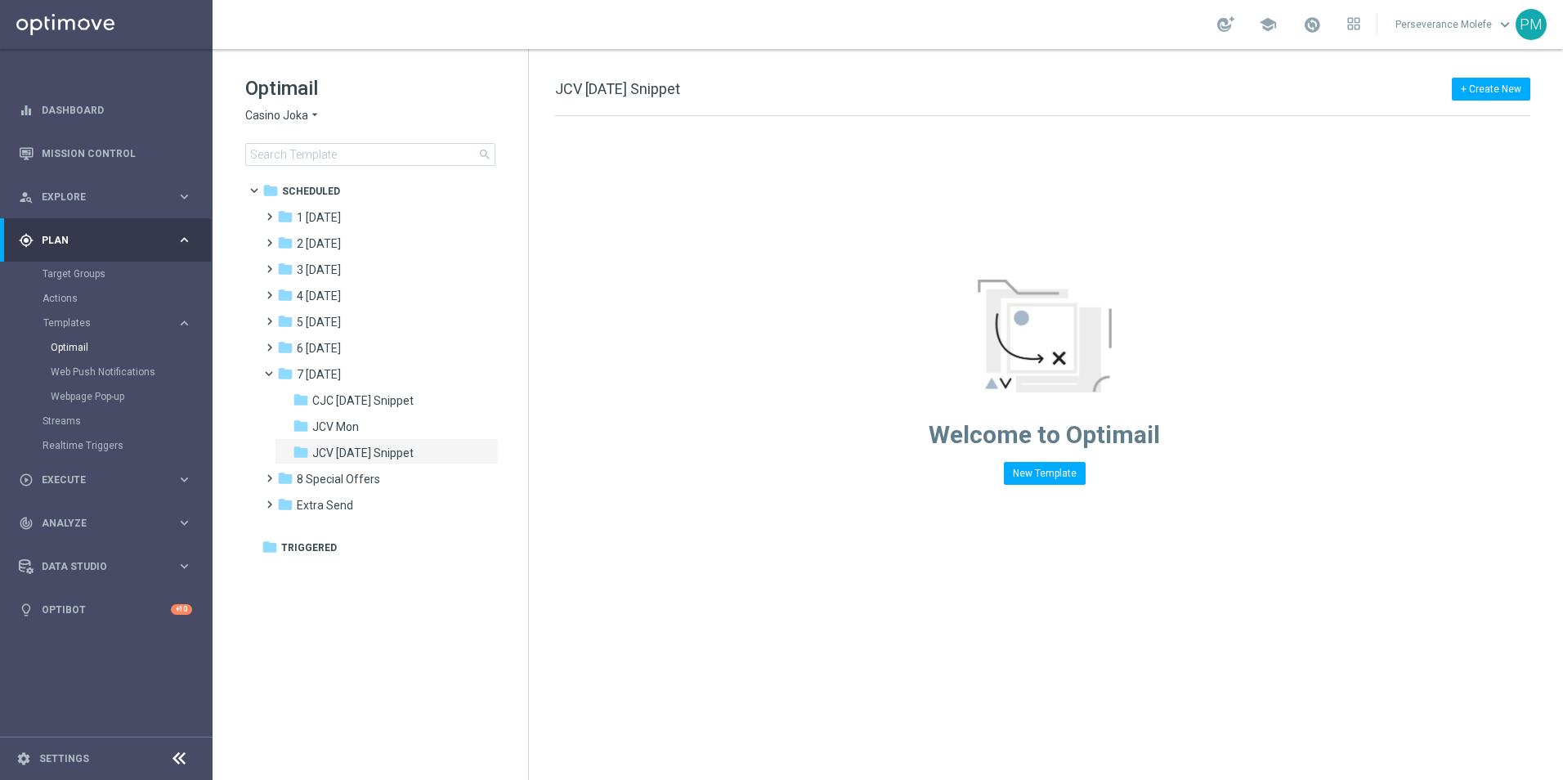
click at [304, 121] on span "Casino Joka" at bounding box center [276, 116] width 63 height 16
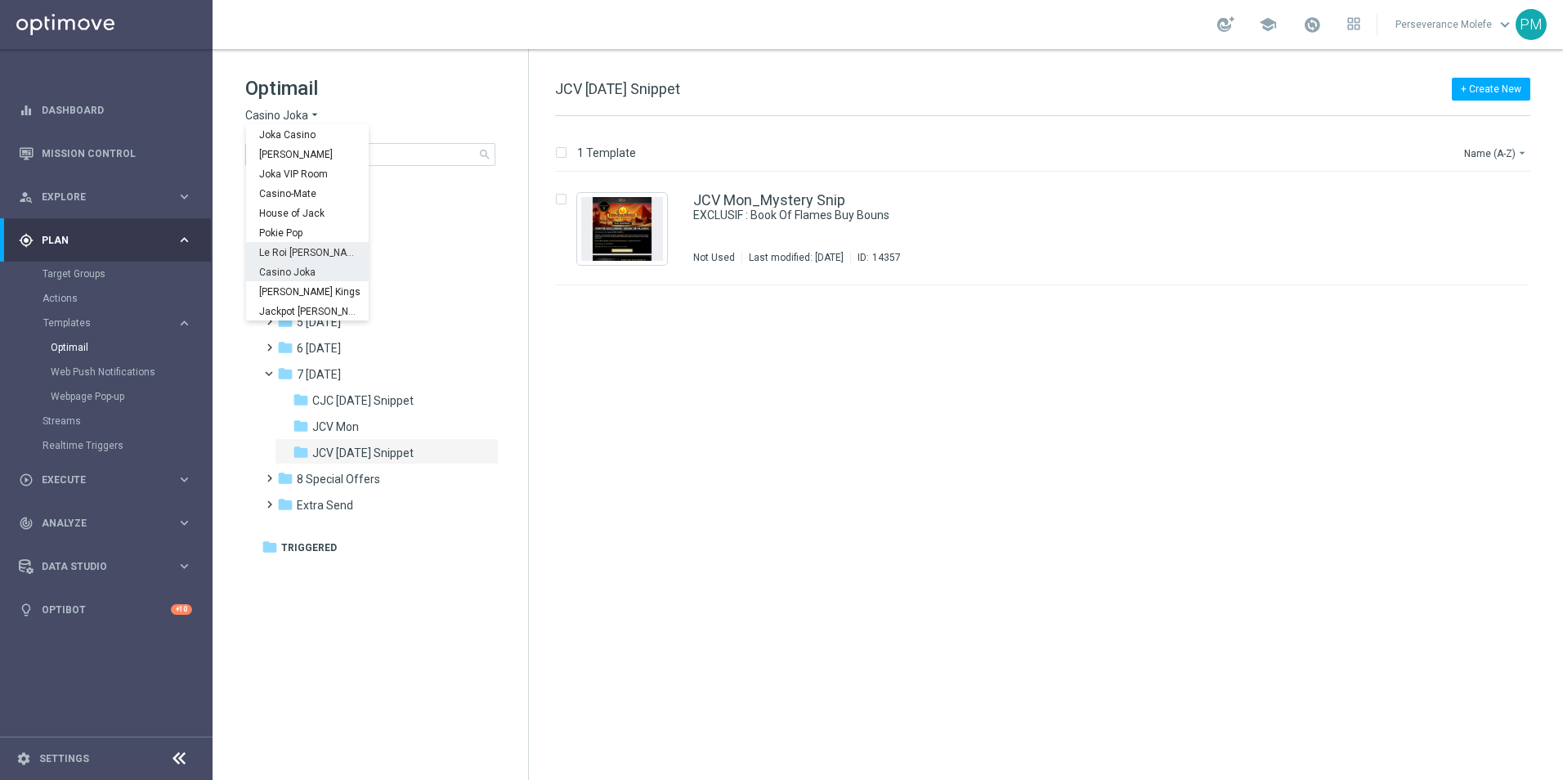
click at [0, 0] on span "Le Roi [PERSON_NAME]" at bounding box center [0, 0] width 0 height 0
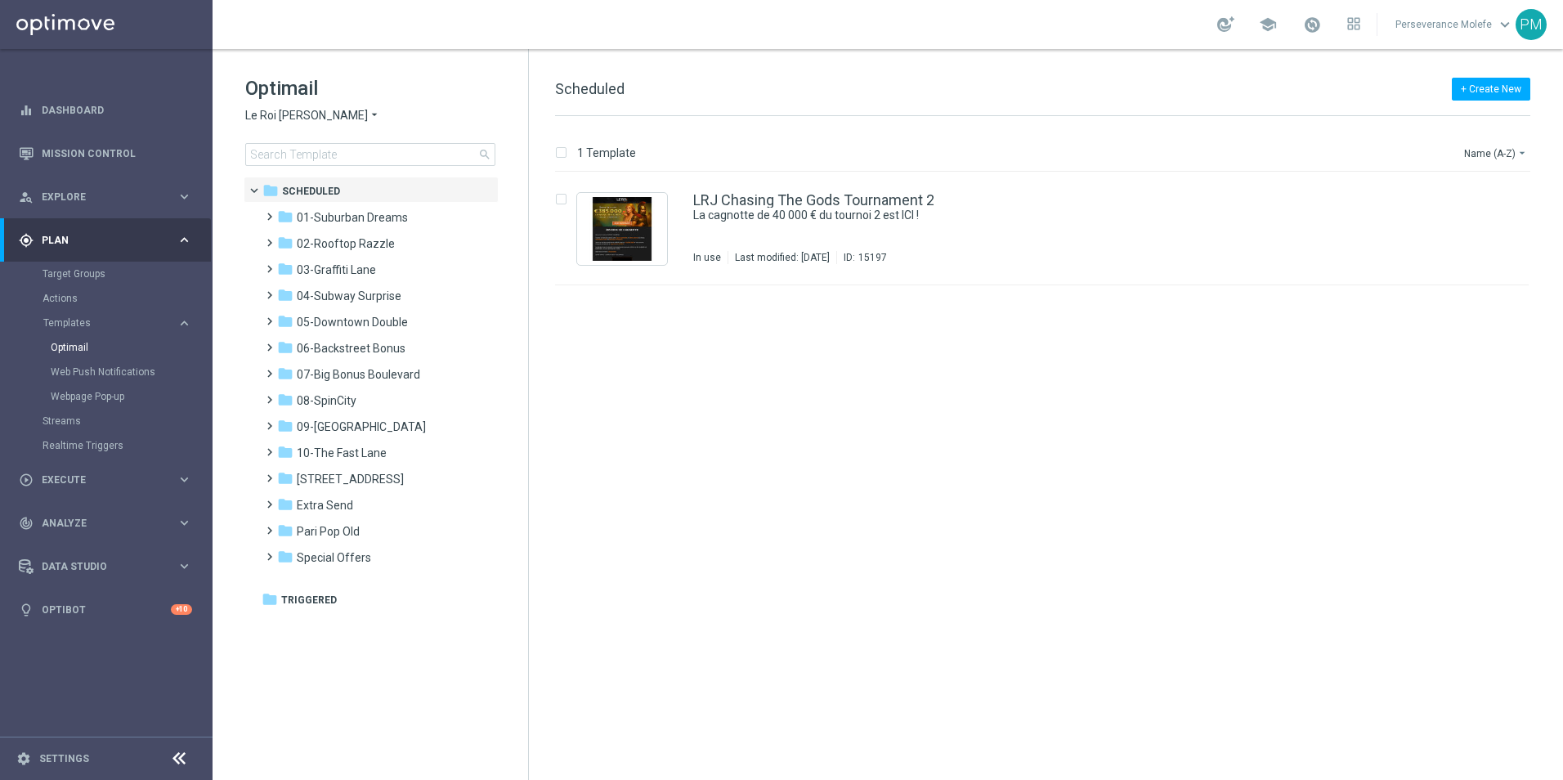
click at [177, 757] on icon at bounding box center [179, 759] width 20 height 20
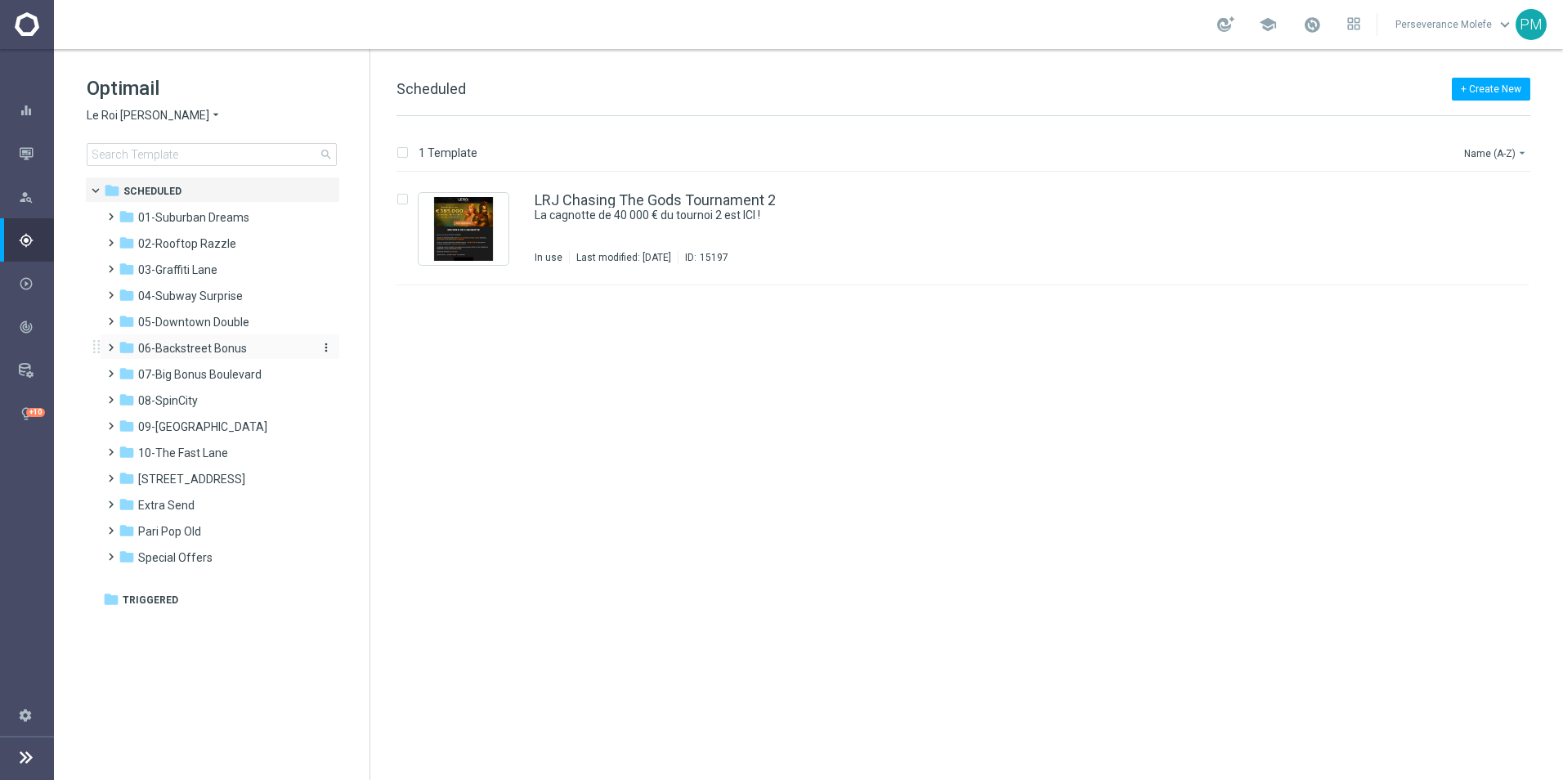
click at [193, 342] on span "06-Backstreet Bonus" at bounding box center [192, 348] width 109 height 15
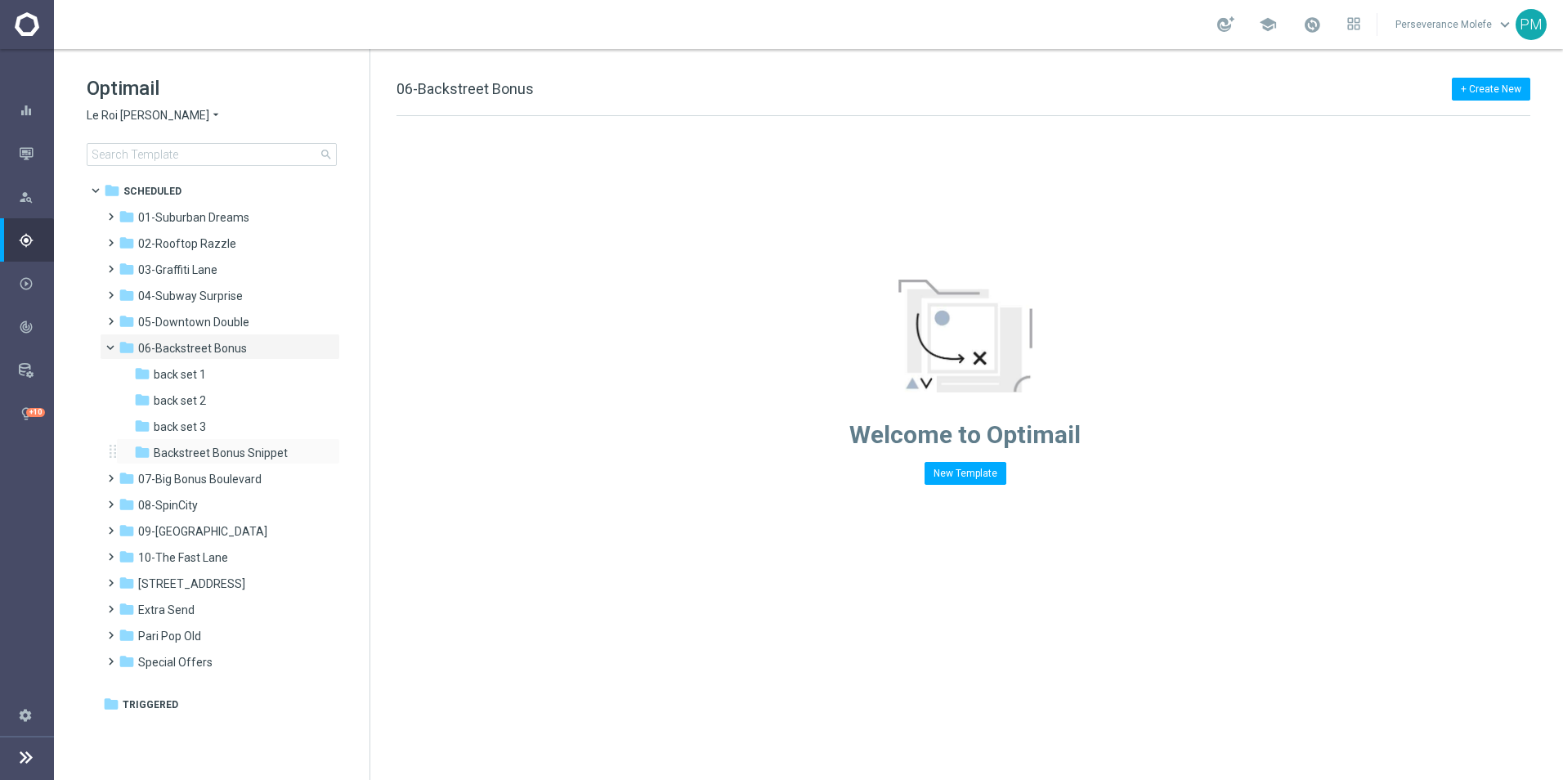
click at [243, 439] on div "folder Backstreet Bonus Snippet more_vert" at bounding box center [228, 451] width 224 height 26
click at [240, 447] on span "Backstreet Bonus Snippet" at bounding box center [221, 453] width 134 height 15
